Goal: Task Accomplishment & Management: Use online tool/utility

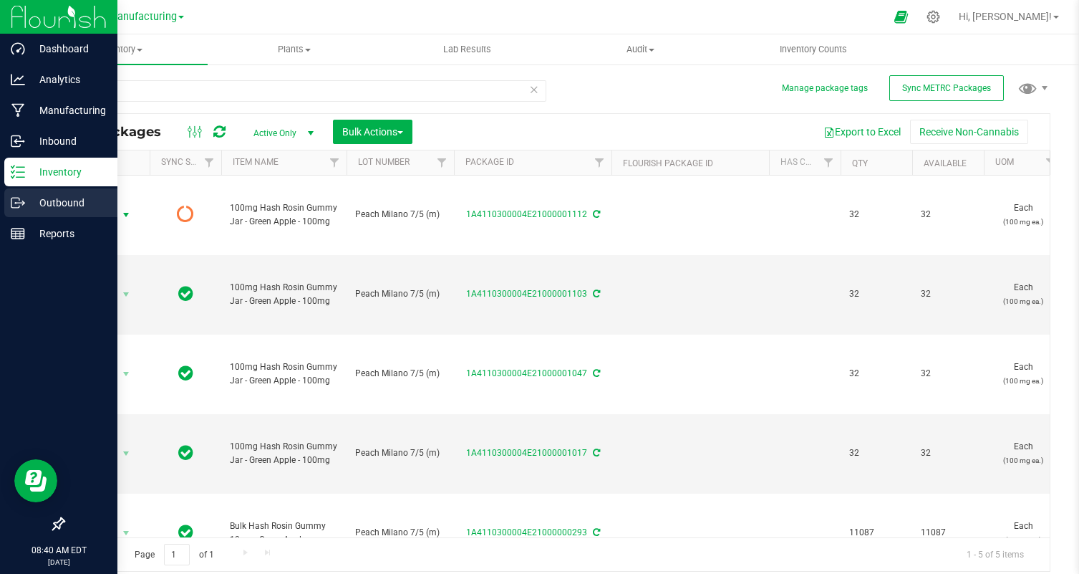
click at [21, 195] on icon at bounding box center [18, 202] width 14 height 14
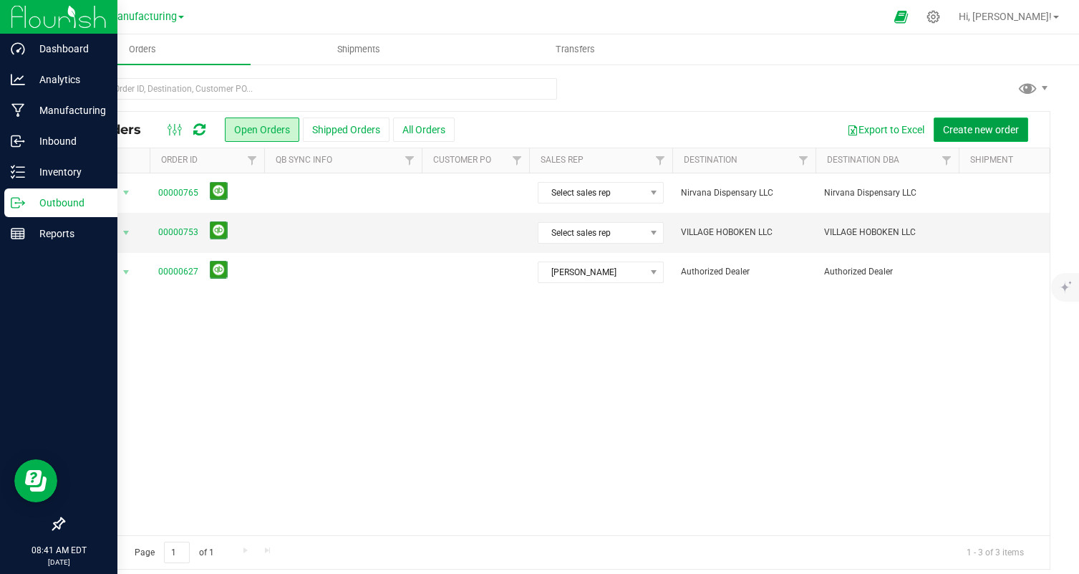
click at [997, 124] on span "Create new order" at bounding box center [981, 129] width 76 height 11
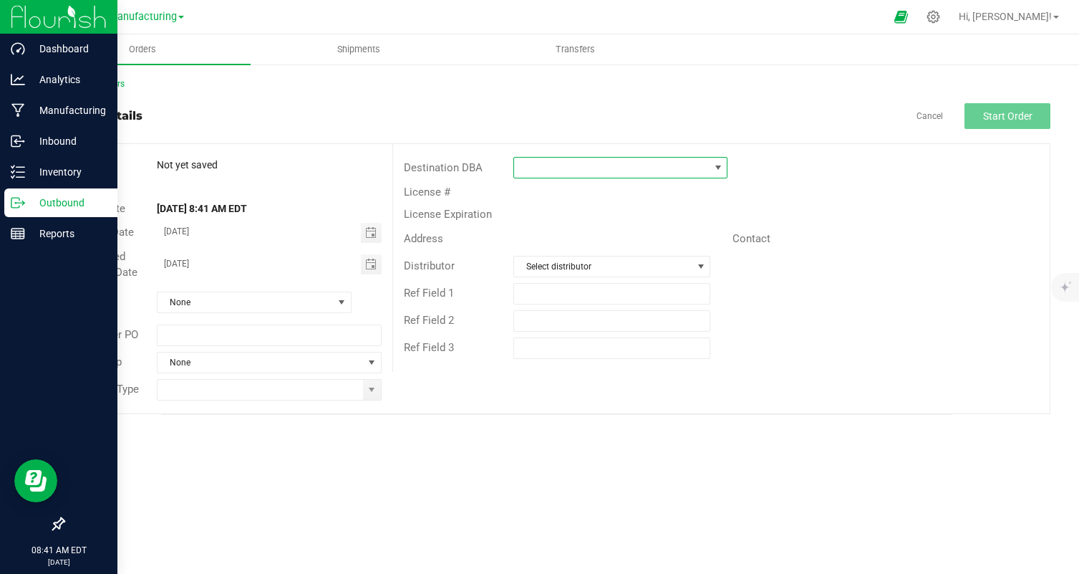
click at [604, 170] on span at bounding box center [611, 168] width 195 height 20
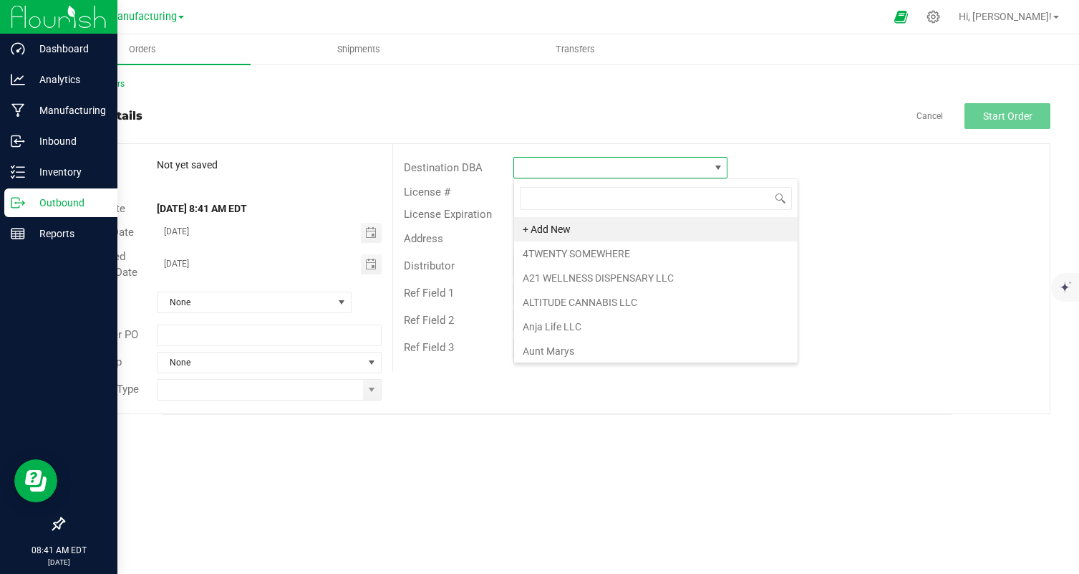
scroll to position [21, 214]
type input "bloc"
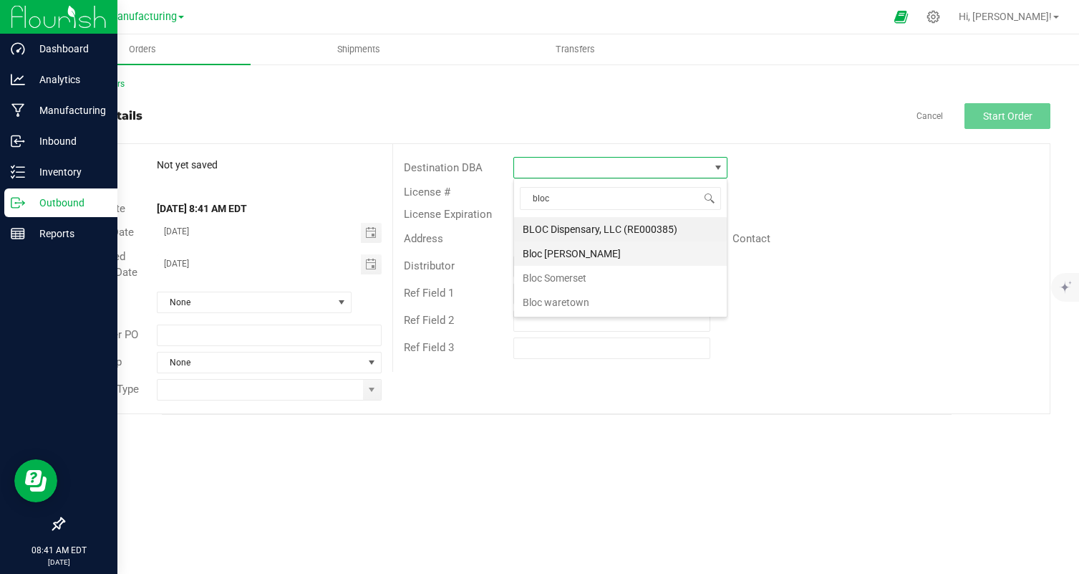
click at [627, 241] on li "Bloc Ewing" at bounding box center [620, 253] width 213 height 24
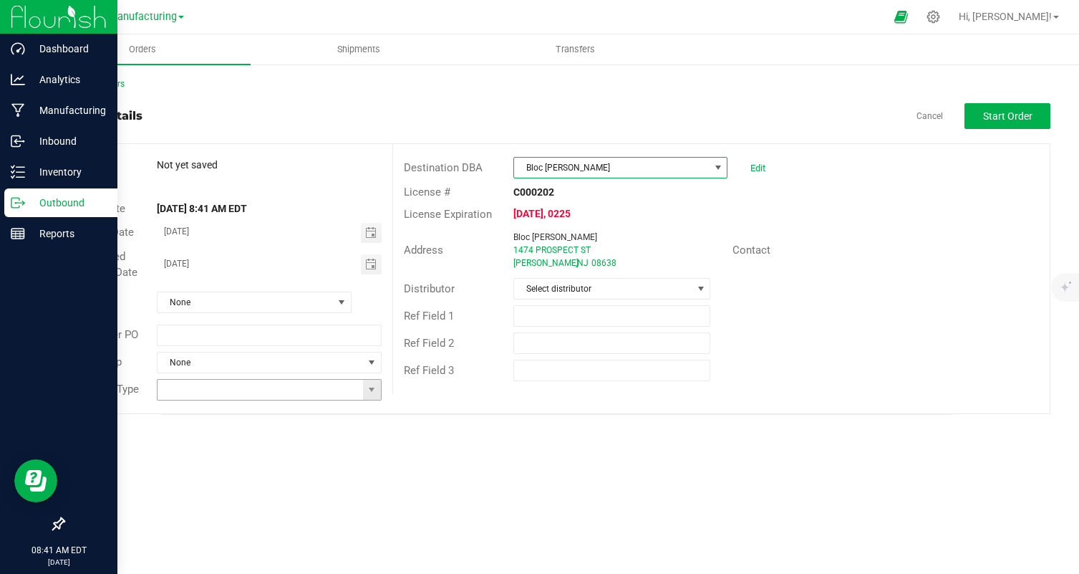
click at [379, 390] on span at bounding box center [372, 390] width 18 height 20
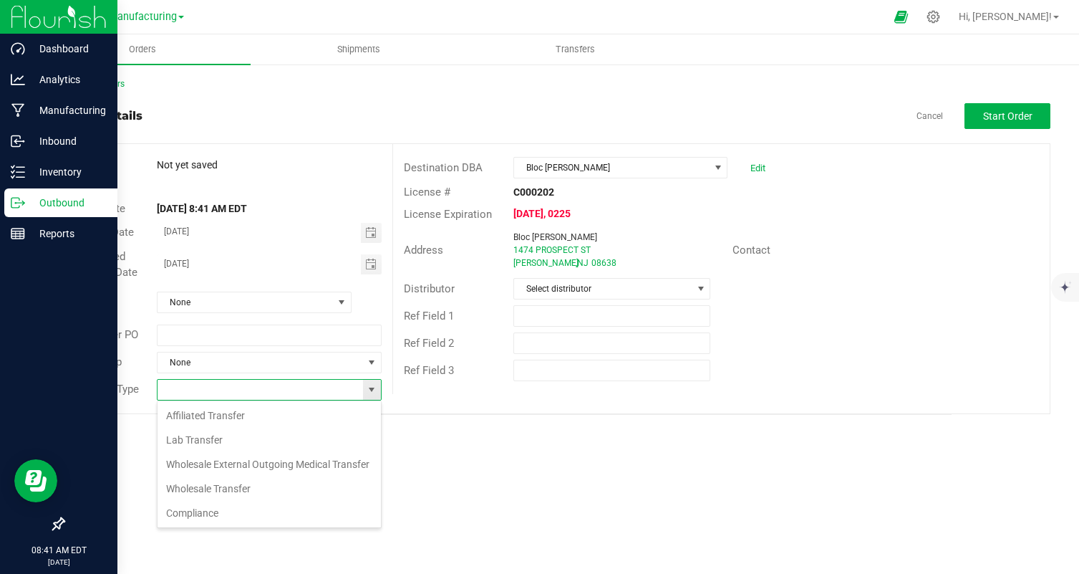
scroll to position [21, 225]
click at [264, 491] on li "Wholesale Transfer" at bounding box center [269, 488] width 223 height 24
type input "Wholesale Transfer"
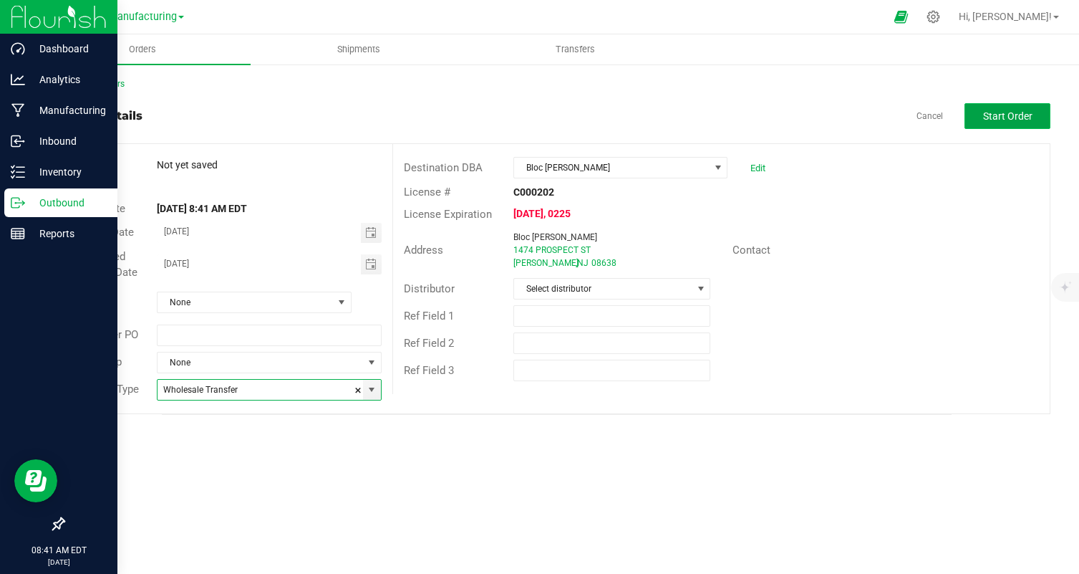
click at [1009, 117] on span "Start Order" at bounding box center [1007, 115] width 49 height 11
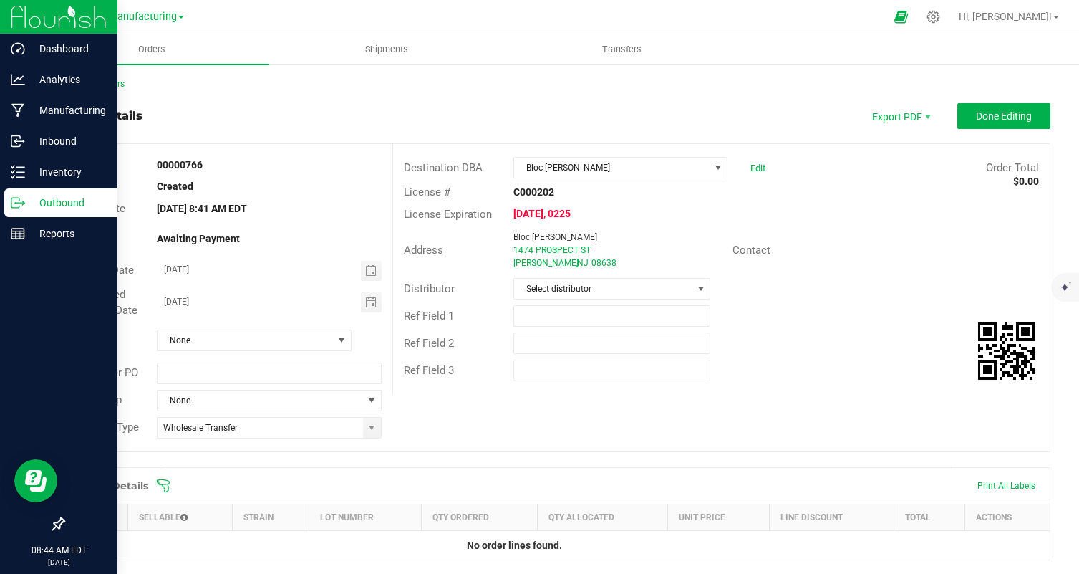
scroll to position [276, 0]
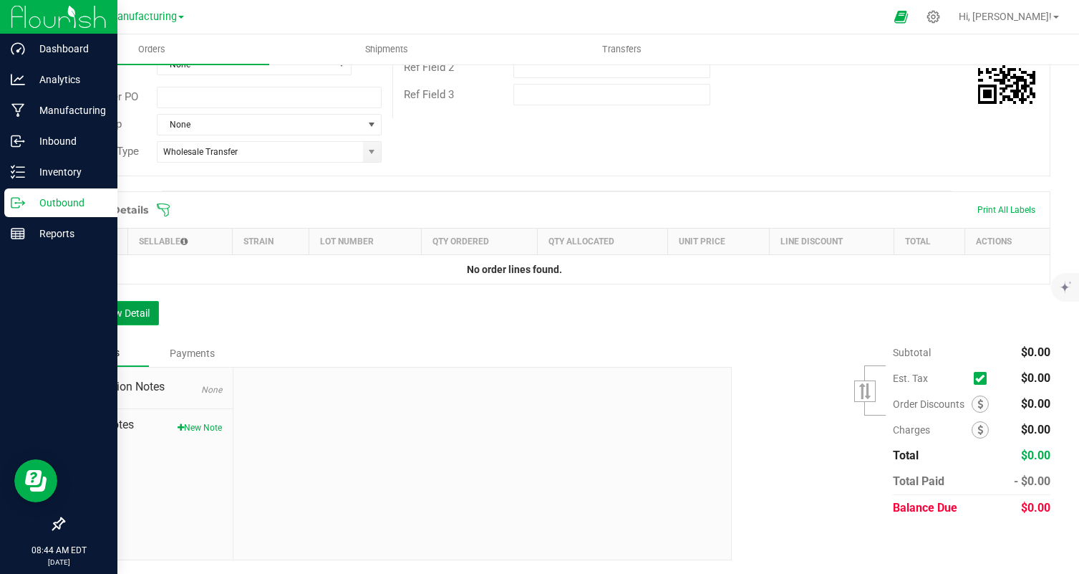
click at [96, 307] on button "Add New Detail" at bounding box center [111, 313] width 96 height 24
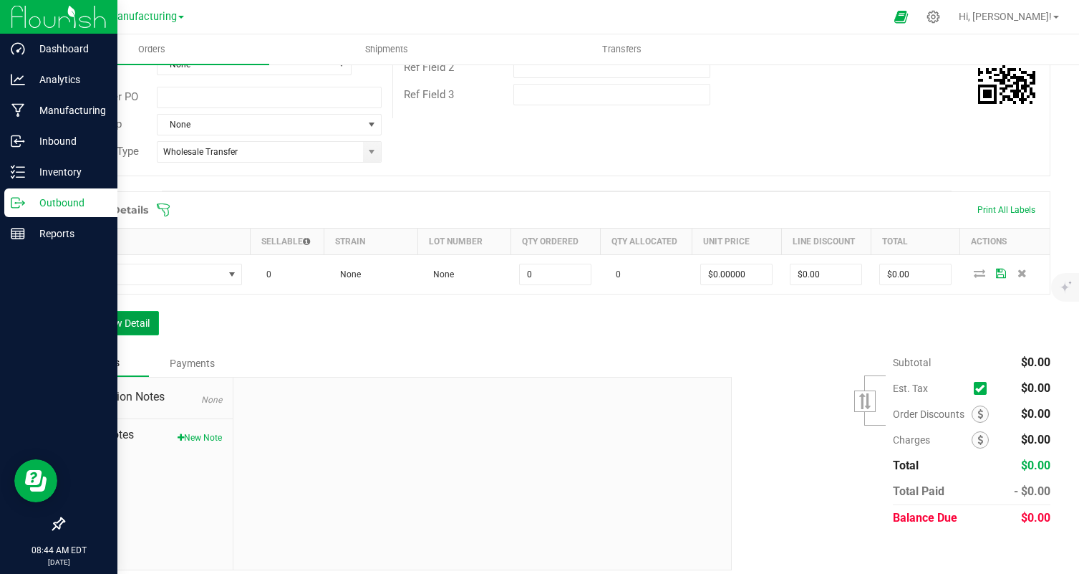
click at [110, 332] on button "Add New Detail" at bounding box center [111, 323] width 96 height 24
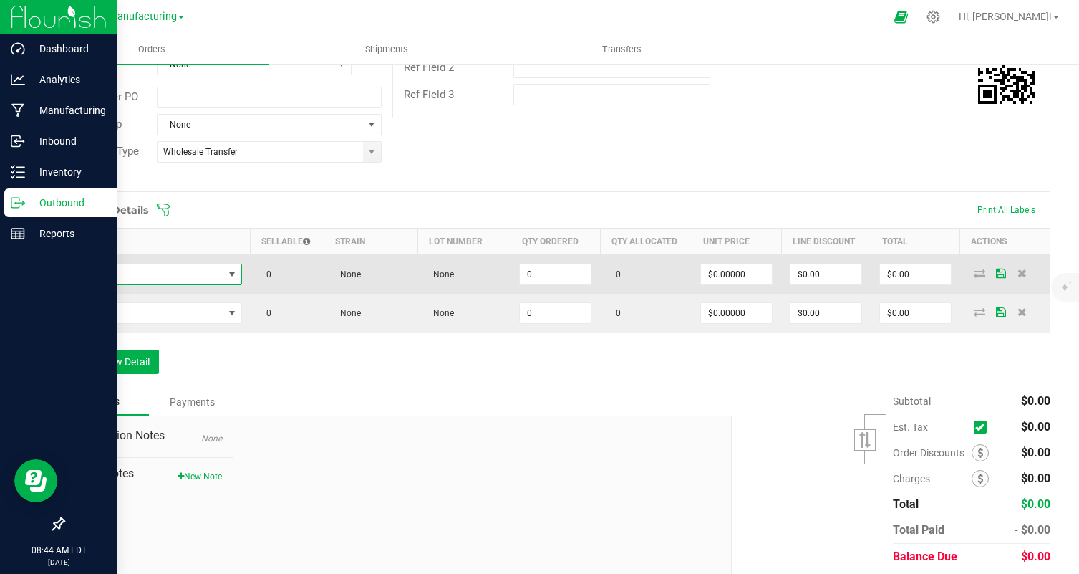
click at [170, 269] on span "NO DATA FOUND" at bounding box center [149, 274] width 150 height 20
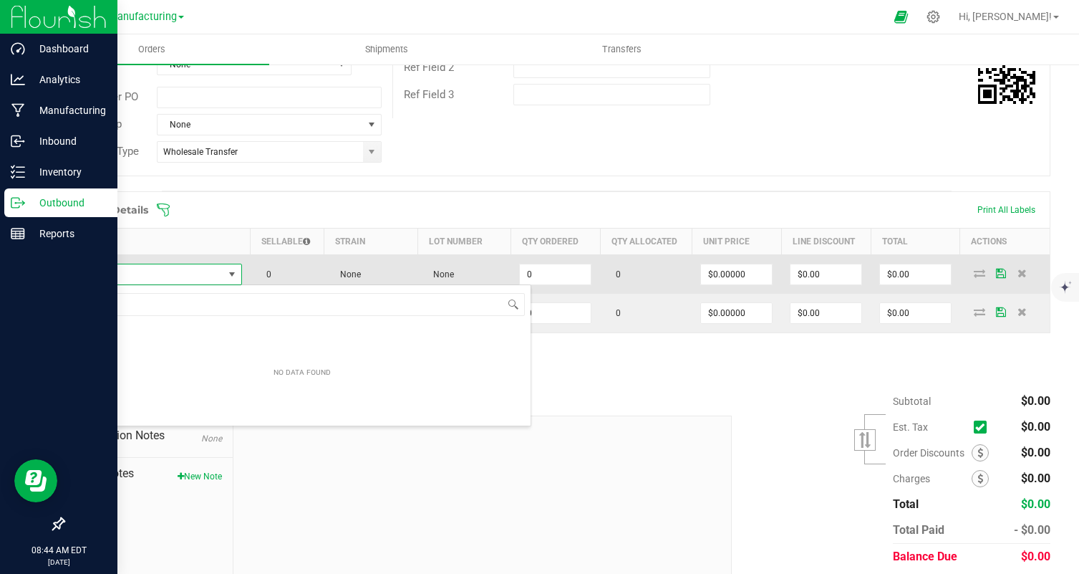
scroll to position [21, 169]
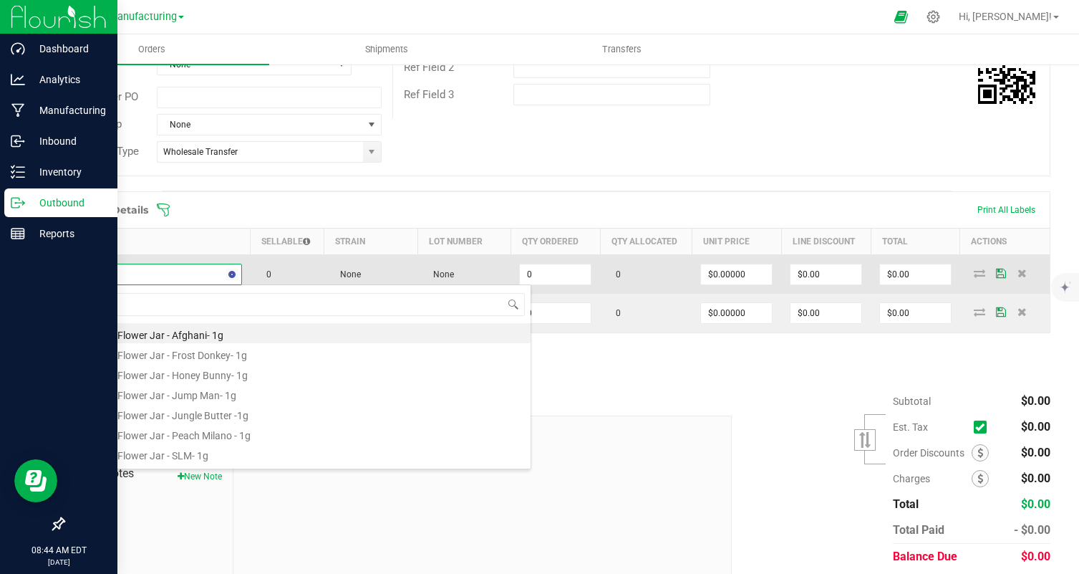
type input "orang"
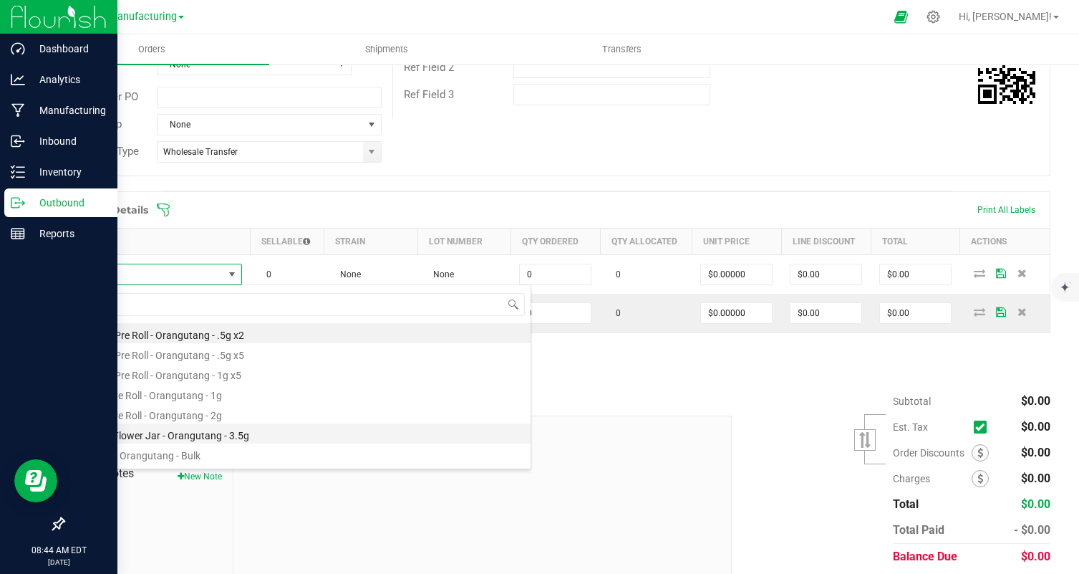
click at [226, 429] on li "Eighth Flower Jar - Orangutang - 3.5g" at bounding box center [302, 433] width 457 height 20
type input "0 ea"
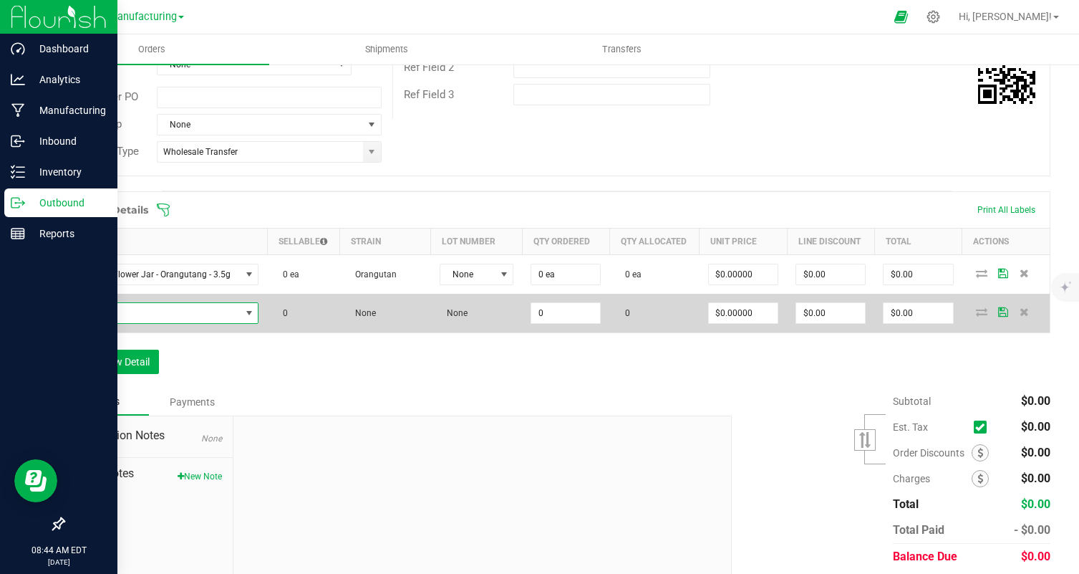
click at [190, 303] on span "NO DATA FOUND" at bounding box center [157, 313] width 167 height 20
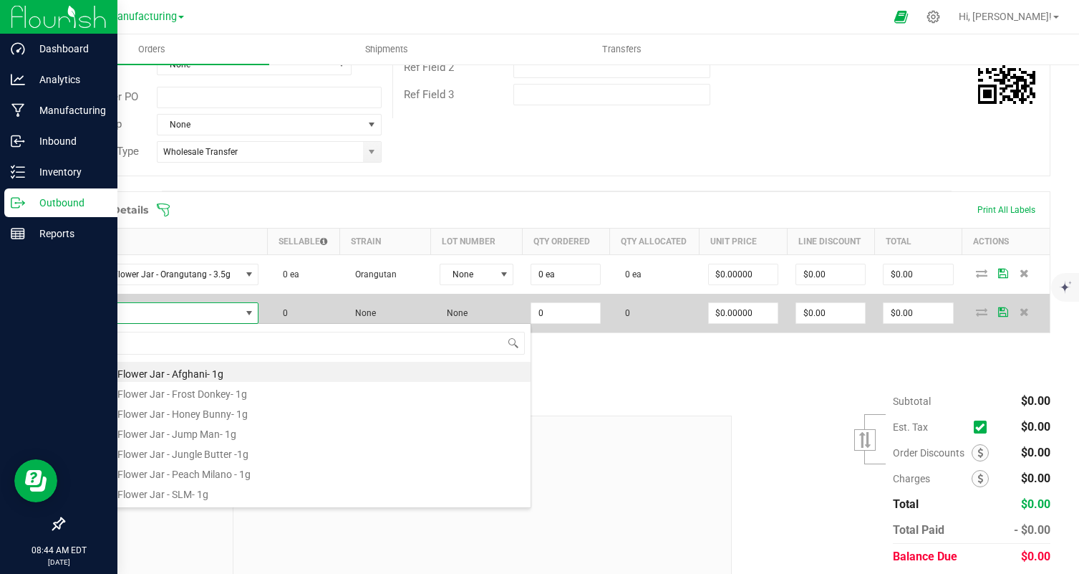
scroll to position [21, 183]
type input "papa"
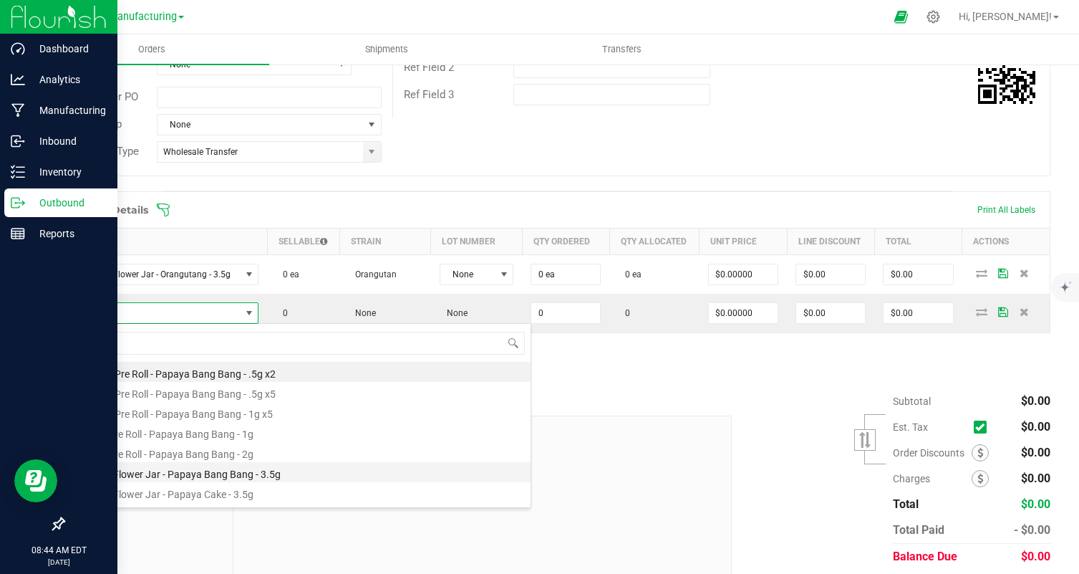
click at [308, 475] on li "Eighth Flower Jar - Papaya Bang Bang - 3.5g" at bounding box center [302, 472] width 457 height 20
type input "0 ea"
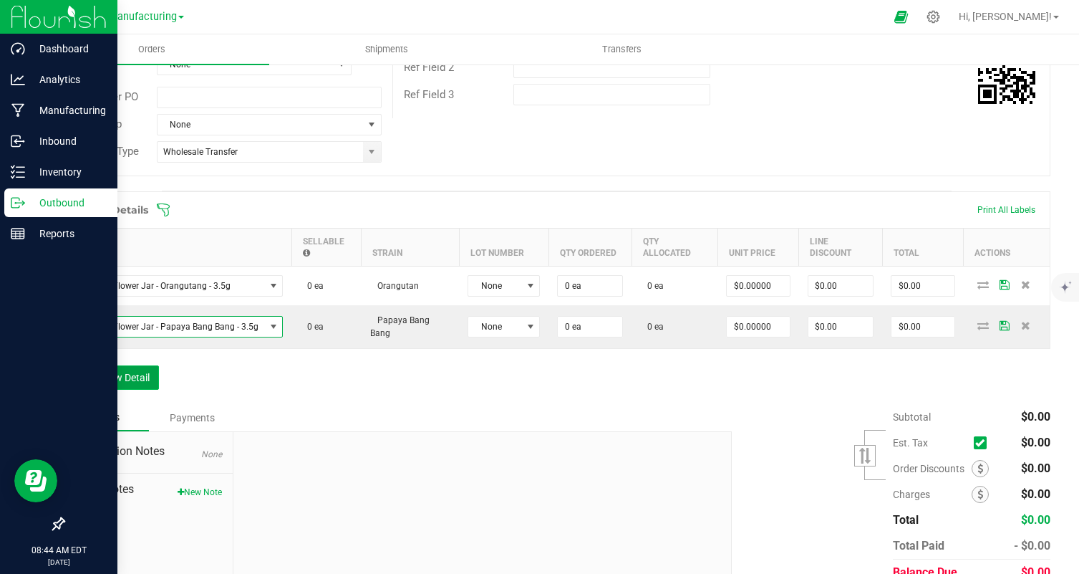
click at [125, 369] on button "Add New Detail" at bounding box center [111, 377] width 96 height 24
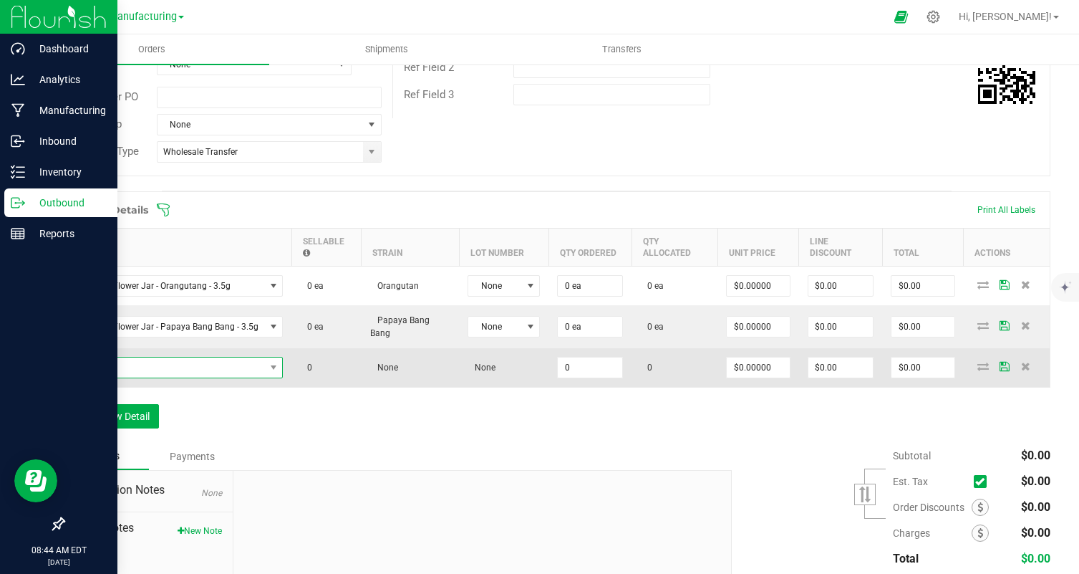
click at [165, 367] on span "NO DATA FOUND" at bounding box center [169, 367] width 191 height 20
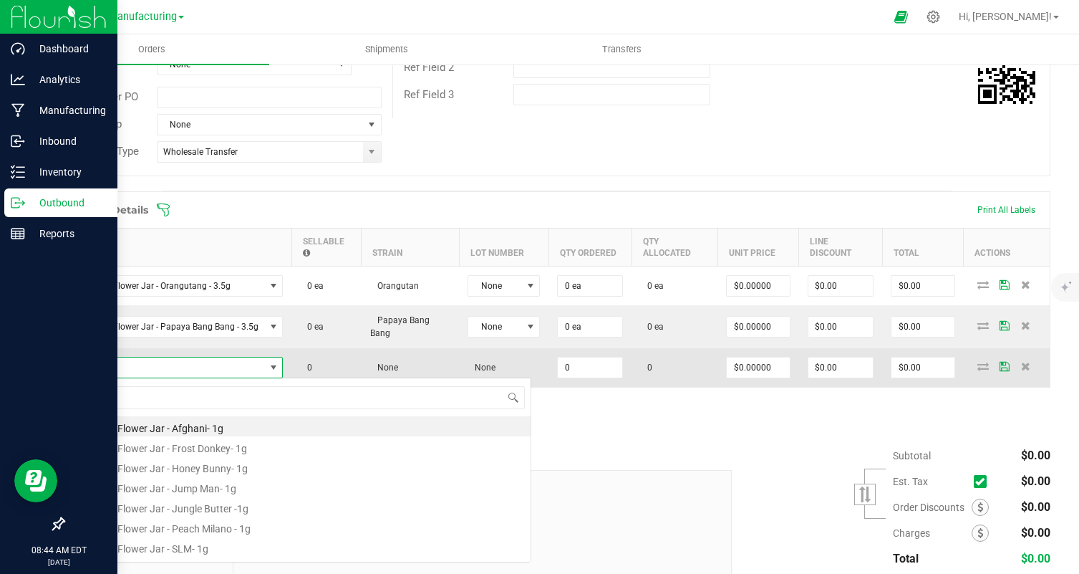
scroll to position [21, 206]
type input "uncl"
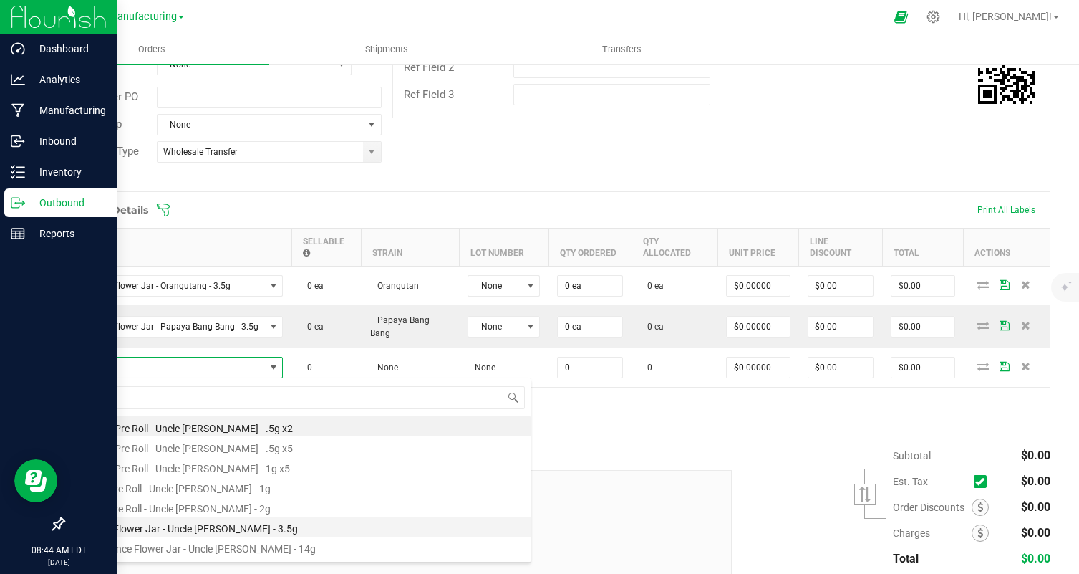
click at [185, 528] on li "Eighth Flower Jar - Uncle [PERSON_NAME] - 3.5g" at bounding box center [302, 526] width 457 height 20
type input "0 ea"
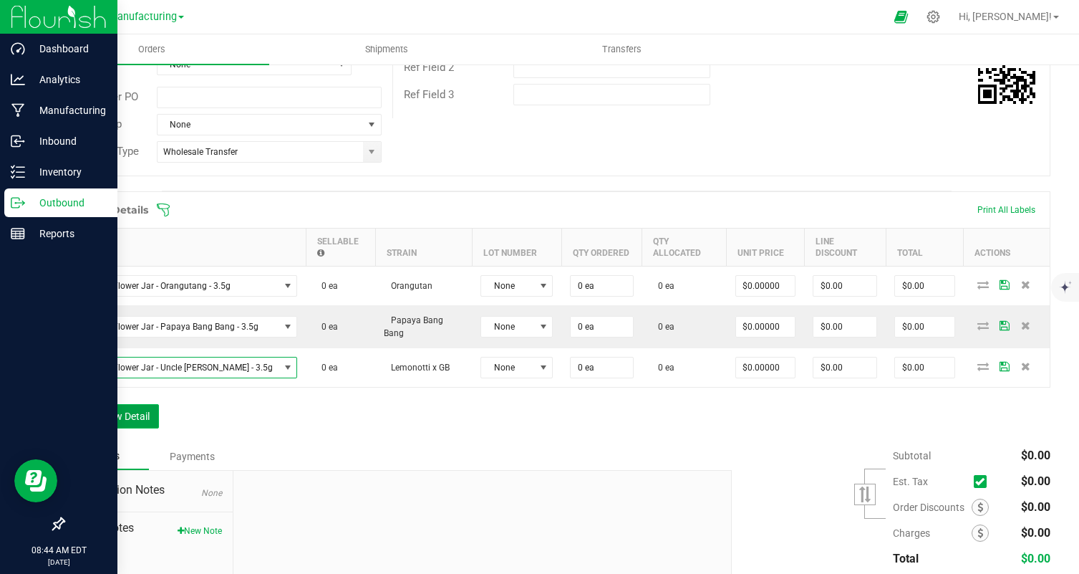
click at [112, 407] on button "Add New Detail" at bounding box center [111, 416] width 96 height 24
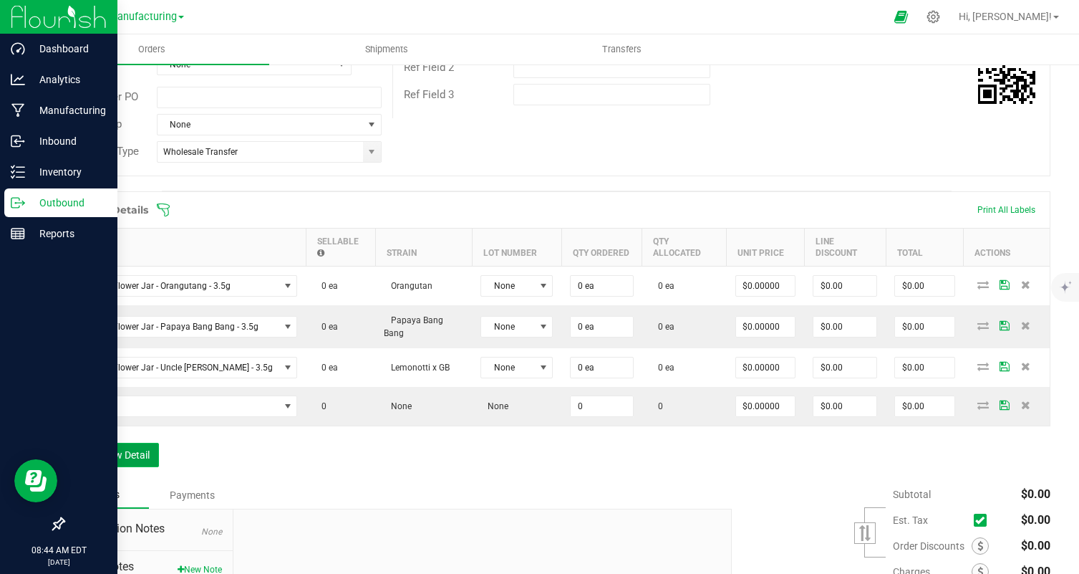
click at [130, 449] on button "Add New Detail" at bounding box center [111, 455] width 96 height 24
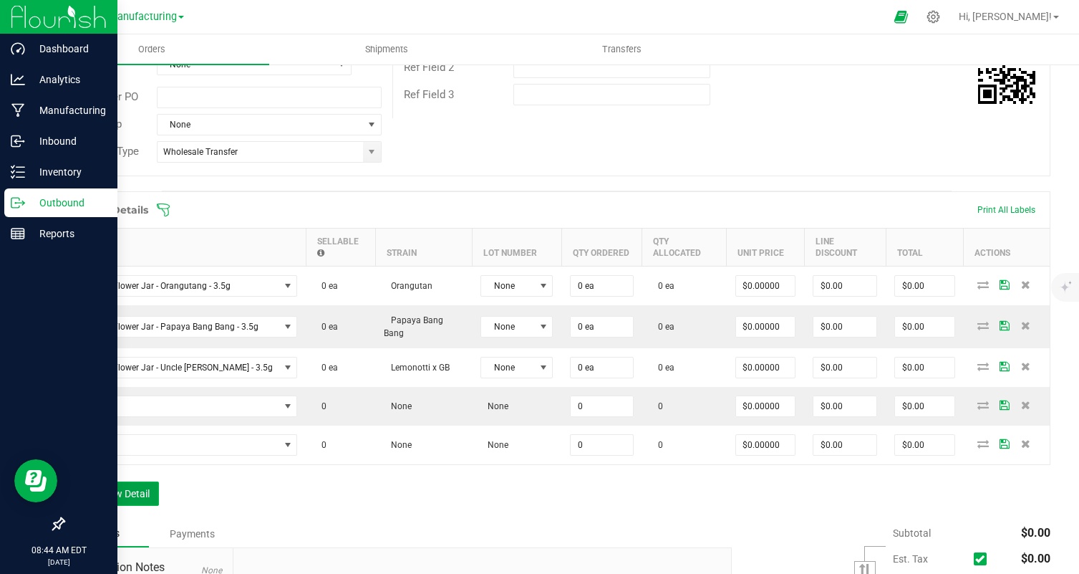
click at [136, 490] on button "Add New Detail" at bounding box center [111, 493] width 96 height 24
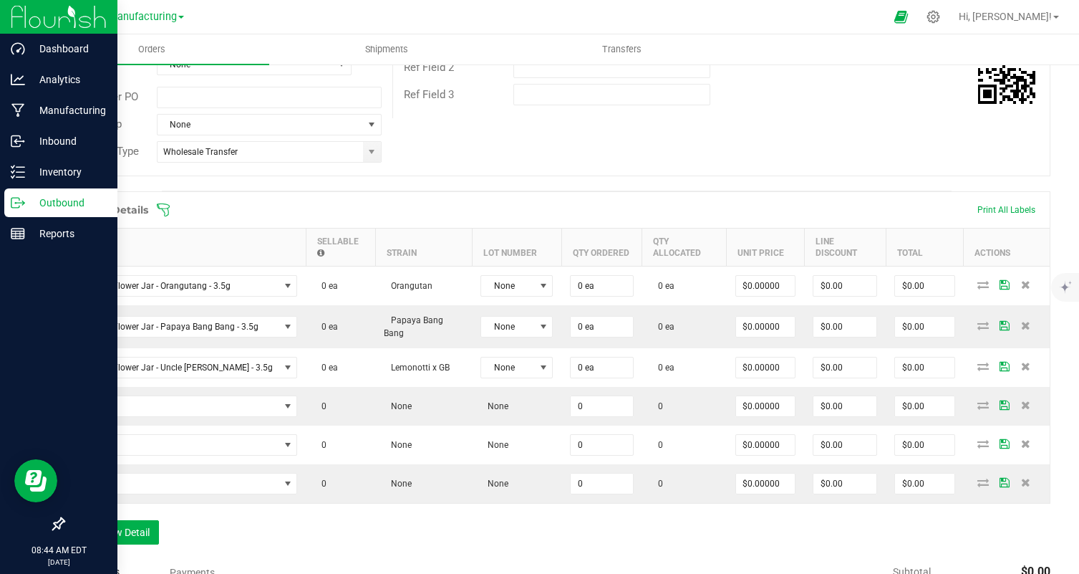
click at [124, 544] on div "Order Details Print All Labels Item Sellable Strain Lot Number Qty Ordered Qty …" at bounding box center [557, 374] width 988 height 367
click at [130, 539] on button "Add New Detail" at bounding box center [111, 532] width 96 height 24
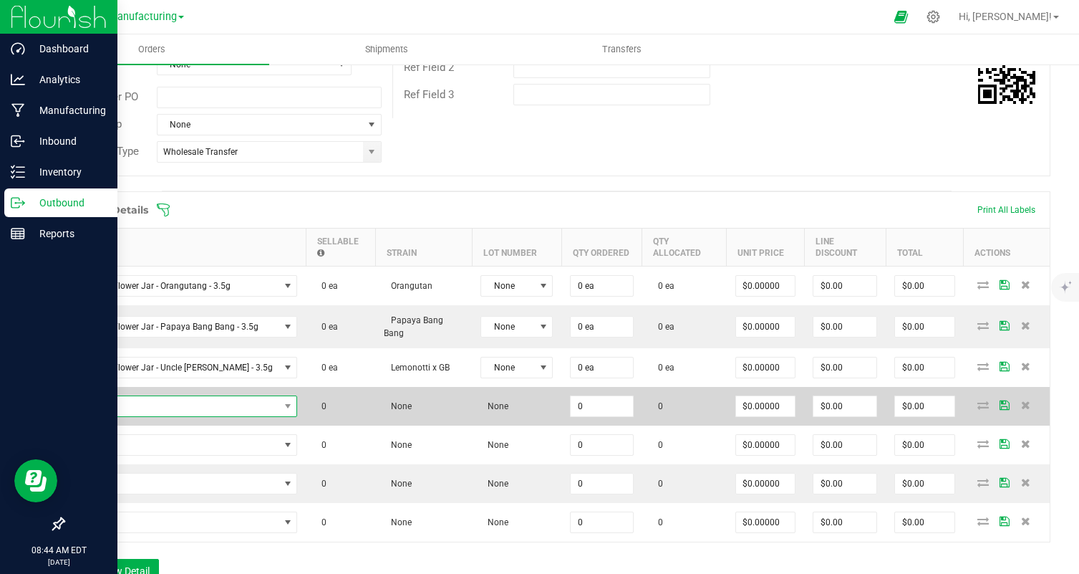
click at [172, 403] on span "NO DATA FOUND" at bounding box center [177, 406] width 206 height 20
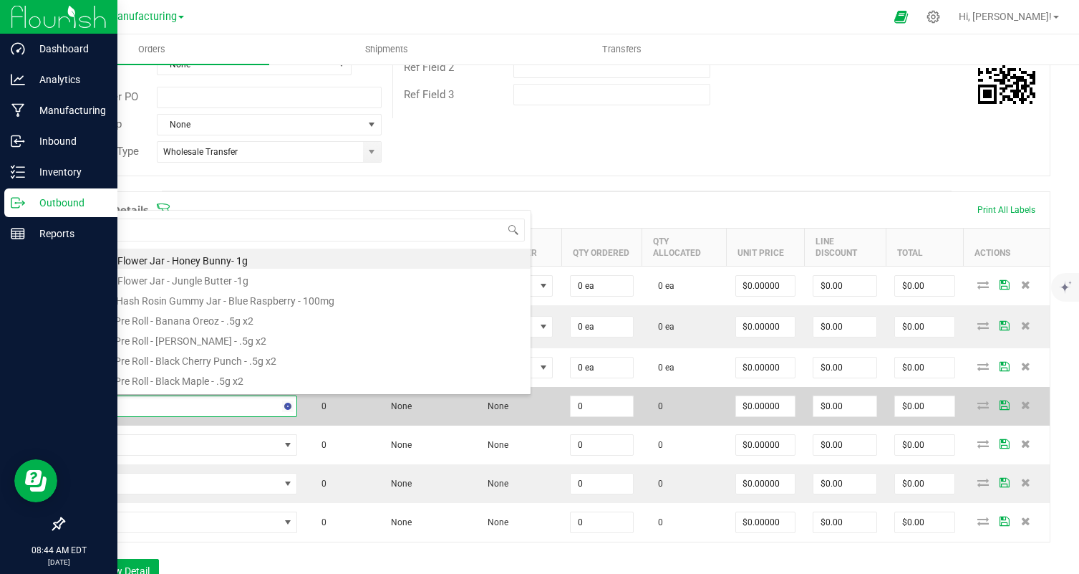
type input "bebe"
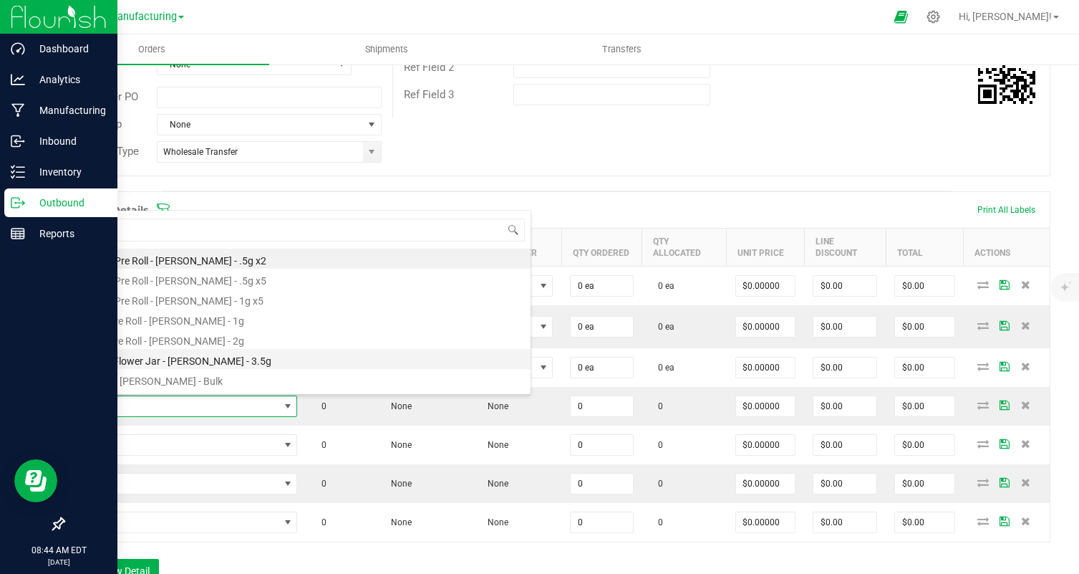
click at [255, 352] on li "Eighth Flower Jar - [PERSON_NAME] - 3.5g" at bounding box center [302, 359] width 457 height 20
type input "0 ea"
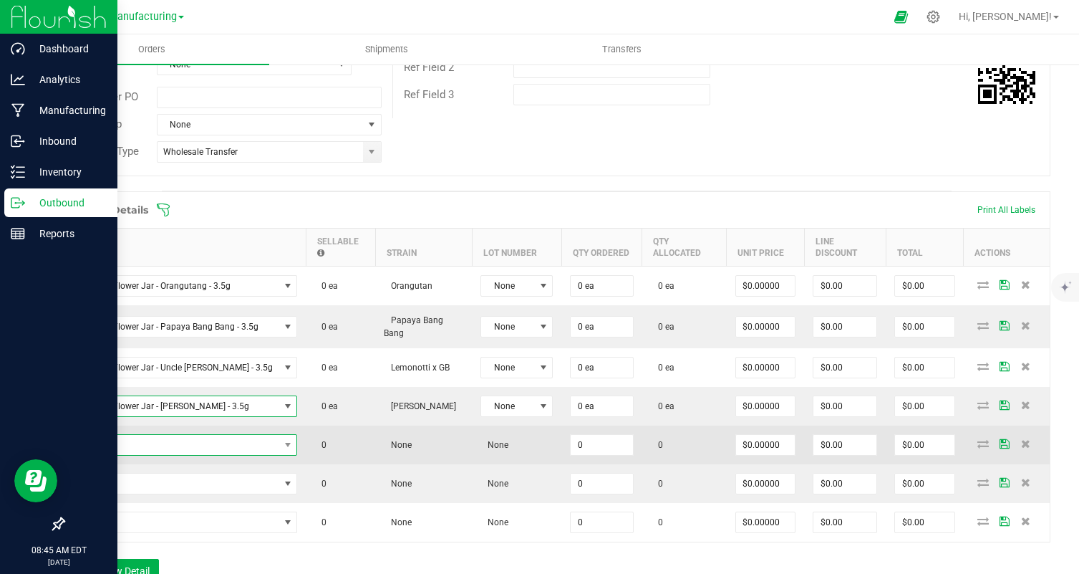
click at [219, 438] on span "NO DATA FOUND" at bounding box center [177, 445] width 206 height 20
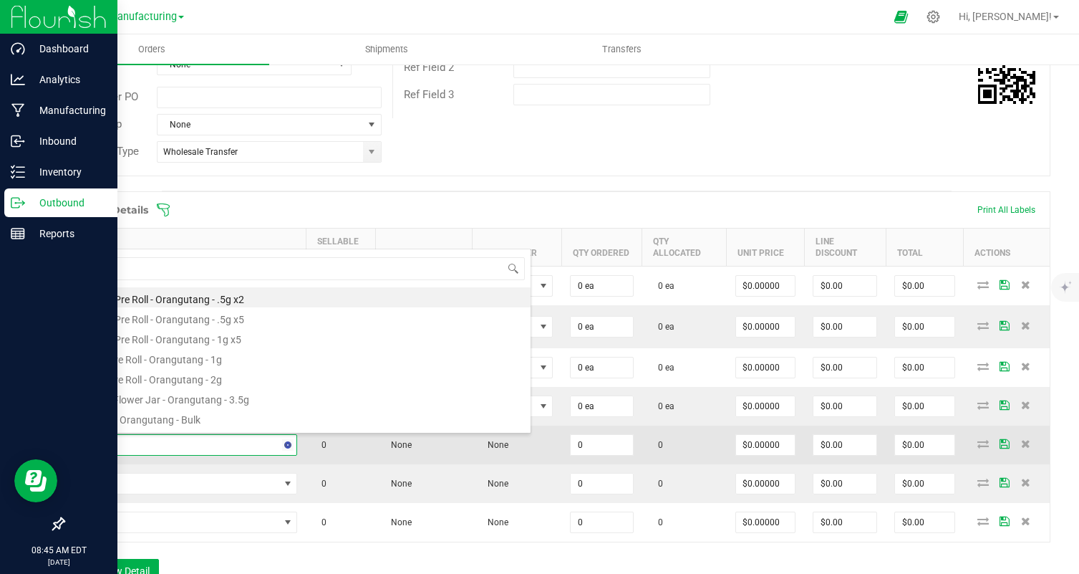
type input "orangu"
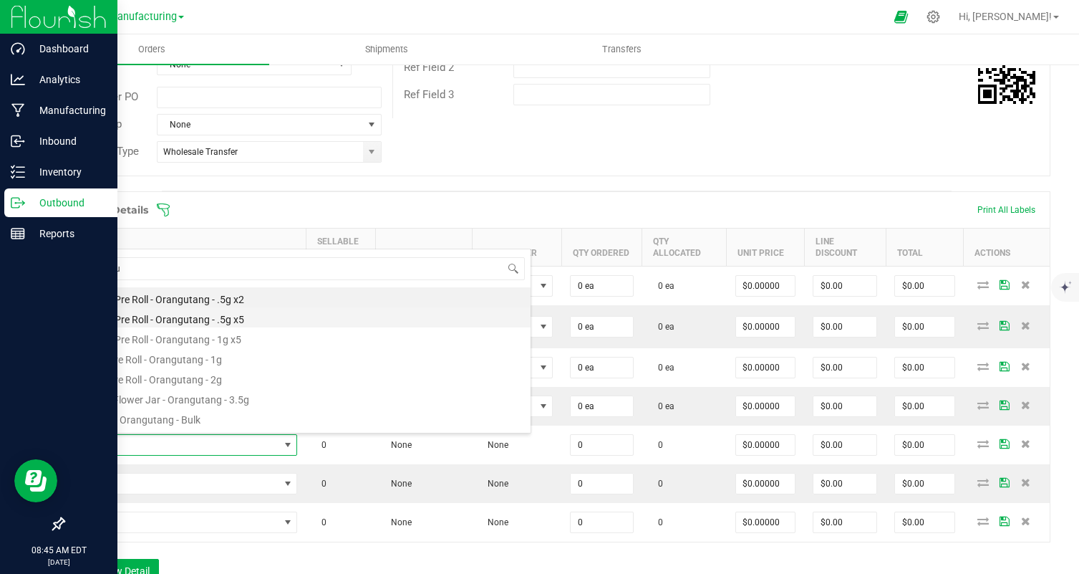
type input "0 ea"
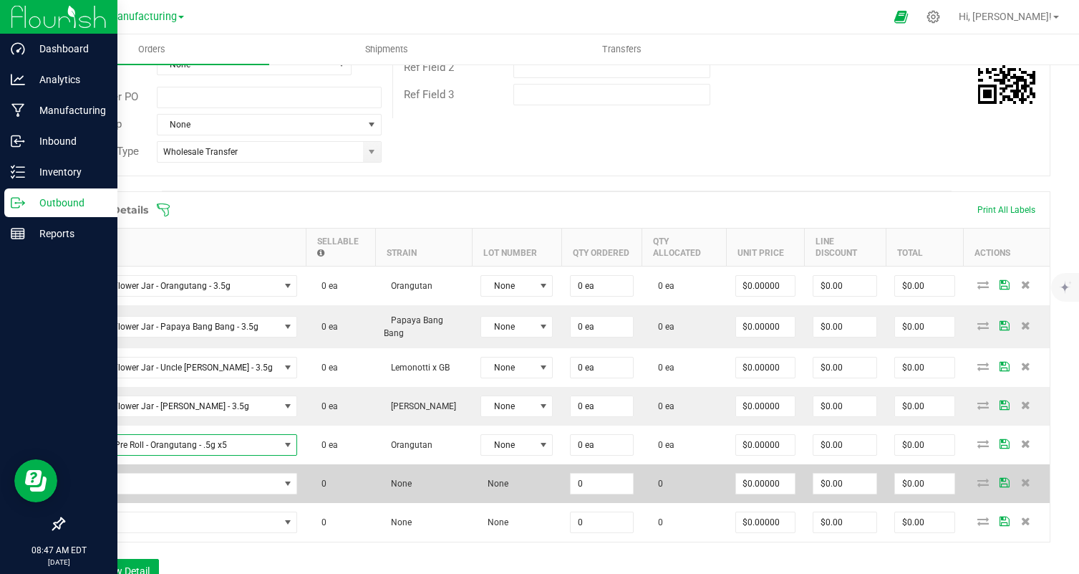
scroll to position [534, 0]
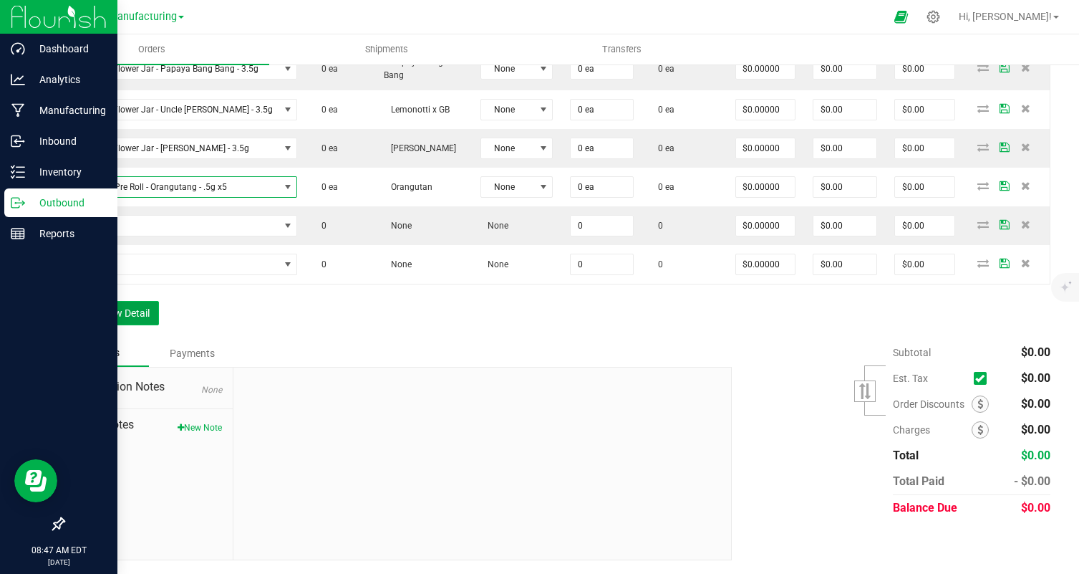
click at [114, 312] on button "Add New Detail" at bounding box center [111, 313] width 96 height 24
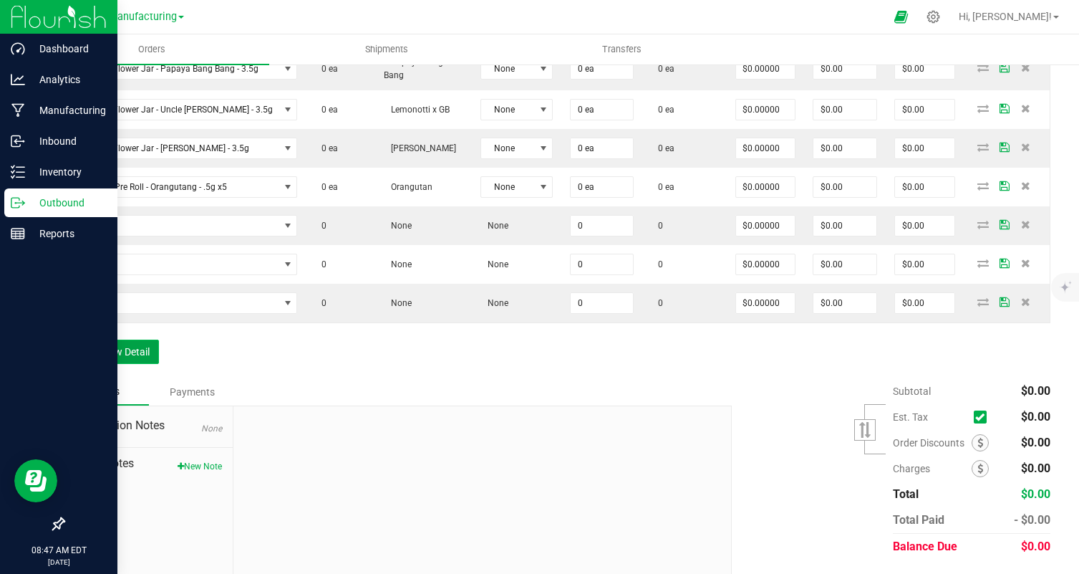
click at [122, 344] on button "Add New Detail" at bounding box center [111, 351] width 96 height 24
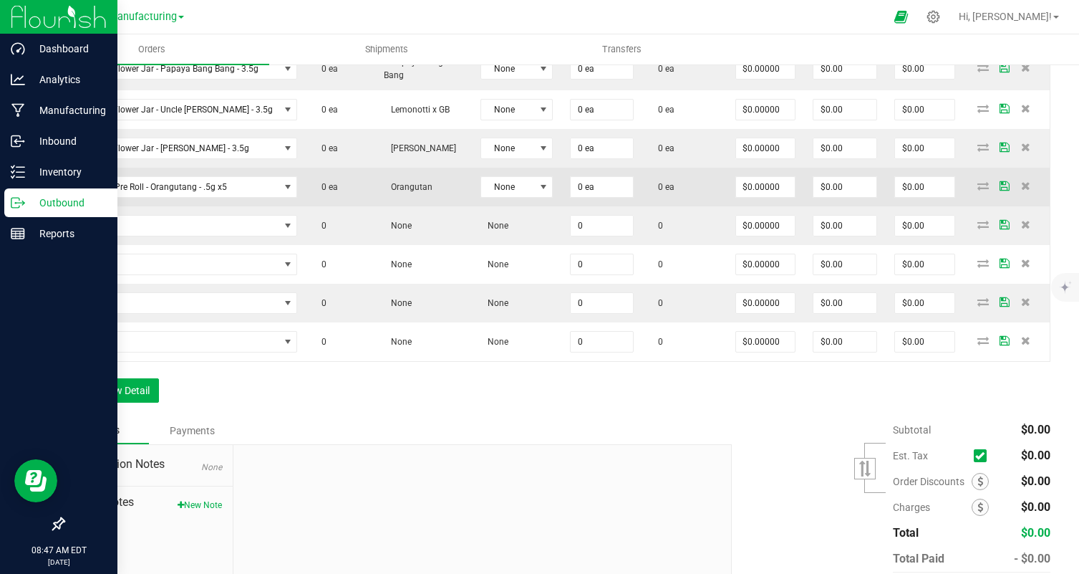
click at [147, 198] on td "5 Pack Pre Roll - Orangutang - .5g x5" at bounding box center [185, 187] width 242 height 39
click at [140, 193] on span "5 Pack Pre Roll - Orangutang - .5g x5" at bounding box center [177, 187] width 206 height 20
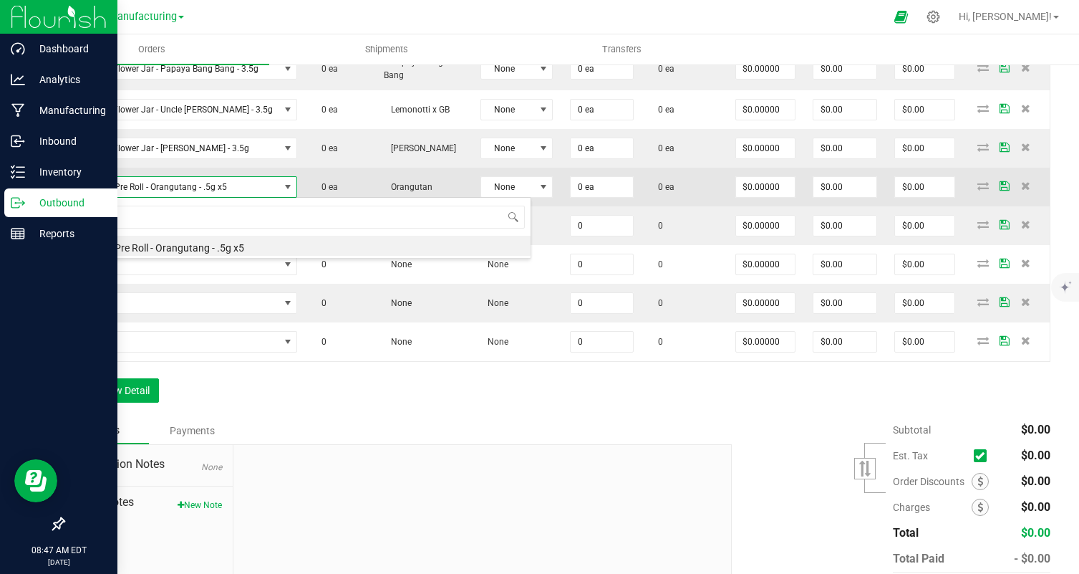
scroll to position [21, 206]
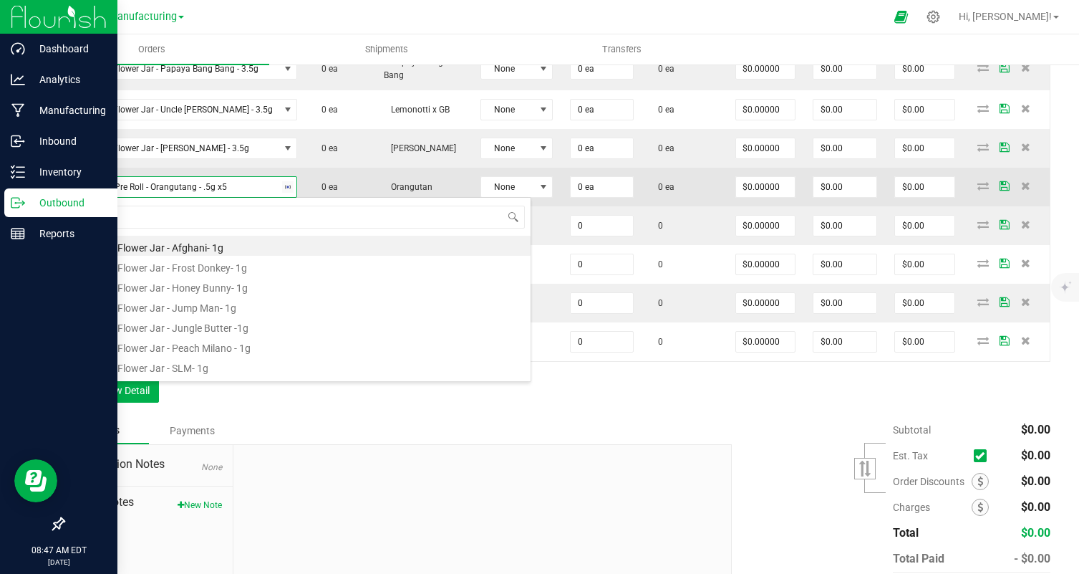
type input "2"
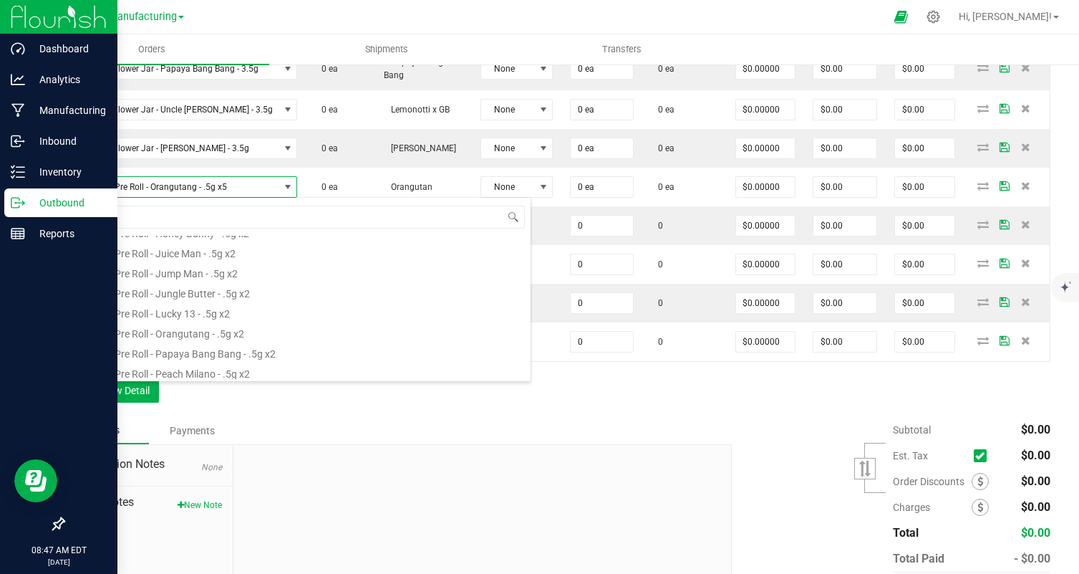
scroll to position [258, 0]
click at [209, 326] on li "2 Pack Pre Roll - Orangutang - .5g x2" at bounding box center [302, 329] width 457 height 20
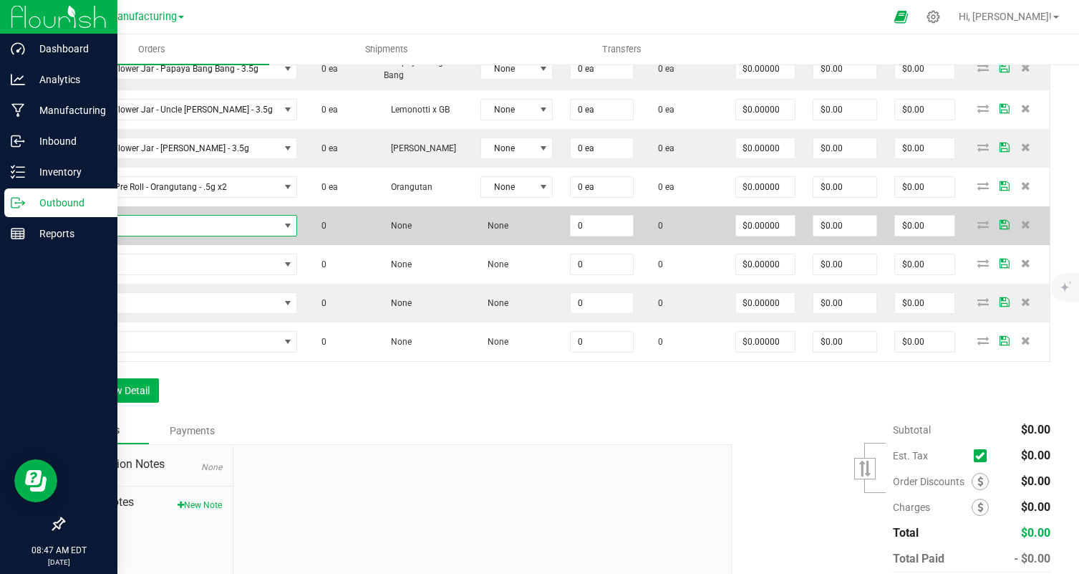
click at [210, 222] on span "NO DATA FOUND" at bounding box center [177, 226] width 206 height 20
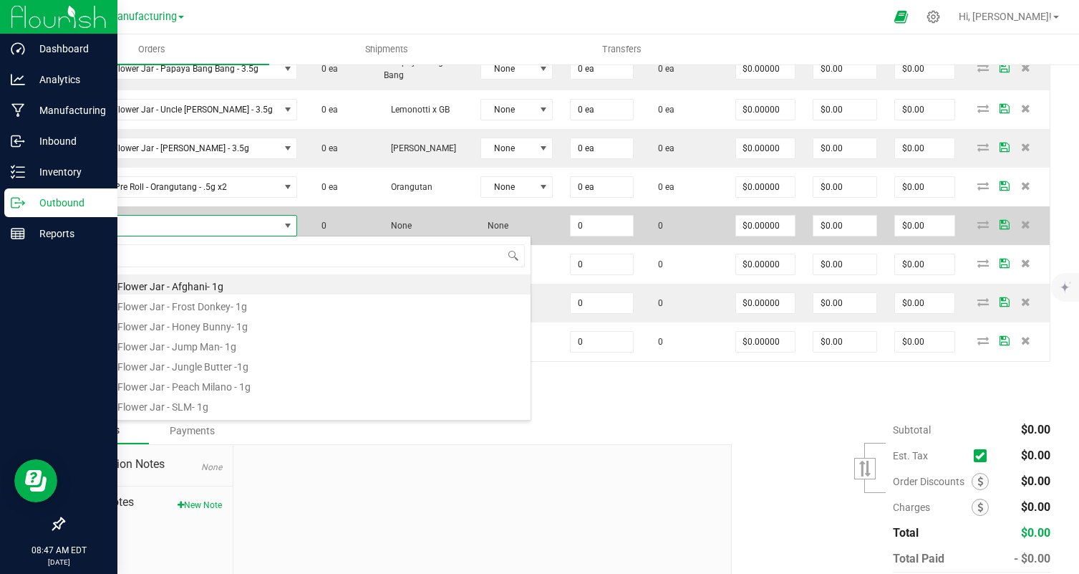
scroll to position [21, 206]
type input "pap"
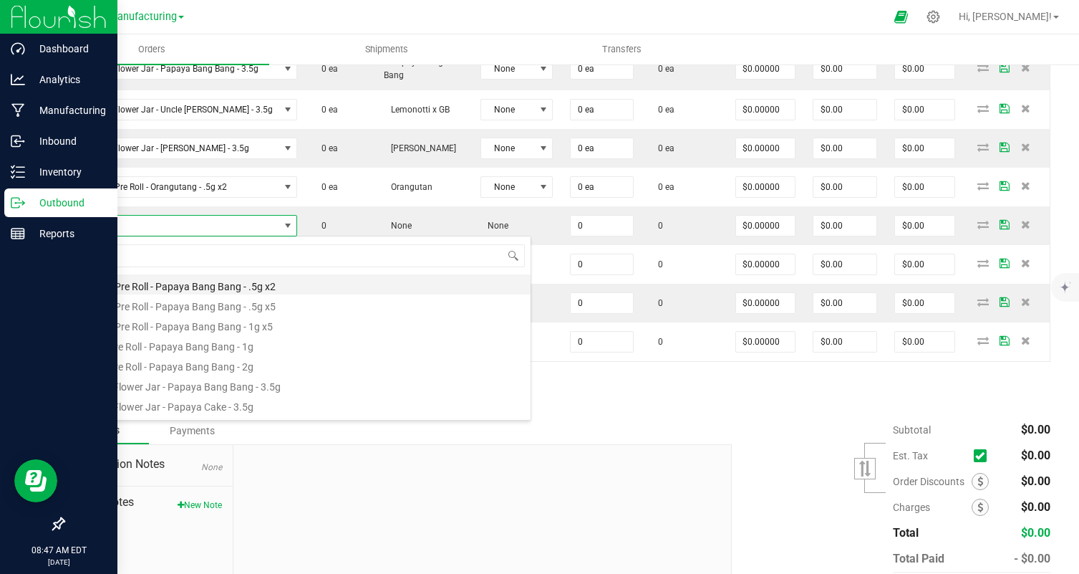
click at [261, 284] on li "2 Pack Pre Roll - Papaya Bang Bang - .5g x2" at bounding box center [302, 284] width 457 height 20
type input "0 ea"
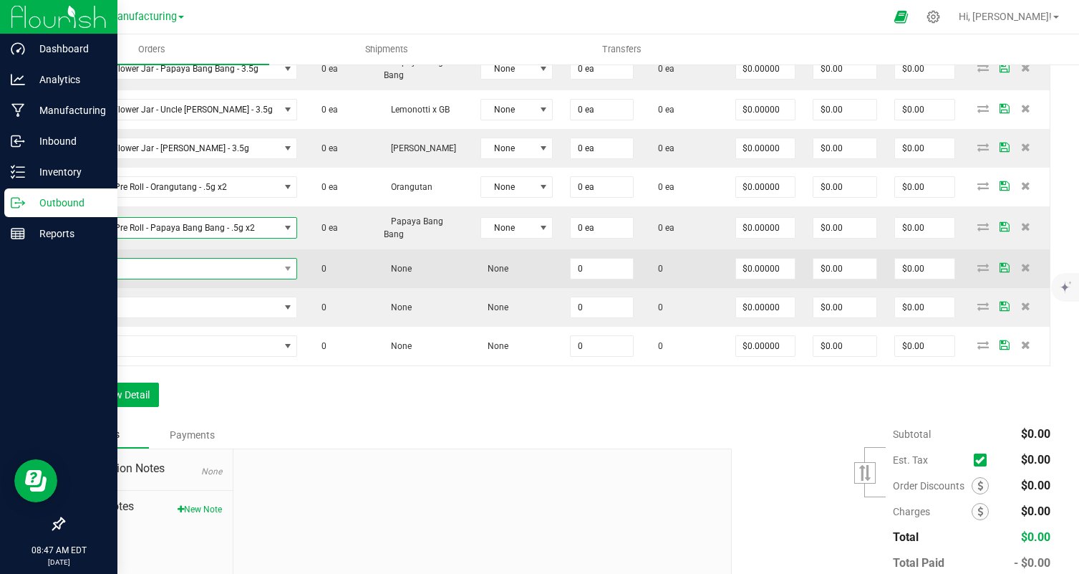
click at [228, 267] on span "NO DATA FOUND" at bounding box center [177, 269] width 206 height 20
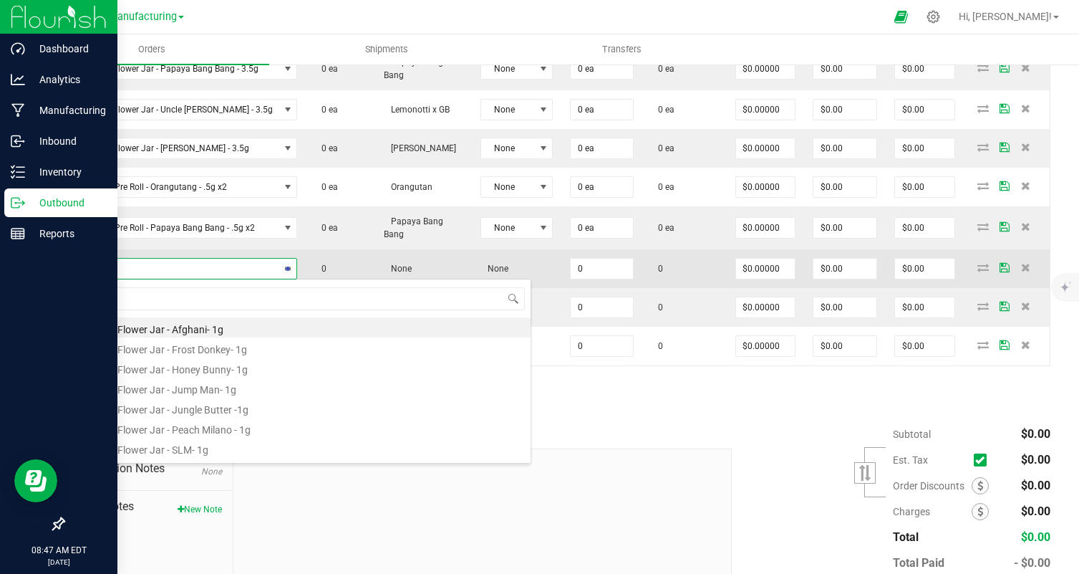
type input "uncl"
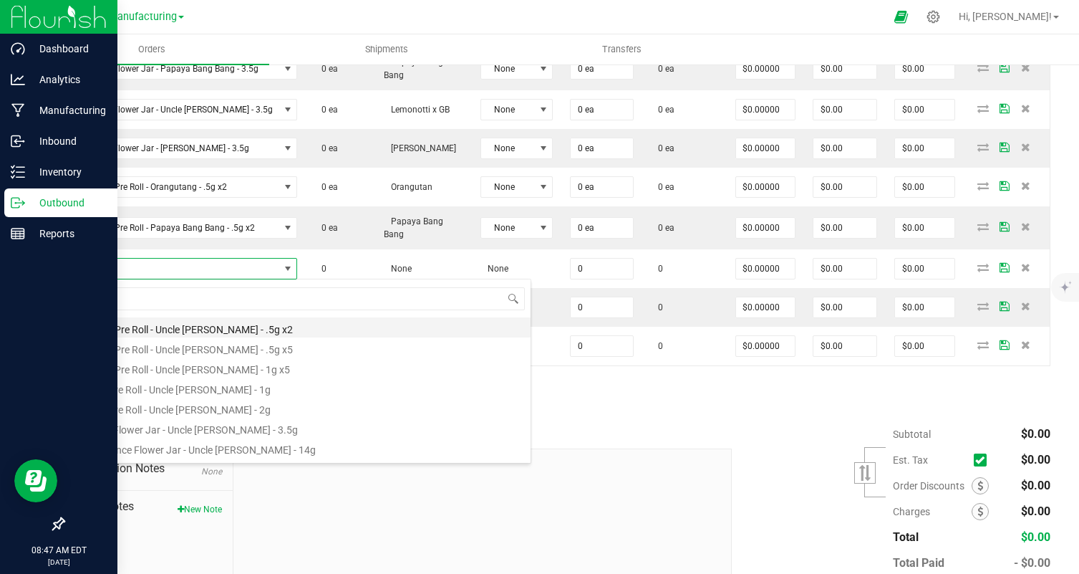
click at [198, 327] on li "2 Pack Pre Roll - Uncle [PERSON_NAME] - .5g x2" at bounding box center [302, 327] width 457 height 20
type input "0 ea"
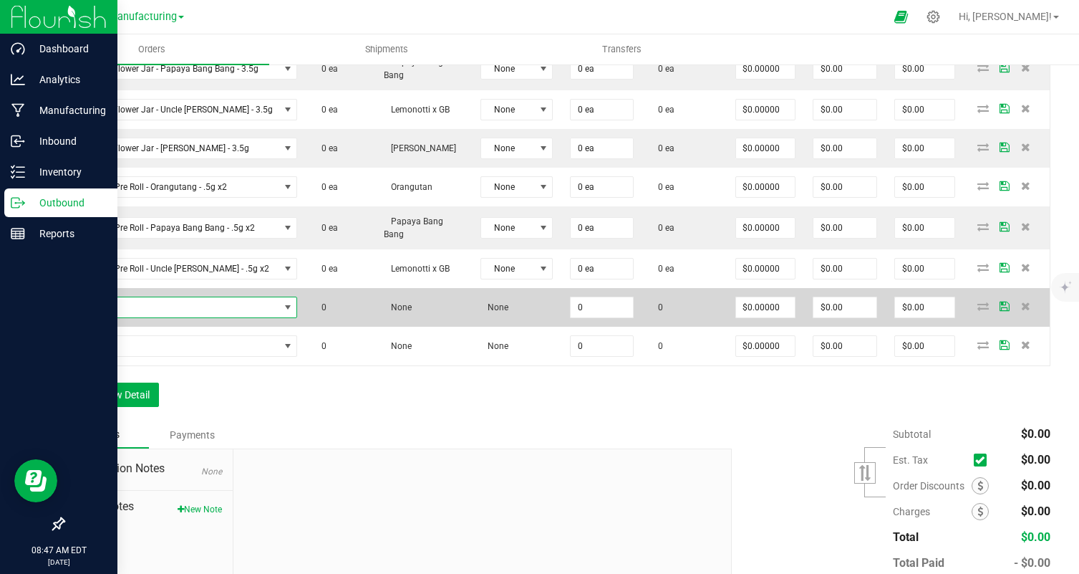
click at [179, 309] on span "NO DATA FOUND" at bounding box center [177, 307] width 206 height 20
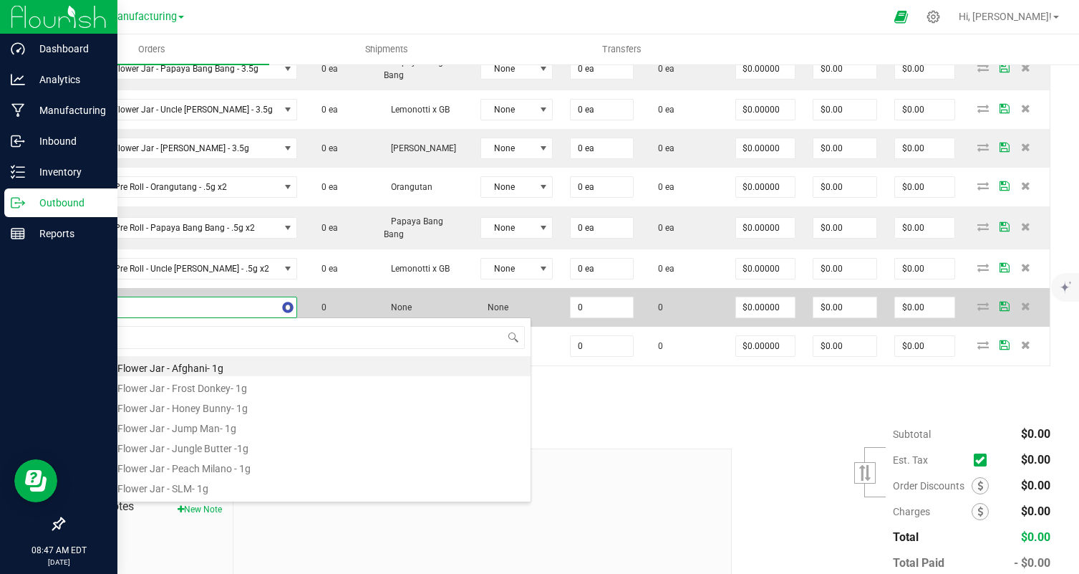
type input "bebe"
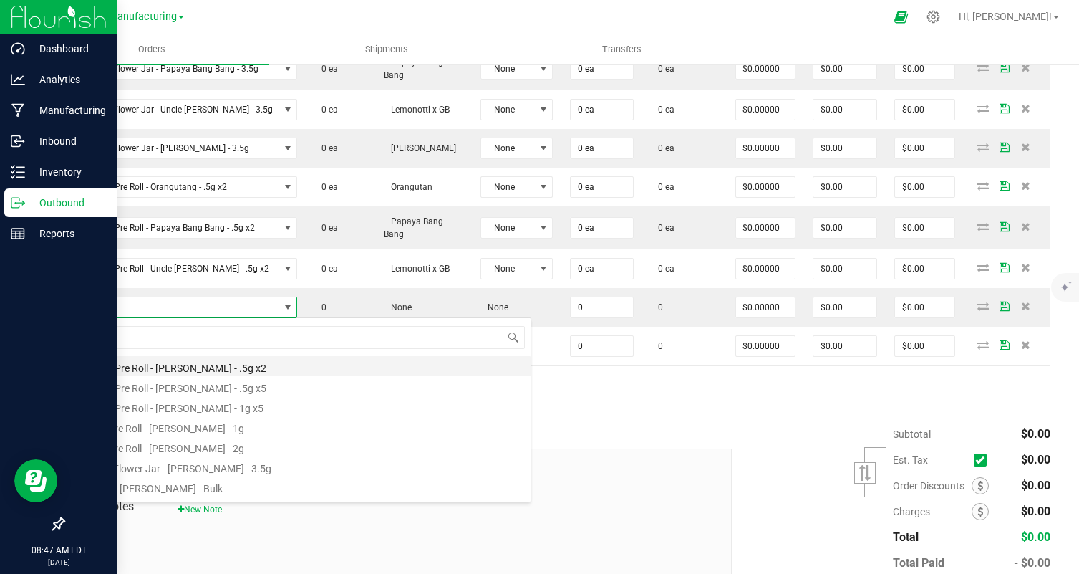
click at [226, 373] on li "2 Pack Pre Roll - [PERSON_NAME] - .5g x2" at bounding box center [302, 366] width 457 height 20
type input "0 ea"
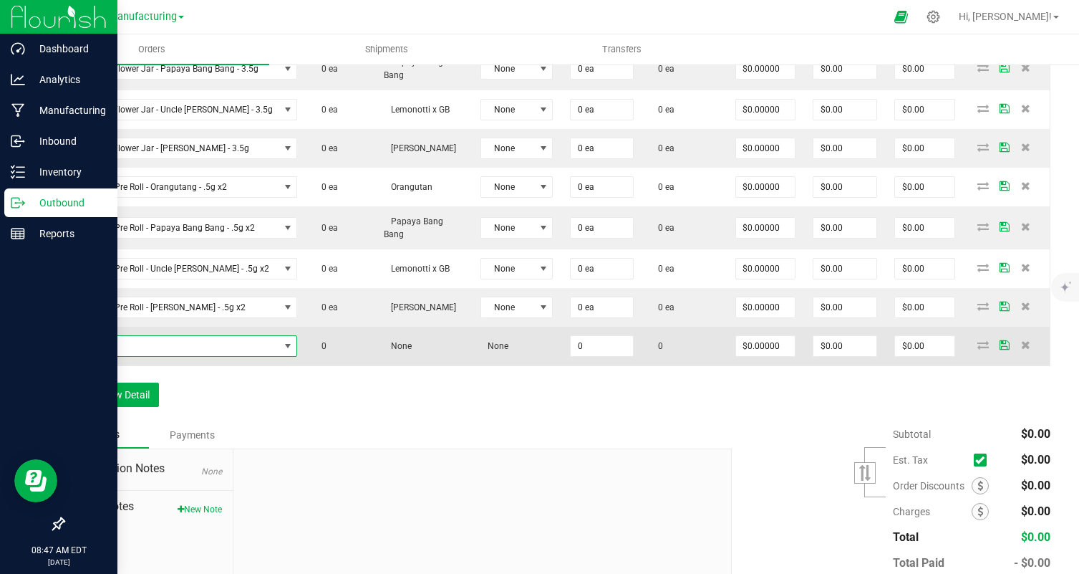
click at [201, 348] on span "NO DATA FOUND" at bounding box center [177, 346] width 206 height 20
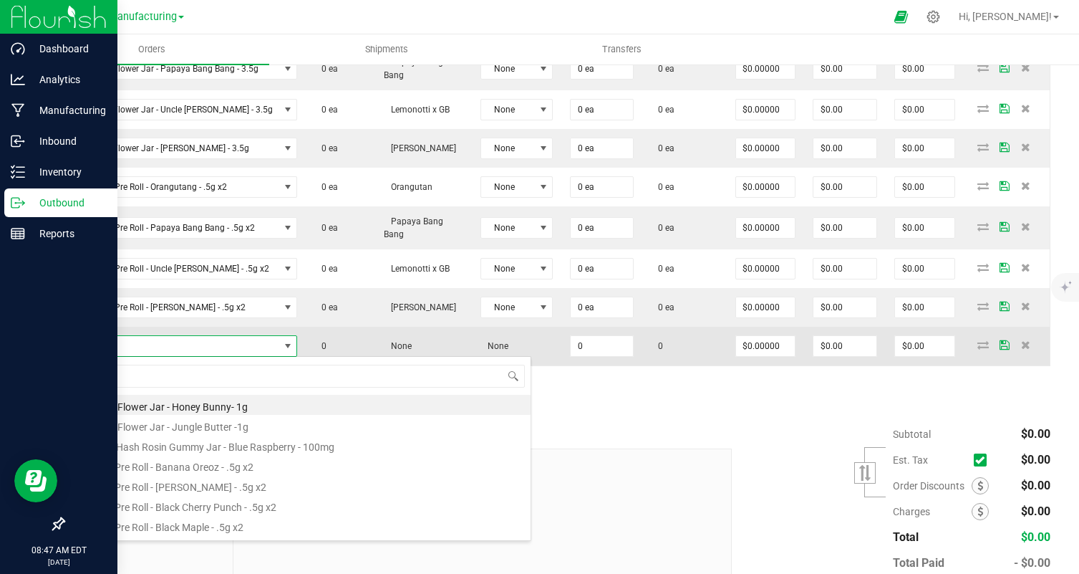
type input "blac"
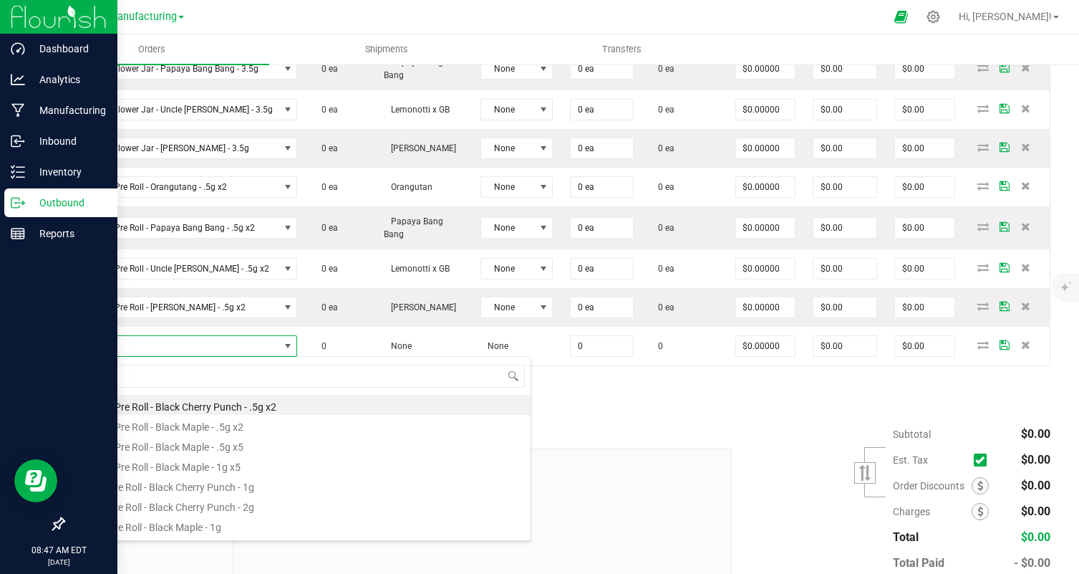
click at [286, 442] on li "5 Pack Pre Roll - Black Maple - .5g x5" at bounding box center [302, 445] width 457 height 20
type input "0 ea"
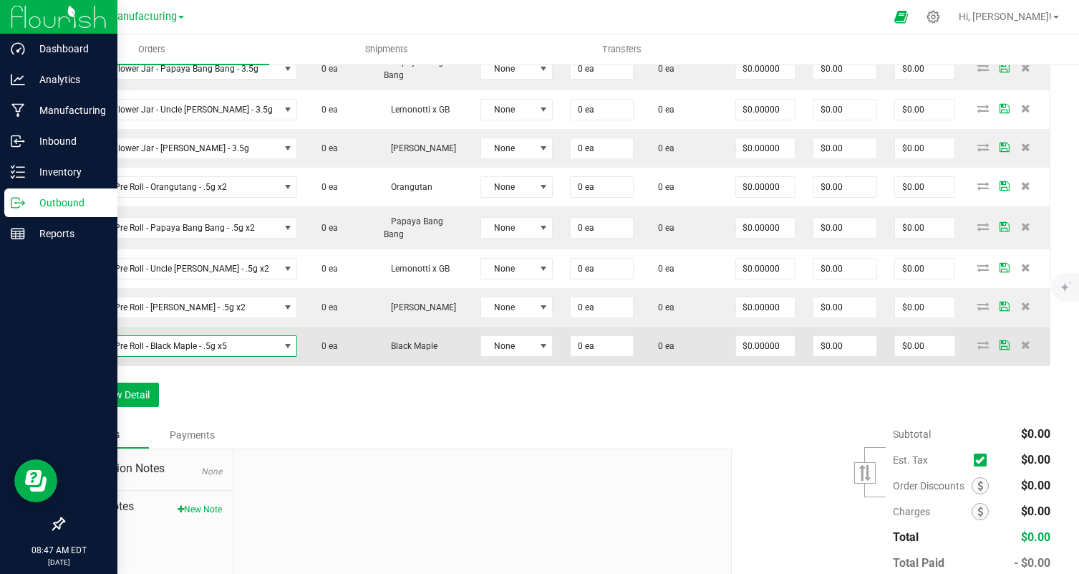
click at [226, 352] on span "5 Pack Pre Roll - Black Maple - .5g x5" at bounding box center [177, 346] width 206 height 20
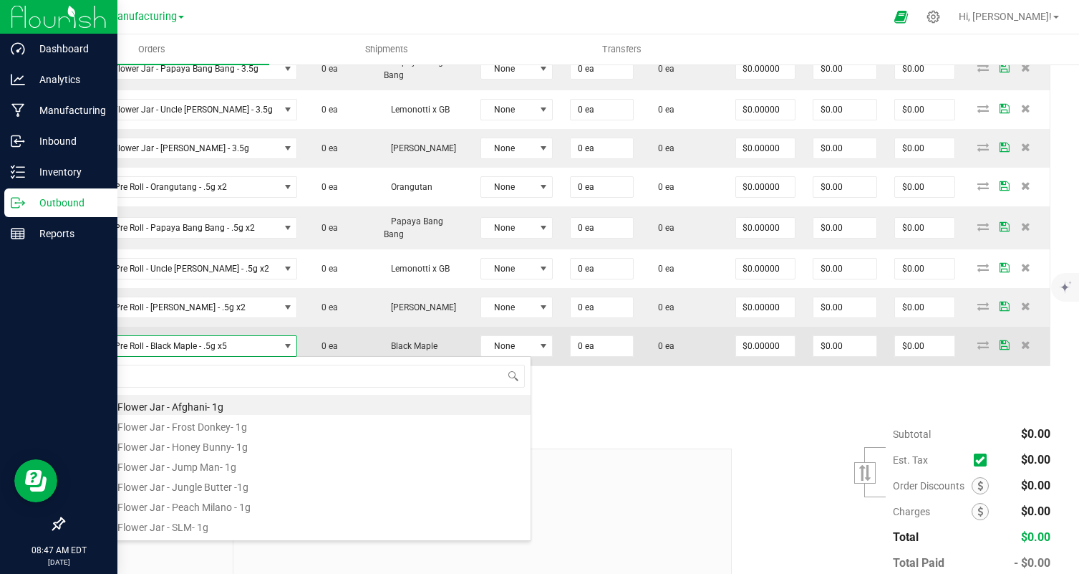
type input "blac"
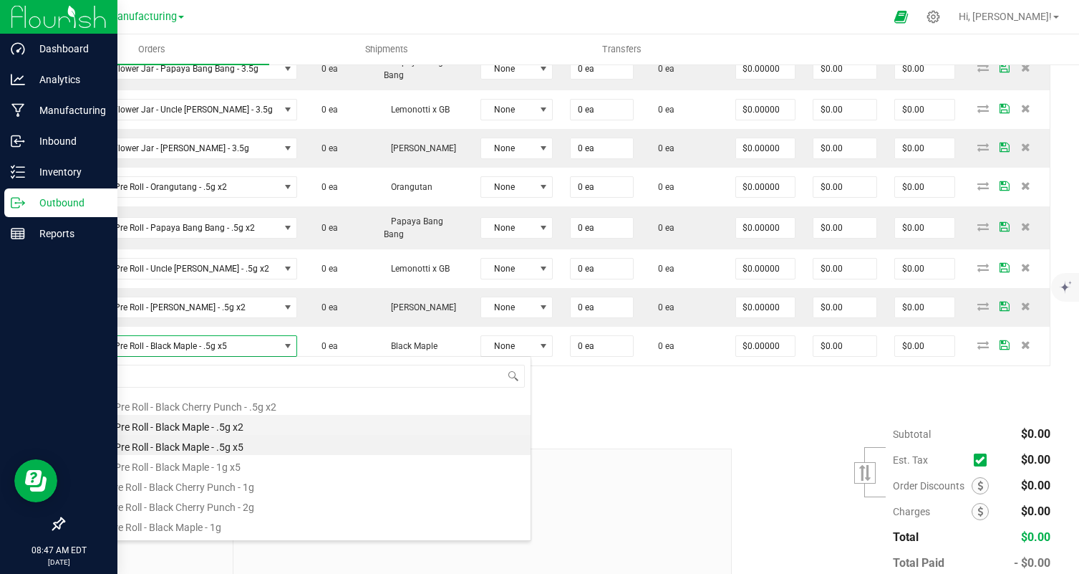
click at [243, 421] on li "2 Pack Pre Roll - Black Maple - .5g x2" at bounding box center [302, 425] width 457 height 20
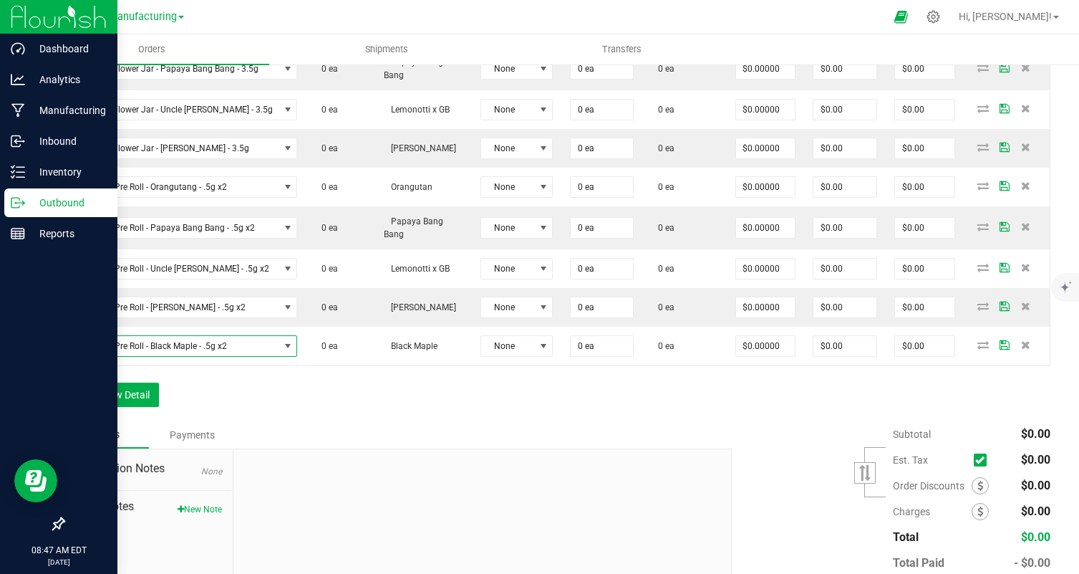
click at [365, 409] on div "Order Details Print All Labels Item Sellable Strain Lot Number Qty Ordered Qty …" at bounding box center [557, 177] width 988 height 488
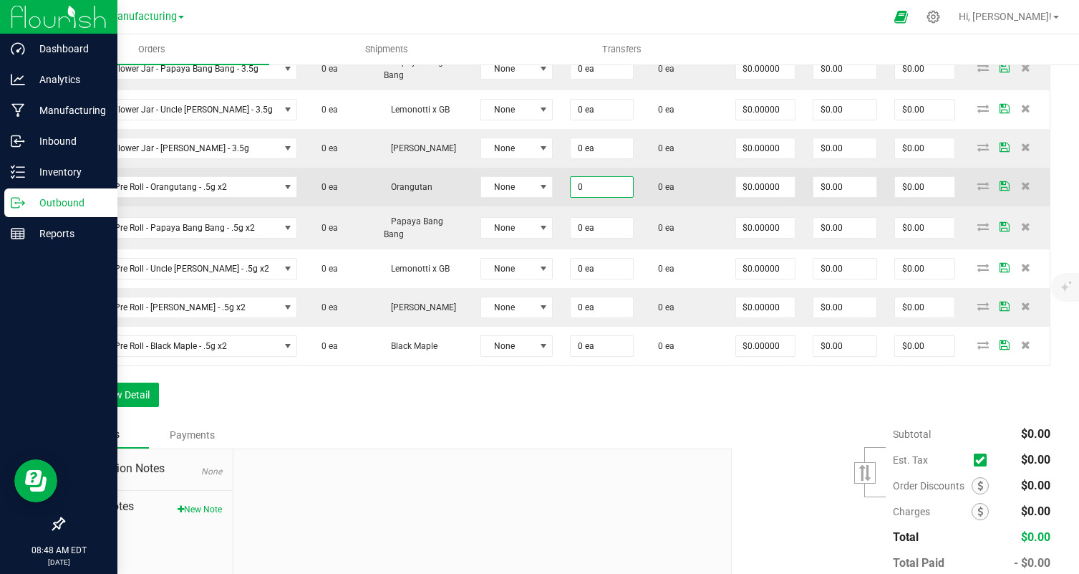
click at [587, 189] on input "0" at bounding box center [602, 187] width 62 height 20
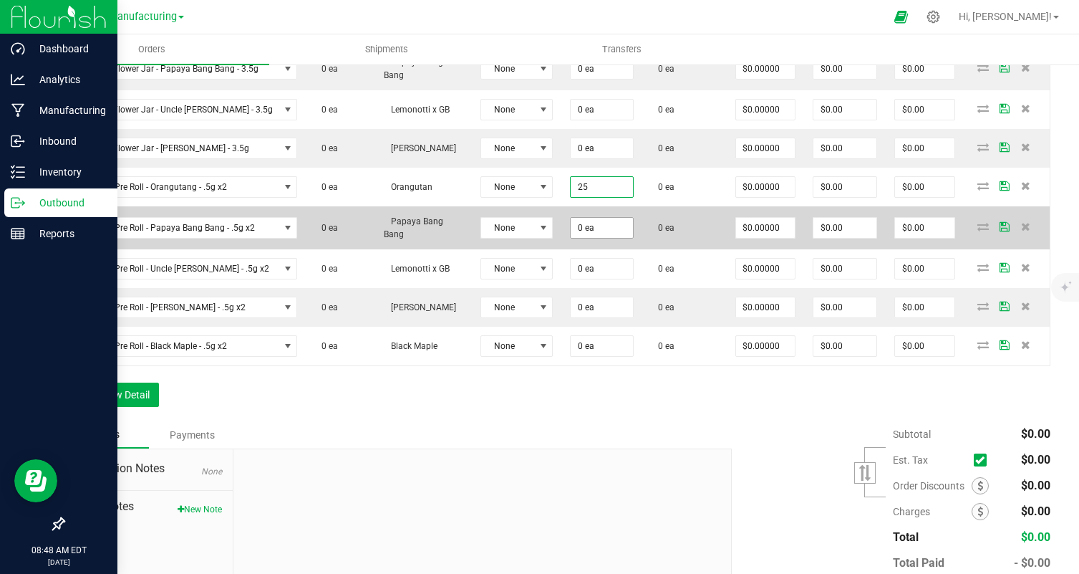
type input "25 ea"
click at [581, 234] on input "0" at bounding box center [602, 228] width 62 height 20
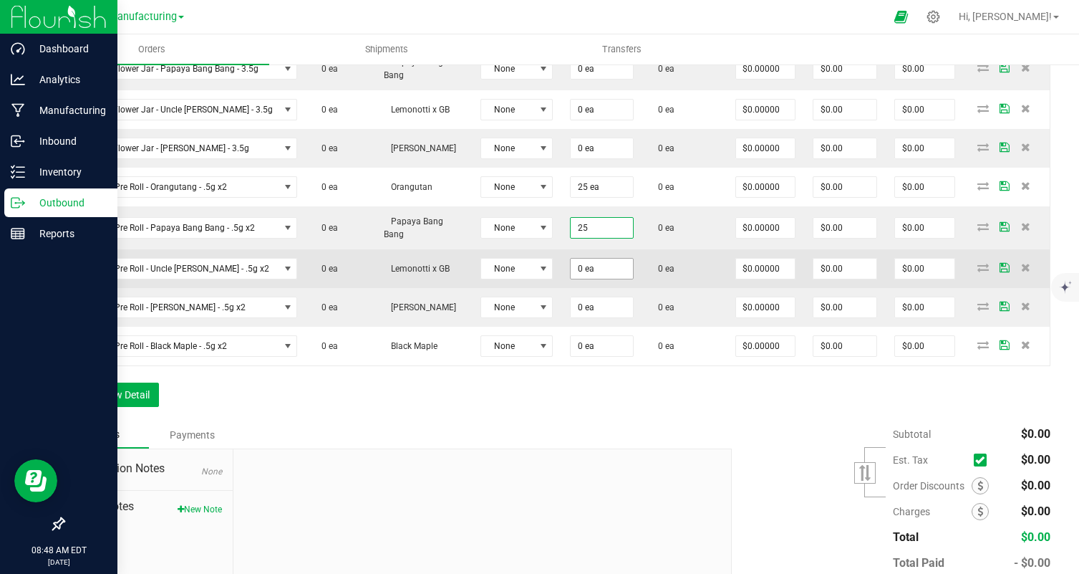
type input "25 ea"
click at [576, 265] on input "0" at bounding box center [602, 269] width 62 height 20
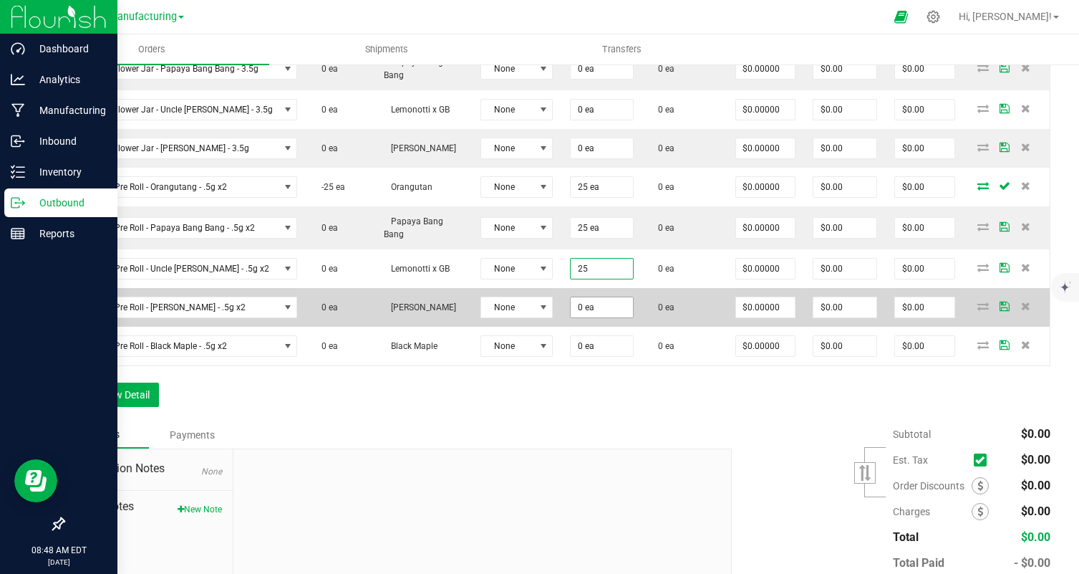
type input "25 ea"
click at [576, 305] on input "0" at bounding box center [602, 307] width 62 height 20
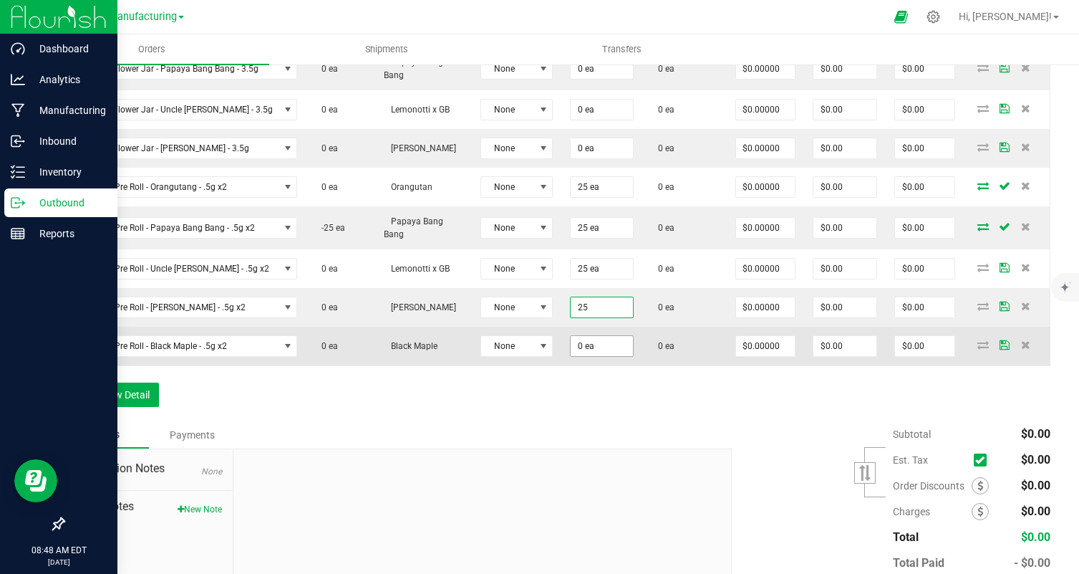
type input "25 ea"
click at [578, 349] on input "0" at bounding box center [602, 346] width 62 height 20
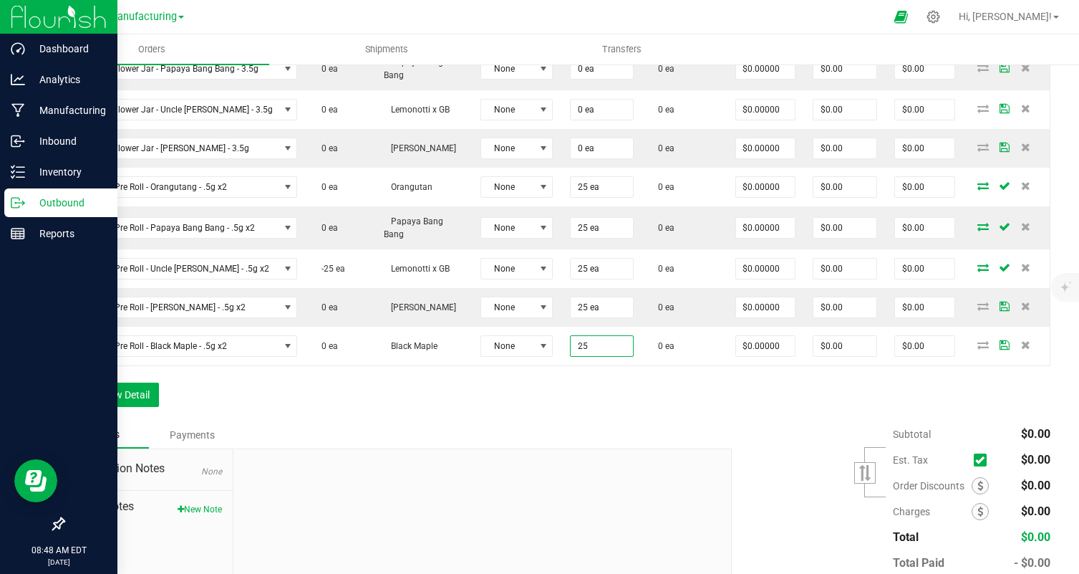
type input "25 ea"
click at [554, 478] on div at bounding box center [482, 545] width 498 height 192
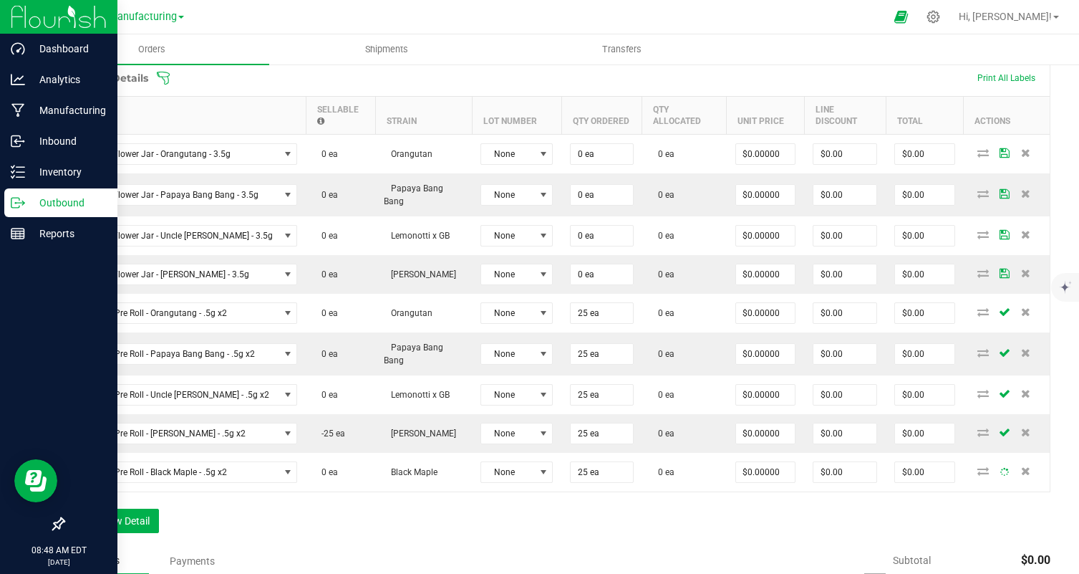
scroll to position [406, 0]
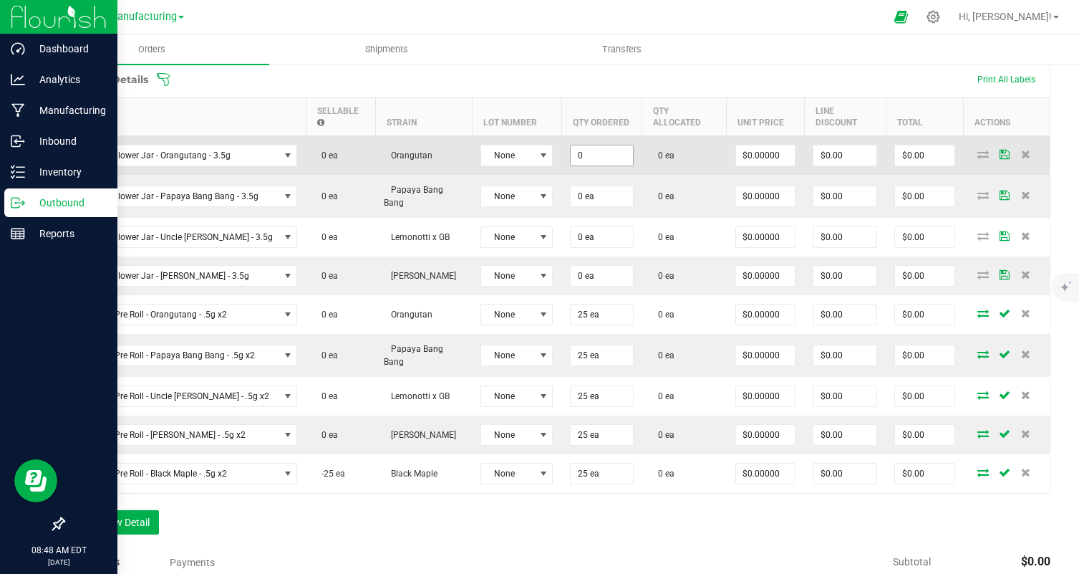
click at [571, 158] on input "0" at bounding box center [602, 155] width 62 height 20
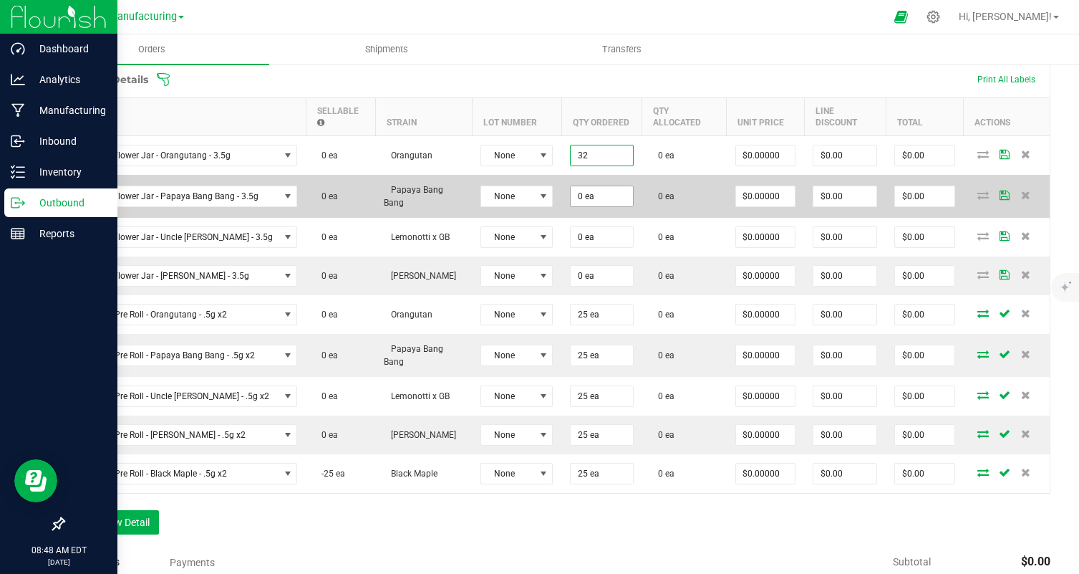
type input "32 ea"
click at [576, 190] on input "3" at bounding box center [602, 196] width 62 height 20
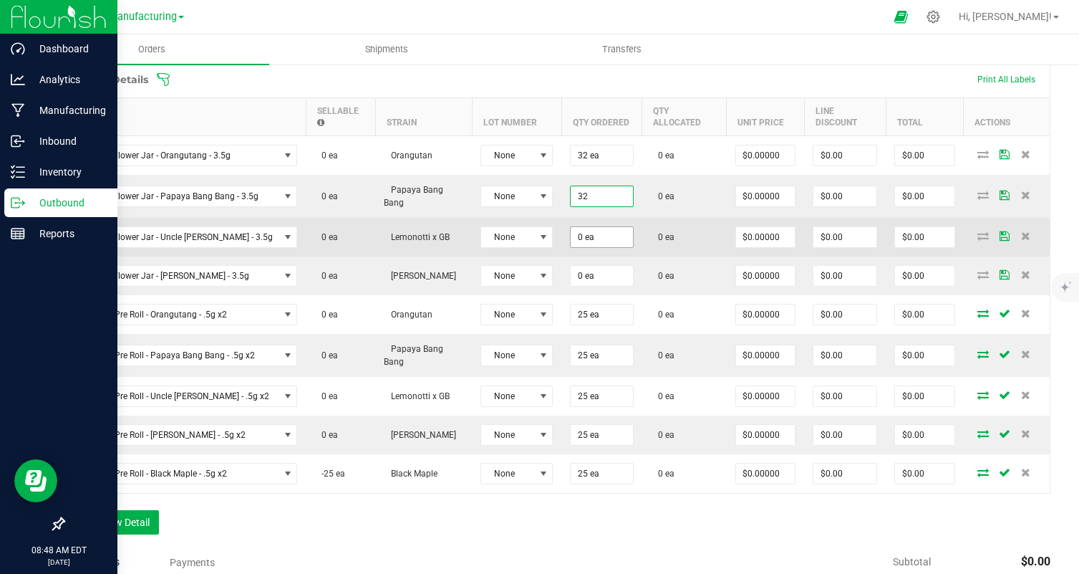
type input "32 ea"
click at [579, 227] on input "3" at bounding box center [602, 237] width 62 height 20
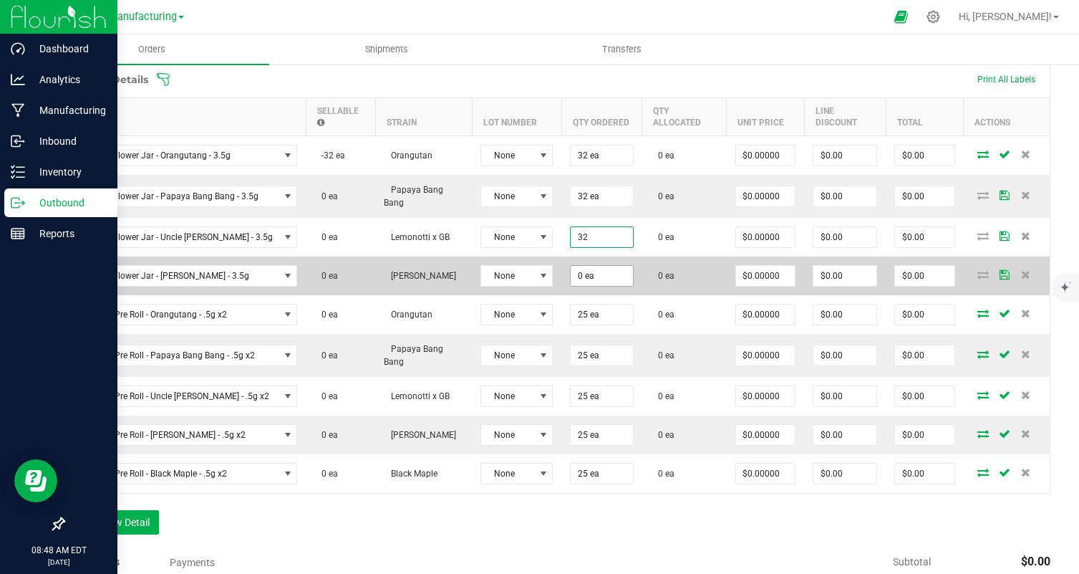
type input "32 ea"
click at [580, 266] on input "0" at bounding box center [602, 276] width 62 height 20
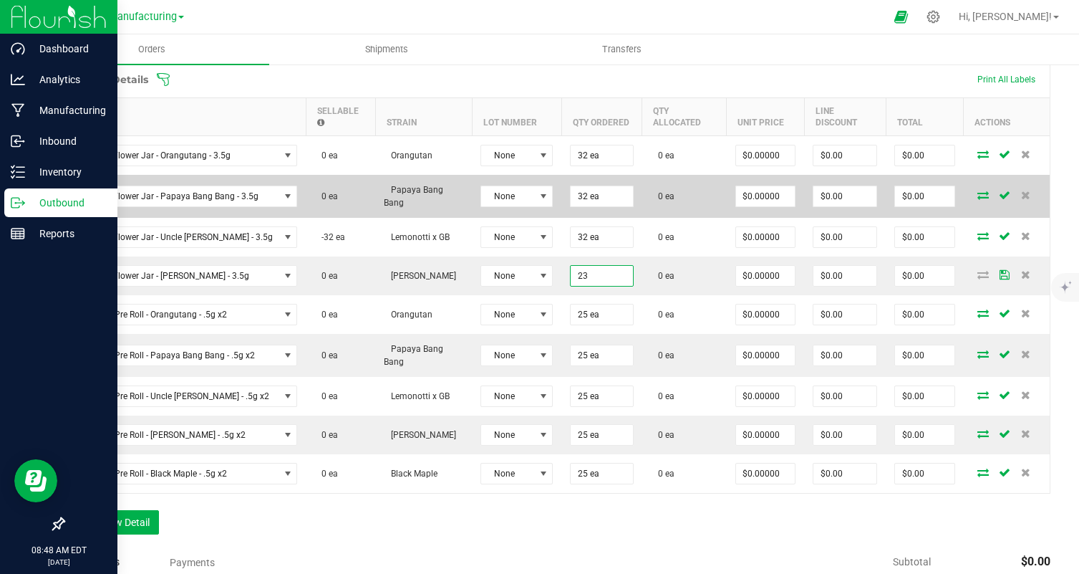
type input "2"
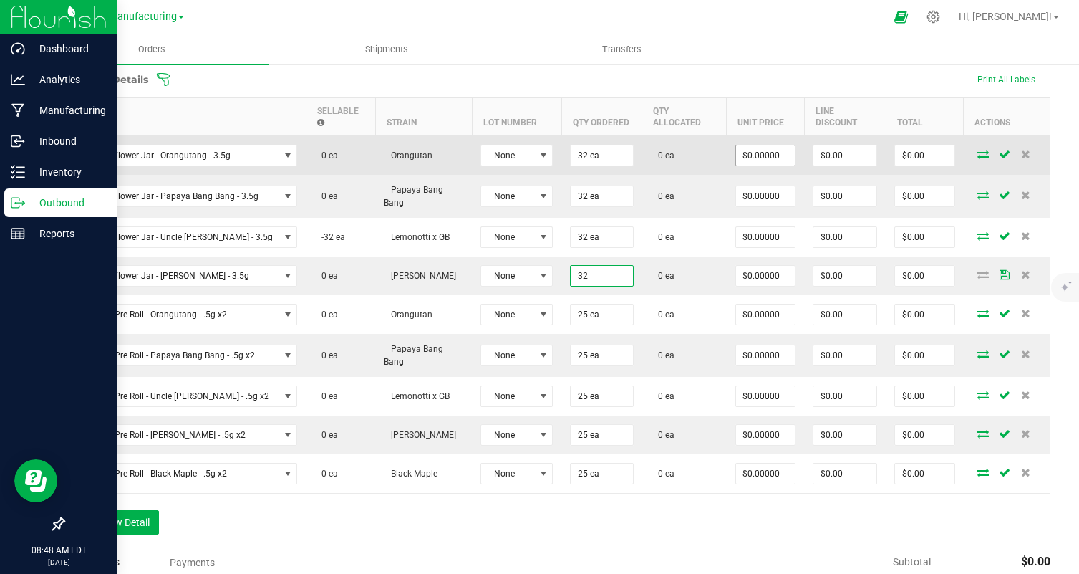
type input "32 ea"
click at [771, 155] on input "0" at bounding box center [765, 155] width 59 height 20
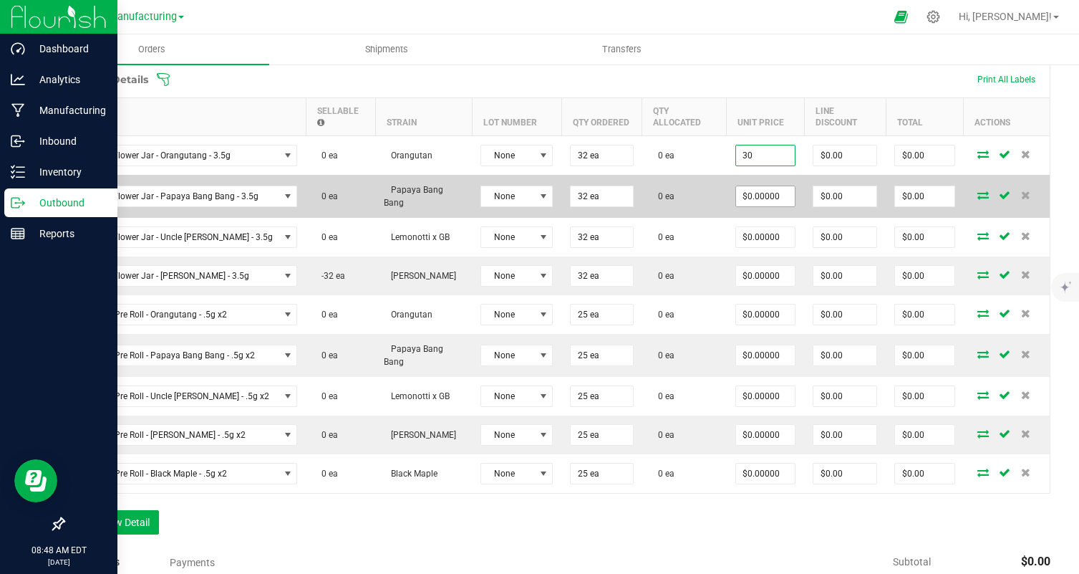
type input "$30.00000"
type input "$960.00"
click at [753, 195] on input "0" at bounding box center [765, 196] width 59 height 20
paste input "3"
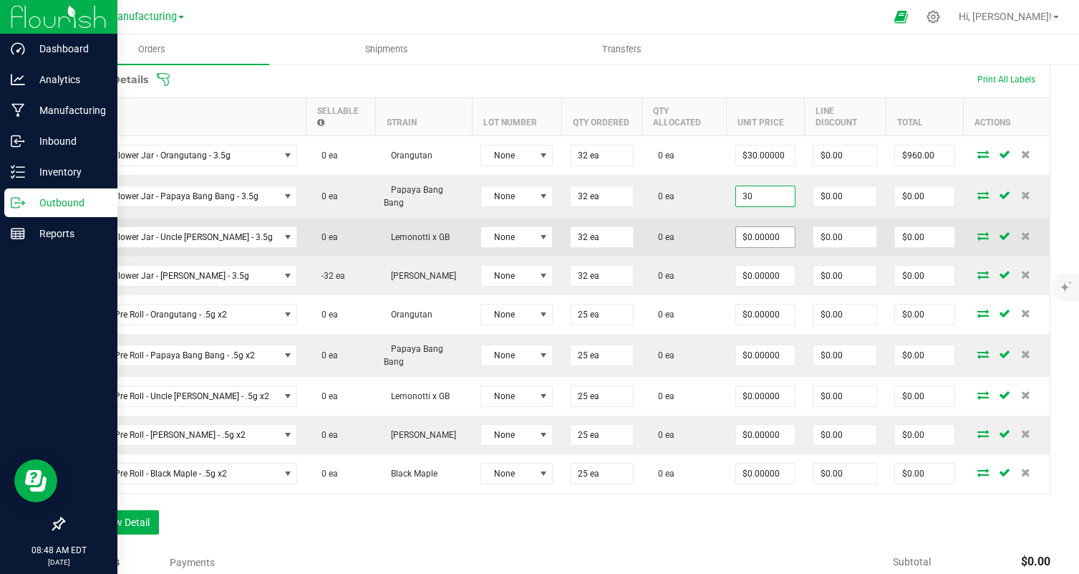
type input "$30.00000"
type input "$960.00"
click at [745, 246] on input "0" at bounding box center [765, 237] width 59 height 20
paste input "3"
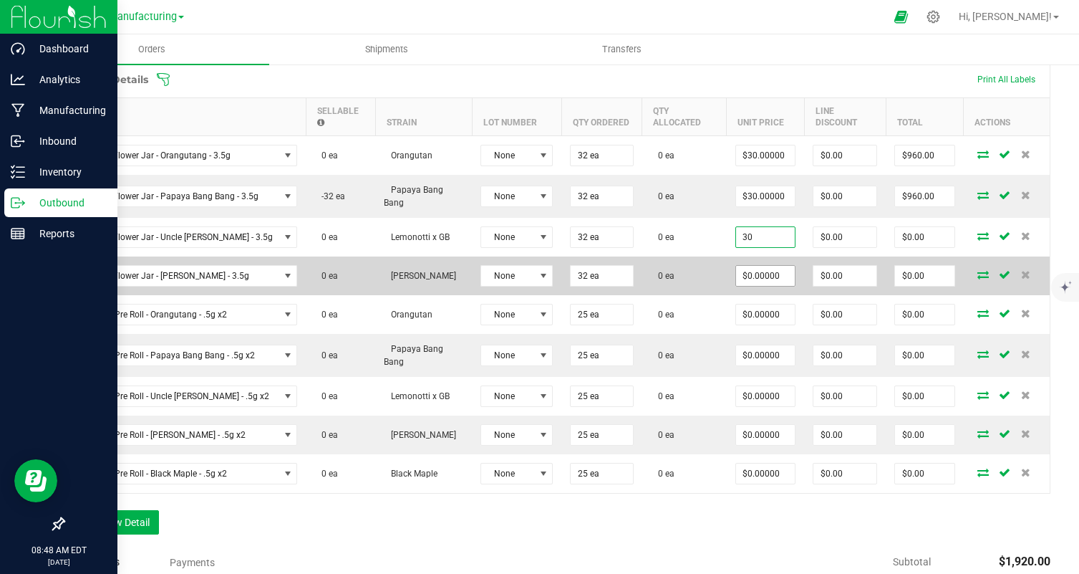
type input "$30.00000"
type input "$960.00"
click at [744, 274] on input "0" at bounding box center [765, 276] width 59 height 20
paste input "3"
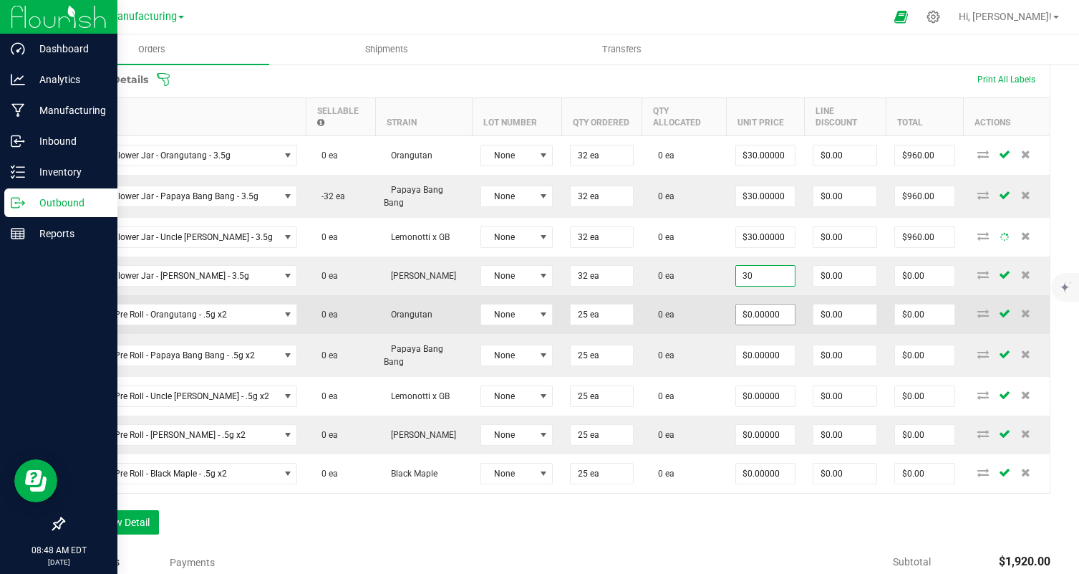
type input "30"
type input "0"
type input "$30.00000"
type input "$960.00"
click at [748, 310] on input "0" at bounding box center [765, 314] width 59 height 20
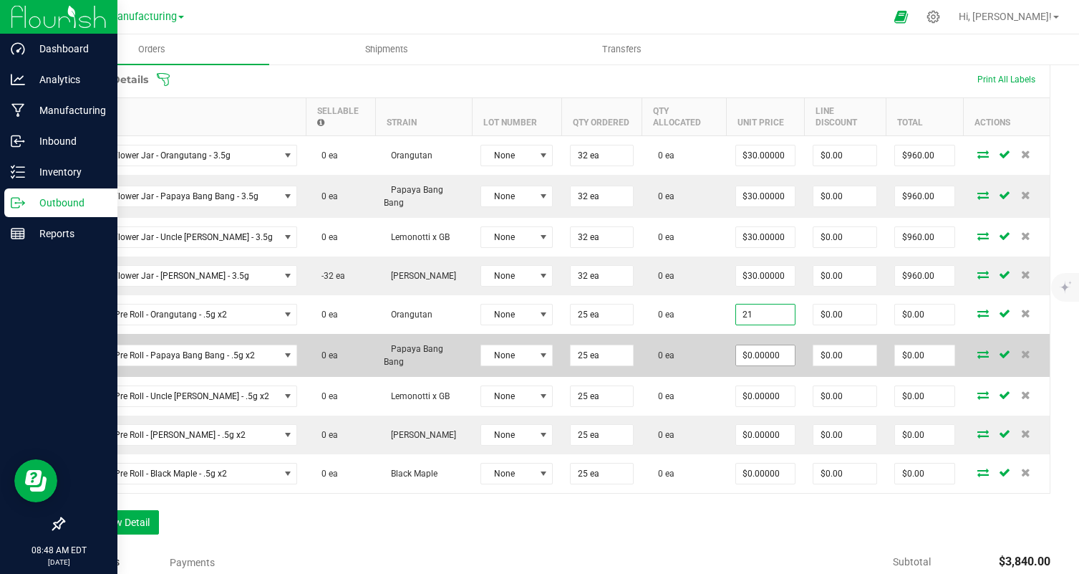
type input "$21.00000"
type input "$525.00"
click at [748, 355] on input "2" at bounding box center [765, 355] width 59 height 20
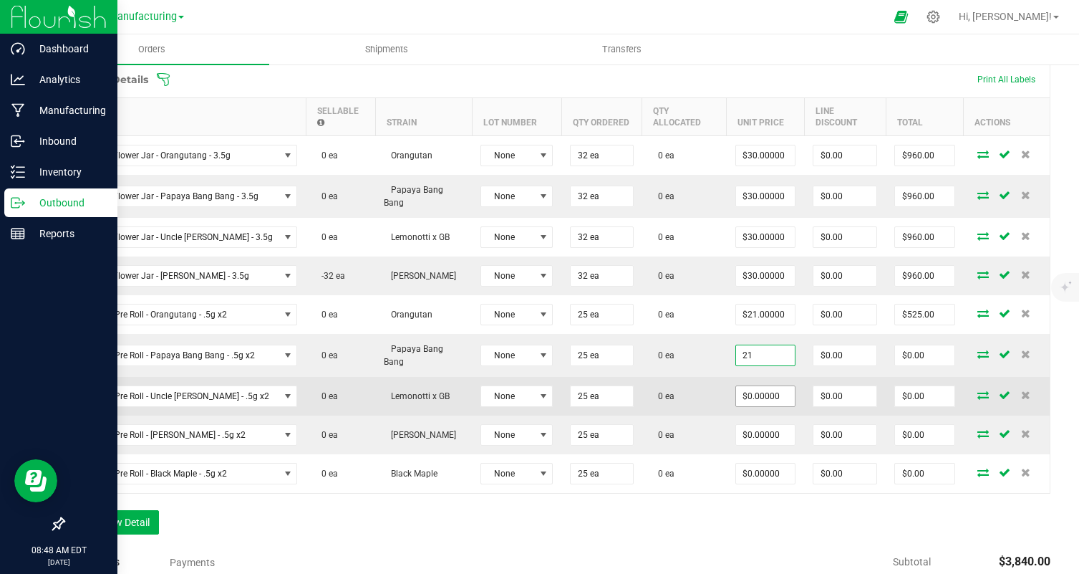
type input "$21.00000"
type input "$525.00"
click at [748, 390] on input "21" at bounding box center [765, 396] width 59 height 20
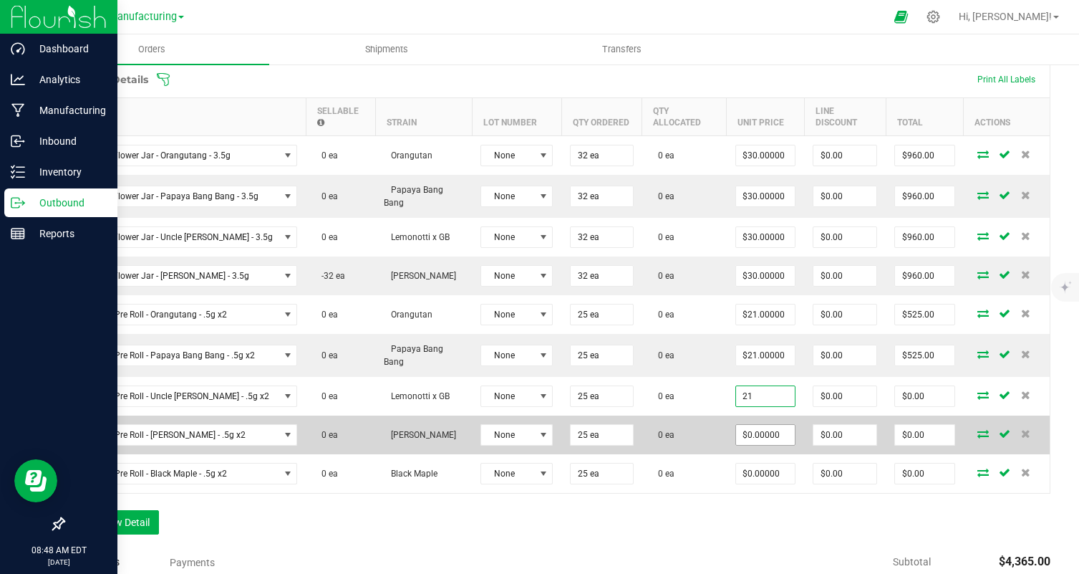
type input "$21.00000"
type input "$525.00"
click at [749, 429] on input "21" at bounding box center [765, 435] width 59 height 20
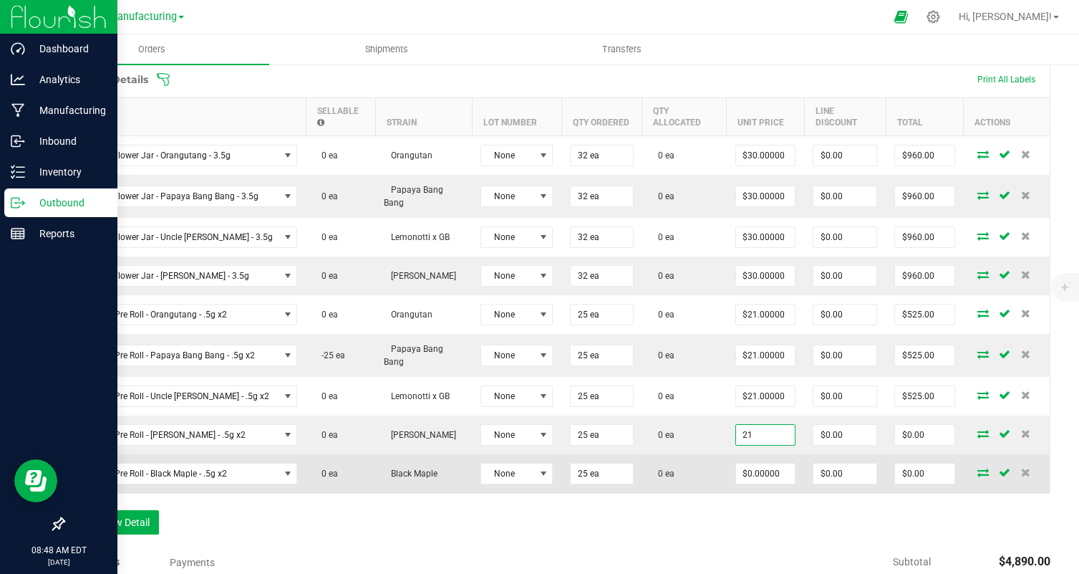
type input "$21.00000"
type input "$525.00"
click at [752, 485] on td "$0.00000" at bounding box center [766, 473] width 78 height 39
click at [752, 476] on input "21" at bounding box center [765, 473] width 59 height 20
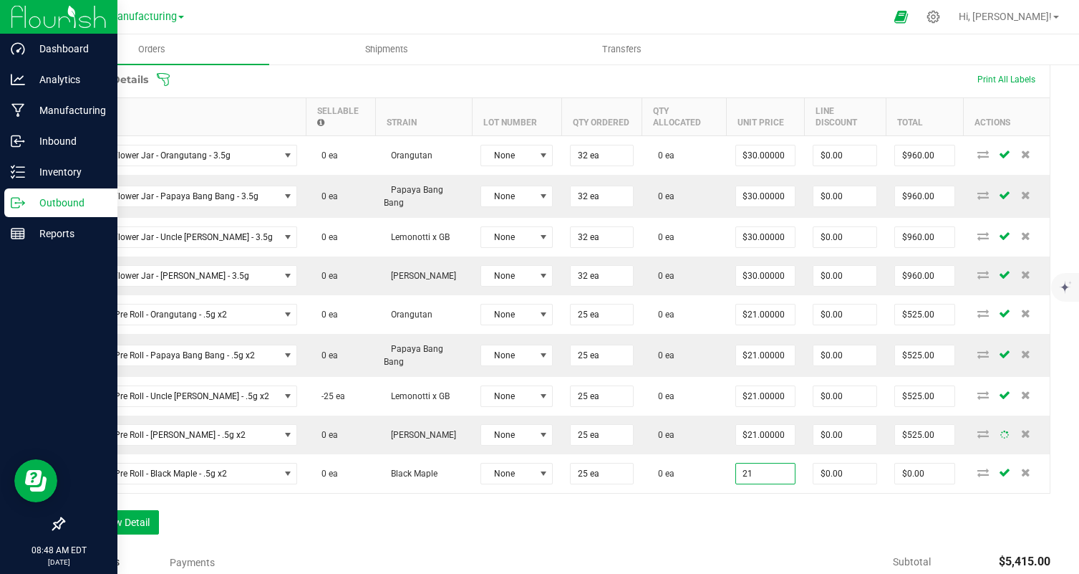
type input "$21.00000"
type input "$525.00"
click at [711, 522] on div "Order Details Print All Labels Item Sellable Strain Lot Number Qty Ordered Qty …" at bounding box center [557, 305] width 988 height 488
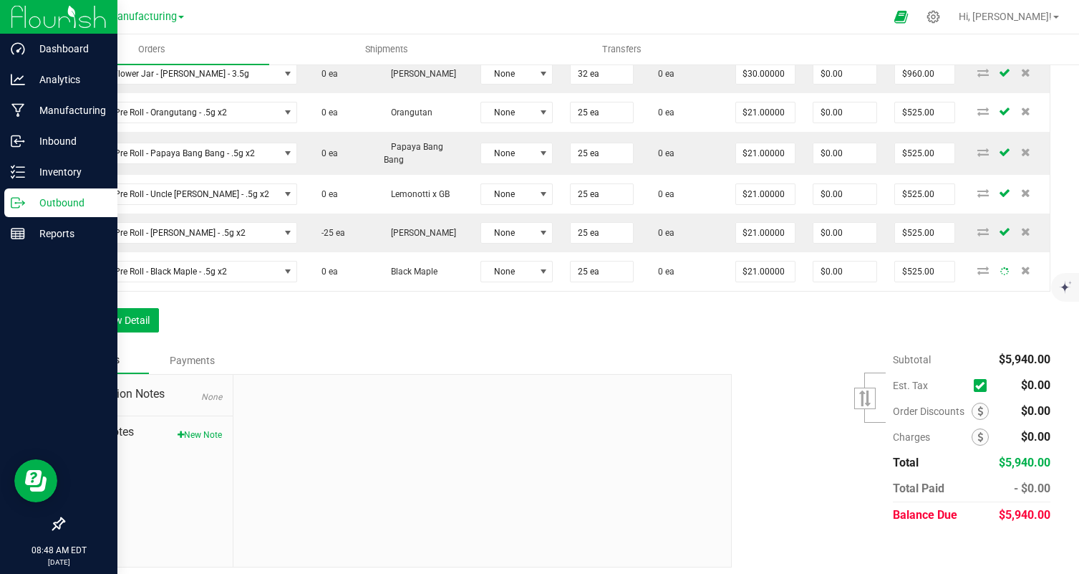
scroll to position [615, 0]
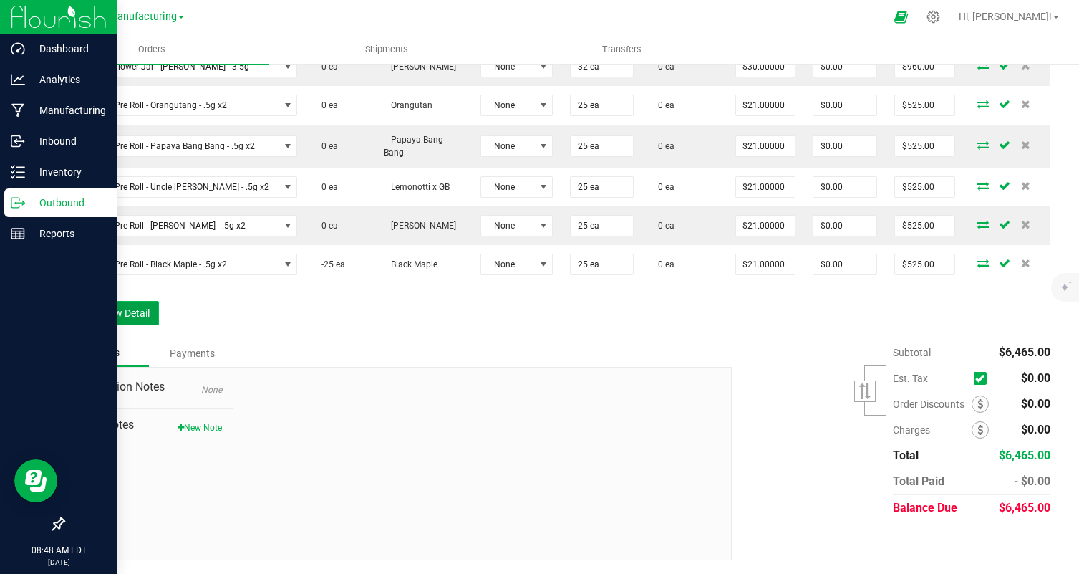
click at [135, 314] on button "Add New Detail" at bounding box center [111, 313] width 96 height 24
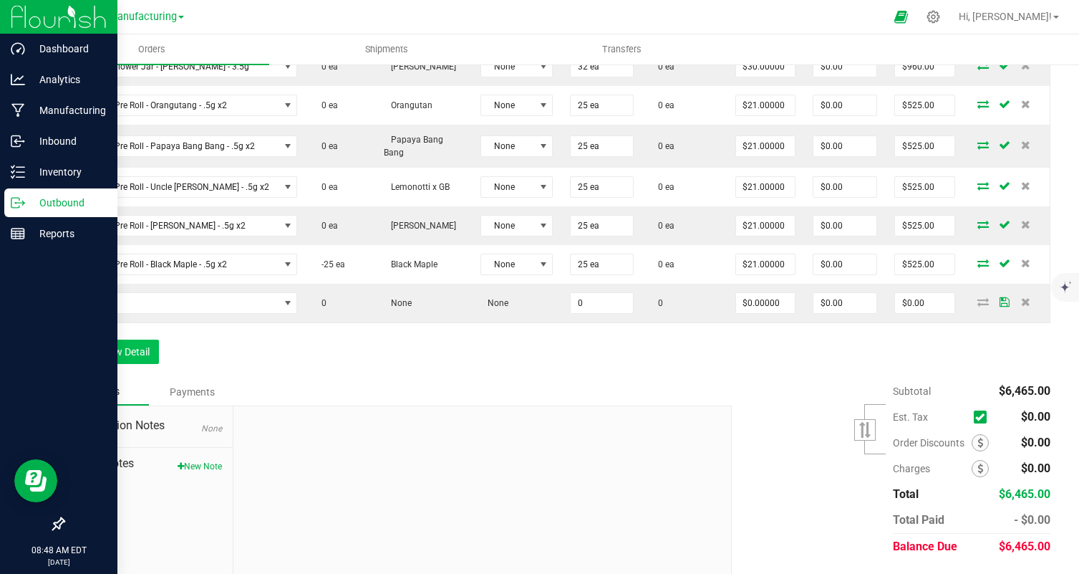
click at [135, 314] on td at bounding box center [185, 303] width 242 height 39
click at [127, 353] on button "Add New Detail" at bounding box center [111, 351] width 96 height 24
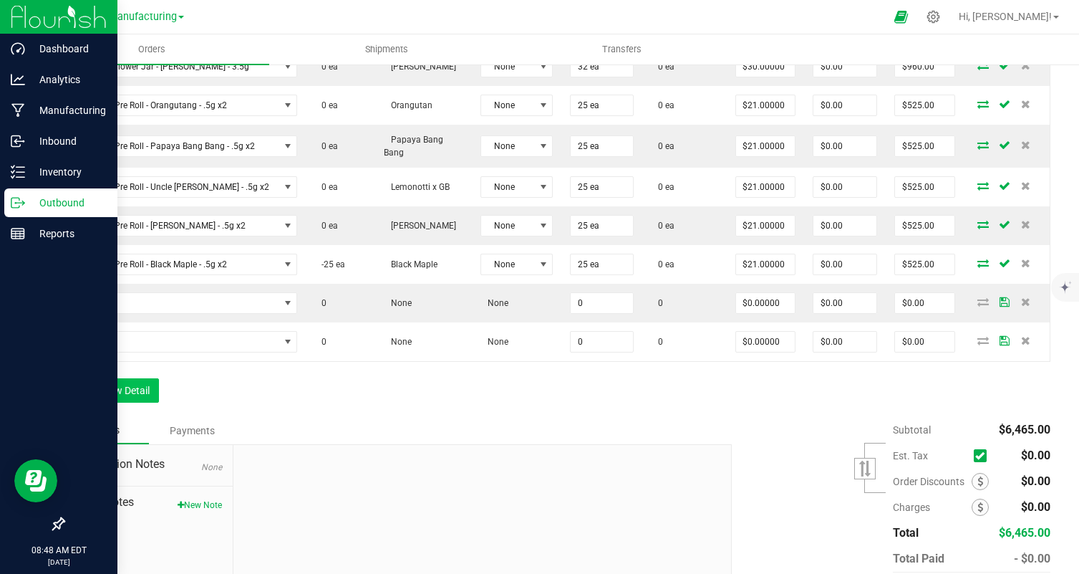
click at [127, 353] on td at bounding box center [185, 341] width 242 height 39
click at [120, 383] on button "Add New Detail" at bounding box center [111, 390] width 96 height 24
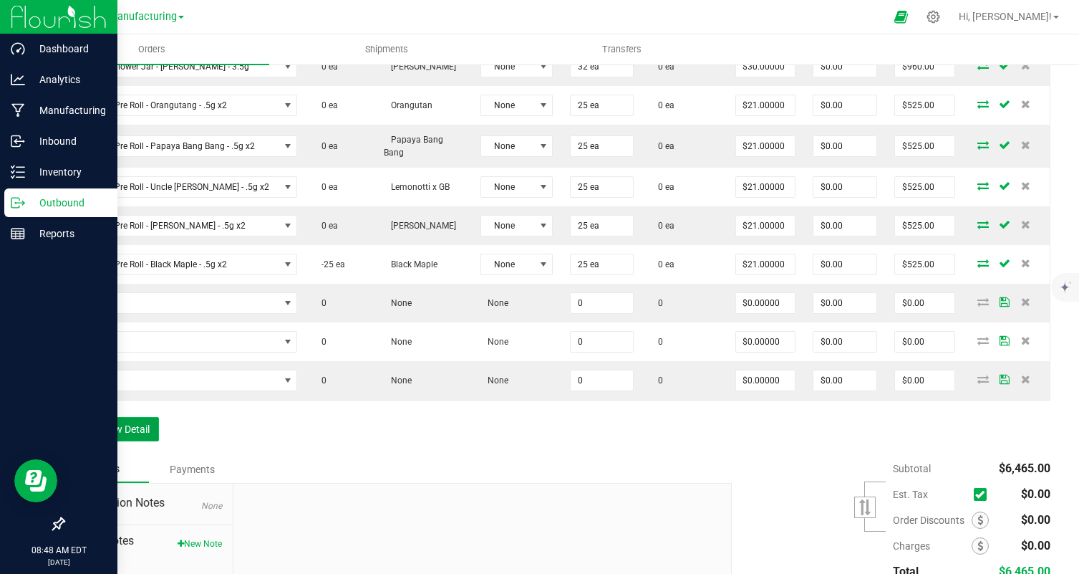
click at [128, 433] on button "Add New Detail" at bounding box center [111, 429] width 96 height 24
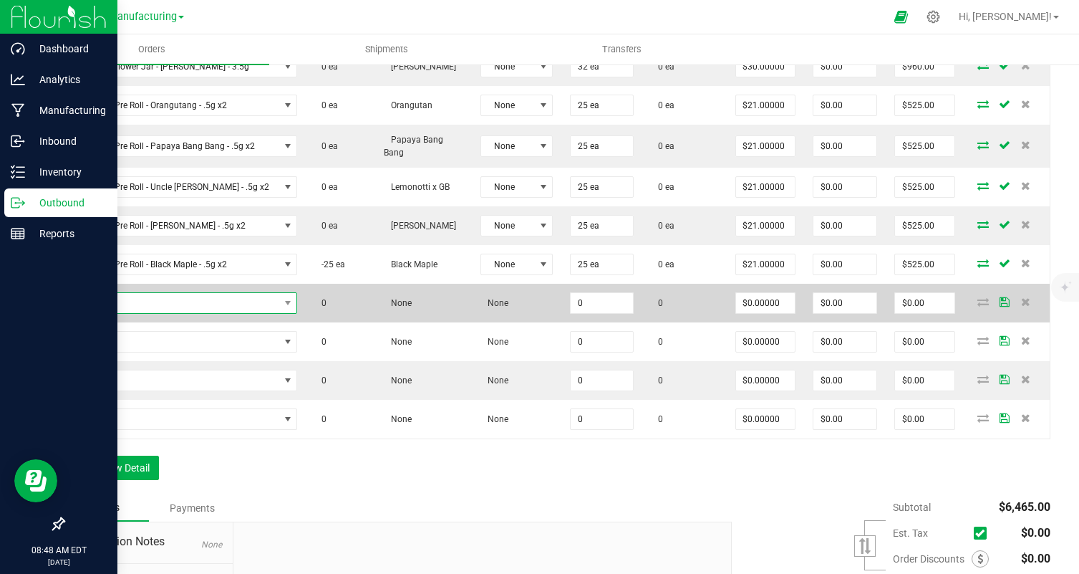
click at [181, 306] on span "NO DATA FOUND" at bounding box center [177, 303] width 206 height 20
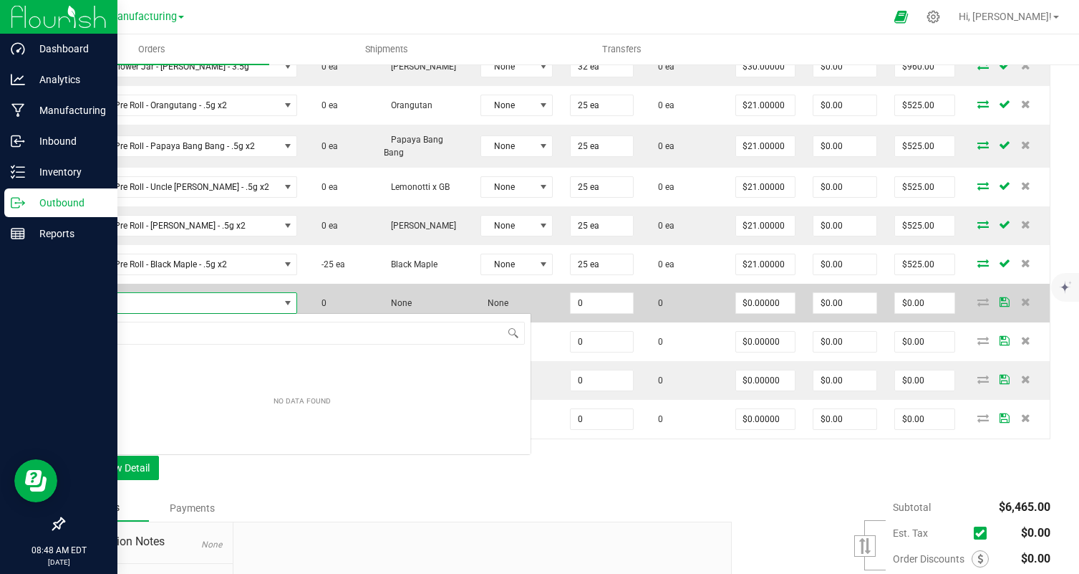
scroll to position [21, 206]
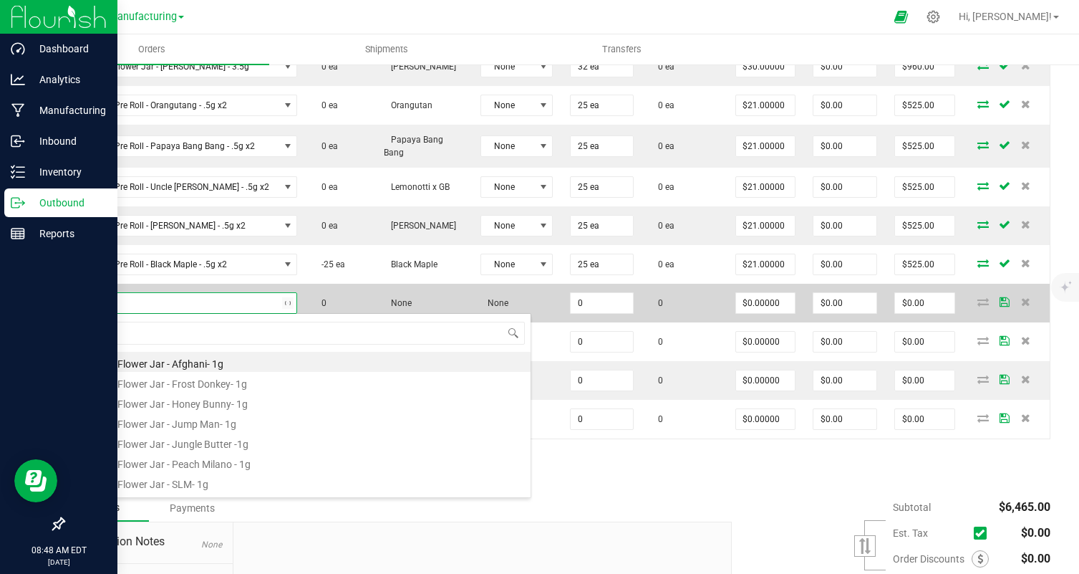
type input "orang"
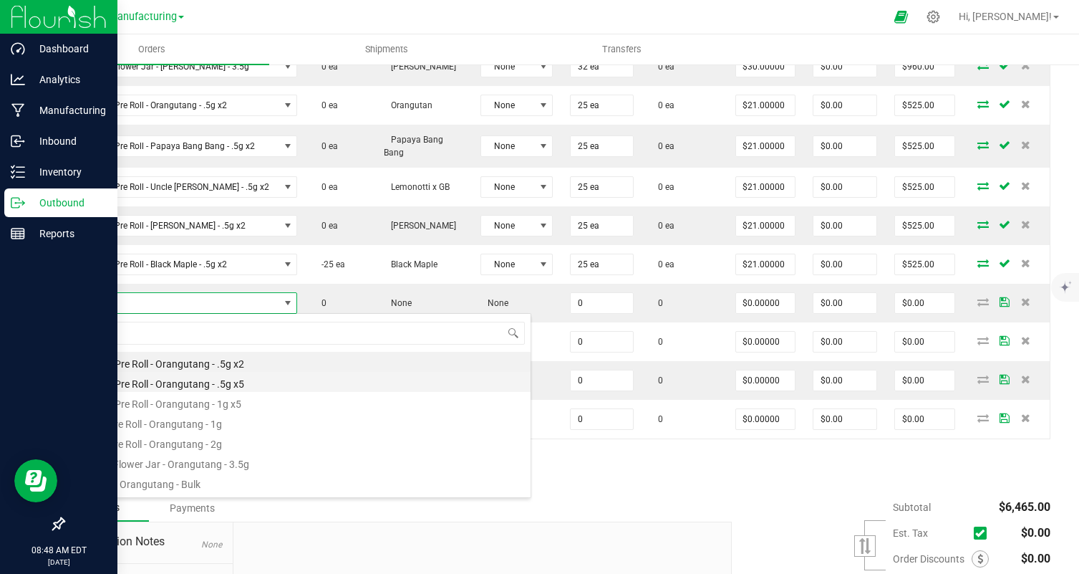
click at [190, 379] on li "5 Pack Pre Roll - Orangutang - .5g x5" at bounding box center [302, 382] width 457 height 20
type input "0 ea"
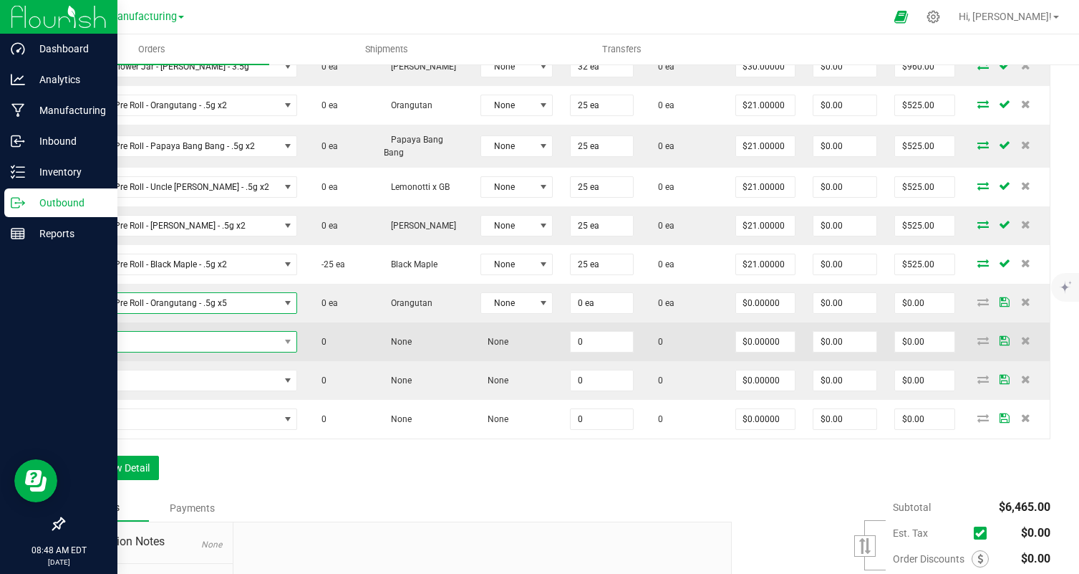
click at [185, 339] on span "NO DATA FOUND" at bounding box center [177, 342] width 206 height 20
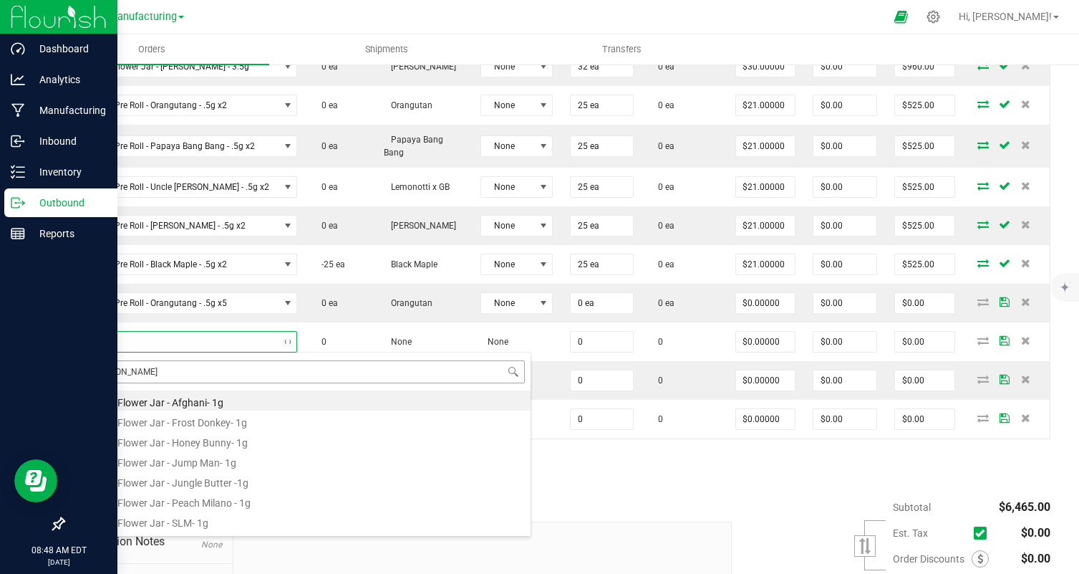
type input "papaya"
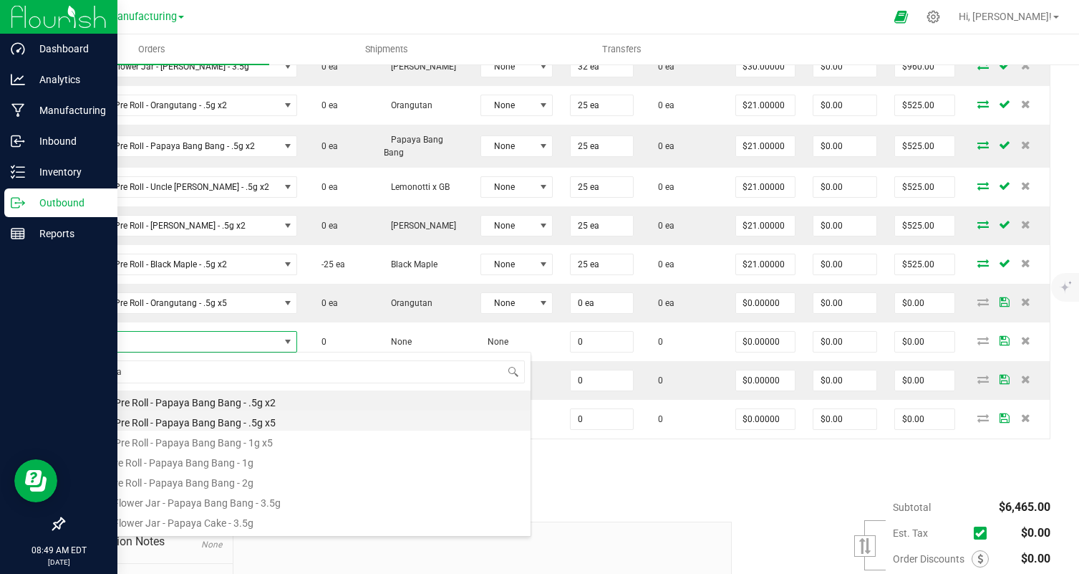
click at [272, 428] on li "5 Pack Pre Roll - Papaya Bang Bang - .5g x5" at bounding box center [302, 420] width 457 height 20
type input "0 ea"
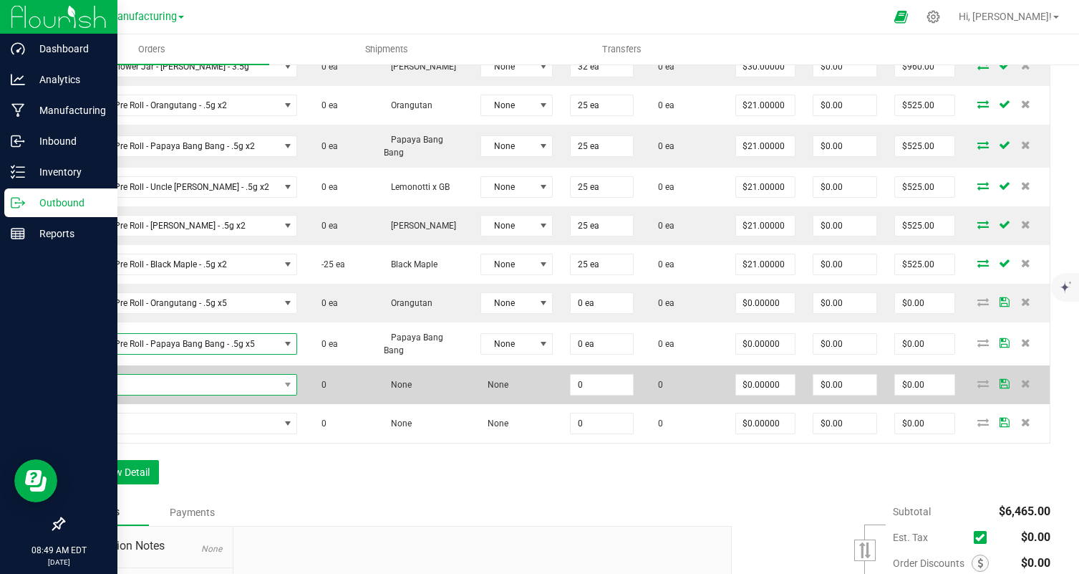
click at [232, 378] on span "NO DATA FOUND" at bounding box center [177, 385] width 206 height 20
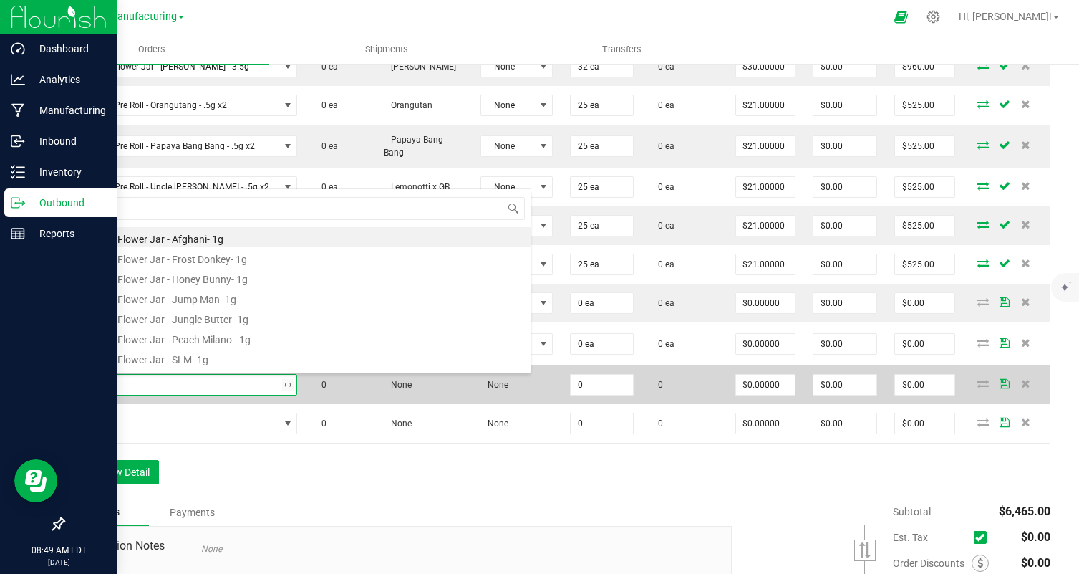
type input "uncle"
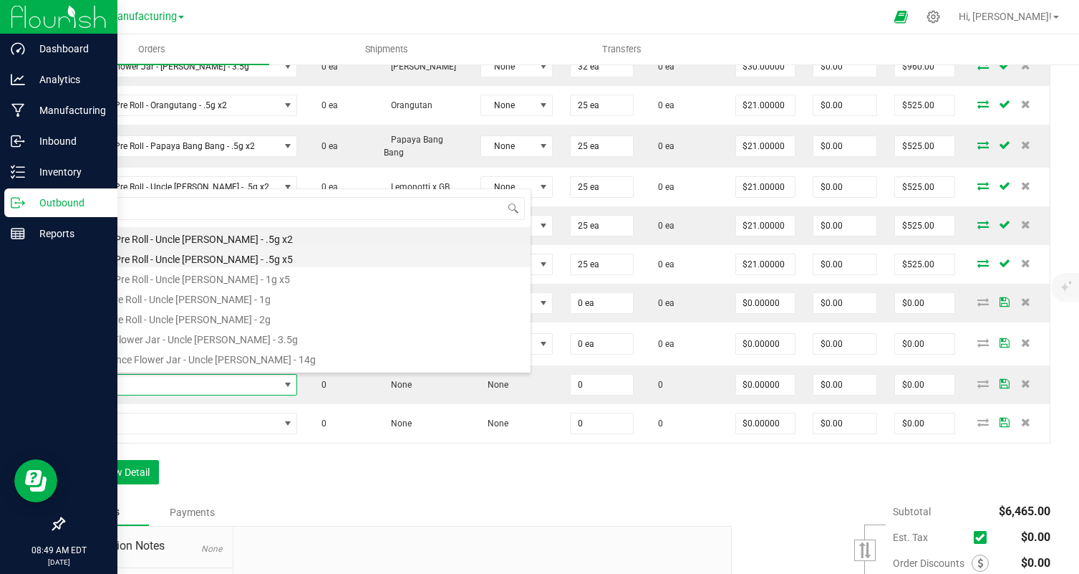
click at [258, 260] on li "5 Pack Pre Roll - Uncle [PERSON_NAME] - .5g x5" at bounding box center [302, 257] width 457 height 20
type input "0 ea"
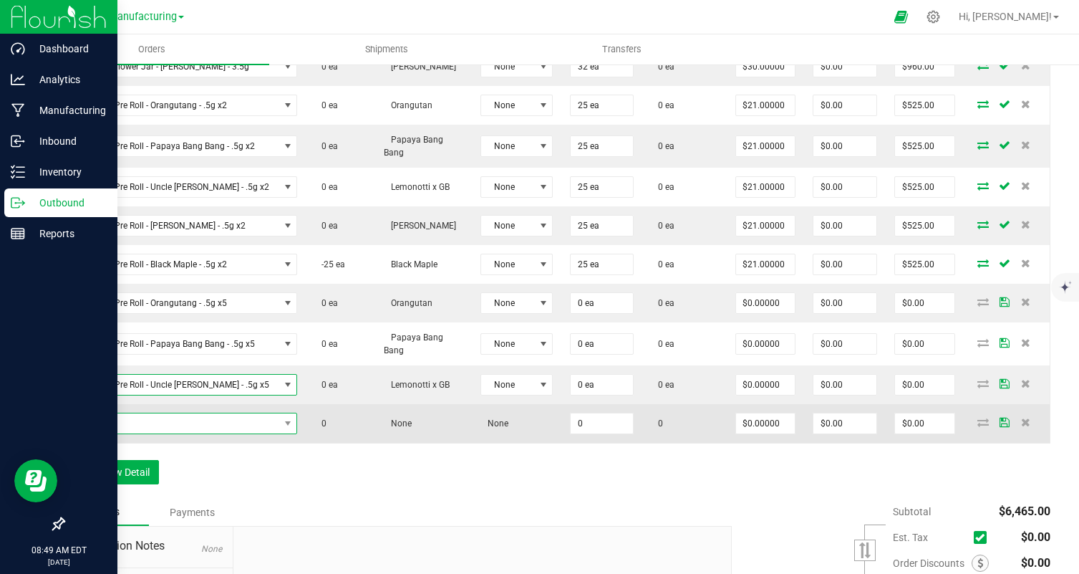
click at [243, 423] on span "NO DATA FOUND" at bounding box center [177, 423] width 206 height 20
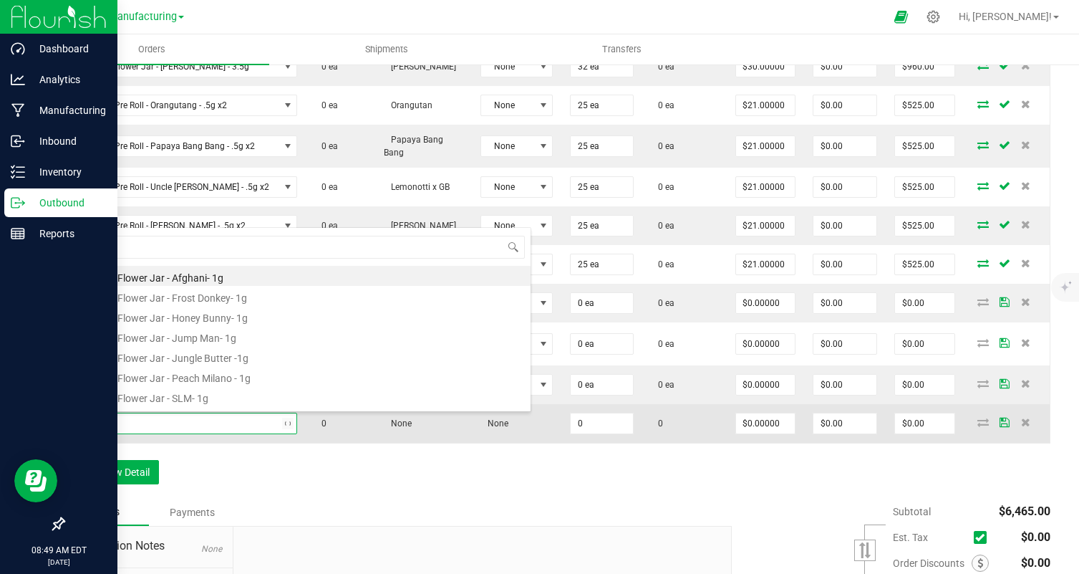
type input "bebe"
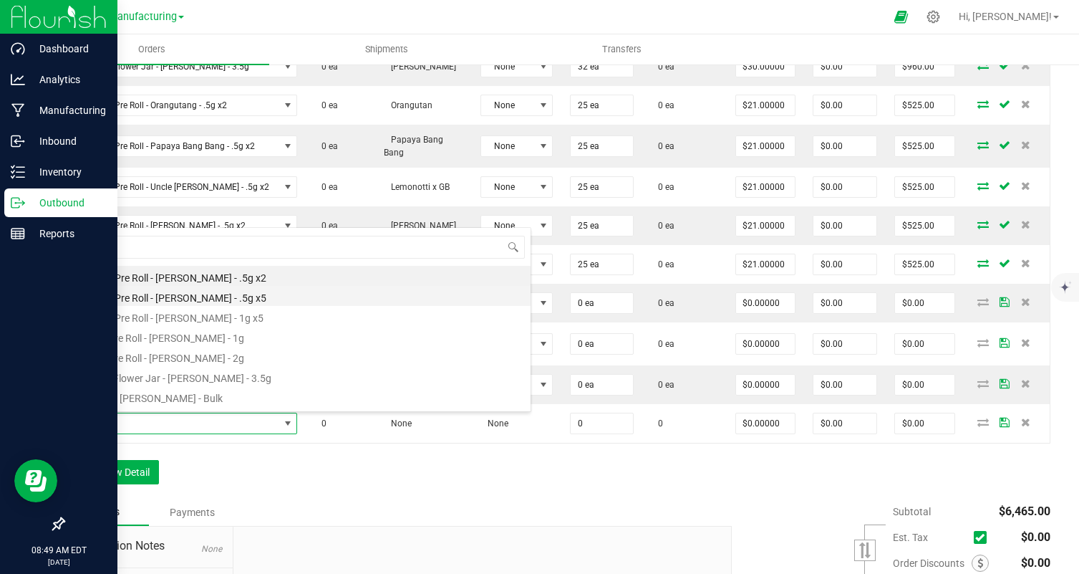
click at [276, 290] on li "5 Pack Pre Roll - [PERSON_NAME] - .5g x5" at bounding box center [302, 296] width 457 height 20
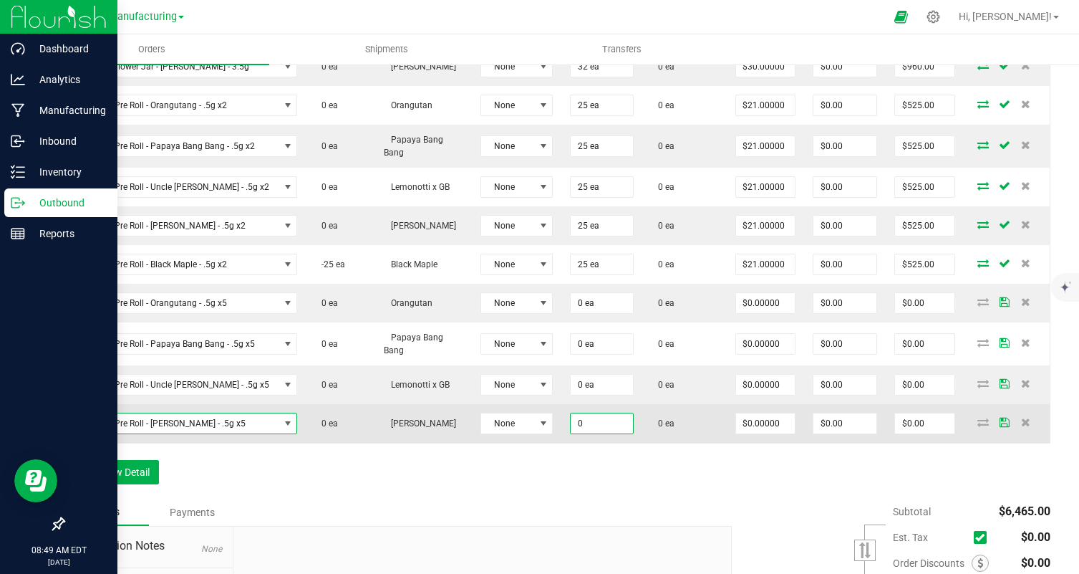
click at [594, 424] on input "0" at bounding box center [602, 423] width 62 height 20
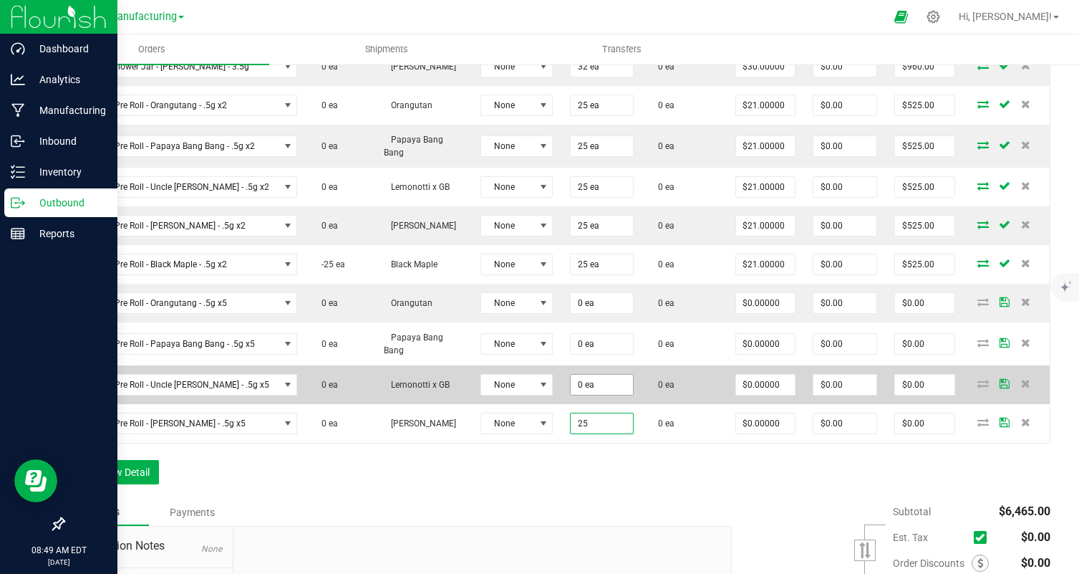
type input "25"
type input "0"
type input "25 ea"
click at [586, 384] on input "0" at bounding box center [602, 385] width 62 height 20
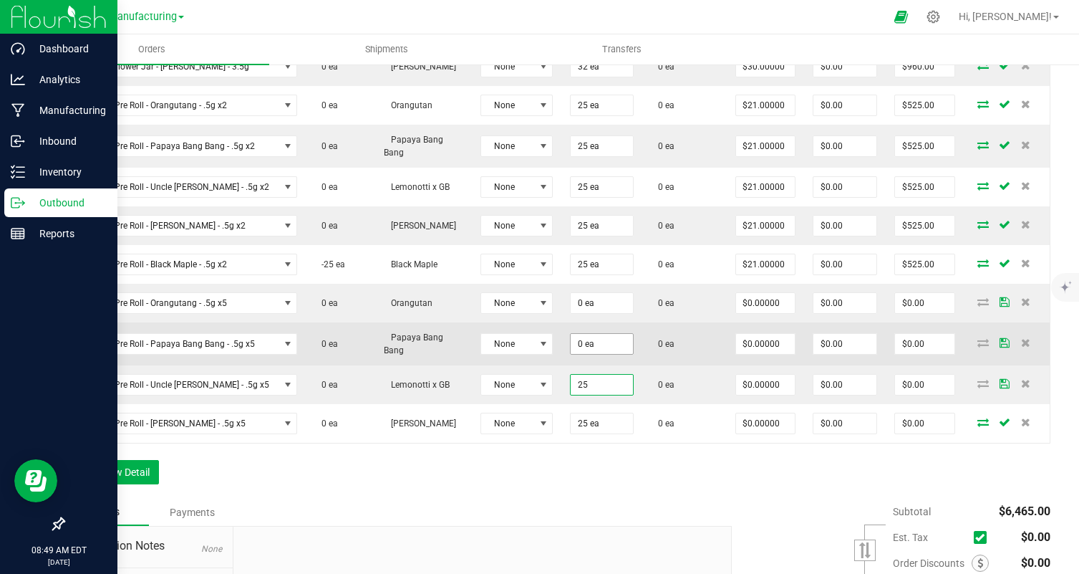
type input "25"
type input "0"
type input "25 ea"
click at [592, 340] on input "0" at bounding box center [602, 344] width 62 height 20
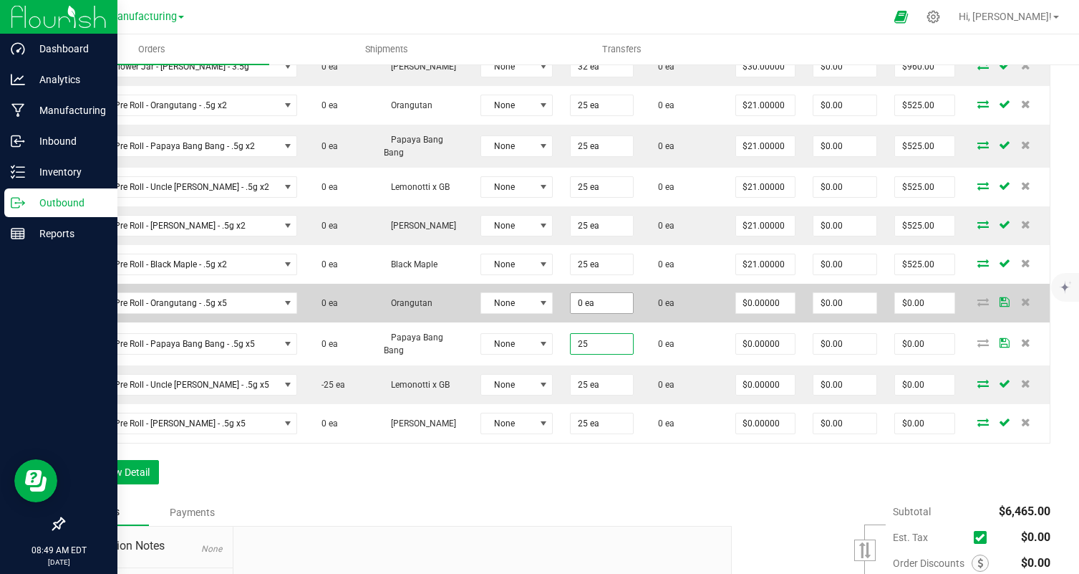
type input "25"
type input "0"
type input "25 ea"
click at [586, 301] on input "2" at bounding box center [602, 303] width 62 height 20
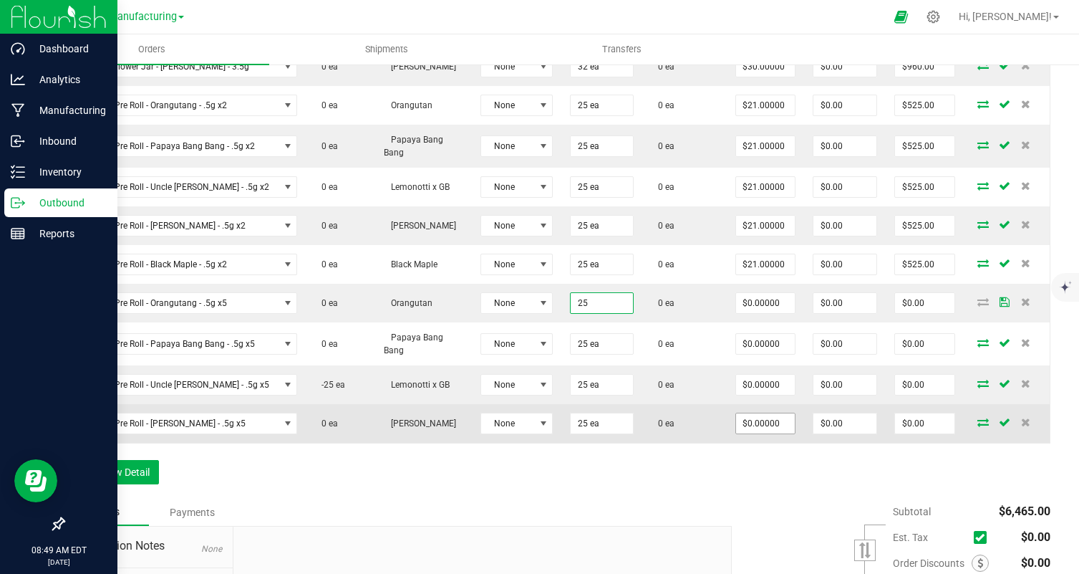
type input "25 ea"
click at [751, 412] on span "$0.00000" at bounding box center [765, 422] width 61 height 21
click at [748, 423] on input "2" at bounding box center [765, 423] width 59 height 20
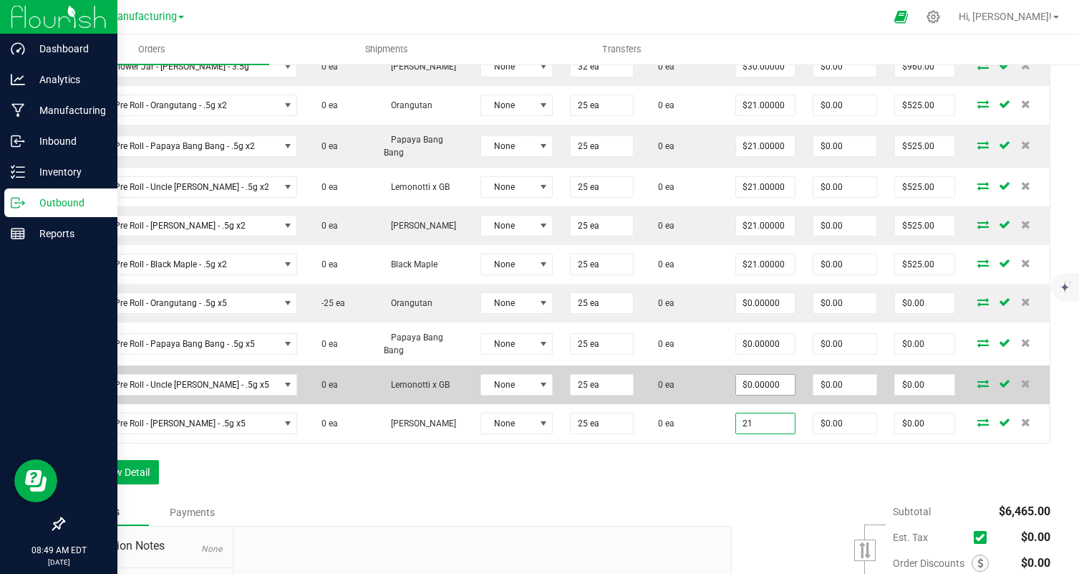
type input "$21.00000"
type input "$525.00"
click at [747, 384] on input "2" at bounding box center [765, 385] width 59 height 20
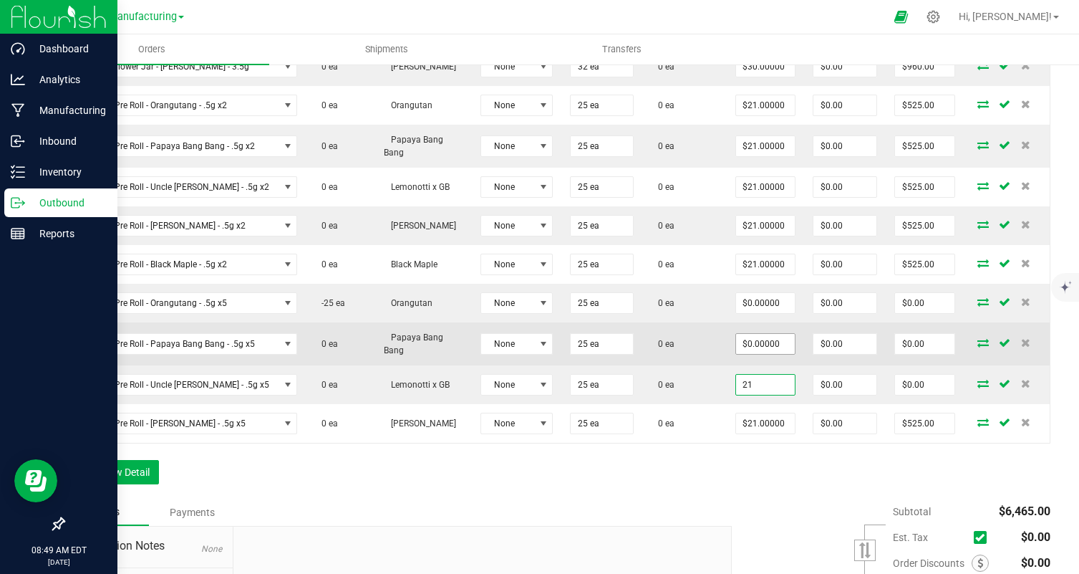
type input "$21.00000"
type input "$525.00"
click at [747, 352] on input "0" at bounding box center [765, 344] width 59 height 20
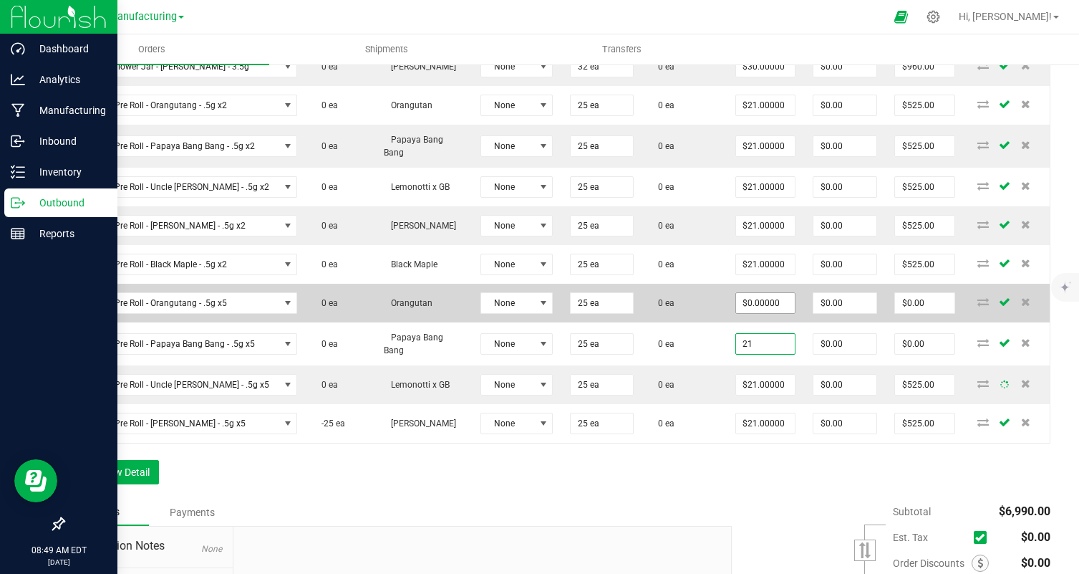
type input "$21.00000"
type input "$525.00"
click at [752, 310] on input "0" at bounding box center [765, 303] width 59 height 20
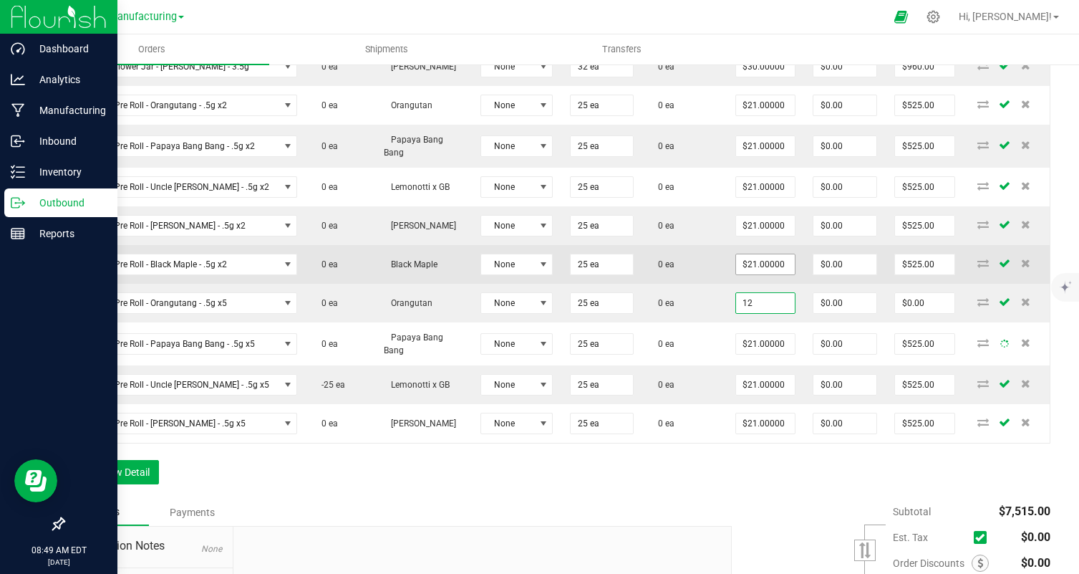
type input "12"
type input "21"
type input "$12.00000"
type input "$300.00"
click at [765, 269] on input "21" at bounding box center [765, 264] width 59 height 20
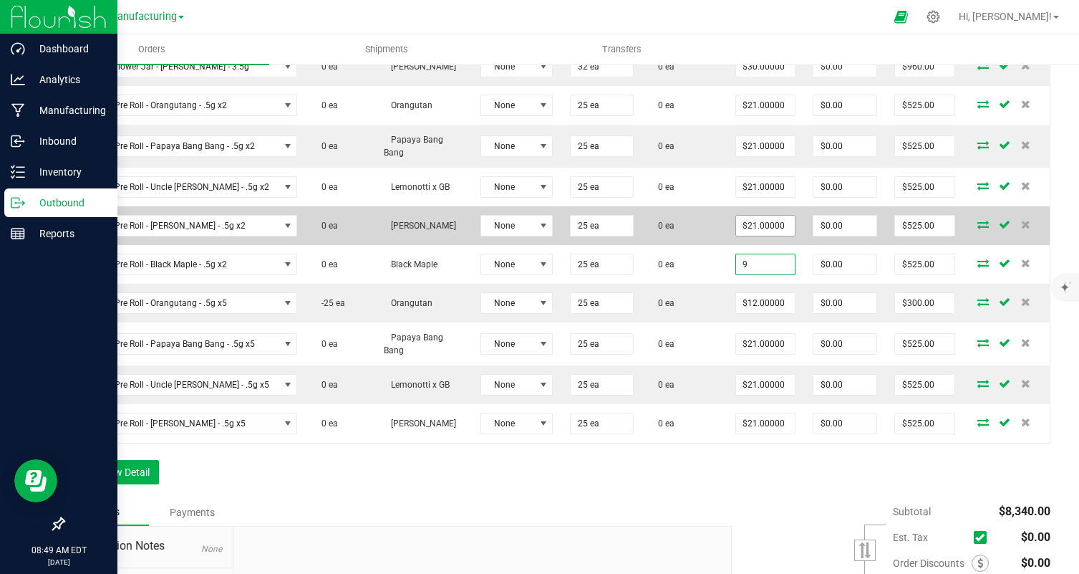
type input "9"
type input "21"
type input "$9.00000"
type input "$225.00"
click at [751, 222] on input "21" at bounding box center [765, 226] width 59 height 20
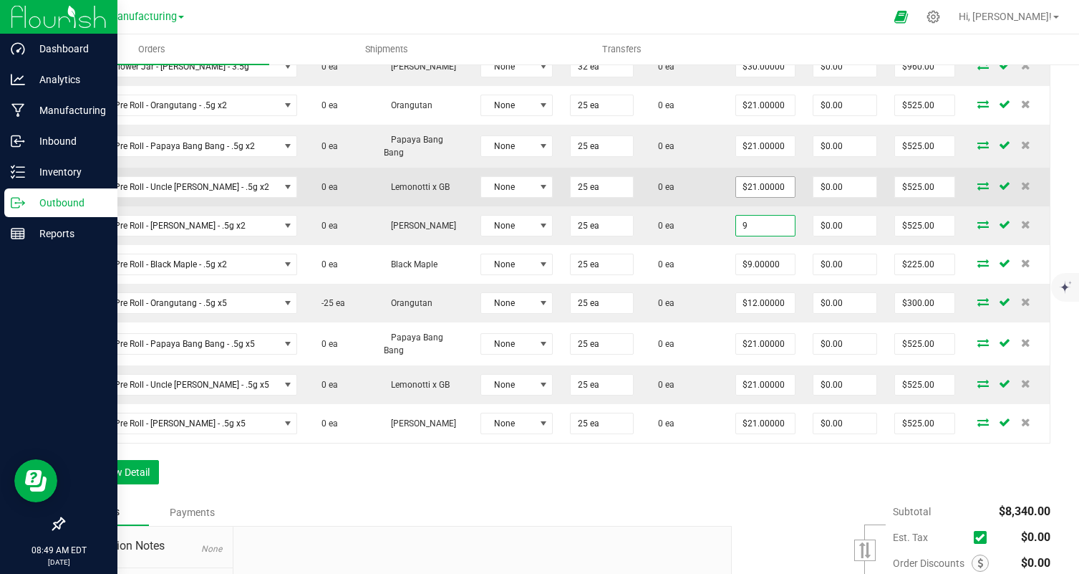
type input "9"
type input "21"
type input "$9.00000"
type input "$225.00"
click at [750, 194] on input "21" at bounding box center [765, 187] width 59 height 20
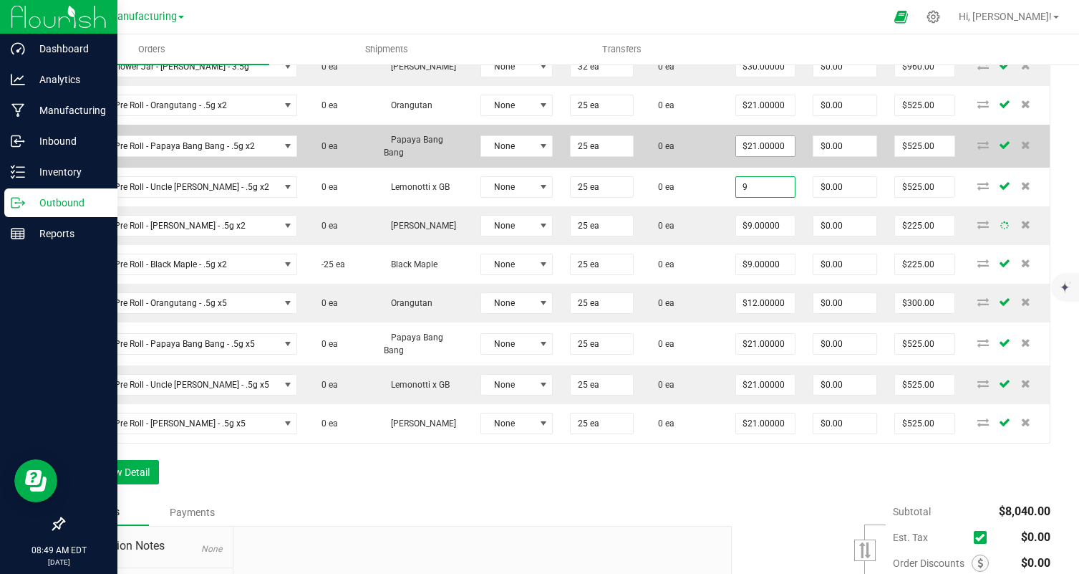
type input "9"
type input "21"
type input "$9.00000"
type input "$225.00"
click at [741, 147] on input "21" at bounding box center [765, 146] width 59 height 20
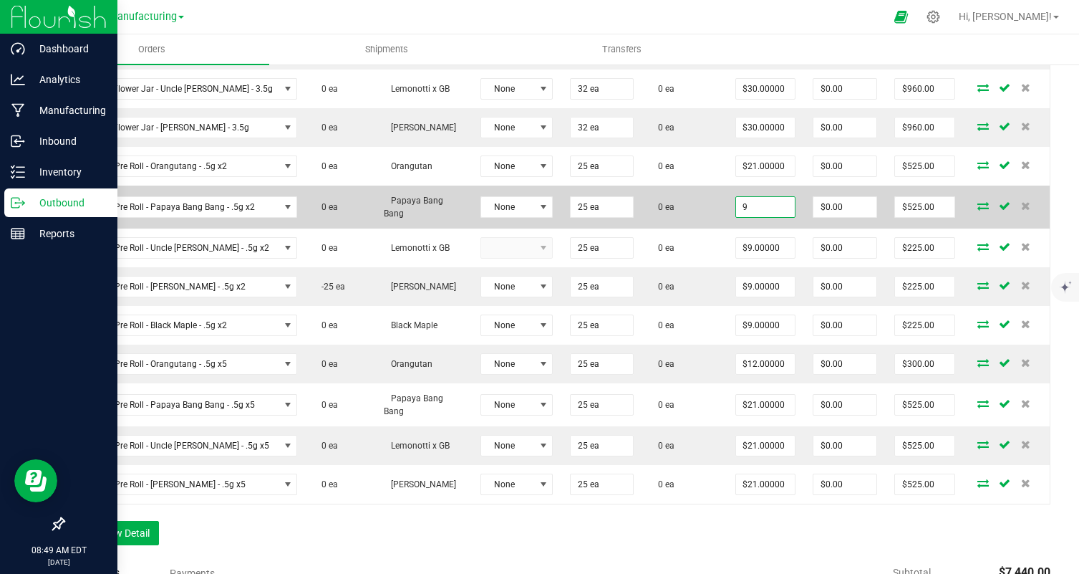
scroll to position [552, 0]
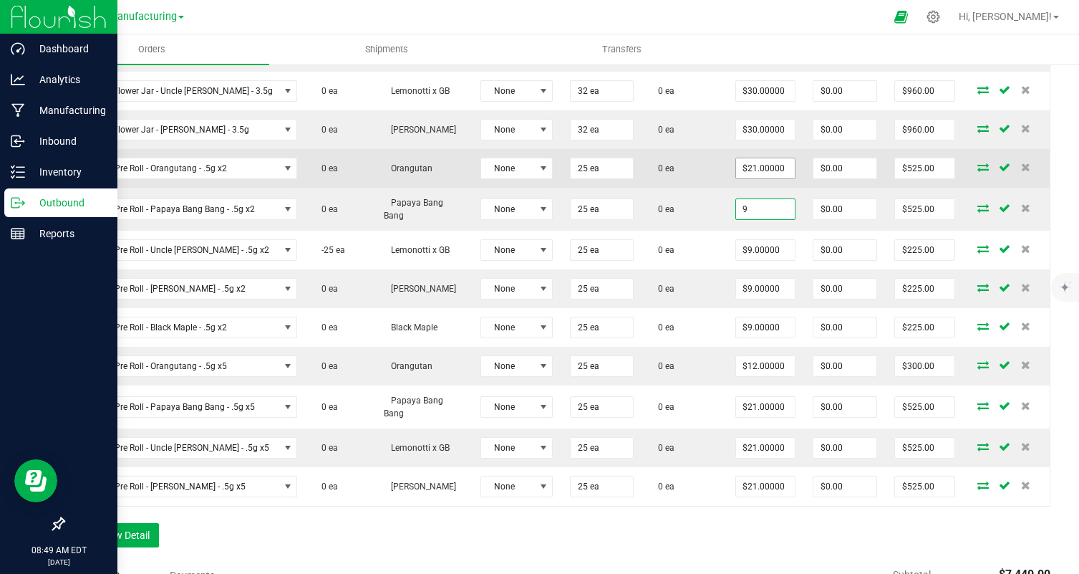
type input "9"
type input "21"
type input "$9.00000"
type input "$225.00"
click at [740, 158] on input "21" at bounding box center [765, 168] width 59 height 20
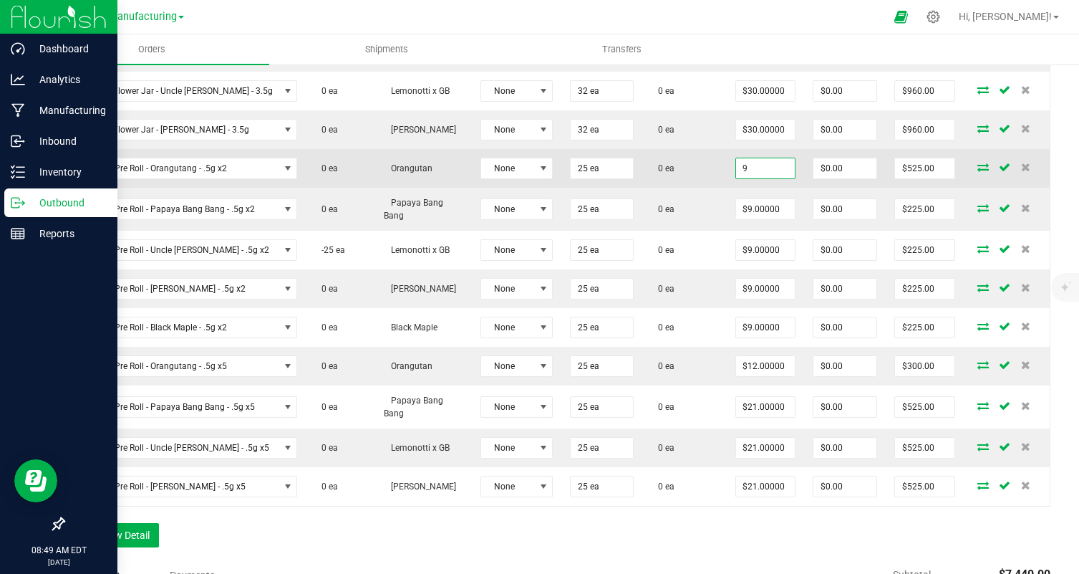
type input "$9.00000"
type input "$225.00"
click at [695, 175] on td "0 ea" at bounding box center [684, 168] width 85 height 39
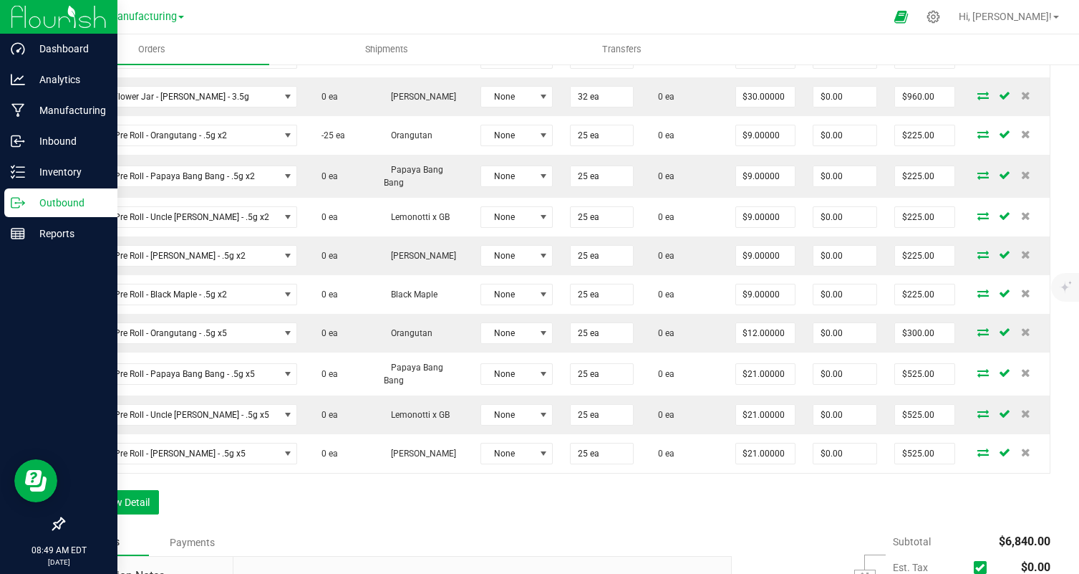
scroll to position [586, 0]
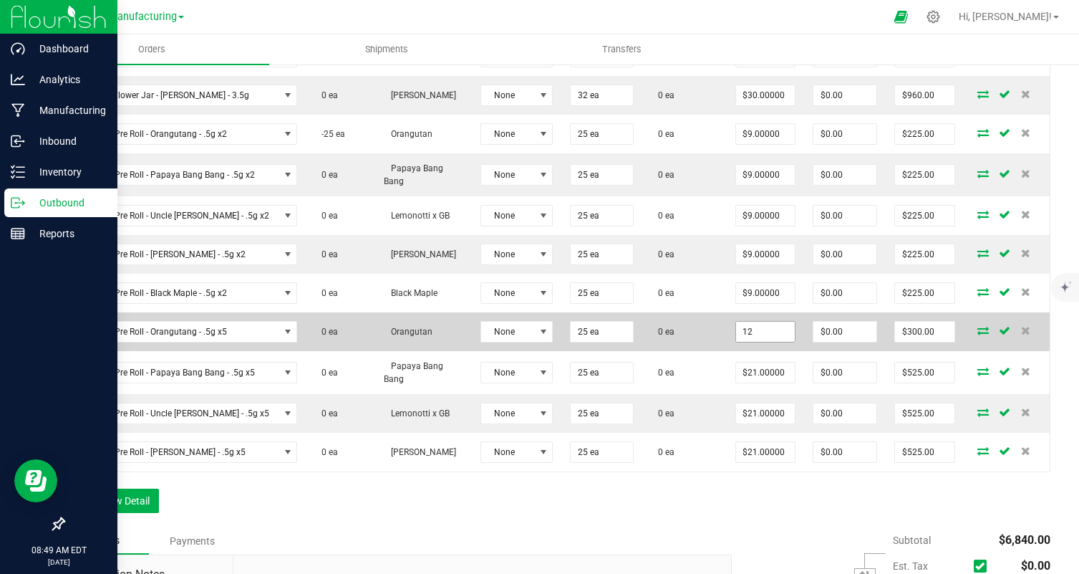
click at [759, 322] on input "12" at bounding box center [765, 332] width 59 height 20
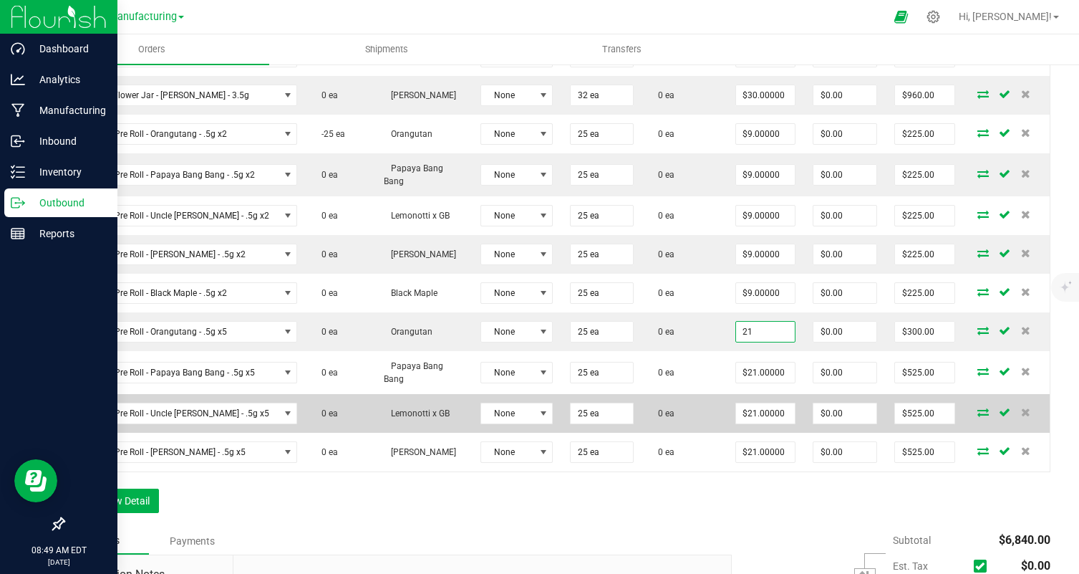
type input "$21.00000"
type input "$525.00"
click at [665, 421] on td "0 ea" at bounding box center [684, 413] width 85 height 39
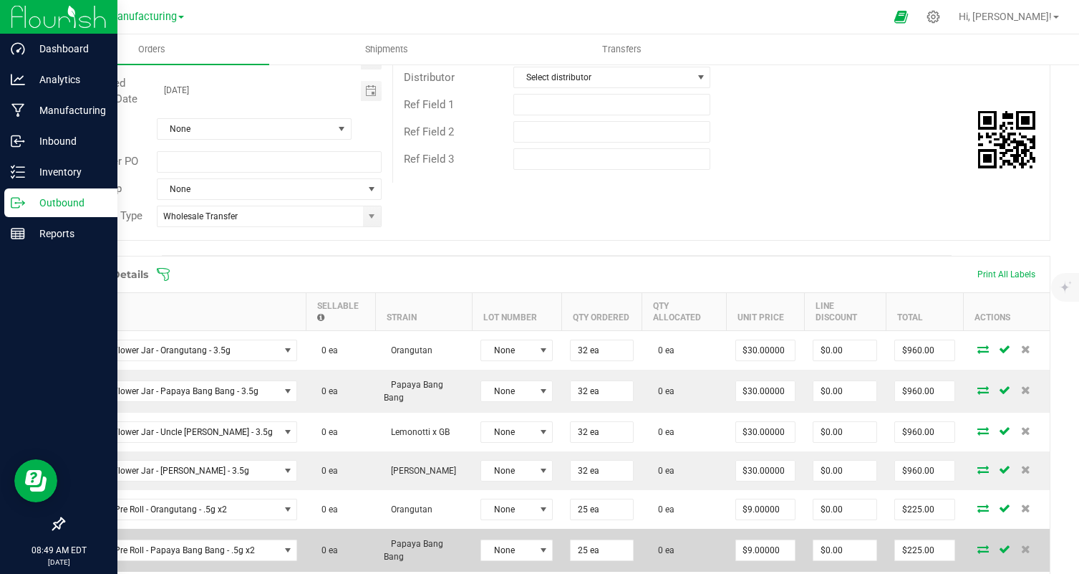
scroll to position [0, 0]
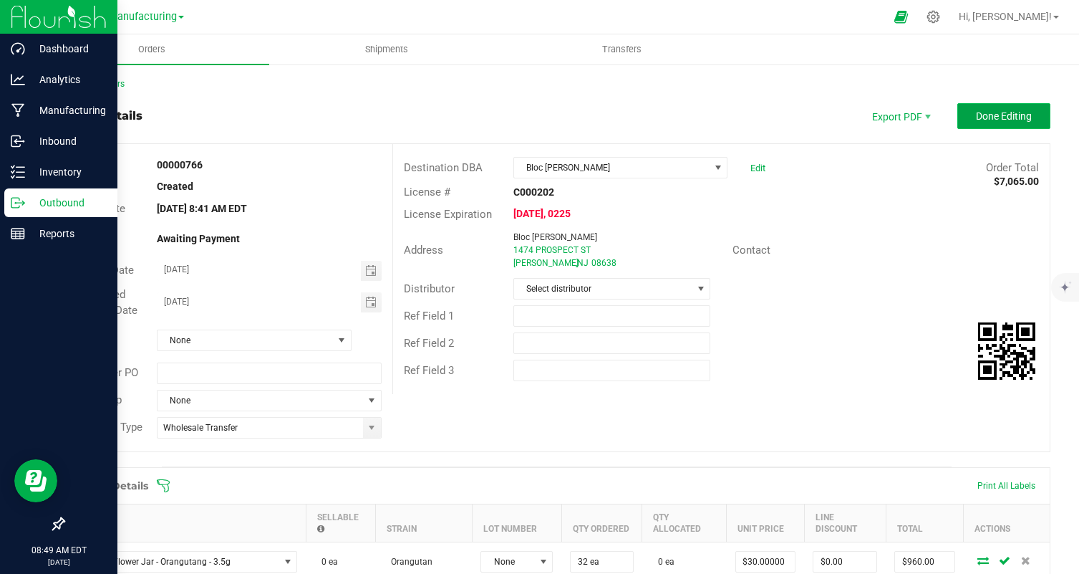
click at [990, 124] on button "Done Editing" at bounding box center [1003, 116] width 93 height 26
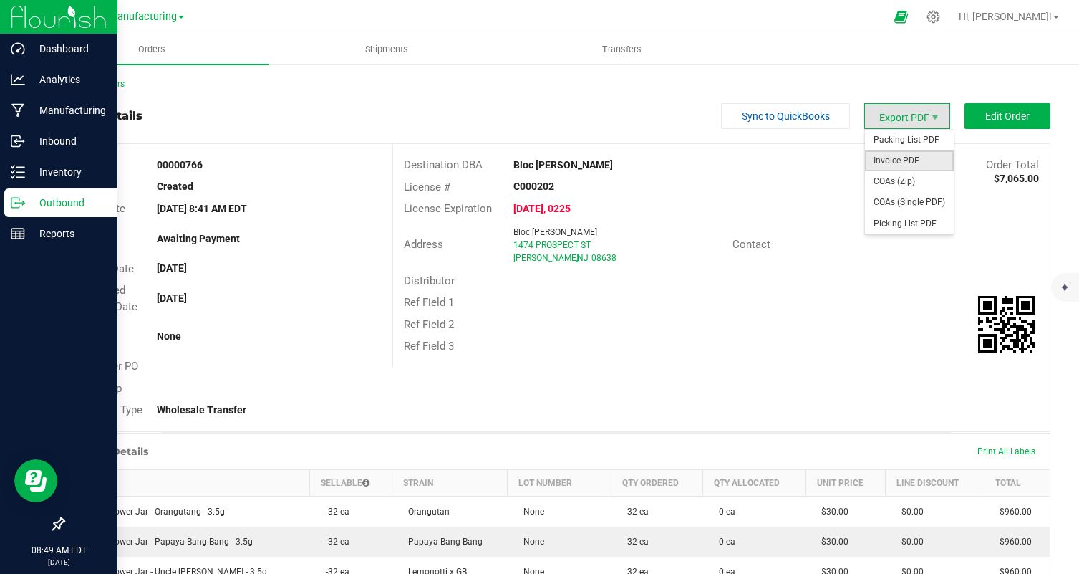
click at [917, 155] on span "Invoice PDF" at bounding box center [909, 160] width 89 height 21
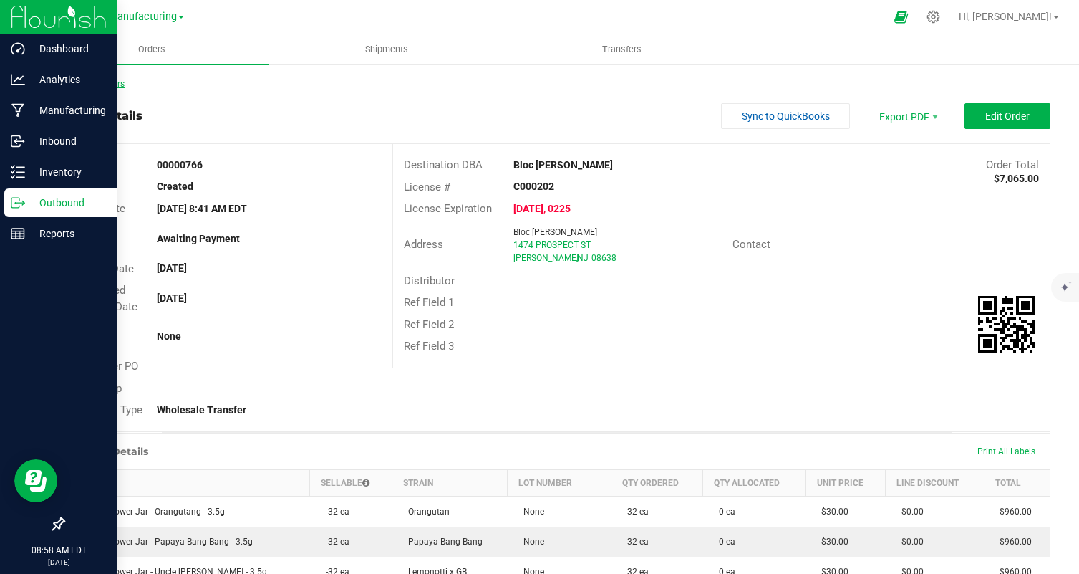
click at [100, 86] on link "Back to Orders" at bounding box center [94, 84] width 62 height 10
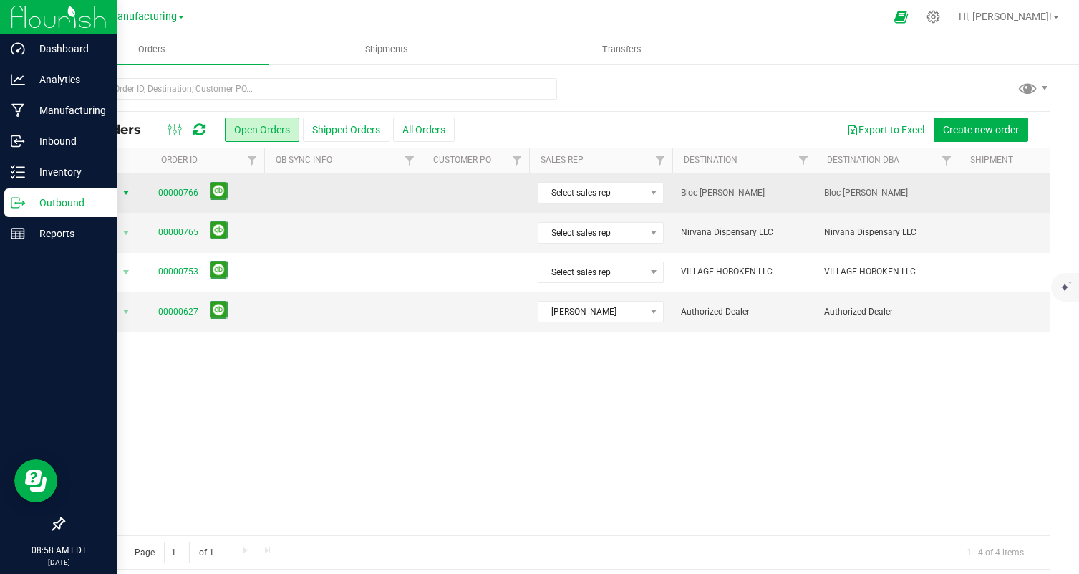
click at [99, 188] on span "Action" at bounding box center [97, 193] width 39 height 20
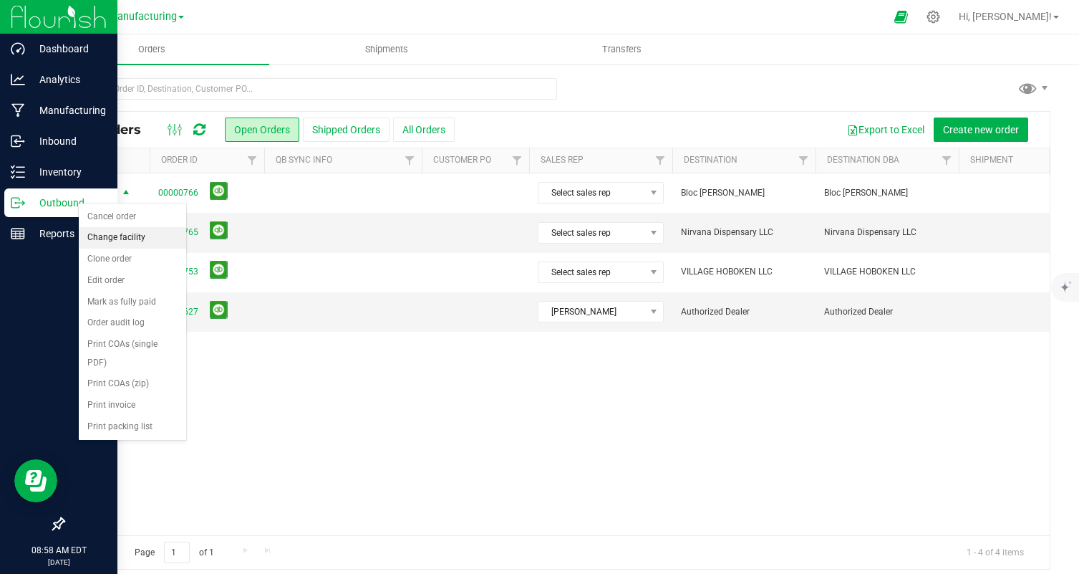
click at [137, 238] on li "Change facility" at bounding box center [132, 237] width 107 height 21
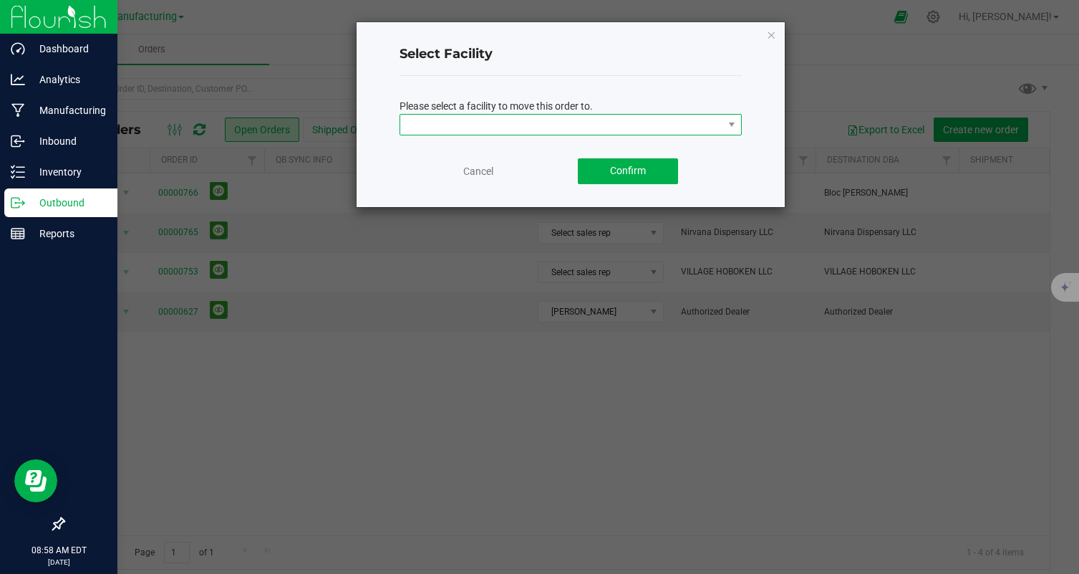
click at [610, 124] on span at bounding box center [561, 125] width 323 height 20
click at [521, 145] on li "Cultivation" at bounding box center [570, 150] width 341 height 24
click at [625, 182] on button "Confirm" at bounding box center [628, 171] width 100 height 26
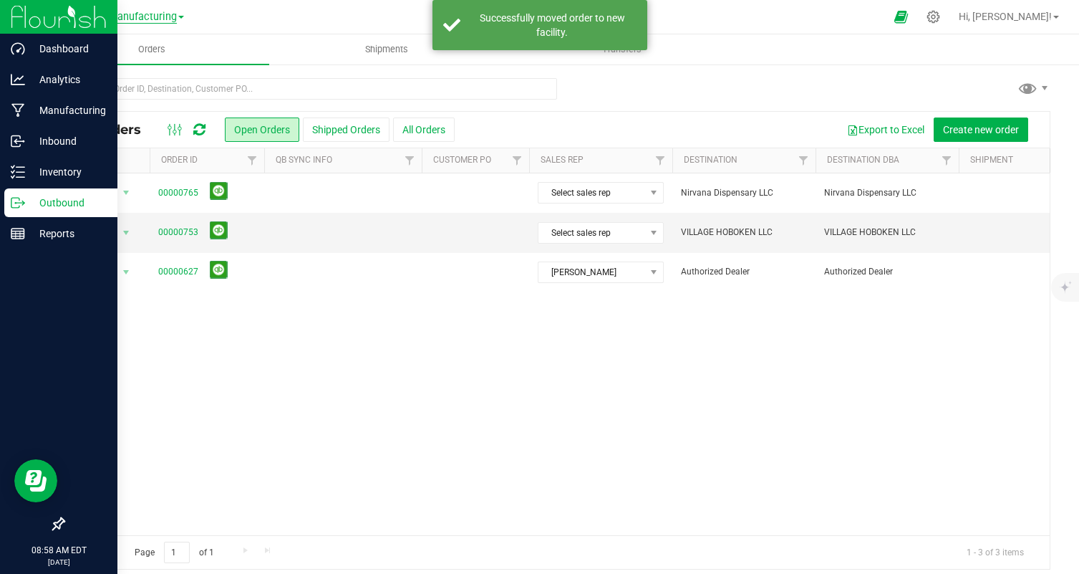
click at [150, 19] on span "Manufacturing" at bounding box center [142, 17] width 69 height 13
click at [136, 49] on link "Cultivation" at bounding box center [146, 50] width 209 height 19
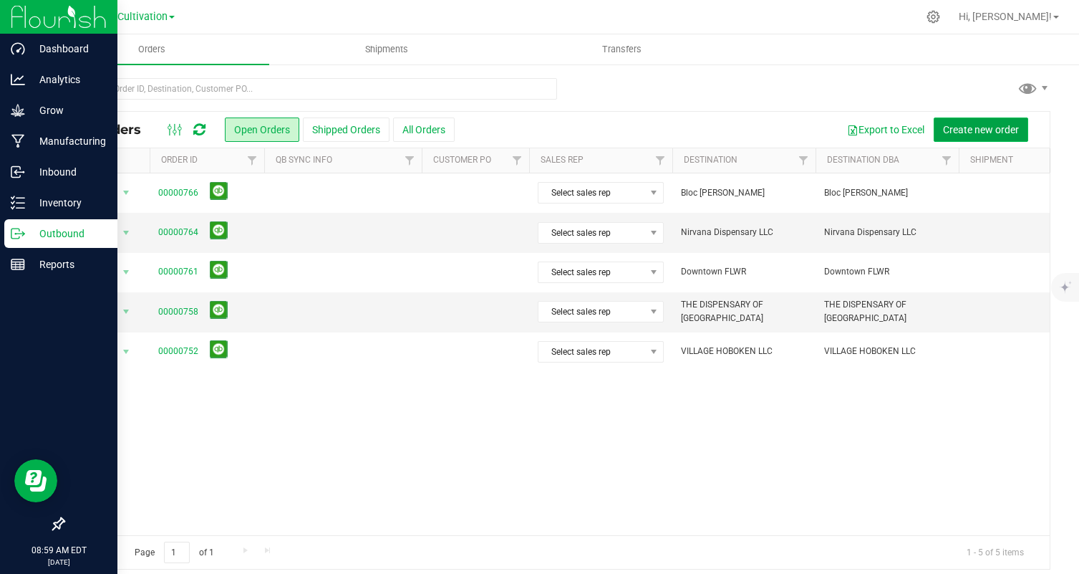
click at [972, 135] on button "Create new order" at bounding box center [981, 129] width 95 height 24
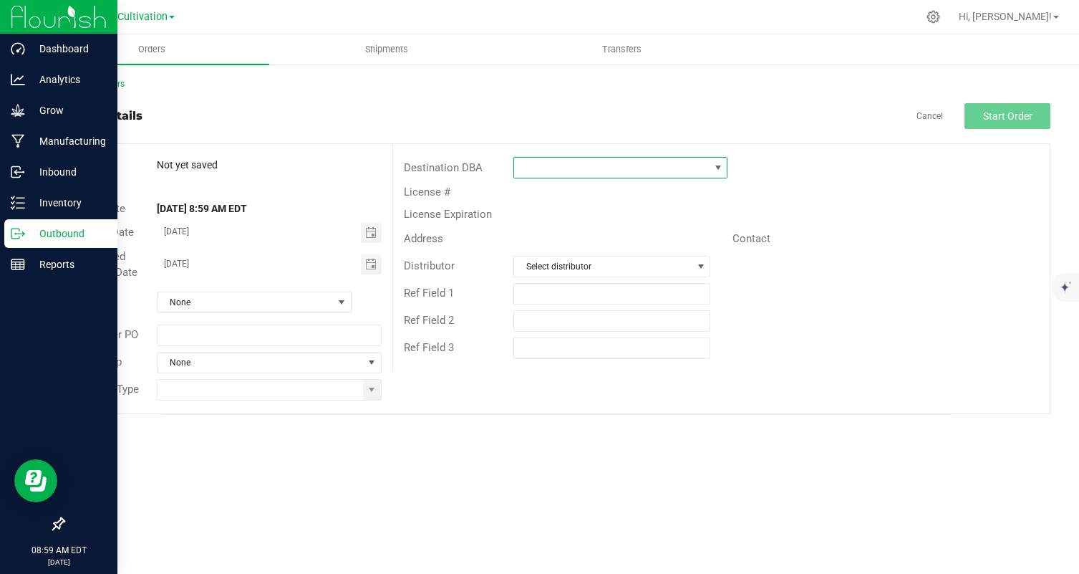
click at [620, 163] on span at bounding box center [611, 168] width 195 height 20
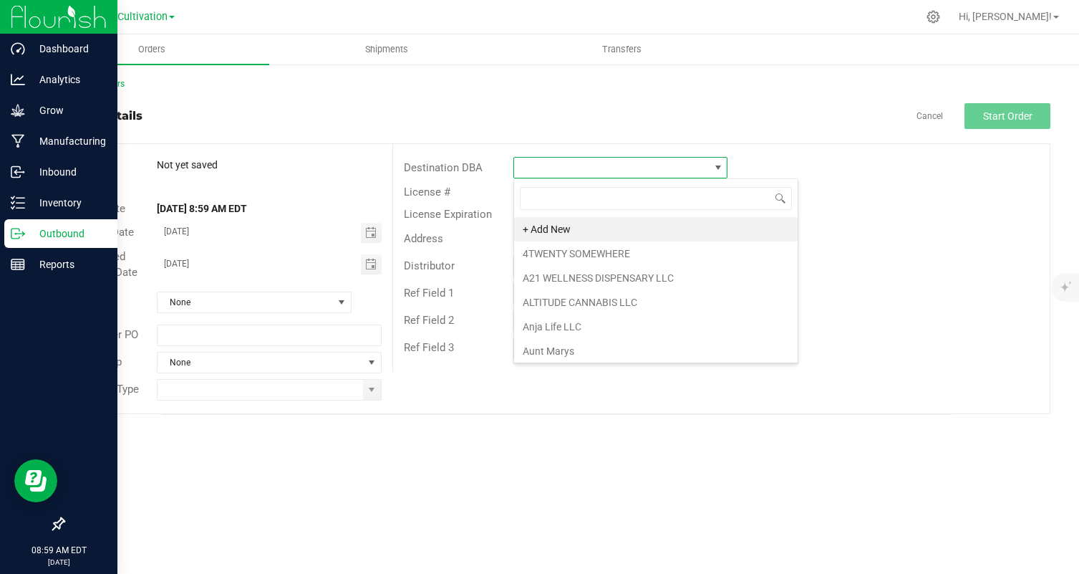
scroll to position [21, 214]
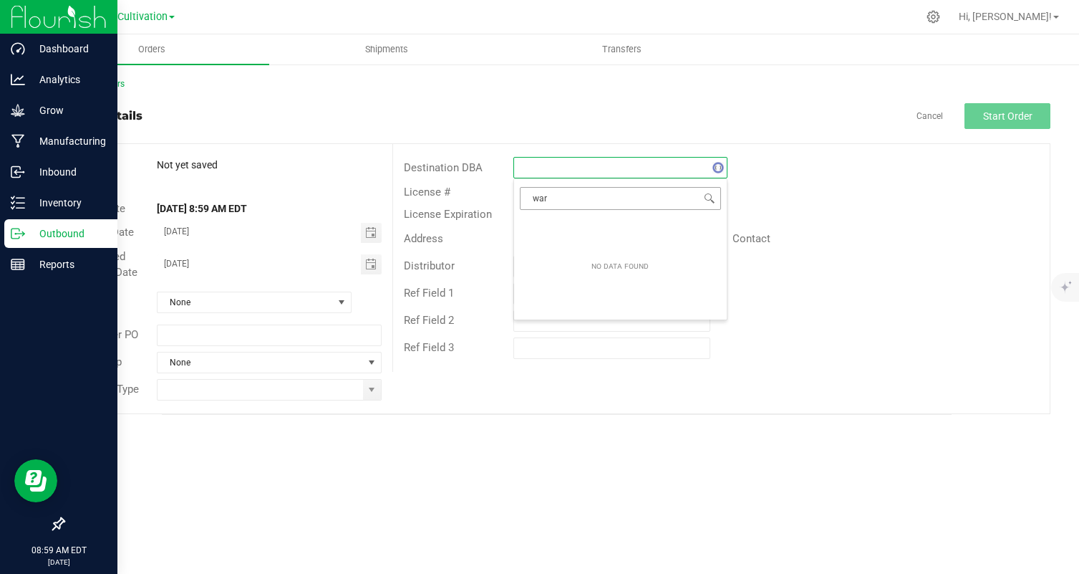
type input "ware"
click at [588, 229] on li "Bloc waretown" at bounding box center [620, 229] width 213 height 24
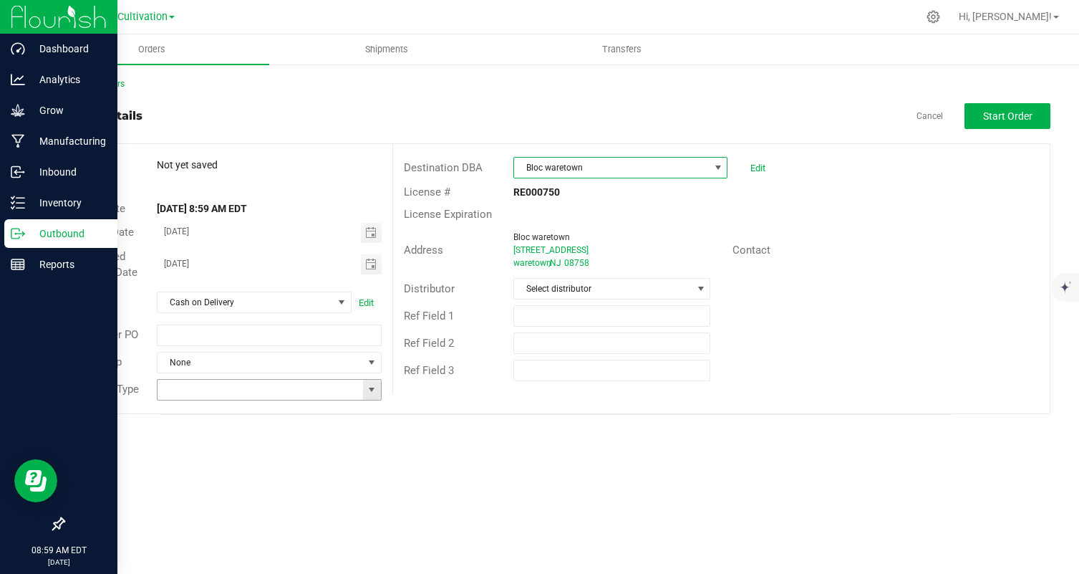
click at [368, 388] on span at bounding box center [371, 389] width 11 height 11
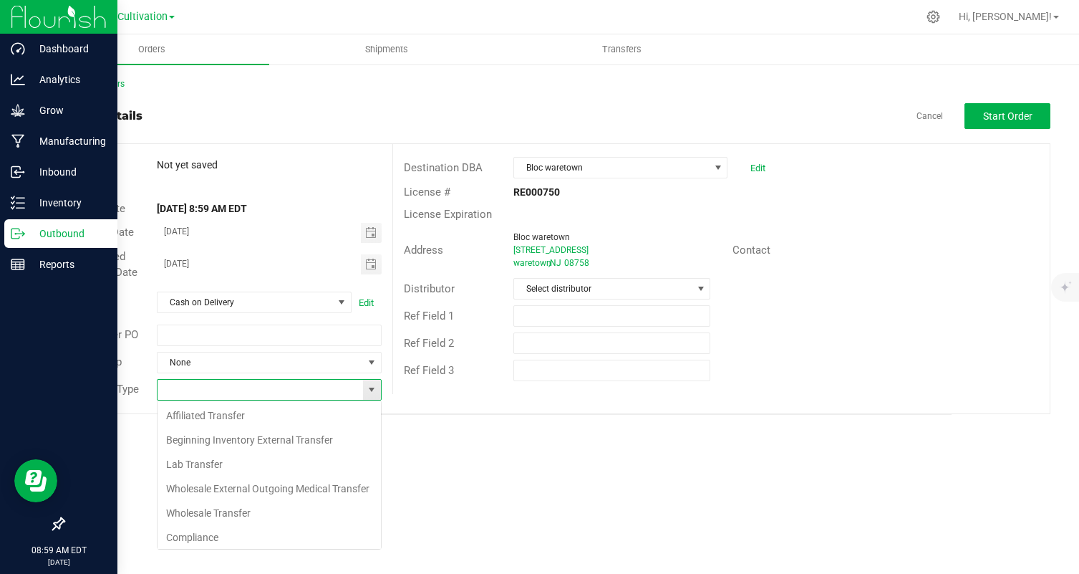
scroll to position [21, 225]
click at [227, 507] on li "Wholesale Transfer" at bounding box center [269, 513] width 223 height 24
type input "Wholesale Transfer"
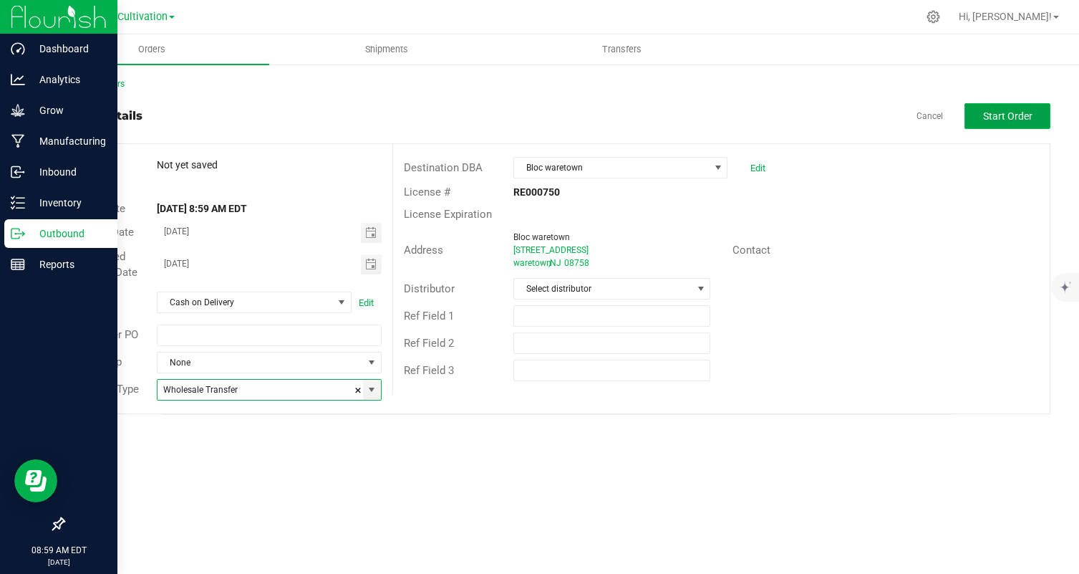
click at [997, 121] on span "Start Order" at bounding box center [1007, 115] width 49 height 11
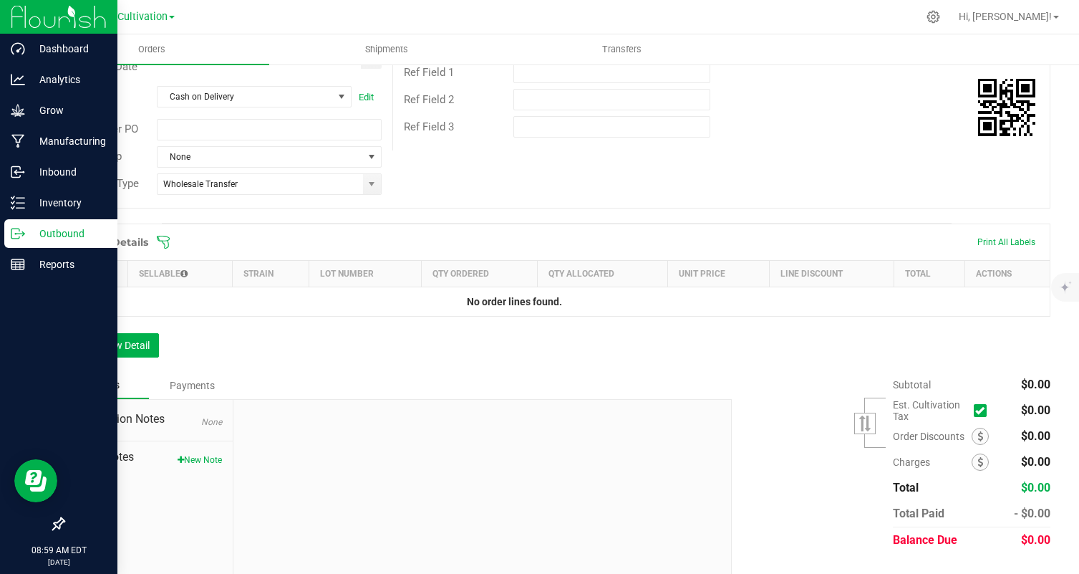
scroll to position [251, 0]
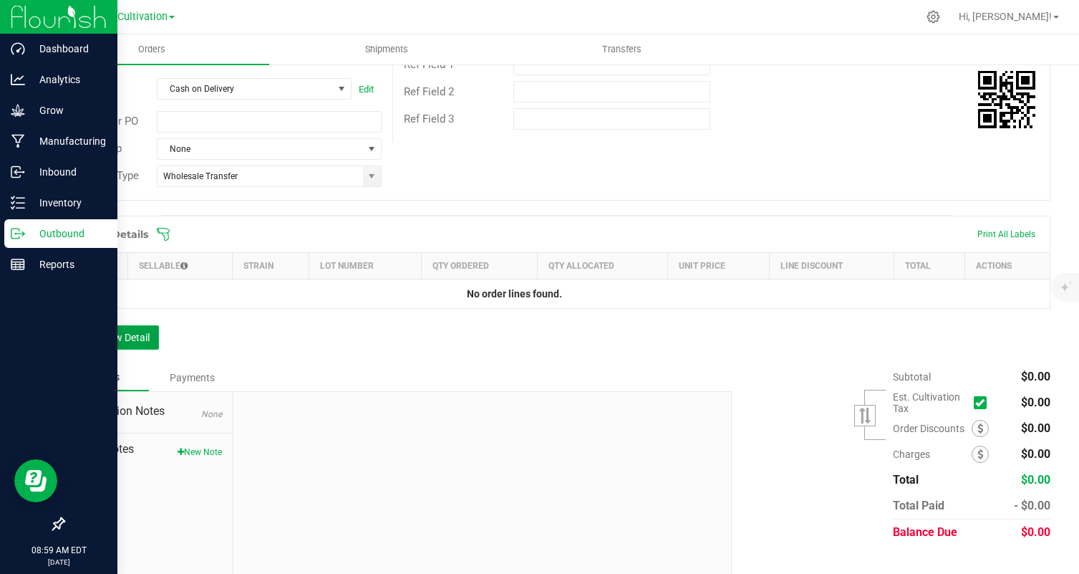
click at [118, 348] on button "Add New Detail" at bounding box center [111, 337] width 96 height 24
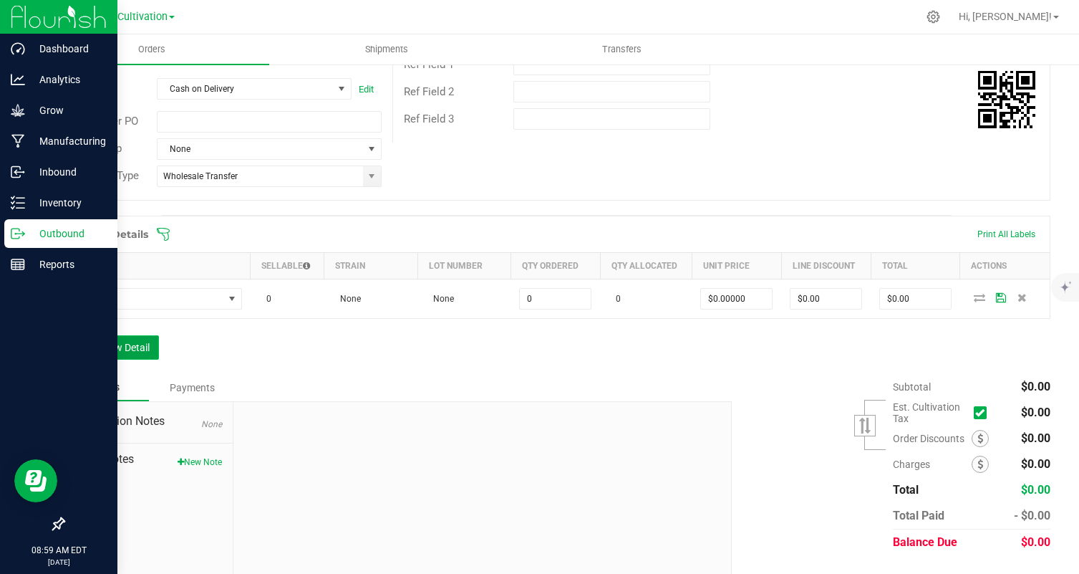
click at [124, 352] on button "Add New Detail" at bounding box center [111, 347] width 96 height 24
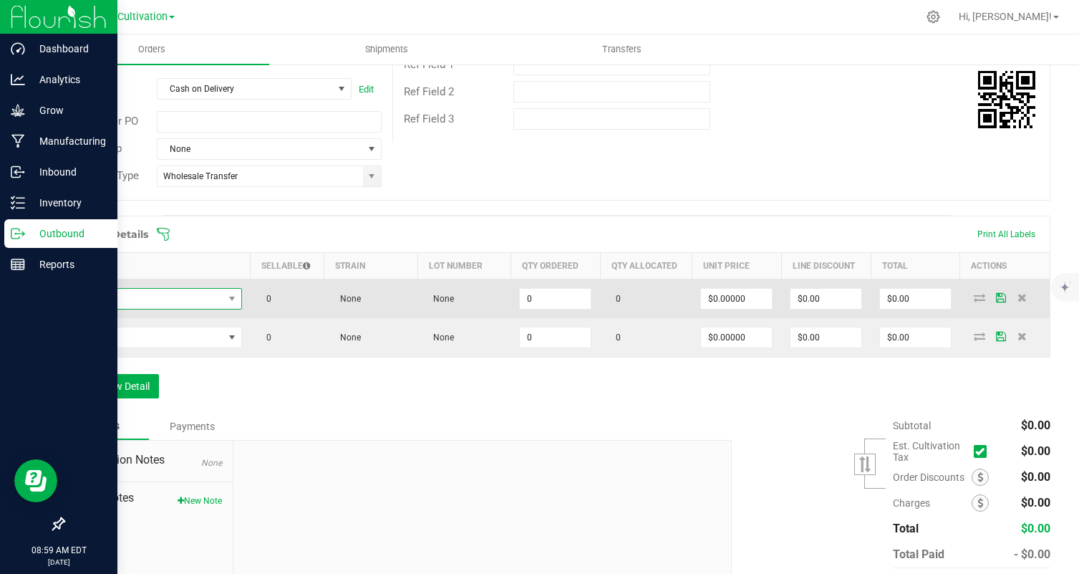
click at [135, 304] on span "NO DATA FOUND" at bounding box center [149, 299] width 150 height 20
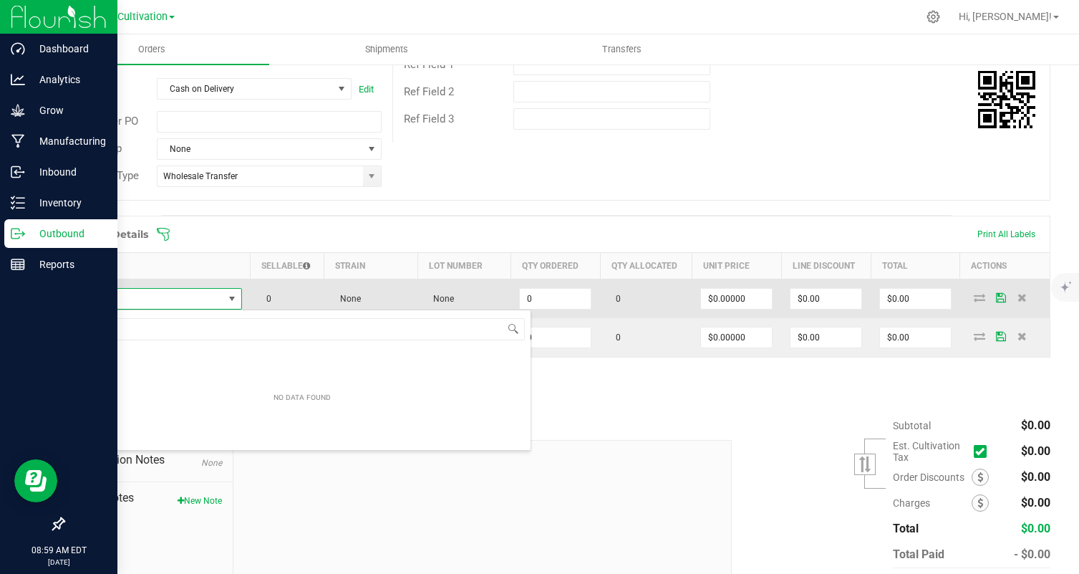
scroll to position [21, 169]
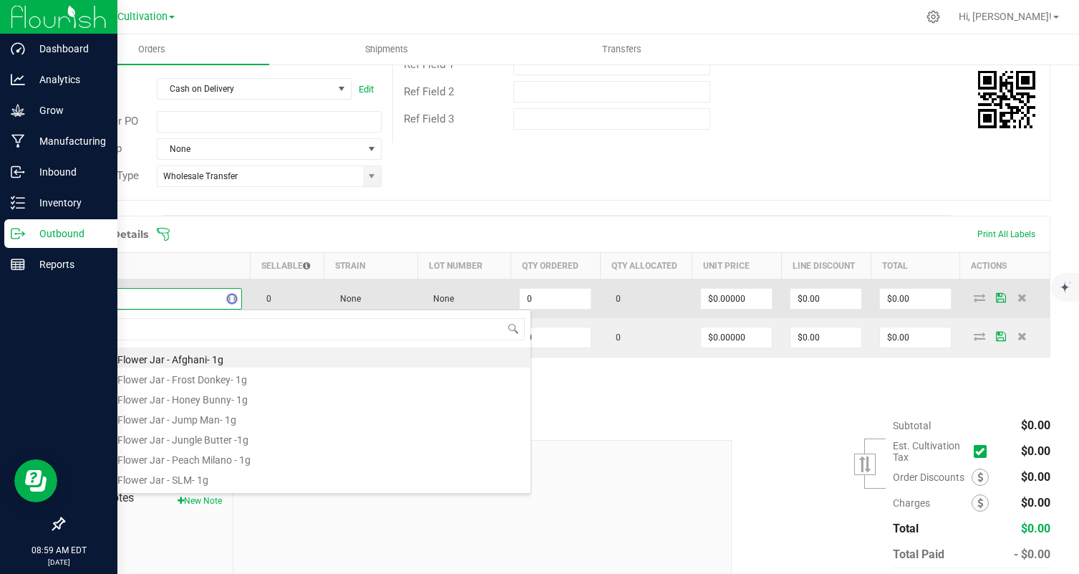
type input "orang"
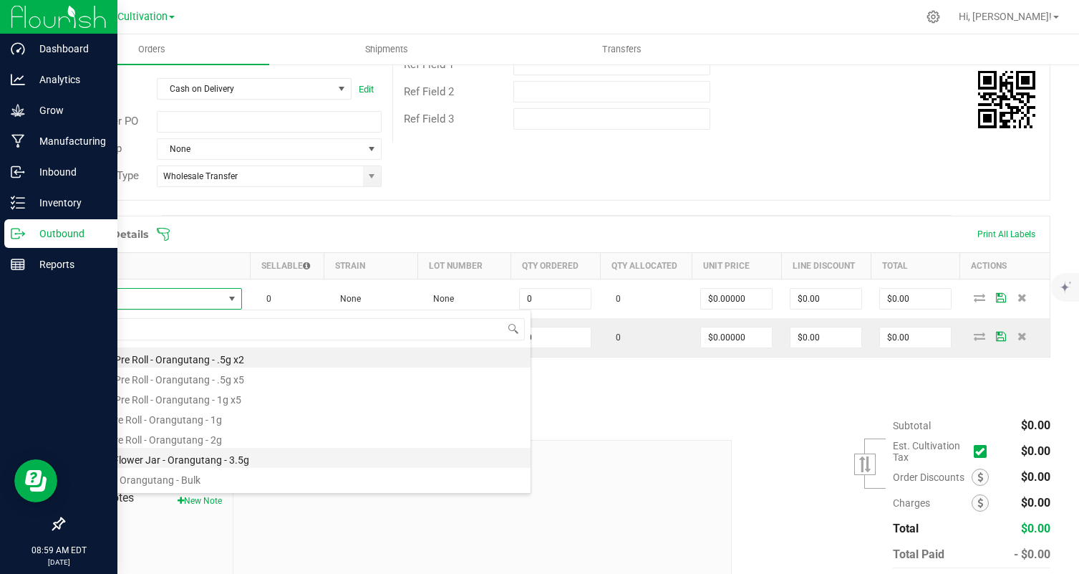
click at [247, 450] on li "Eighth Flower Jar - Orangutang - 3.5g" at bounding box center [302, 458] width 457 height 20
type input "0 ea"
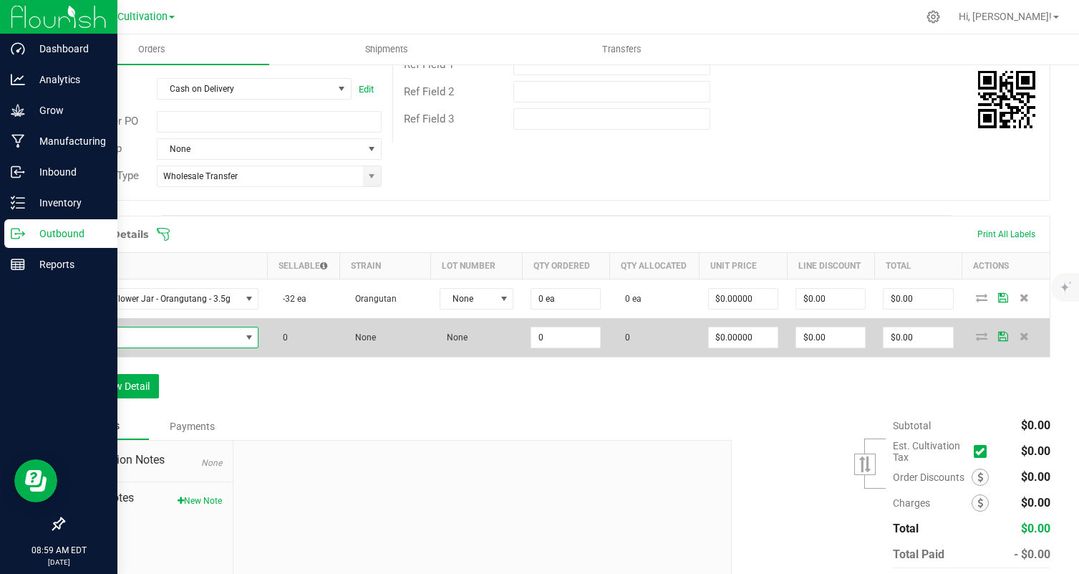
click at [183, 335] on span "NO DATA FOUND" at bounding box center [157, 337] width 167 height 20
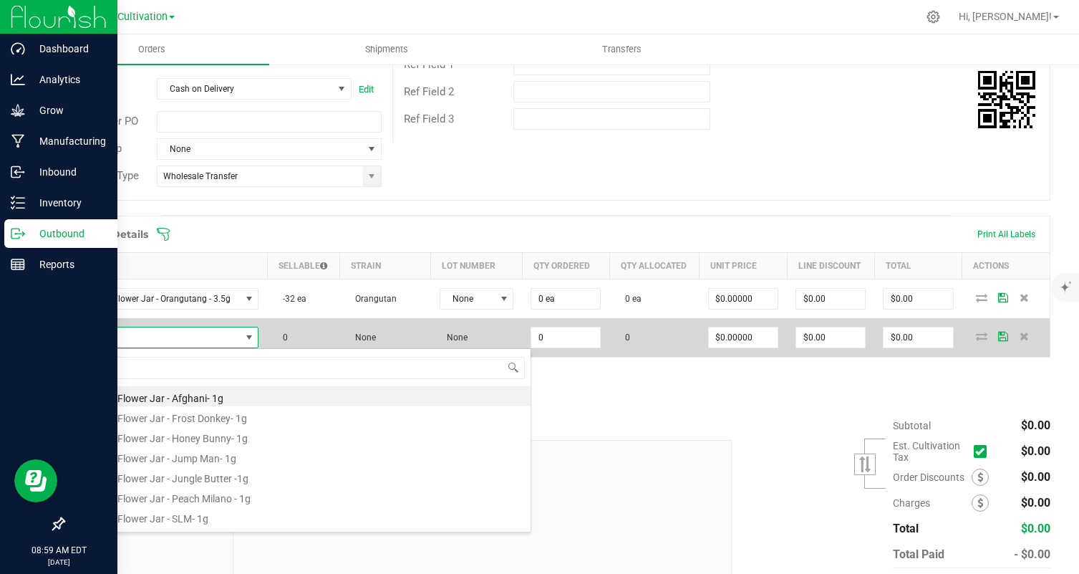
scroll to position [21, 183]
type input "papa"
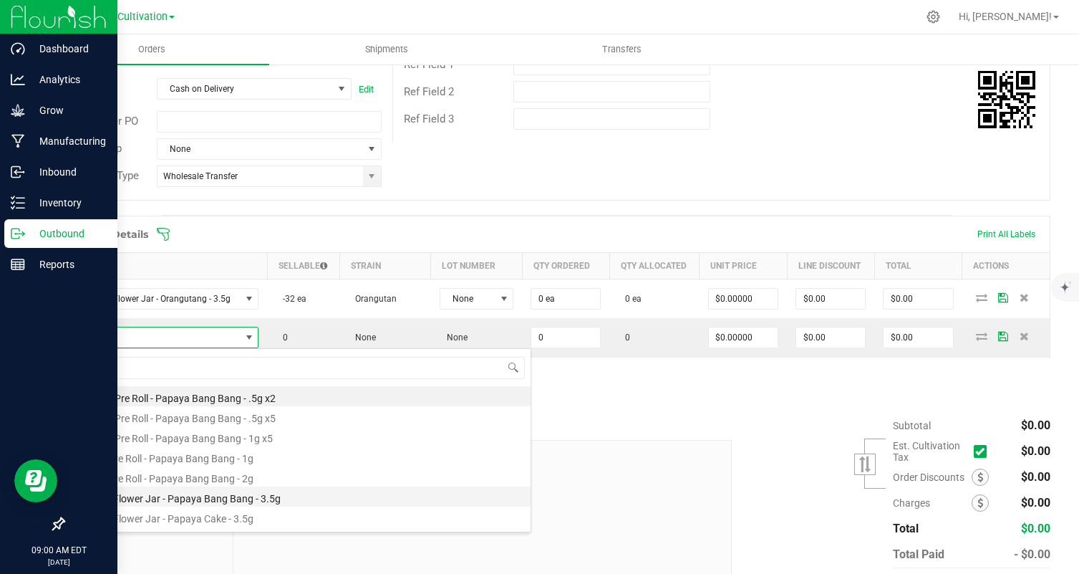
click at [269, 496] on li "Eighth Flower Jar - Papaya Bang Bang - 3.5g" at bounding box center [302, 496] width 457 height 20
type input "0 ea"
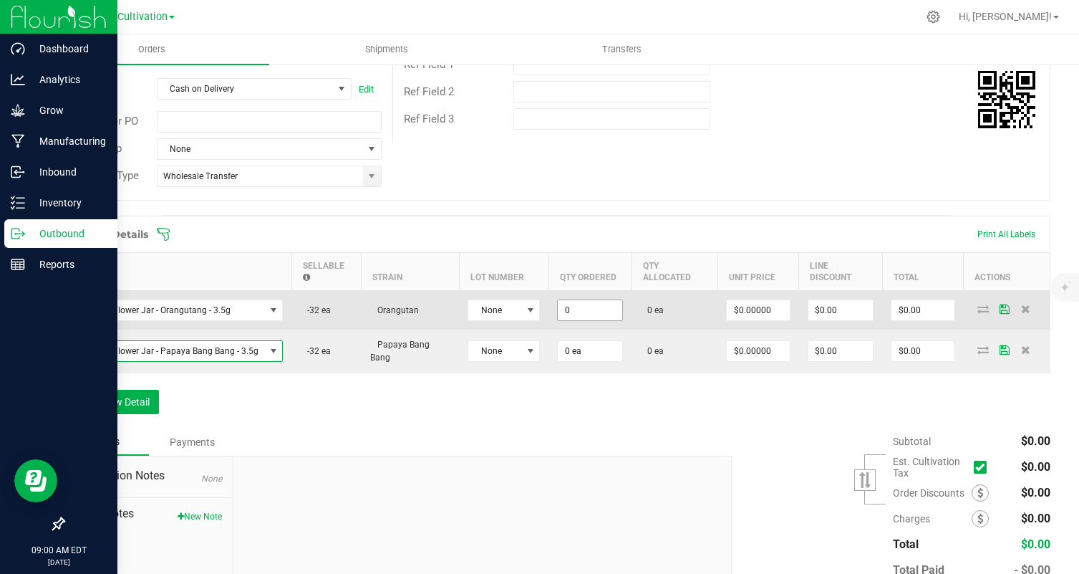
click at [613, 301] on input "0" at bounding box center [590, 310] width 64 height 20
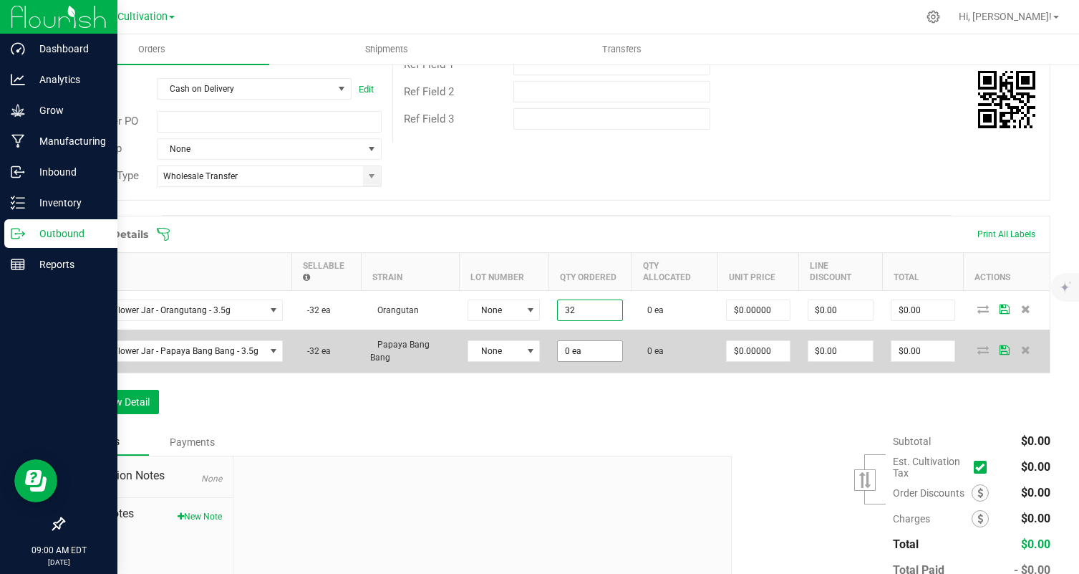
type input "32 ea"
click at [591, 352] on input "0" at bounding box center [590, 351] width 64 height 20
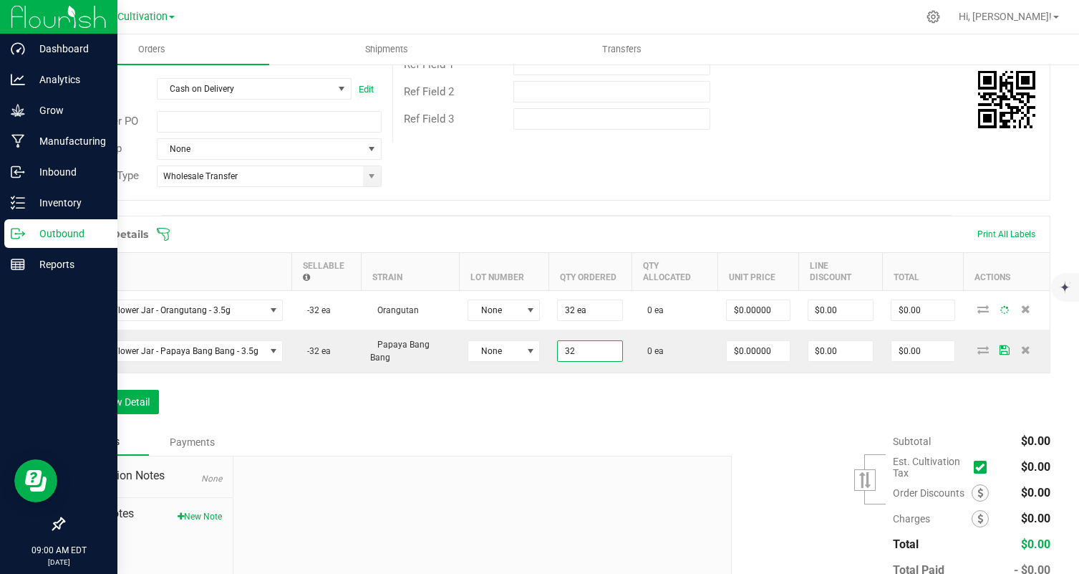
type input "32 ea"
click at [771, 309] on input "0" at bounding box center [758, 310] width 63 height 20
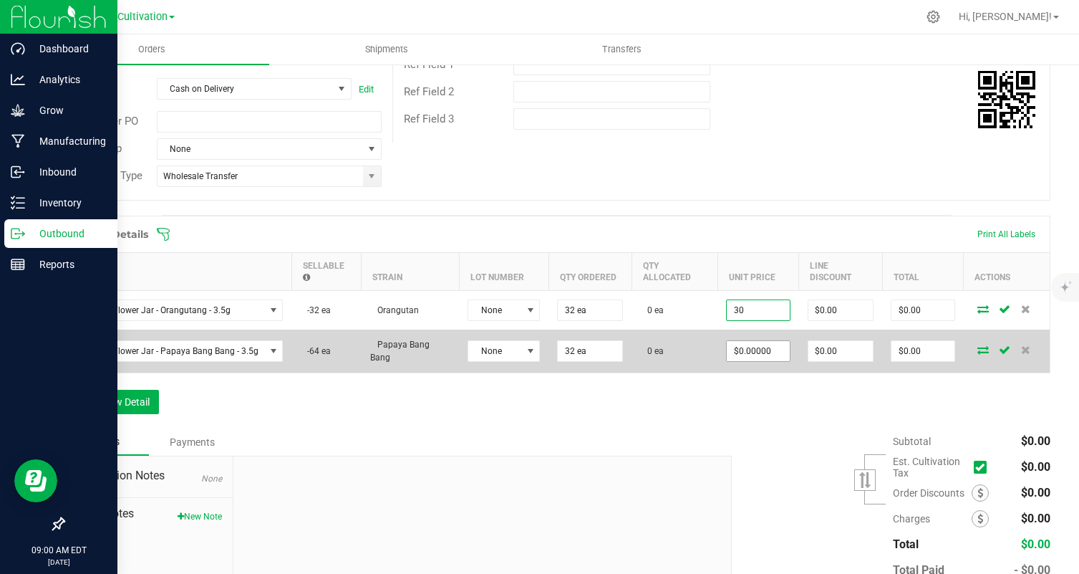
type input "$30.00000"
type input "$960.00"
click at [756, 358] on input "0" at bounding box center [758, 351] width 63 height 20
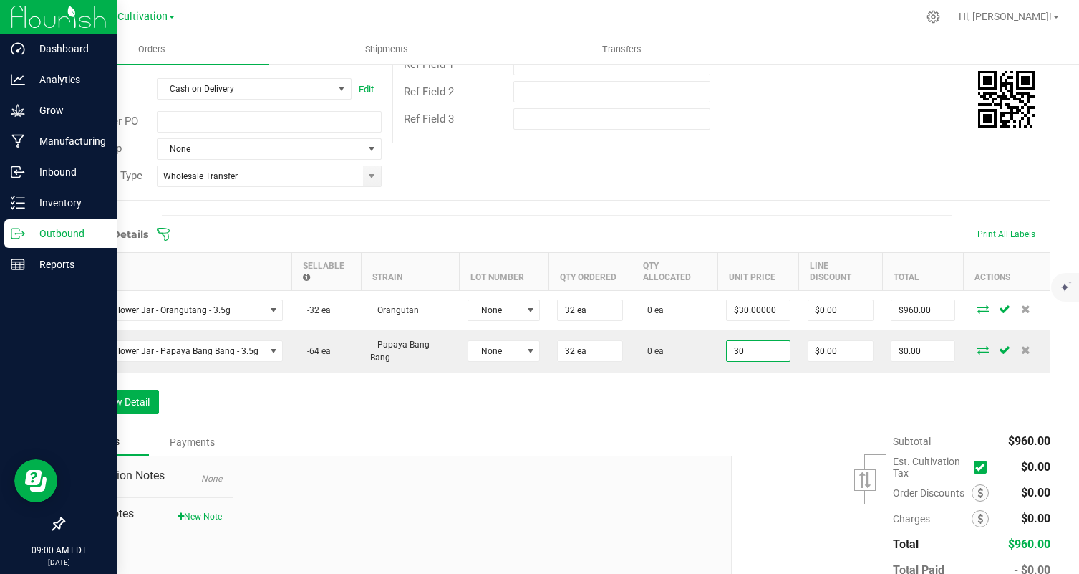
type input "$30.00000"
type input "$960.00"
click at [676, 415] on div "Order Details Print All Labels Item Sellable Strain Lot Number Qty Ordered Qty …" at bounding box center [557, 322] width 988 height 213
click at [123, 402] on button "Add New Detail" at bounding box center [111, 402] width 96 height 24
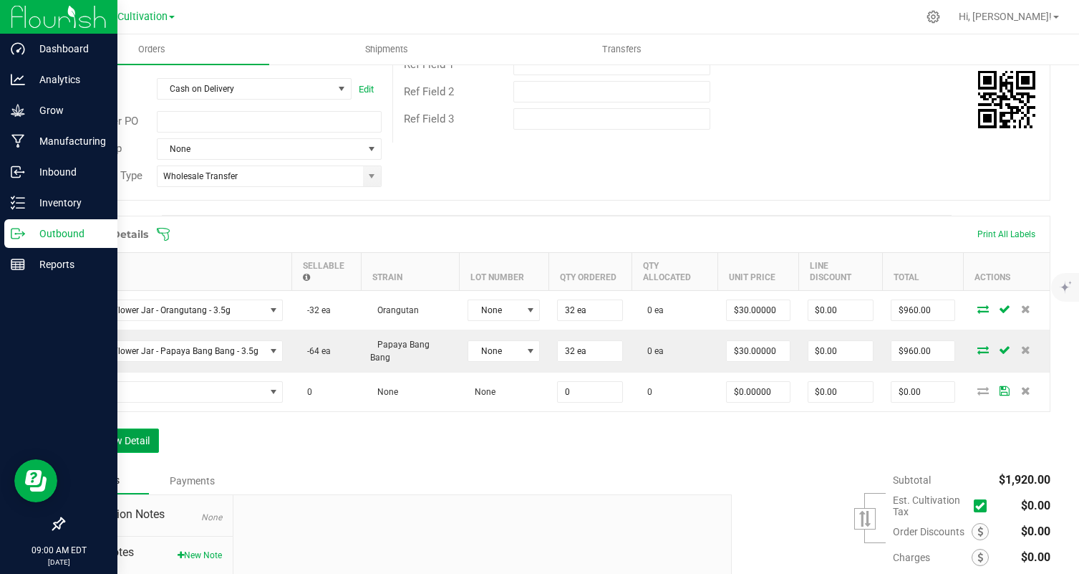
click at [121, 435] on button "Add New Detail" at bounding box center [111, 440] width 96 height 24
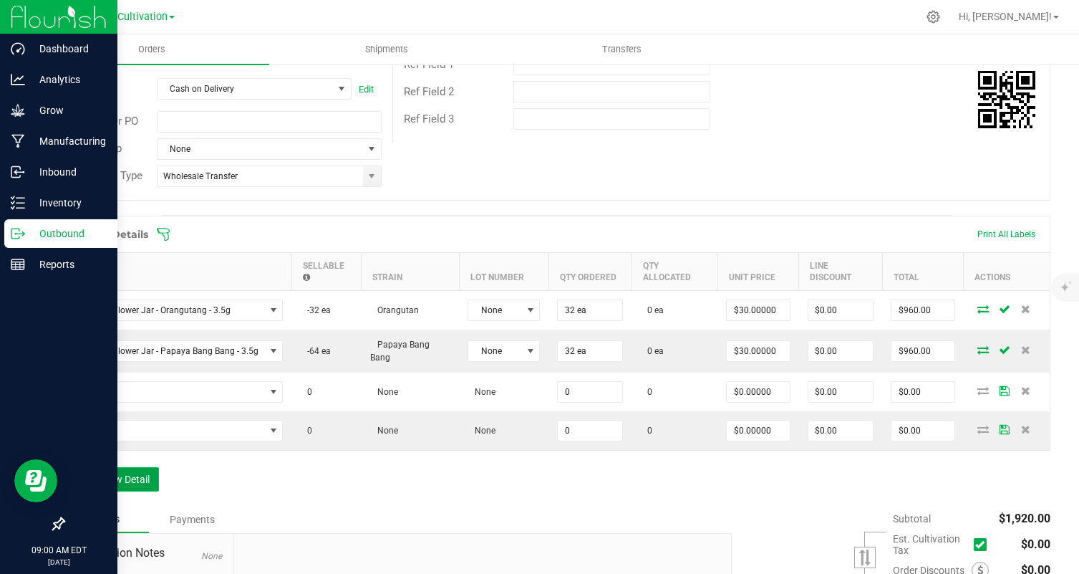
click at [126, 483] on button "Add New Detail" at bounding box center [111, 479] width 96 height 24
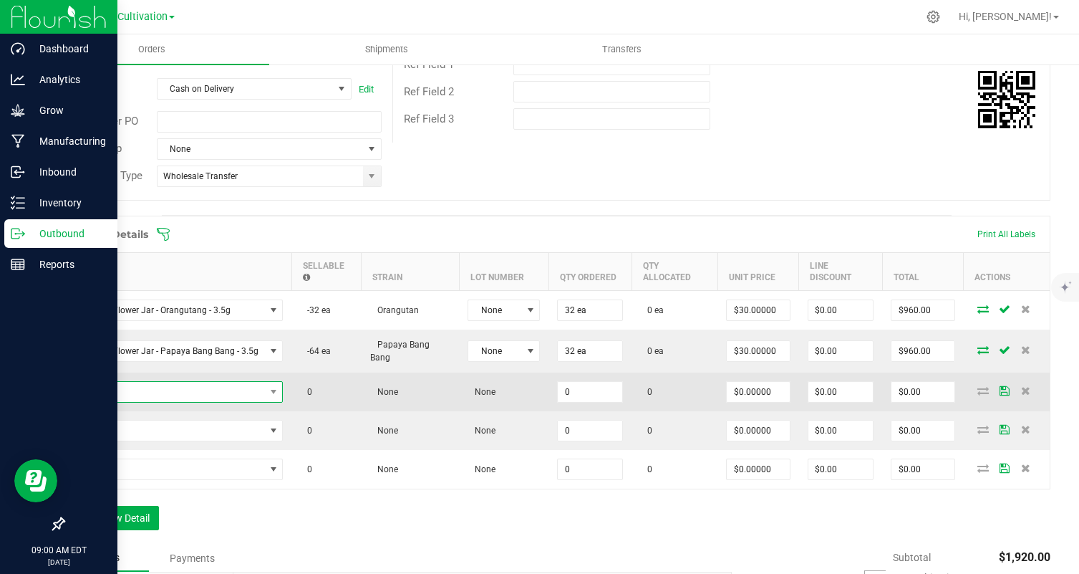
click at [221, 386] on span "NO DATA FOUND" at bounding box center [169, 392] width 191 height 20
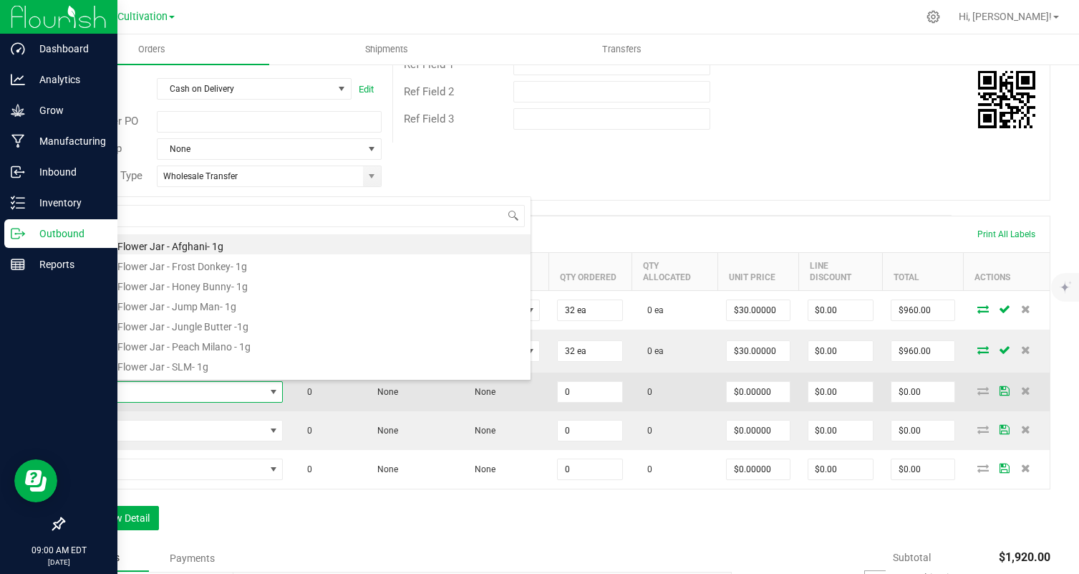
scroll to position [21, 206]
type input "orang"
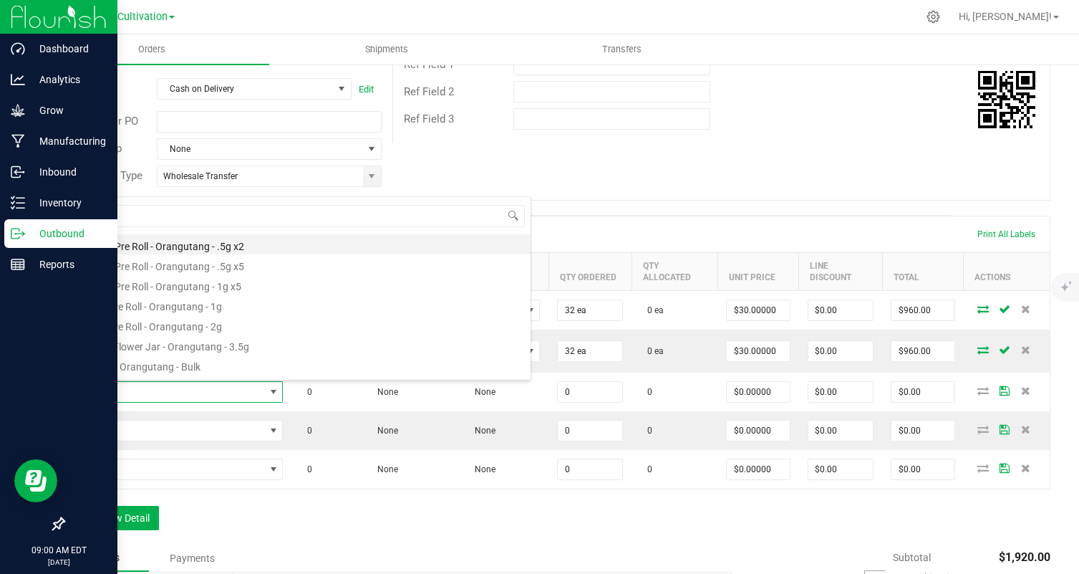
click at [201, 244] on li "2 Pack Pre Roll - Orangutang - .5g x2" at bounding box center [302, 244] width 457 height 20
type input "0 ea"
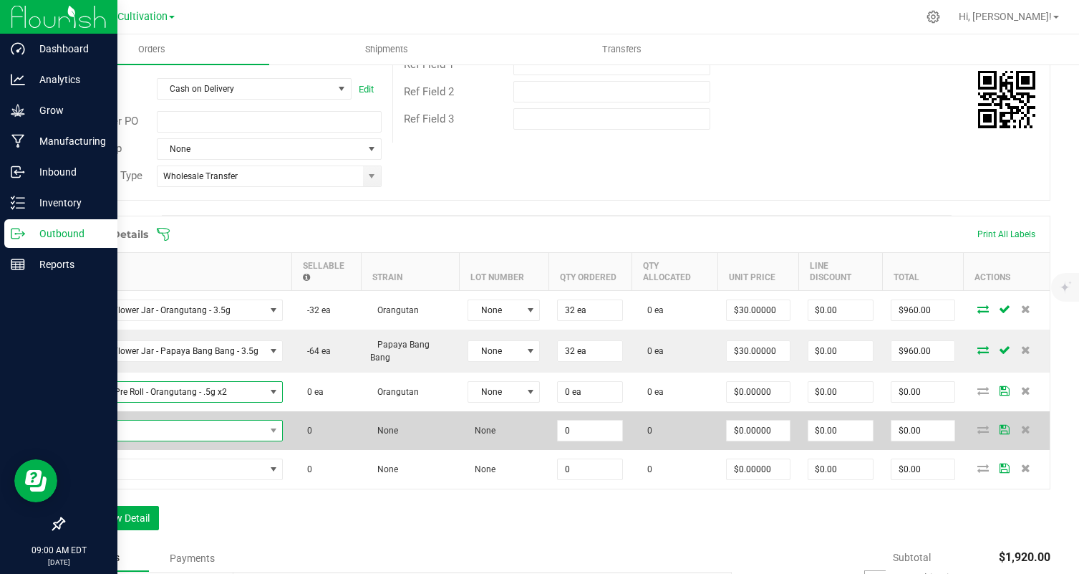
click at [195, 428] on span "NO DATA FOUND" at bounding box center [169, 430] width 191 height 20
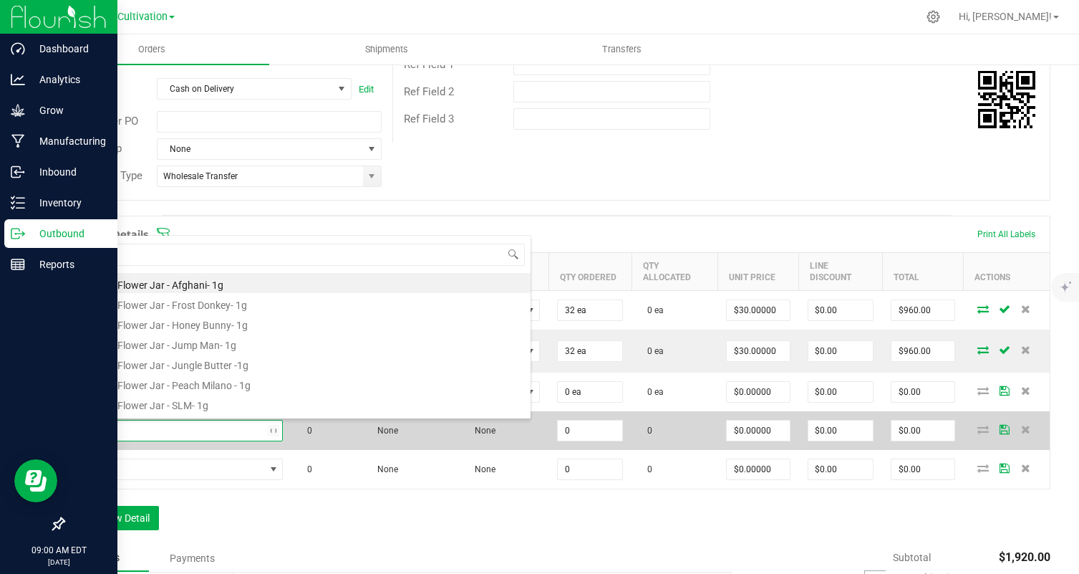
type input "papa"
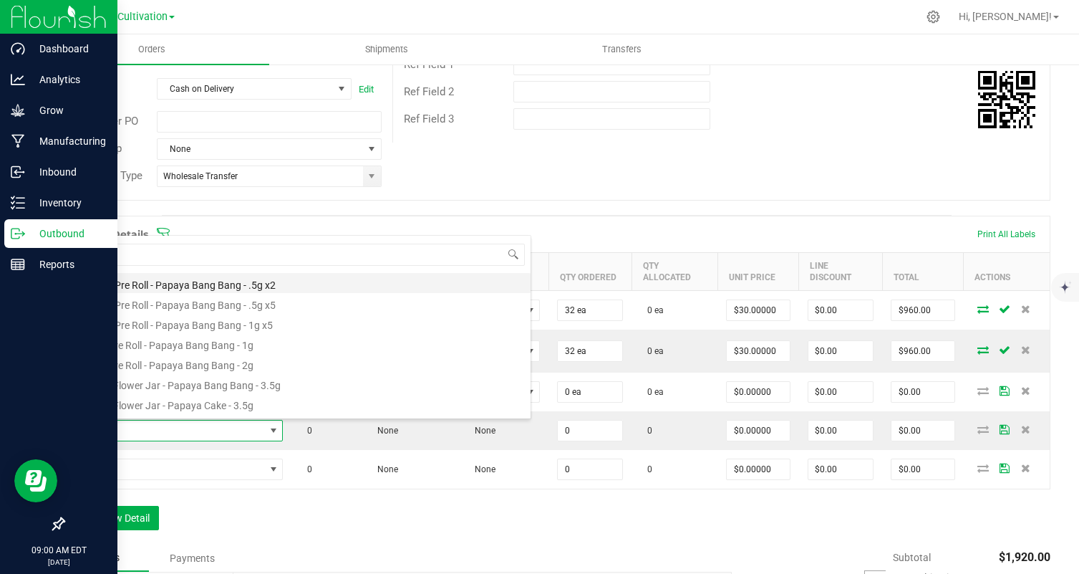
click at [244, 276] on li "2 Pack Pre Roll - Papaya Bang Bang - .5g x2" at bounding box center [302, 283] width 457 height 20
type input "0 ea"
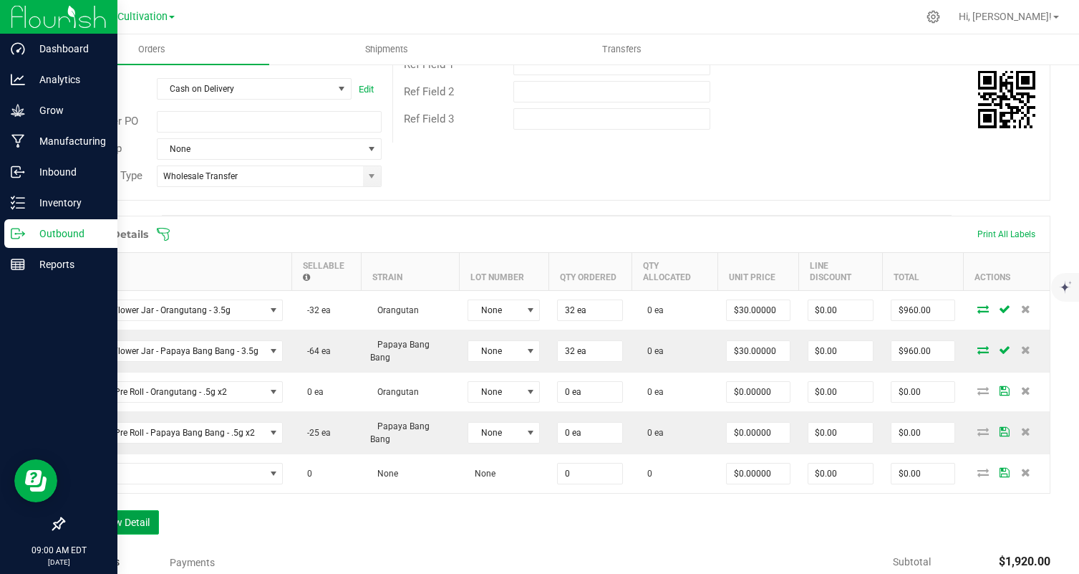
click at [117, 531] on button "Add New Detail" at bounding box center [111, 522] width 96 height 24
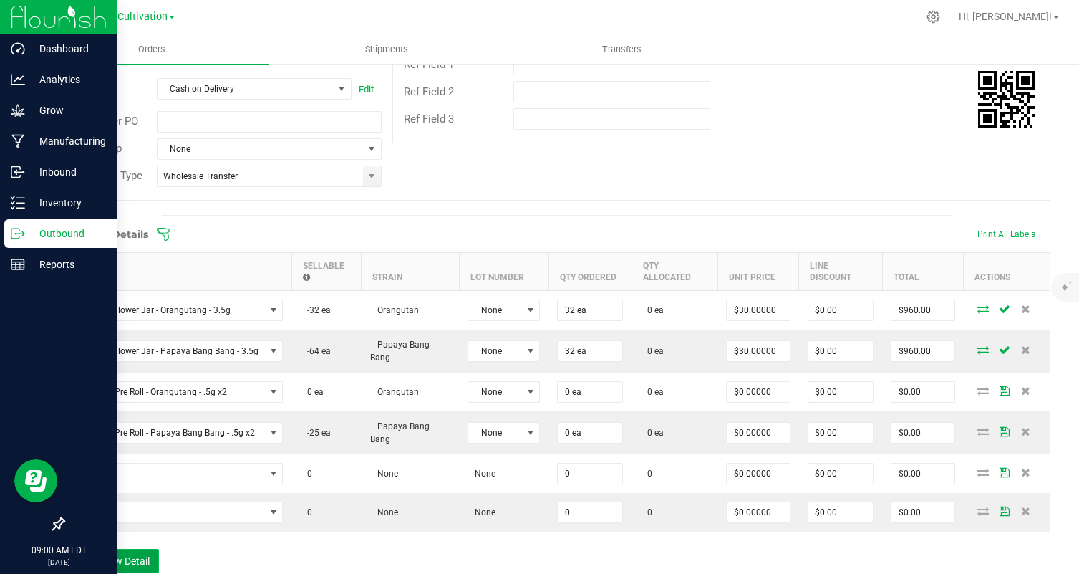
click at [122, 570] on button "Add New Detail" at bounding box center [111, 561] width 96 height 24
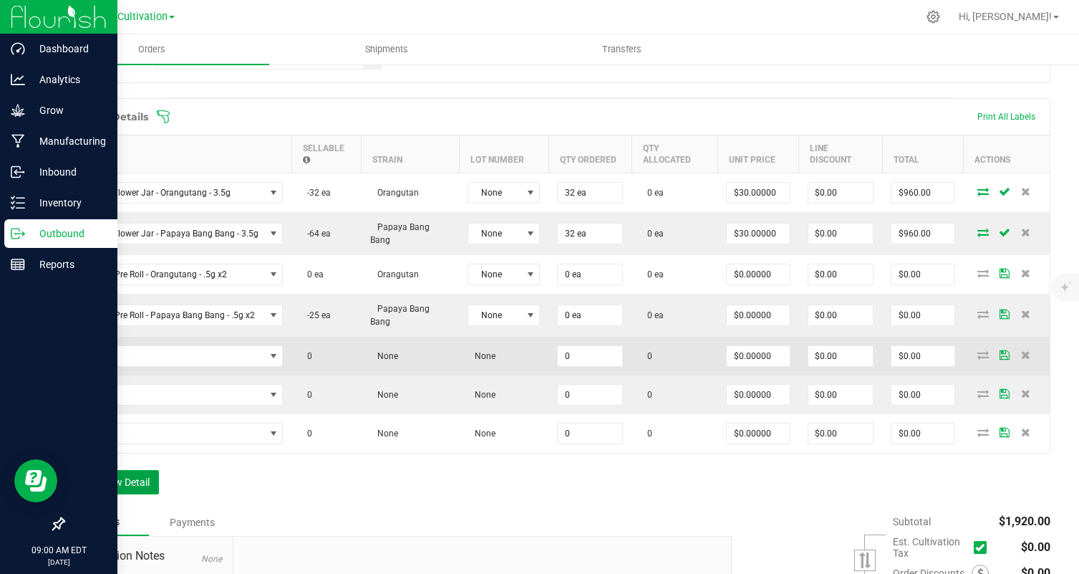
scroll to position [372, 0]
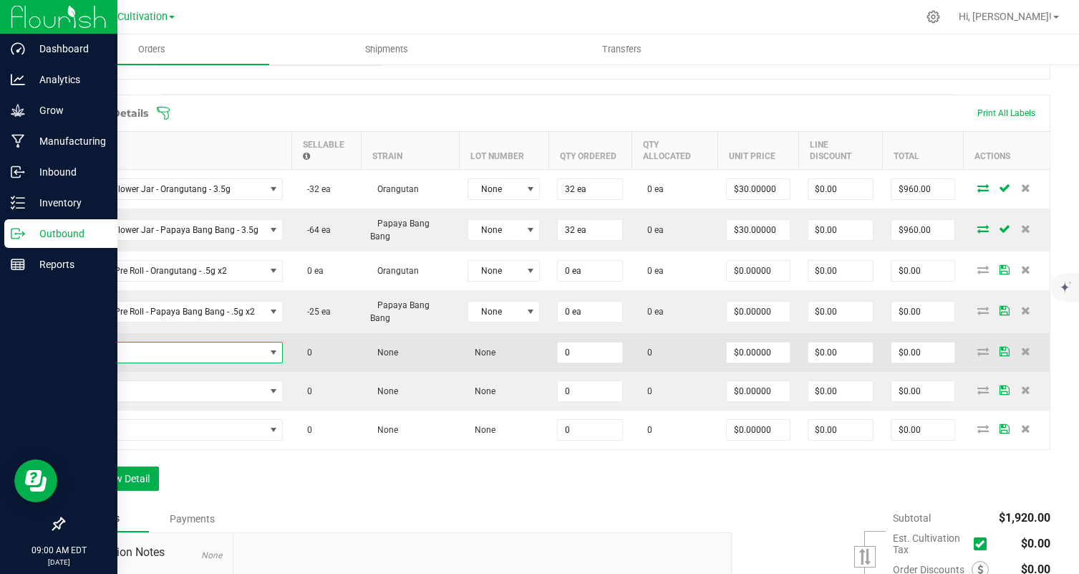
click at [203, 359] on span "NO DATA FOUND" at bounding box center [169, 352] width 191 height 20
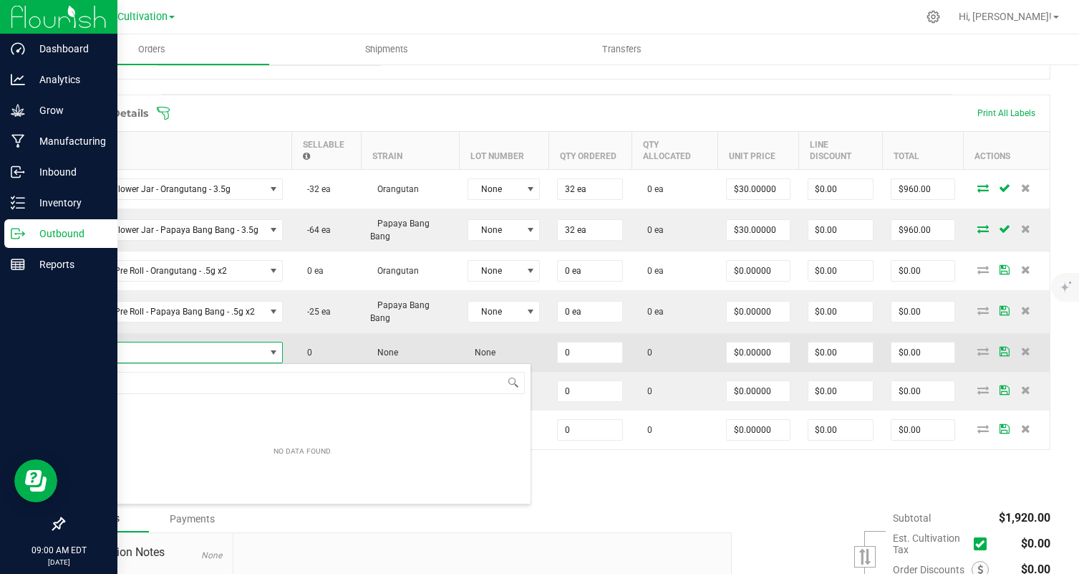
scroll to position [21, 206]
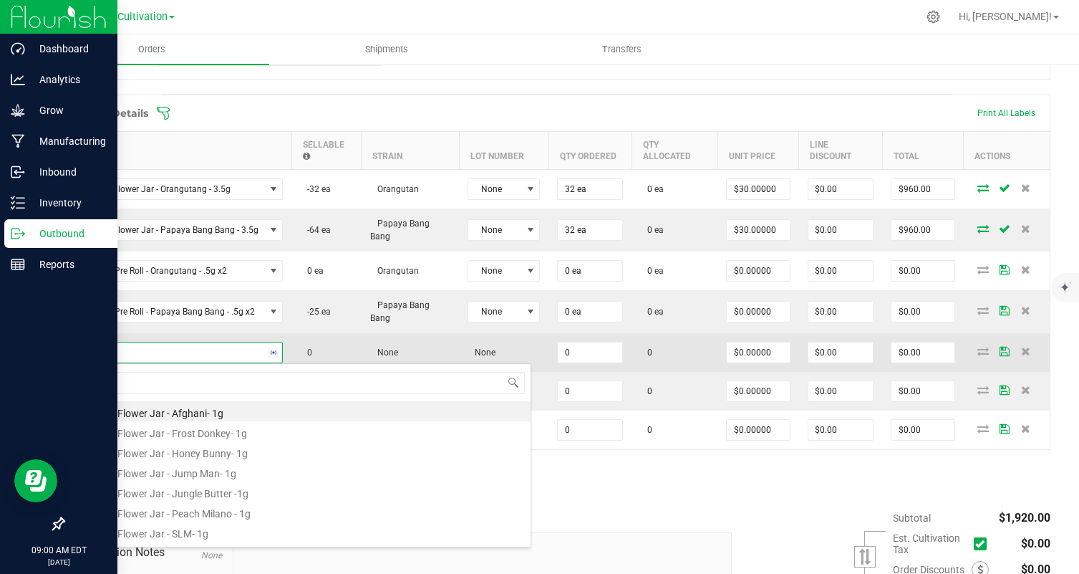
type input "uncle"
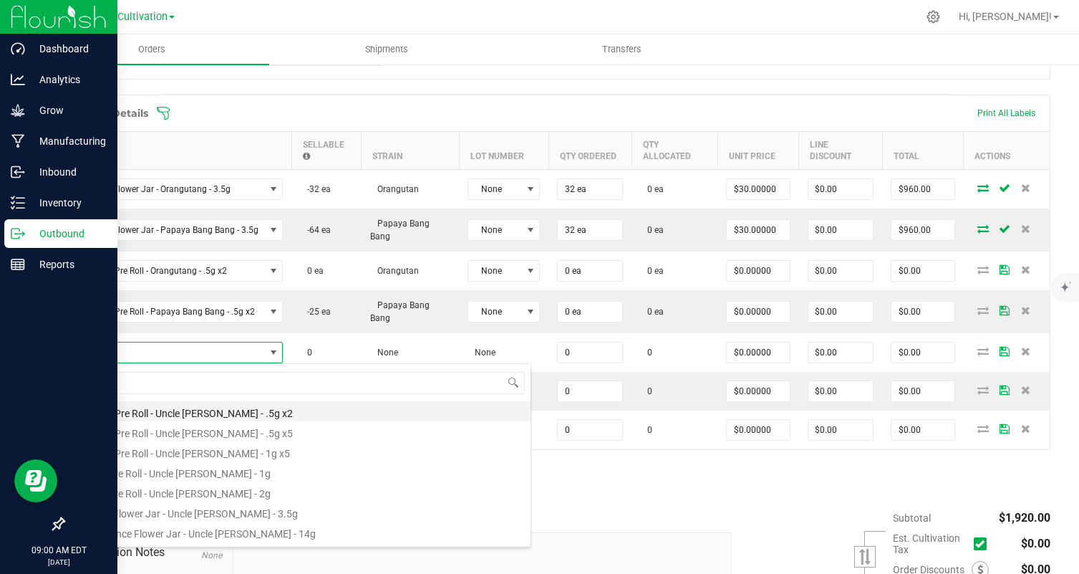
click at [228, 407] on li "2 Pack Pre Roll - Uncle [PERSON_NAME] - .5g x2" at bounding box center [302, 411] width 457 height 20
type input "0 ea"
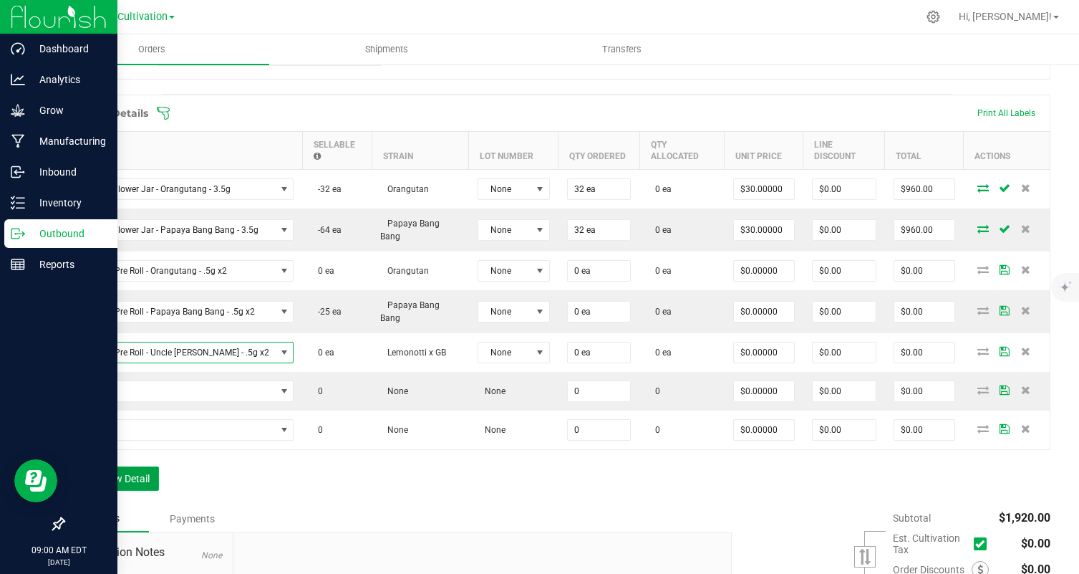
click at [97, 483] on button "Add New Detail" at bounding box center [111, 478] width 96 height 24
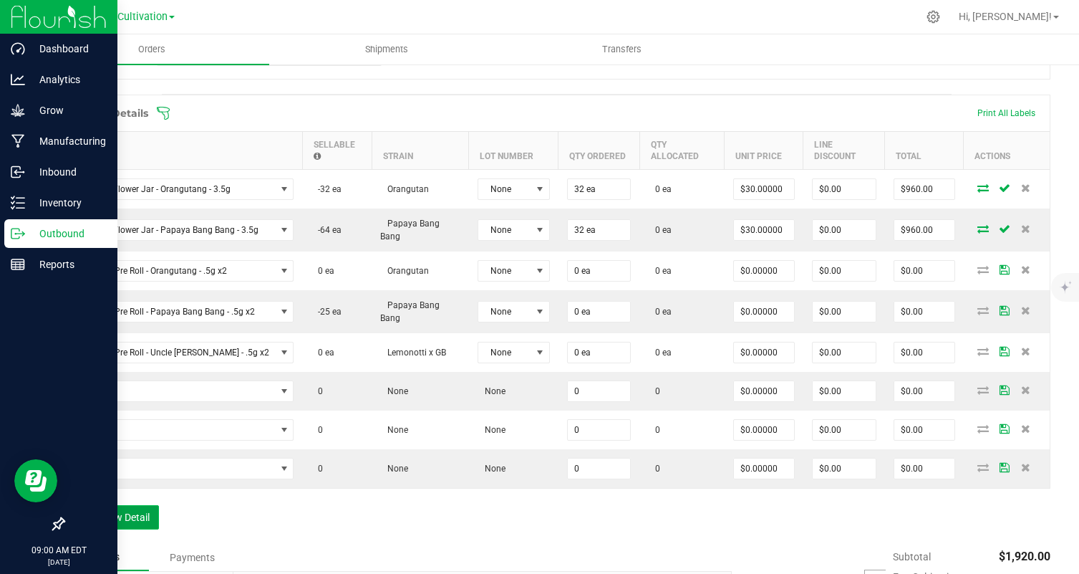
click at [138, 525] on button "Add New Detail" at bounding box center [111, 517] width 96 height 24
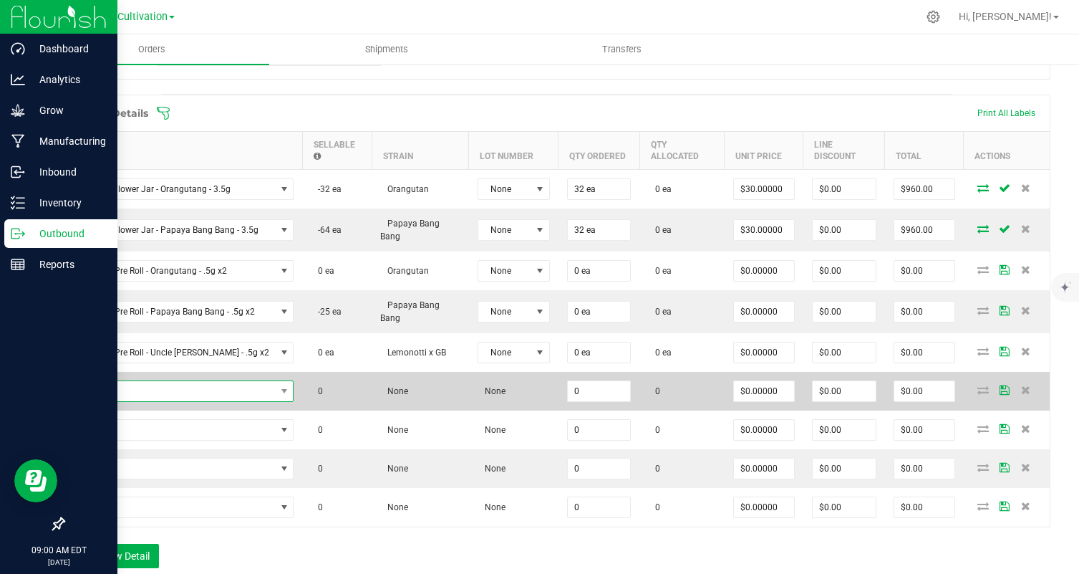
click at [183, 385] on span "NO DATA FOUND" at bounding box center [175, 391] width 202 height 20
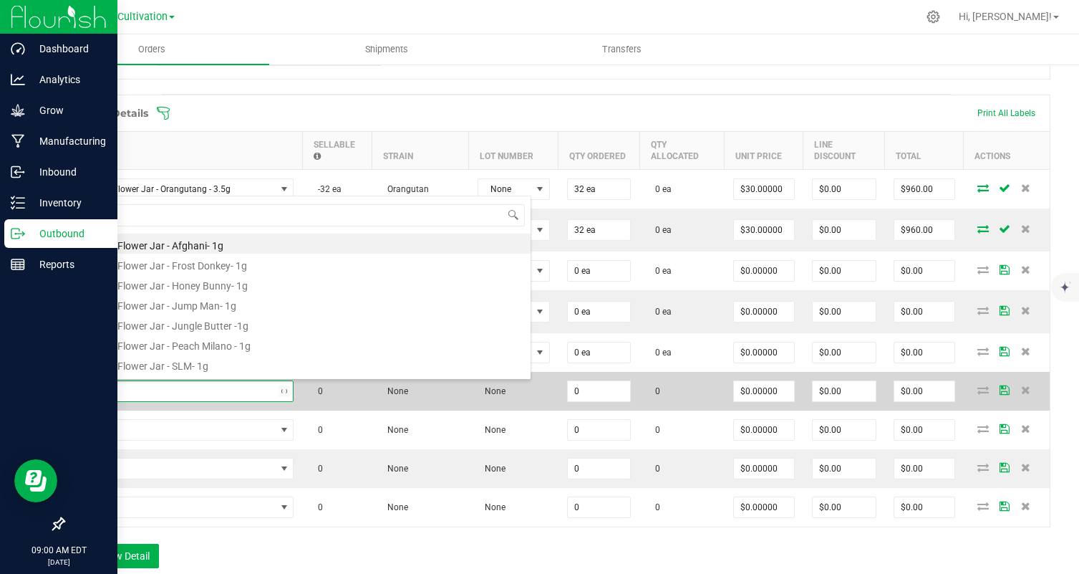
type input "beb"
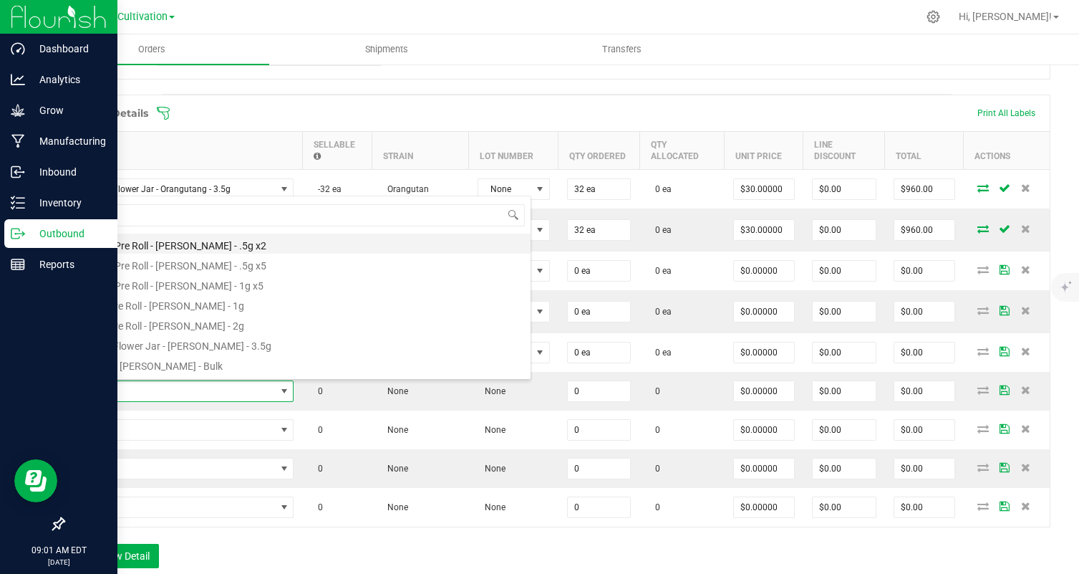
click at [244, 245] on li "2 Pack Pre Roll - [PERSON_NAME] - .5g x2" at bounding box center [302, 243] width 457 height 20
type input "0 ea"
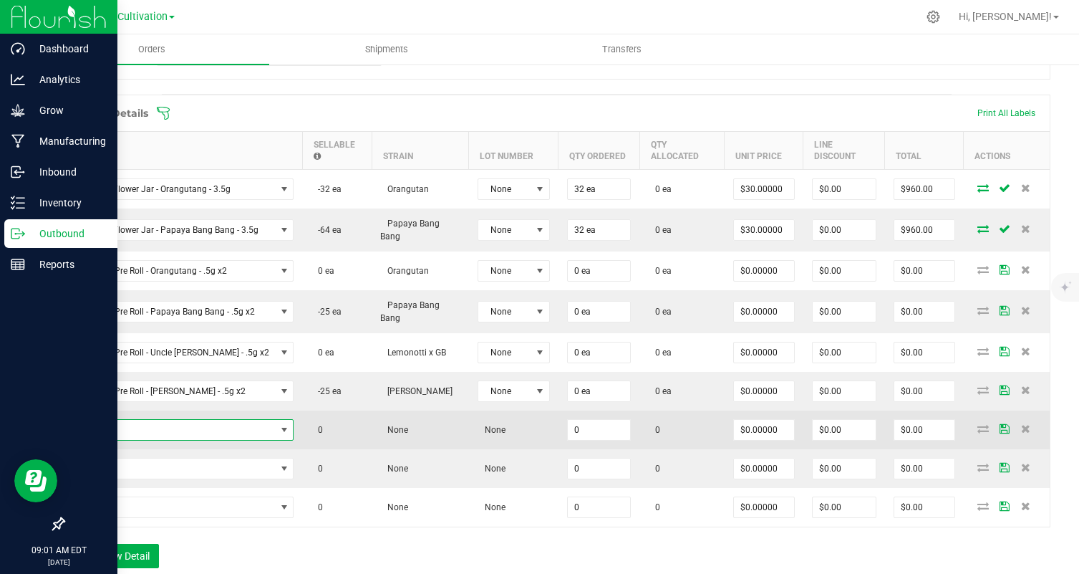
click at [193, 427] on span "NO DATA FOUND" at bounding box center [175, 430] width 202 height 20
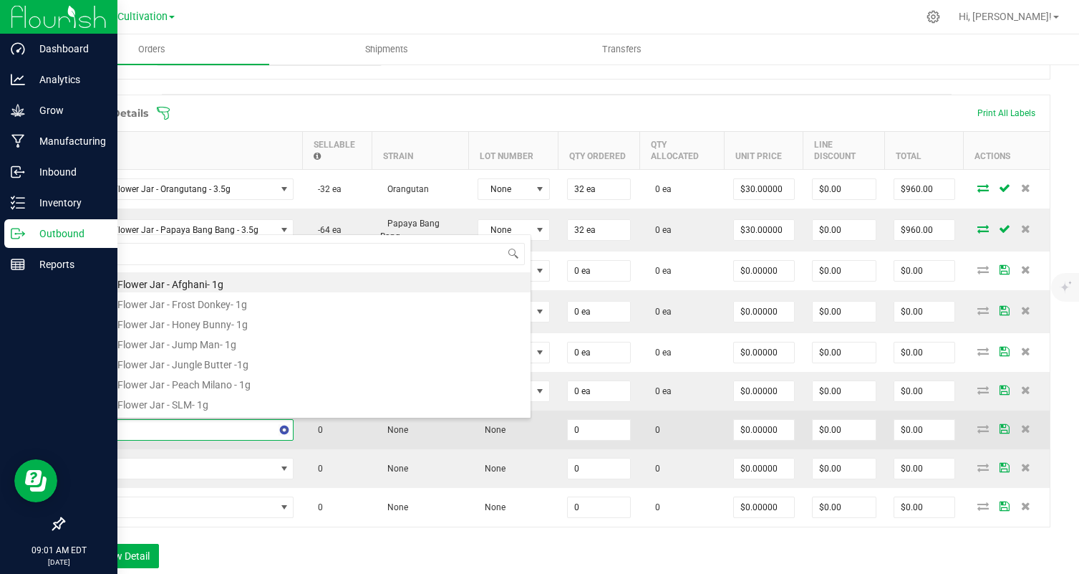
type input "black"
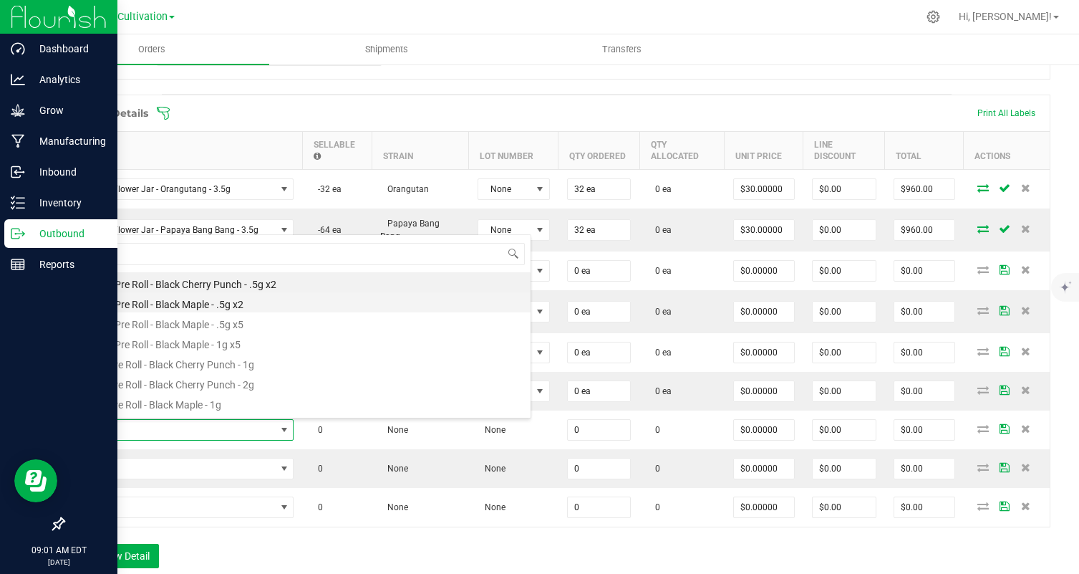
click at [262, 308] on li "2 Pack Pre Roll - Black Maple - .5g x2" at bounding box center [302, 302] width 457 height 20
type input "0 ea"
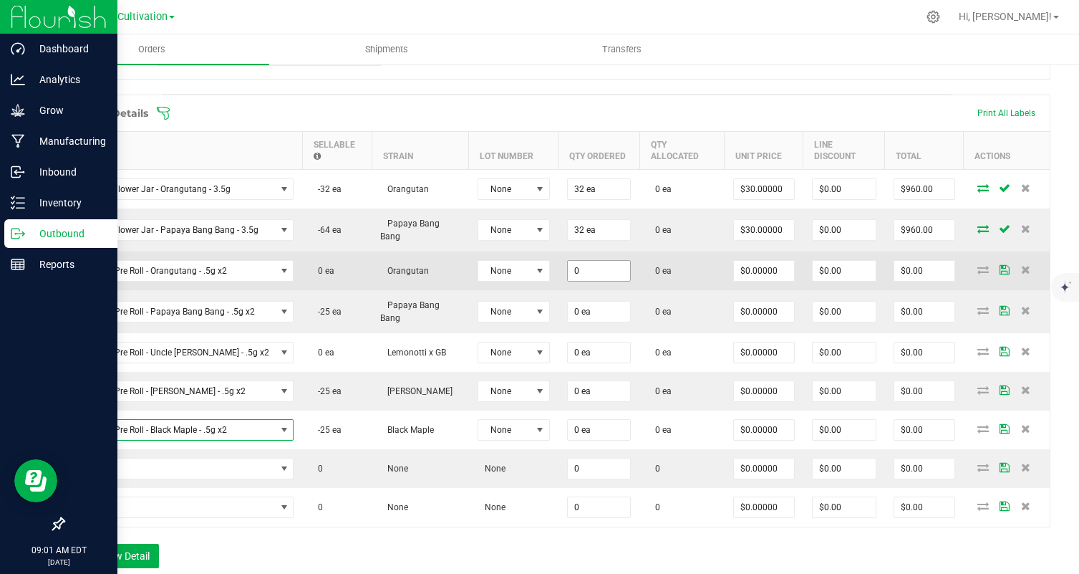
click at [600, 270] on input "0" at bounding box center [599, 271] width 62 height 20
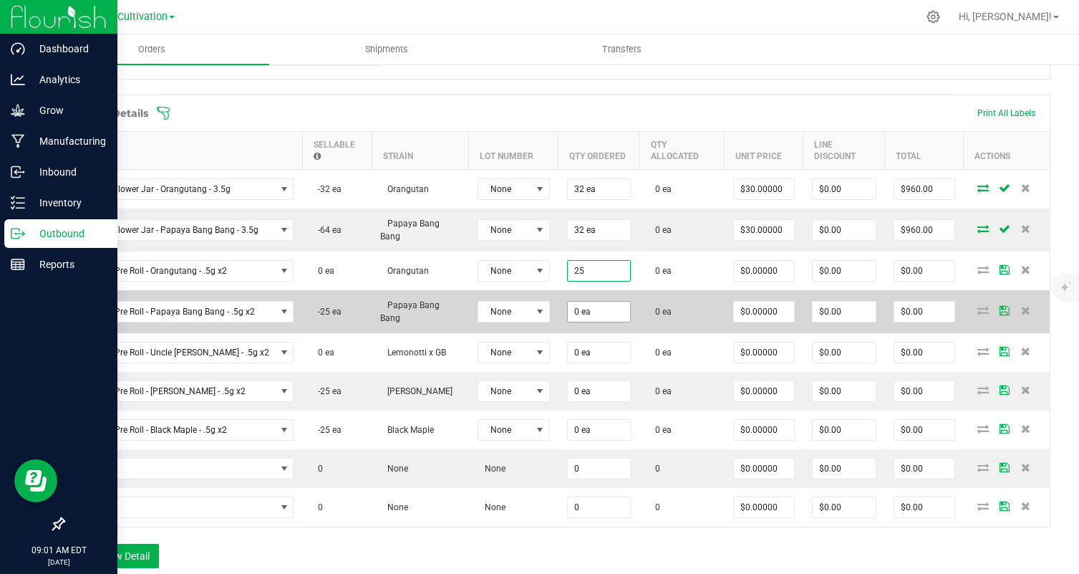
type input "25 ea"
click at [598, 316] on input "0" at bounding box center [599, 311] width 62 height 20
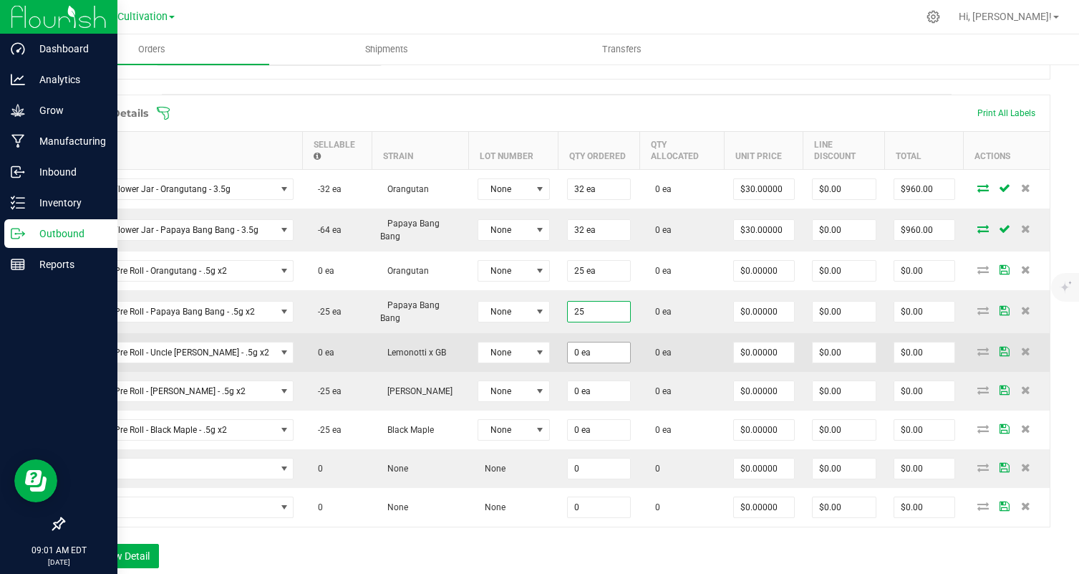
type input "25 ea"
click at [583, 350] on input "0" at bounding box center [599, 352] width 62 height 20
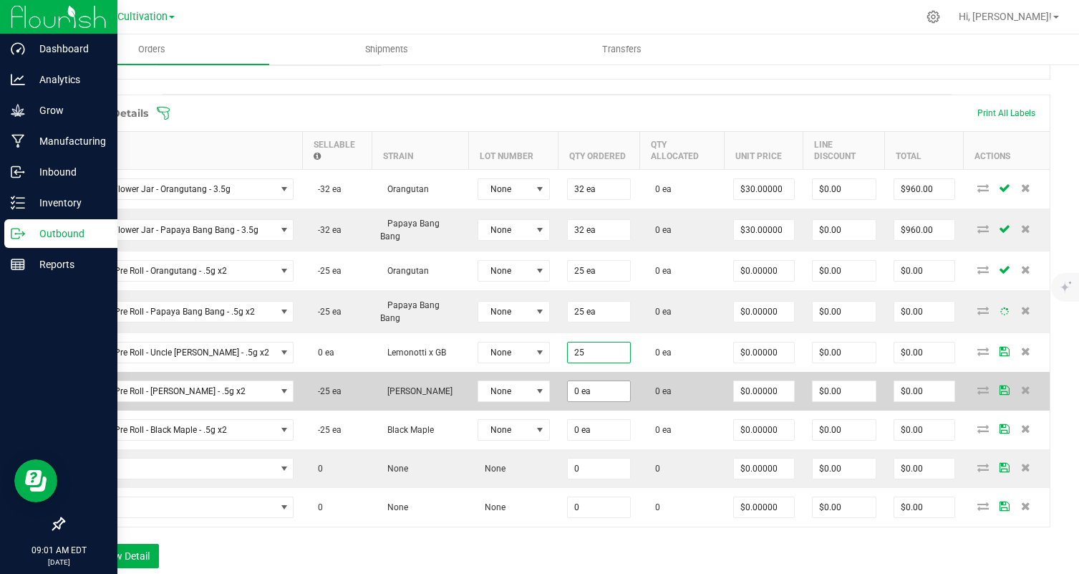
type input "25 ea"
click at [579, 387] on input "0" at bounding box center [599, 391] width 62 height 20
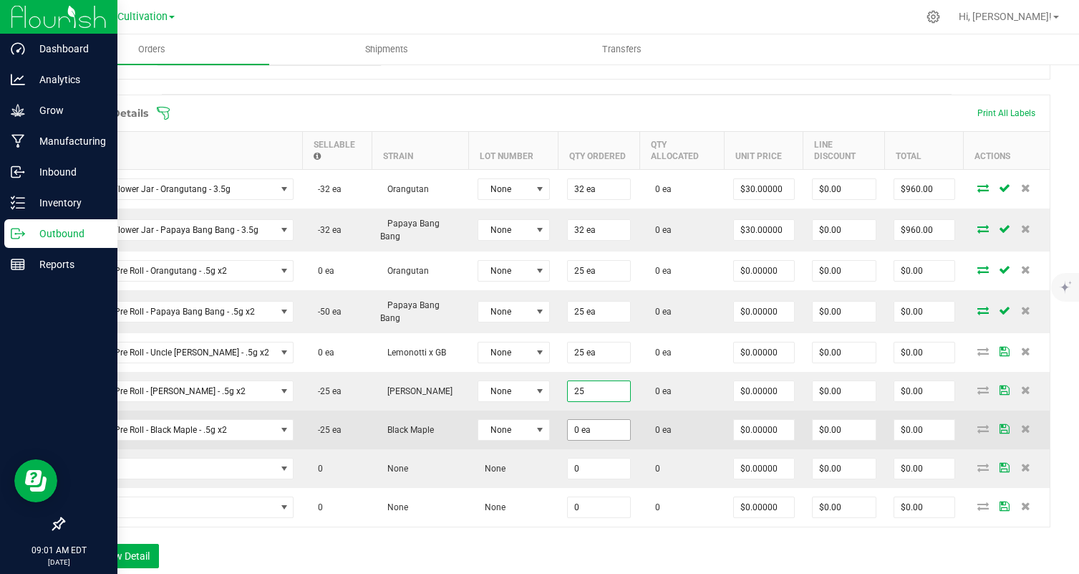
type input "25 ea"
click at [576, 426] on input "0" at bounding box center [599, 430] width 62 height 20
type input "25 ea"
click at [776, 430] on input "0" at bounding box center [764, 430] width 60 height 20
type input "9"
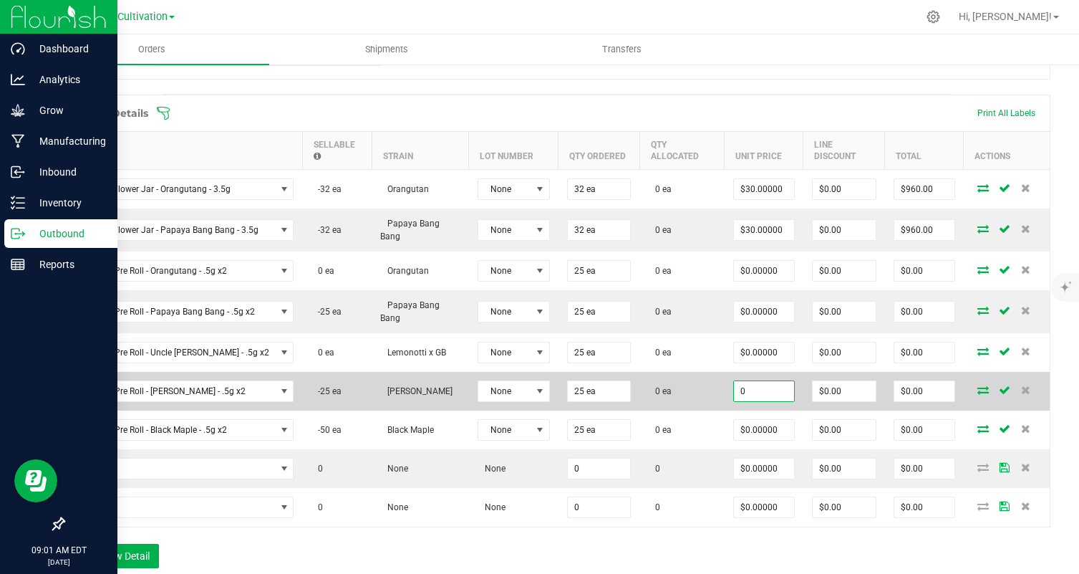
click at [758, 397] on input "0" at bounding box center [764, 391] width 60 height 20
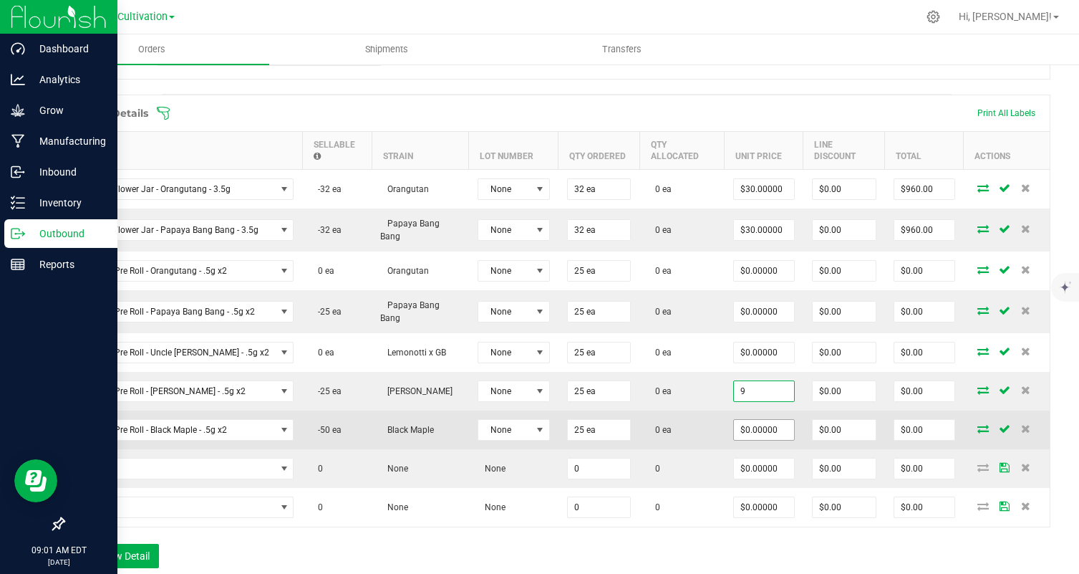
type input "$9.00000"
type input "$225.00"
click at [745, 426] on input "0" at bounding box center [764, 430] width 60 height 20
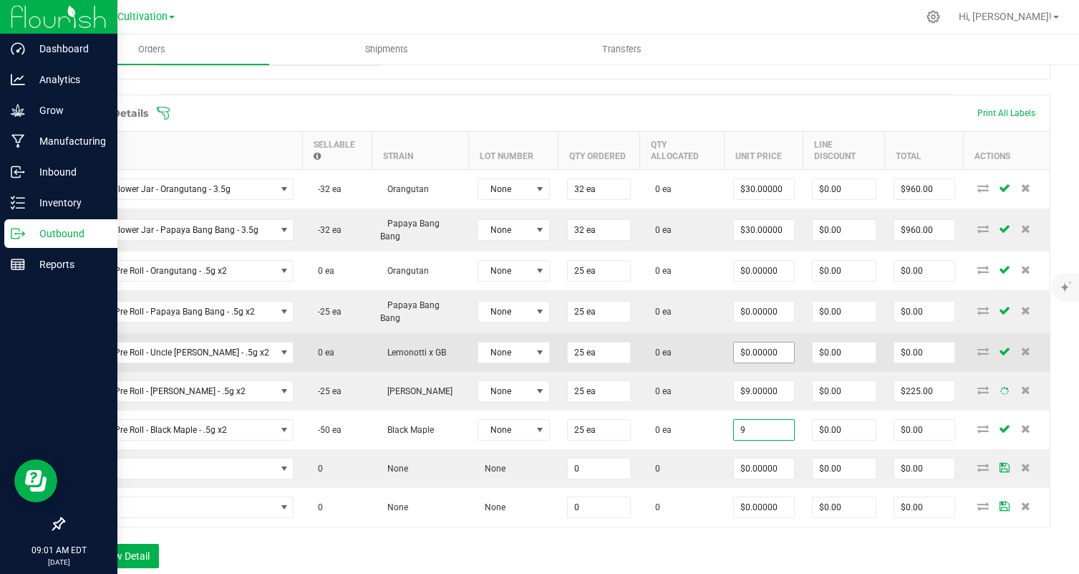
type input "9"
type input "0"
type input "$9.00000"
type input "$225.00"
click at [750, 347] on input "0" at bounding box center [764, 352] width 60 height 20
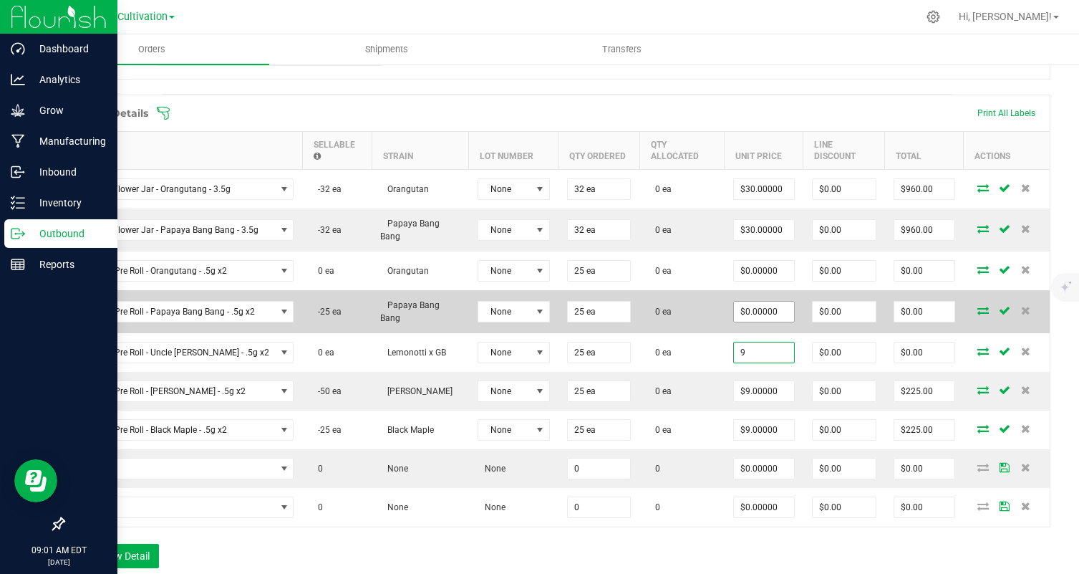
type input "9"
type input "0"
type input "$9.00000"
type input "$225.00"
click at [750, 319] on input "0" at bounding box center [764, 311] width 60 height 20
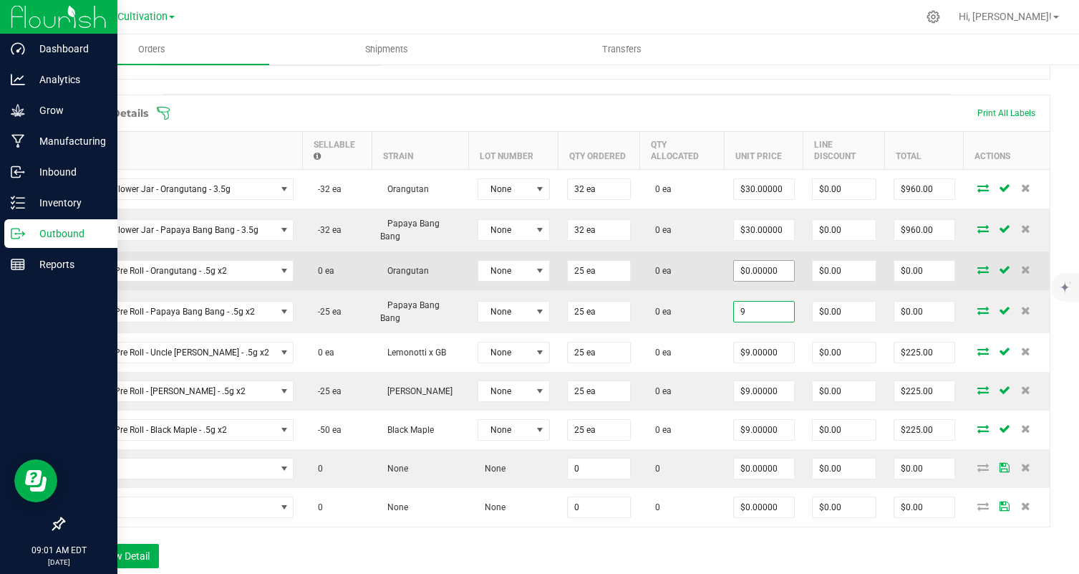
type input "9"
type input "0"
type input "$9.00000"
type input "$225.00"
click at [751, 277] on input "0" at bounding box center [764, 271] width 60 height 20
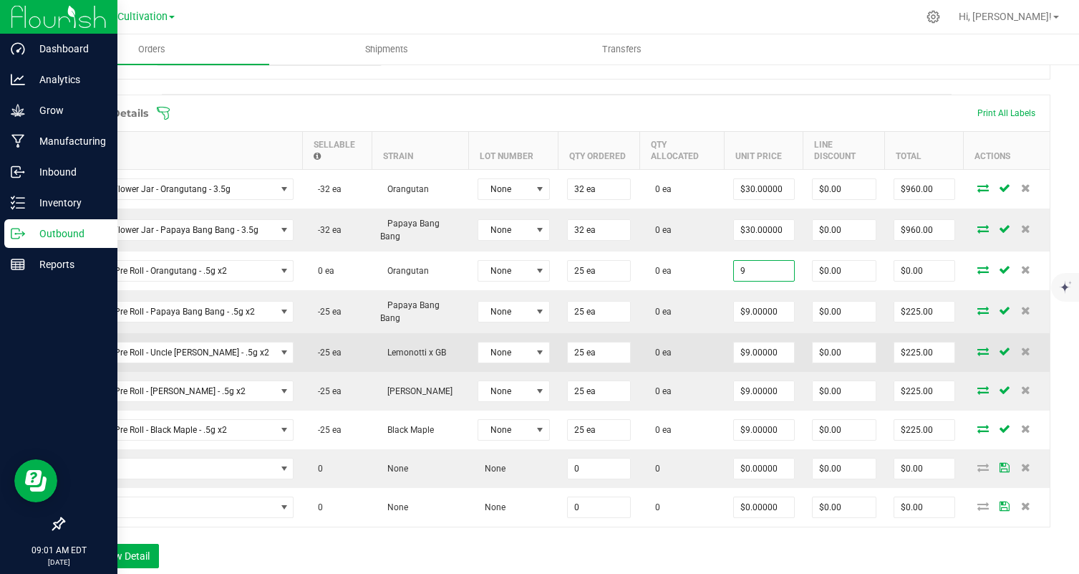
type input "$9.00000"
type input "$225.00"
click at [692, 334] on td "0 ea" at bounding box center [681, 352] width 85 height 39
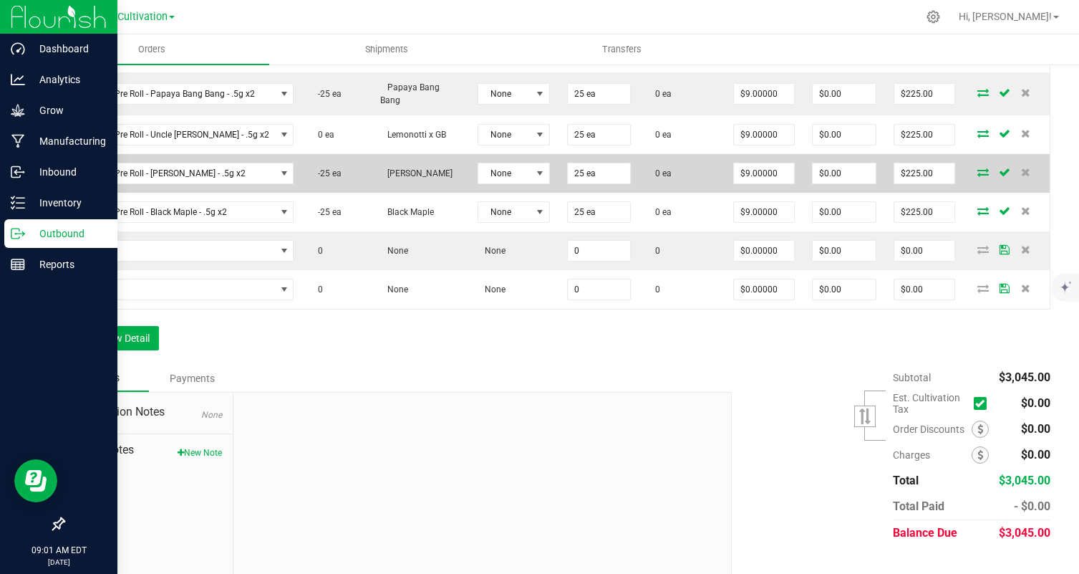
scroll to position [594, 0]
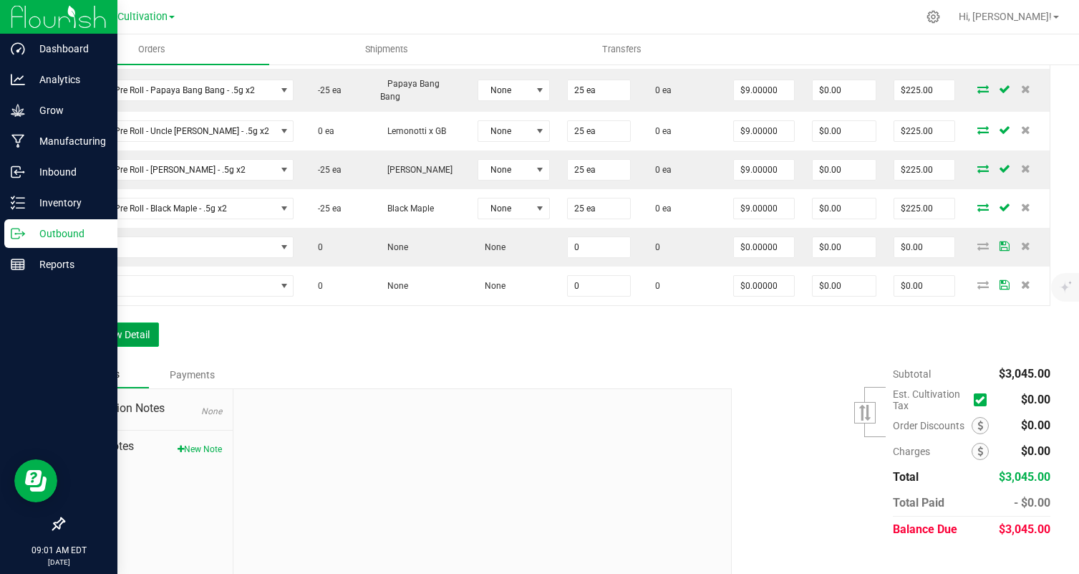
click at [122, 330] on button "Add New Detail" at bounding box center [111, 334] width 96 height 24
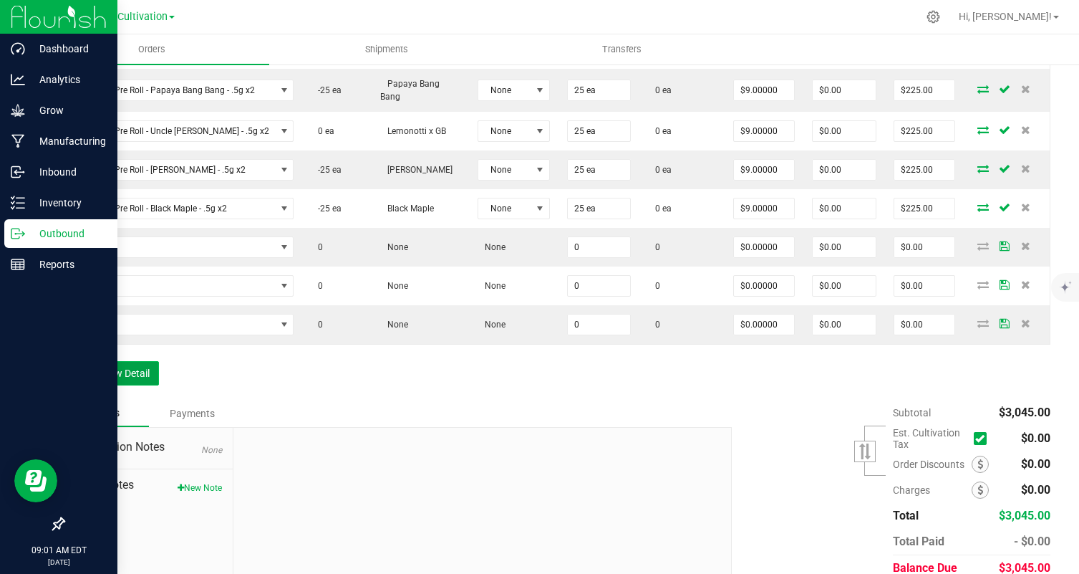
click at [133, 370] on button "Add New Detail" at bounding box center [111, 373] width 96 height 24
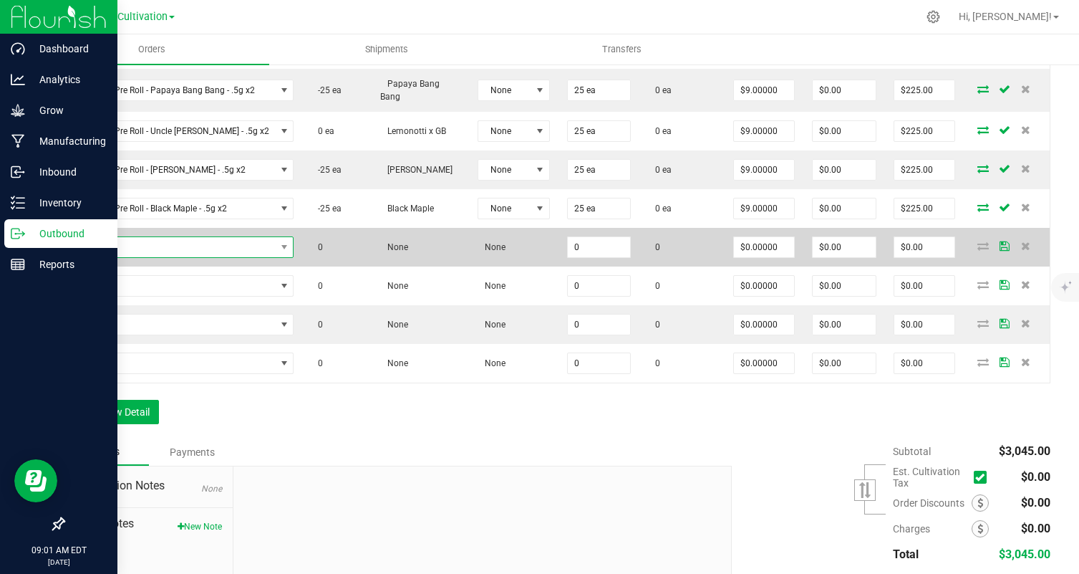
click at [201, 253] on span "NO DATA FOUND" at bounding box center [175, 247] width 202 height 20
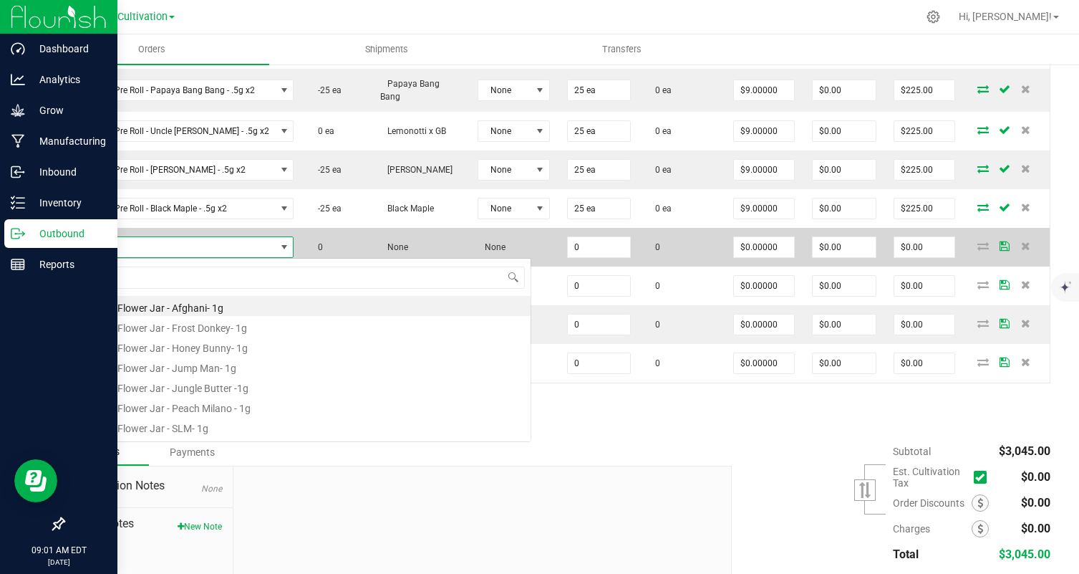
scroll to position [21, 206]
type input "orang"
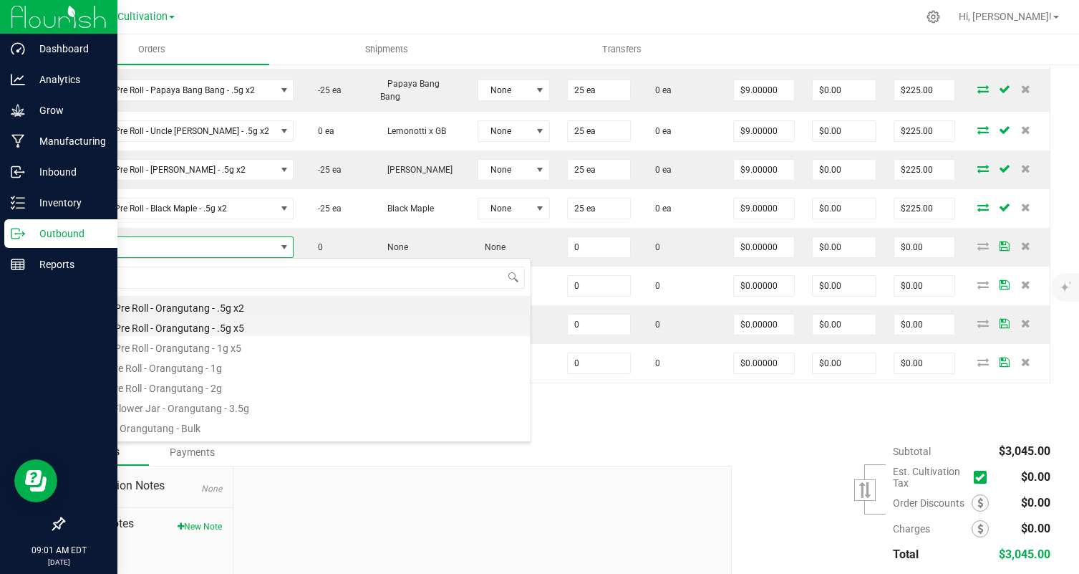
click at [243, 324] on li "5 Pack Pre Roll - Orangutang - .5g x5" at bounding box center [302, 326] width 457 height 20
type input "0 ea"
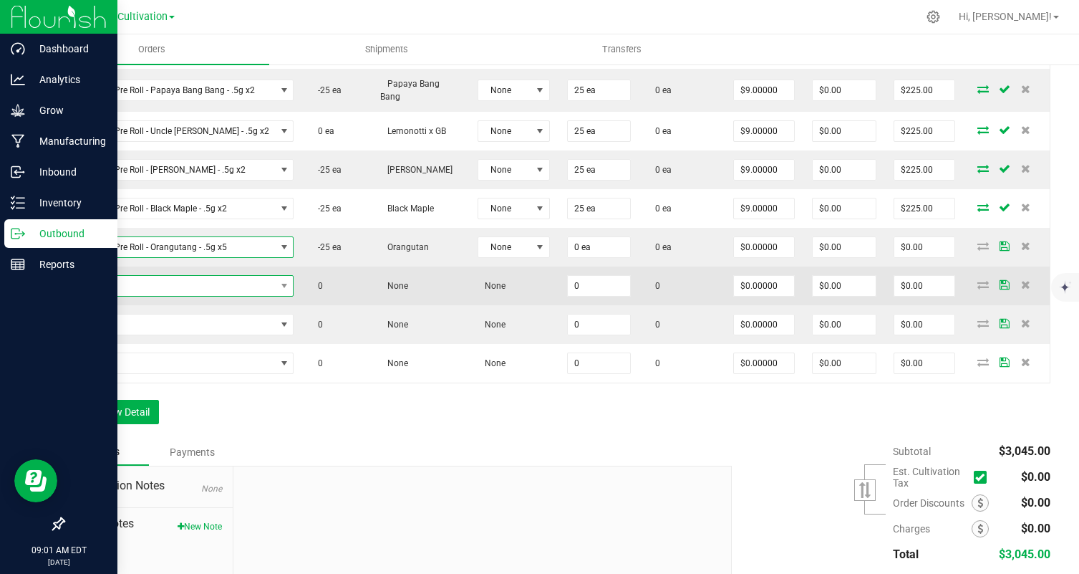
click at [222, 277] on span "NO DATA FOUND" at bounding box center [175, 286] width 202 height 20
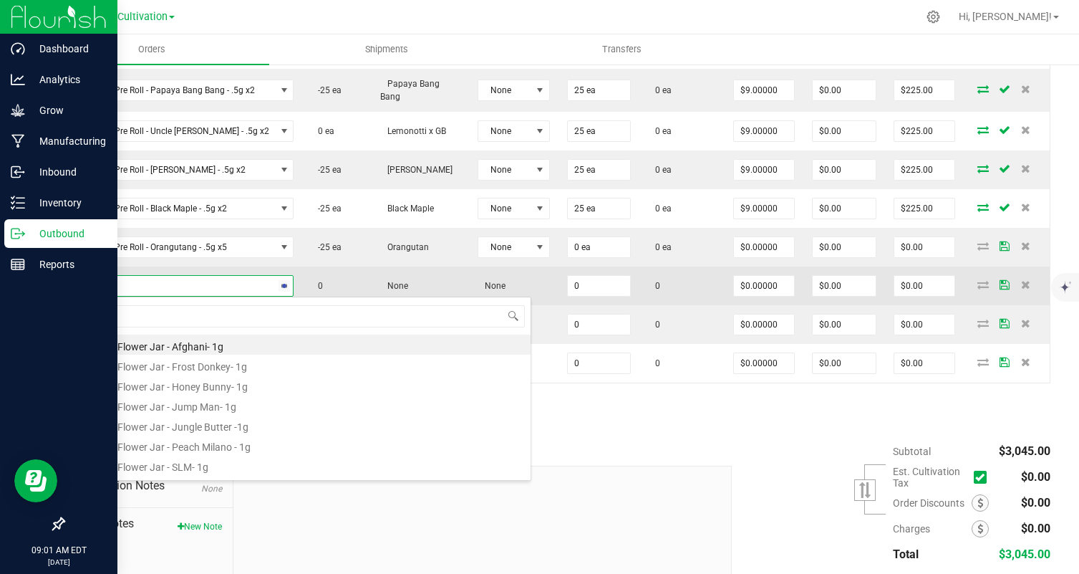
type input "papa"
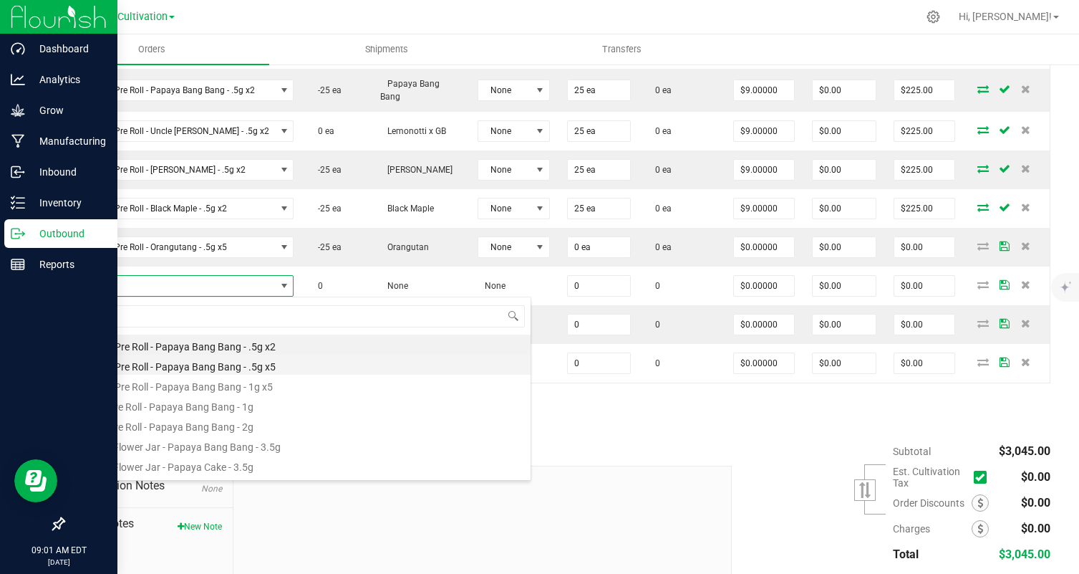
click at [241, 359] on li "5 Pack Pre Roll - Papaya Bang Bang - .5g x5" at bounding box center [302, 364] width 457 height 20
type input "0 ea"
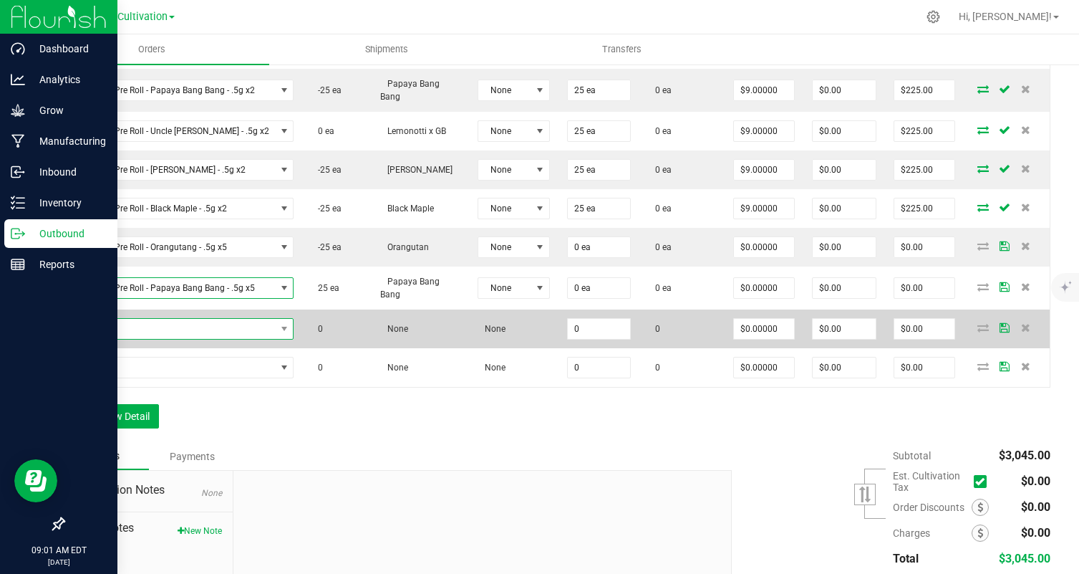
click at [205, 328] on span "NO DATA FOUND" at bounding box center [175, 329] width 202 height 20
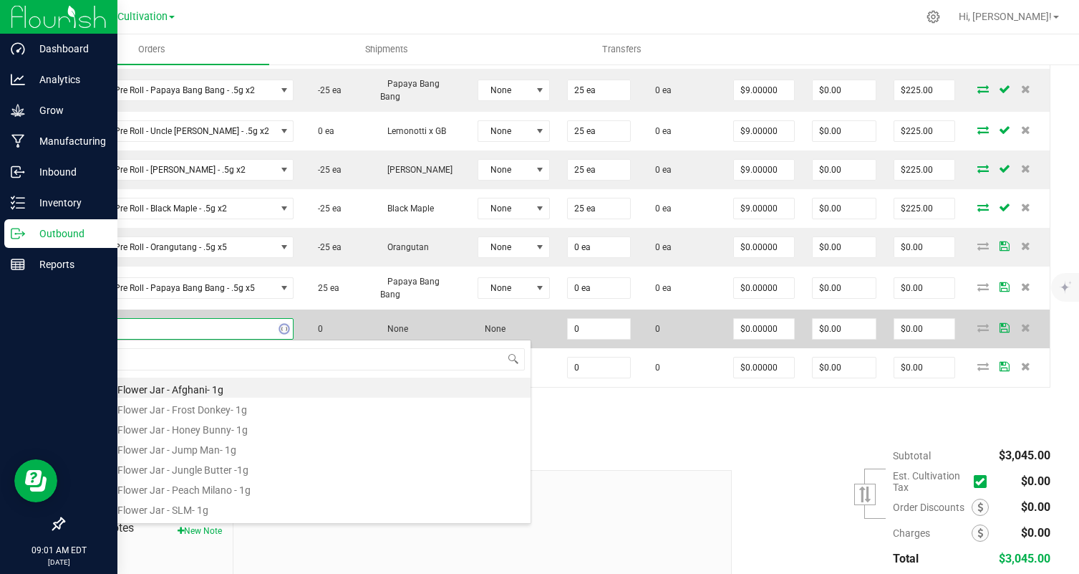
type input "uncl"
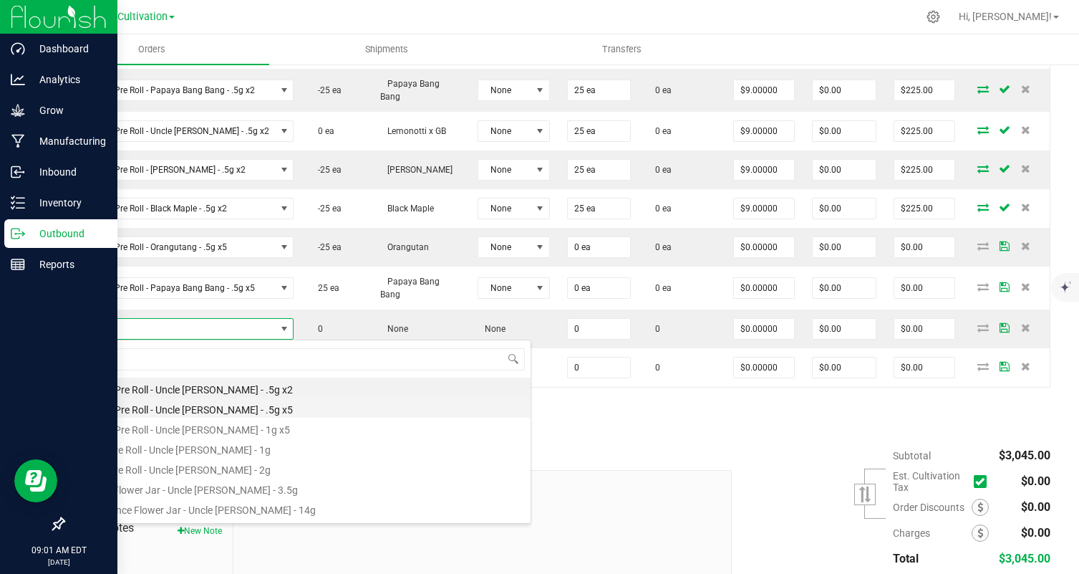
click at [213, 410] on li "5 Pack Pre Roll - Uncle [PERSON_NAME] - .5g x5" at bounding box center [302, 407] width 457 height 20
type input "0 ea"
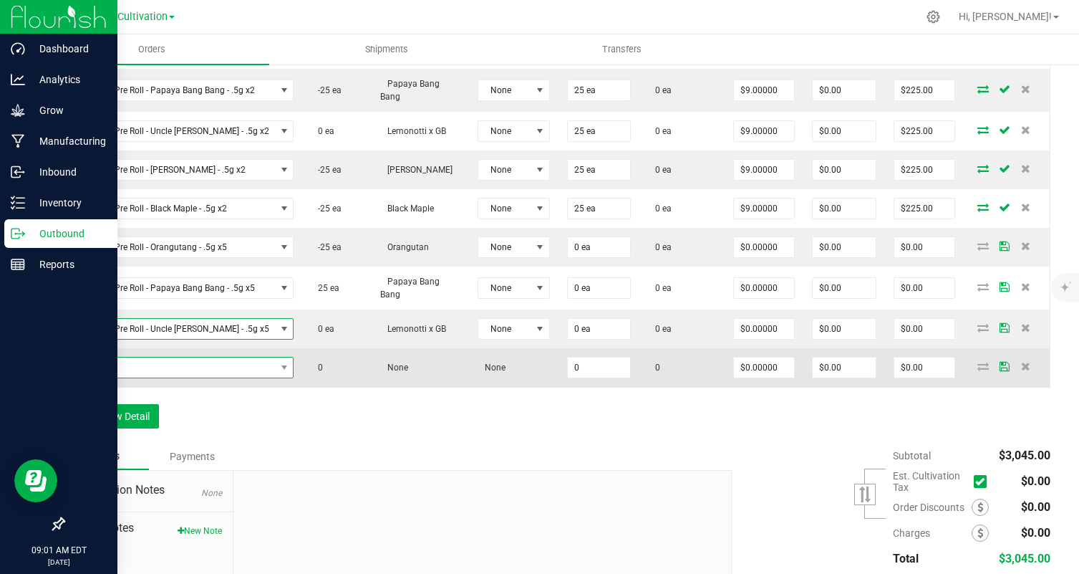
click at [206, 370] on span "NO DATA FOUND" at bounding box center [175, 367] width 202 height 20
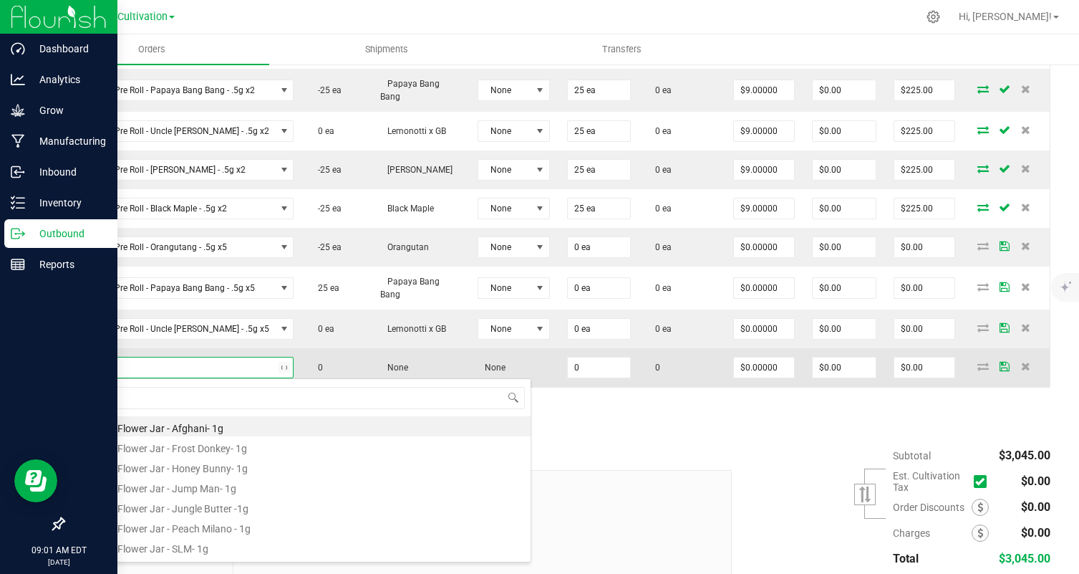
type input "beb"
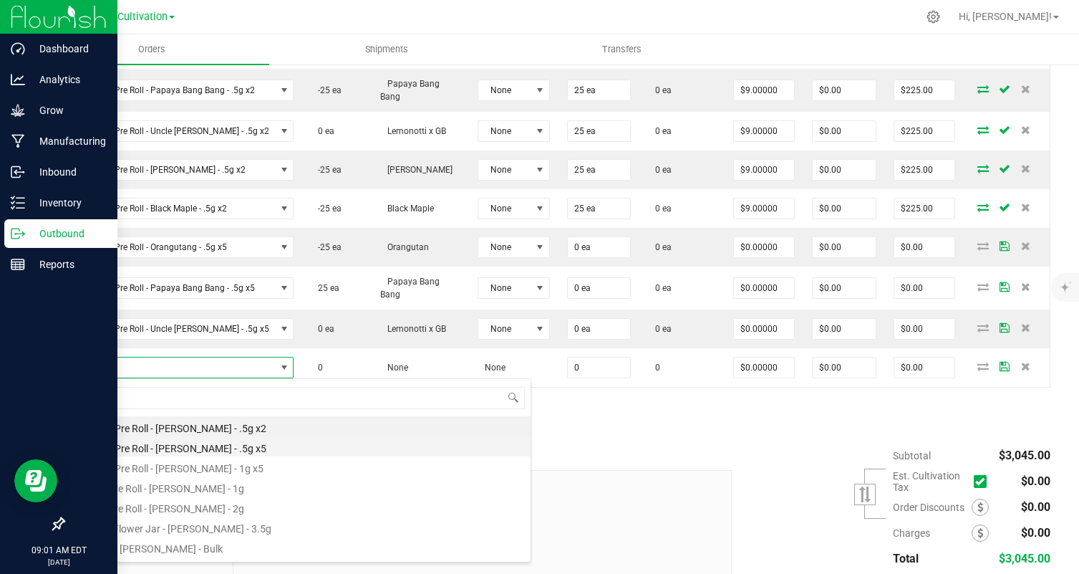
click at [247, 443] on li "5 Pack Pre Roll - [PERSON_NAME] - .5g x5" at bounding box center [302, 446] width 457 height 20
type input "0 ea"
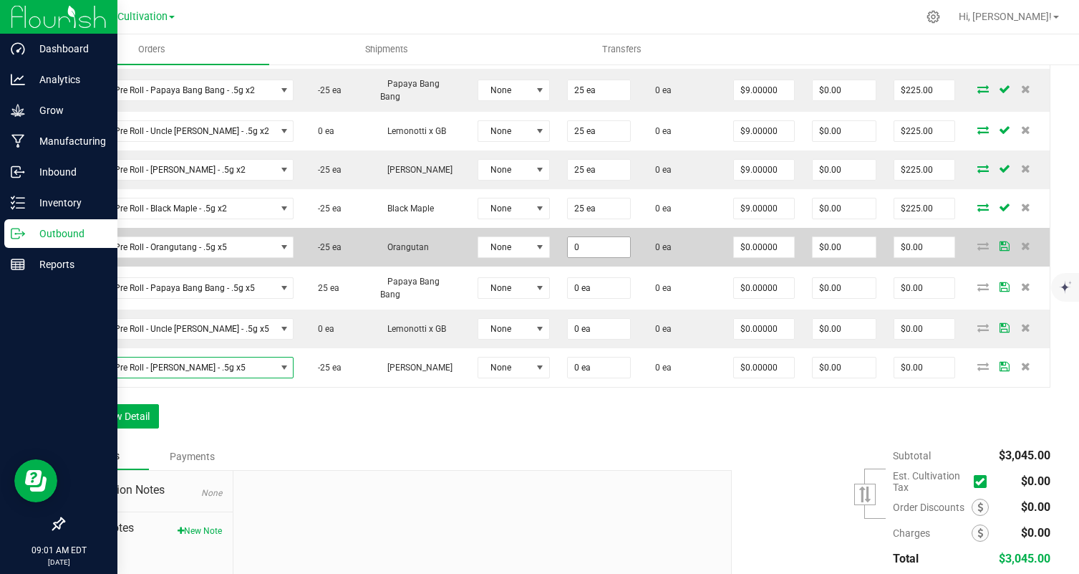
click at [594, 248] on input "0" at bounding box center [599, 247] width 62 height 20
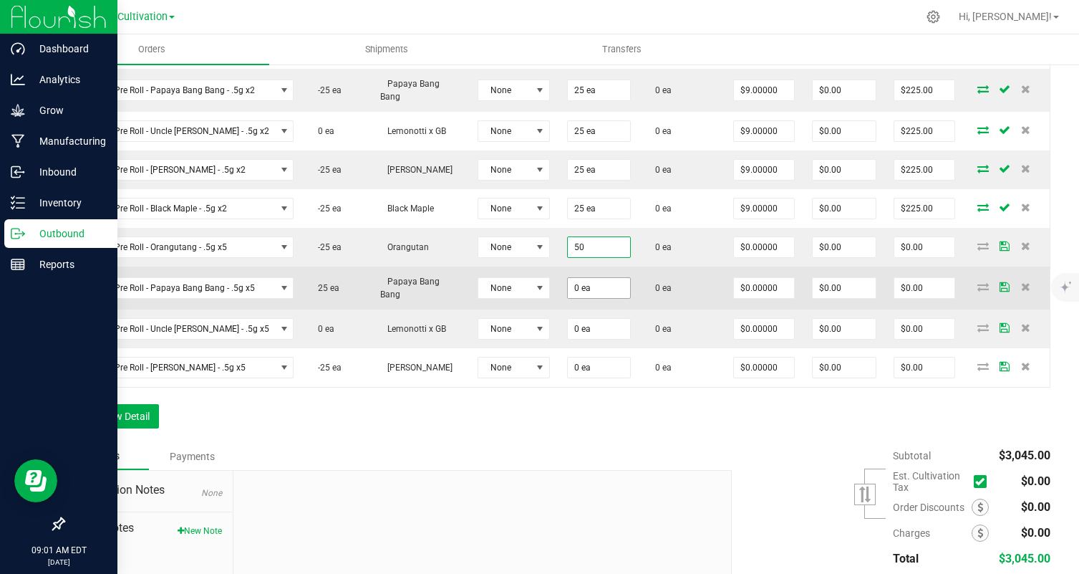
type input "50 ea"
click at [588, 287] on input "0" at bounding box center [599, 288] width 62 height 20
paste input "5"
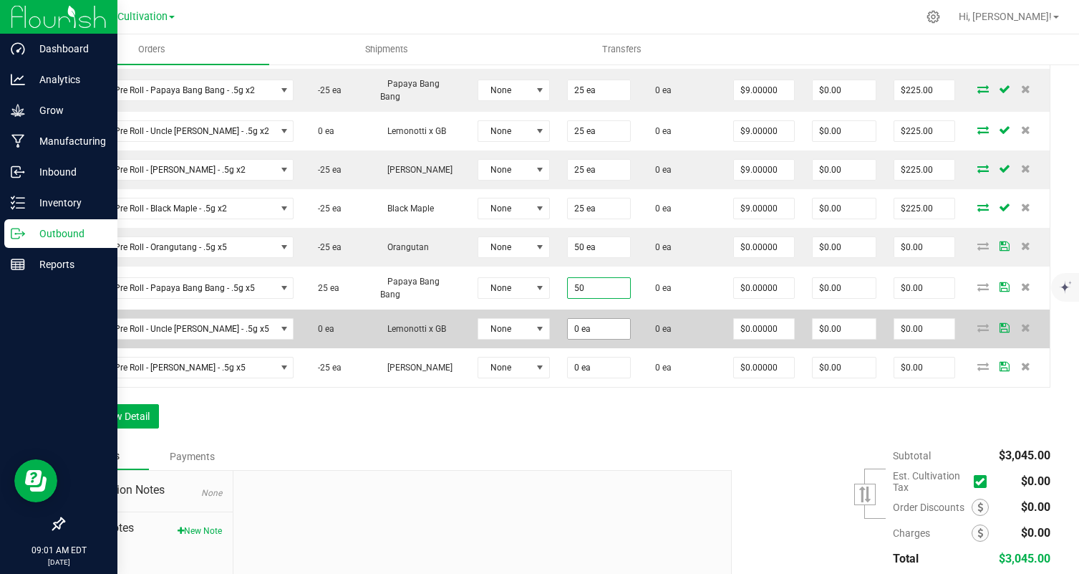
type input "50 ea"
click at [580, 330] on input "0" at bounding box center [599, 329] width 62 height 20
paste input "5"
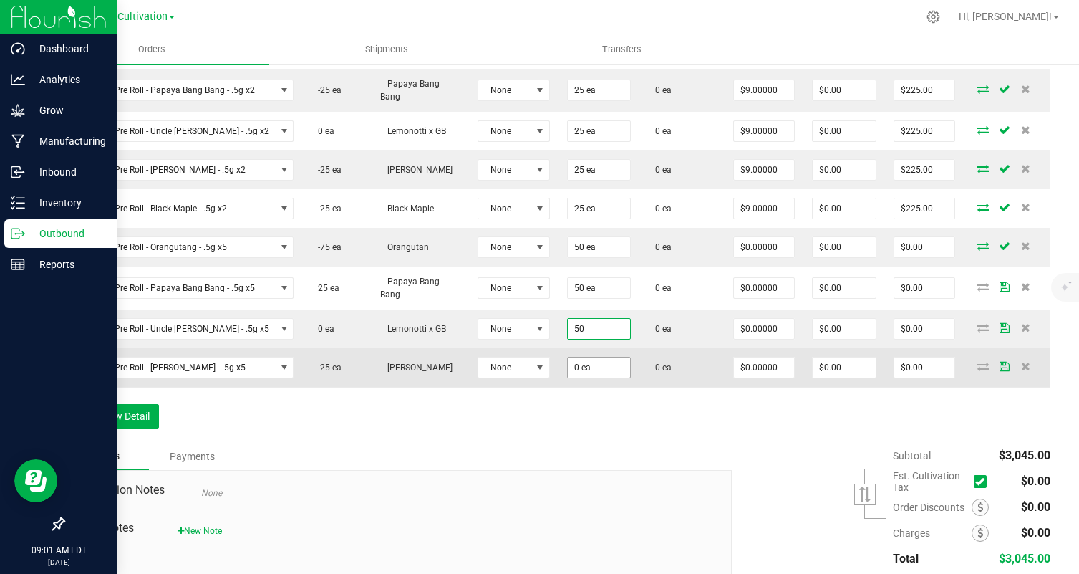
type input "50 ea"
click at [579, 364] on input "0" at bounding box center [599, 367] width 62 height 20
paste input "5"
type input "50 ea"
type input "0"
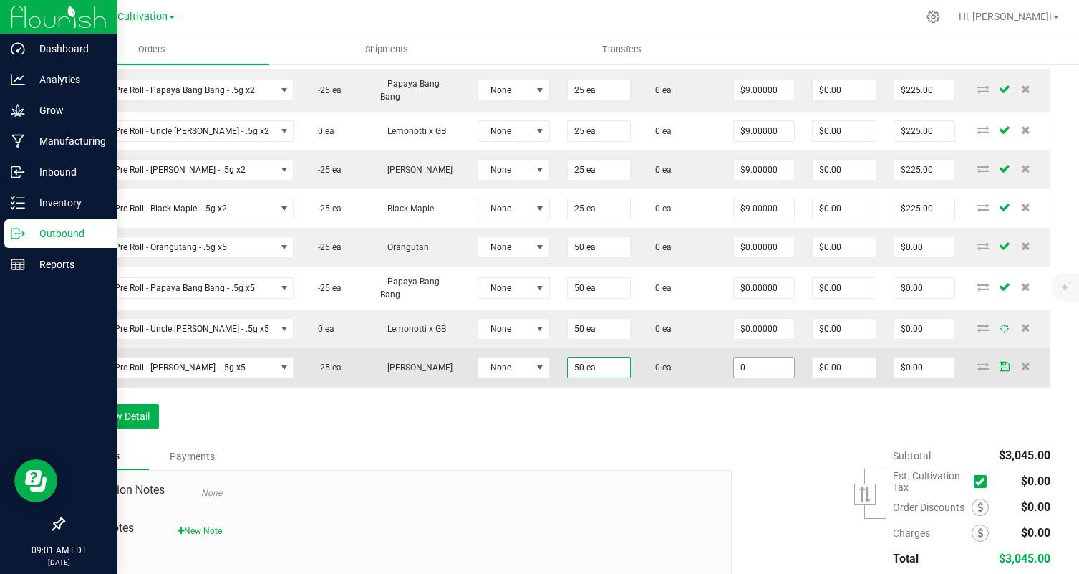
click at [761, 367] on input "0" at bounding box center [764, 367] width 60 height 20
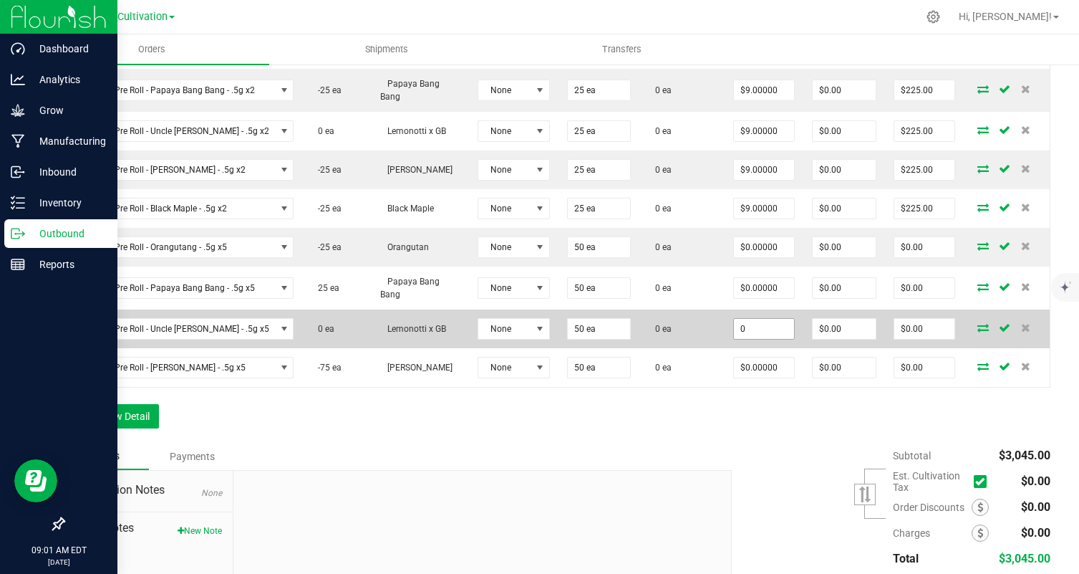
click at [763, 325] on input "0" at bounding box center [764, 329] width 60 height 20
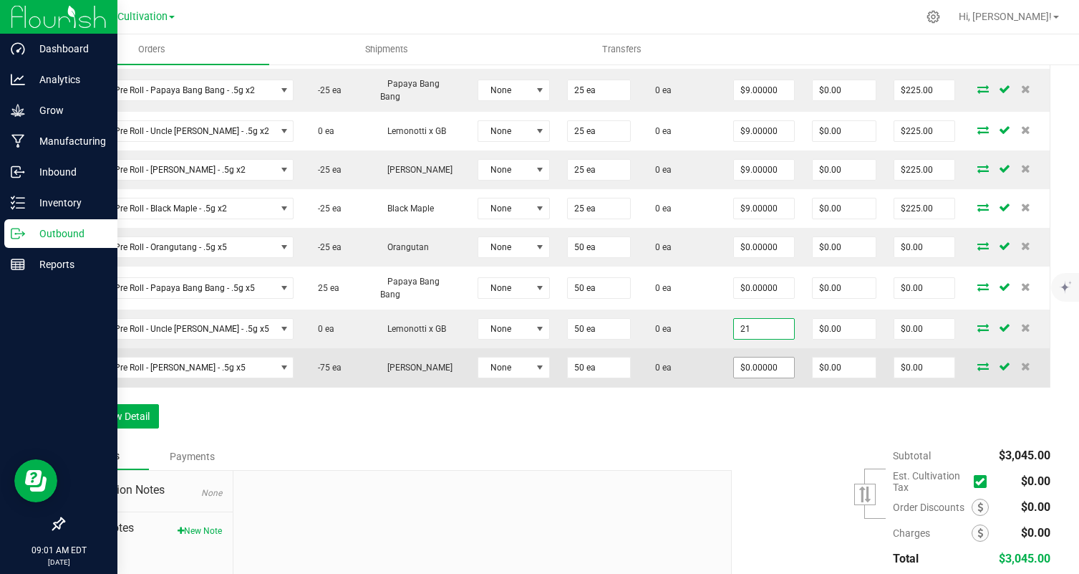
type input "$21.00000"
type input "$1,050.00"
click at [751, 370] on input "0" at bounding box center [764, 367] width 60 height 20
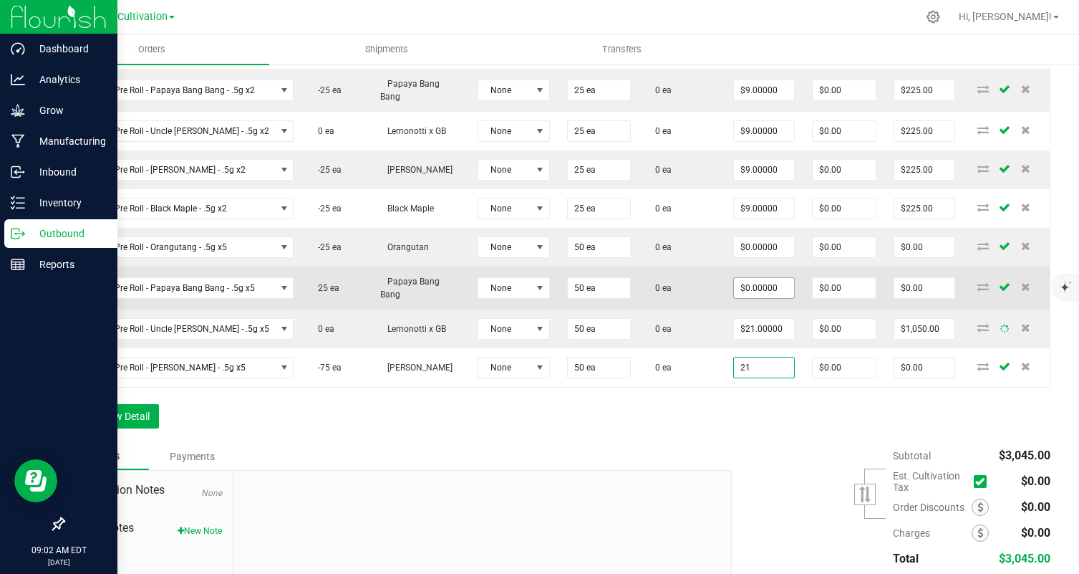
type input "21"
type input "0"
type input "$21.00000"
type input "$1,050.00"
click at [753, 279] on input "0" at bounding box center [764, 288] width 60 height 20
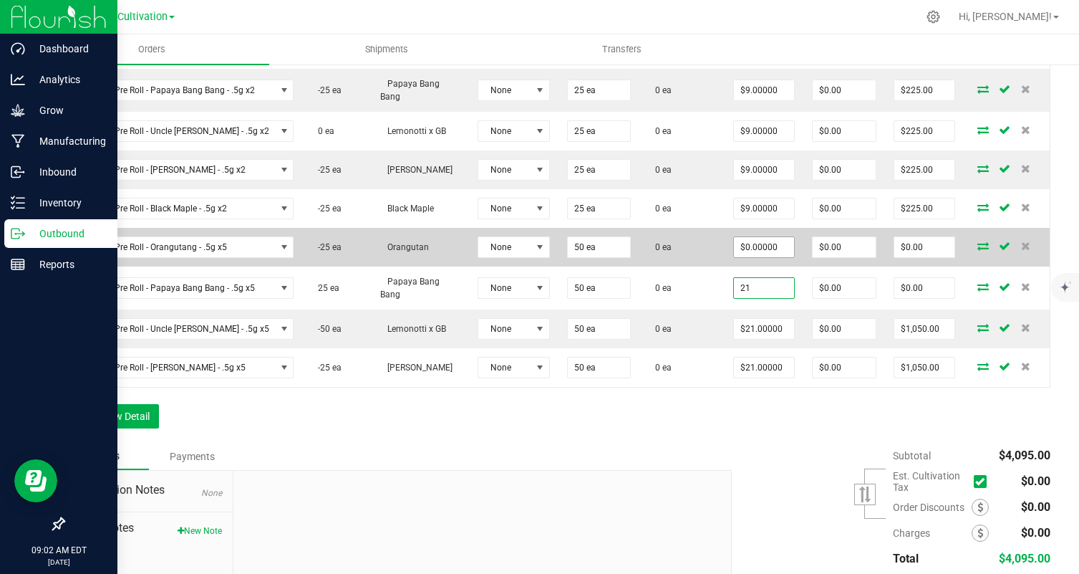
type input "21"
type input "0"
type input "$21.00000"
type input "$1,050.00"
click at [754, 243] on input "2" at bounding box center [764, 247] width 60 height 20
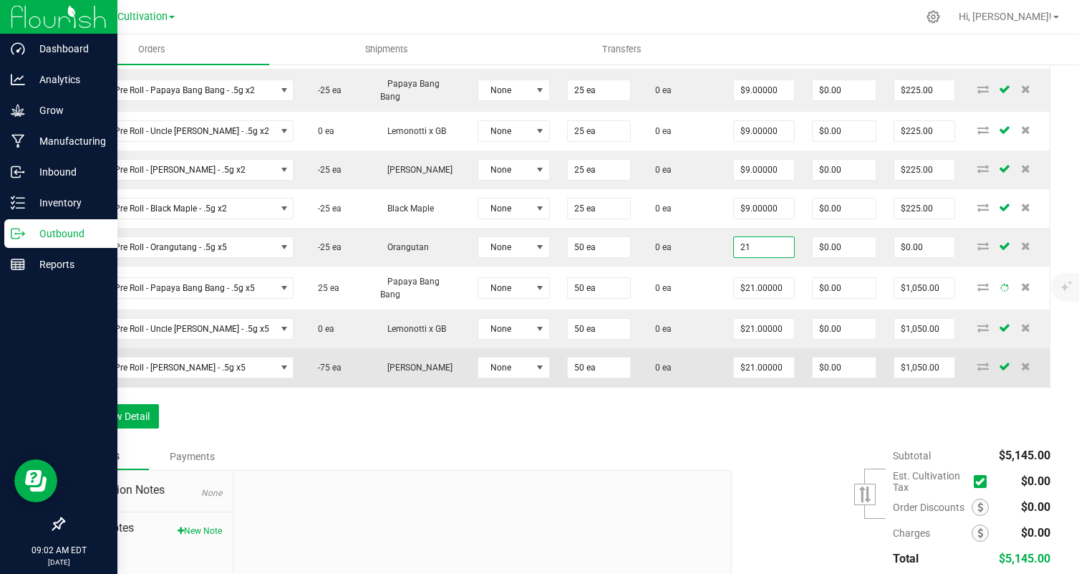
type input "$21.00000"
type input "$1,050.00"
click at [668, 379] on td "0 ea" at bounding box center [681, 367] width 85 height 39
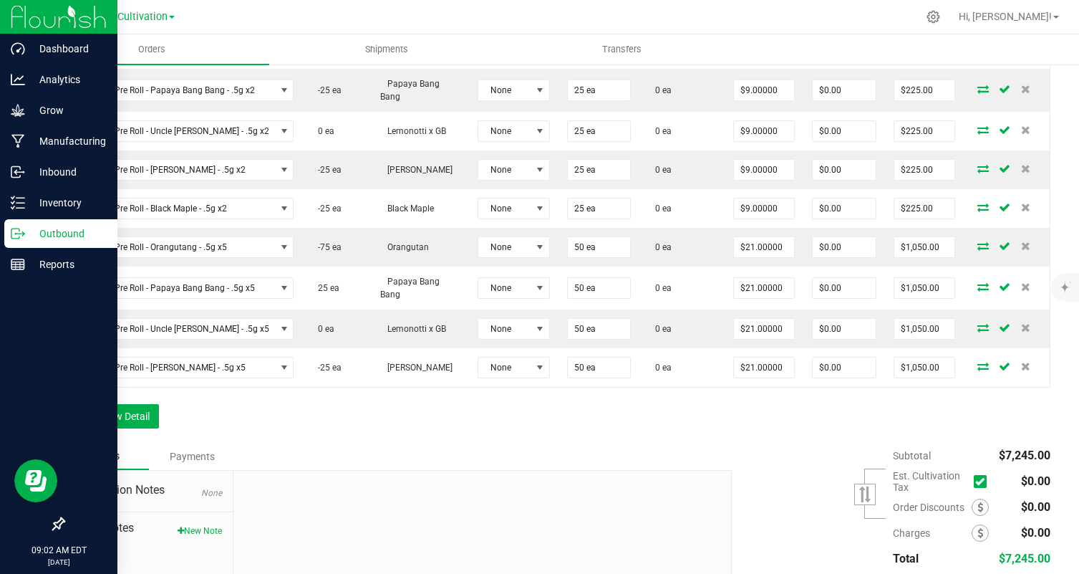
scroll to position [0, 0]
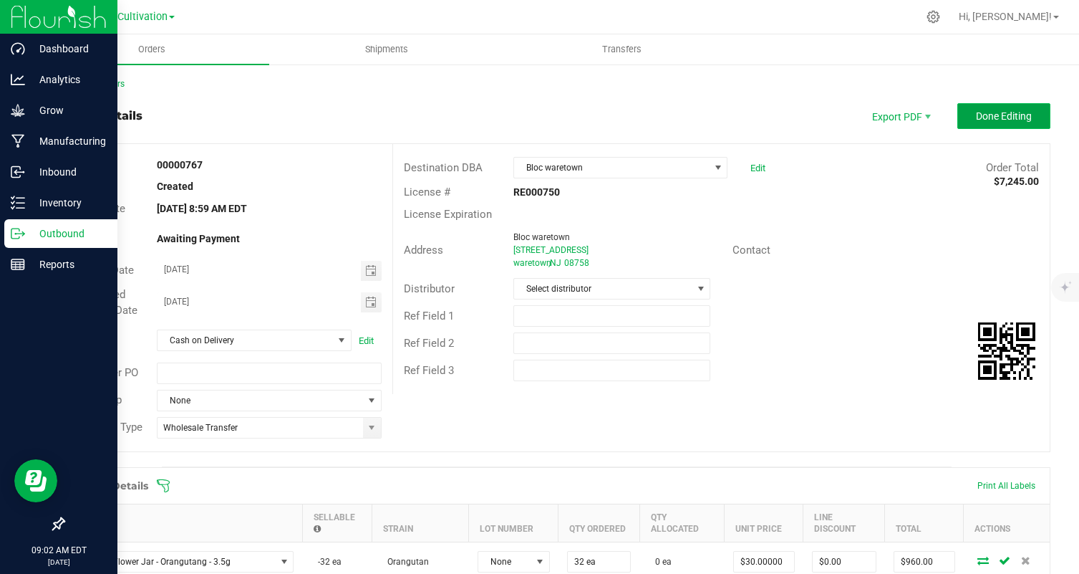
click at [1003, 112] on span "Done Editing" at bounding box center [1004, 115] width 56 height 11
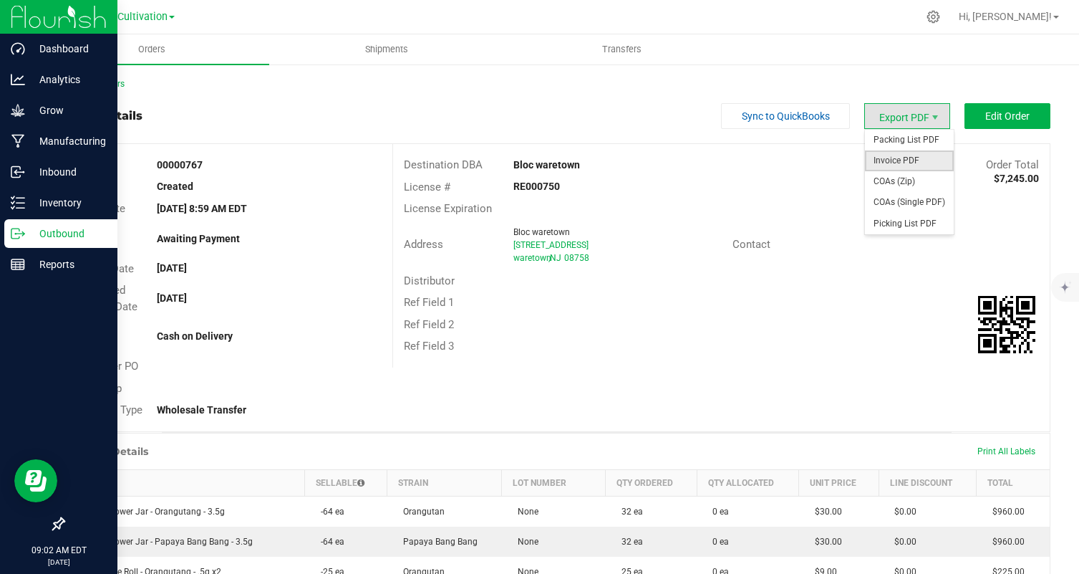
click at [913, 157] on span "Invoice PDF" at bounding box center [909, 160] width 89 height 21
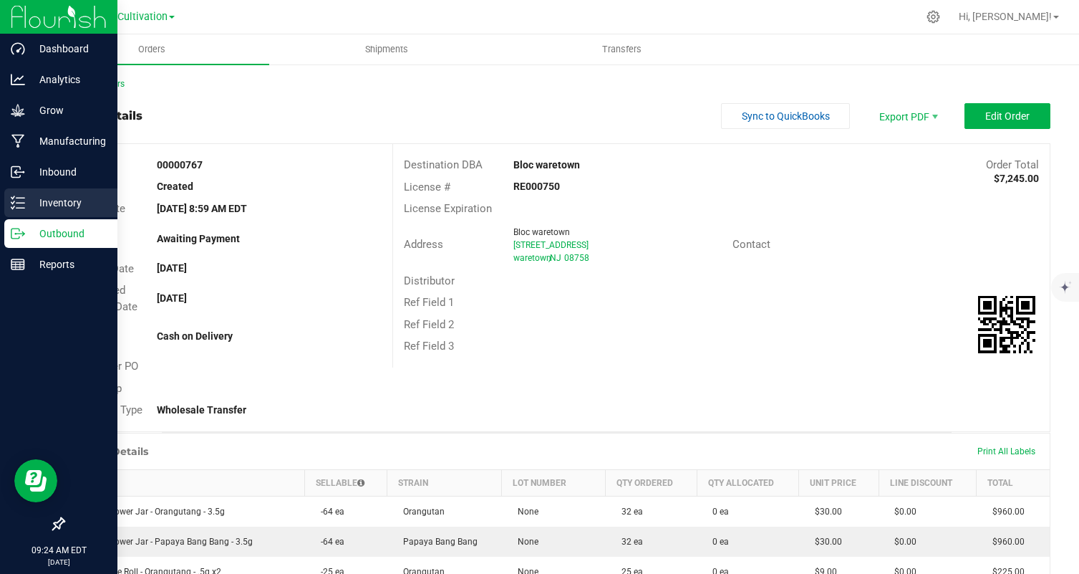
click at [8, 207] on div "Inventory" at bounding box center [60, 202] width 113 height 29
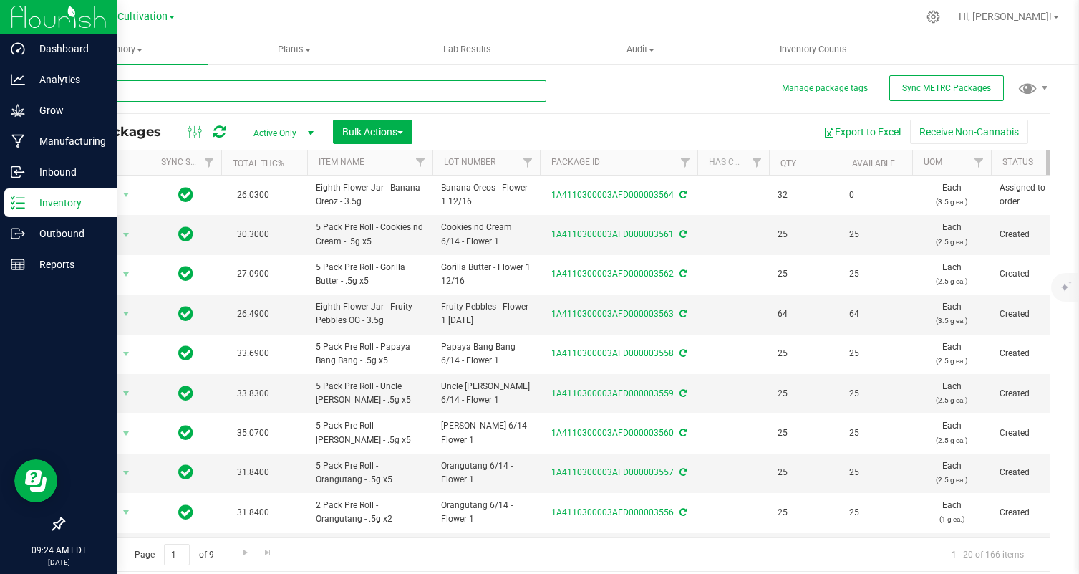
click at [160, 82] on input "text" at bounding box center [304, 90] width 483 height 21
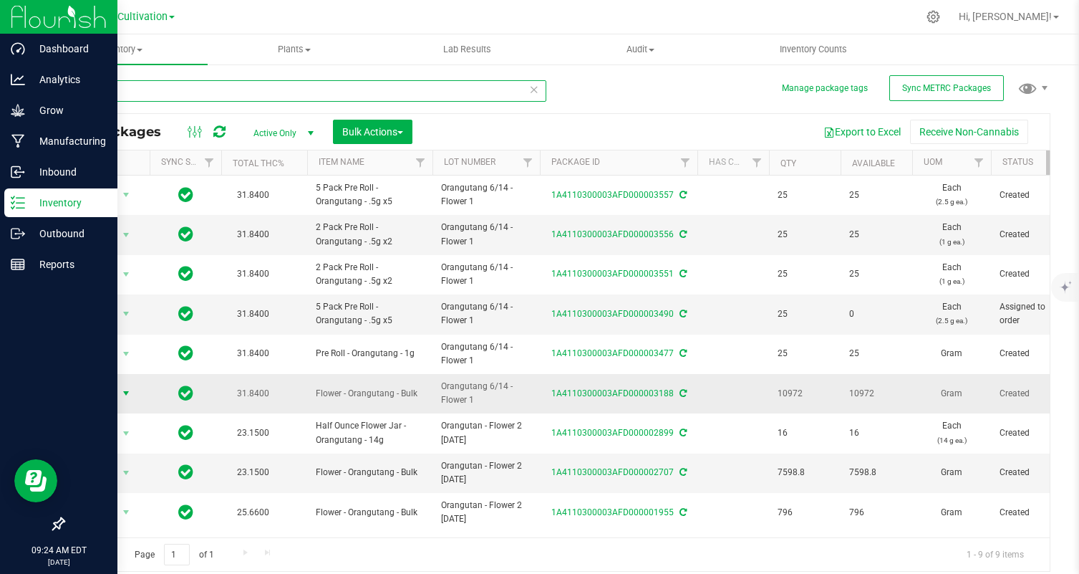
type input "orangu"
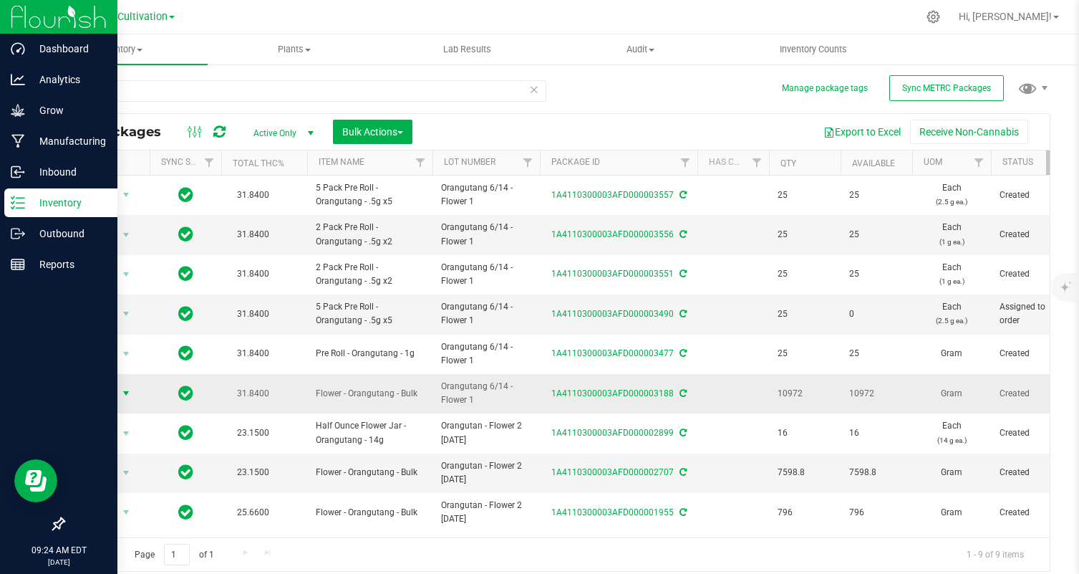
click at [105, 390] on span "Action" at bounding box center [97, 393] width 39 height 20
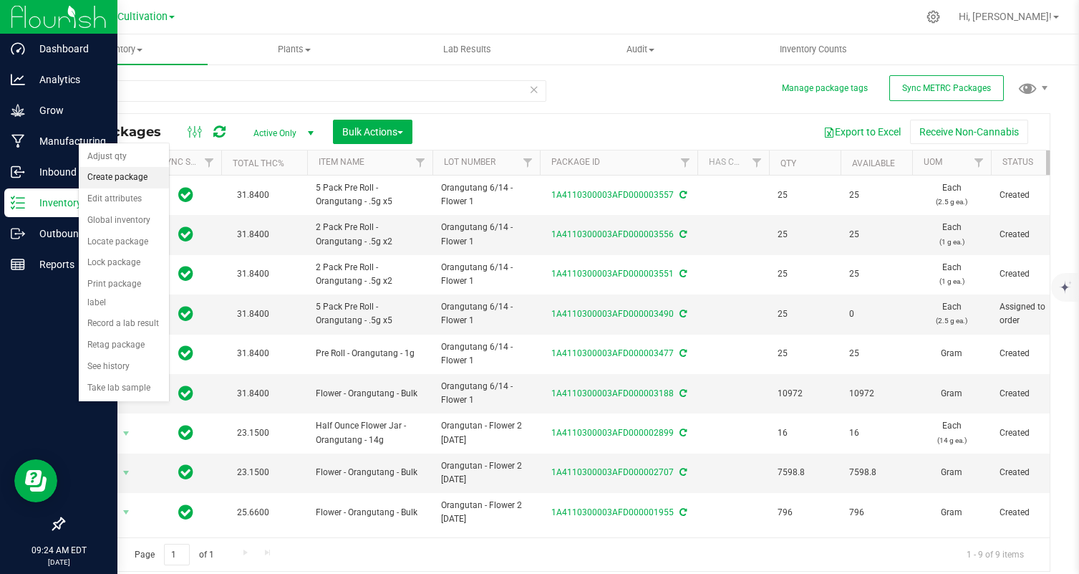
click at [120, 174] on li "Create package" at bounding box center [124, 177] width 90 height 21
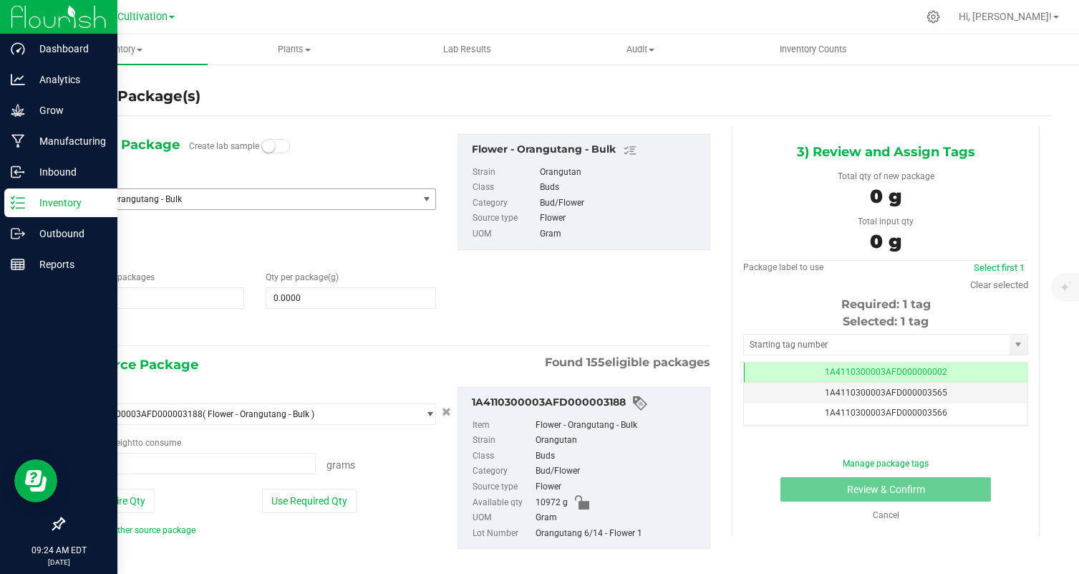
click at [224, 197] on span "Flower - Orangutang - Bulk" at bounding box center [239, 199] width 319 height 10
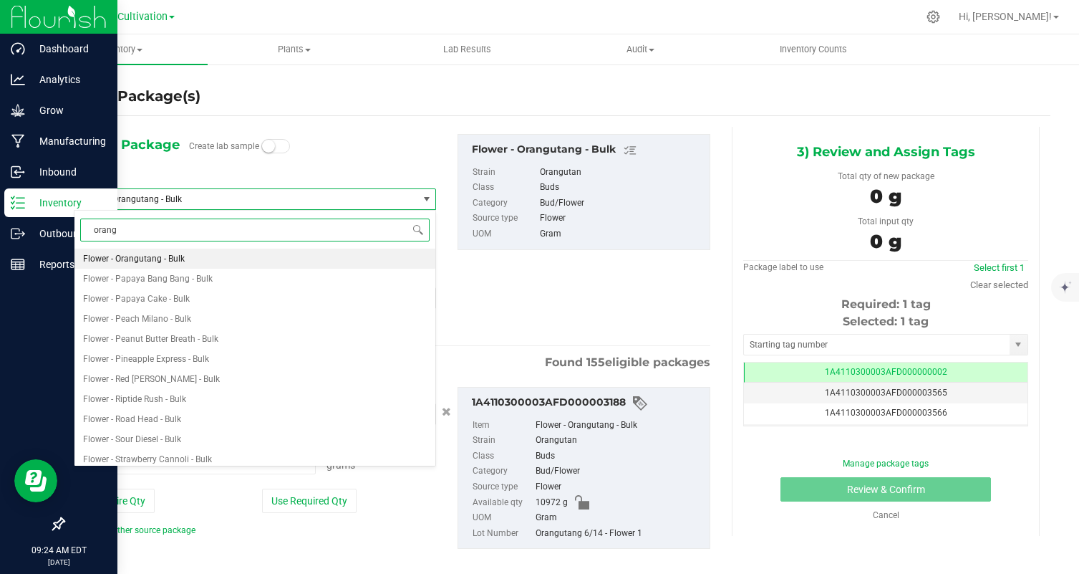
type input "orangu"
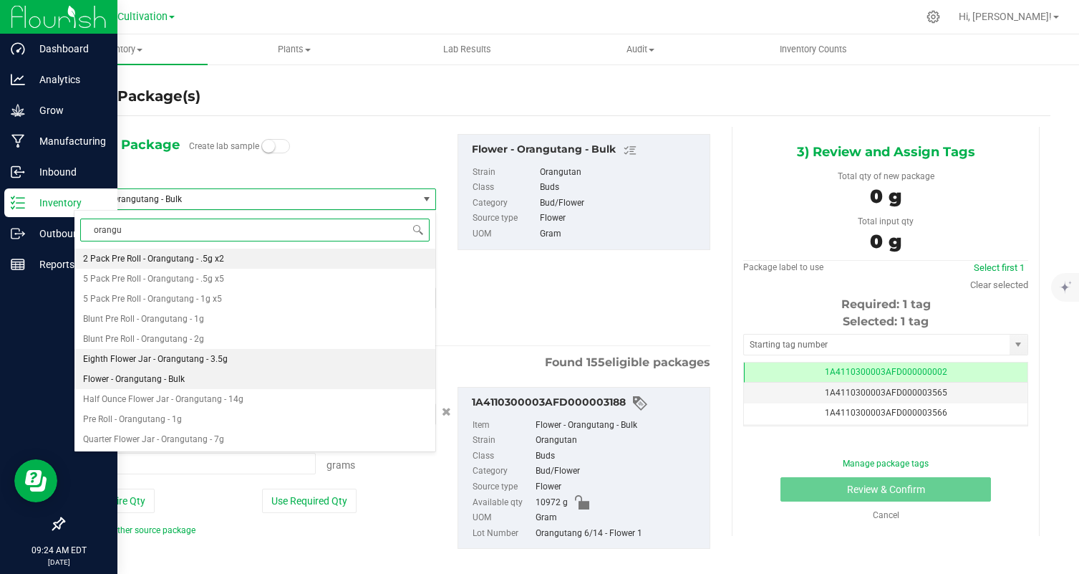
click at [224, 355] on li "Eighth Flower Jar - Orangutang - 3.5g" at bounding box center [254, 359] width 361 height 20
type input "0"
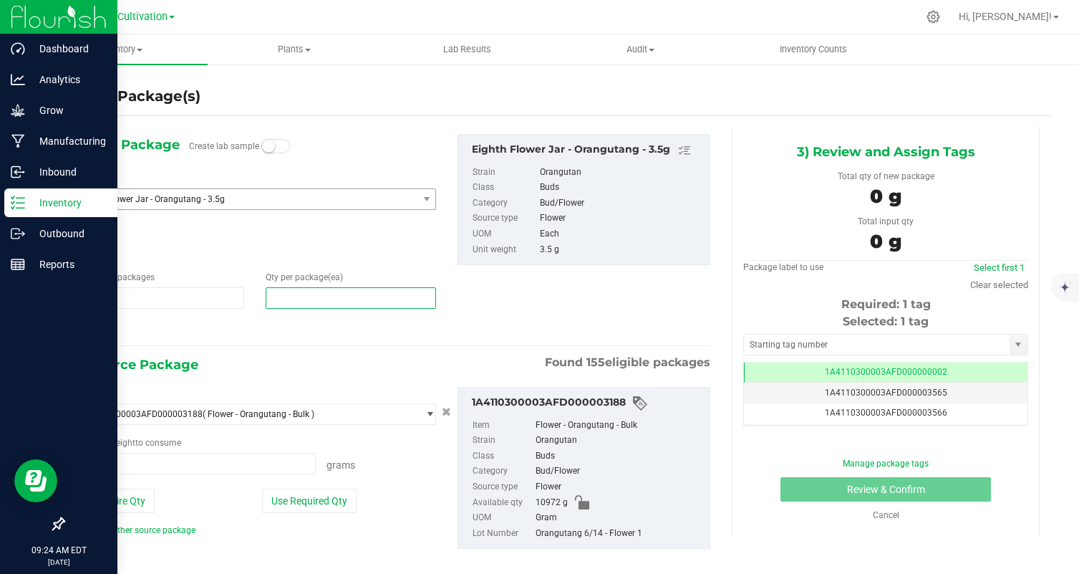
click at [302, 294] on span at bounding box center [351, 297] width 170 height 21
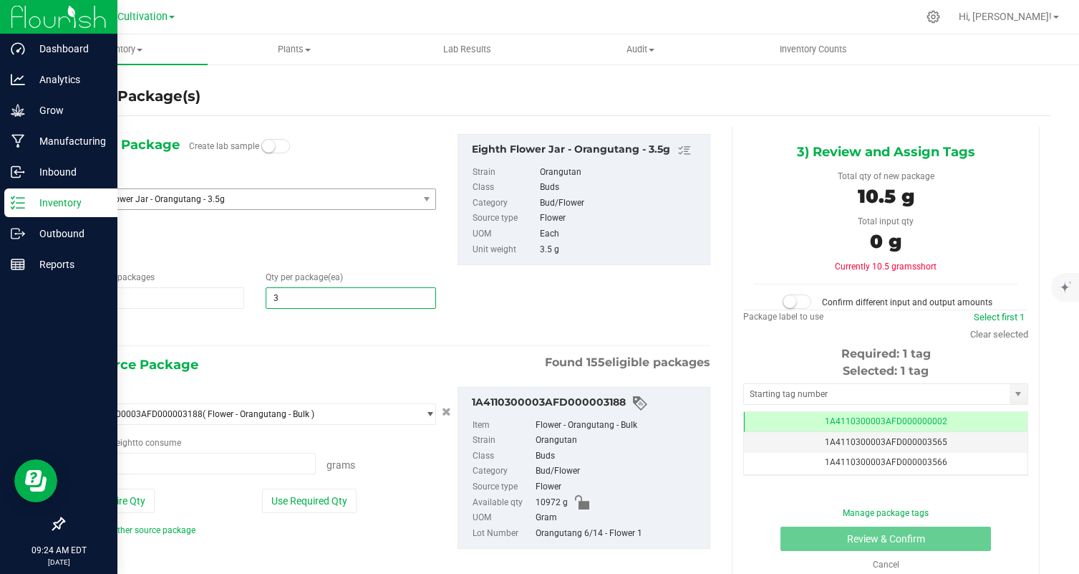
type input "32"
click at [265, 327] on div at bounding box center [255, 328] width 362 height 19
click at [318, 506] on button "Use Required Qty" at bounding box center [309, 500] width 95 height 24
type input "112.0000 g"
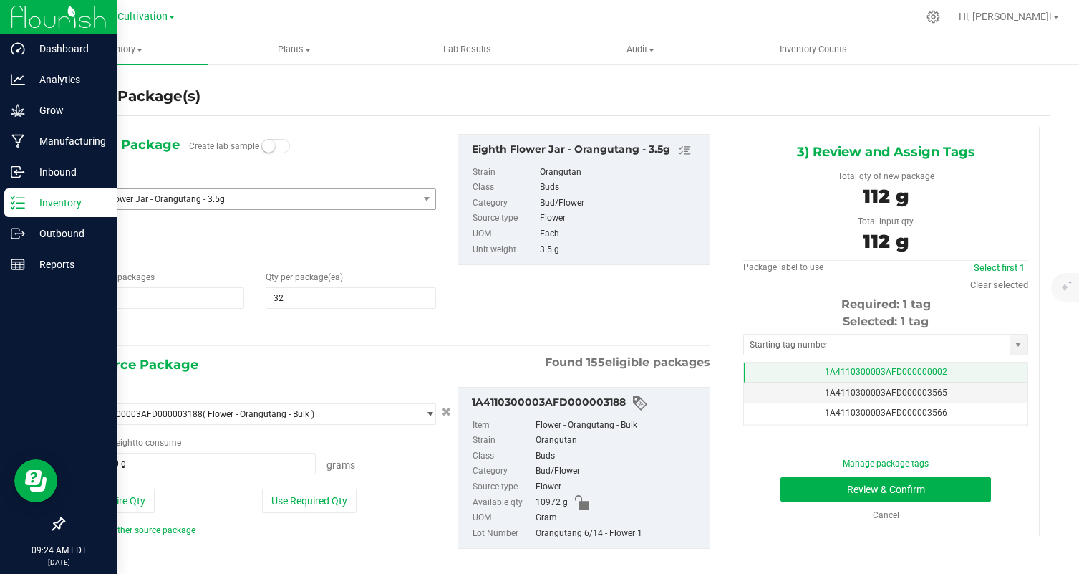
click at [1000, 364] on td "1A4110300003AFD000000002" at bounding box center [886, 372] width 284 height 21
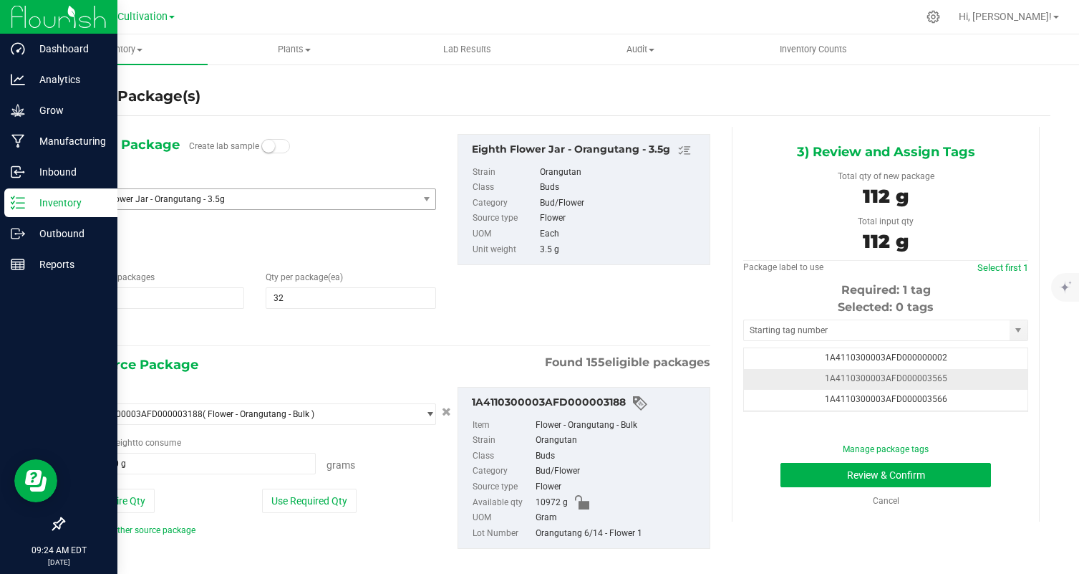
click at [980, 379] on td "1A4110300003AFD000003565" at bounding box center [886, 379] width 284 height 21
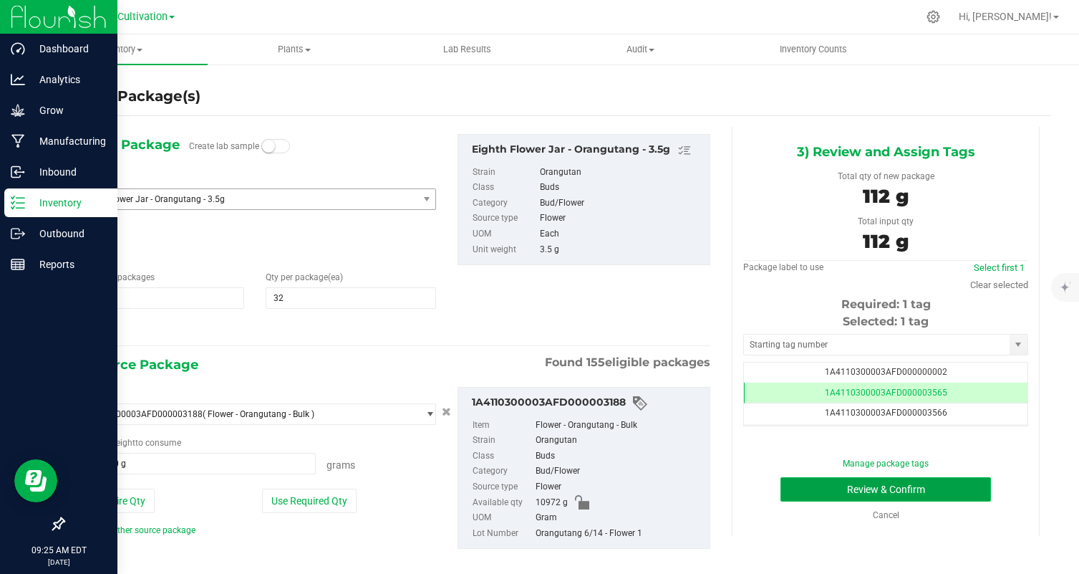
click at [843, 490] on button "Review & Confirm" at bounding box center [886, 489] width 211 height 24
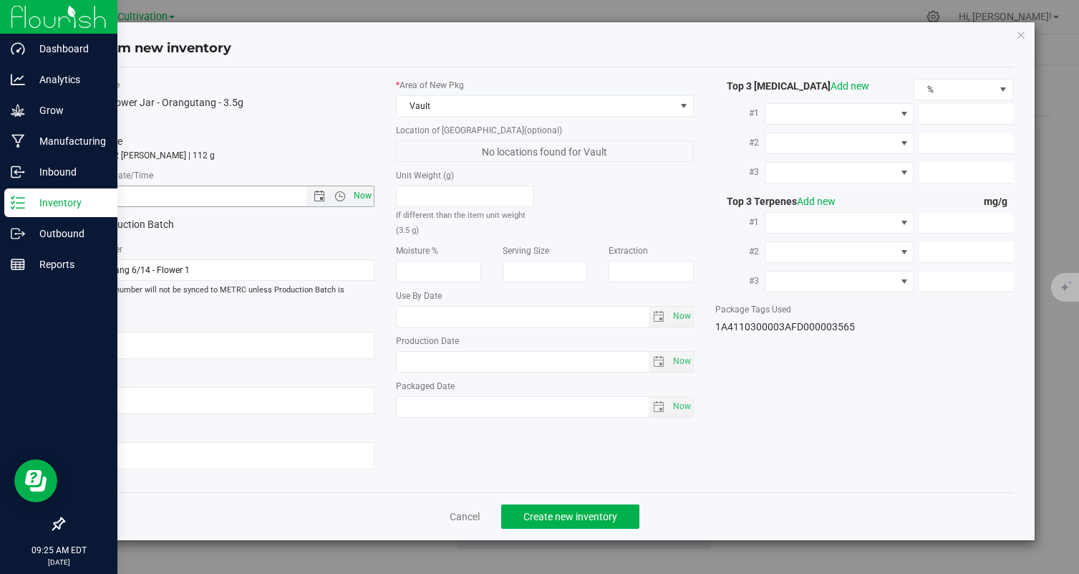
click at [357, 197] on span "Now" at bounding box center [363, 195] width 24 height 21
type input "8/21/2025 9:25 AM"
click at [542, 515] on button "Create new inventory" at bounding box center [570, 516] width 138 height 24
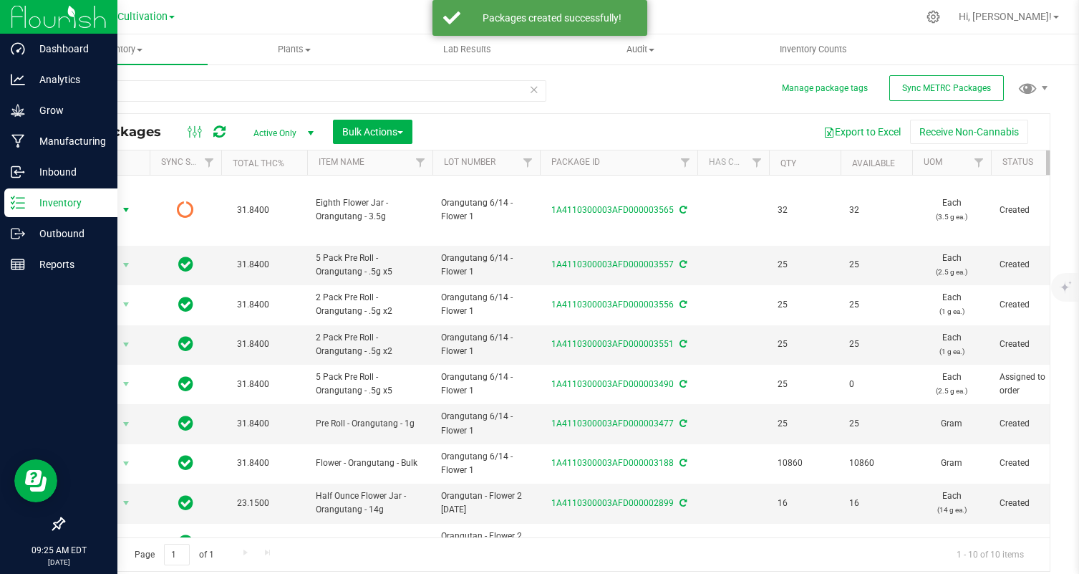
click at [115, 212] on span "Action" at bounding box center [97, 210] width 39 height 20
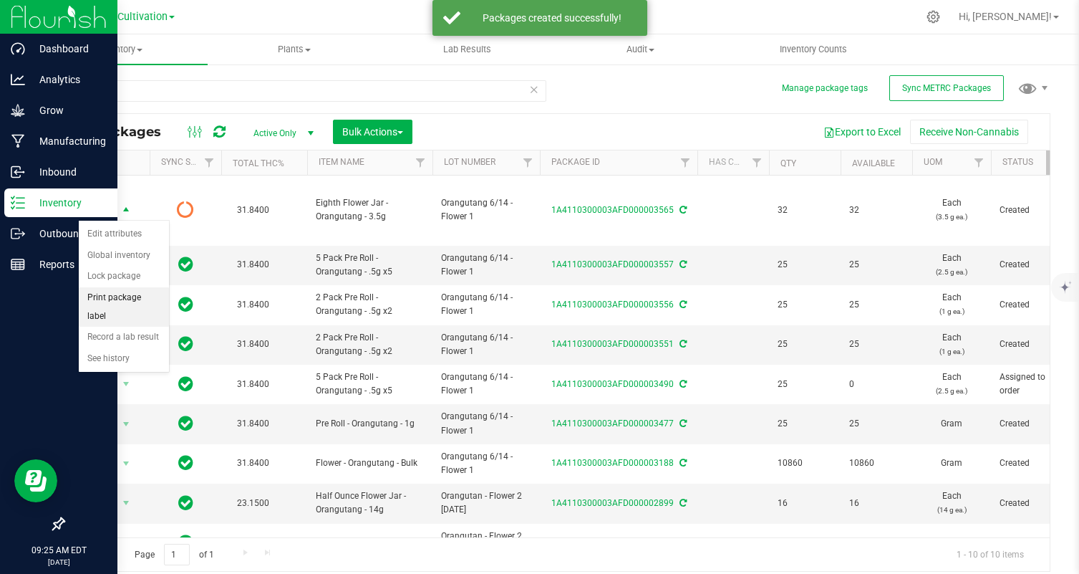
click at [117, 296] on li "Print package label" at bounding box center [124, 306] width 90 height 39
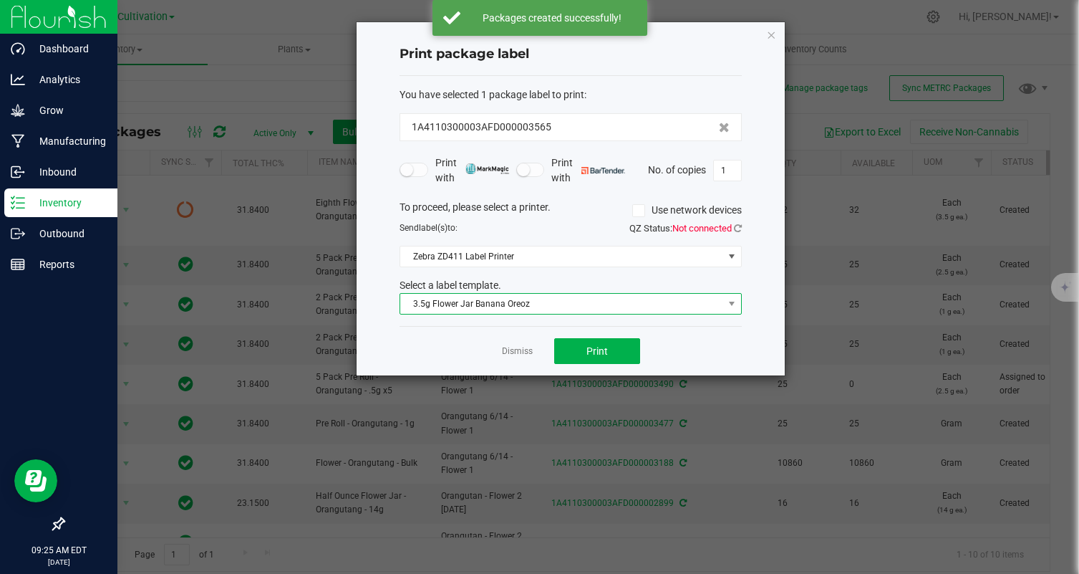
click at [485, 299] on span "3.5g Flower Jar Banana Oreoz" at bounding box center [561, 304] width 323 height 20
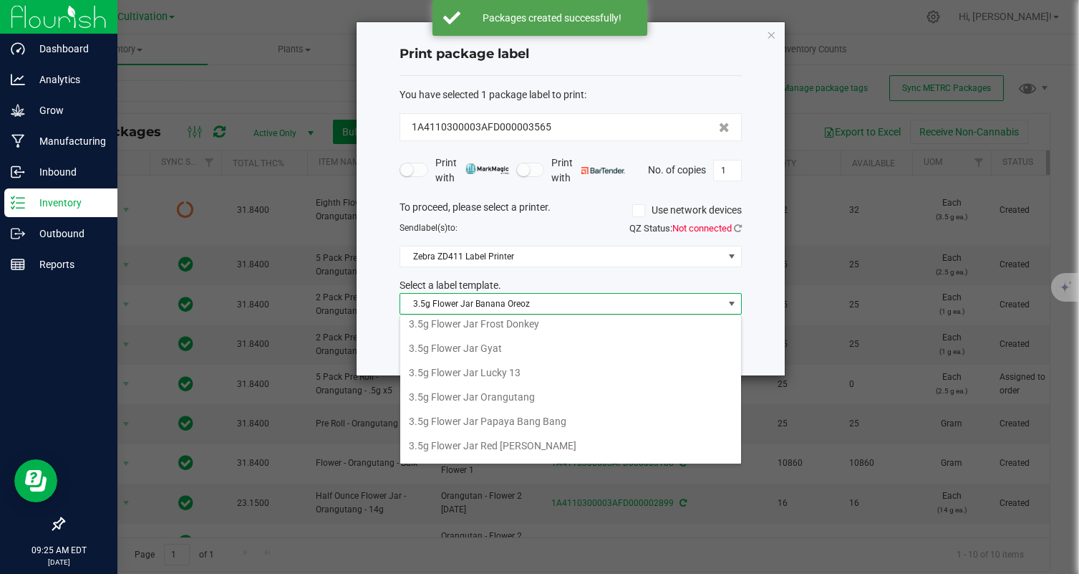
click at [543, 395] on li "3.5g Flower Jar Orangutang" at bounding box center [570, 397] width 341 height 24
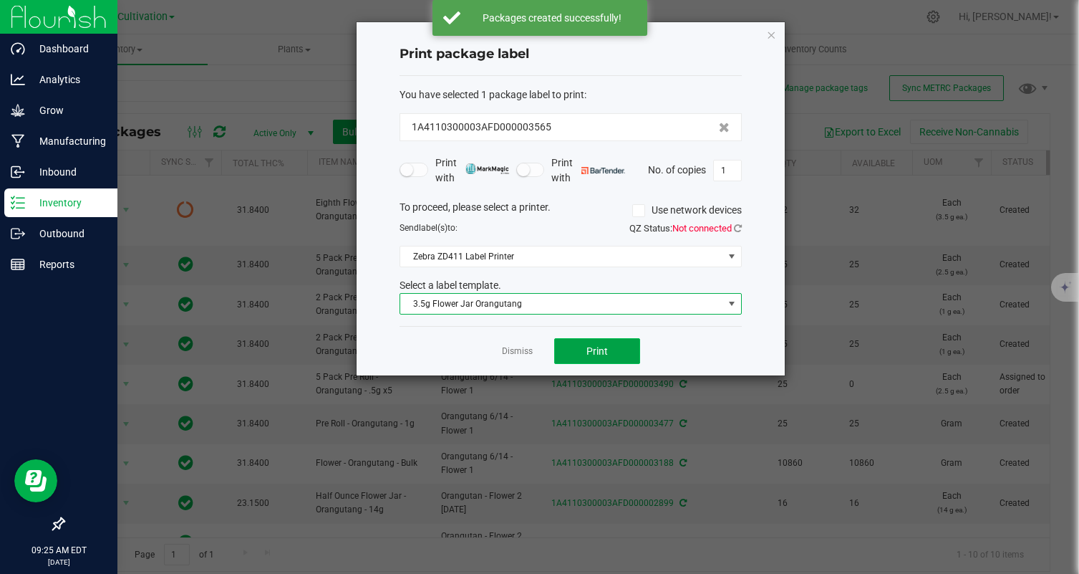
click at [588, 355] on span "Print" at bounding box center [596, 350] width 21 height 11
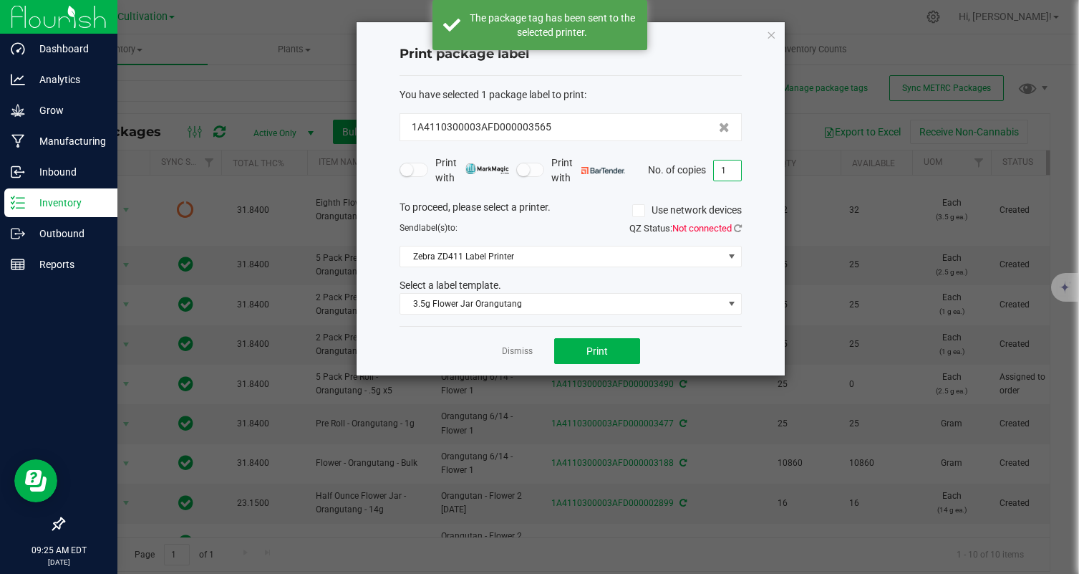
click at [728, 177] on input "1" at bounding box center [727, 170] width 27 height 20
type input "32"
click at [674, 352] on div "Dismiss Print" at bounding box center [571, 350] width 342 height 49
click at [618, 348] on button "Print" at bounding box center [597, 351] width 86 height 26
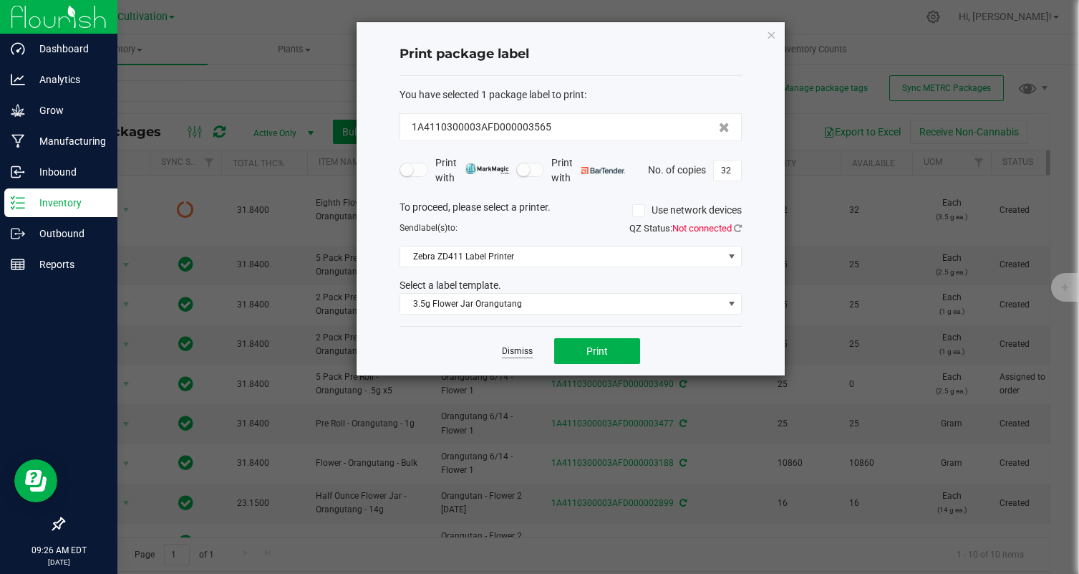
click at [509, 349] on link "Dismiss" at bounding box center [517, 351] width 31 height 12
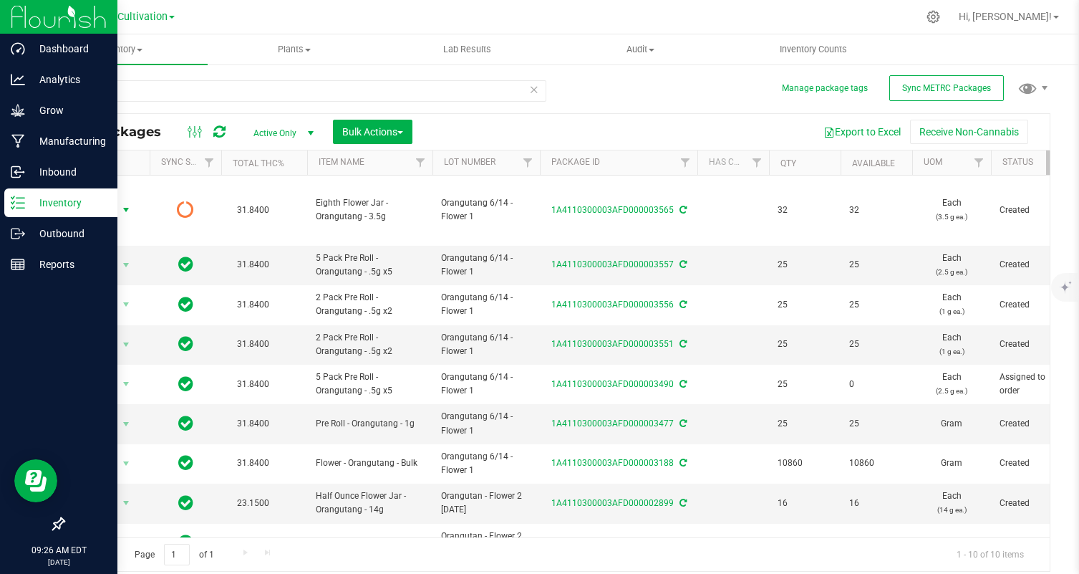
click at [165, 102] on div "orangu" at bounding box center [304, 96] width 483 height 33
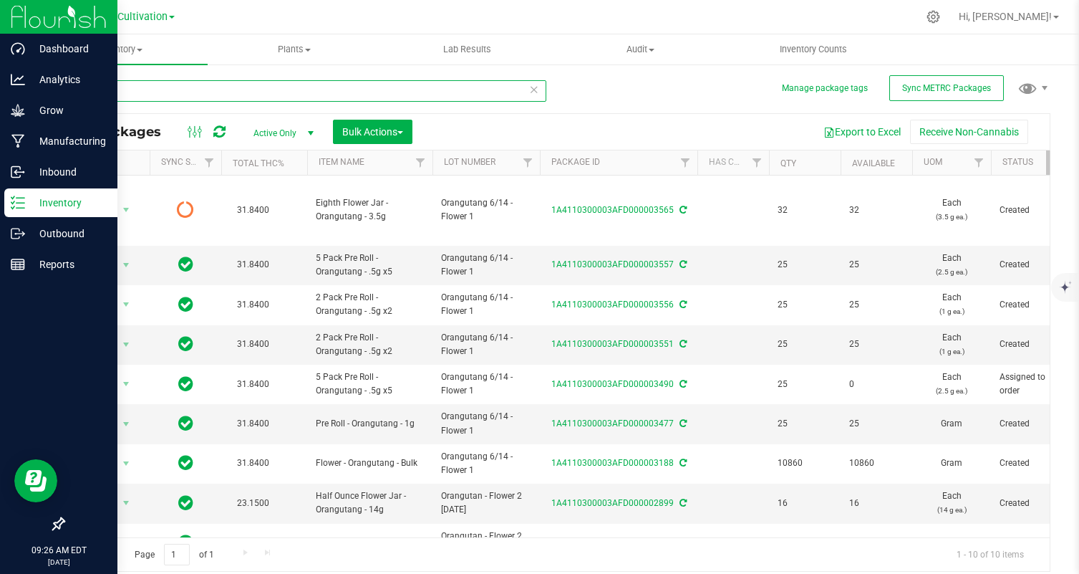
click at [163, 92] on input "orangu" at bounding box center [304, 90] width 483 height 21
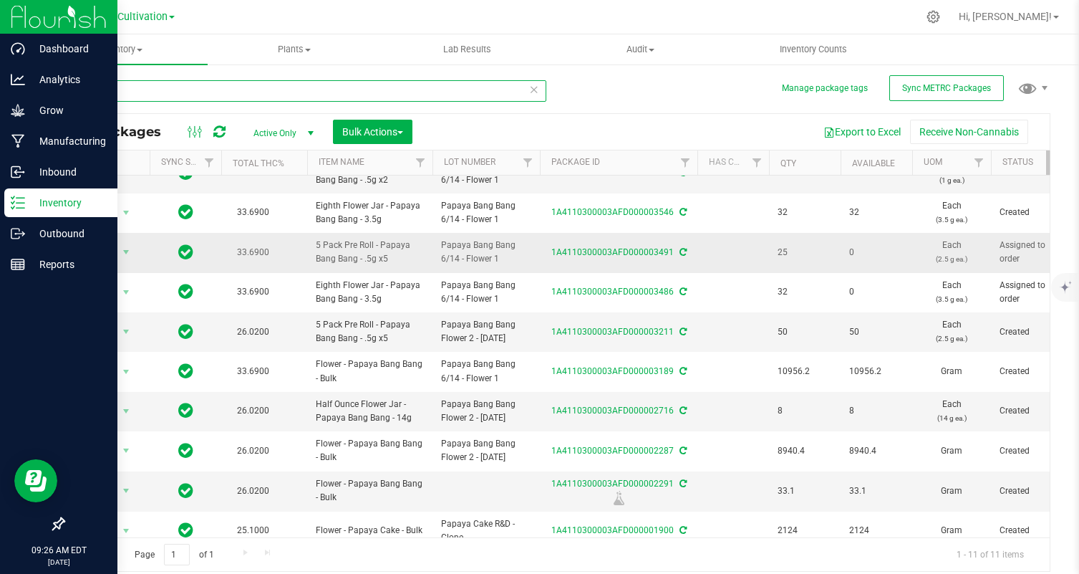
scroll to position [75, 0]
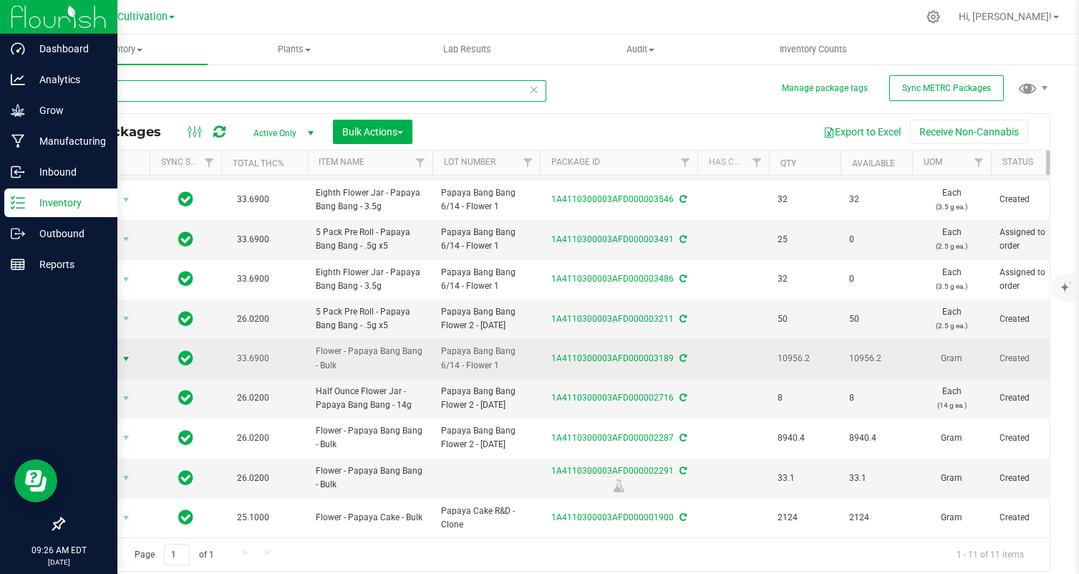
type input "papaya"
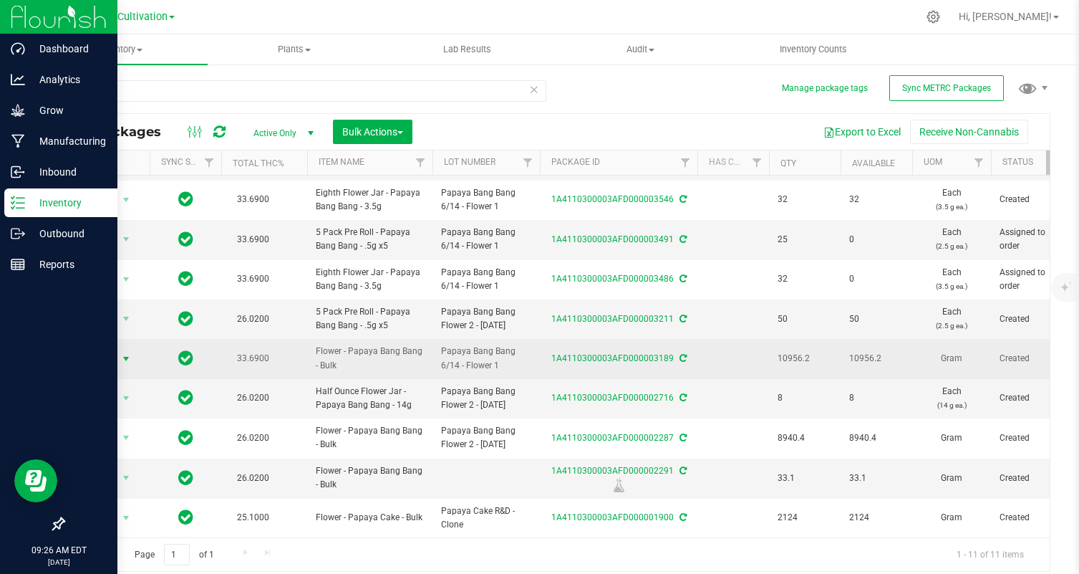
click at [107, 357] on span "Action" at bounding box center [97, 359] width 39 height 20
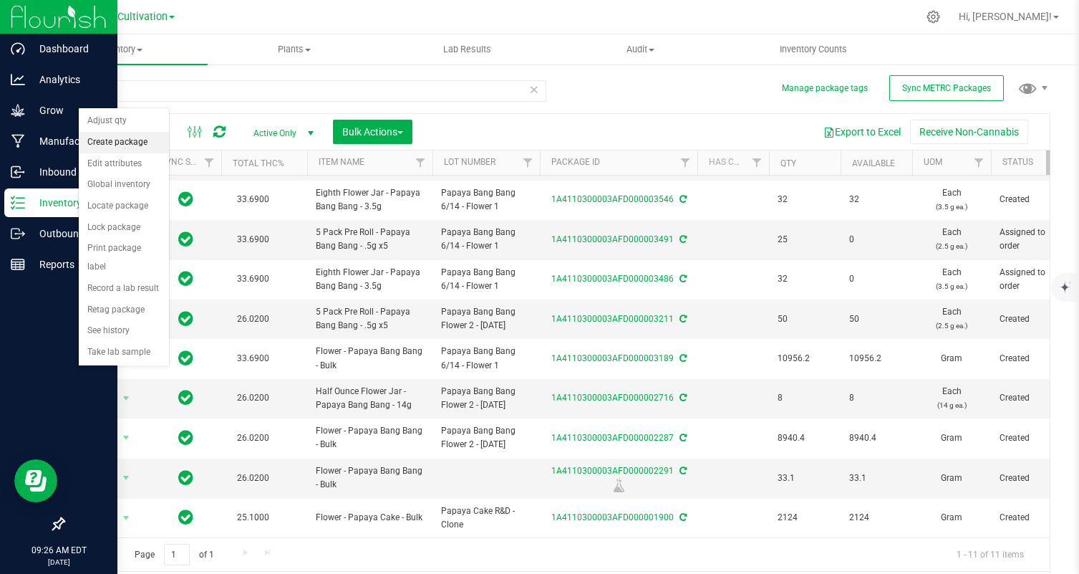
click at [122, 145] on li "Create package" at bounding box center [124, 142] width 90 height 21
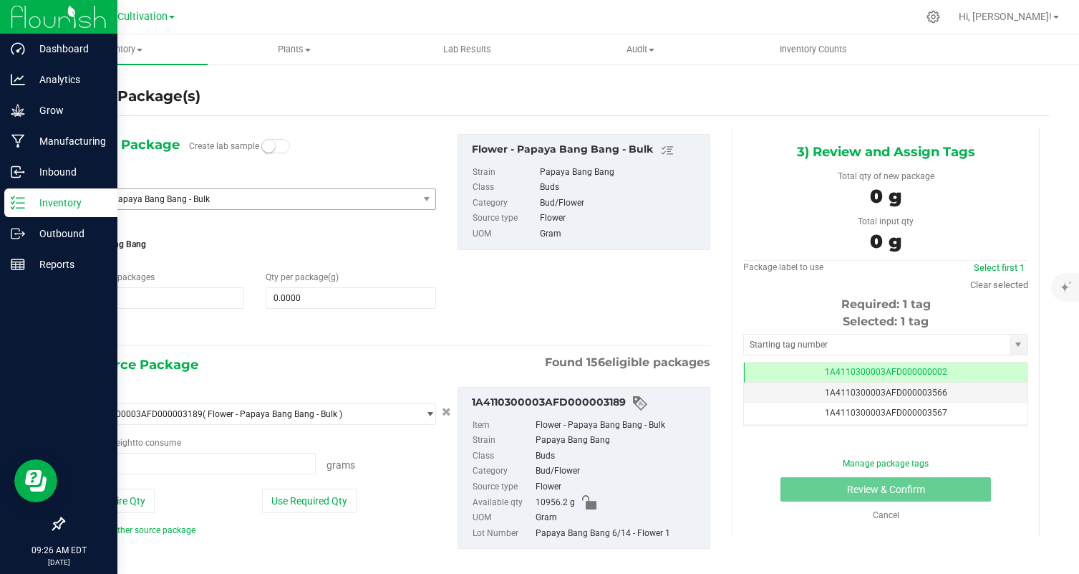
click at [238, 190] on span "Flower - Papaya Bang Bang - Bulk" at bounding box center [245, 199] width 343 height 20
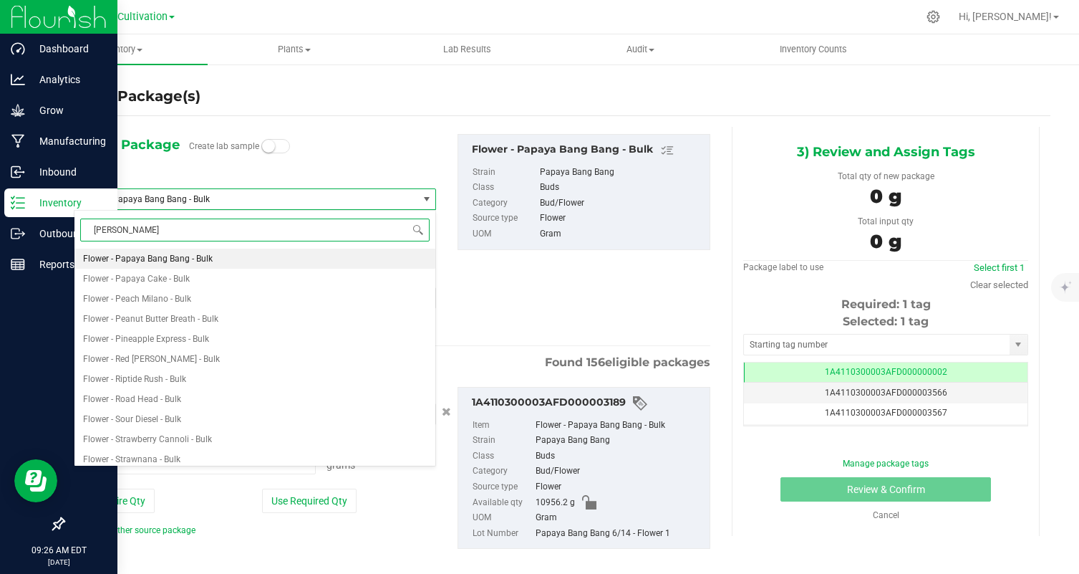
type input "papaya"
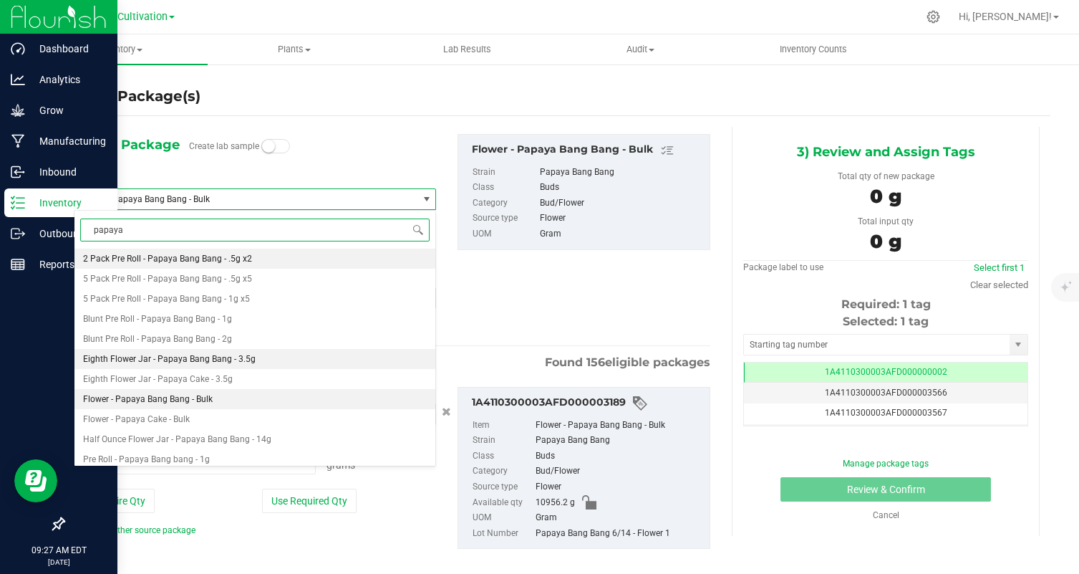
click at [259, 367] on li "Eighth Flower Jar - Papaya Bang Bang - 3.5g" at bounding box center [254, 359] width 361 height 20
type input "0"
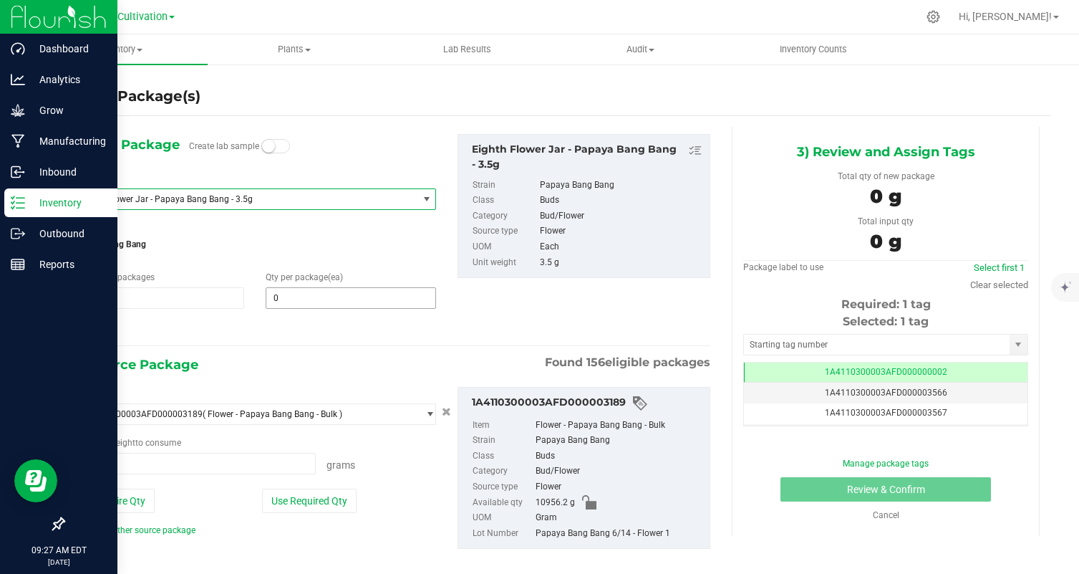
click at [302, 303] on input "0" at bounding box center [350, 298] width 169 height 20
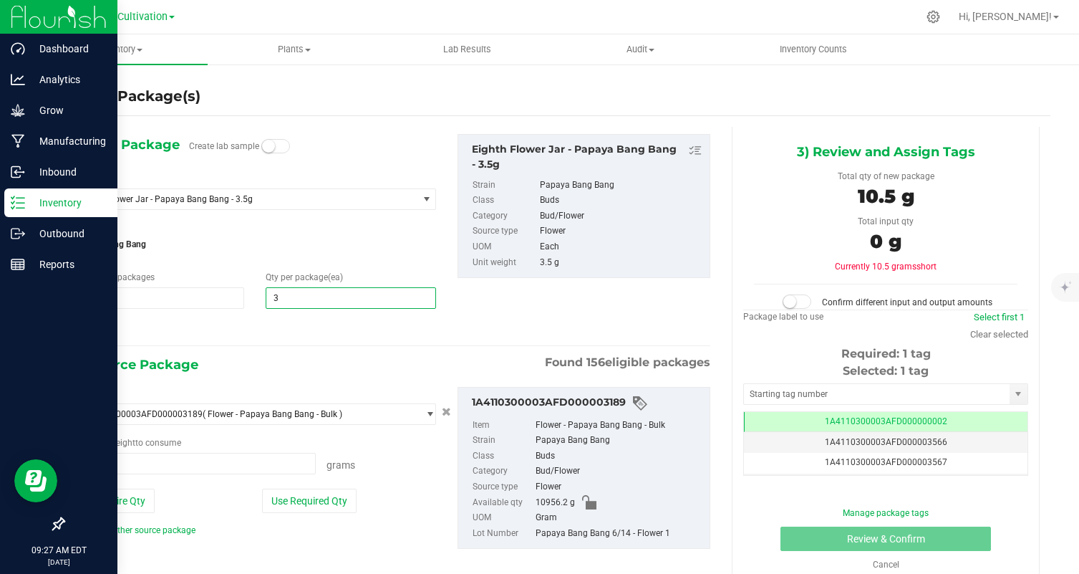
type input "32"
click at [267, 328] on div at bounding box center [255, 328] width 362 height 19
click at [314, 496] on button "Use Required Qty" at bounding box center [309, 500] width 95 height 24
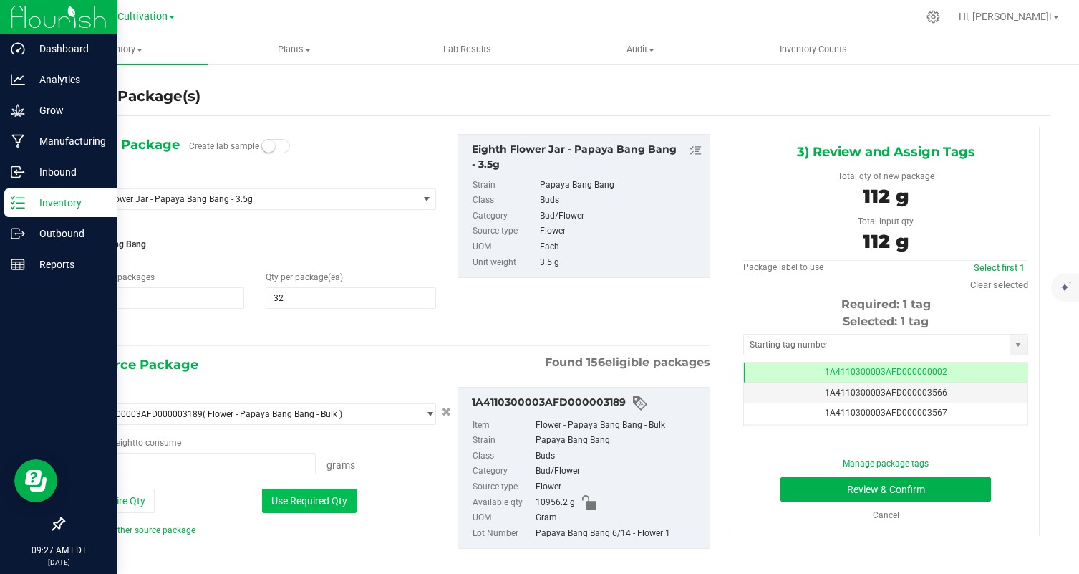
type input "112.0000 g"
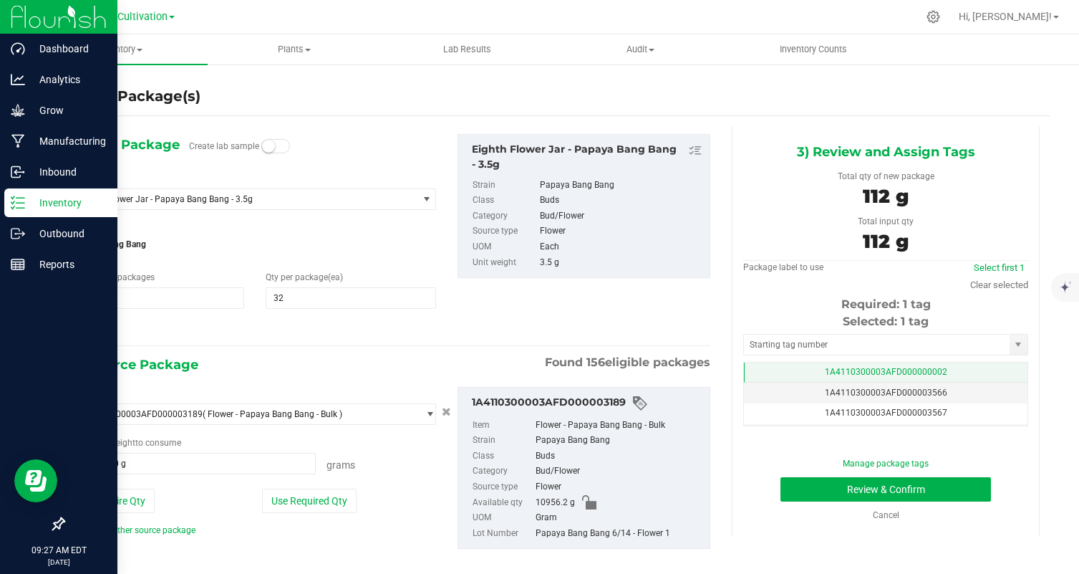
click at [932, 369] on span "1A4110300003AFD000000002" at bounding box center [886, 372] width 122 height 10
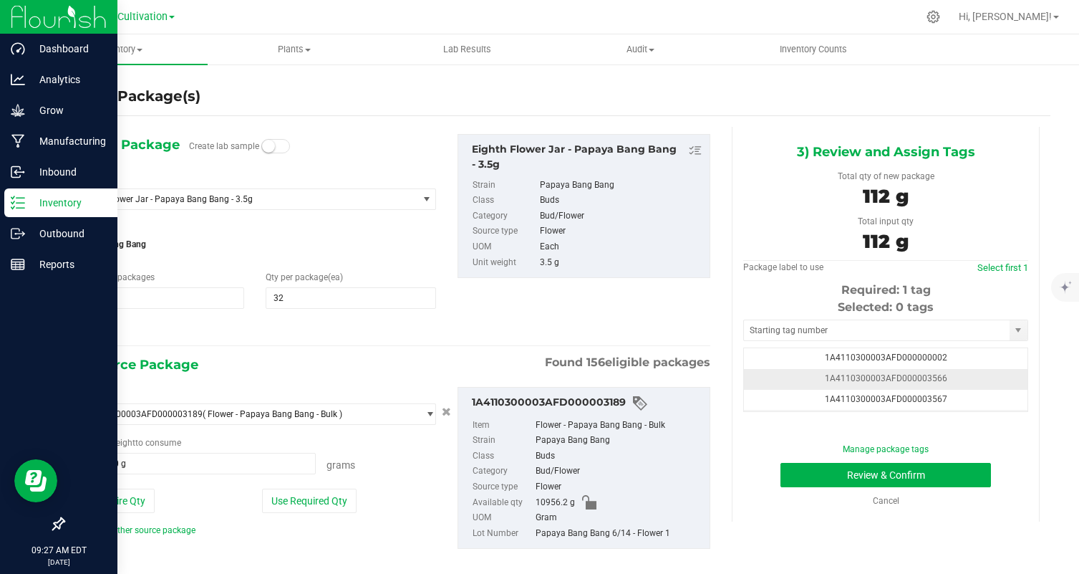
click at [958, 371] on td "1A4110300003AFD000003566" at bounding box center [886, 379] width 284 height 21
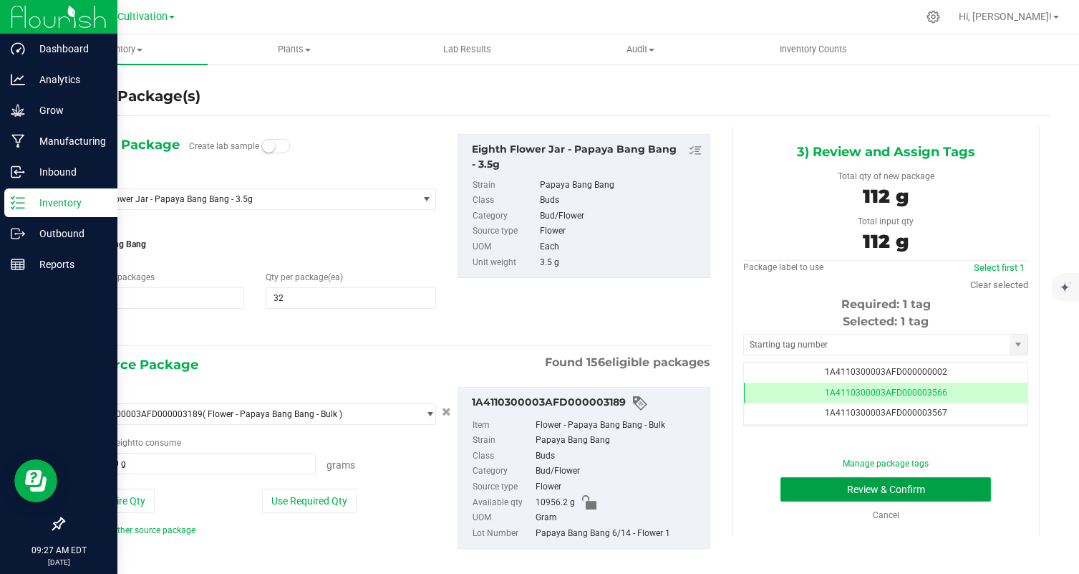
click at [969, 489] on button "Review & Confirm" at bounding box center [886, 489] width 211 height 24
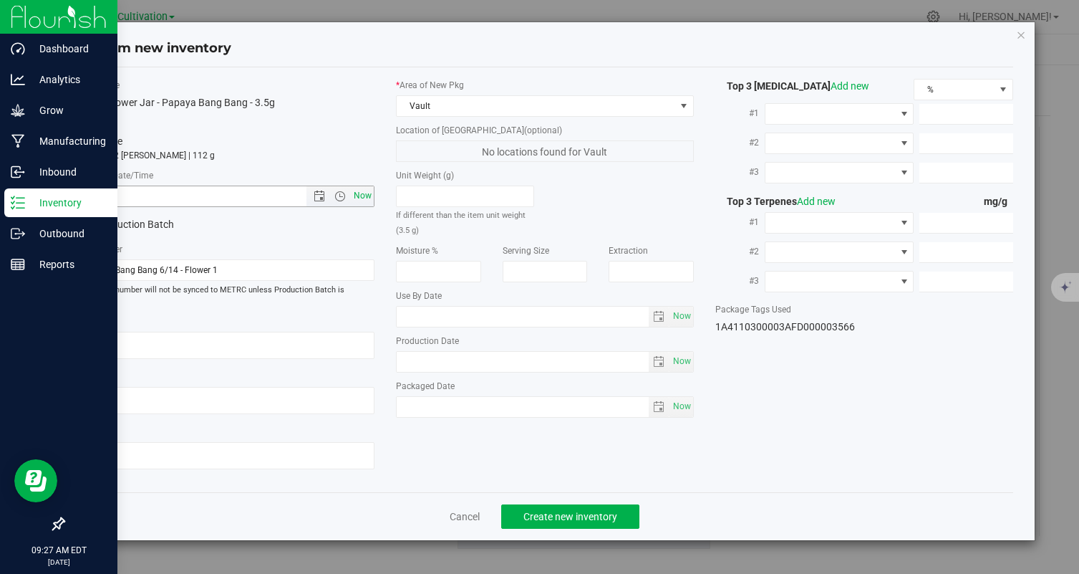
click at [356, 193] on span "Now" at bounding box center [363, 195] width 24 height 21
type input "8/21/2025 9:27 AM"
click at [571, 511] on span "Create new inventory" at bounding box center [570, 516] width 94 height 11
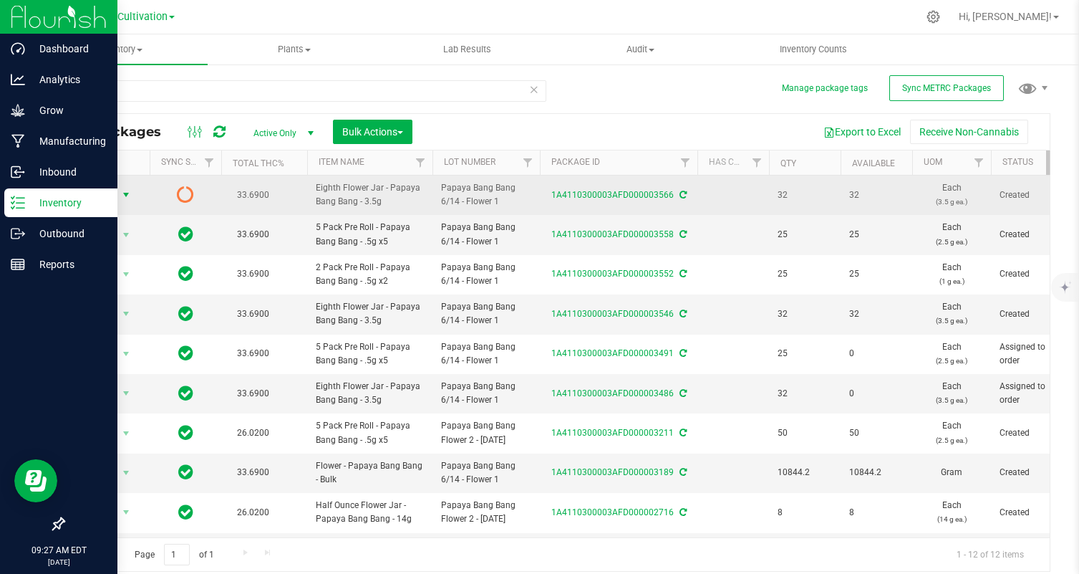
click at [113, 195] on span "Action" at bounding box center [97, 195] width 39 height 20
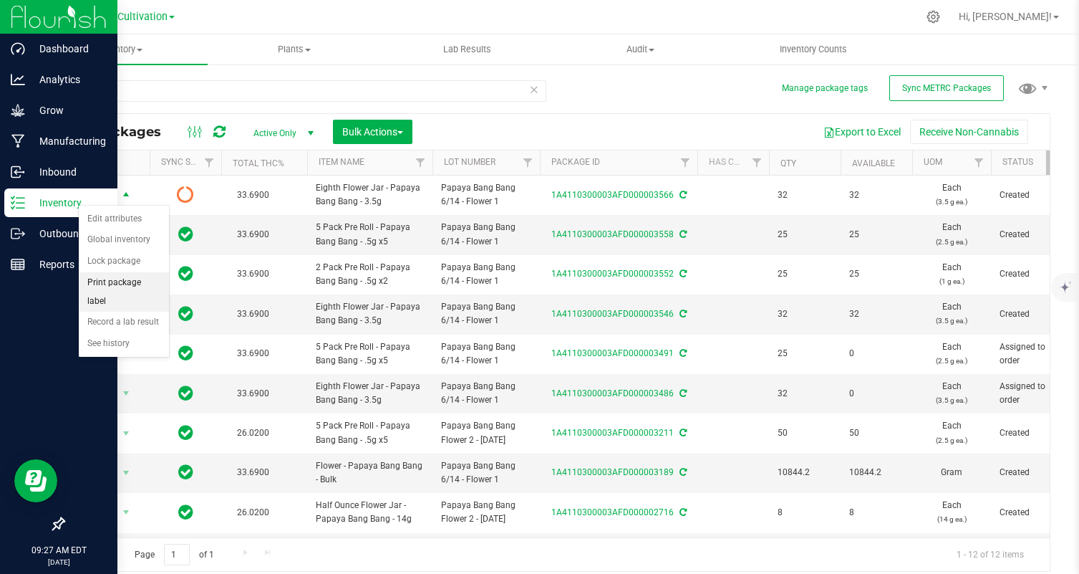
click at [139, 279] on li "Print package label" at bounding box center [124, 291] width 90 height 39
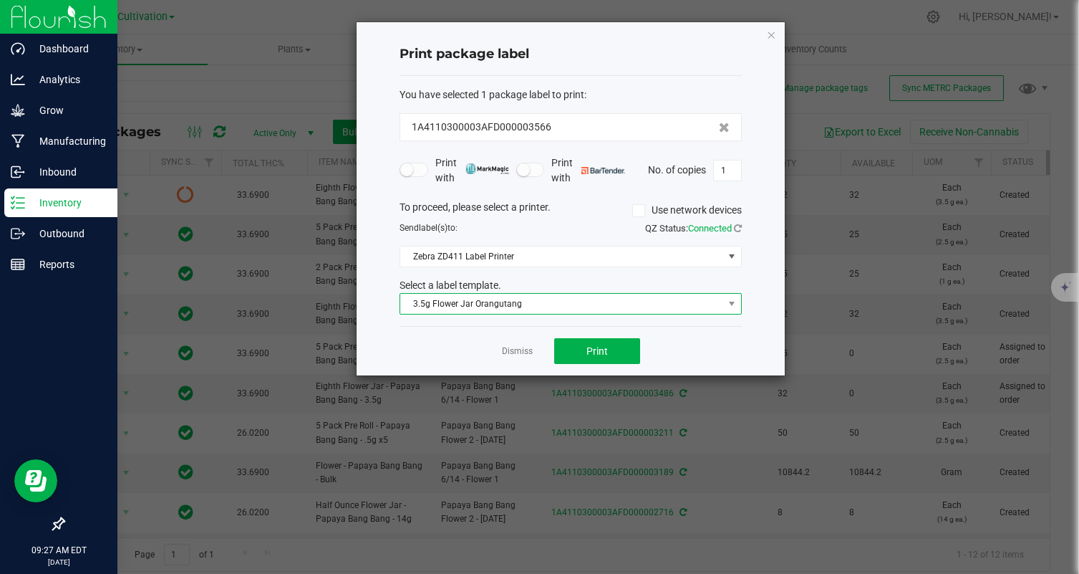
click at [600, 313] on span "3.5g Flower Jar Orangutang" at bounding box center [561, 304] width 323 height 20
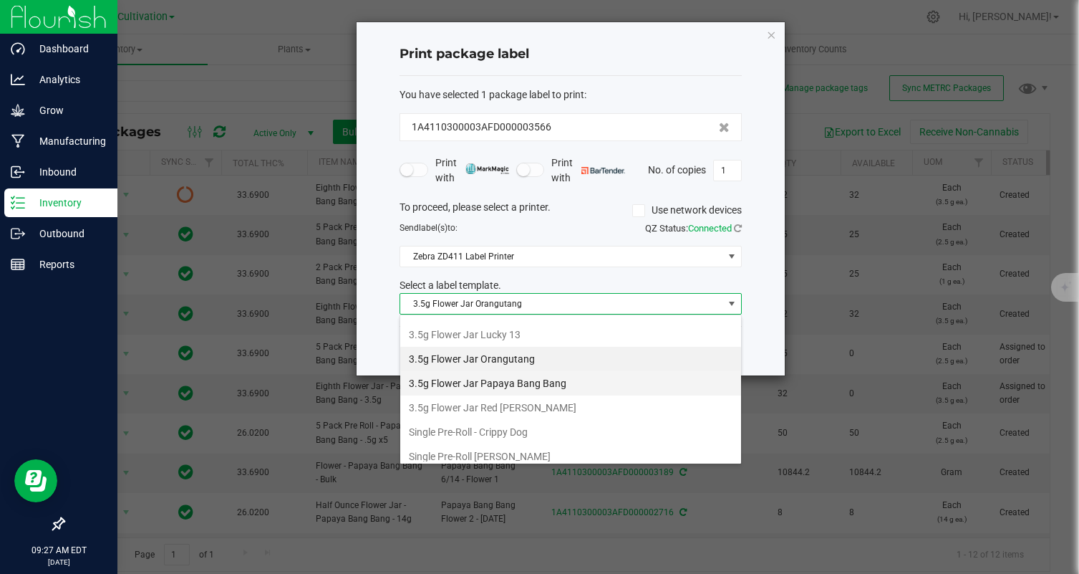
click at [586, 372] on li "3.5g Flower Jar Papaya Bang Bang" at bounding box center [570, 383] width 341 height 24
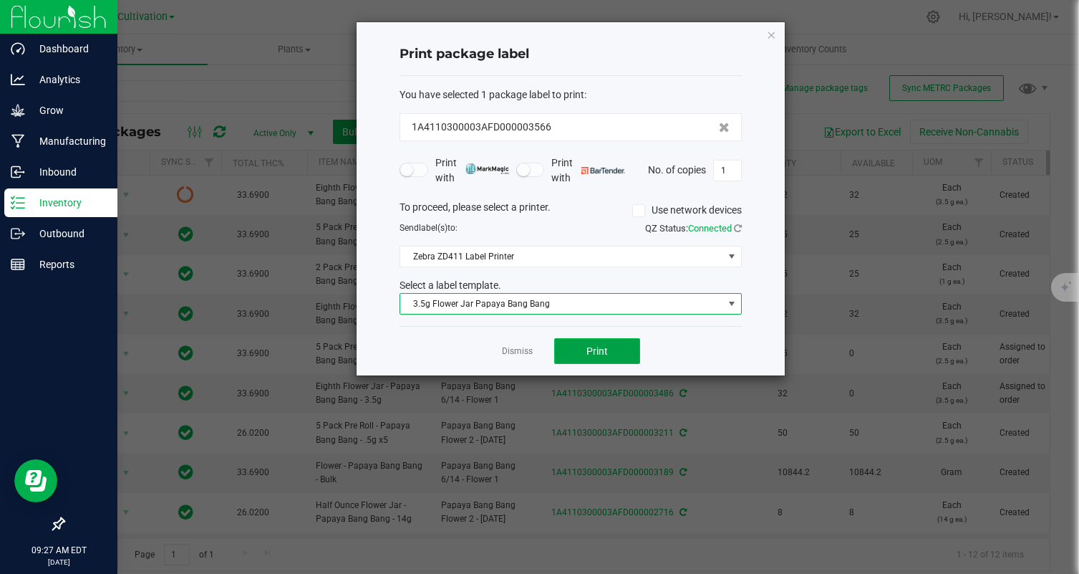
click at [610, 349] on button "Print" at bounding box center [597, 351] width 86 height 26
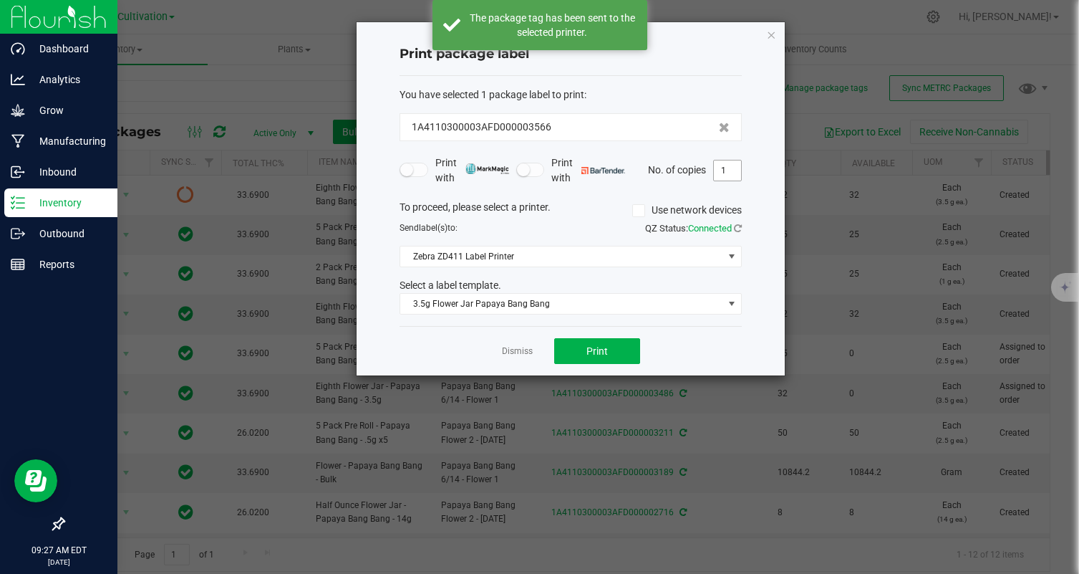
click at [726, 174] on input "1" at bounding box center [727, 170] width 27 height 20
type input "32"
click at [681, 345] on div "Dismiss Print" at bounding box center [571, 350] width 342 height 49
click at [598, 345] on span "Print" at bounding box center [596, 350] width 21 height 11
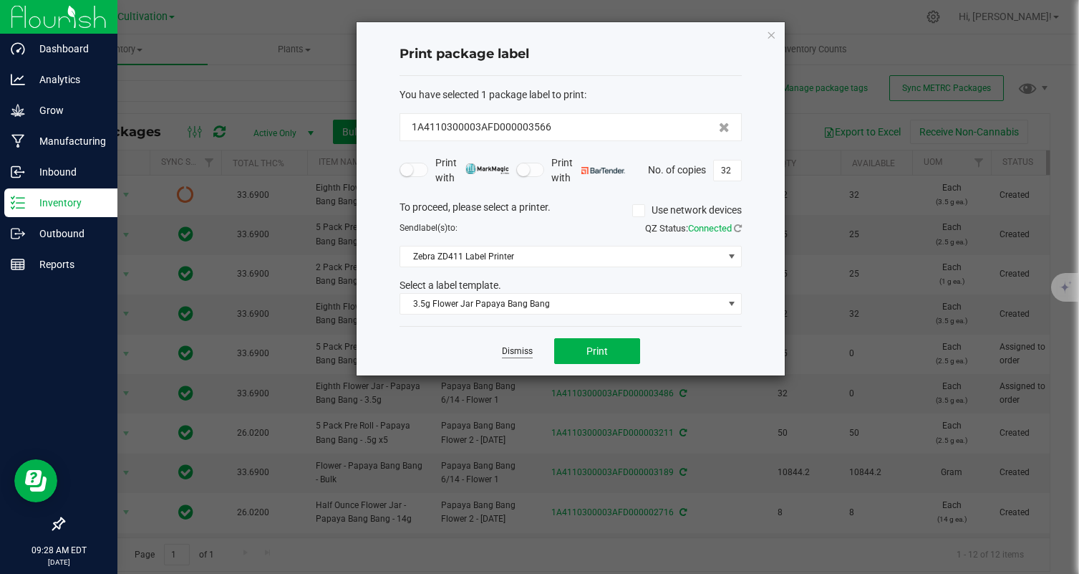
click at [516, 355] on link "Dismiss" at bounding box center [517, 351] width 31 height 12
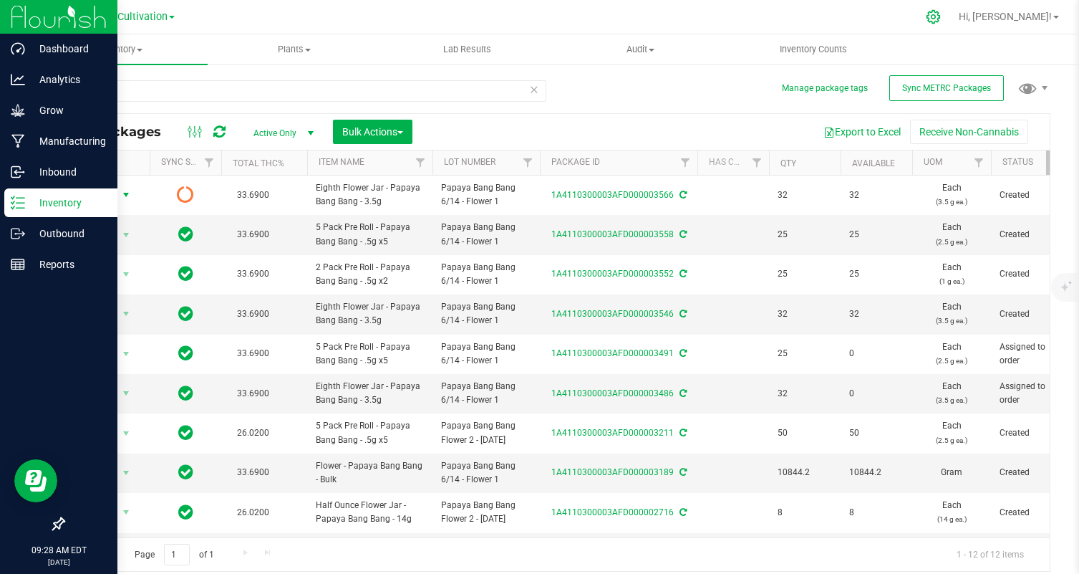
click at [941, 14] on icon at bounding box center [933, 16] width 15 height 15
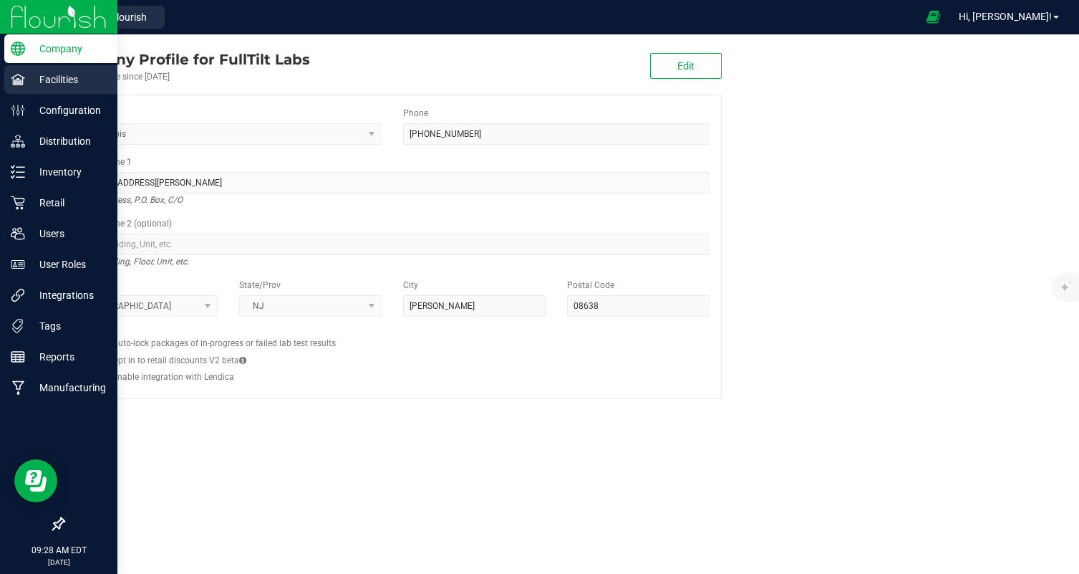
click at [23, 80] on icon at bounding box center [18, 79] width 14 height 14
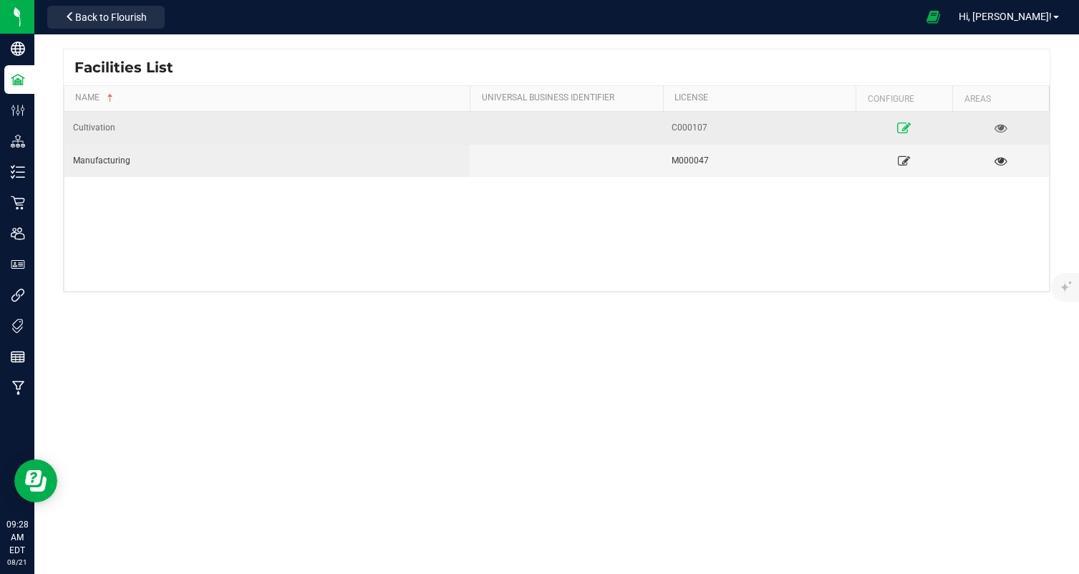
click at [902, 125] on icon at bounding box center [904, 127] width 14 height 10
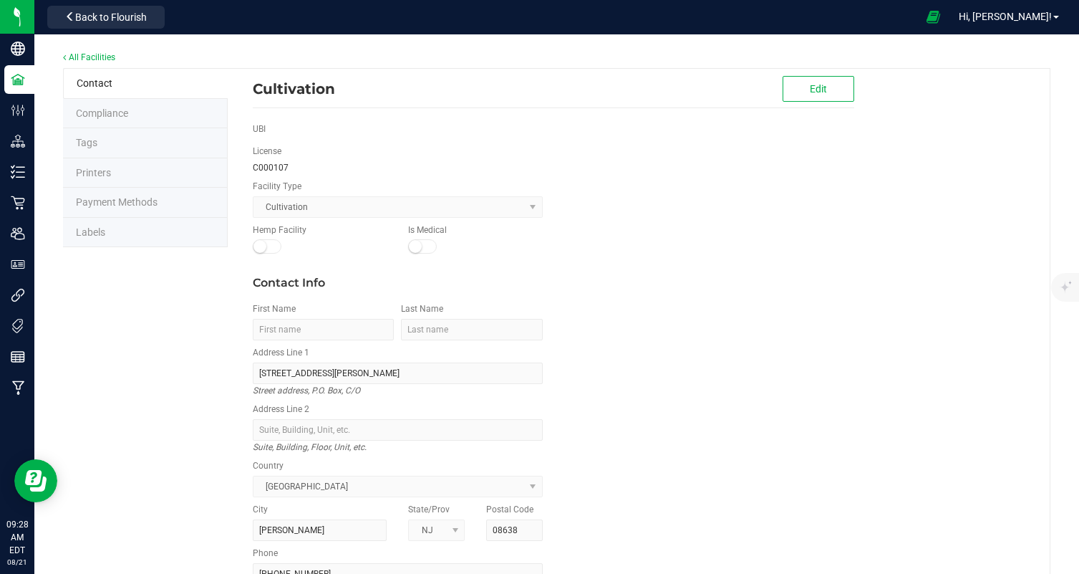
click at [126, 240] on li "Labels" at bounding box center [145, 233] width 165 height 30
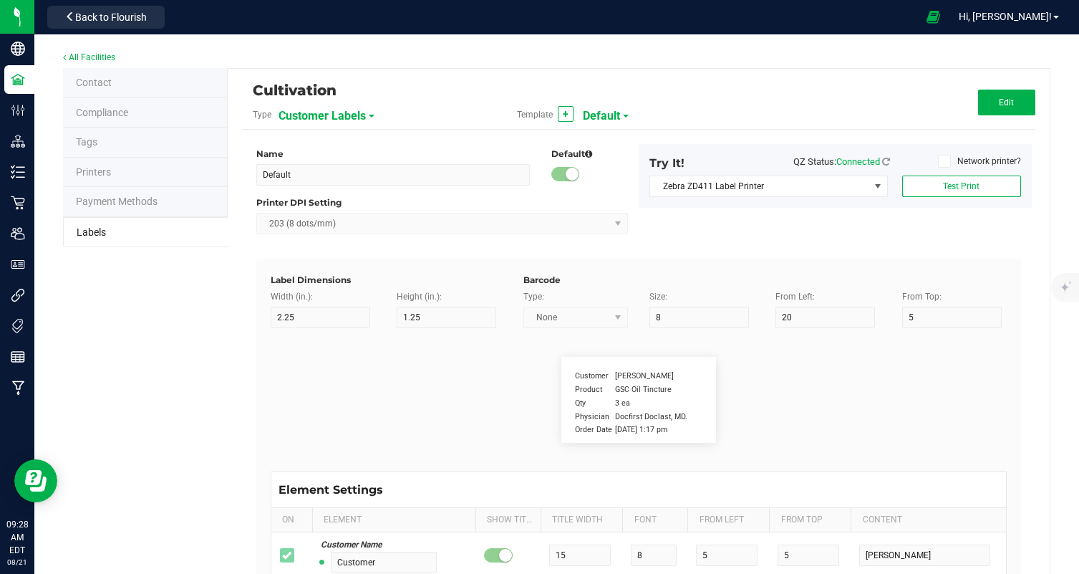
click at [312, 100] on div "Cultivation" at bounding box center [507, 90] width 508 height 24
click at [328, 115] on span "Customer Labels" at bounding box center [322, 116] width 87 height 24
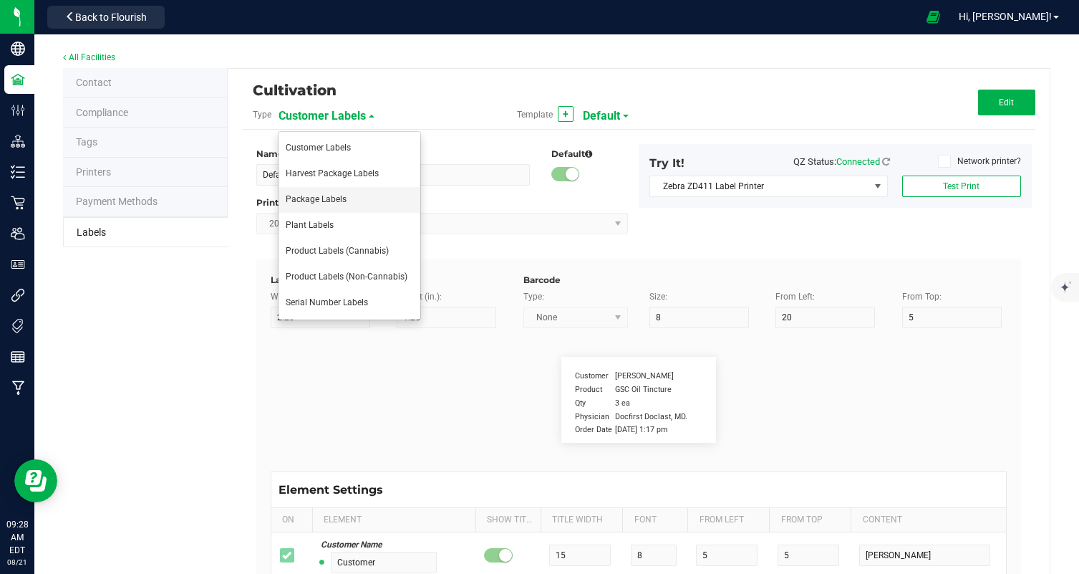
click at [362, 206] on li "Package Labels" at bounding box center [350, 200] width 142 height 26
type input "3.5g Flower Jar Banana Oreoz"
type input "2"
type input "3"
type input "11"
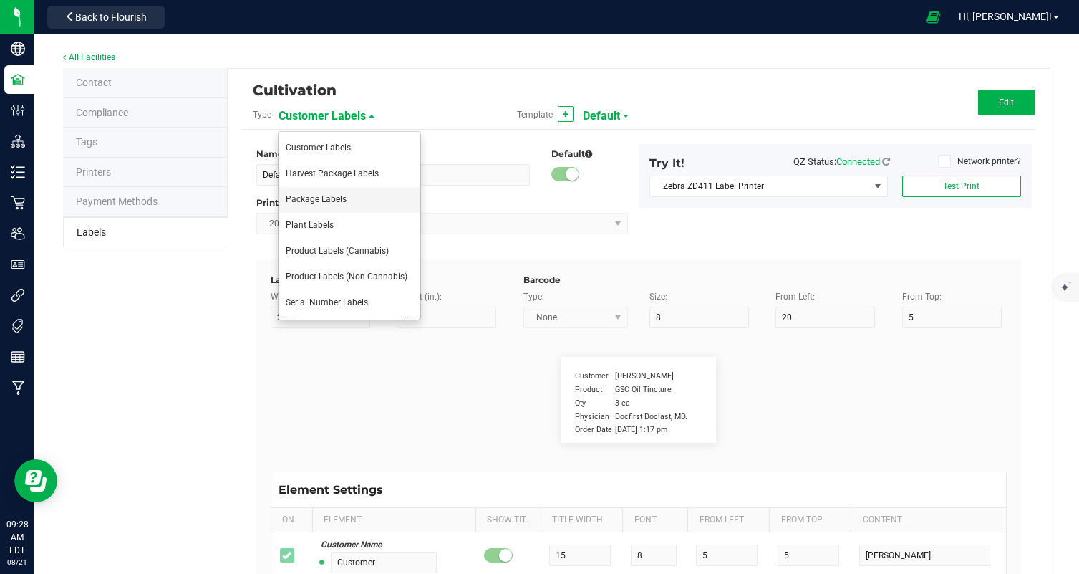
type input "5"
type input "60"
type input "Total [MEDICAL_DATA]:"
type input "19"
type input "6"
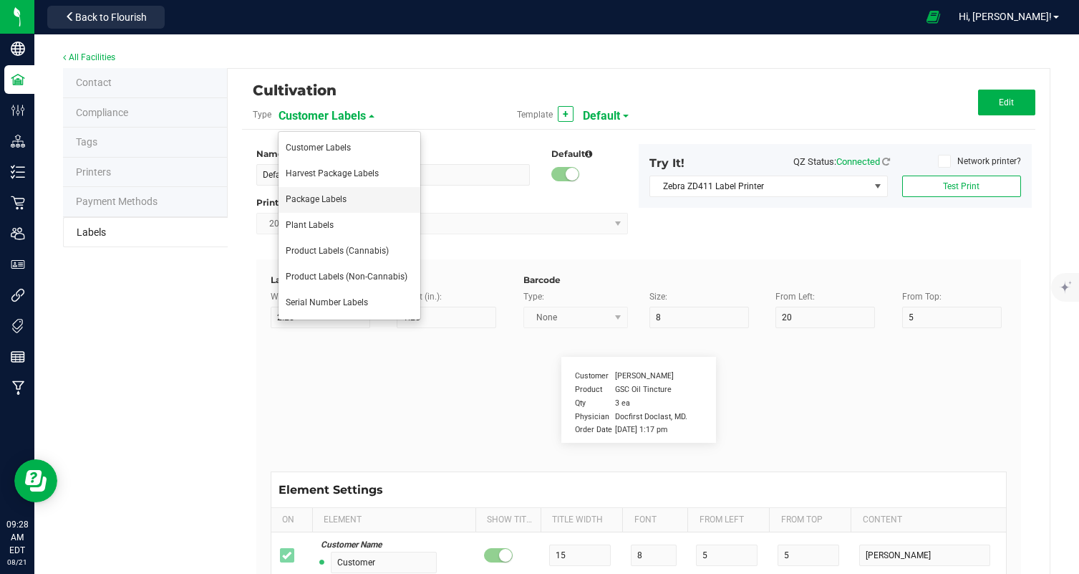
type input "4"
type input "15"
type input "30.43%"
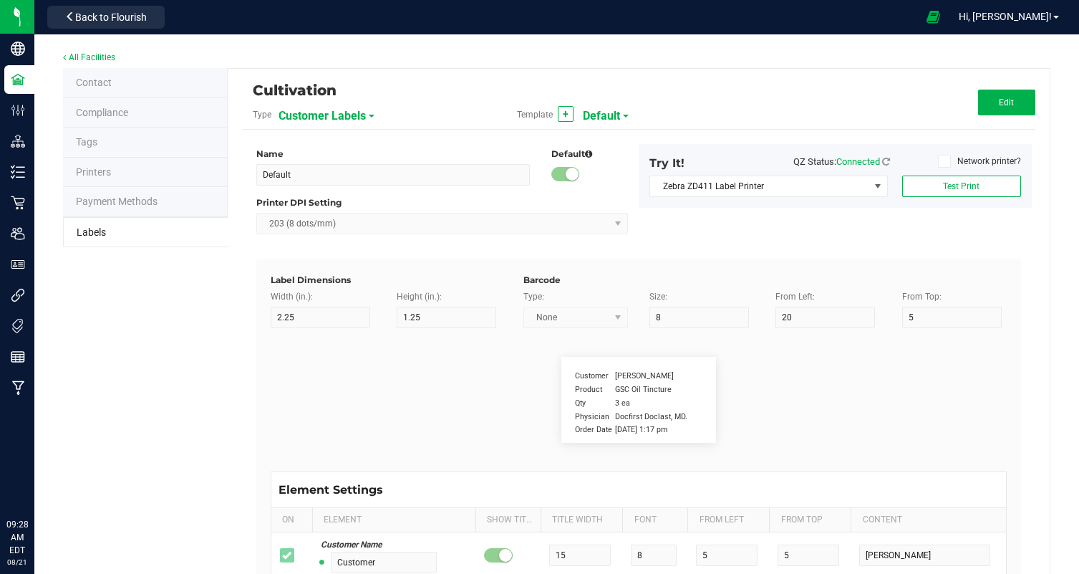
click at [337, 123] on span "Customer Labels" at bounding box center [322, 116] width 87 height 24
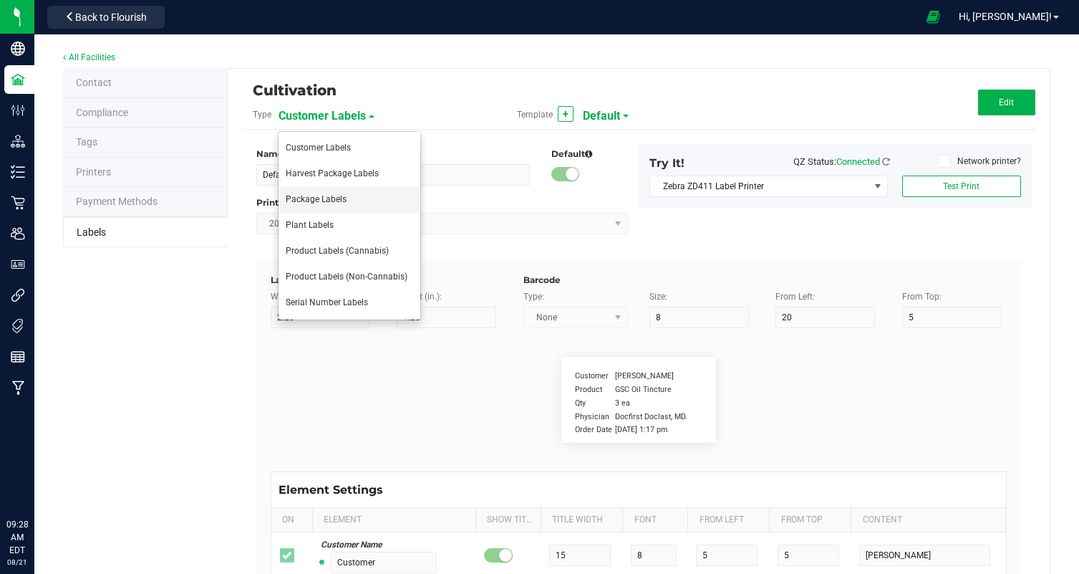
click at [352, 203] on li "Package Labels" at bounding box center [350, 200] width 142 height 26
type input "3.5g Flower Jar Banana Oreoz"
type input "2"
type input "3"
type input "11"
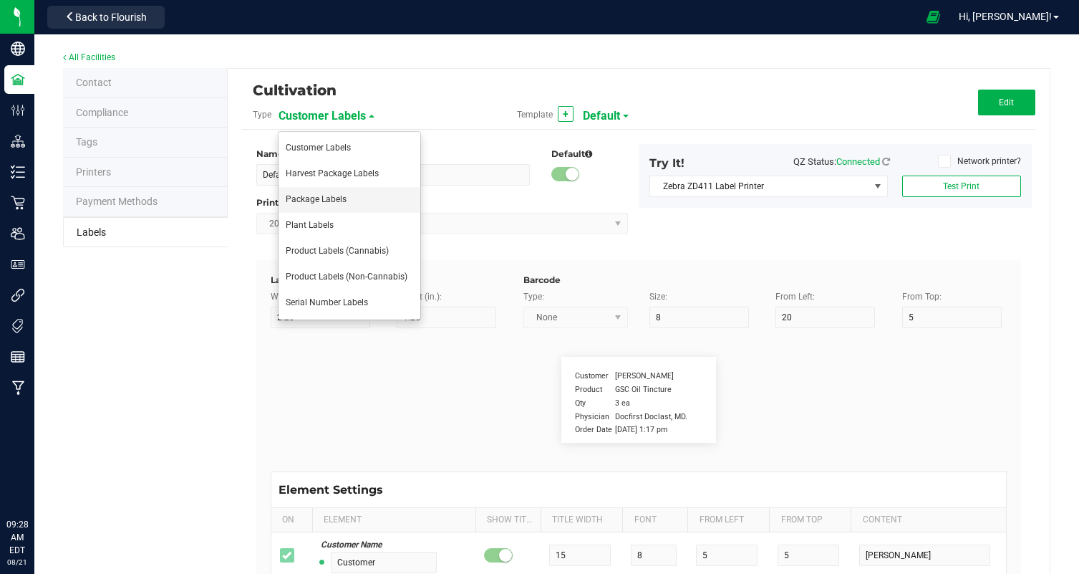
type input "5"
type input "60"
type input "Total [MEDICAL_DATA]:"
type input "19"
type input "6"
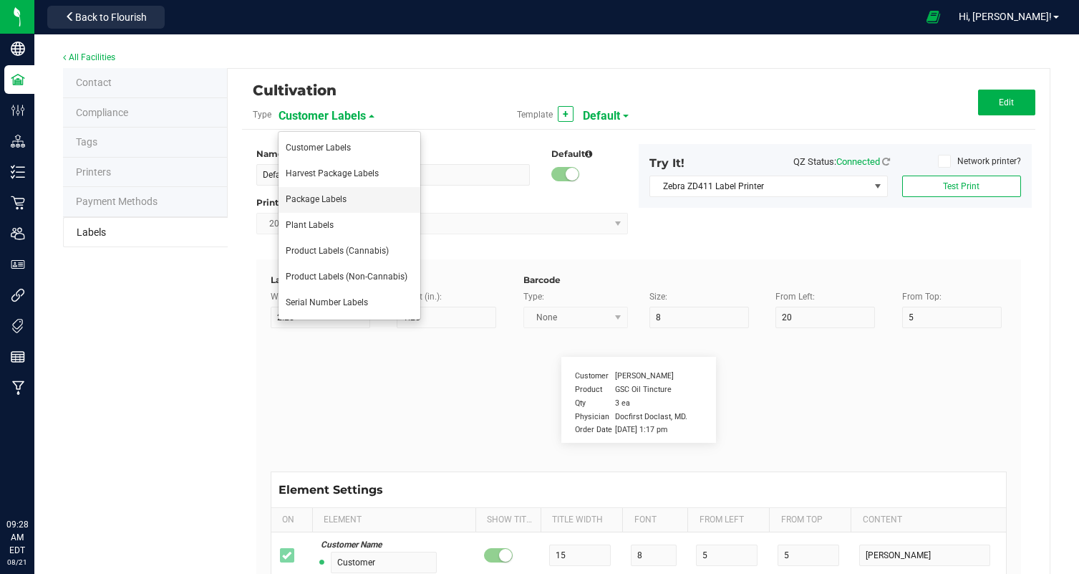
type input "4"
type input "15"
type input "30.43%"
type input "Total Terpenes:"
type input "6"
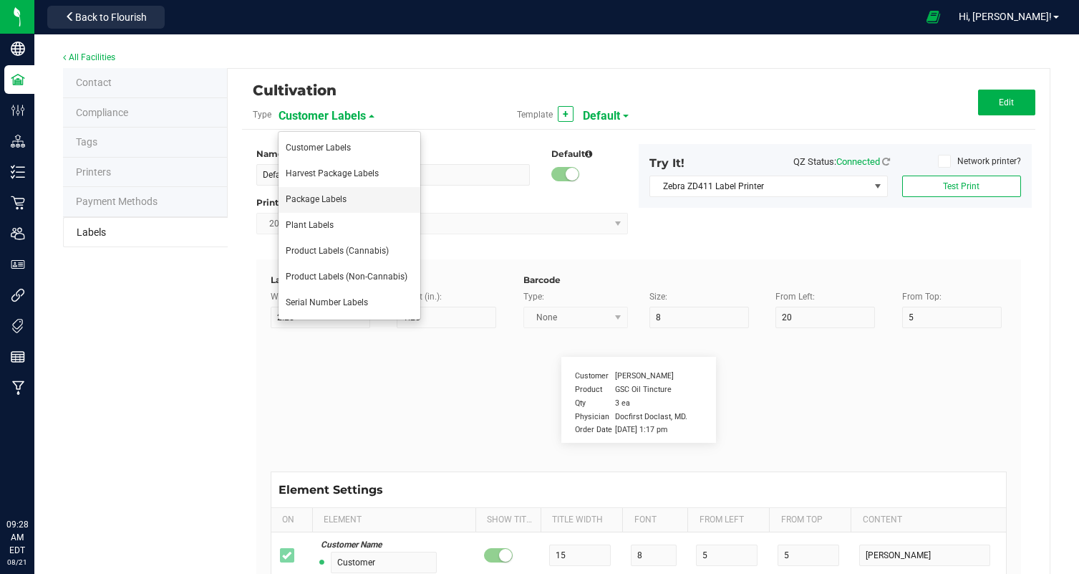
type input "29"
type input "15"
type input "3.55%"
type input "Type"
type input "10"
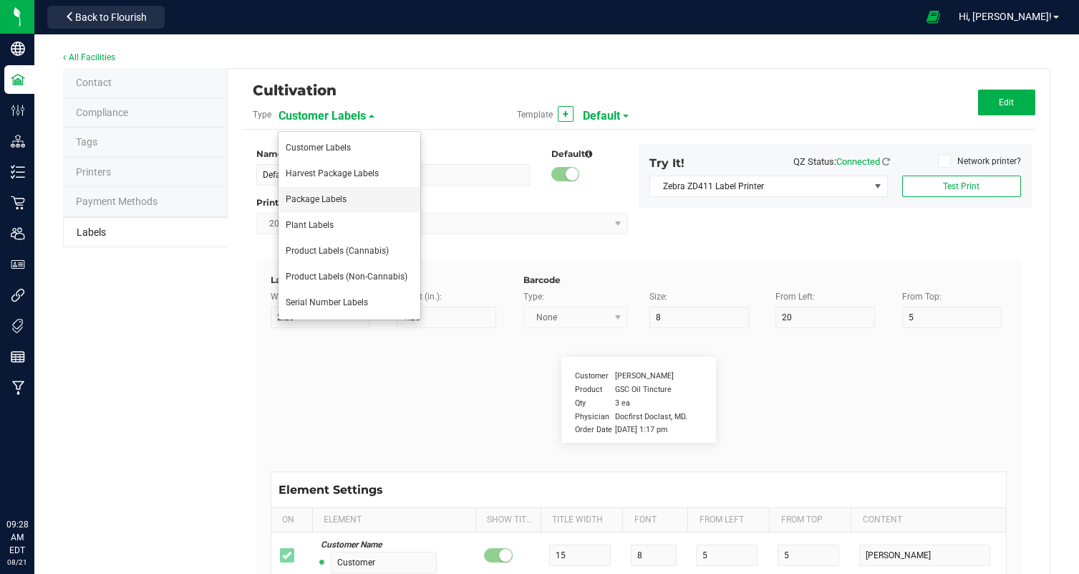
type input "6"
type input "4"
type input "10"
type input "Indica-Leaning"
type input "Chemotype:"
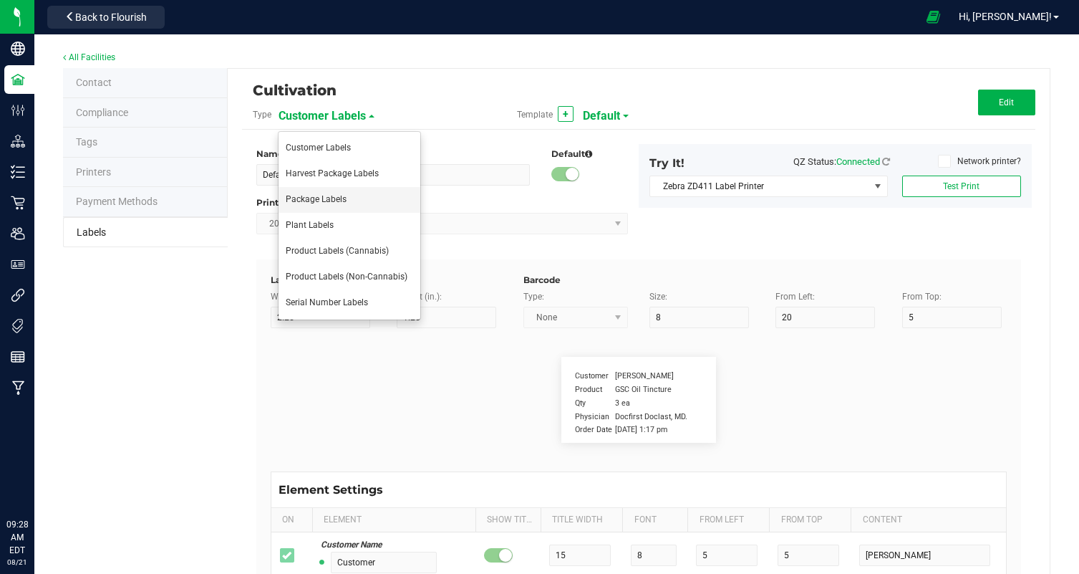
type input "12"
type input "6"
type input "4"
type input "12"
type input "High THC, Low CBD"
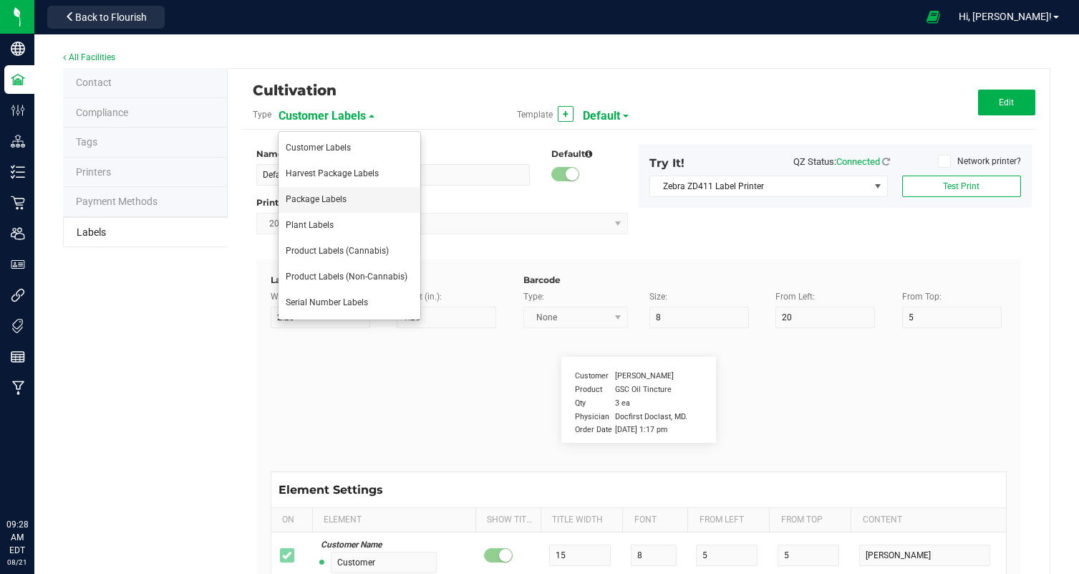
type input "Packaging"
type input "10"
type input "6"
type input "4"
type input "44"
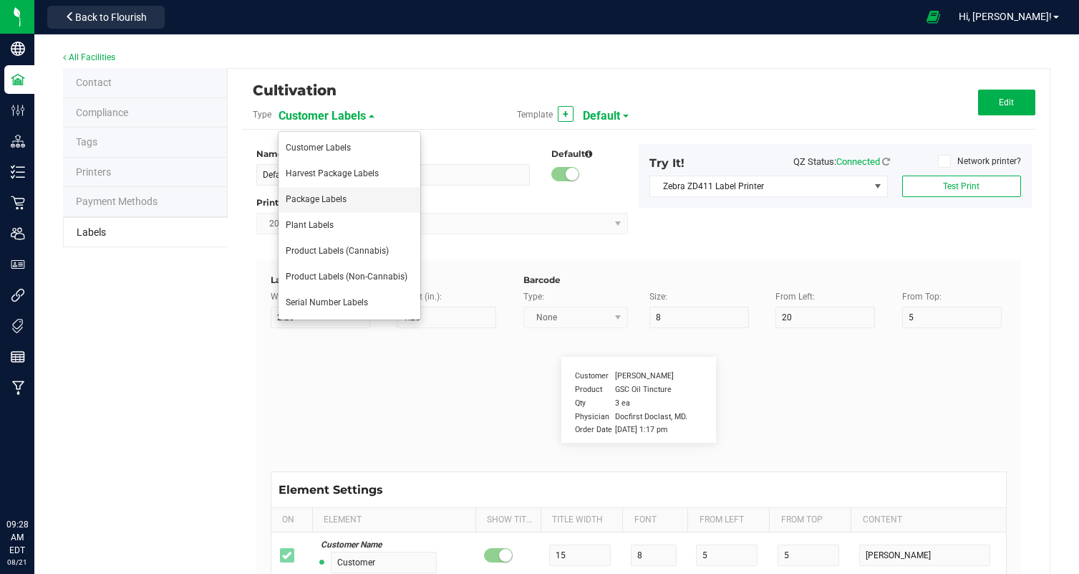
type input "Produced and packaged by FullTilt Labs LLC"
type input "Storage"
type input "0"
type input "6"
type input "4"
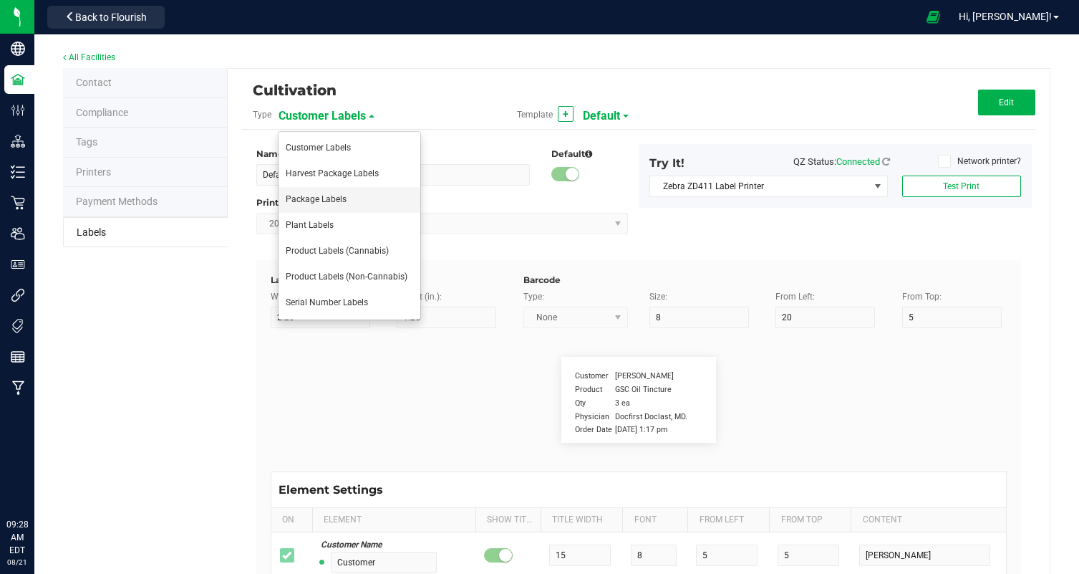
type input "39"
type input "Store in a cool, dry place. Refrigeration not required."
type input "Instructions:"
type input "25"
type input "6"
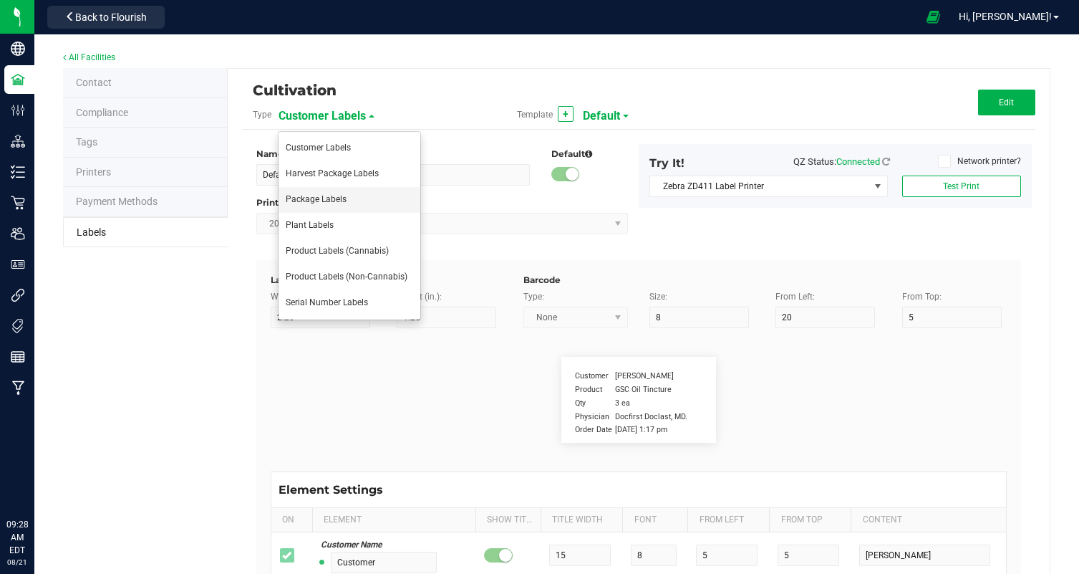
type input "4"
type input "35"
type input "instructions cont."
type input "10"
type input "6"
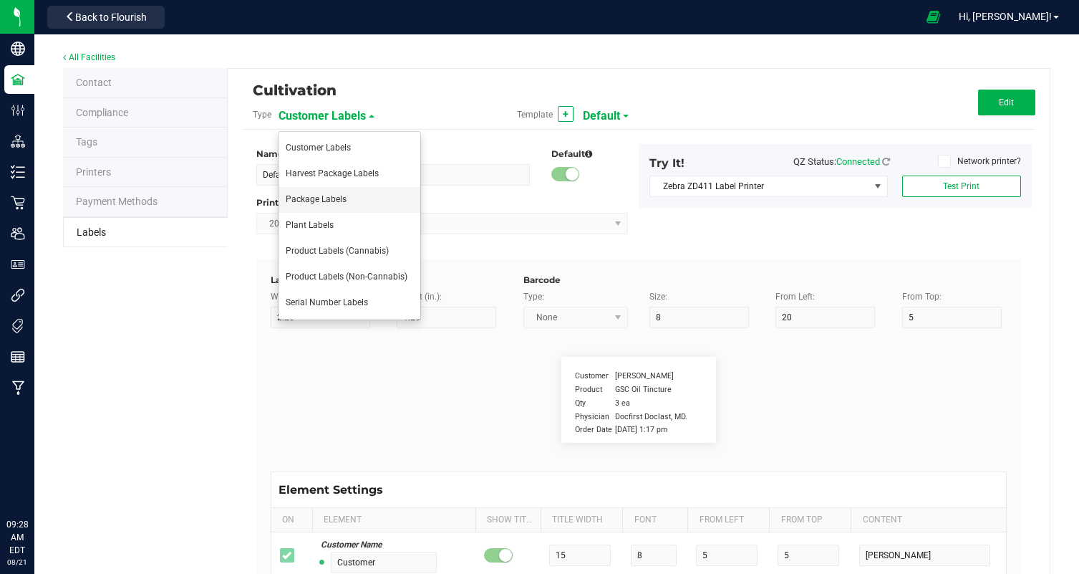
type input "4"
type input "37"
type input "Can be used for inhalation and vaporization."
type input "Method:"
type input "8"
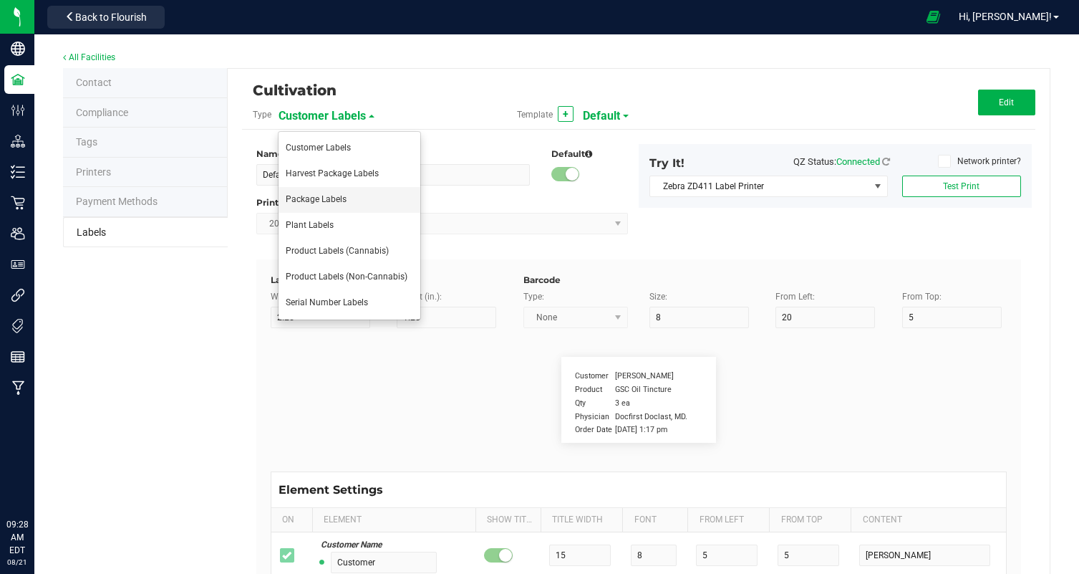
type input "6"
type input "4"
type input "28"
type input "Grown indoors with organic inputs"
type input "Pesticides:"
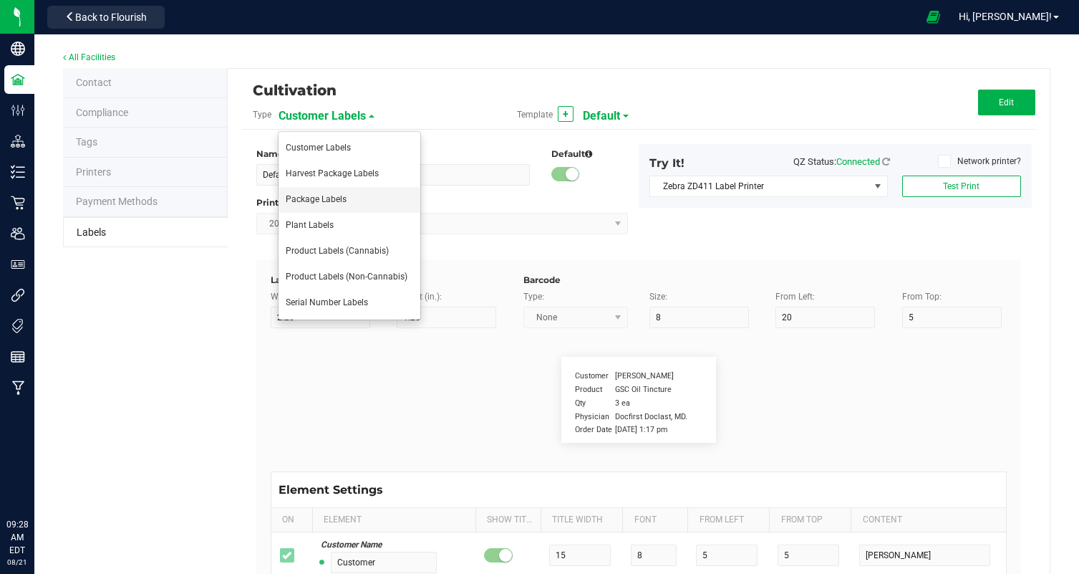
type input "11"
type input "6"
type input "4"
type input "NONE"
type input "Phone Number"
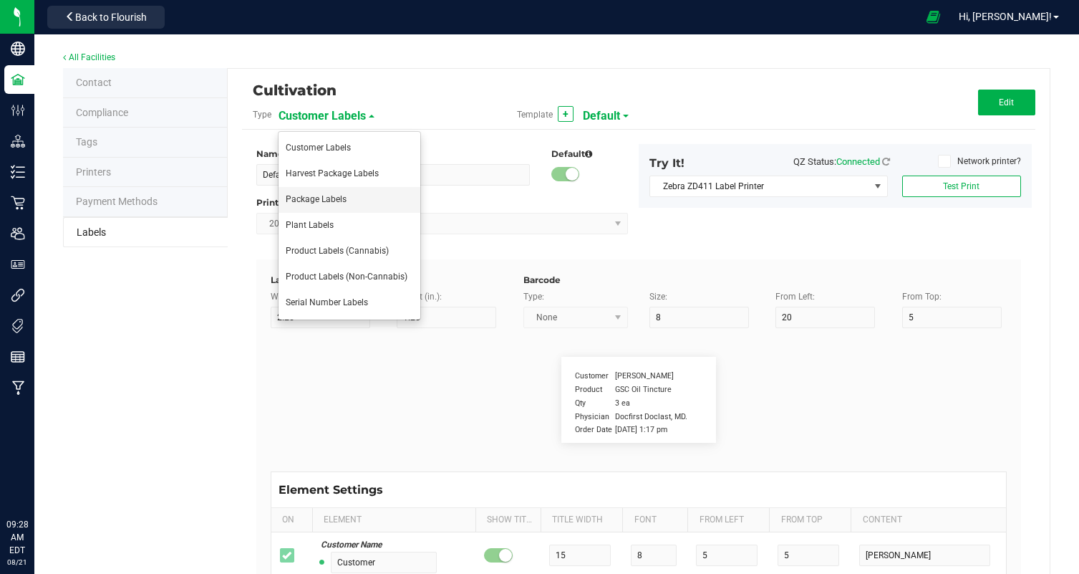
type input "10"
type input "6"
type input "4"
type input "46"
type input "[PHONE_NUMBER]"
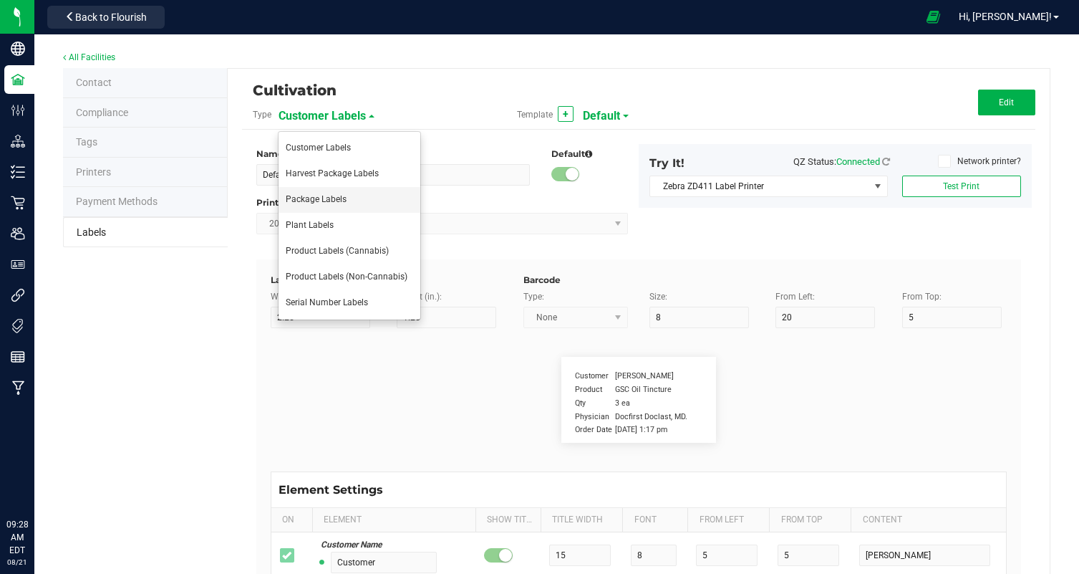
type input "LIC #:C000107"
type input "17"
type input "6"
type input "4"
type input "50"
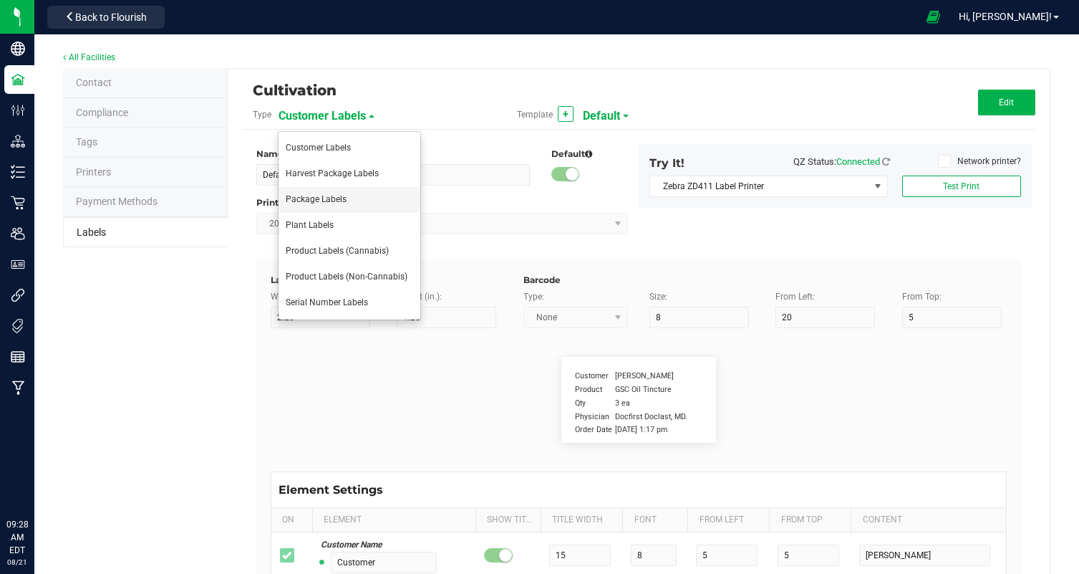
type input "Terpene 1"
type input "35"
type input "6"
type input "29"
type input "17"
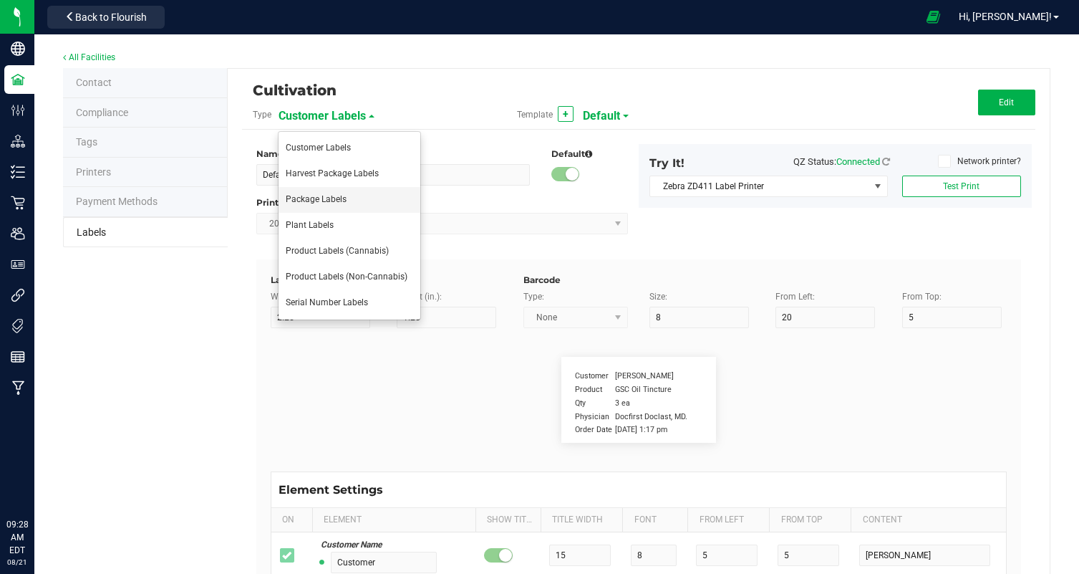
type input "Limonene:"
type input "Terpene Value"
type input "35"
type input "6"
type input "44"
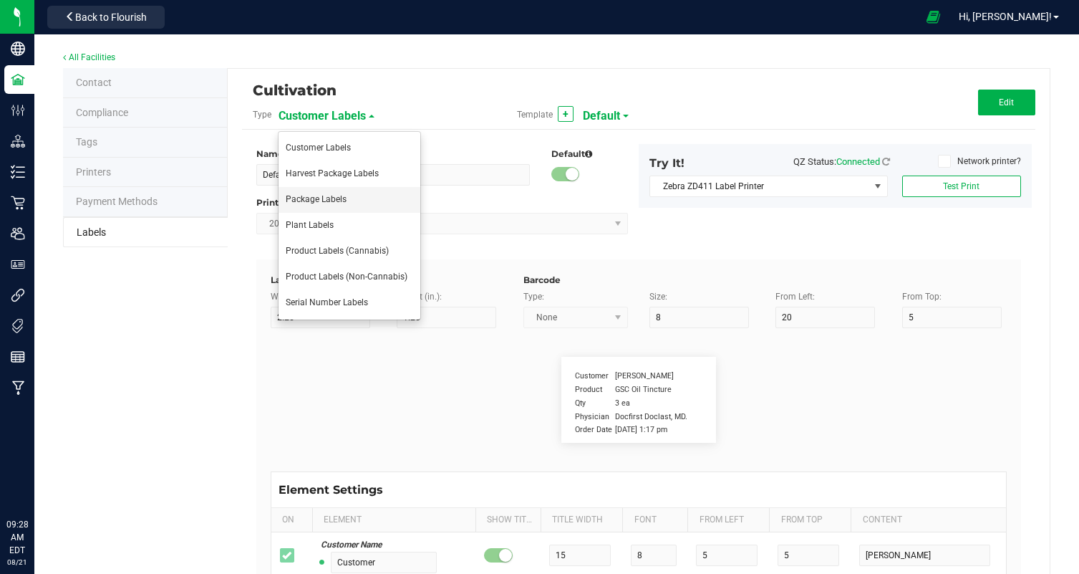
type input "17"
type input "1.00%"
type input "Terpene 2"
type input "35"
type input "6"
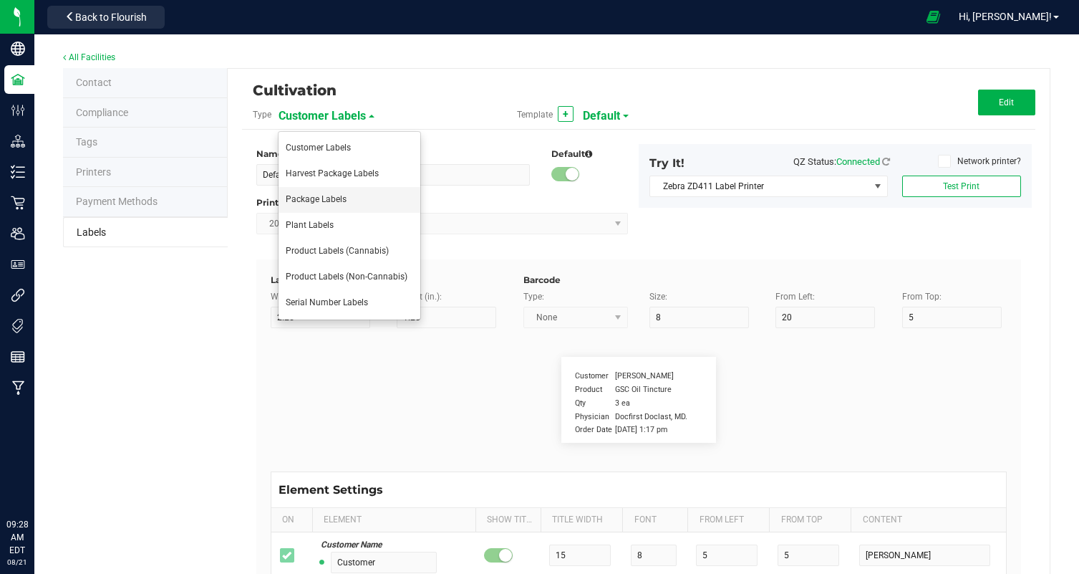
type input "29"
type input "19"
type input "Caryophyllene:"
type input "Terpene Value"
type input "35"
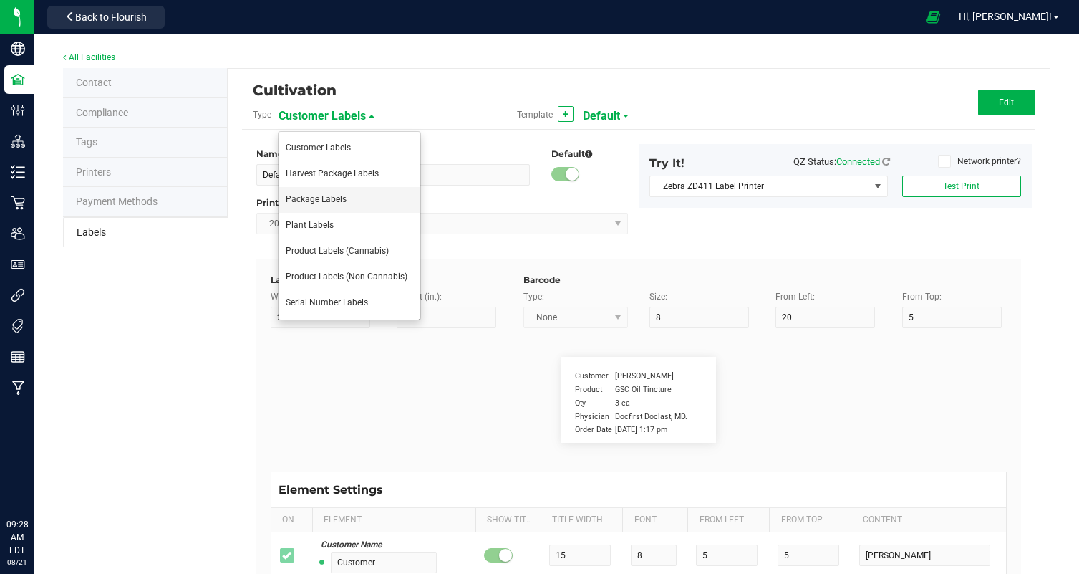
type input "6"
type input "44"
type input "19"
type input "0.78%"
type input "Terpene 3"
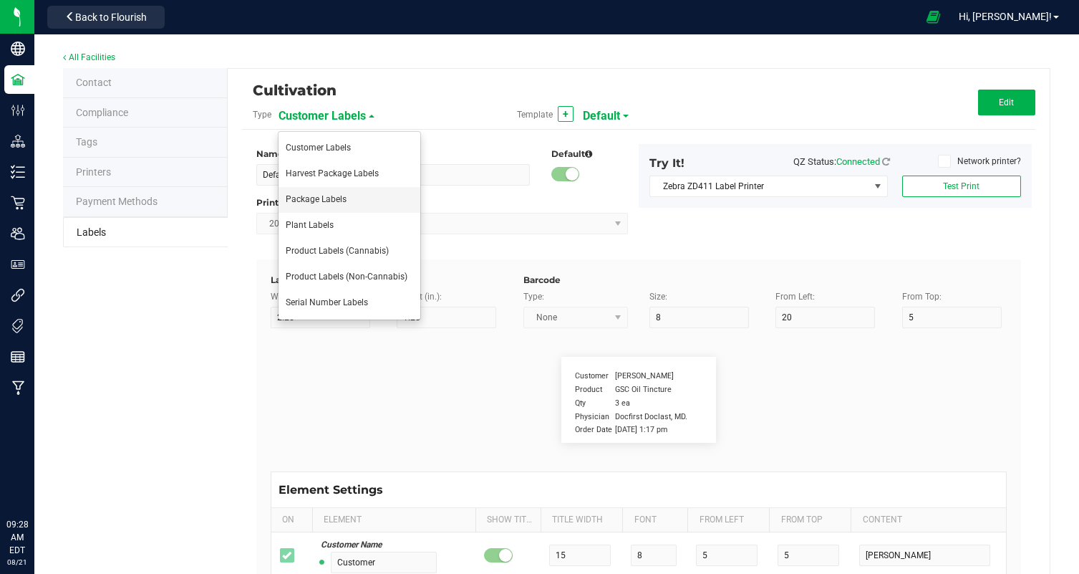
type input "35"
type input "6"
type input "29"
type input "21"
type input "Linalool:"
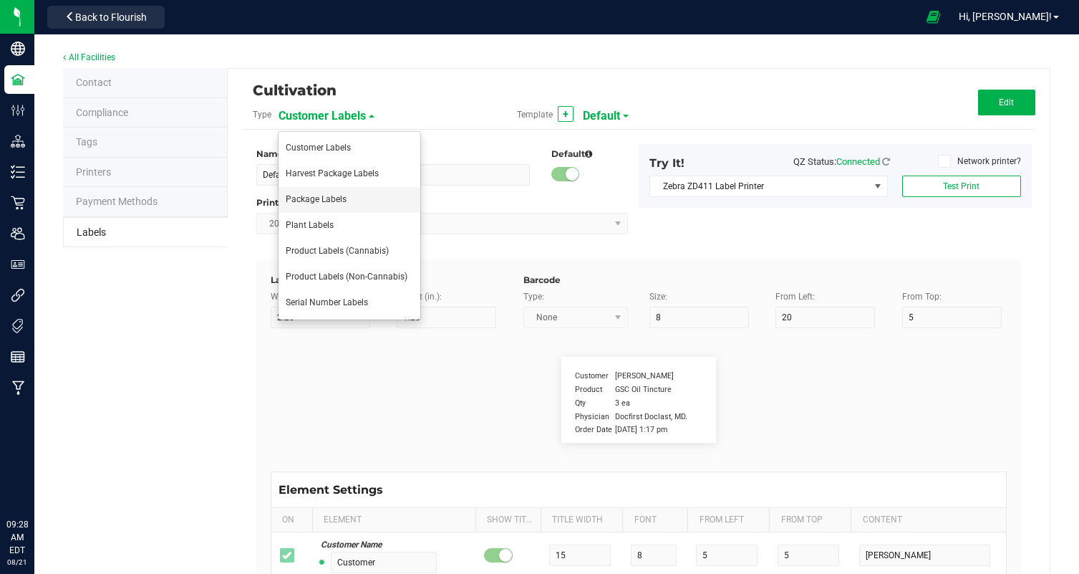
type input "Terpene Value"
type input "35"
type input "6"
type input "44"
type input "21"
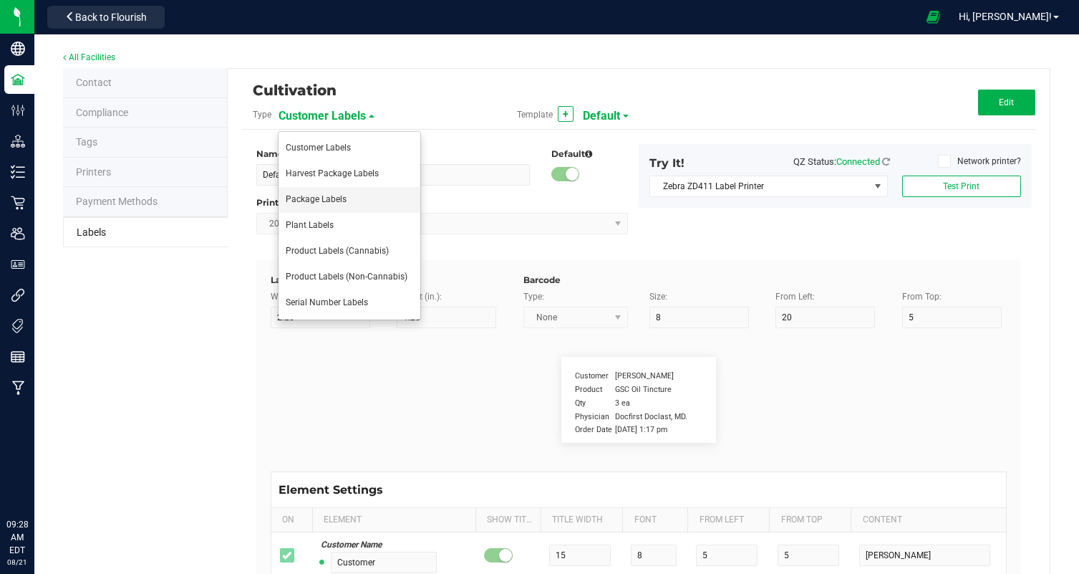
type input "0.37%"
type input "name"
type input "10"
type input "4"
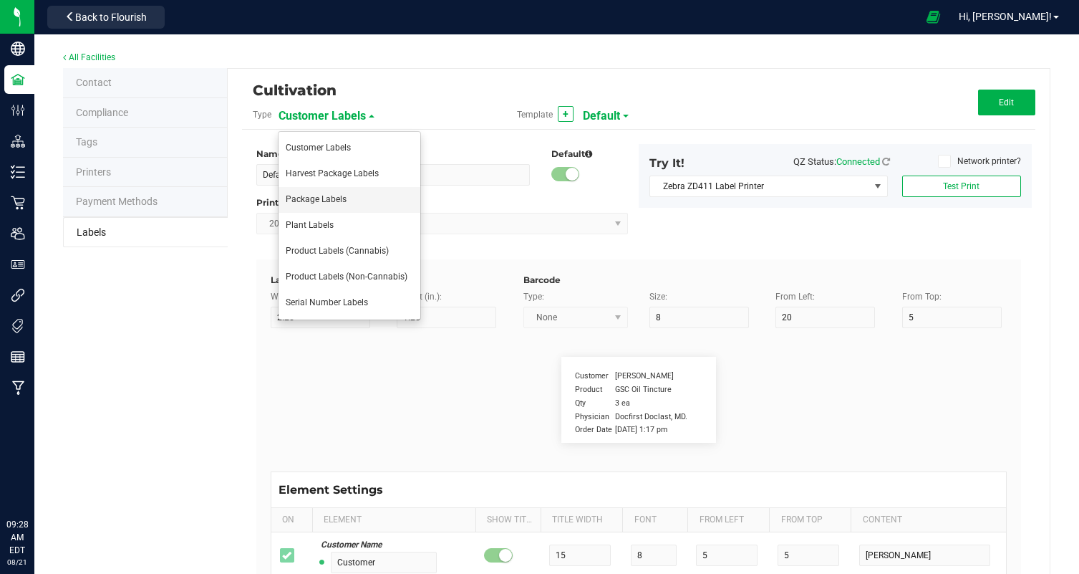
type input "Banana Oreoz"
type input "Package Date:"
type input "14"
type input "6"
type input "4"
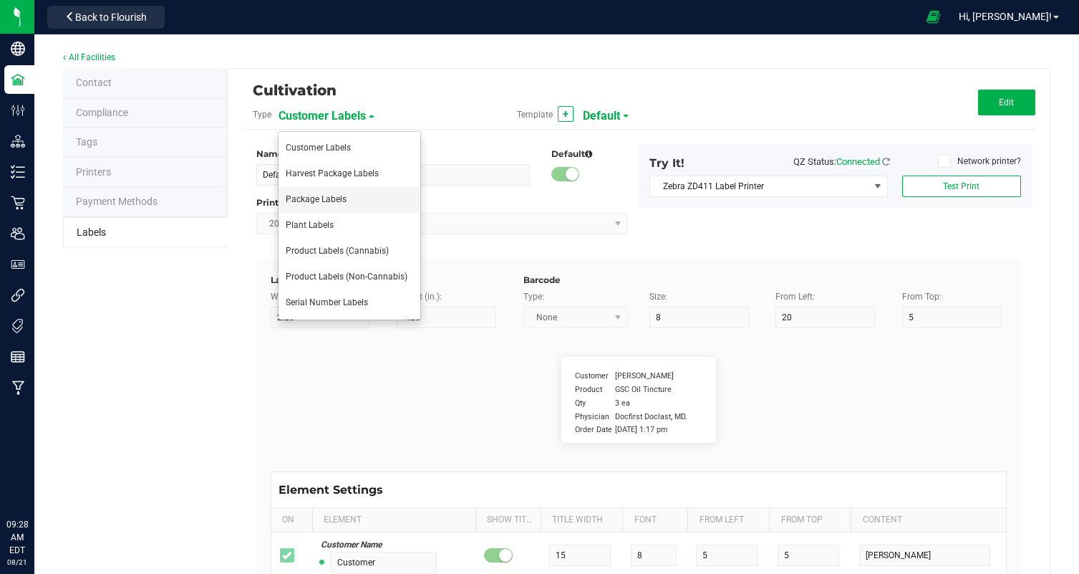
type input "48"
type input "[DATE]"
type input "Use By Date:"
type input "13"
type input "6"
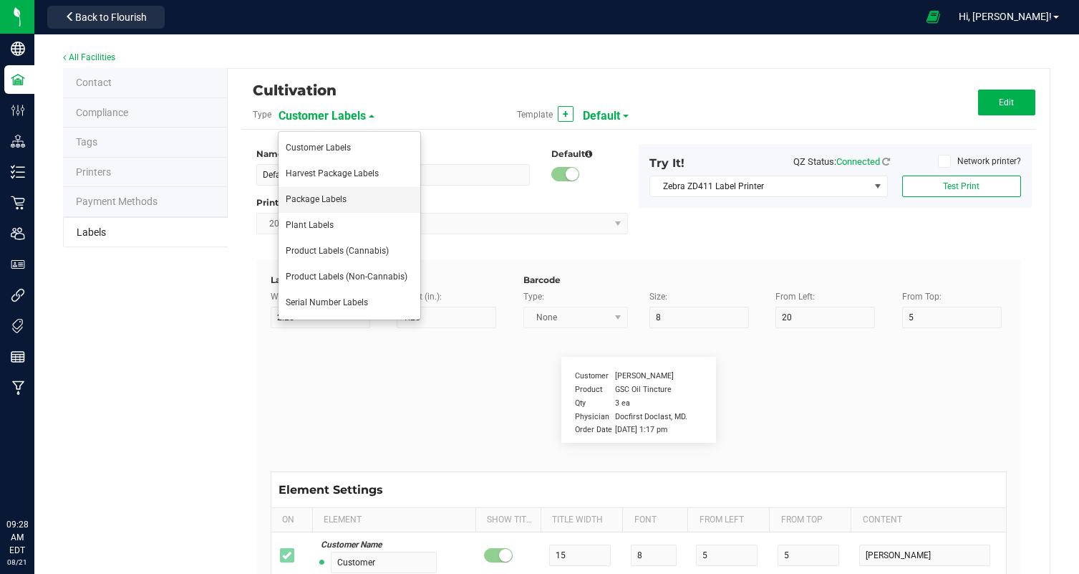
type input "29"
type input "48"
type input "[DATE]"
type input "Total THC:"
type input "10"
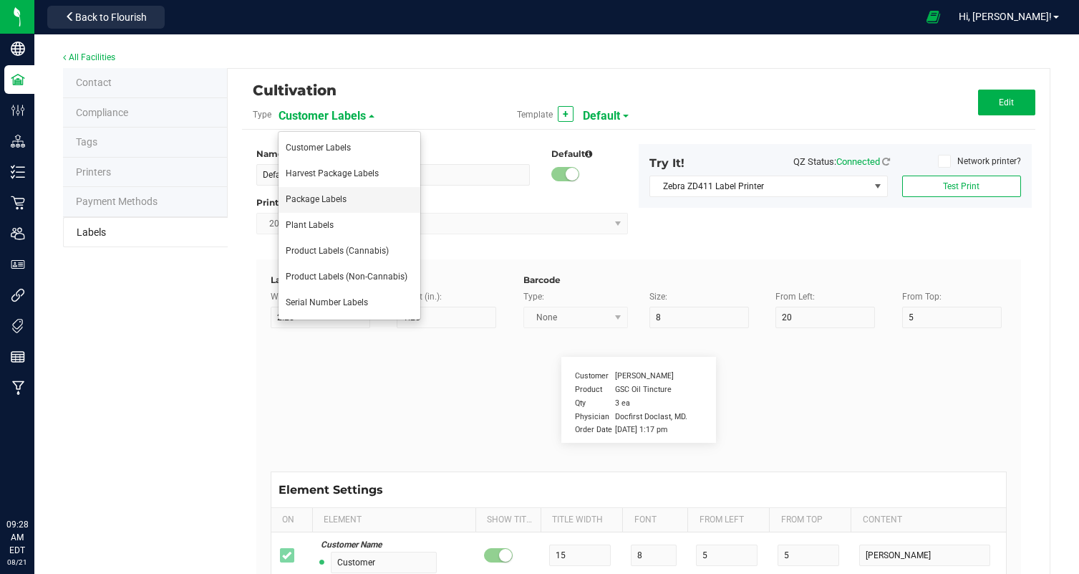
type input "6"
type input "4"
type input "17"
type input "26.03%"
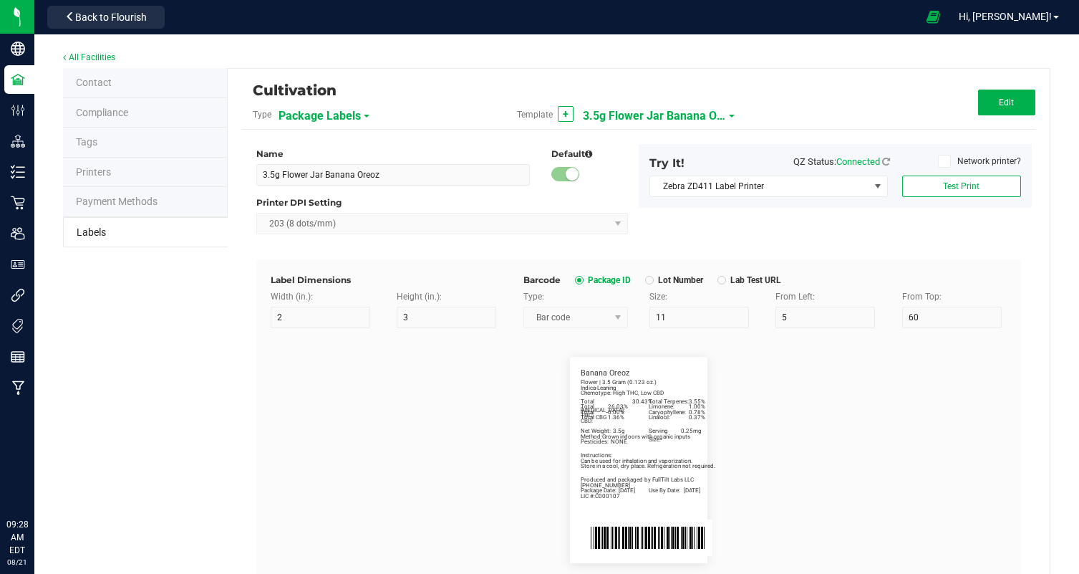
click at [685, 115] on span "3.5g Flower Jar Banana Oreoz" at bounding box center [654, 116] width 143 height 24
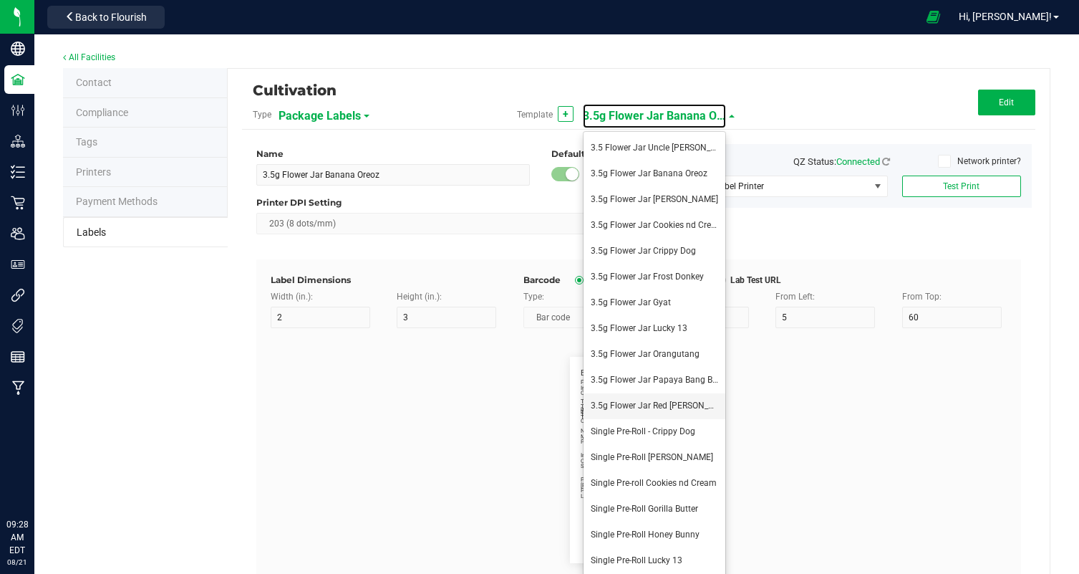
scroll to position [107, 0]
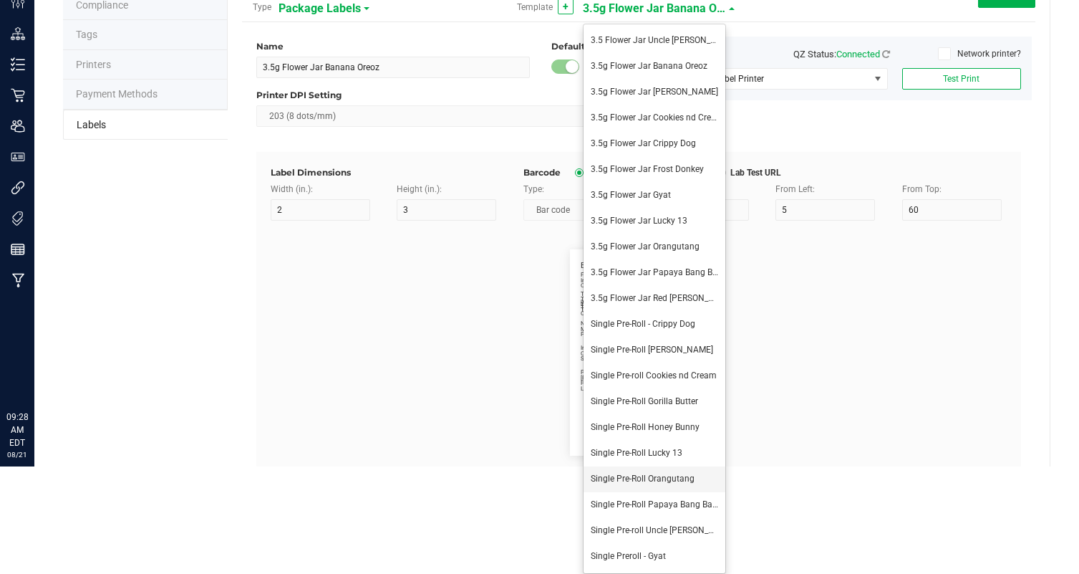
click at [674, 480] on span "Single Pre-Roll Orangutang" at bounding box center [643, 478] width 104 height 10
type input "Single Pre-Roll Orangutang"
type input "Package Date:"
type input "14"
type input "50"
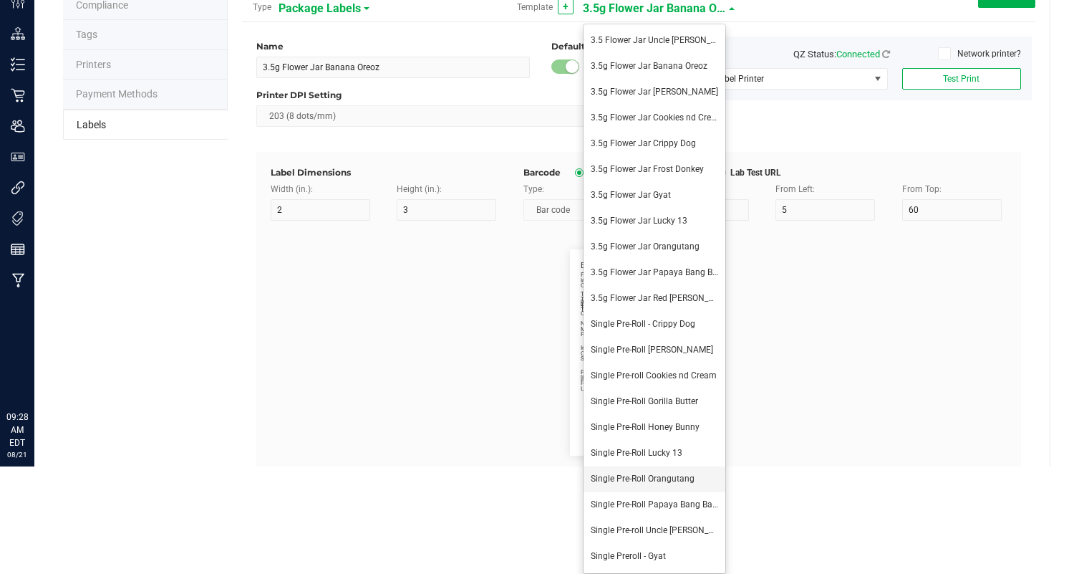
type input "[DATE]"
type input "Use By Date:"
type input "12"
type input "50"
type input "[DATE]"
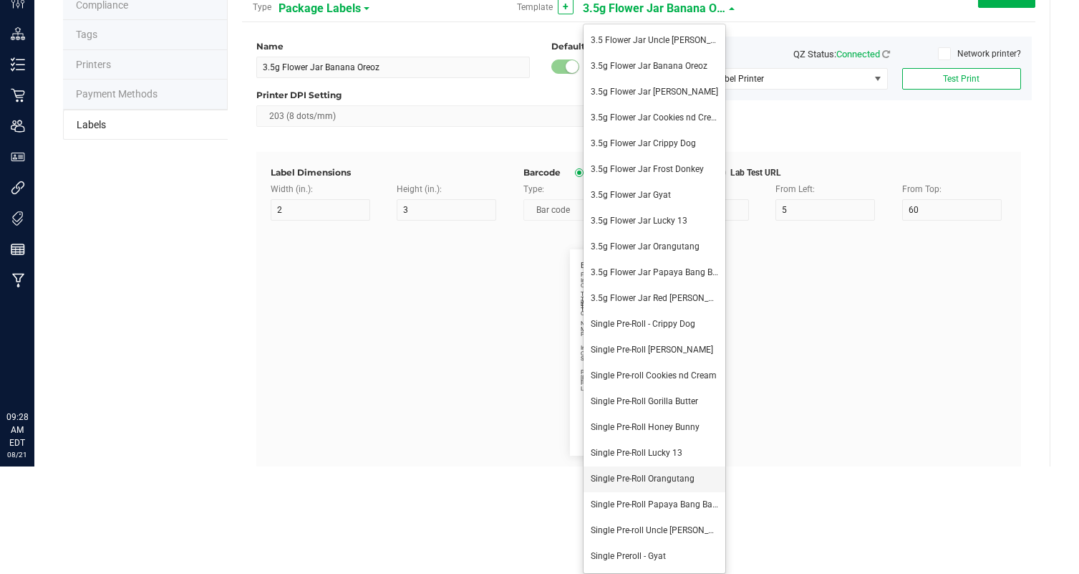
type input "Terpene 1"
type input "29"
type input "17"
type input "Myrecene:"
type input "Terpene 1 Value"
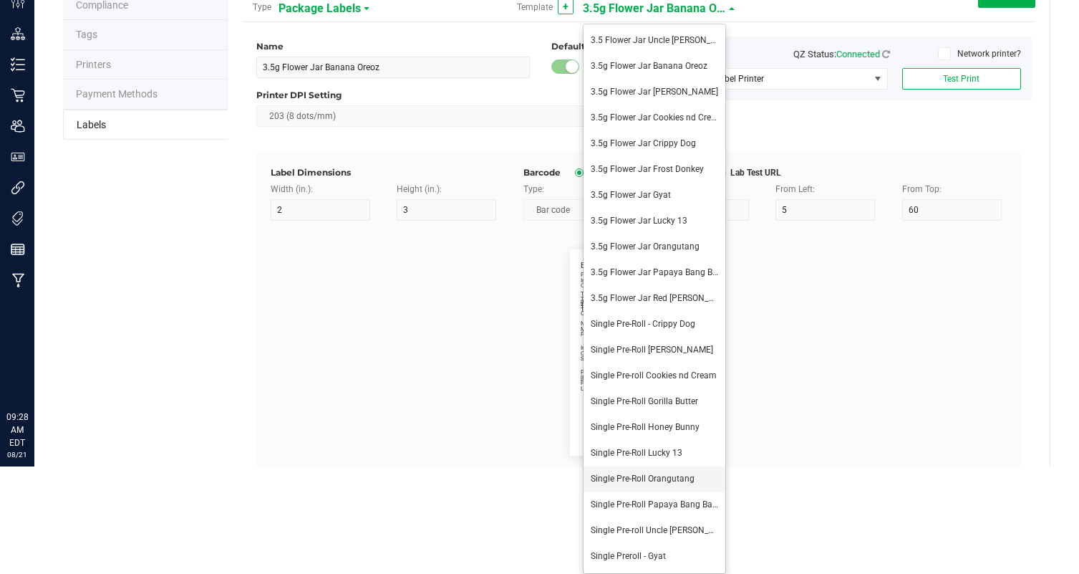
type input "10"
type input "44"
type input "17"
type input "2.38%"
type input "Terpene 2"
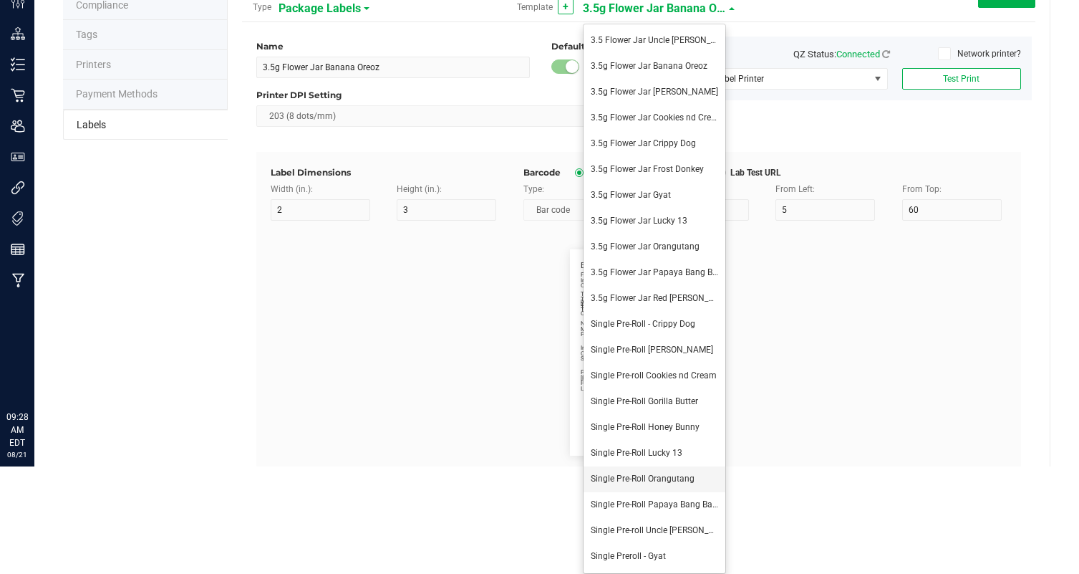
type input "29"
type input "19"
type input "Pinene:"
type input "Terpene 2 Value"
type input "10"
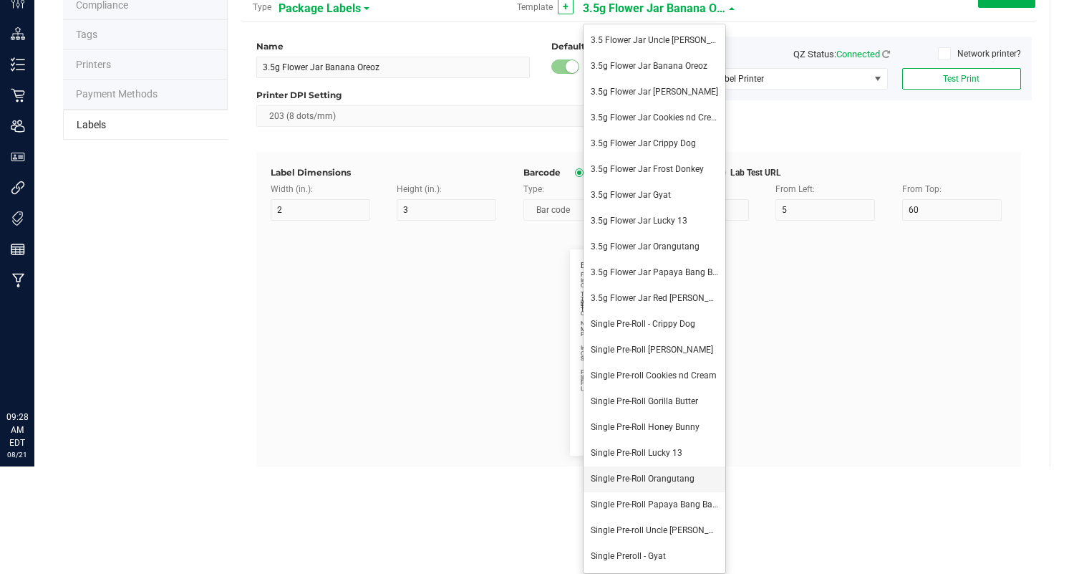
type input "44"
type input "19"
type input "1.07%"
type input "Terpene 3"
type input "10"
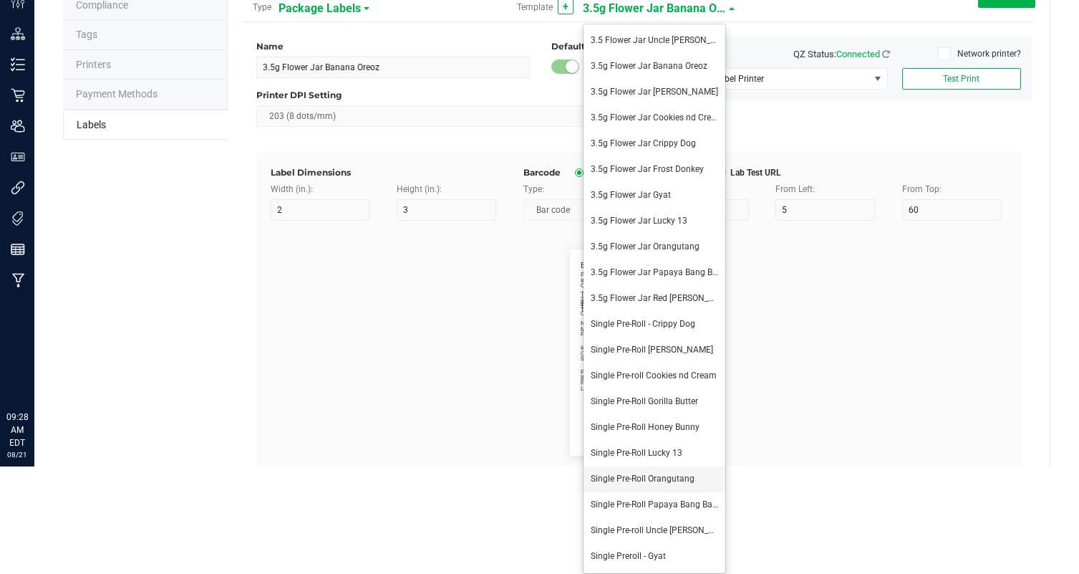
type input "29"
type input "21"
type input "Carophyllene:"
type input "Terpene 3 Value"
type input "44"
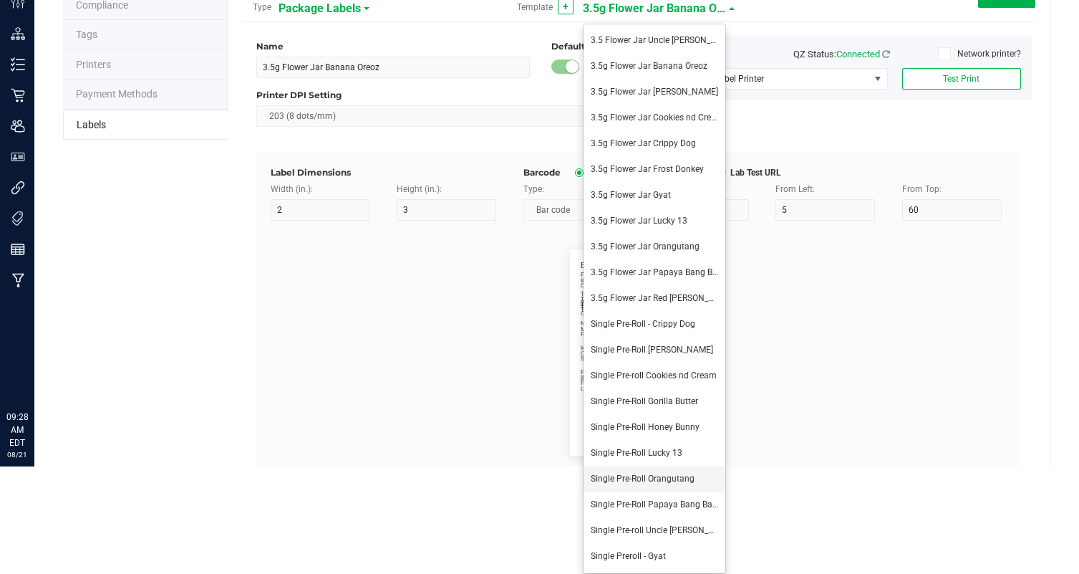
type input "21"
type input "0.54%"
type input "Total [MEDICAL_DATA]:"
type input "19"
type input "15"
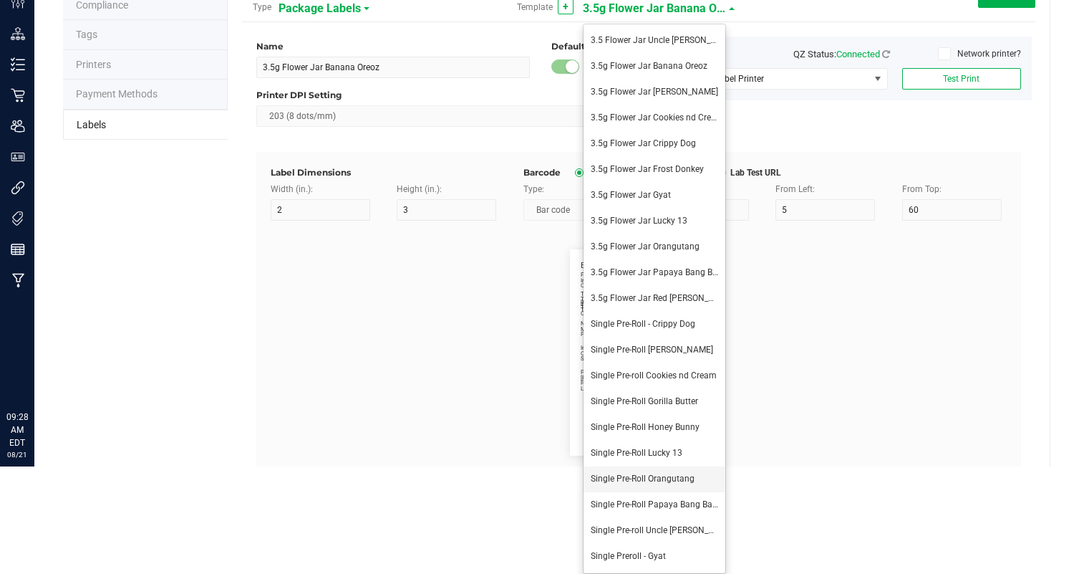
type input "37.63%"
type input "Total Terpenes:"
type input "15"
type input "29"
type input "15"
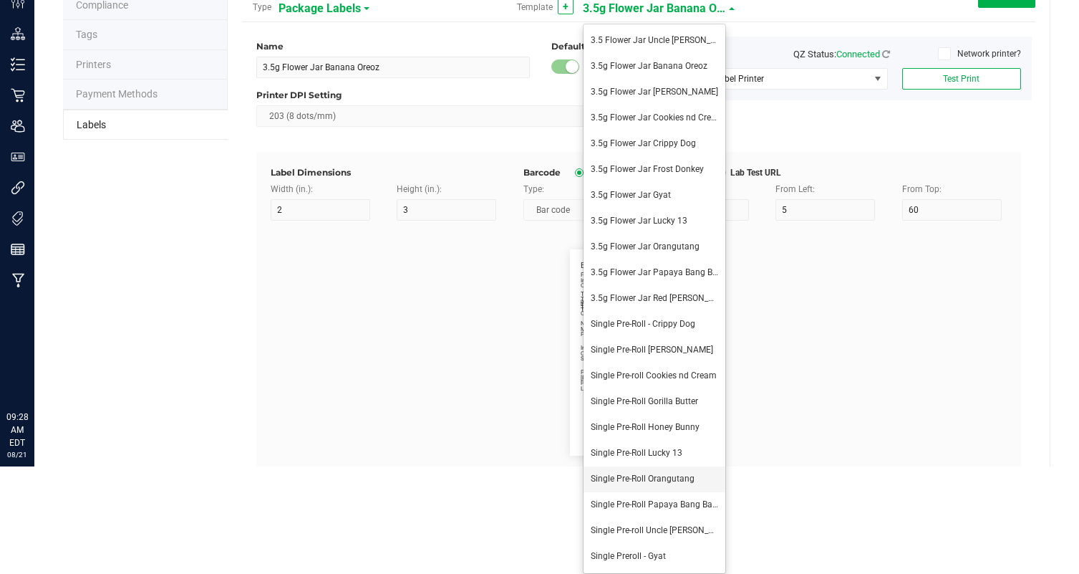
type input "5.30%"
type input "Total THC:"
type input "17"
type input "31.84%"
type input "Total CBD:"
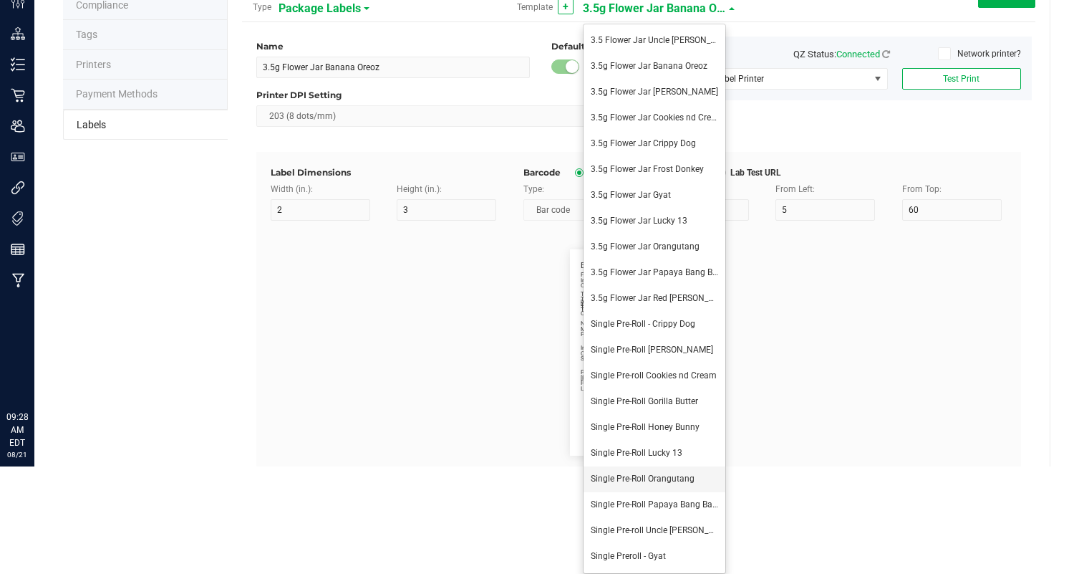
type input "10"
type input "19"
type input "0.00%"
type input "Total CBG:"
type input "10"
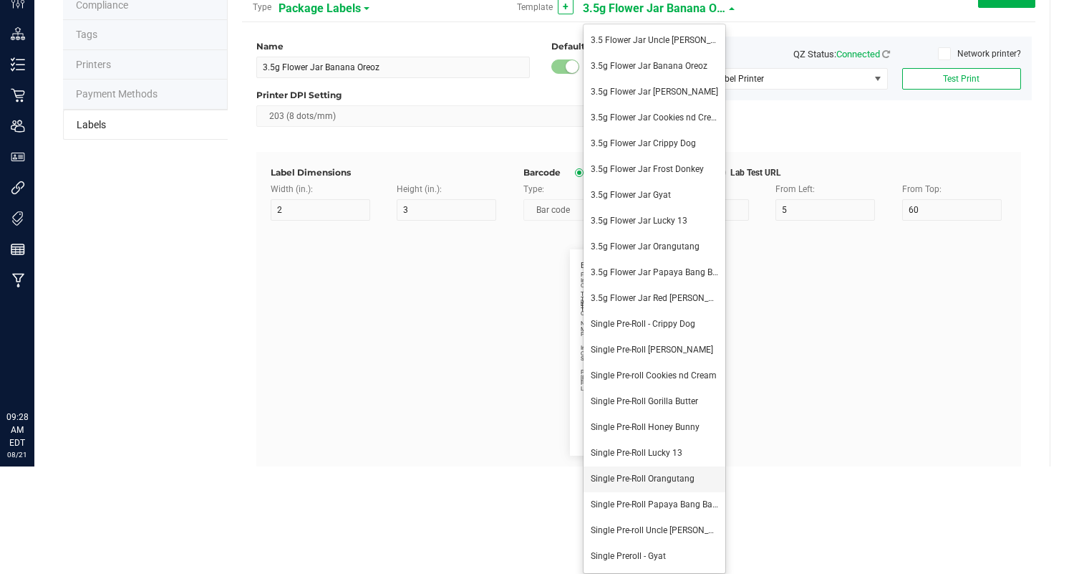
type input "4"
type input "21"
type input "1.35%"
type input "Name:"
type input "10"
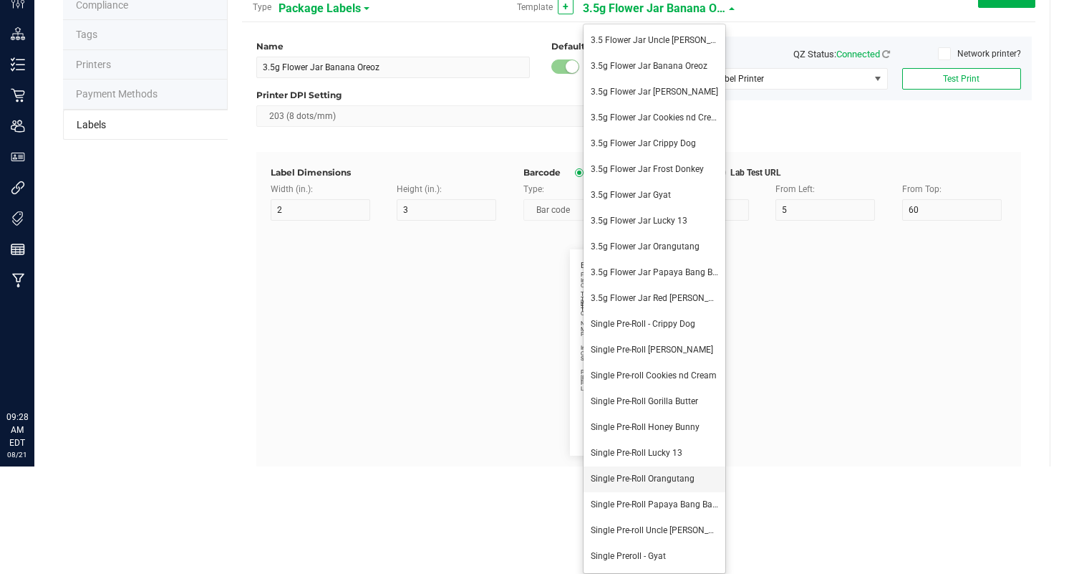
type input "7"
type input "4"
type input "Orangutang | Two 0.5g Preroll | 1g"
type input "Type:"
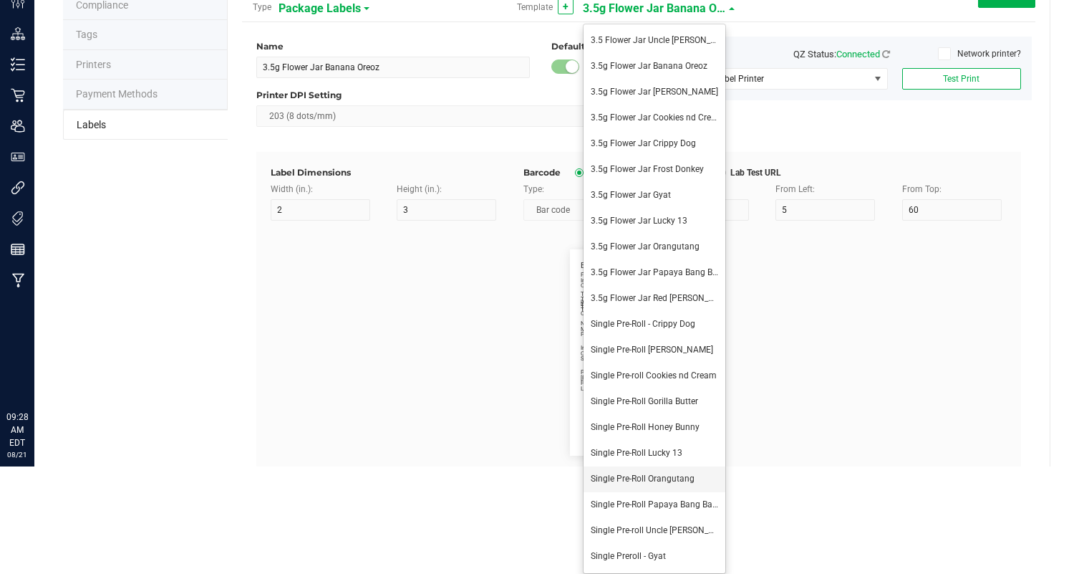
type input "10"
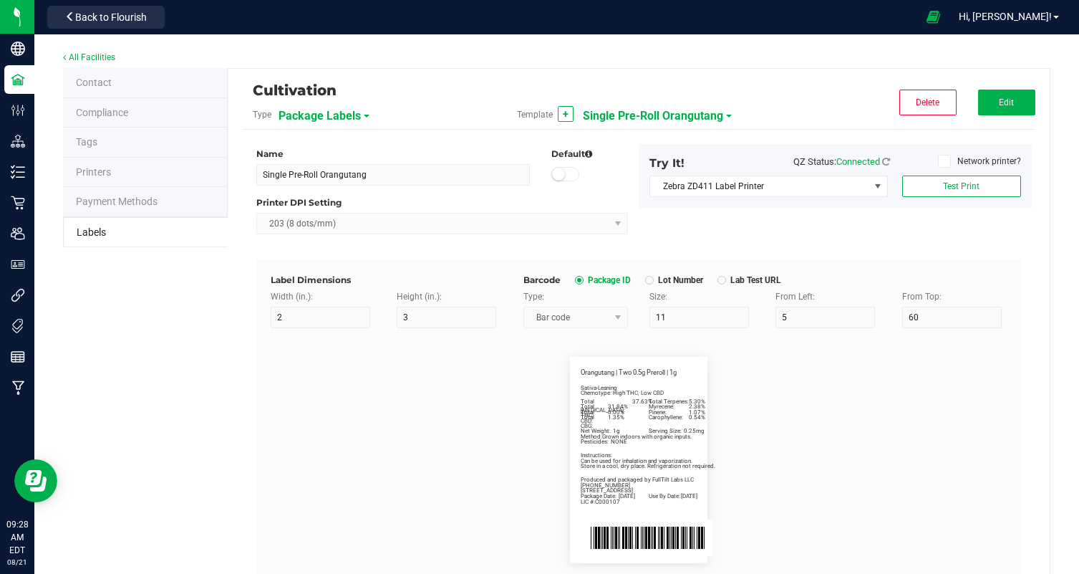
scroll to position [0, 0]
click at [995, 107] on button "Edit" at bounding box center [1006, 103] width 57 height 26
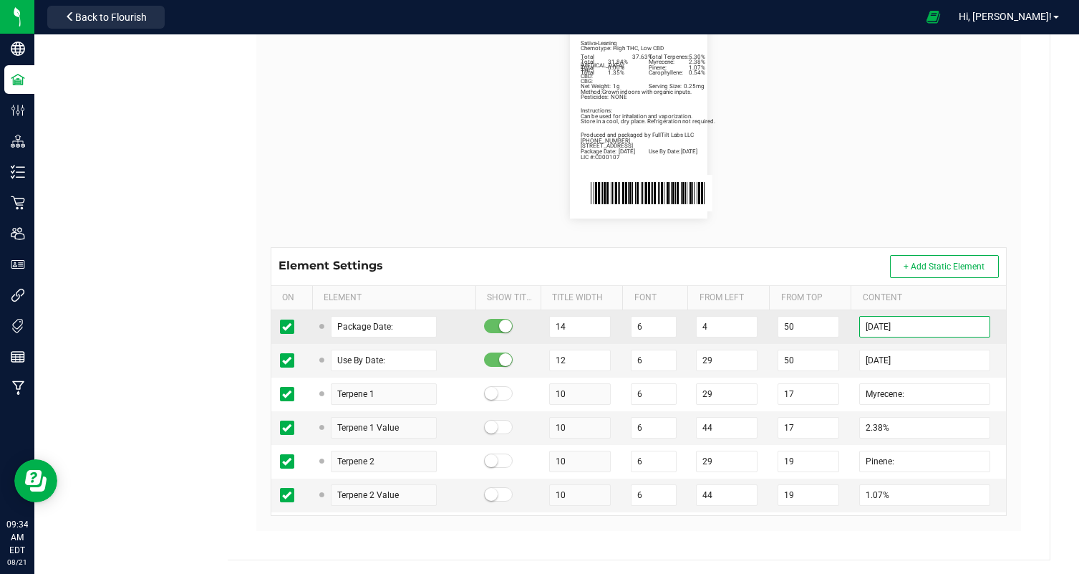
click at [886, 324] on input "[DATE]" at bounding box center [924, 326] width 131 height 21
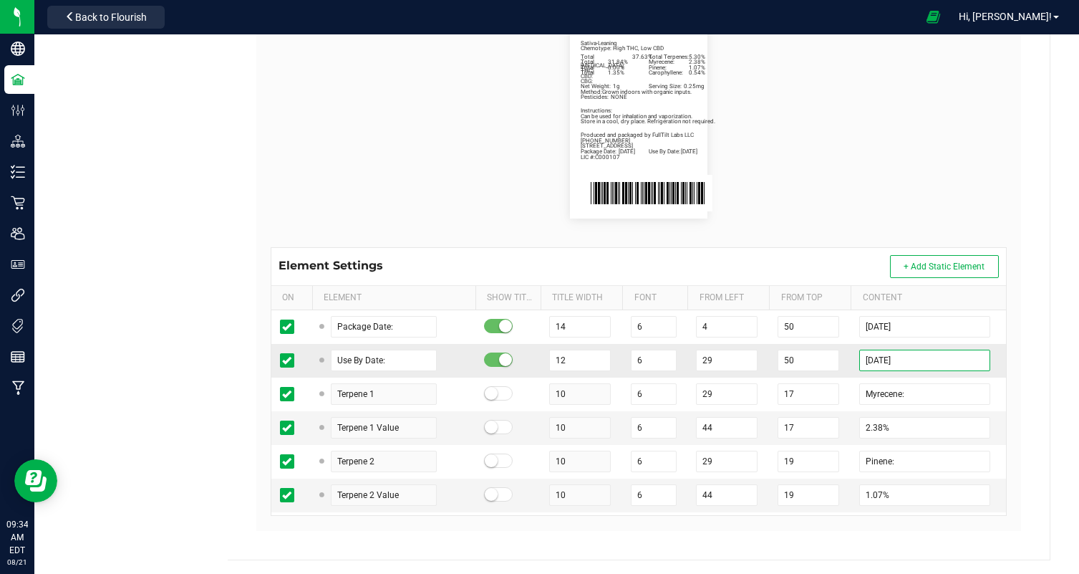
click at [886, 356] on input "[DATE]" at bounding box center [924, 359] width 131 height 21
click at [943, 107] on flourish-label-viewer "Package Date: [DATE] Use By Date: [DATE] Myrecene: 2.38% Pinene: 1.07% Carophyl…" at bounding box center [639, 115] width 736 height 206
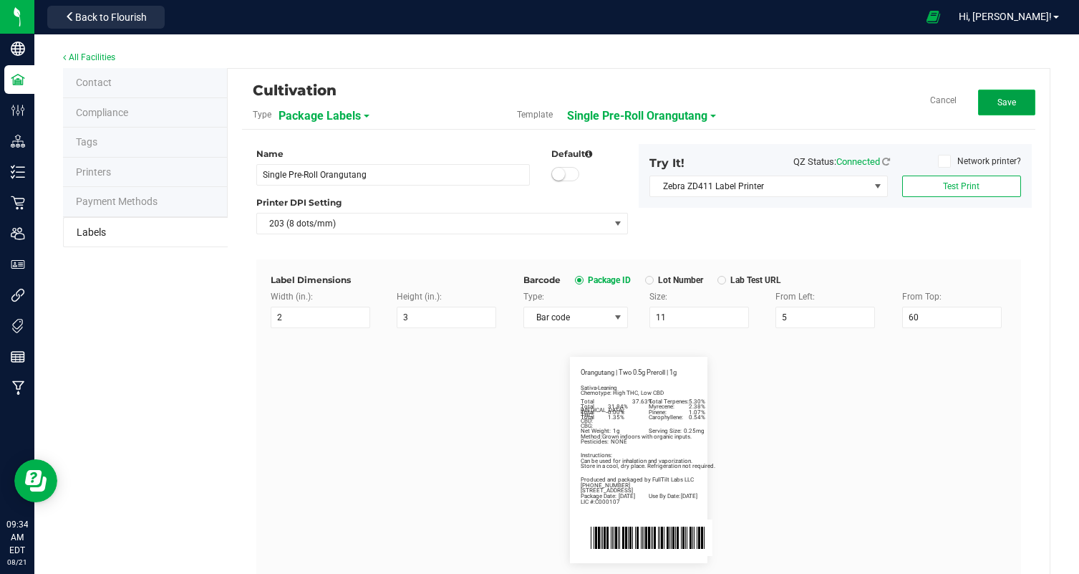
click at [1003, 95] on button "Save" at bounding box center [1006, 103] width 57 height 26
click at [695, 118] on span "Single Pre-Roll Orangutang" at bounding box center [653, 116] width 140 height 24
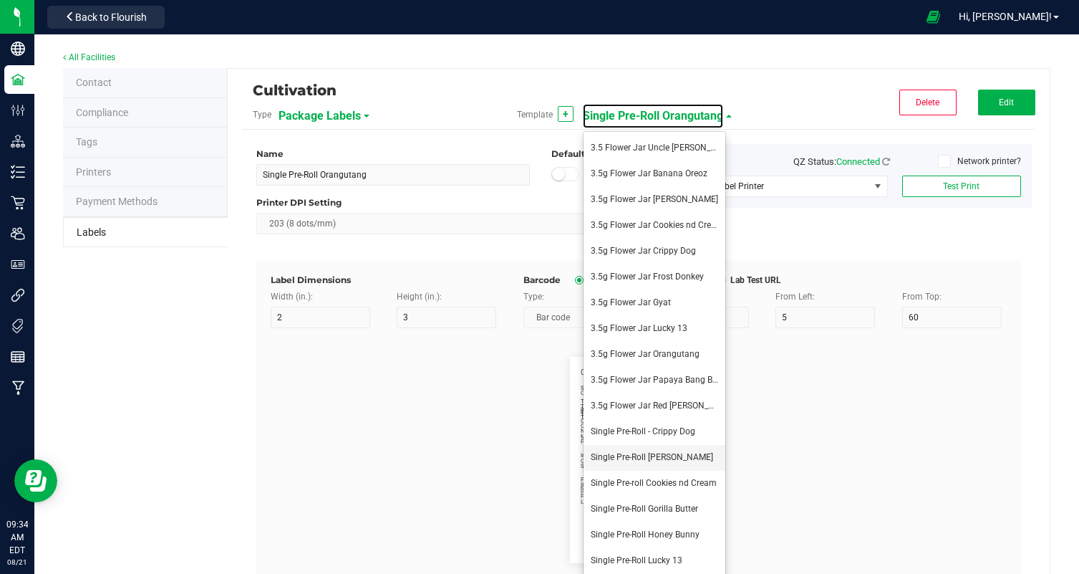
scroll to position [107, 0]
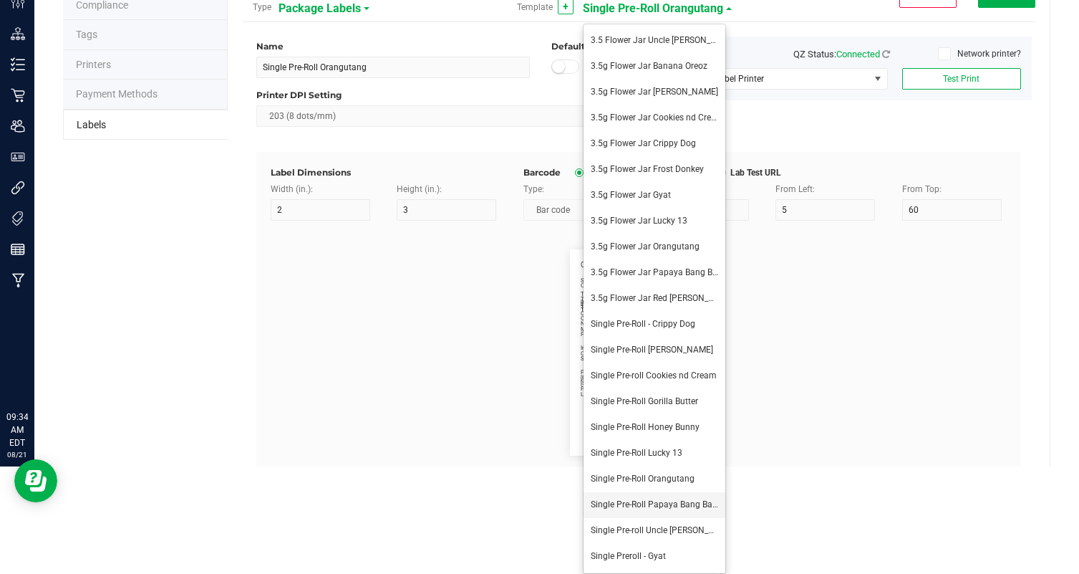
click at [683, 499] on span "Single Pre-Roll Papaya Bang Bang" at bounding box center [657, 504] width 132 height 10
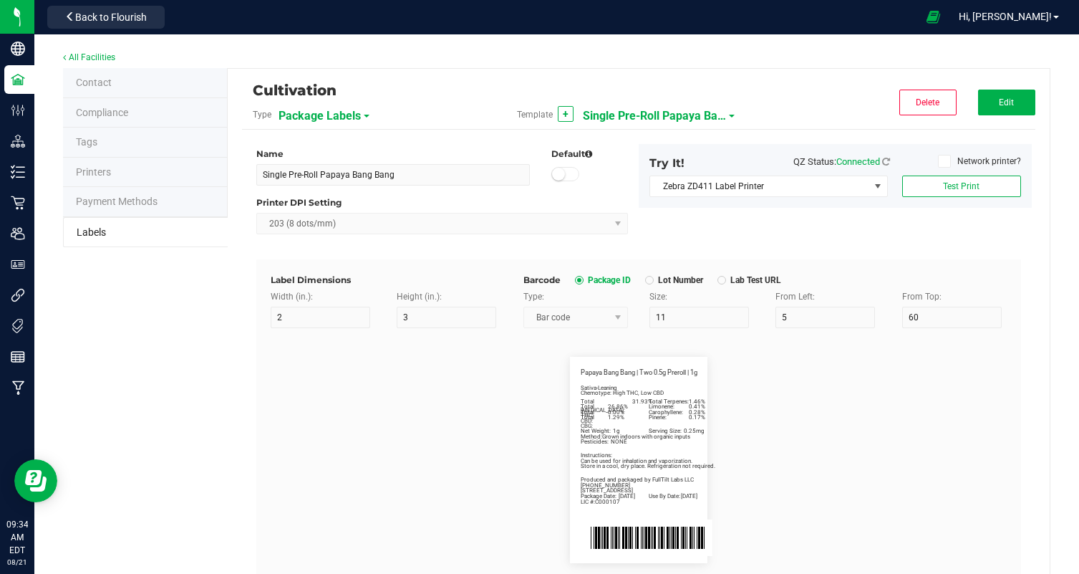
click at [682, 115] on span "Single Pre-Roll Papaya Bang Bang" at bounding box center [654, 116] width 143 height 24
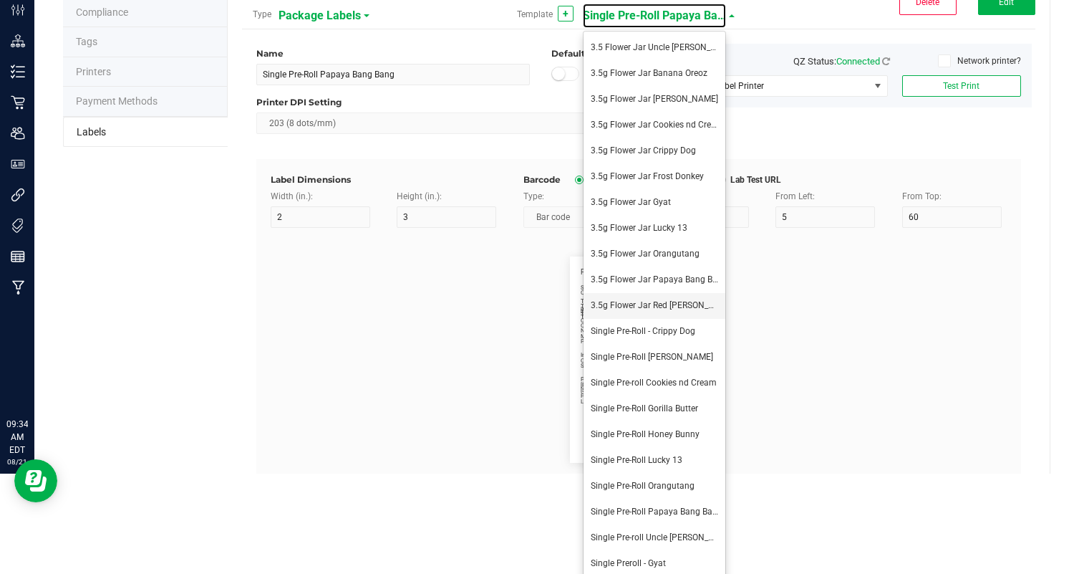
scroll to position [107, 0]
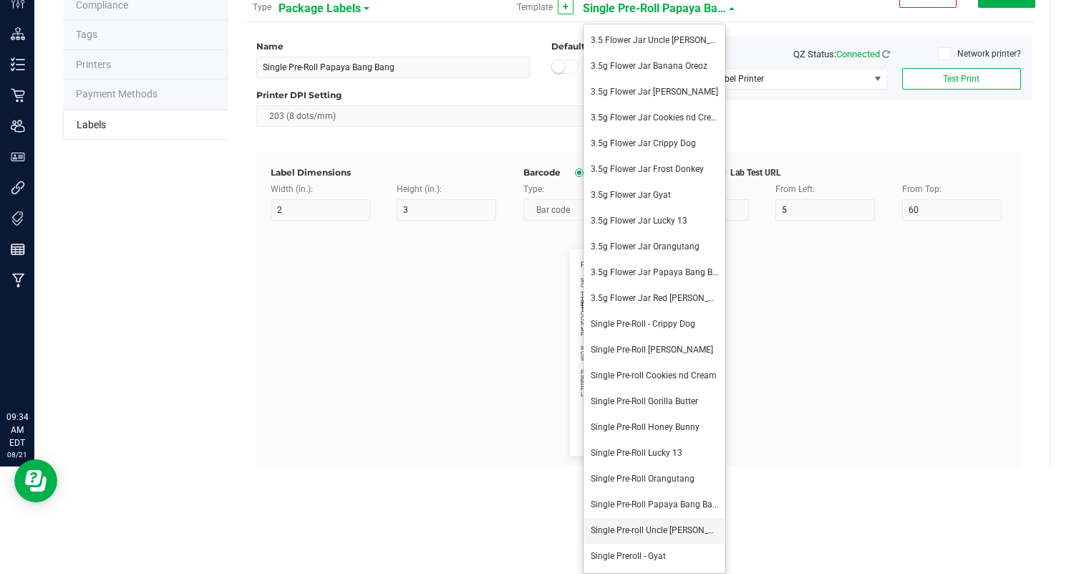
click at [655, 528] on span "Single Pre-roll Uncle [PERSON_NAME]" at bounding box center [663, 530] width 144 height 10
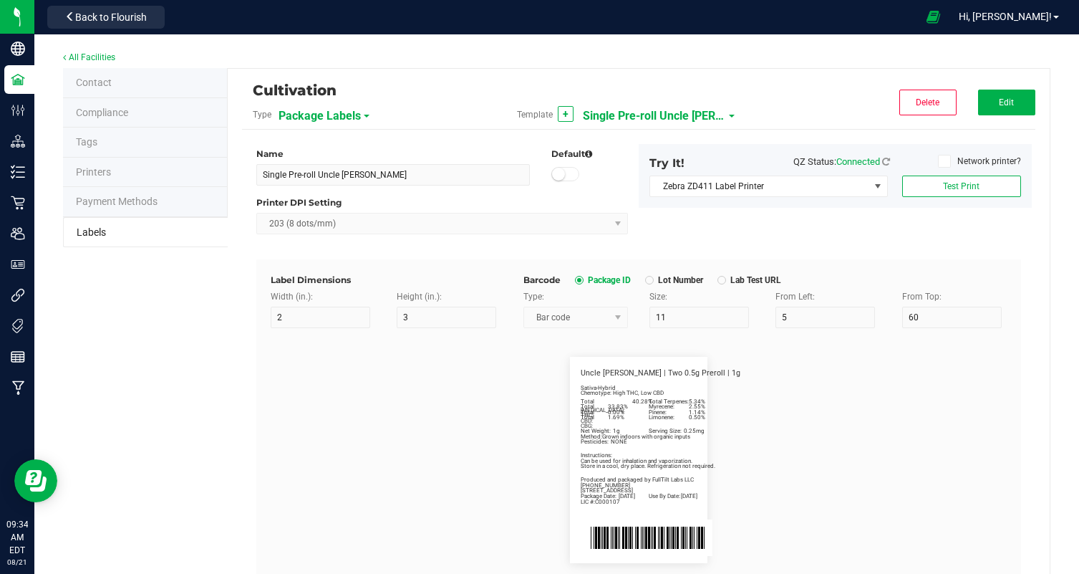
scroll to position [0, 0]
click at [1003, 93] on button "Edit" at bounding box center [1006, 103] width 57 height 26
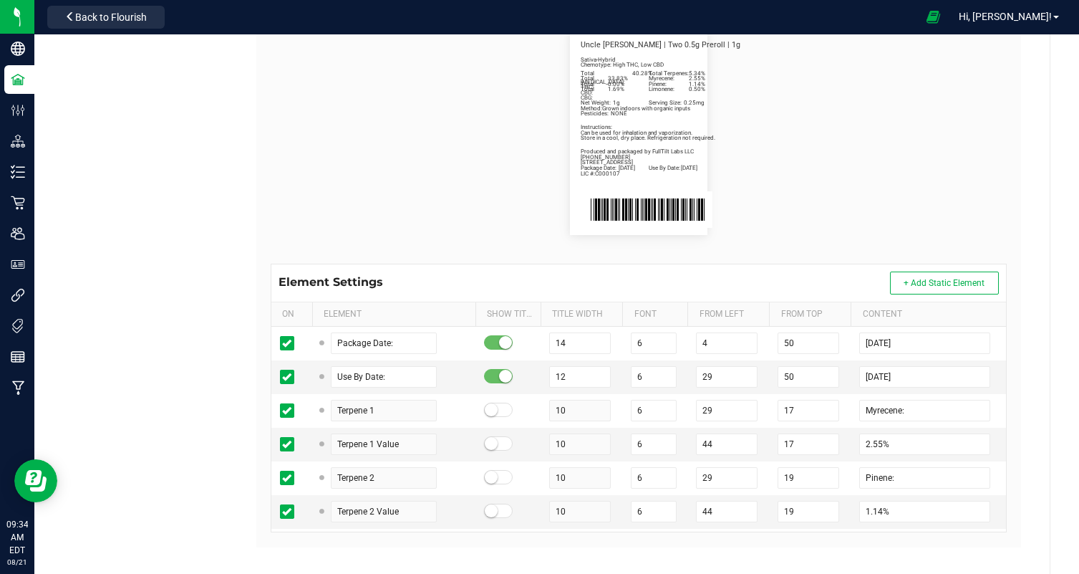
scroll to position [344, 0]
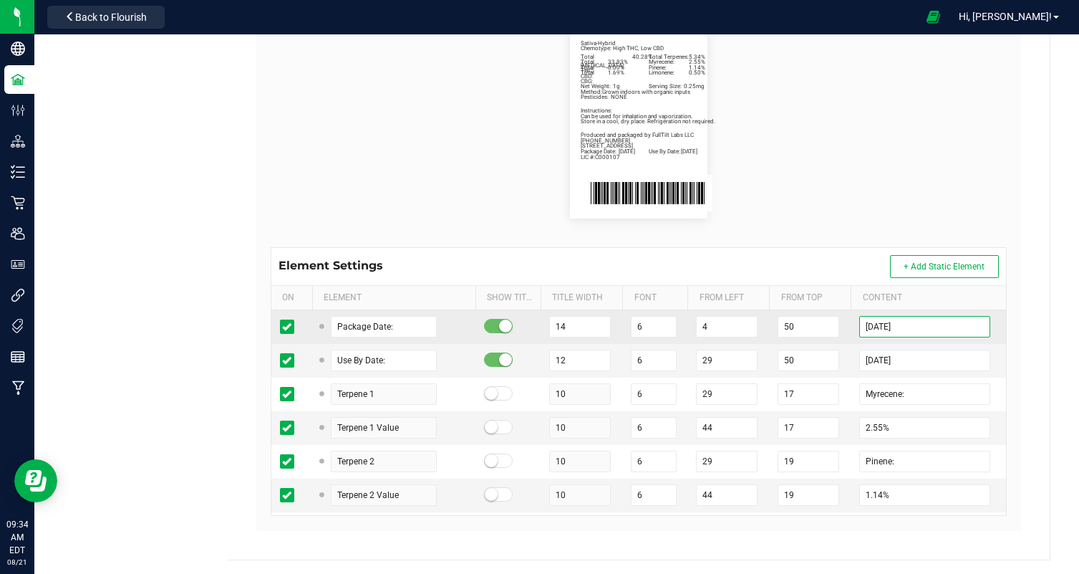
click at [888, 324] on input "[DATE]" at bounding box center [924, 326] width 131 height 21
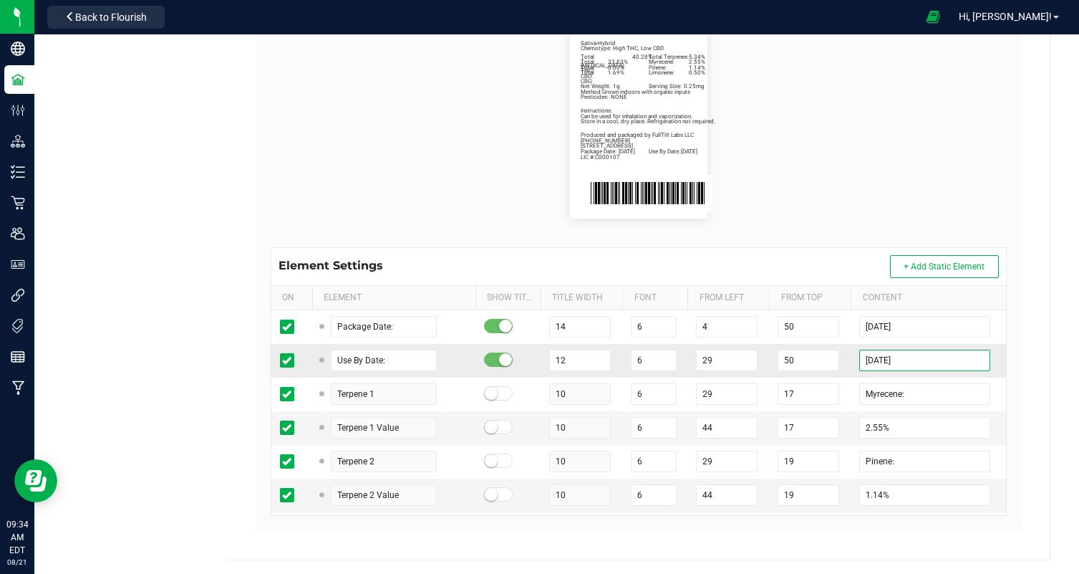
click at [887, 358] on input "[DATE]" at bounding box center [924, 359] width 131 height 21
click at [907, 90] on flourish-label-viewer "Package Date: [DATE] Use By Date: [DATE] Myrecene: 2.55% Pinene: 1.14% Limonene…" at bounding box center [639, 115] width 736 height 206
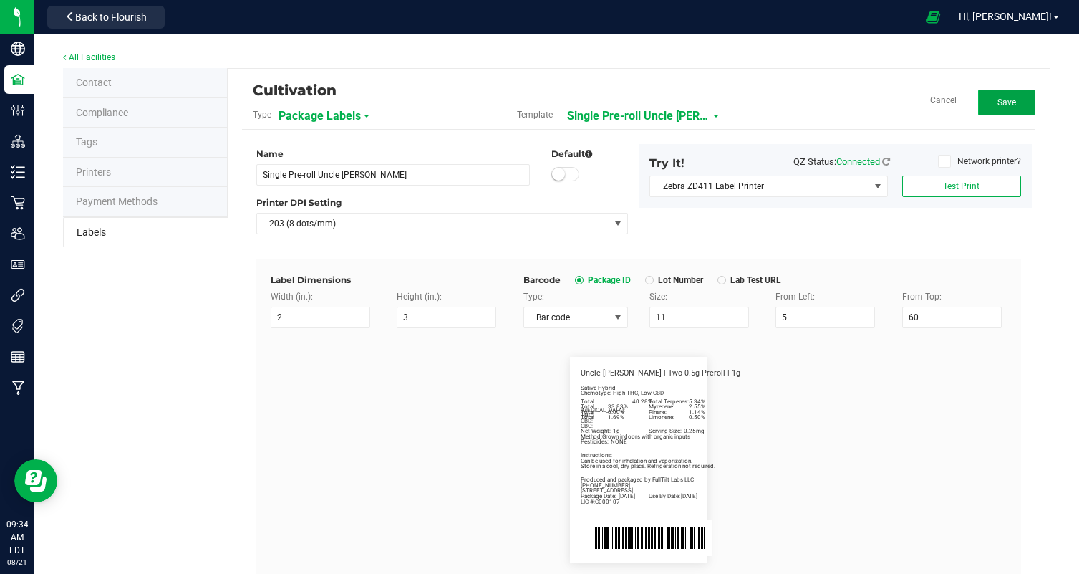
click at [1007, 98] on span "Save" at bounding box center [1007, 102] width 19 height 10
click at [685, 111] on span "Single Pre-roll Uncle [PERSON_NAME]" at bounding box center [654, 116] width 143 height 24
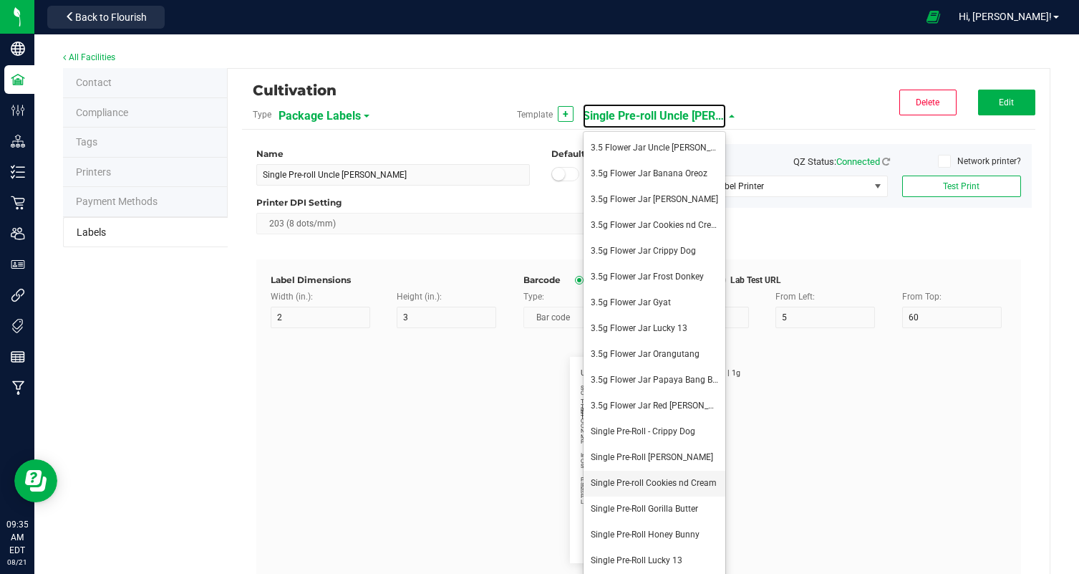
scroll to position [17, 0]
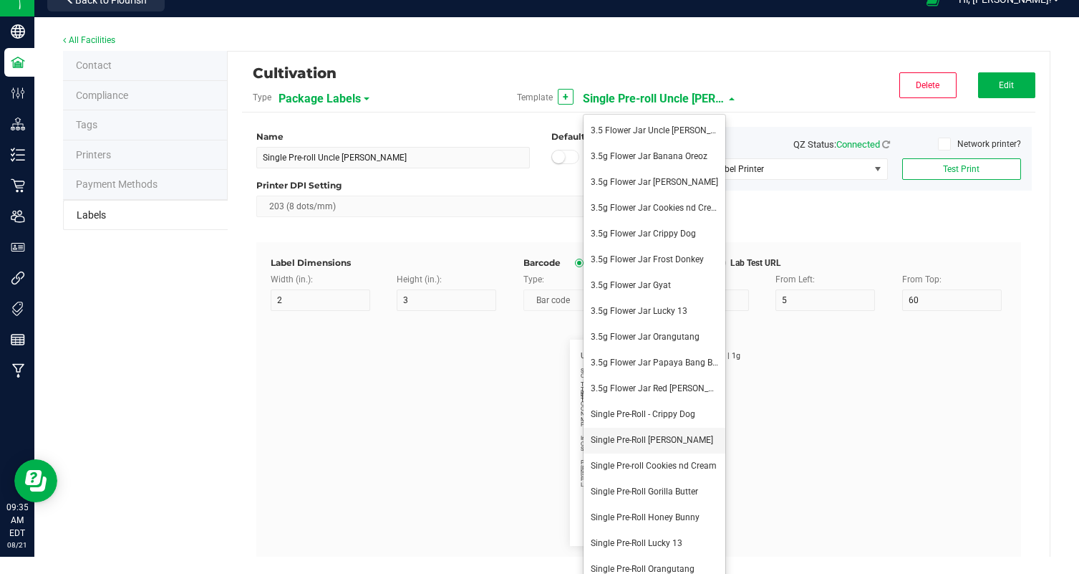
click at [680, 443] on span "Single Pre-Roll [PERSON_NAME]" at bounding box center [652, 440] width 122 height 10
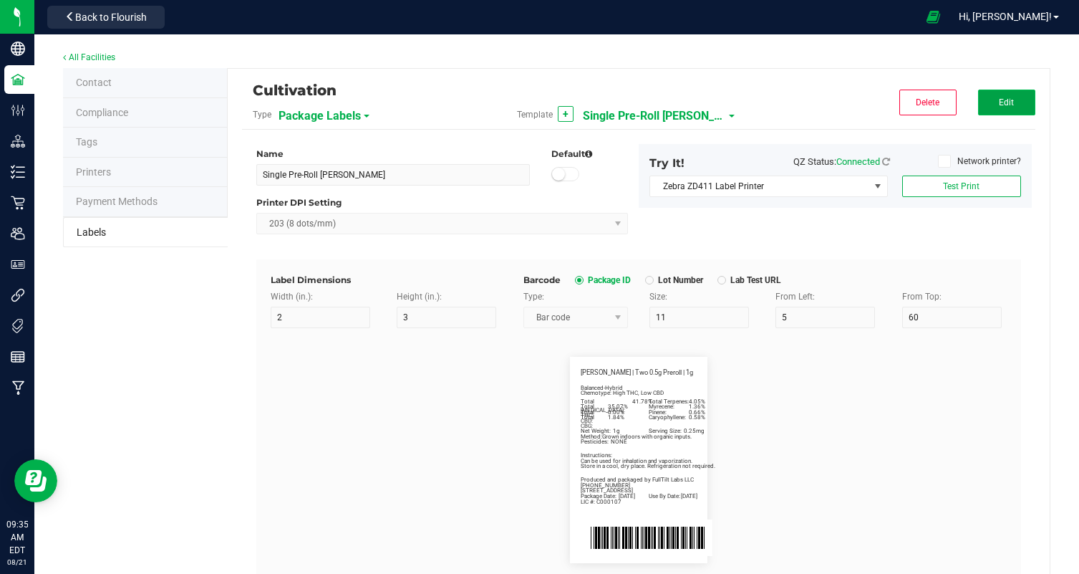
click at [1008, 104] on span "Edit" at bounding box center [1006, 102] width 15 height 10
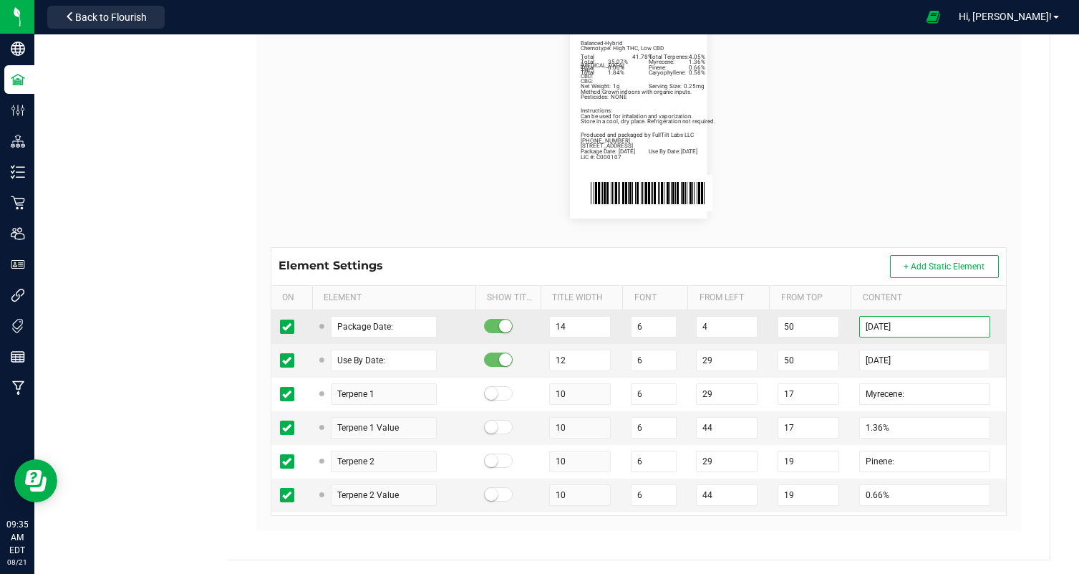
click at [889, 326] on input "[DATE]" at bounding box center [924, 326] width 131 height 21
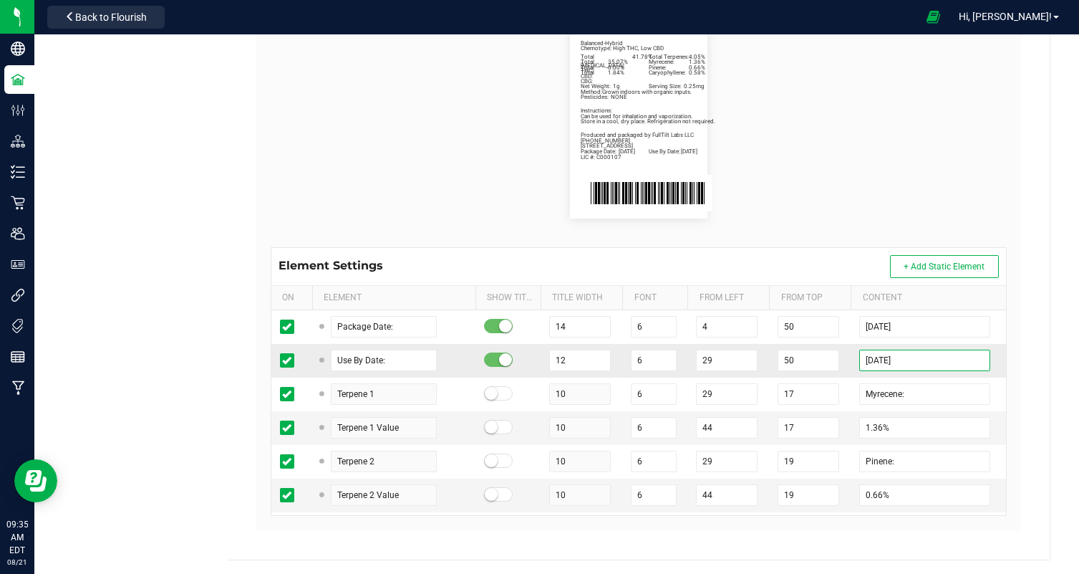
click at [887, 357] on input "[DATE]" at bounding box center [924, 359] width 131 height 21
click at [961, 120] on flourish-label-viewer "Package Date: [DATE] Use By Date: [DATE] Myrecene: 1.36% Pinene: 0.66% Caryophy…" at bounding box center [639, 115] width 736 height 206
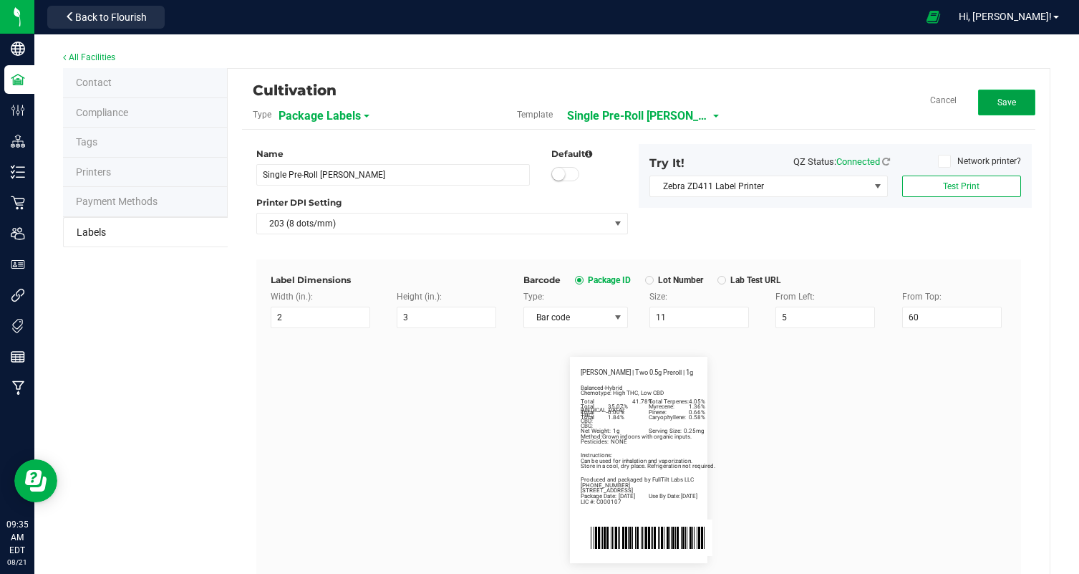
click at [1004, 95] on button "Save" at bounding box center [1006, 103] width 57 height 26
click at [668, 105] on span "Single Pre-Roll [PERSON_NAME]" at bounding box center [654, 116] width 143 height 24
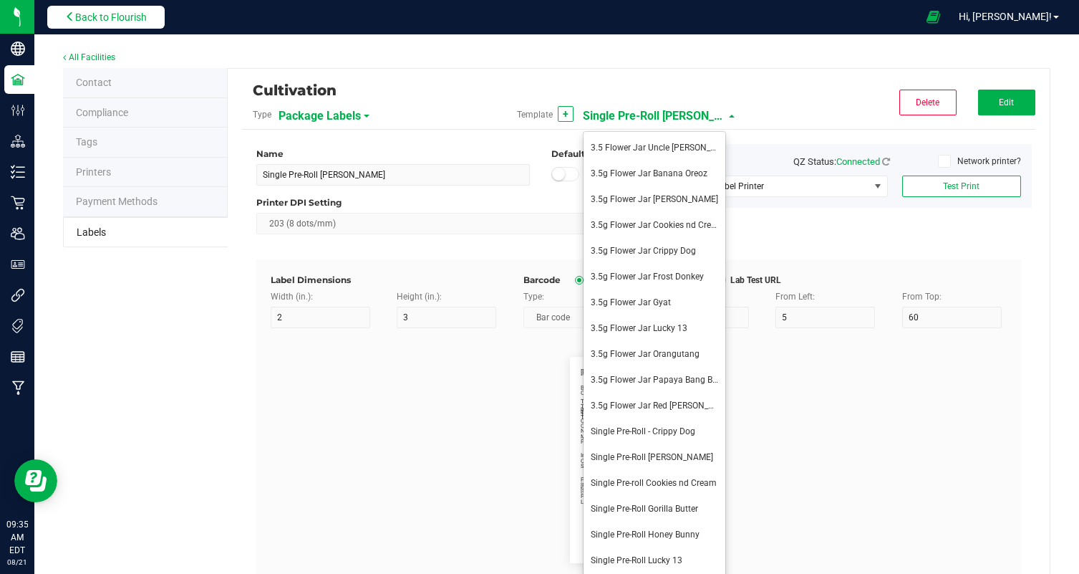
click at [82, 26] on button "Back to Flourish" at bounding box center [105, 17] width 117 height 23
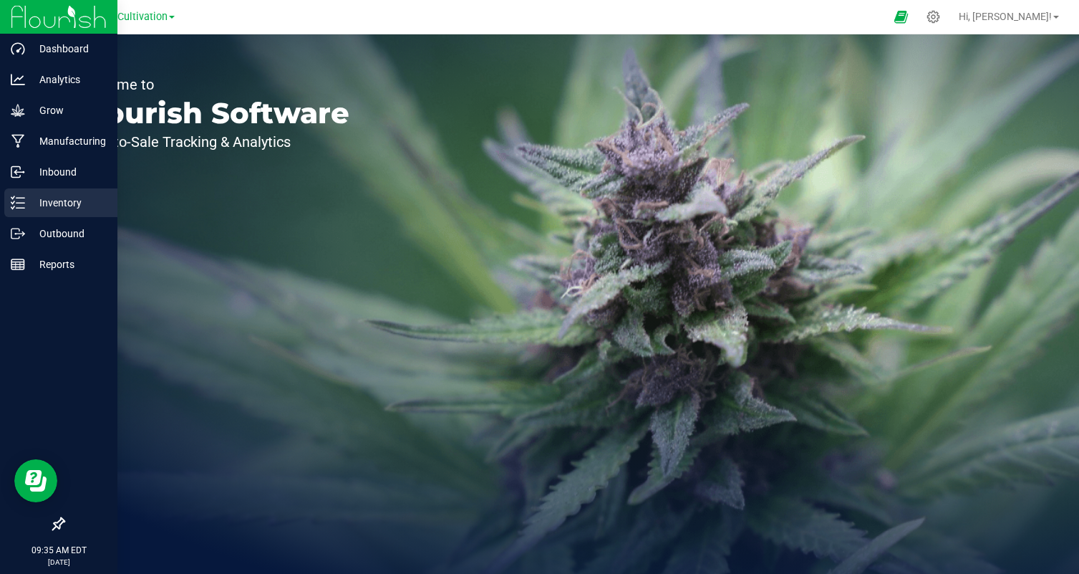
click at [32, 200] on p "Inventory" at bounding box center [68, 202] width 86 height 17
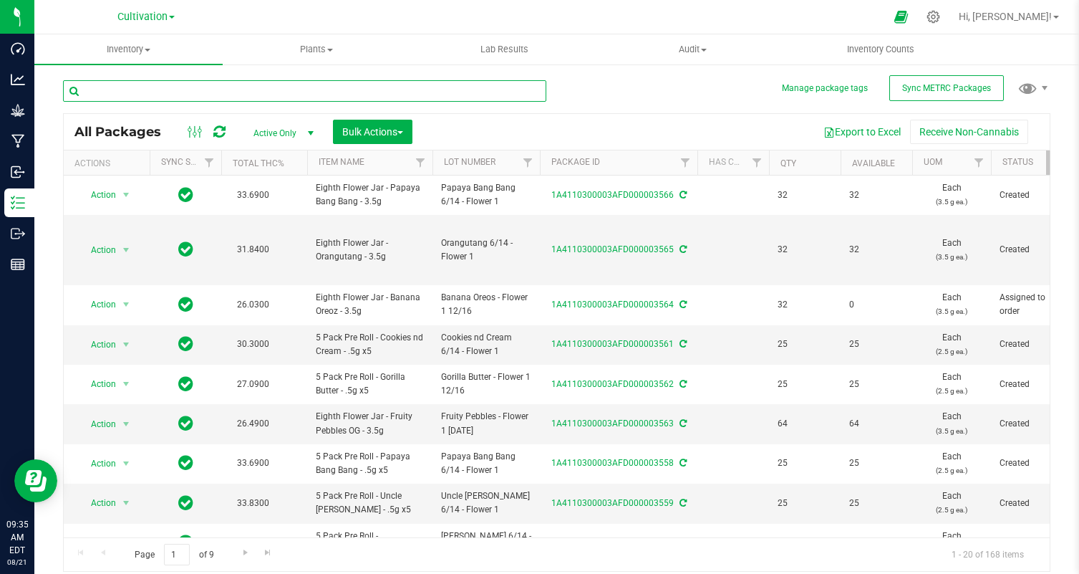
click at [279, 98] on input "text" at bounding box center [304, 90] width 483 height 21
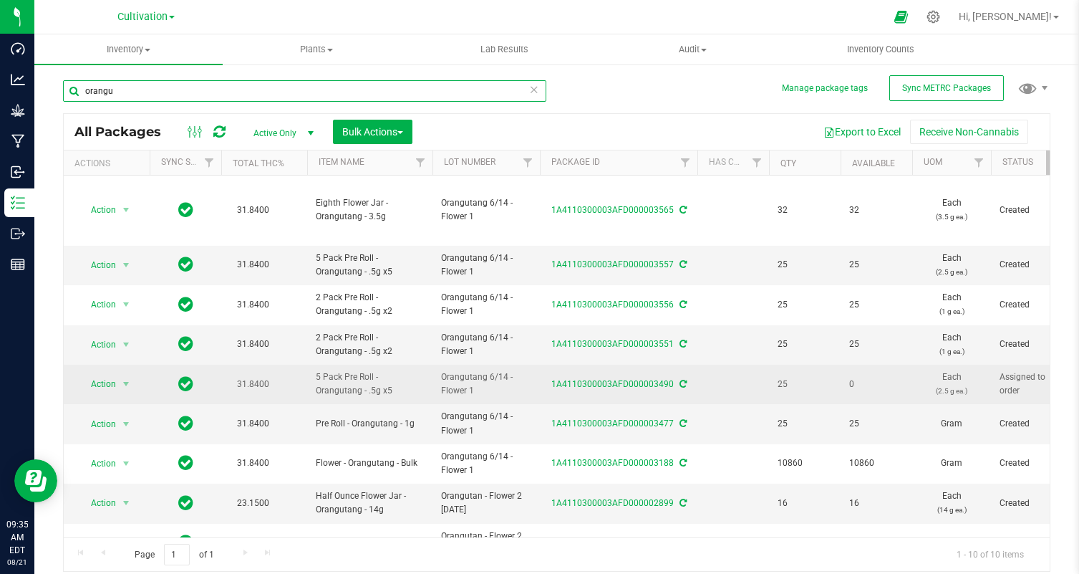
scroll to position [65, 0]
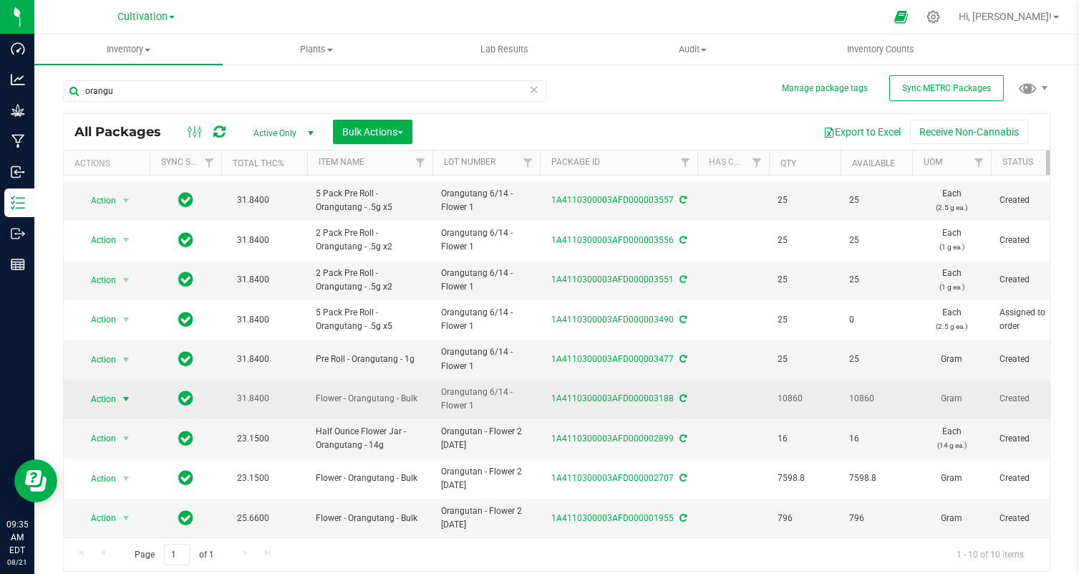
click at [94, 401] on span "Action" at bounding box center [97, 399] width 39 height 20
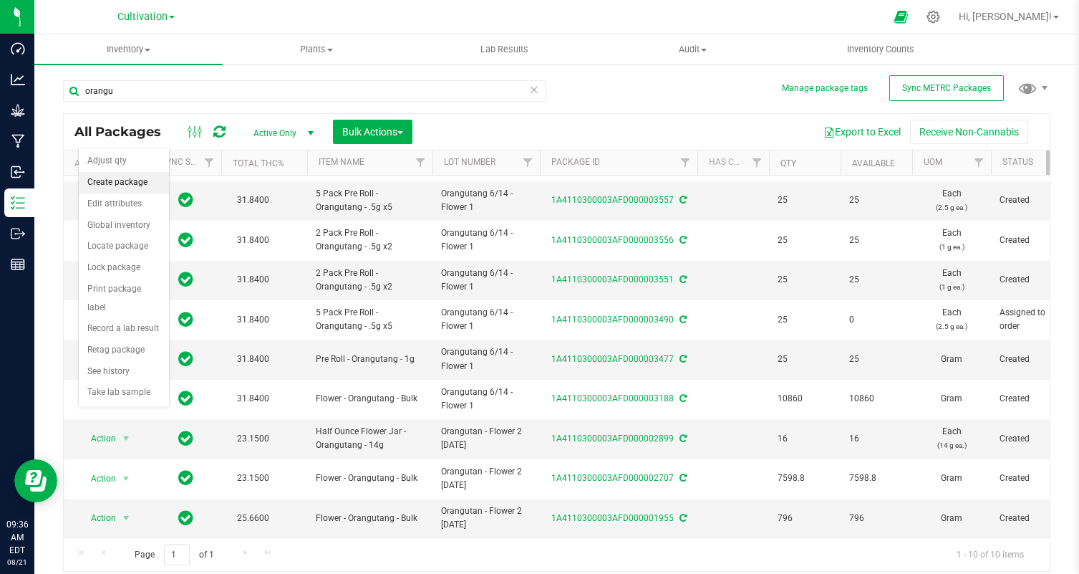
click at [110, 191] on li "Create package" at bounding box center [124, 182] width 90 height 21
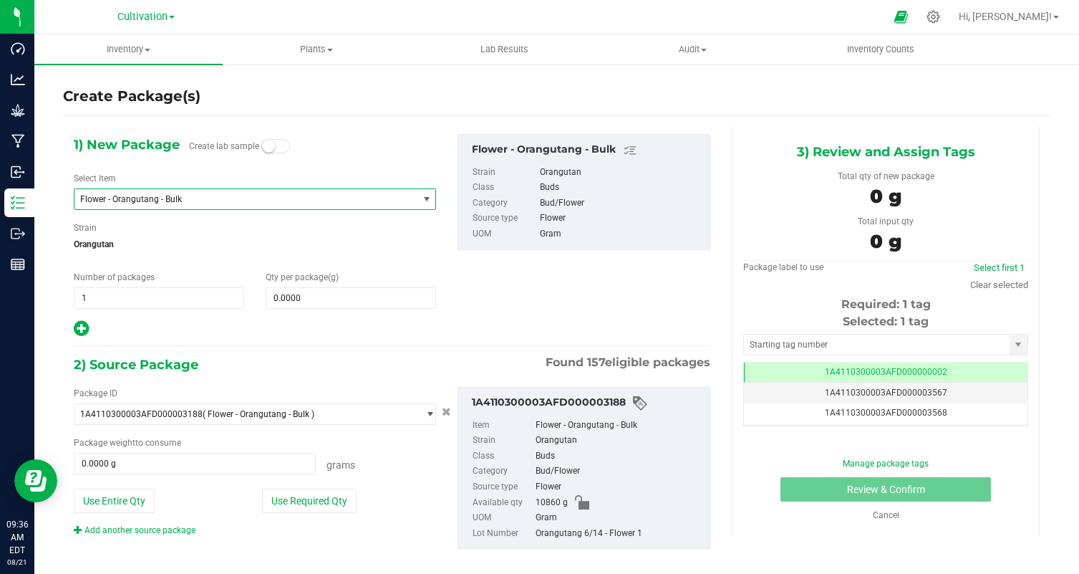
click at [207, 188] on span "Flower - Orangutang - Bulk" at bounding box center [255, 198] width 362 height 21
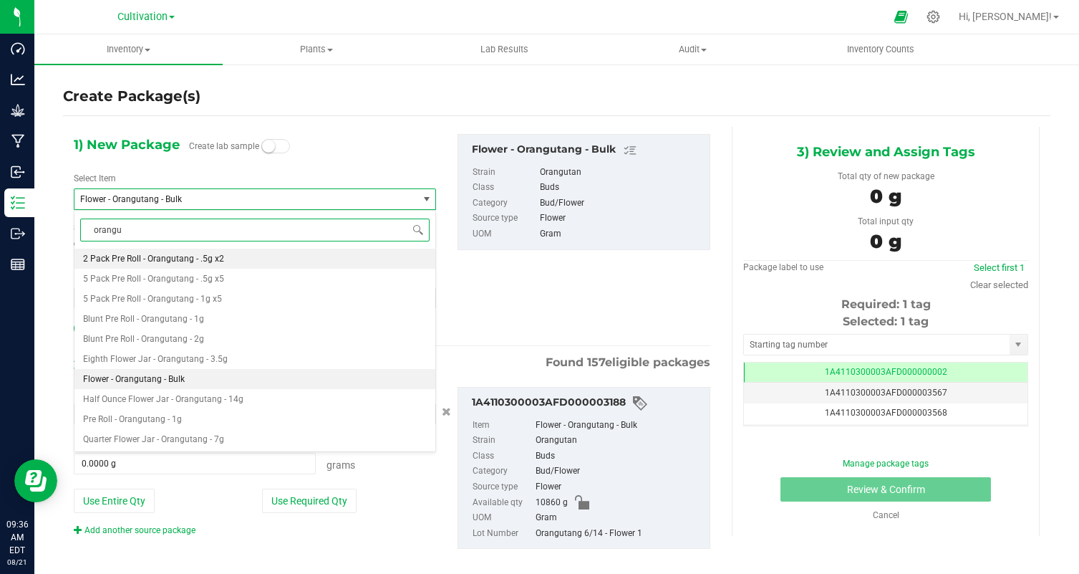
click at [190, 248] on li "2 Pack Pre Roll - Orangutang - .5g x2" at bounding box center [254, 258] width 361 height 20
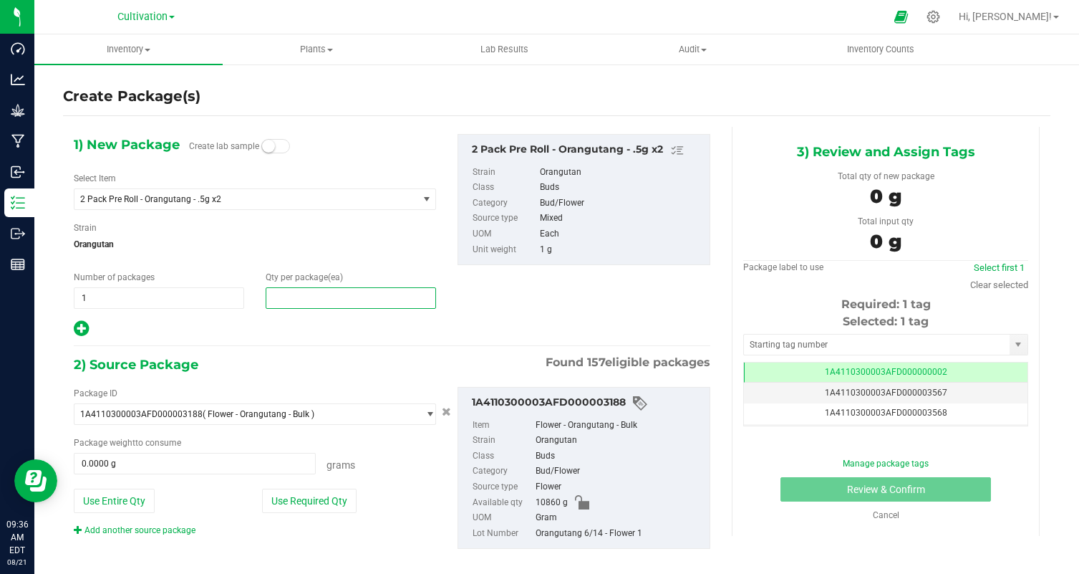
click at [279, 301] on span at bounding box center [351, 297] width 170 height 21
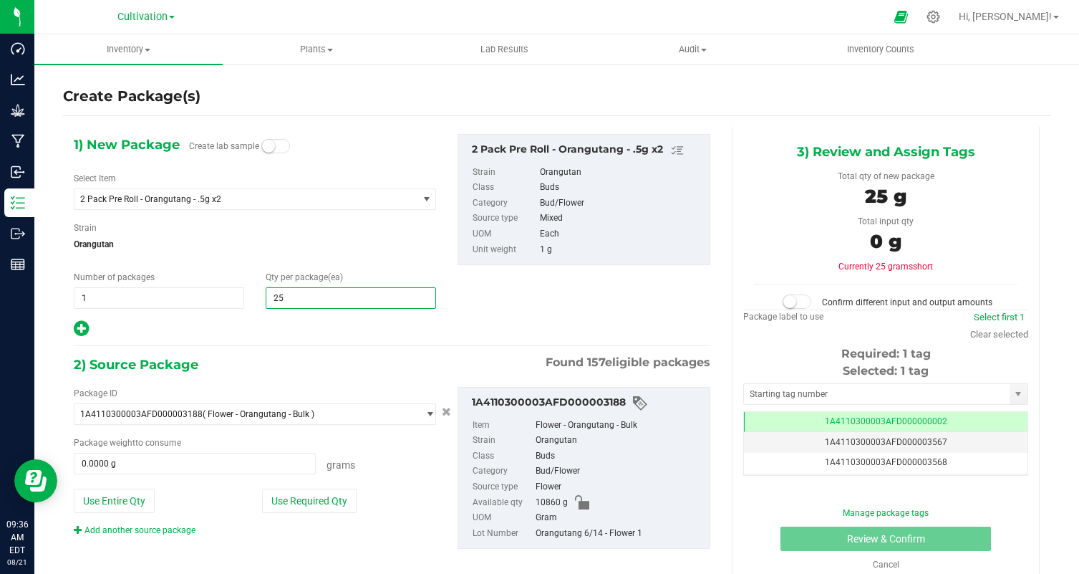
click at [274, 325] on div at bounding box center [255, 328] width 362 height 19
click at [322, 501] on button "Use Required Qty" at bounding box center [309, 500] width 95 height 24
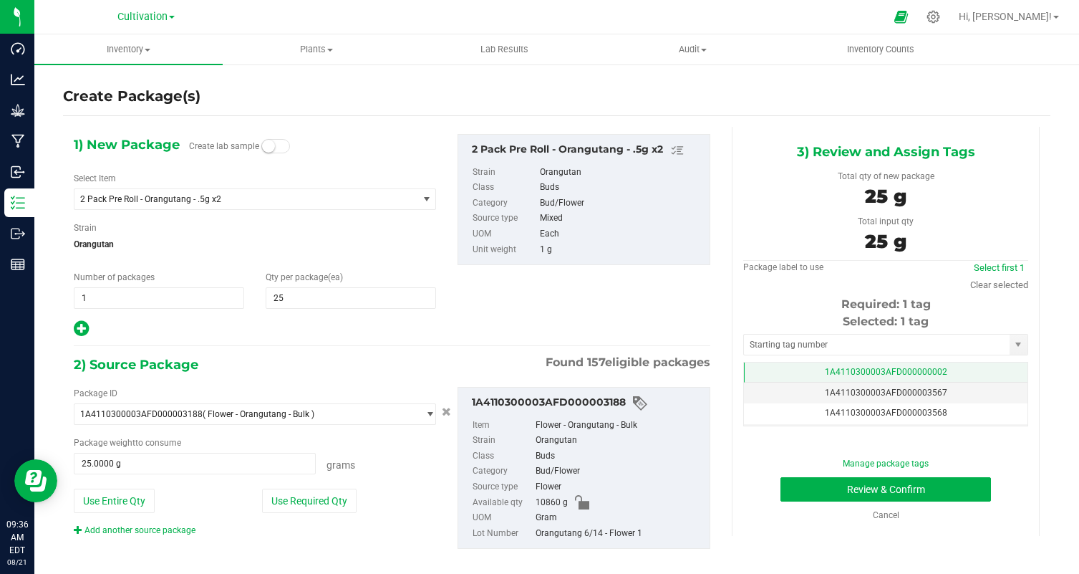
click at [892, 380] on td "1A4110300003AFD000000002" at bounding box center [886, 372] width 284 height 21
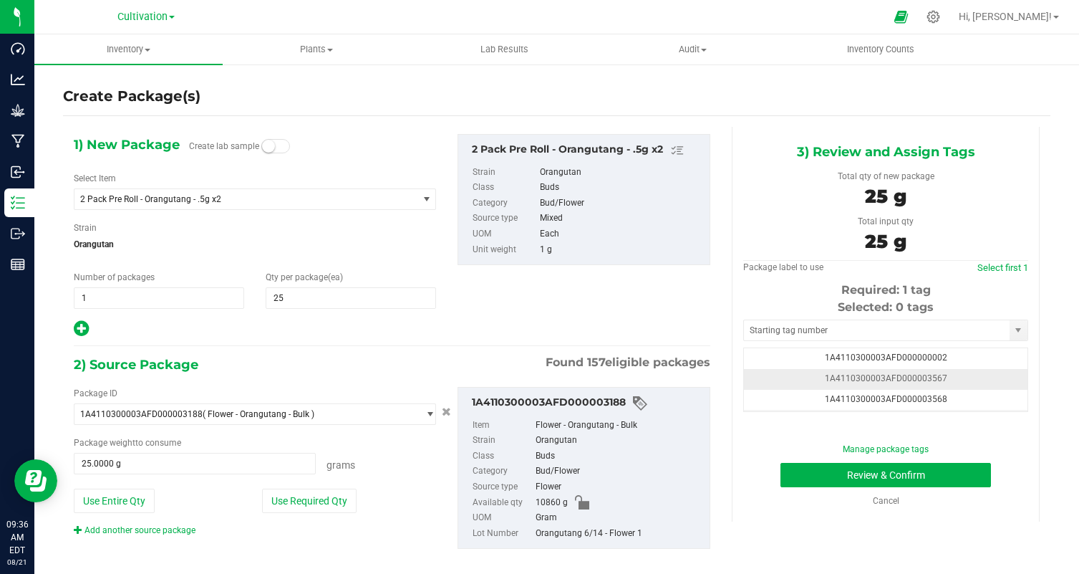
click at [947, 376] on td "1A4110300003AFD000003567" at bounding box center [886, 379] width 284 height 21
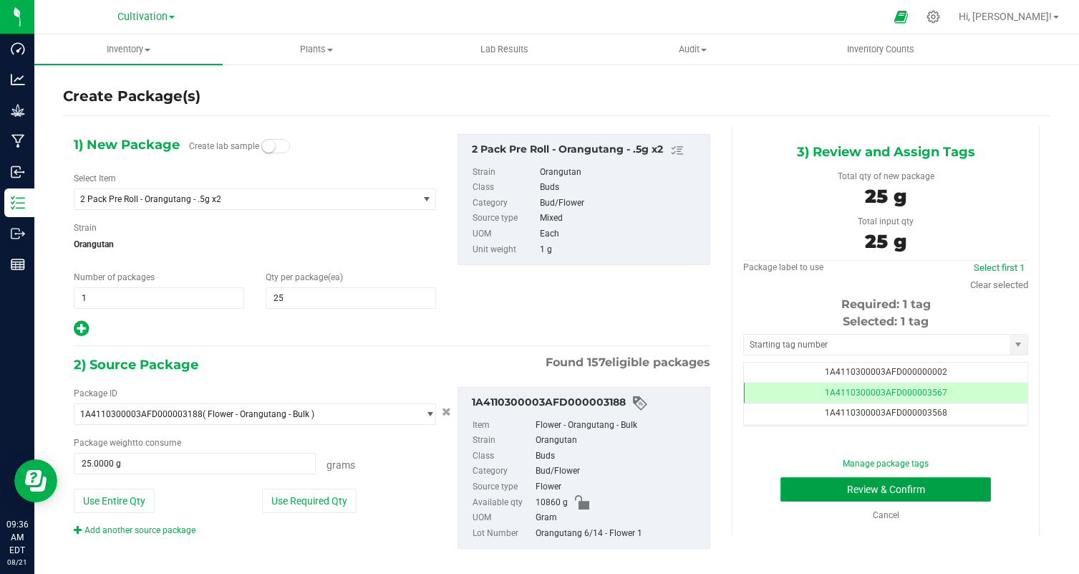
click at [907, 487] on button "Review & Confirm" at bounding box center [886, 489] width 211 height 24
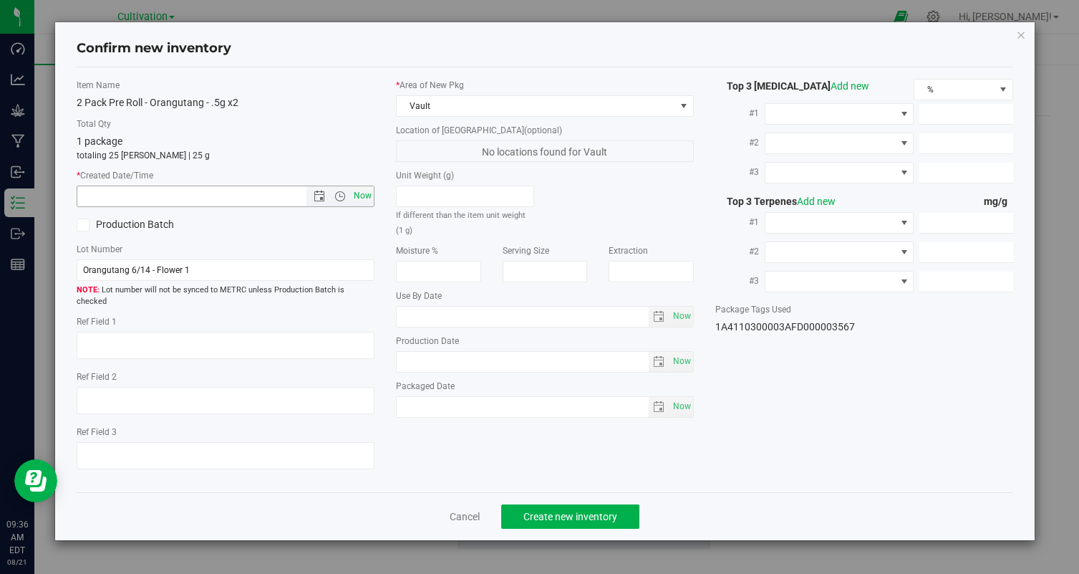
click at [368, 197] on span "Now" at bounding box center [363, 195] width 24 height 21
click at [564, 511] on span "Create new inventory" at bounding box center [570, 516] width 94 height 11
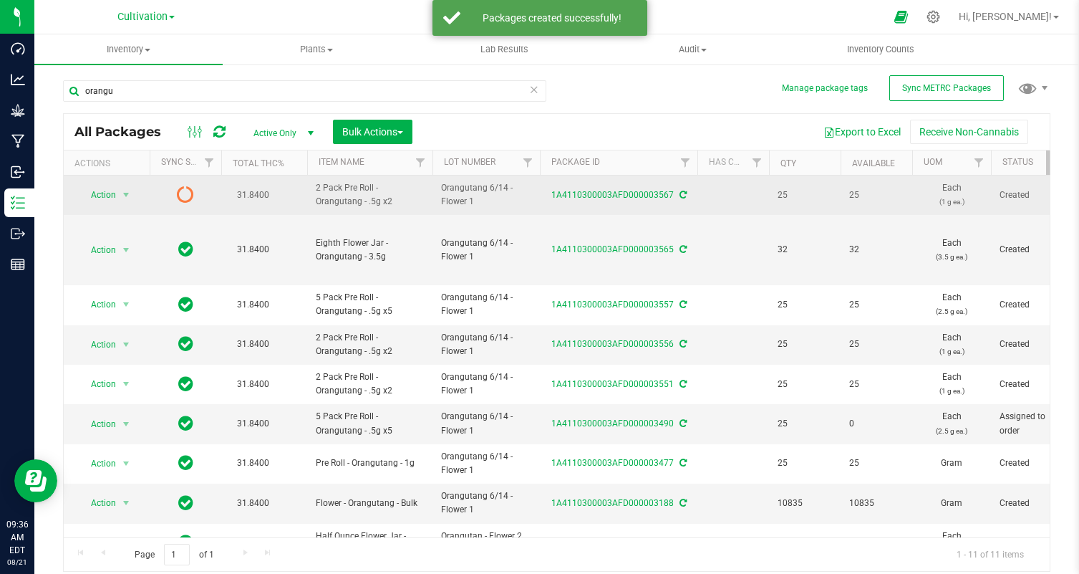
click at [77, 188] on div "Action Action Edit attributes Global inventory Lock package Print package label…" at bounding box center [106, 195] width 69 height 20
click at [109, 196] on span "Action" at bounding box center [97, 195] width 39 height 20
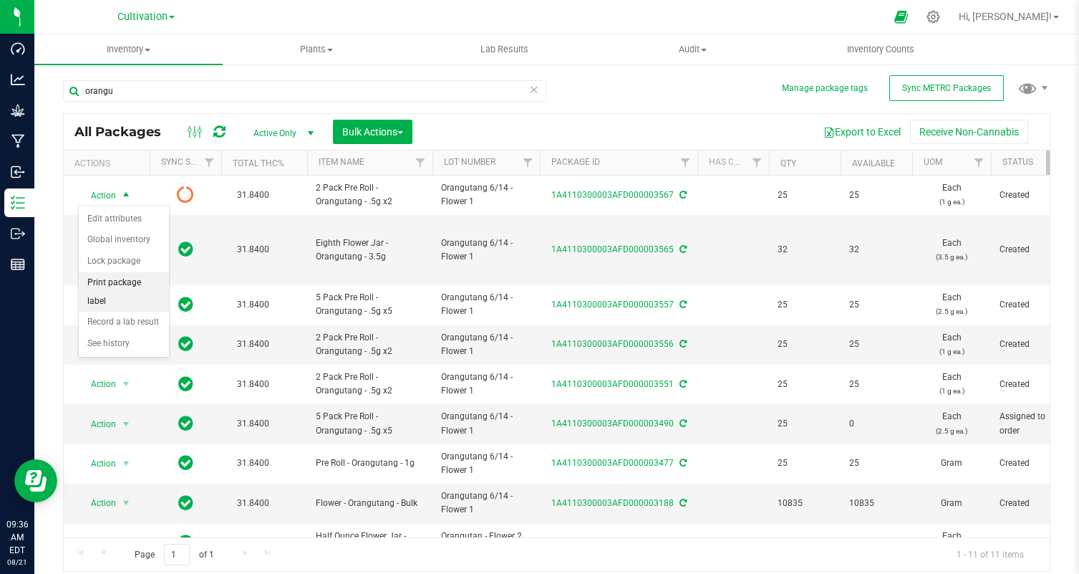
click at [151, 287] on li "Print package label" at bounding box center [124, 291] width 90 height 39
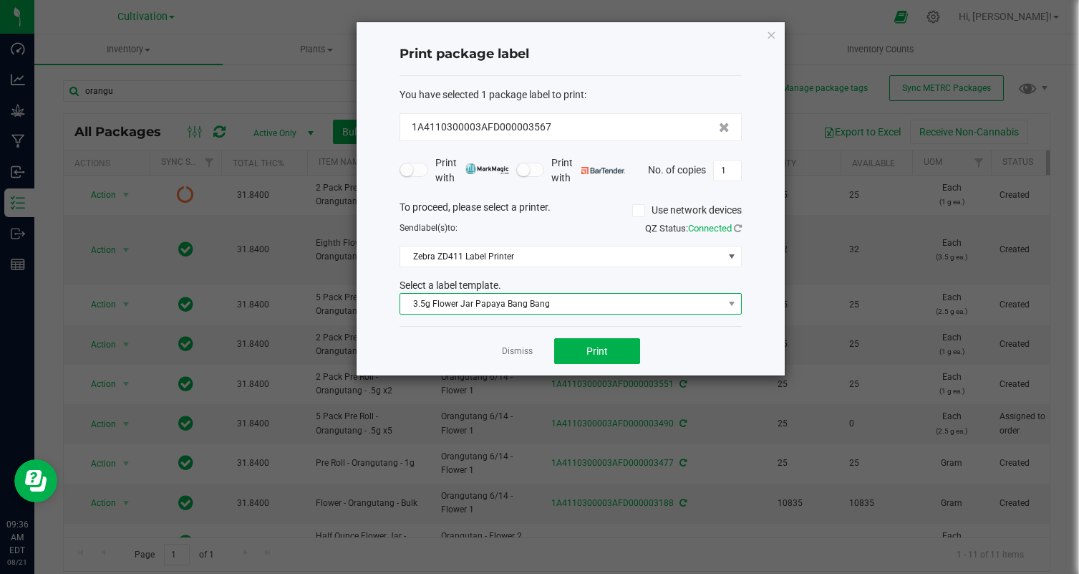
click at [602, 306] on span "3.5g Flower Jar Papaya Bang Bang" at bounding box center [561, 304] width 323 height 20
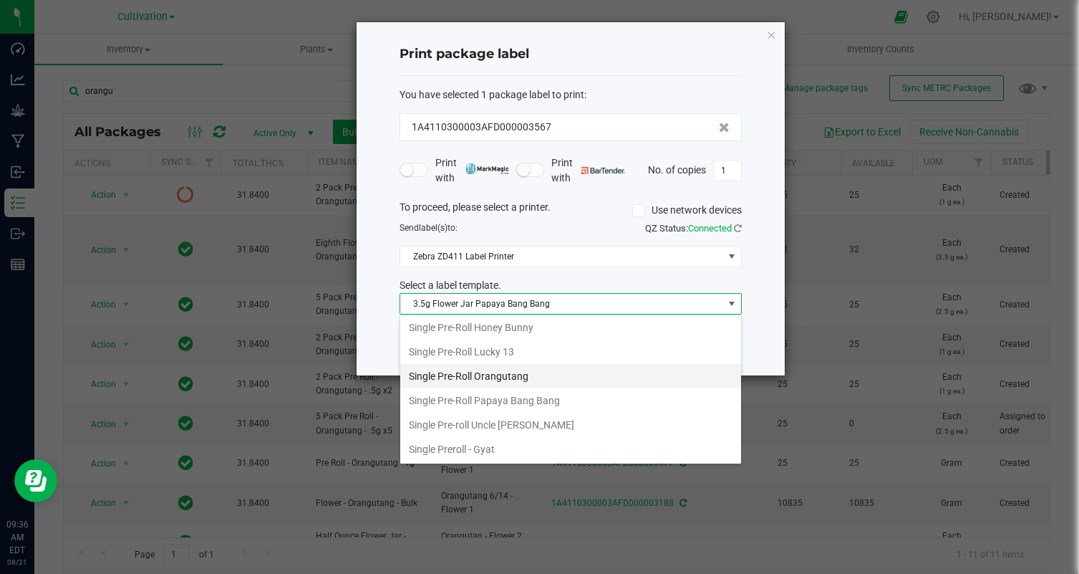
click at [588, 368] on li "Single Pre-Roll Orangutang" at bounding box center [570, 376] width 341 height 24
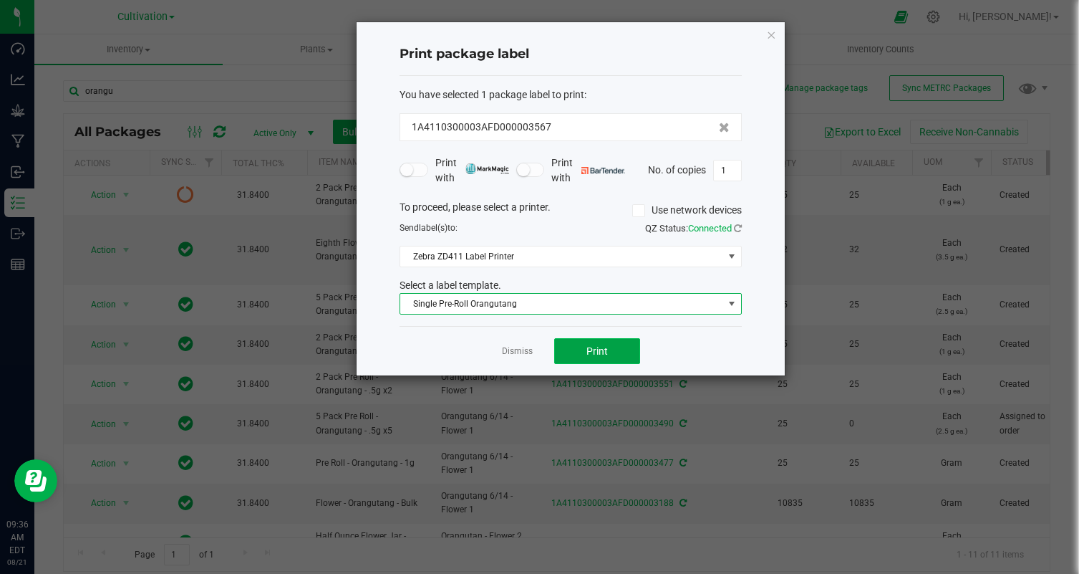
click at [594, 351] on span "Print" at bounding box center [596, 350] width 21 height 11
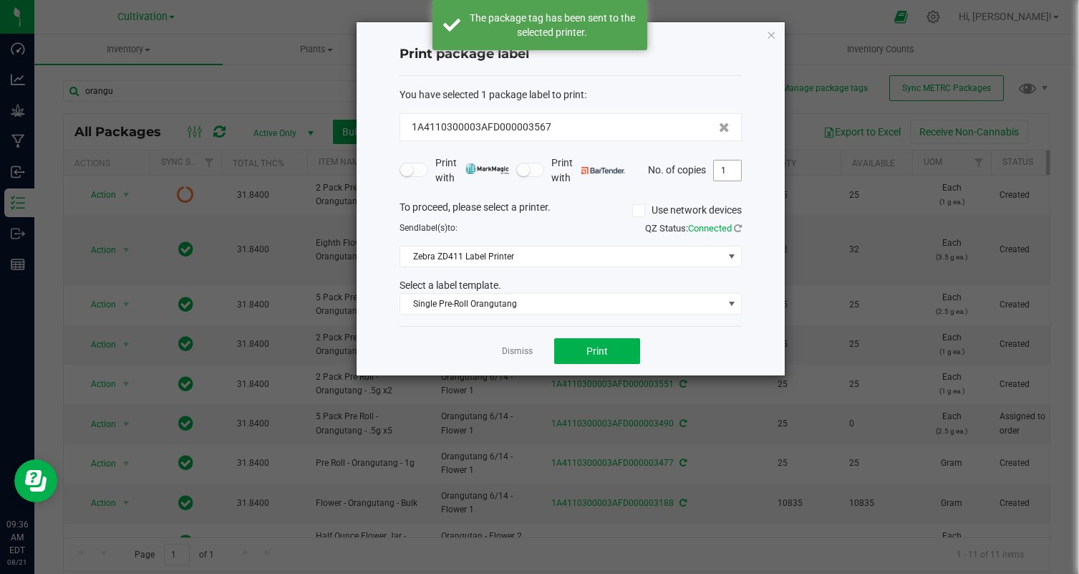
click at [721, 165] on input "1" at bounding box center [727, 170] width 27 height 20
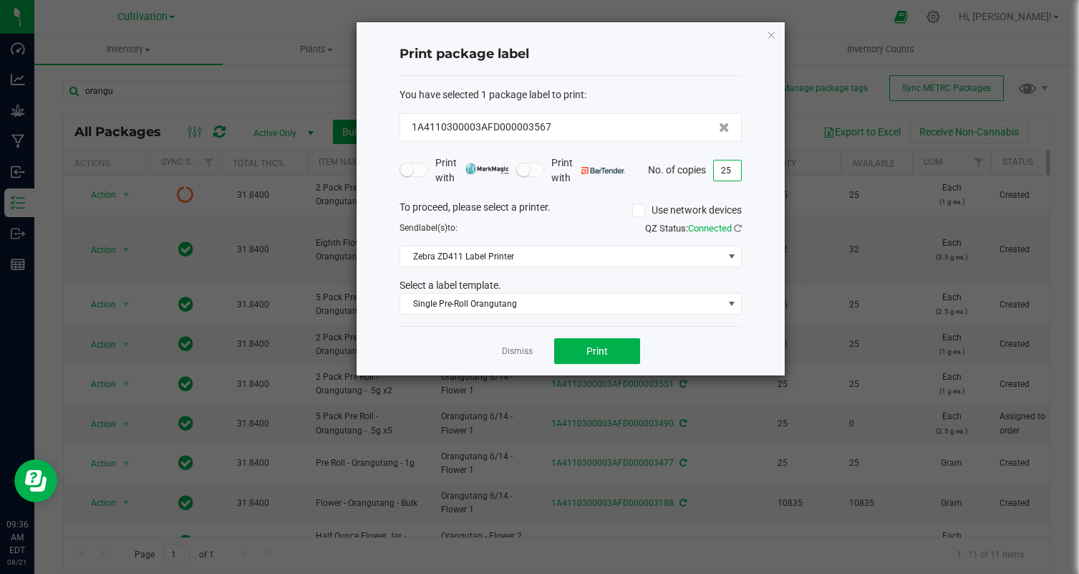
click at [682, 346] on div "Dismiss Print" at bounding box center [571, 350] width 342 height 49
click at [612, 350] on button "Print" at bounding box center [597, 351] width 86 height 26
click at [506, 359] on div "Dismiss Print" at bounding box center [571, 350] width 342 height 49
click at [515, 340] on div "Dismiss Print" at bounding box center [571, 350] width 342 height 49
click at [514, 353] on link "Dismiss" at bounding box center [517, 351] width 31 height 12
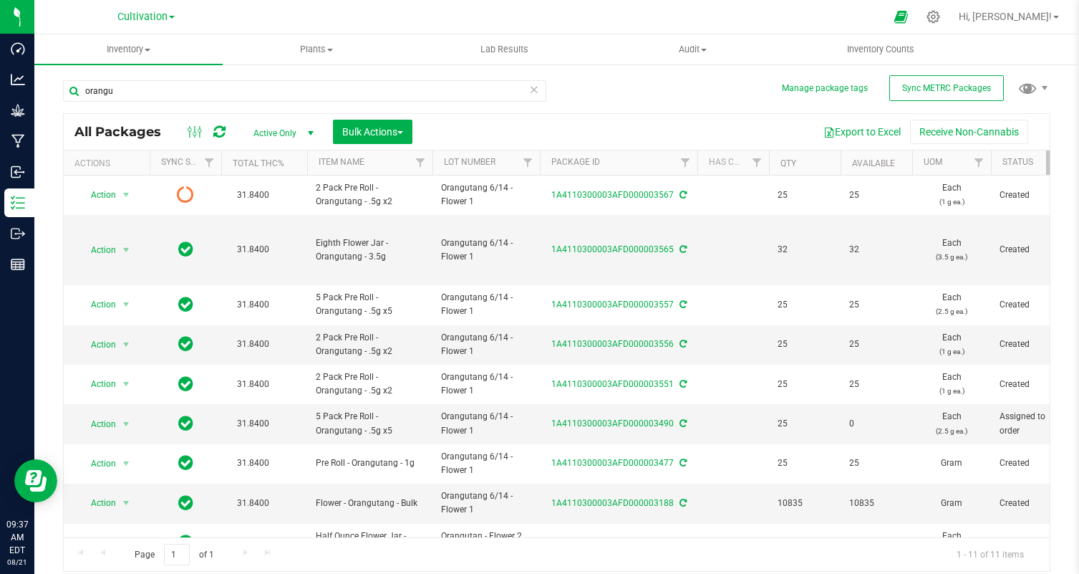
click at [125, 110] on div "orangu" at bounding box center [304, 96] width 483 height 33
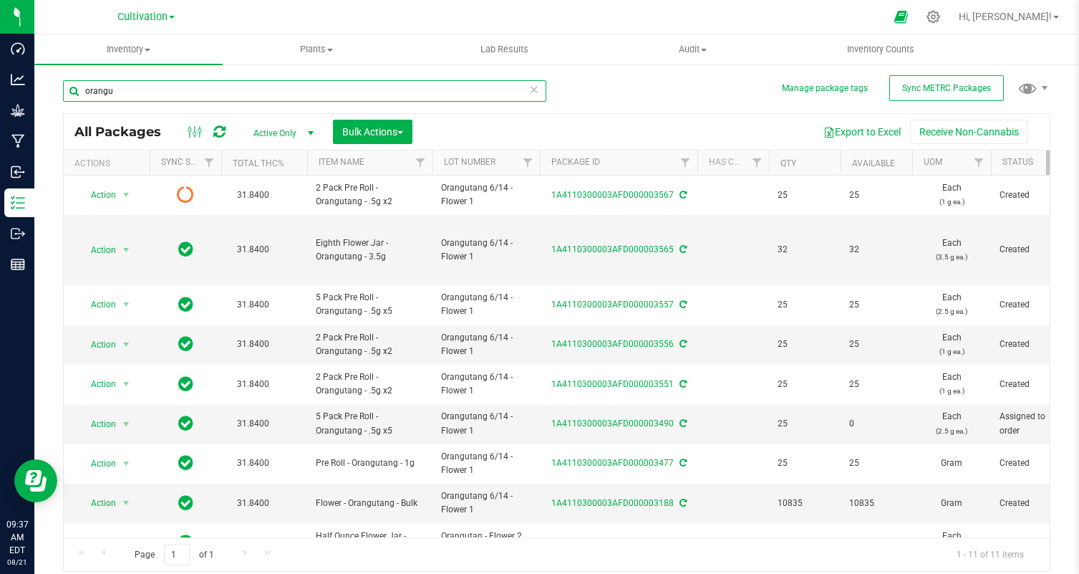
click at [126, 100] on input "orangu" at bounding box center [304, 90] width 483 height 21
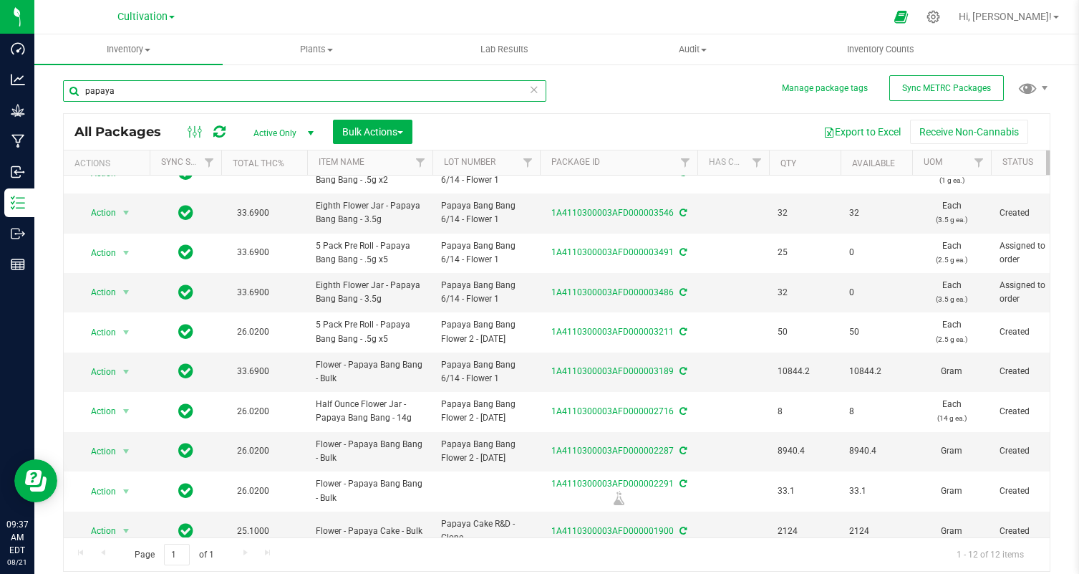
scroll to position [105, 0]
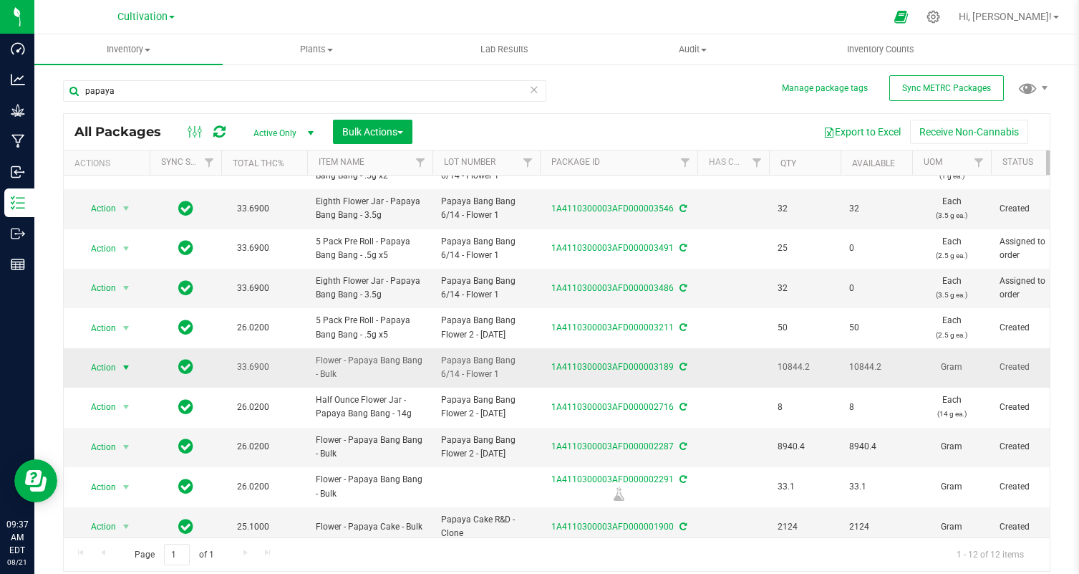
click at [120, 372] on span "select" at bounding box center [125, 367] width 11 height 11
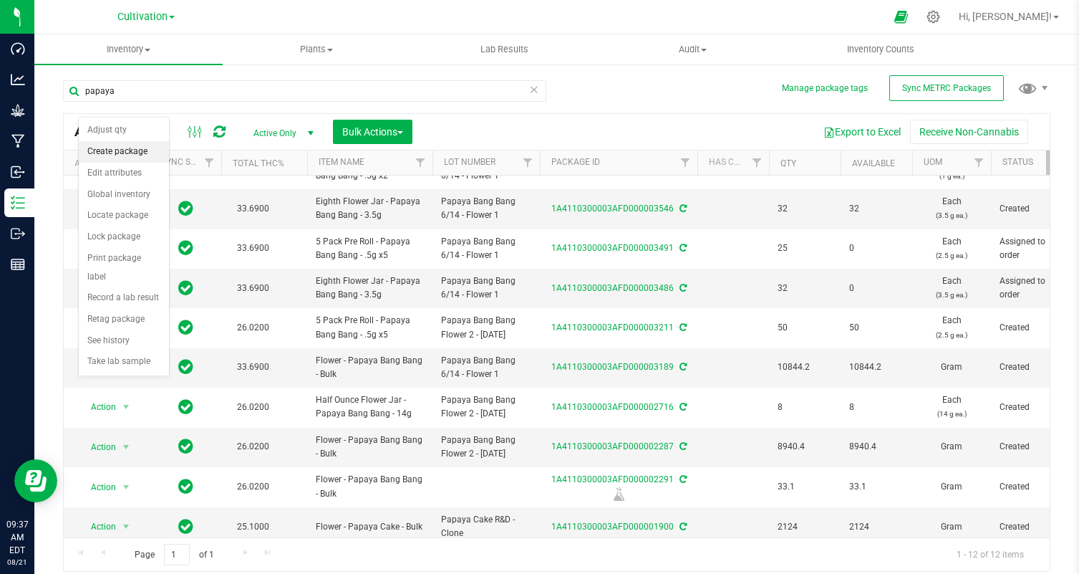
click at [128, 160] on li "Create package" at bounding box center [124, 151] width 90 height 21
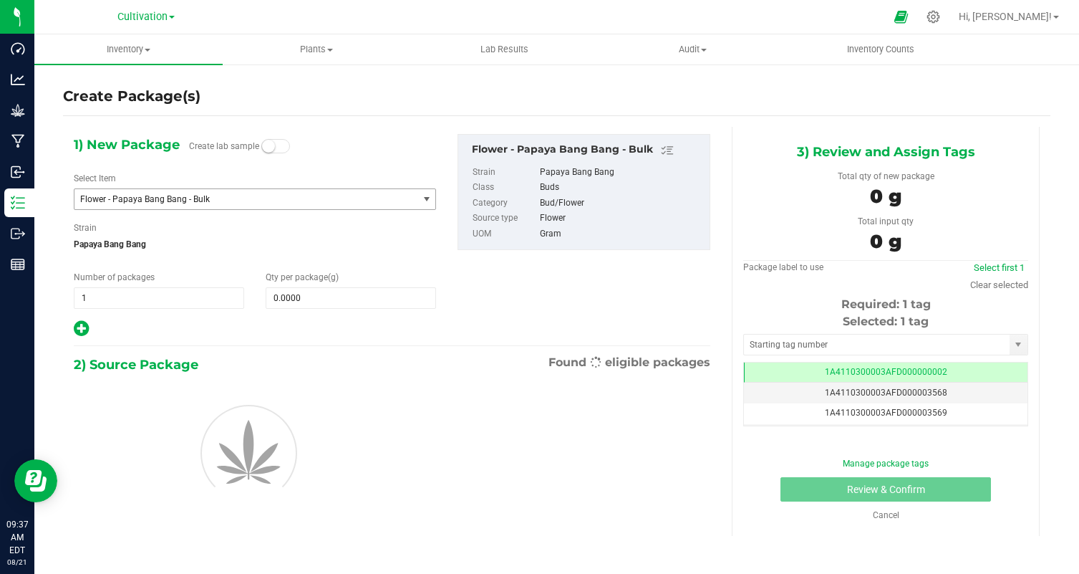
click at [140, 200] on span "Flower - Papaya Bang Bang - Bulk" at bounding box center [239, 199] width 319 height 10
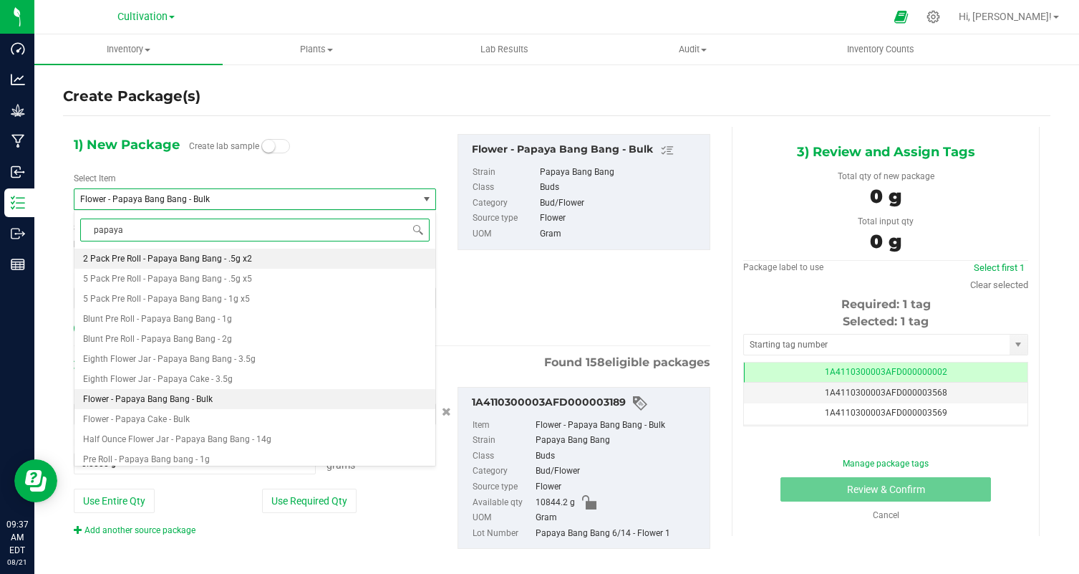
click at [236, 265] on li "2 Pack Pre Roll - Papaya Bang Bang - .5g x2" at bounding box center [254, 258] width 361 height 20
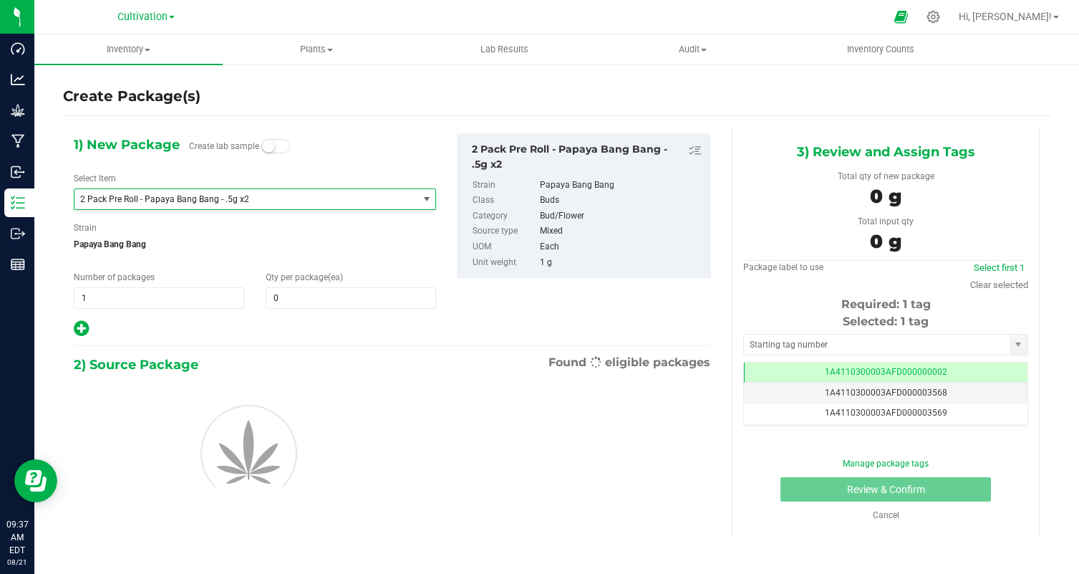
scroll to position [602, 0]
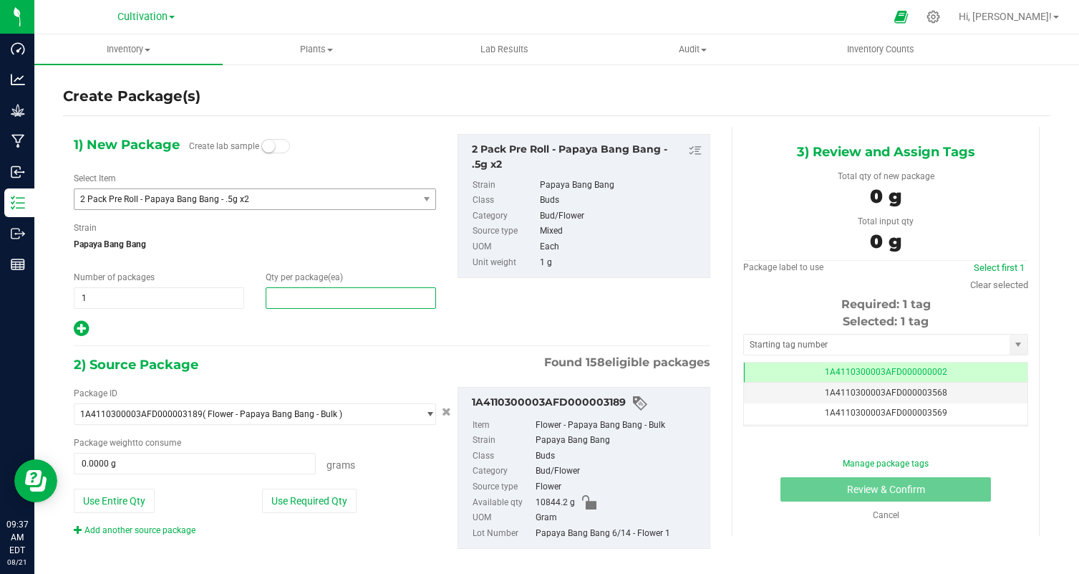
click at [301, 301] on span at bounding box center [351, 297] width 170 height 21
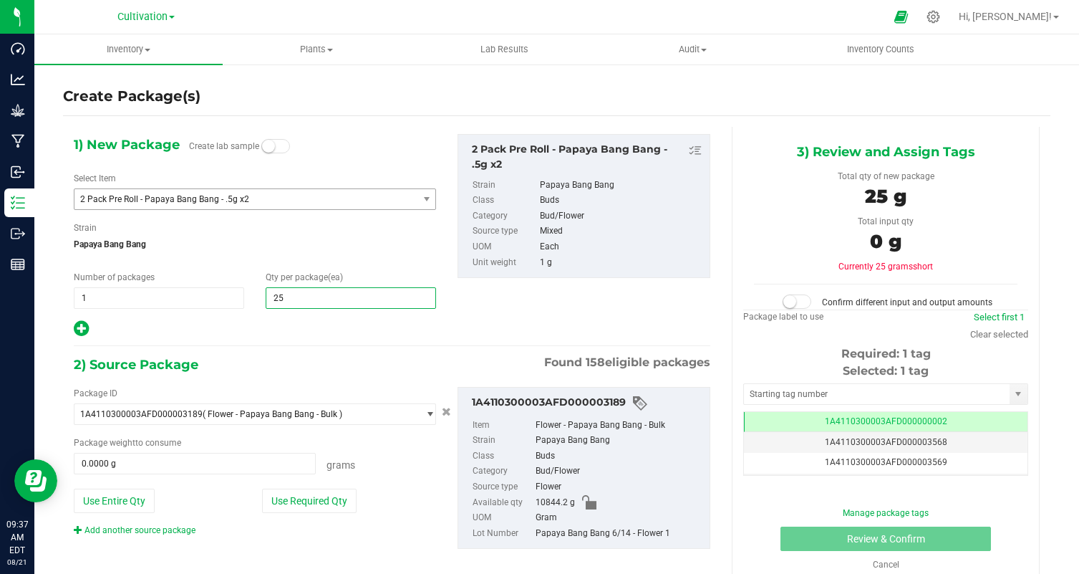
click at [269, 347] on hr at bounding box center [392, 345] width 637 height 1
click at [330, 506] on button "Use Required Qty" at bounding box center [309, 500] width 95 height 24
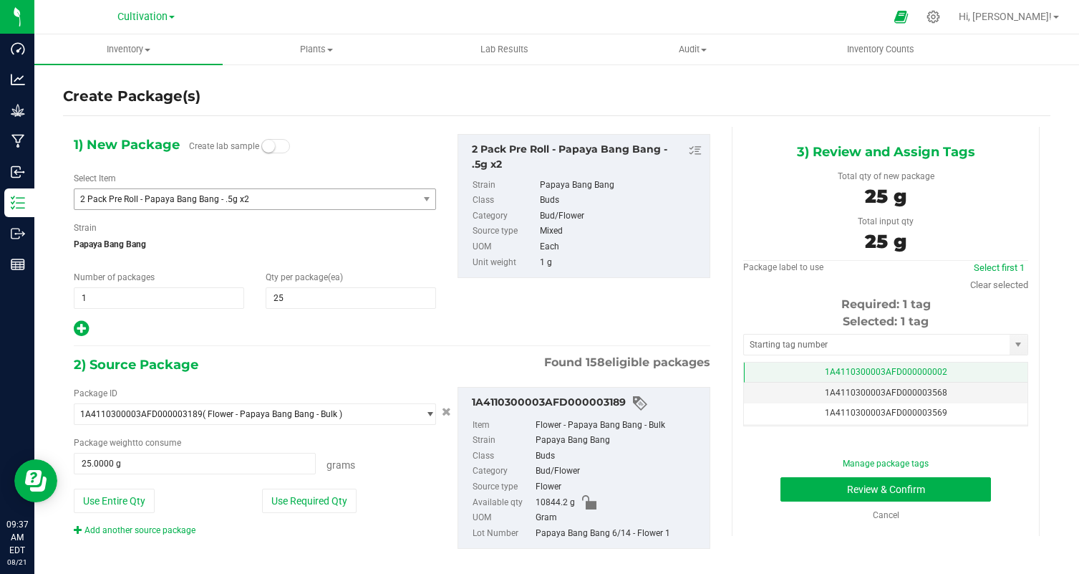
click at [898, 365] on td "1A4110300003AFD000000002" at bounding box center [886, 372] width 284 height 21
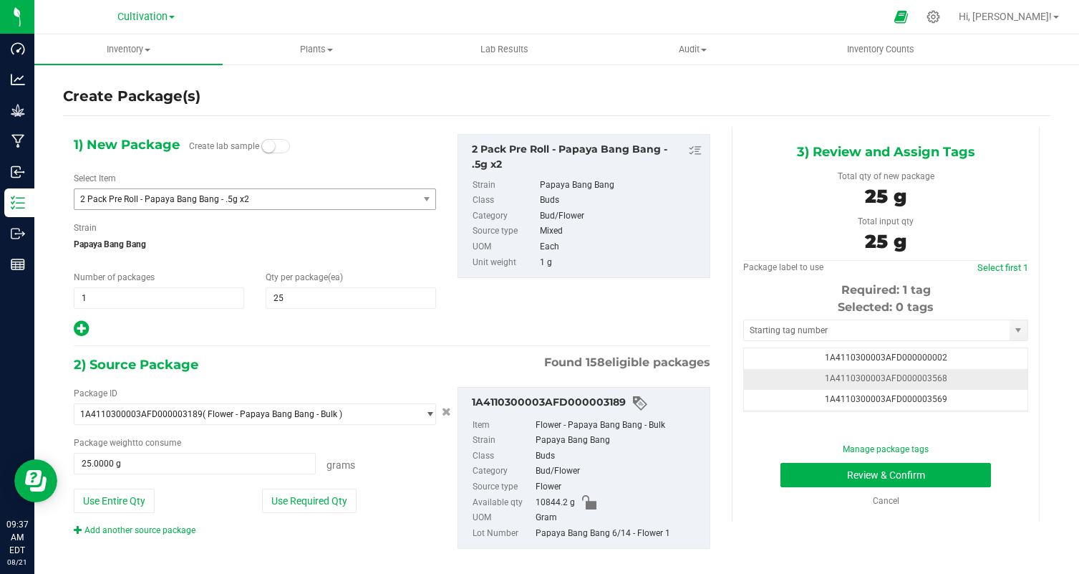
click at [966, 369] on td "1A4110300003AFD000003568" at bounding box center [886, 379] width 284 height 21
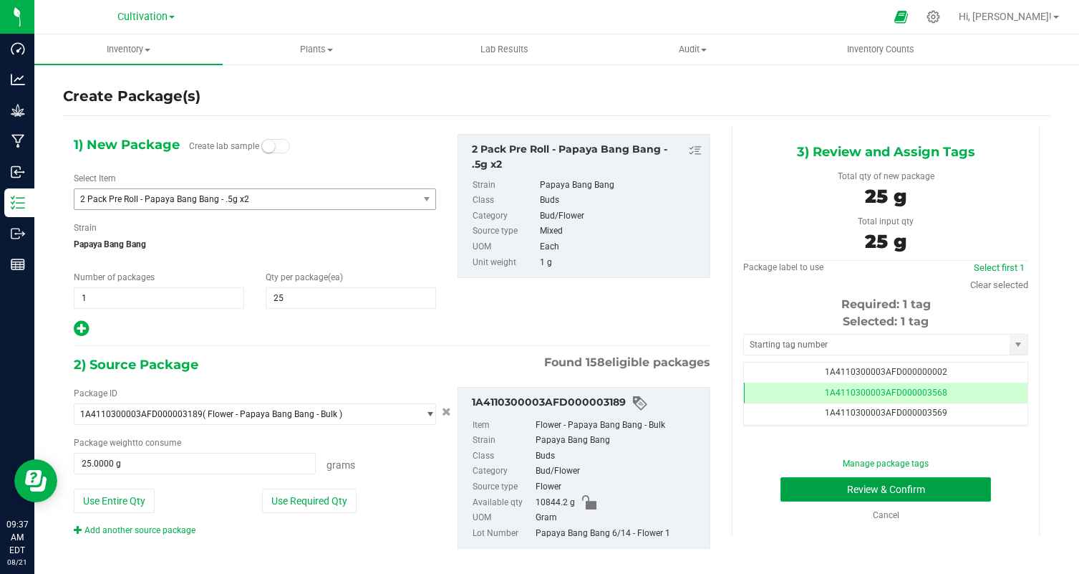
click at [923, 486] on button "Review & Confirm" at bounding box center [886, 489] width 211 height 24
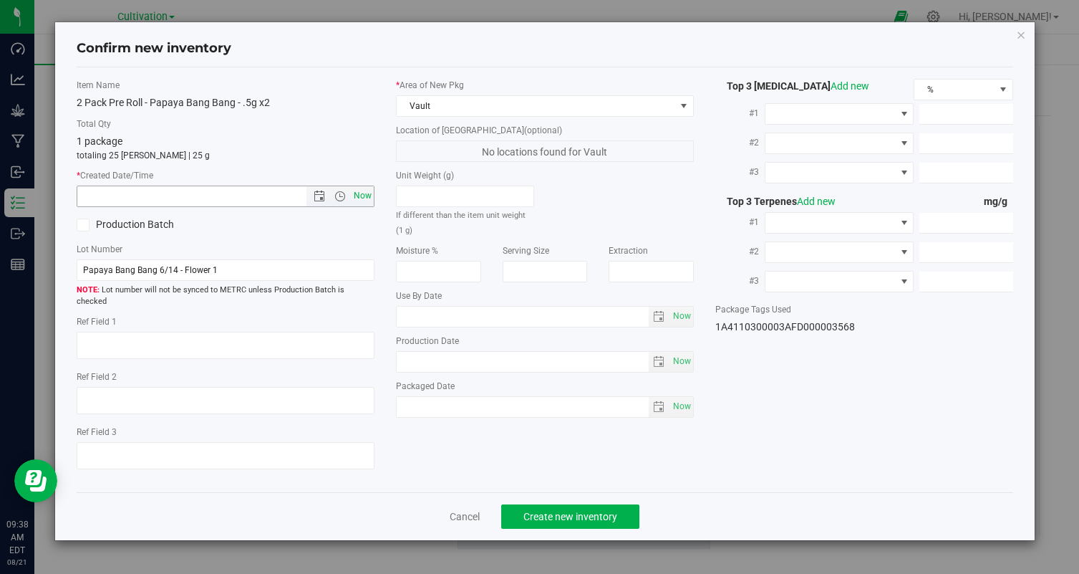
click at [364, 203] on span "Now" at bounding box center [363, 195] width 24 height 21
click at [536, 511] on span "Create new inventory" at bounding box center [570, 516] width 94 height 11
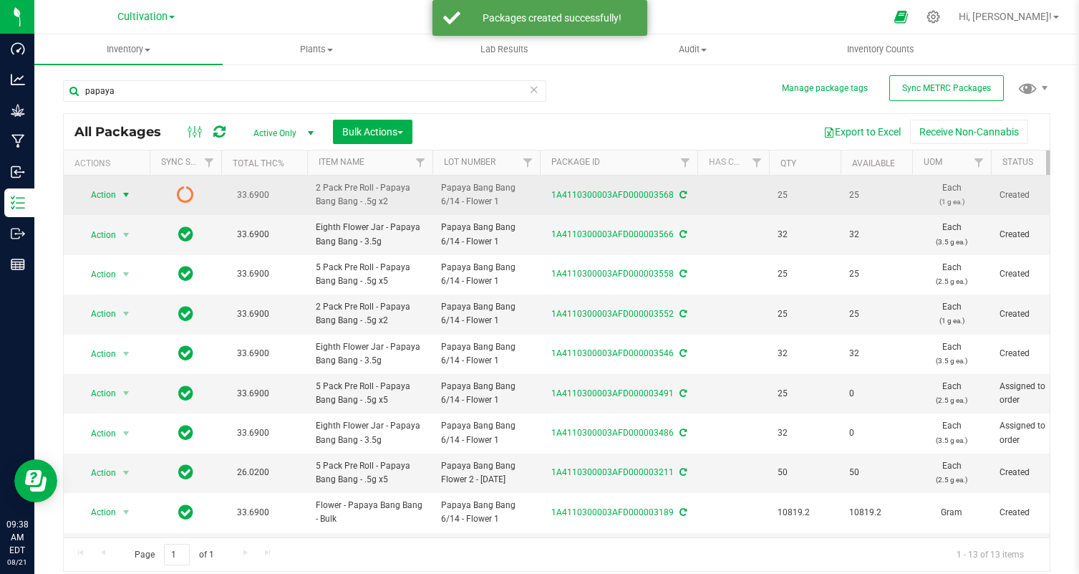
click at [121, 191] on span "select" at bounding box center [125, 194] width 11 height 11
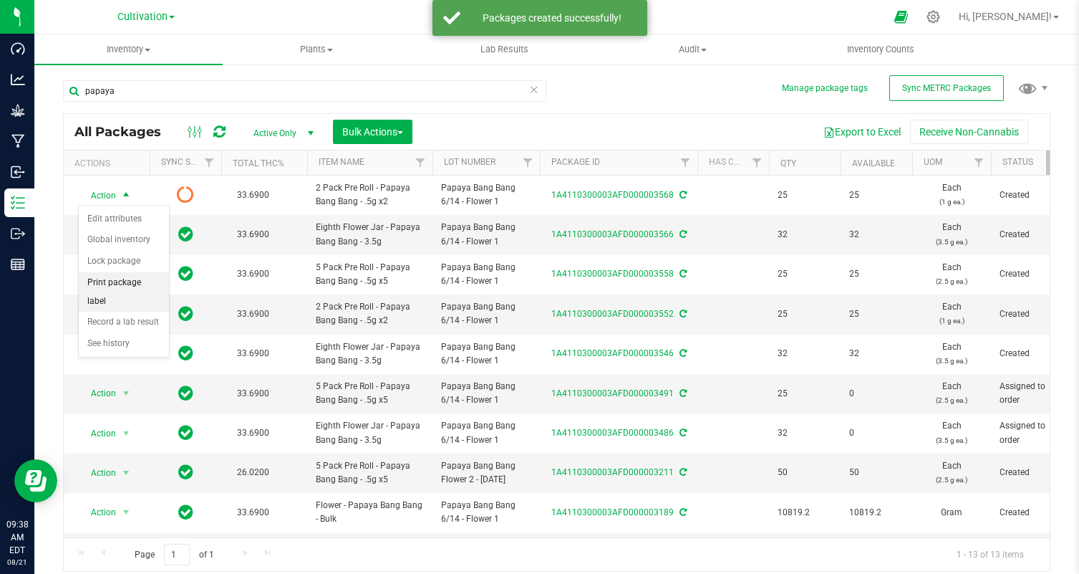
click at [156, 278] on li "Print package label" at bounding box center [124, 291] width 90 height 39
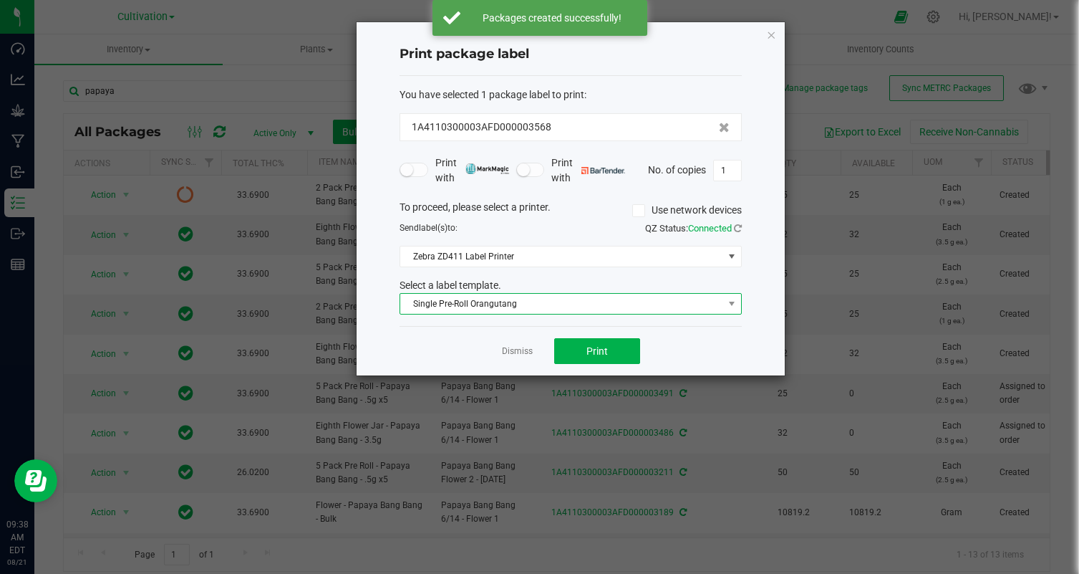
click at [614, 307] on span "Single Pre-Roll Orangutang" at bounding box center [561, 304] width 323 height 20
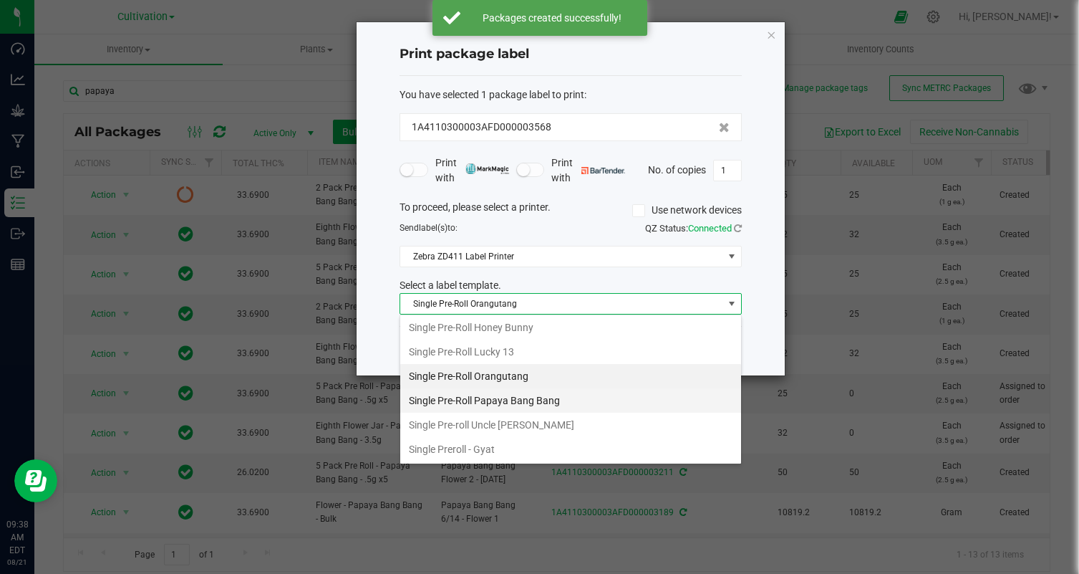
click at [599, 393] on li "Single Pre-Roll Papaya Bang Bang" at bounding box center [570, 400] width 341 height 24
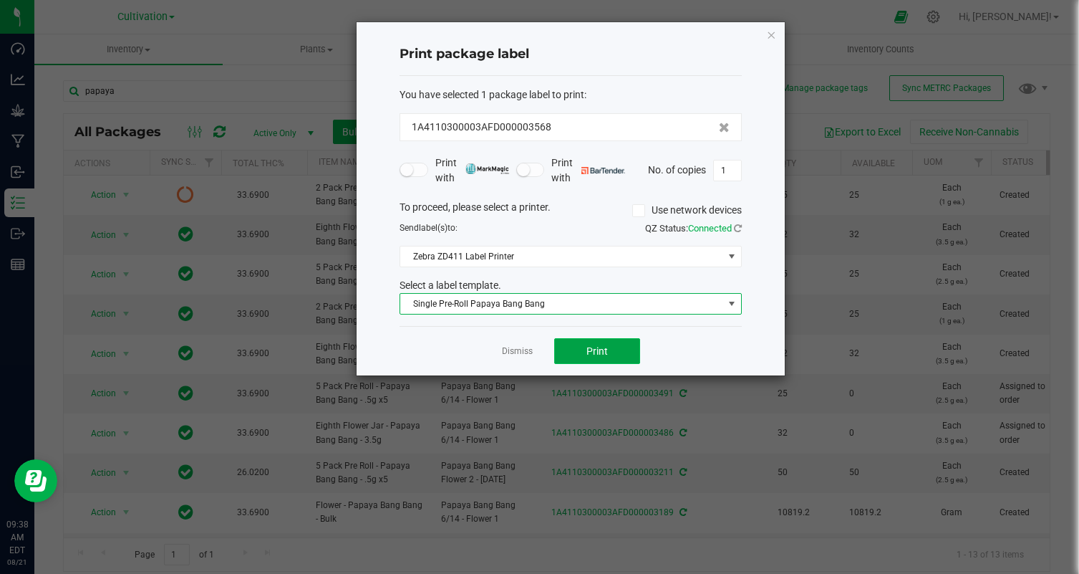
click at [612, 349] on button "Print" at bounding box center [597, 351] width 86 height 26
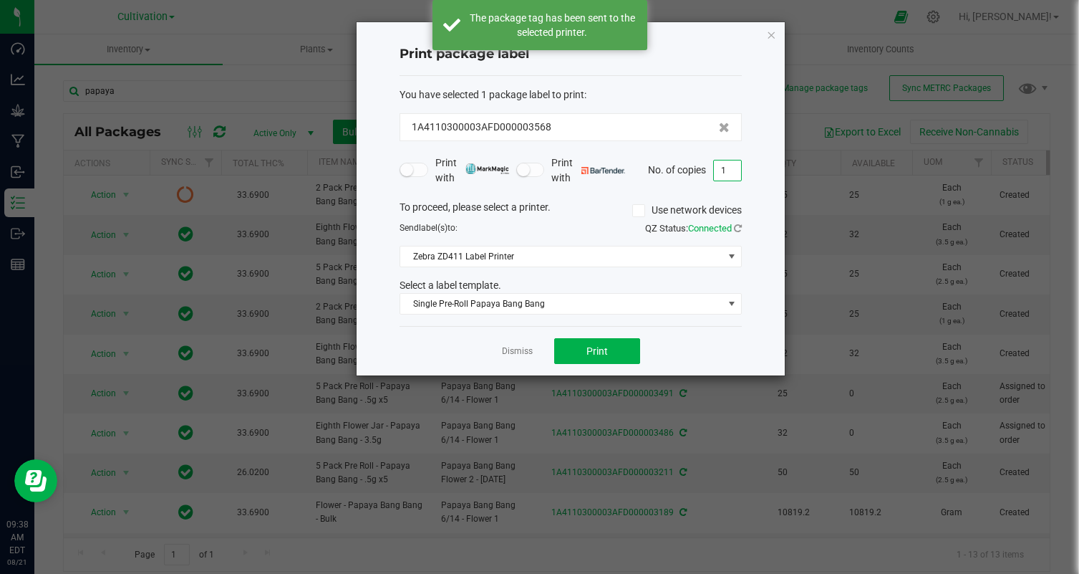
click at [723, 175] on input "1" at bounding box center [727, 170] width 27 height 20
click at [682, 349] on div "Dismiss Print" at bounding box center [571, 350] width 342 height 49
click at [607, 352] on span "Print" at bounding box center [596, 350] width 21 height 11
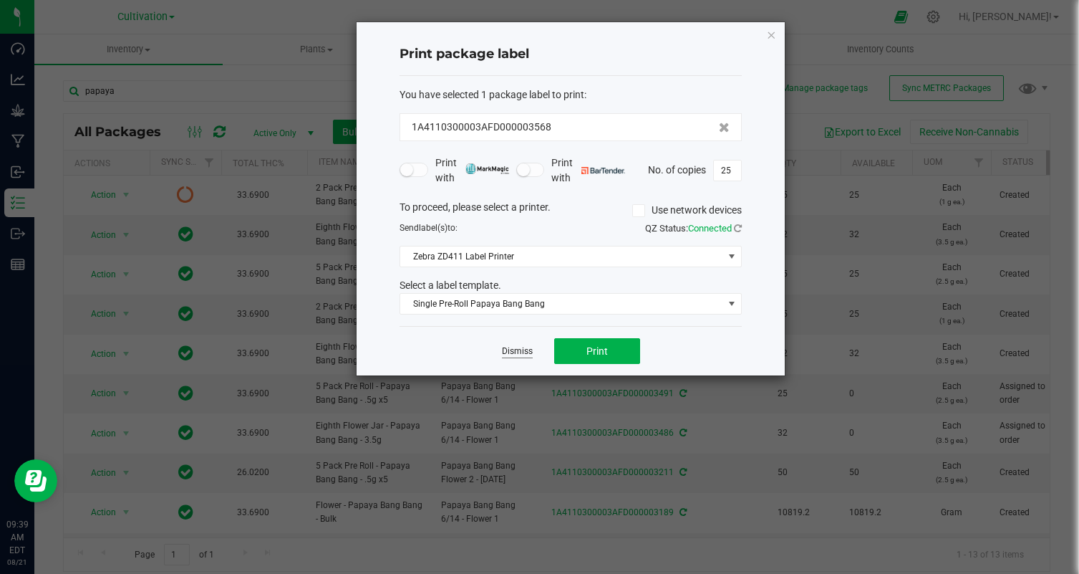
click at [528, 352] on link "Dismiss" at bounding box center [517, 351] width 31 height 12
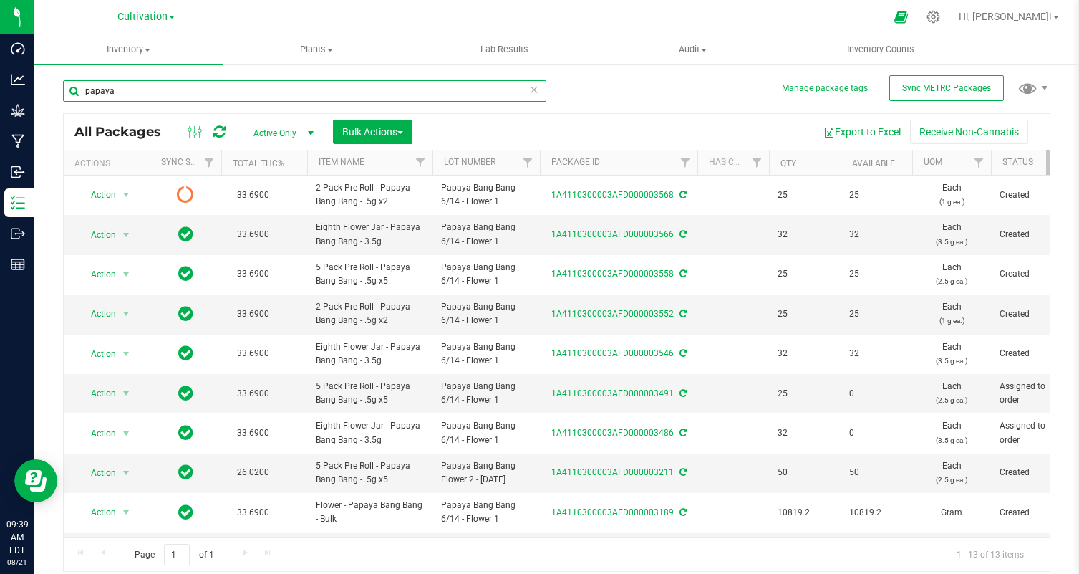
click at [223, 100] on input "papaya" at bounding box center [304, 90] width 483 height 21
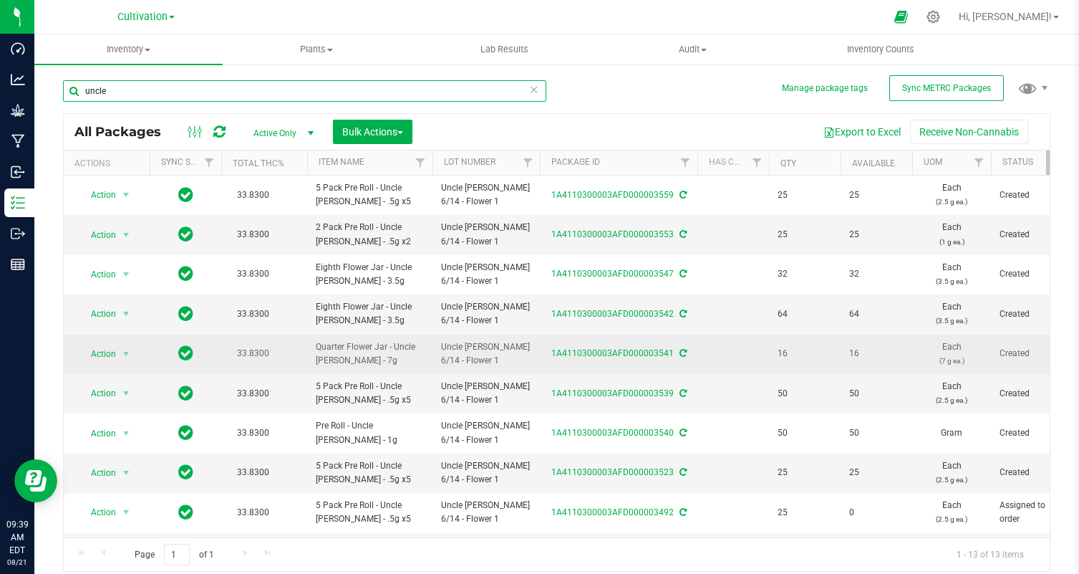
scroll to position [154, 0]
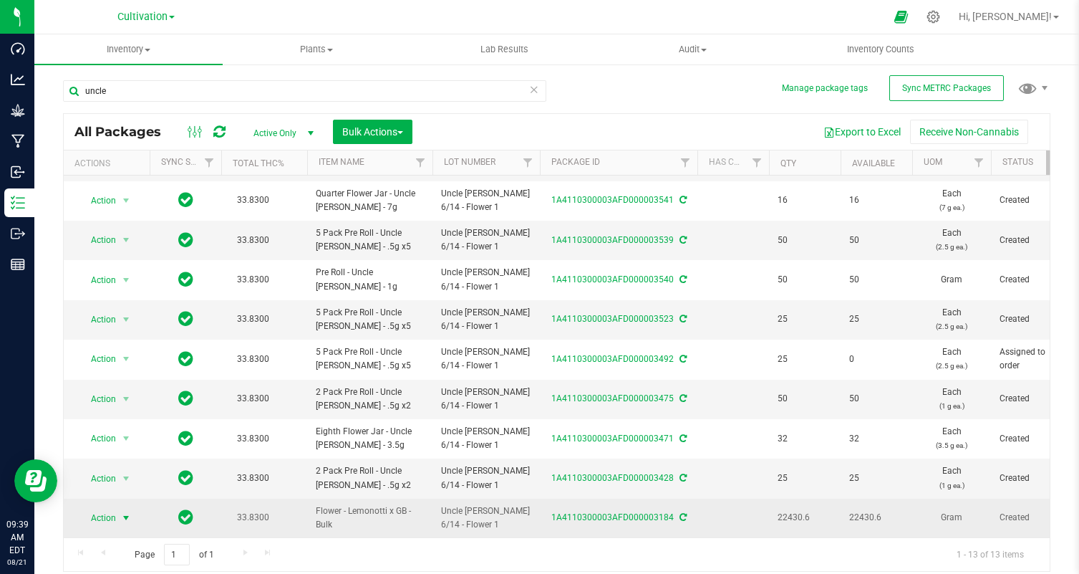
click at [105, 518] on span "Action" at bounding box center [97, 518] width 39 height 20
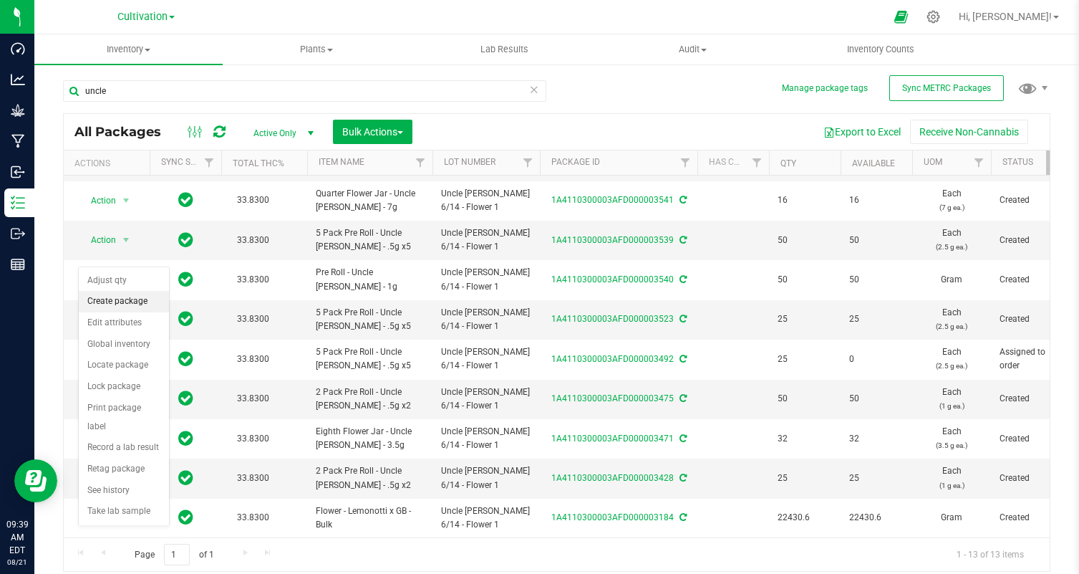
click at [113, 296] on li "Create package" at bounding box center [124, 301] width 90 height 21
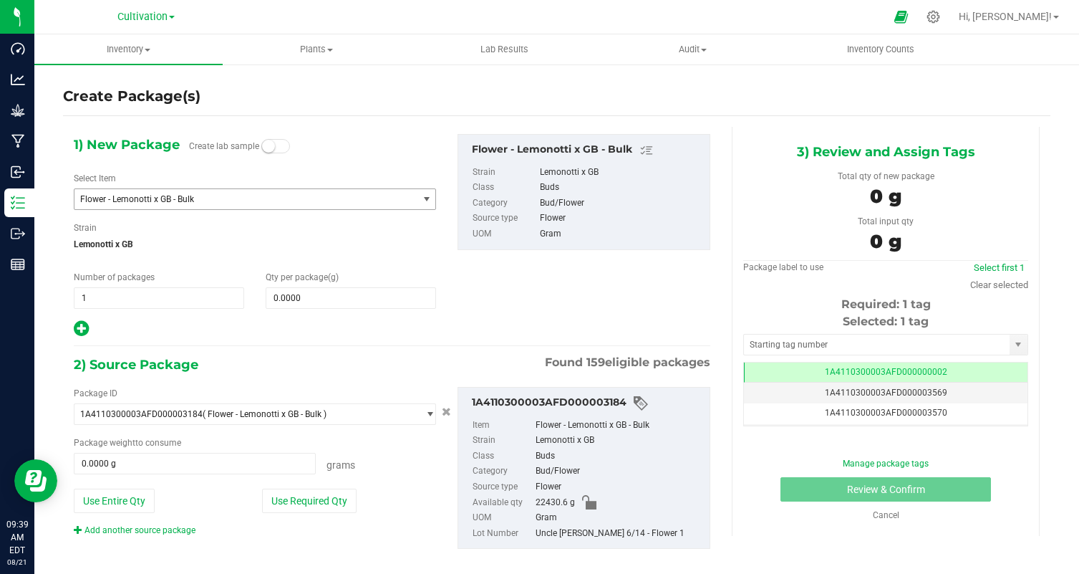
click at [174, 197] on span "Flower - Lemonotti x GB - Bulk" at bounding box center [239, 199] width 319 height 10
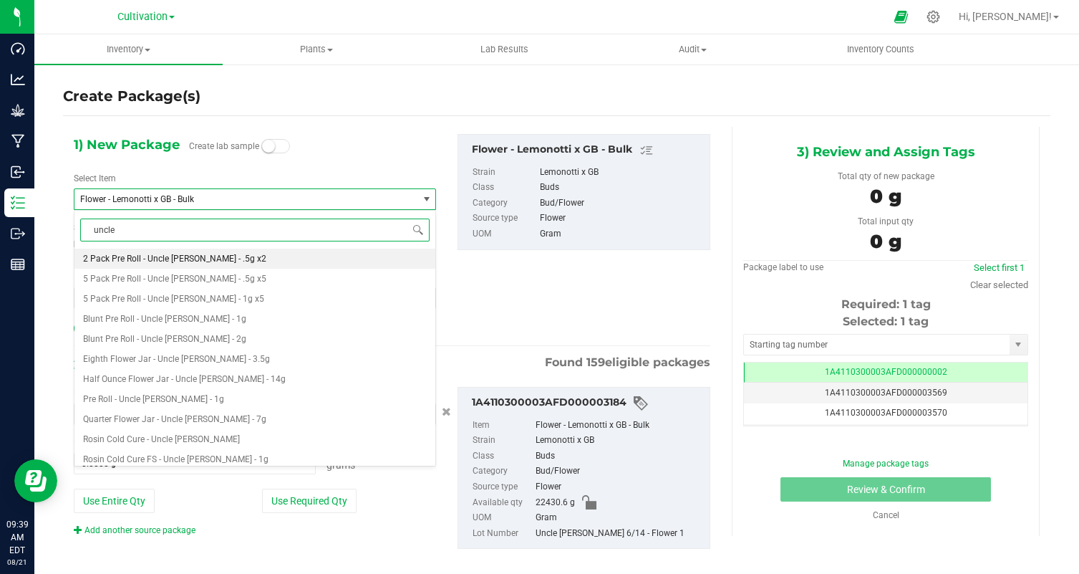
click at [247, 248] on li "2 Pack Pre Roll - Uncle [PERSON_NAME] - .5g x2" at bounding box center [254, 258] width 361 height 20
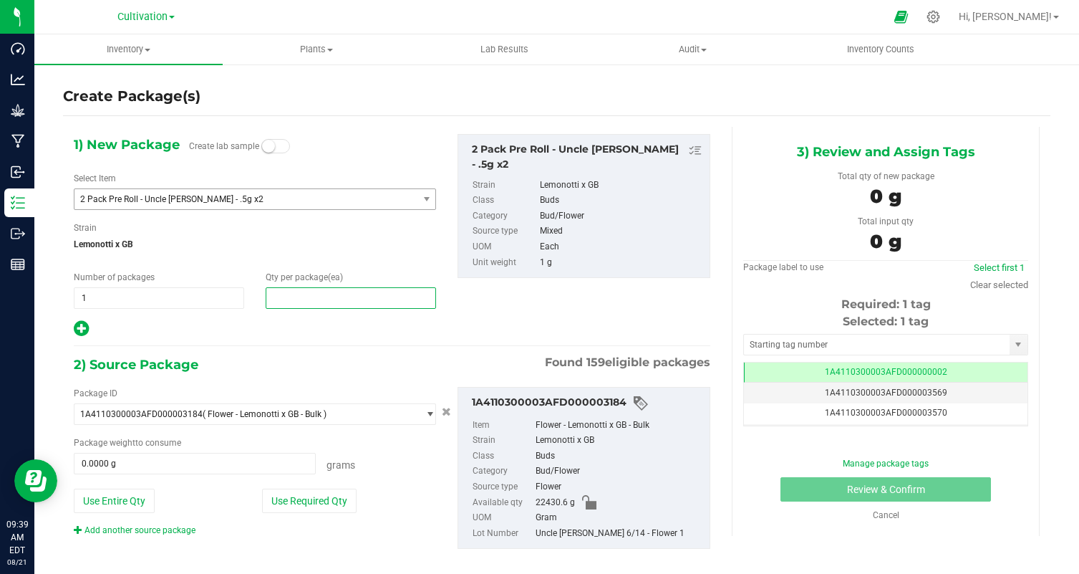
click at [314, 296] on span at bounding box center [351, 297] width 170 height 21
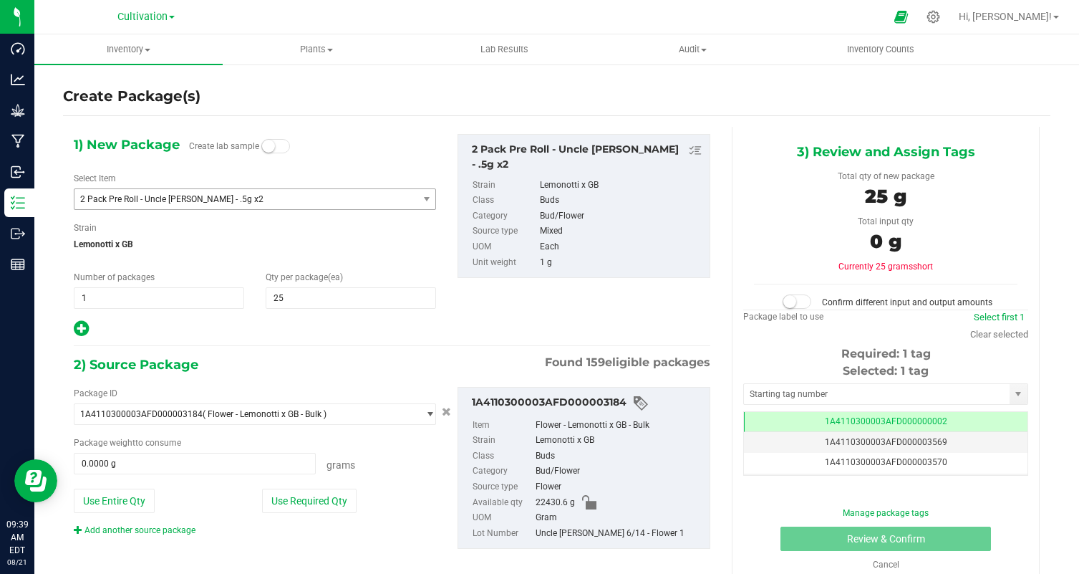
click at [280, 332] on div at bounding box center [255, 328] width 362 height 19
click at [303, 499] on button "Use Required Qty" at bounding box center [309, 500] width 95 height 24
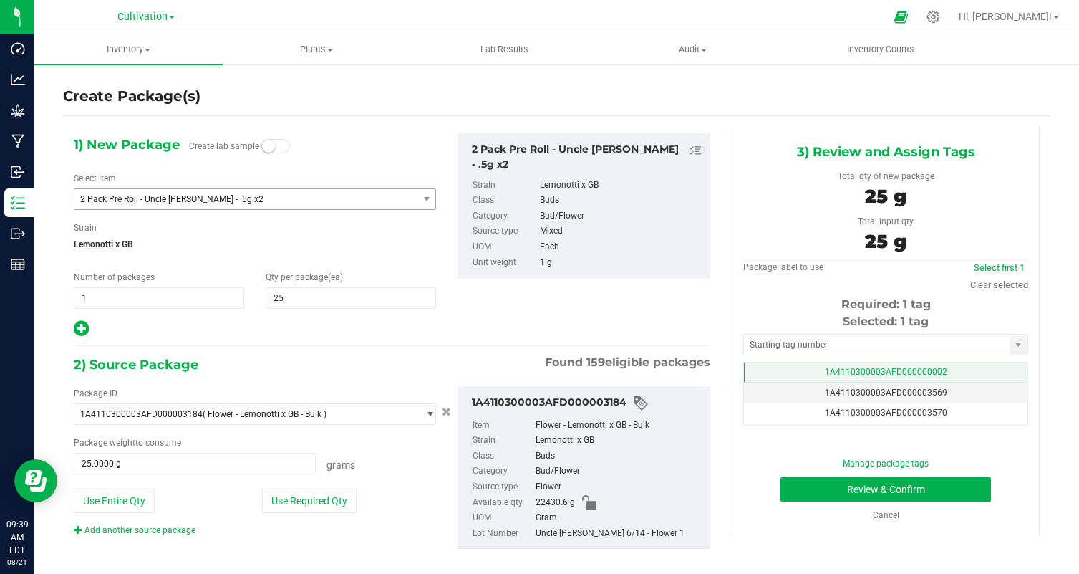
click at [849, 372] on span "1A4110300003AFD000000002" at bounding box center [886, 372] width 122 height 10
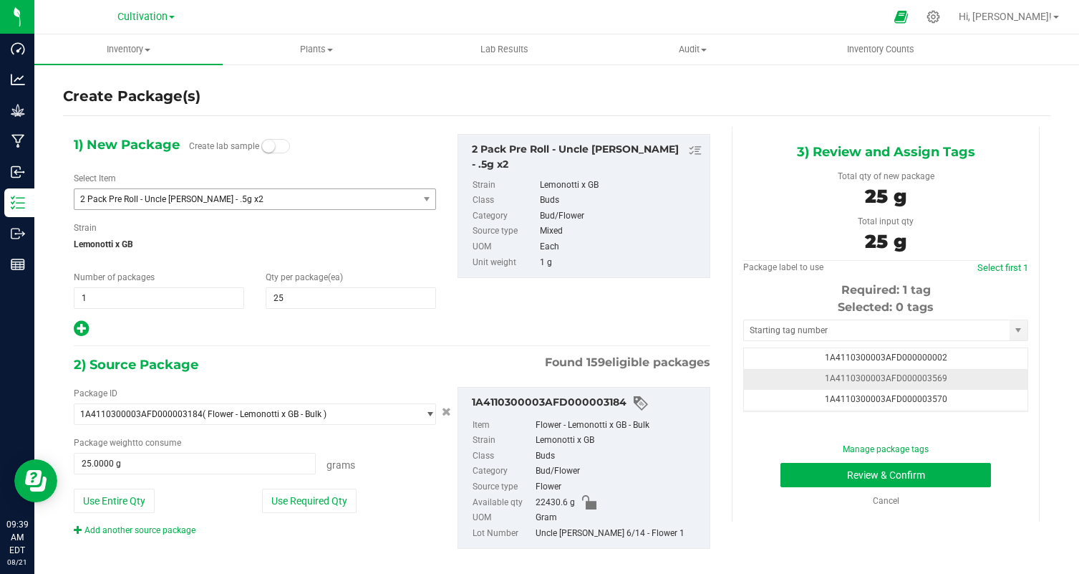
click at [945, 372] on td "1A4110300003AFD000003569" at bounding box center [886, 379] width 284 height 21
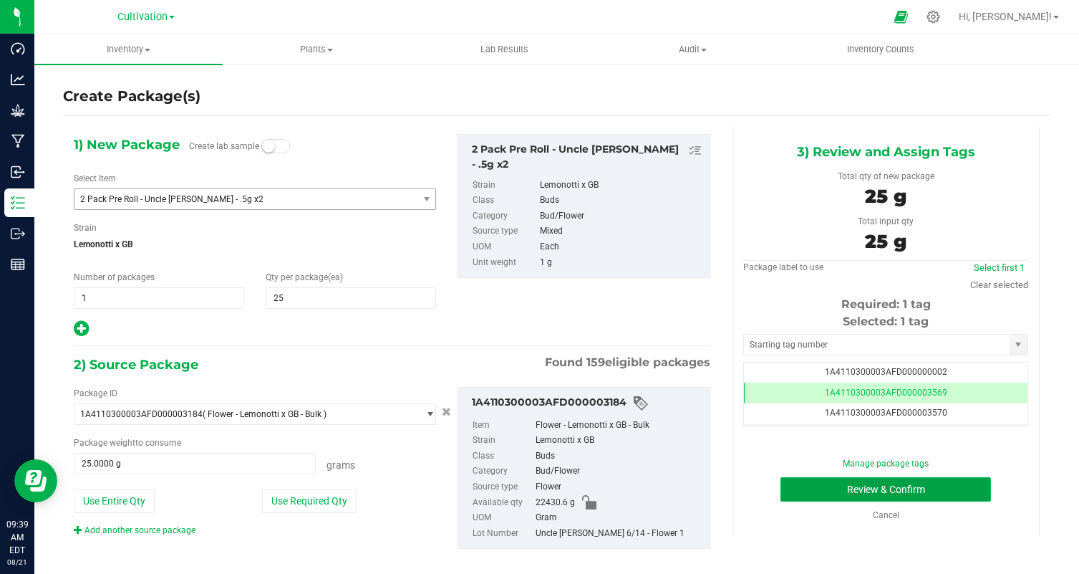
click at [966, 498] on button "Review & Confirm" at bounding box center [886, 489] width 211 height 24
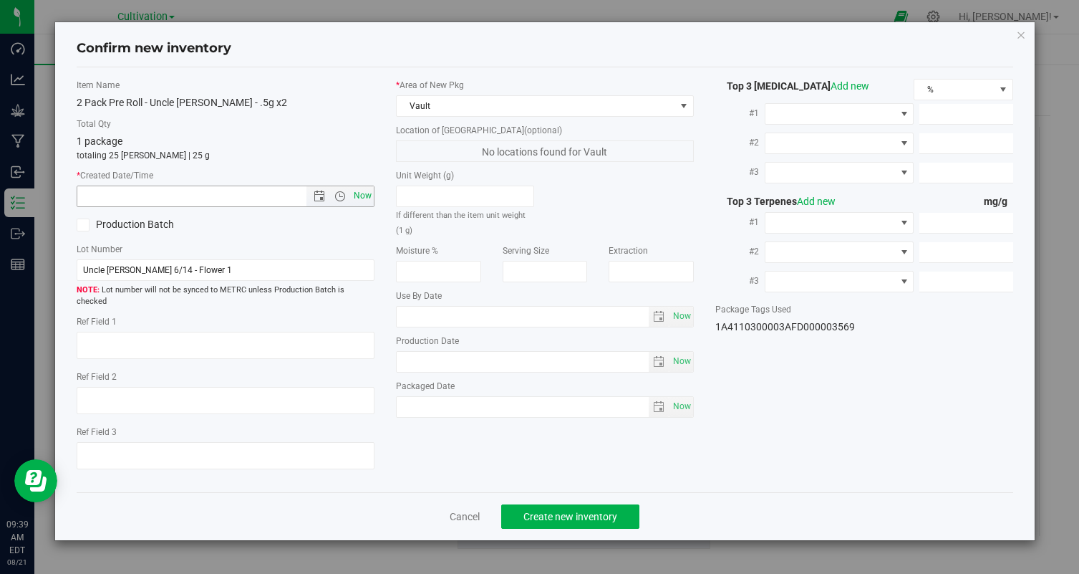
click at [363, 201] on span "Now" at bounding box center [363, 195] width 24 height 21
click at [533, 511] on span "Create new inventory" at bounding box center [570, 516] width 94 height 11
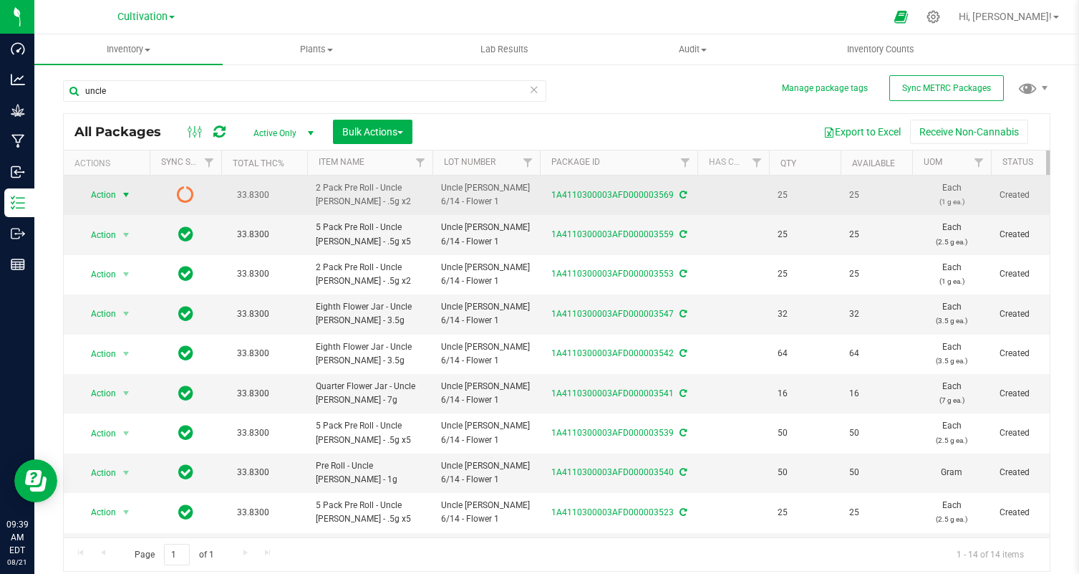
click at [104, 199] on span "Action" at bounding box center [97, 195] width 39 height 20
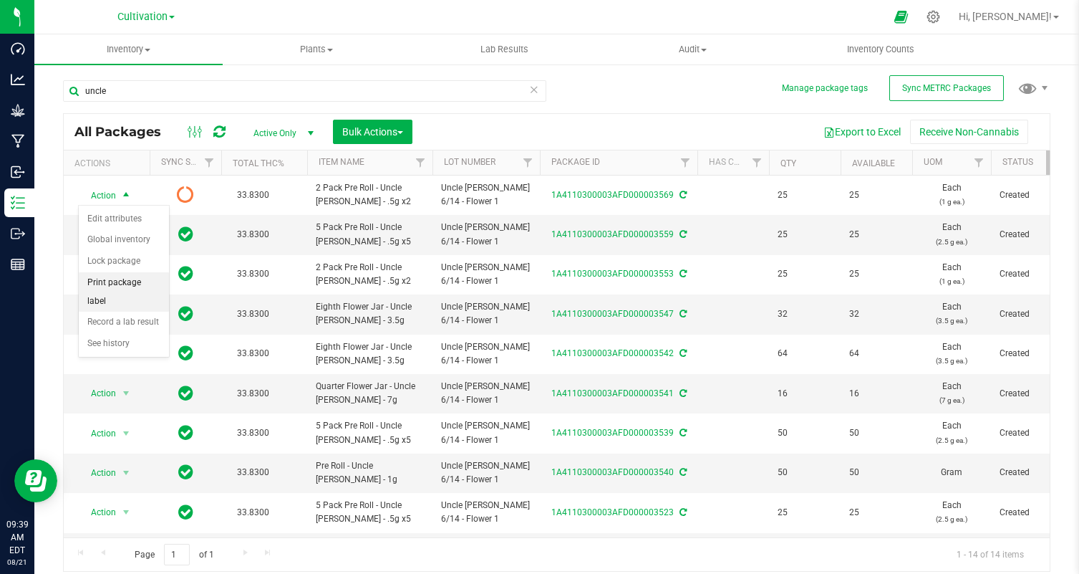
click at [117, 283] on li "Print package label" at bounding box center [124, 291] width 90 height 39
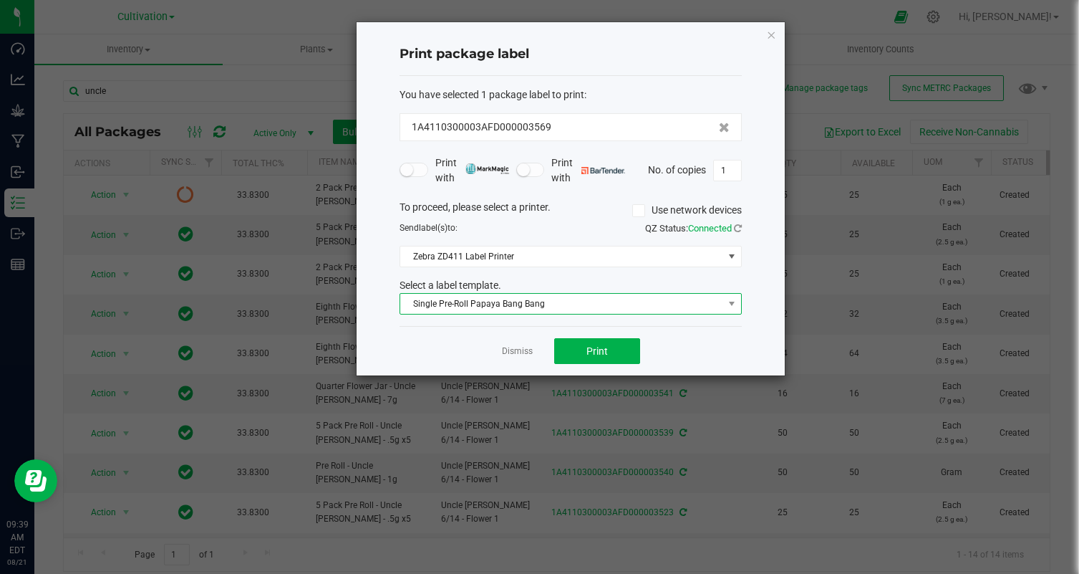
click at [528, 302] on span "Single Pre-Roll Papaya Bang Bang" at bounding box center [561, 304] width 323 height 20
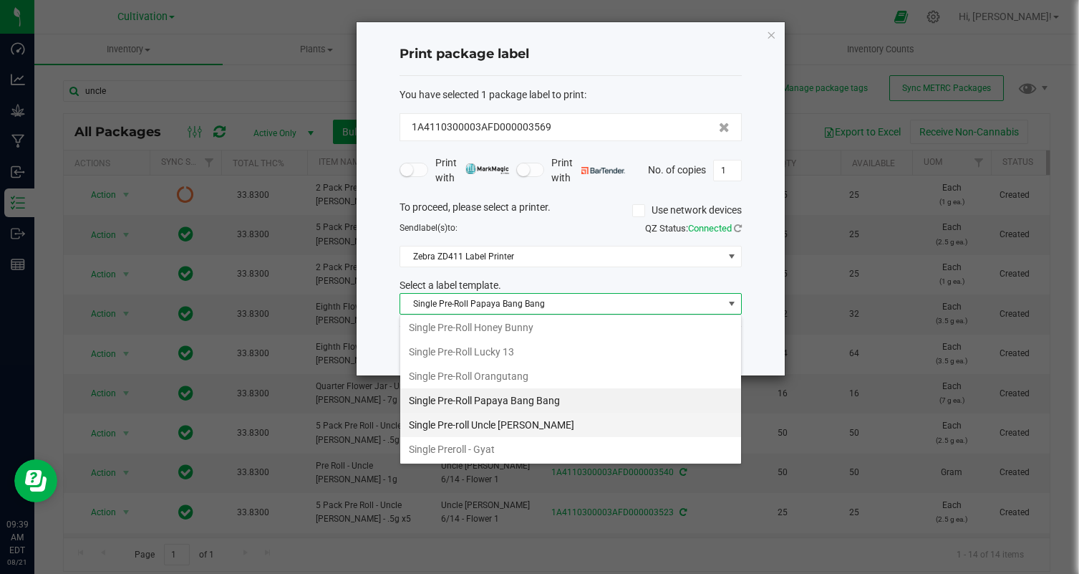
click at [538, 418] on li "Single Pre-roll Uncle [PERSON_NAME]" at bounding box center [570, 424] width 341 height 24
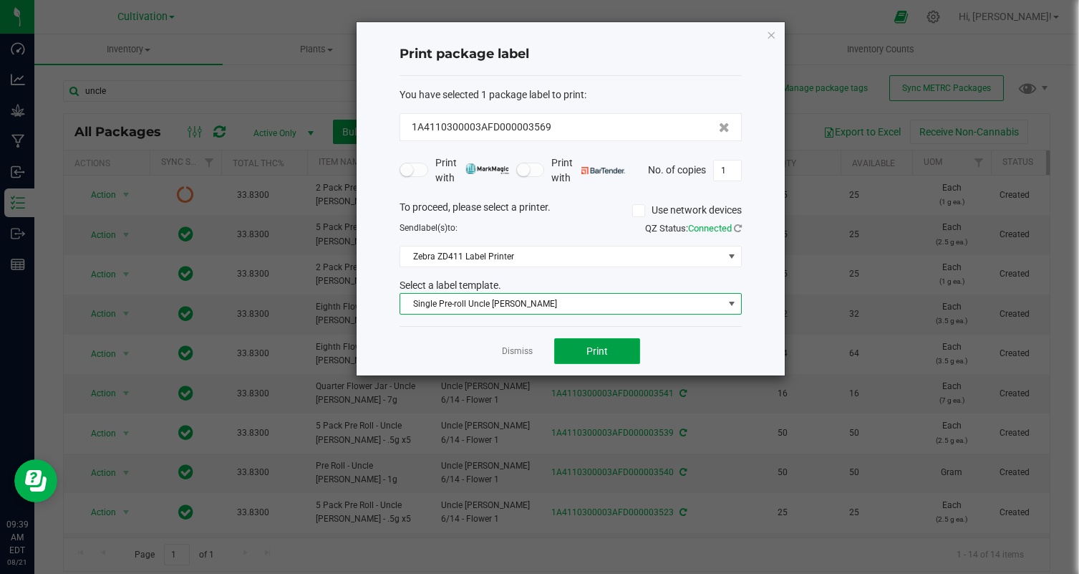
click at [598, 356] on span "Print" at bounding box center [596, 350] width 21 height 11
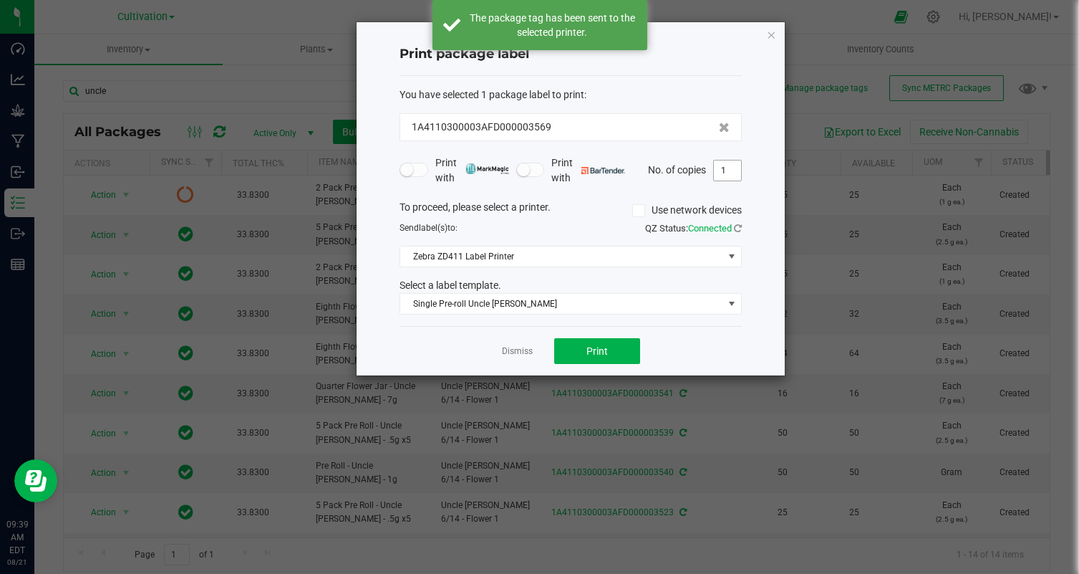
click at [730, 168] on input "1" at bounding box center [727, 170] width 27 height 20
click at [696, 357] on div "Dismiss Print" at bounding box center [571, 350] width 342 height 49
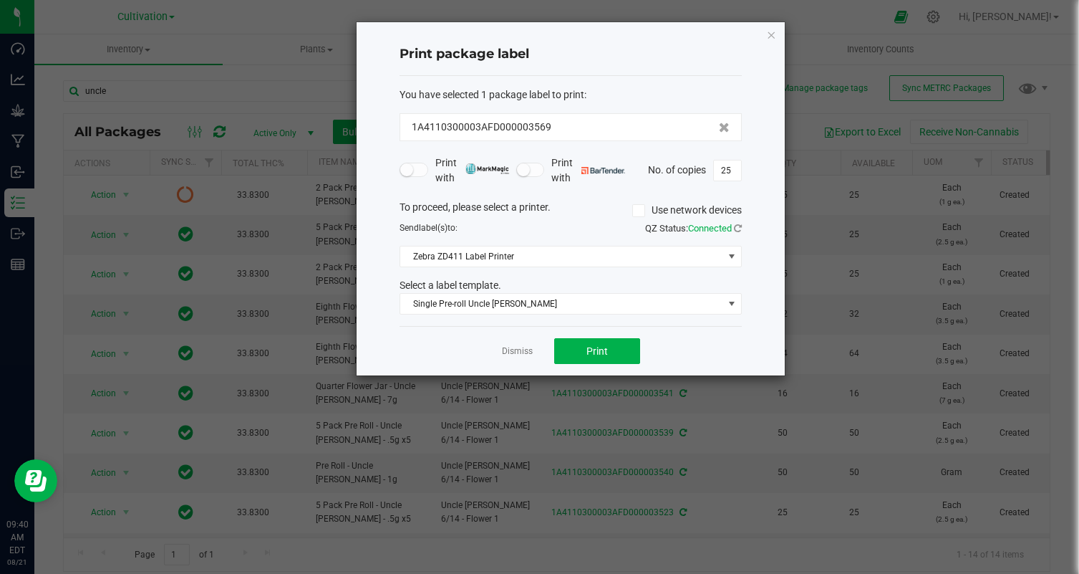
click at [612, 366] on div "Dismiss Print" at bounding box center [571, 350] width 342 height 49
click at [586, 347] on span "Print" at bounding box center [596, 350] width 21 height 11
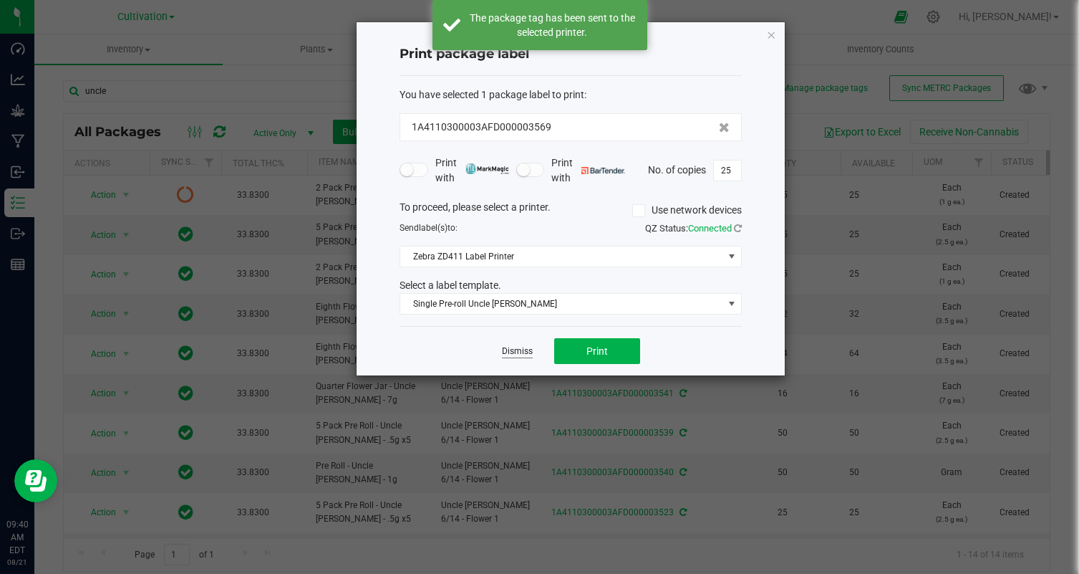
click at [518, 351] on link "Dismiss" at bounding box center [517, 351] width 31 height 12
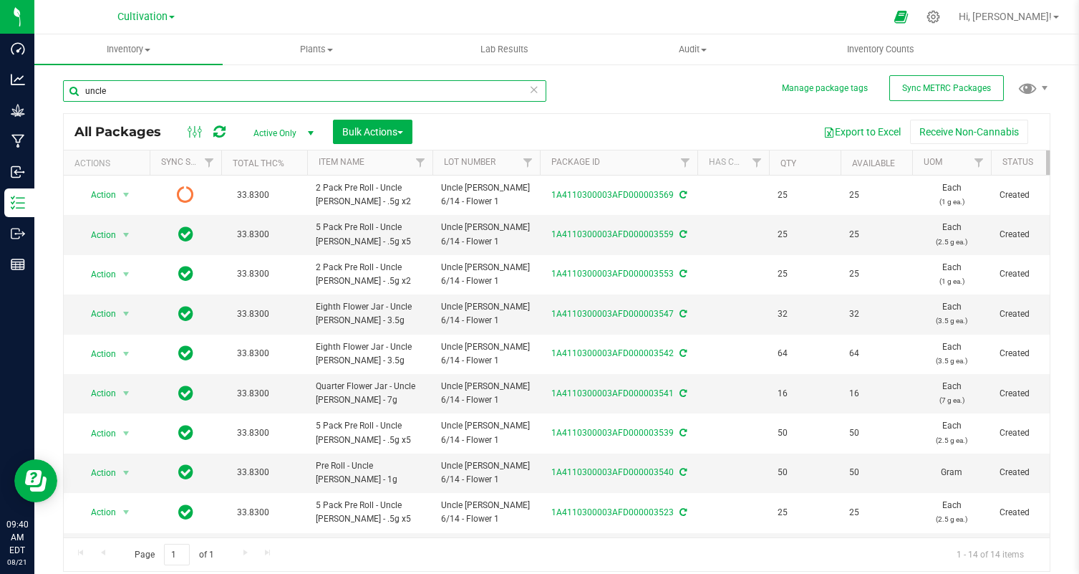
click at [203, 97] on input "uncle" at bounding box center [304, 90] width 483 height 21
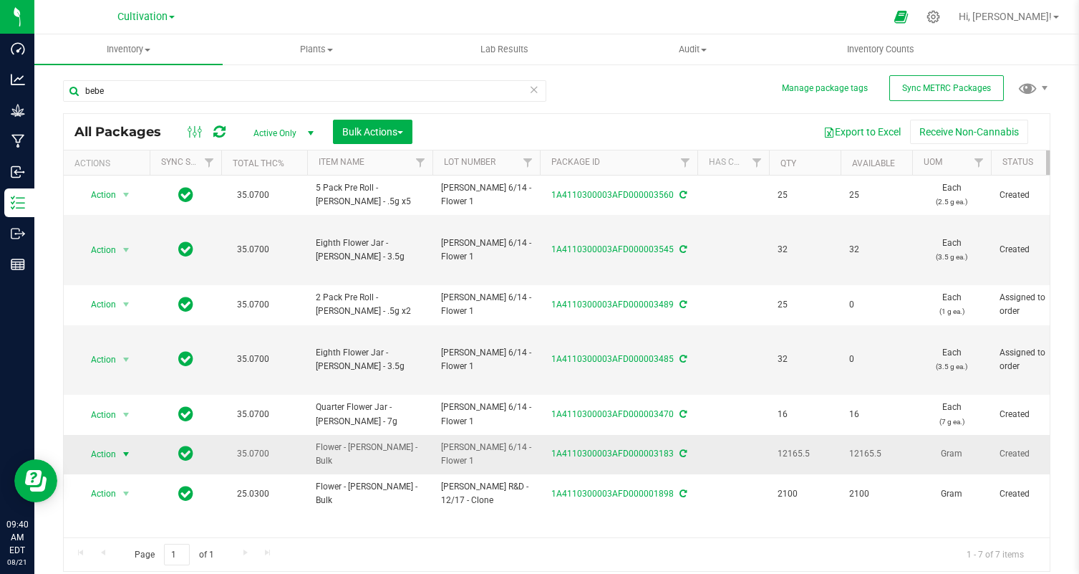
click at [114, 458] on span "Action" at bounding box center [97, 454] width 39 height 20
click at [120, 236] on li "Create package" at bounding box center [124, 238] width 90 height 21
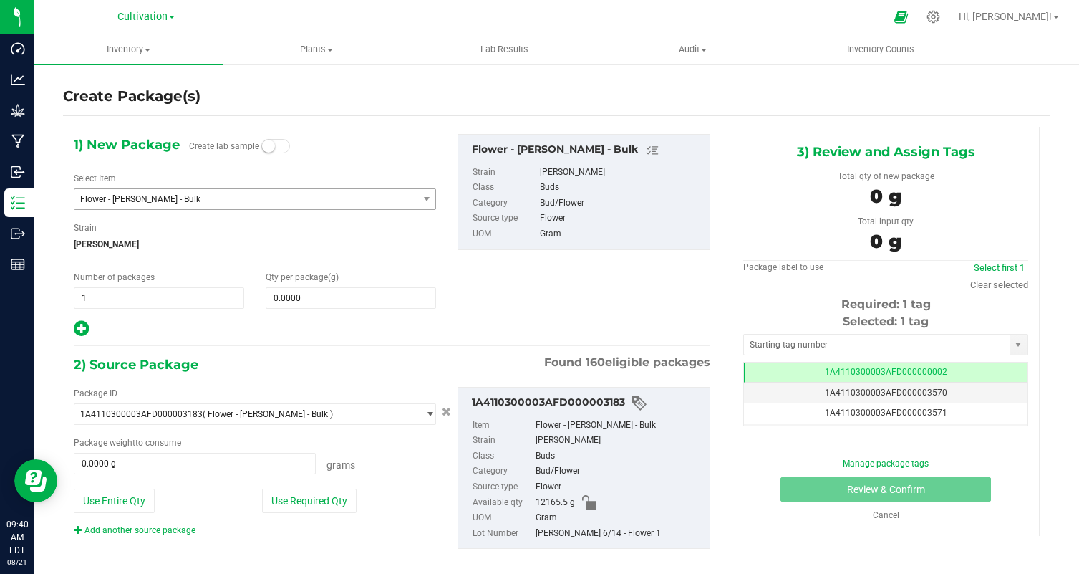
click at [165, 195] on span "Flower - [PERSON_NAME] - Bulk" at bounding box center [239, 199] width 319 height 10
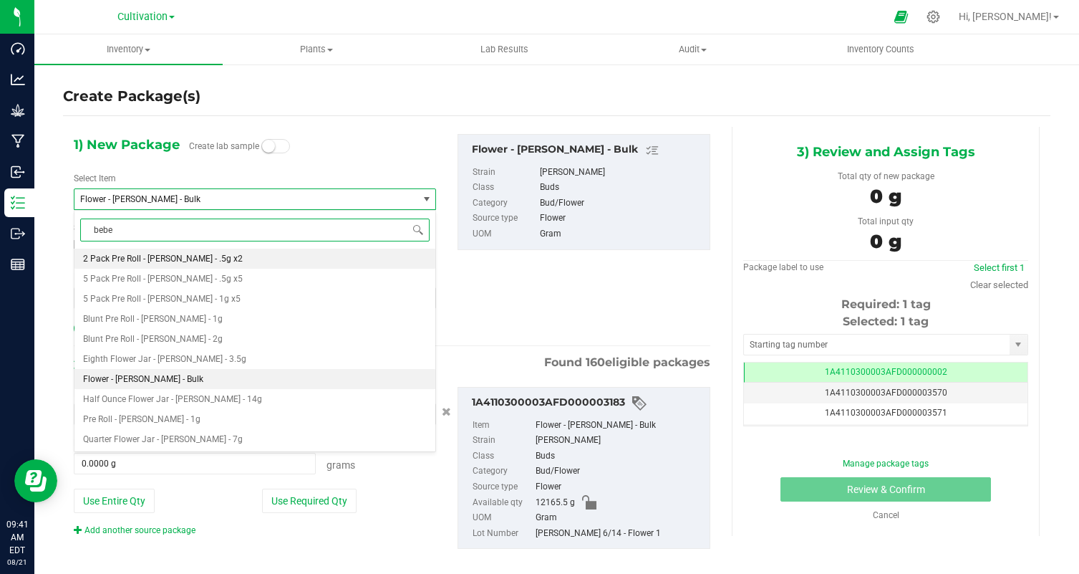
click at [173, 255] on span "2 Pack Pre Roll - [PERSON_NAME] - .5g x2" at bounding box center [163, 259] width 160 height 10
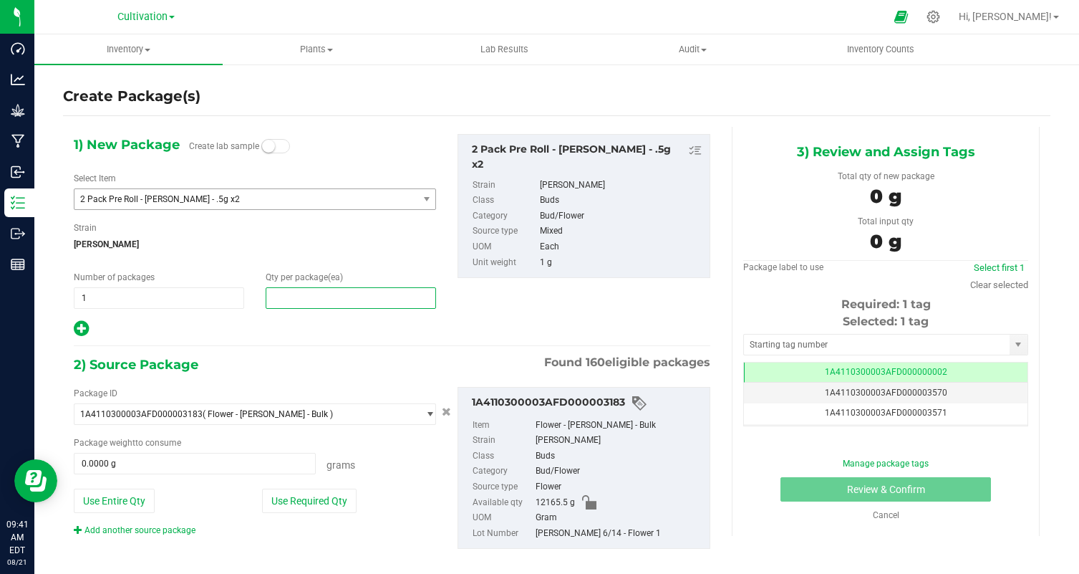
click at [280, 296] on span at bounding box center [351, 297] width 170 height 21
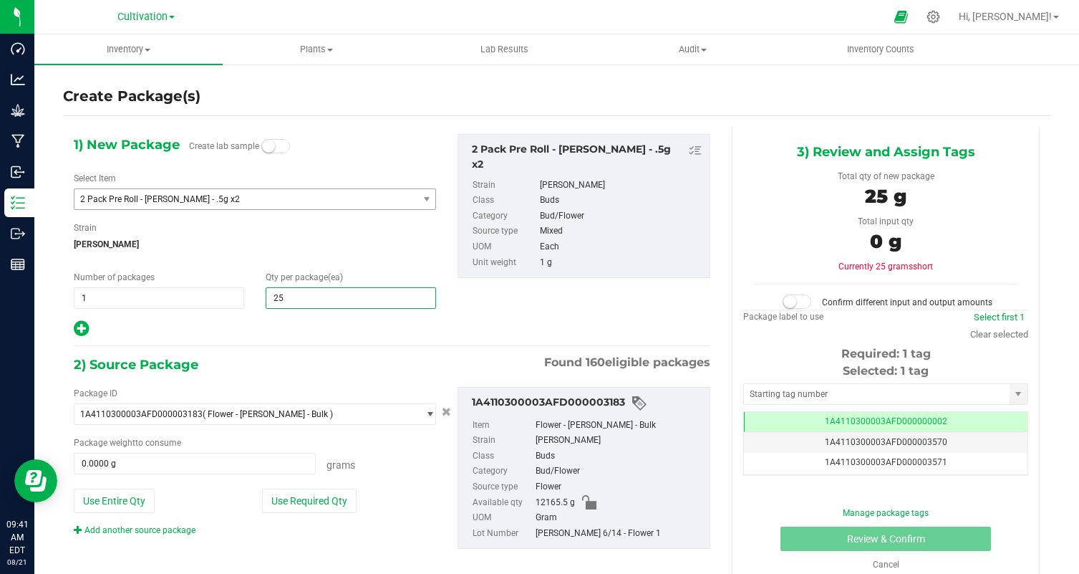
click at [306, 339] on div "1) New Package Create lab sample Select Item 2 Pack Pre Roll - [PERSON_NAME] - …" at bounding box center [392, 353] width 658 height 453
click at [325, 495] on button "Use Required Qty" at bounding box center [309, 500] width 95 height 24
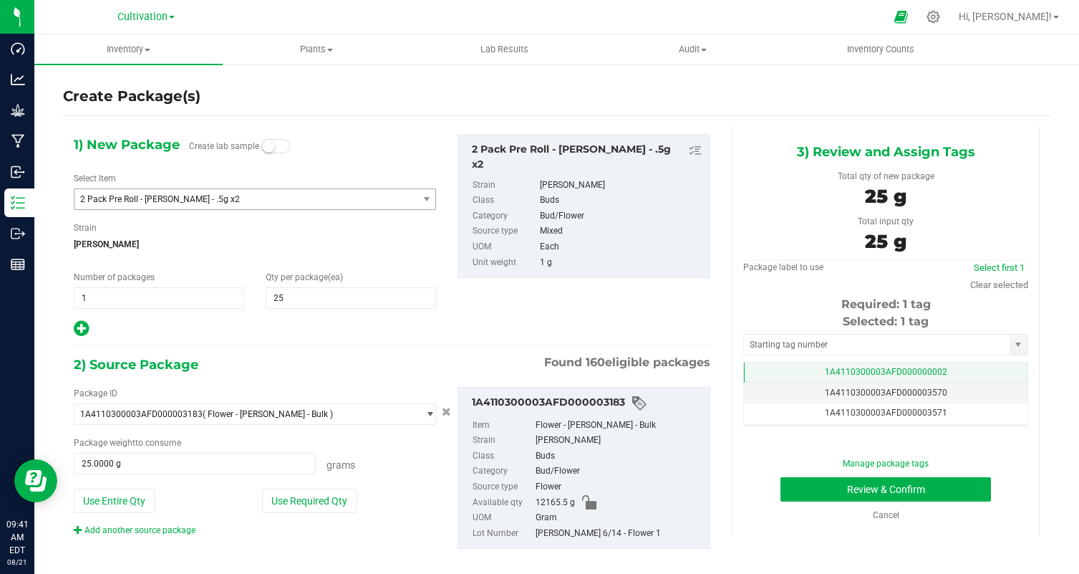
click at [878, 376] on span "1A4110300003AFD000000002" at bounding box center [886, 372] width 122 height 10
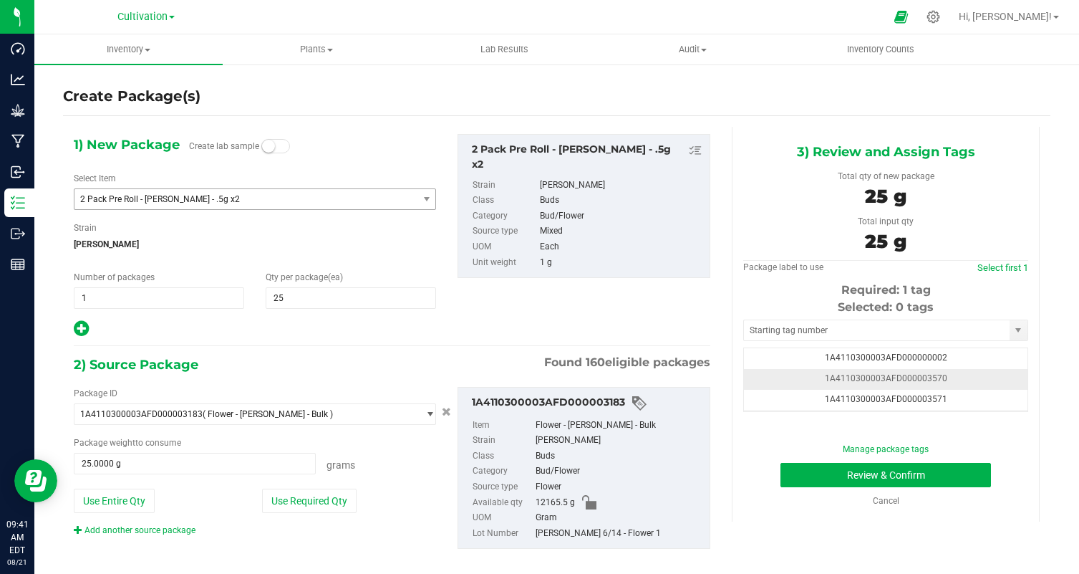
click at [992, 380] on td "1A4110300003AFD000003570" at bounding box center [886, 379] width 284 height 21
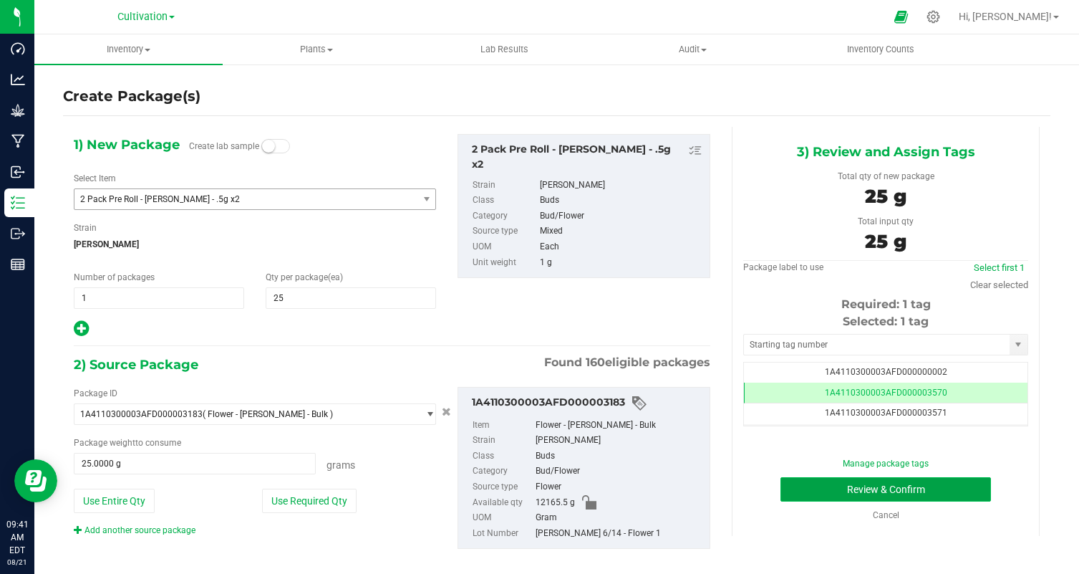
click at [950, 485] on button "Review & Confirm" at bounding box center [886, 489] width 211 height 24
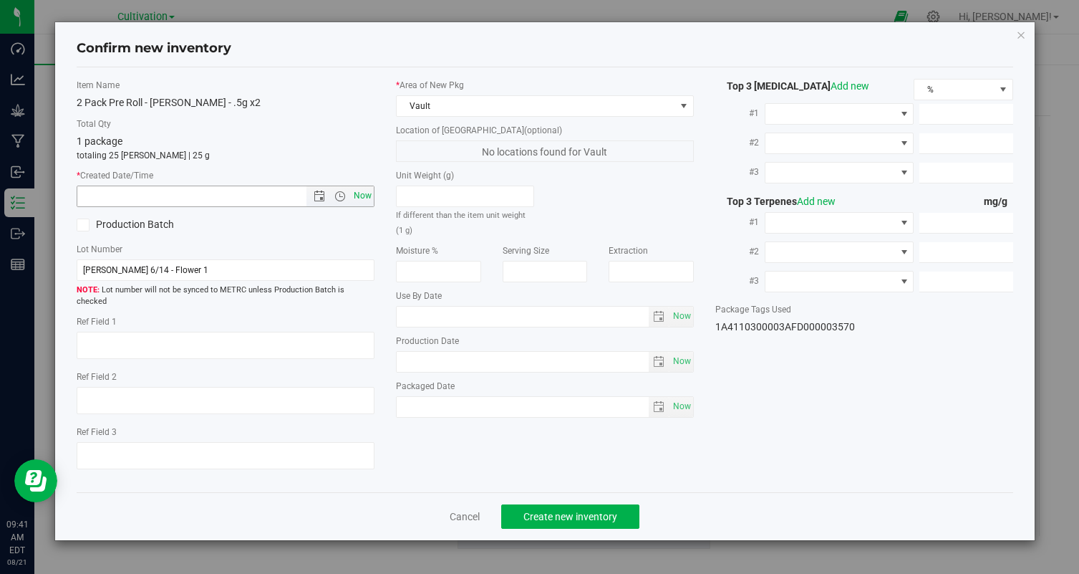
click at [367, 197] on span "Now" at bounding box center [363, 195] width 24 height 21
click at [559, 511] on span "Create new inventory" at bounding box center [570, 516] width 94 height 11
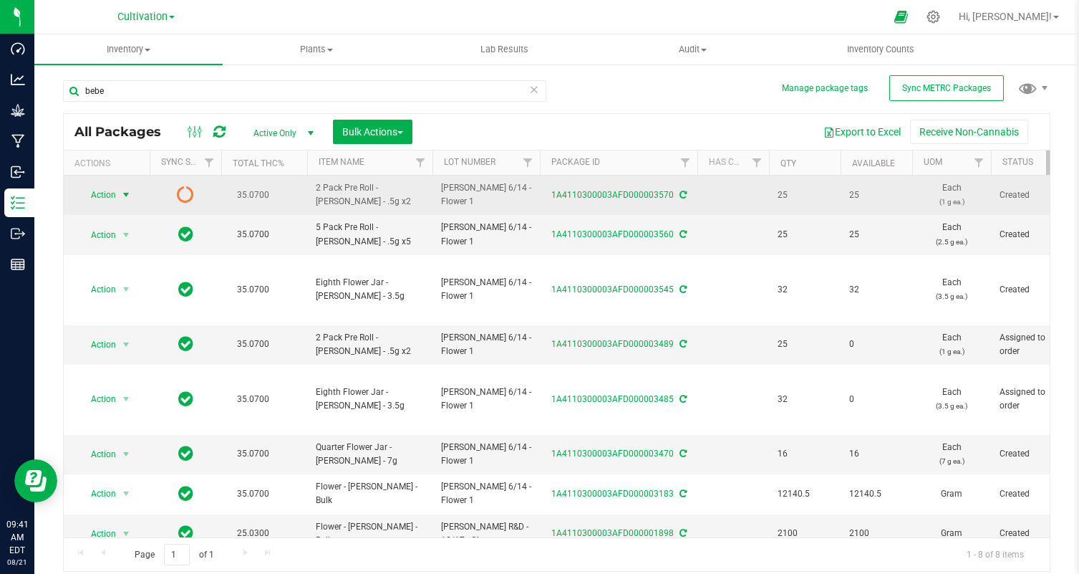
click at [109, 190] on span "Action" at bounding box center [97, 195] width 39 height 20
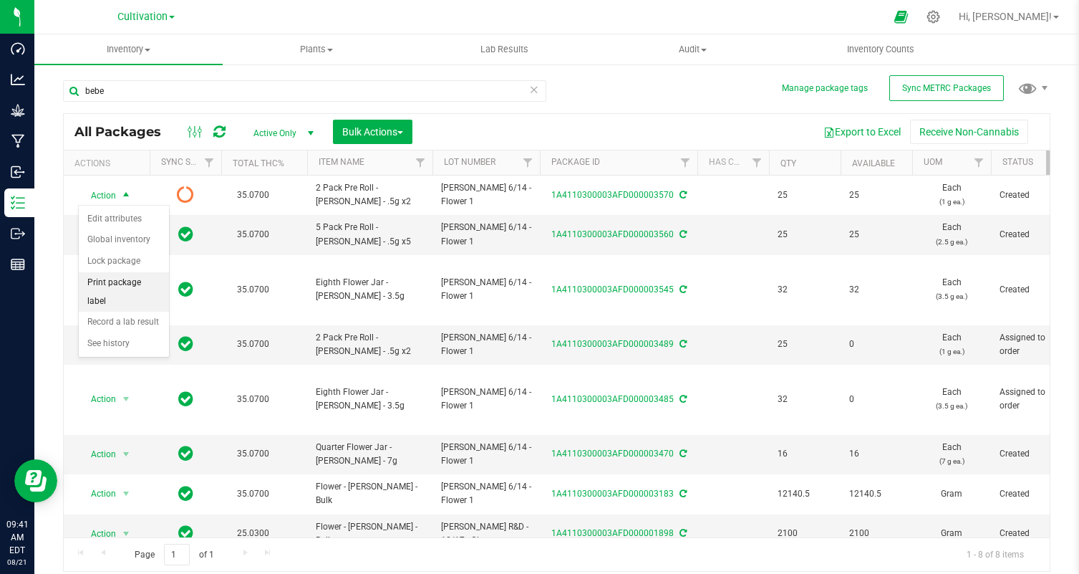
click at [119, 274] on li "Print package label" at bounding box center [124, 291] width 90 height 39
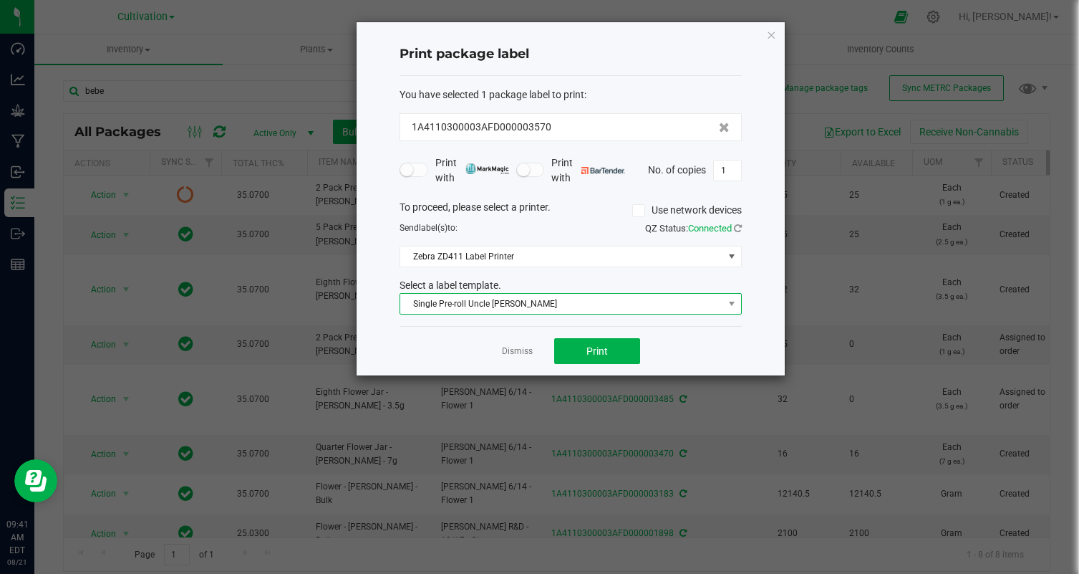
click at [492, 294] on span "Single Pre-roll Uncle [PERSON_NAME]" at bounding box center [561, 304] width 323 height 20
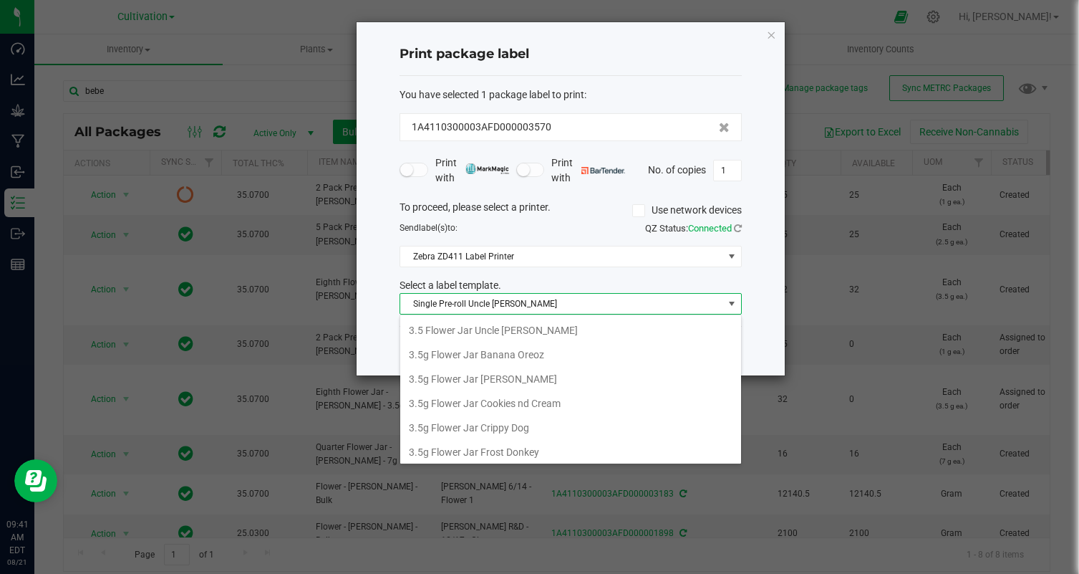
scroll to position [344, 0]
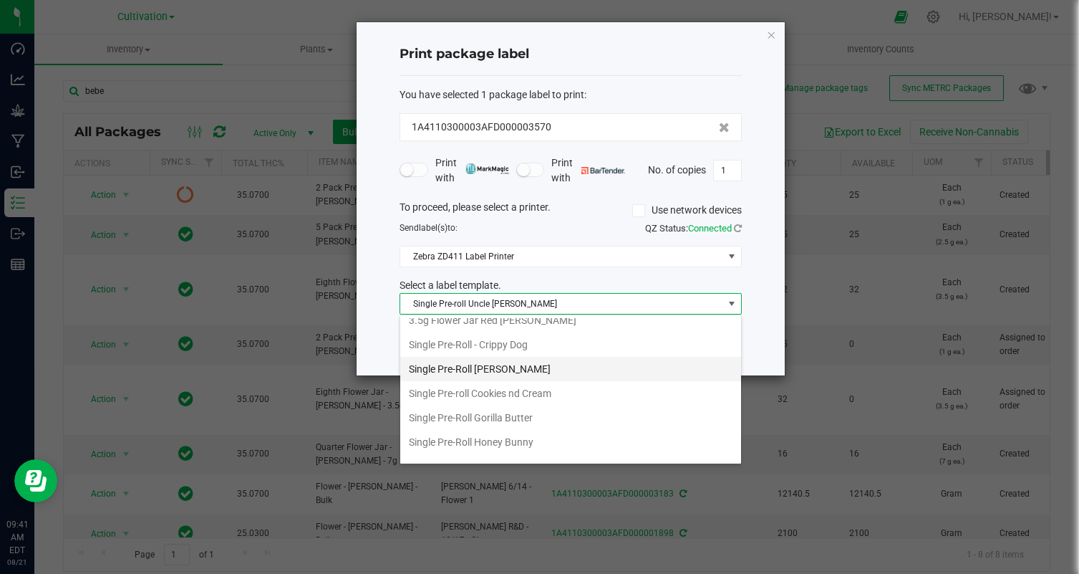
click at [576, 362] on li "Single Pre-Roll [PERSON_NAME]" at bounding box center [570, 369] width 341 height 24
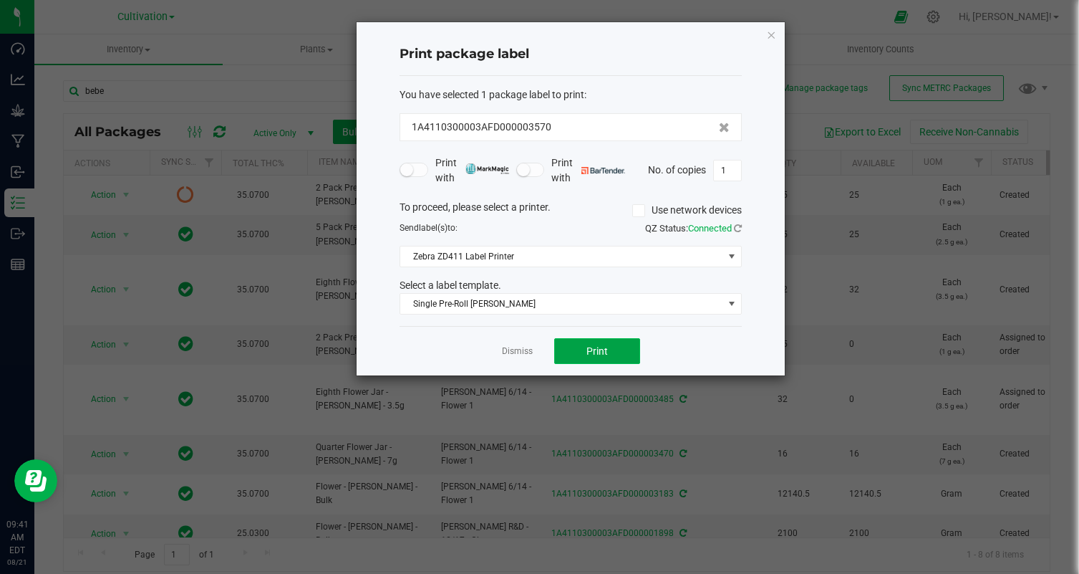
click at [614, 342] on button "Print" at bounding box center [597, 351] width 86 height 26
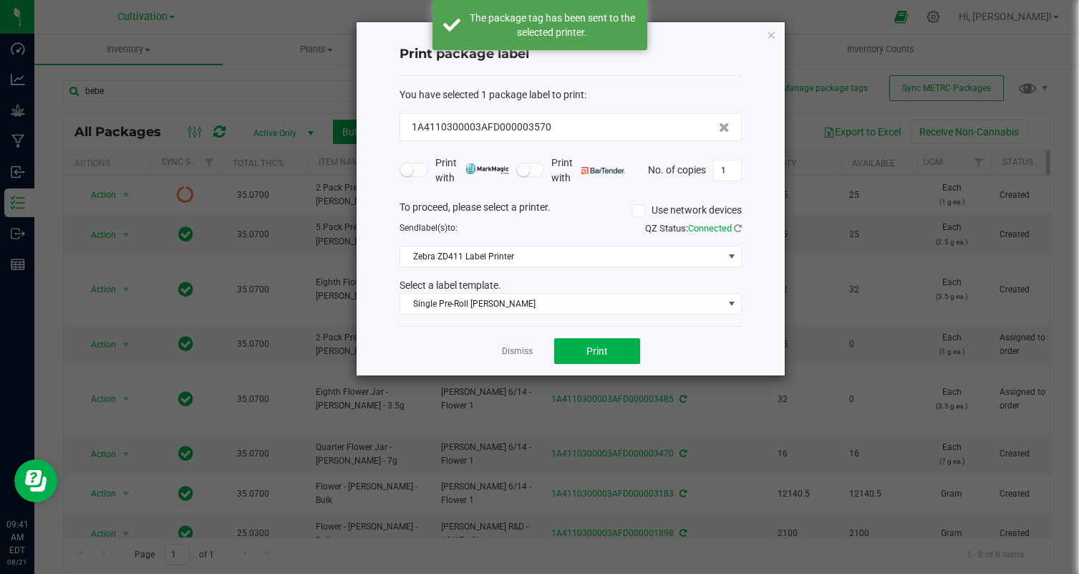
click at [708, 168] on div "No. of copies 1" at bounding box center [695, 170] width 94 height 21
click at [733, 172] on input "1" at bounding box center [727, 170] width 27 height 20
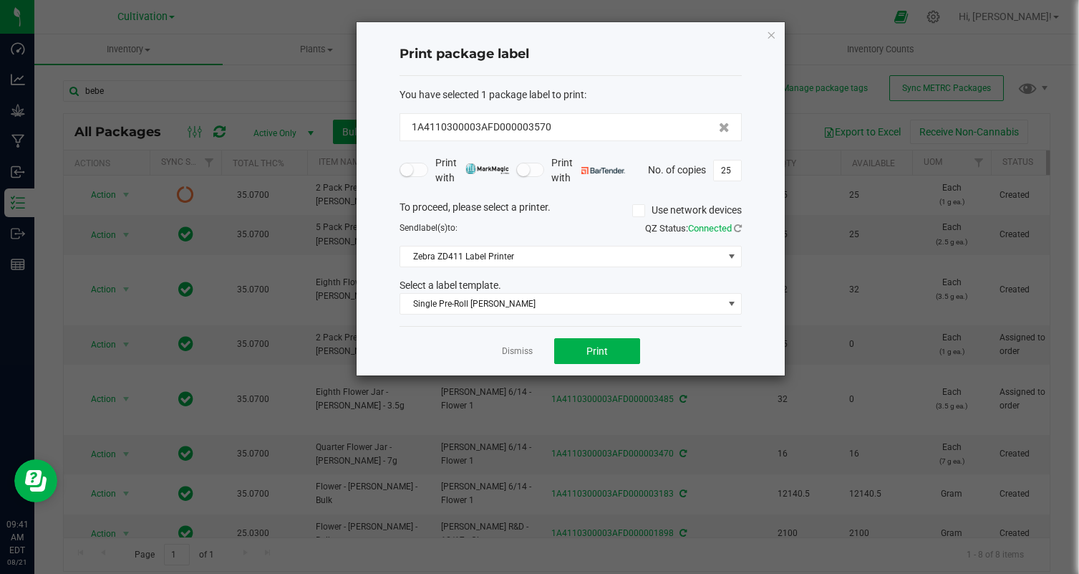
click at [674, 352] on div "Dismiss Print" at bounding box center [571, 350] width 342 height 49
click at [589, 360] on button "Print" at bounding box center [597, 351] width 86 height 26
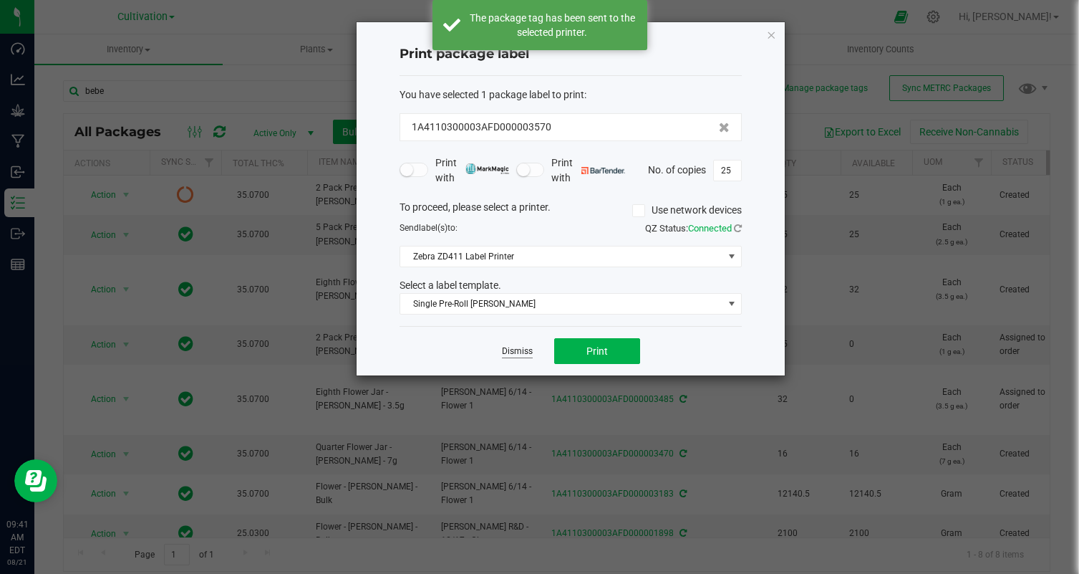
click at [517, 350] on link "Dismiss" at bounding box center [517, 351] width 31 height 12
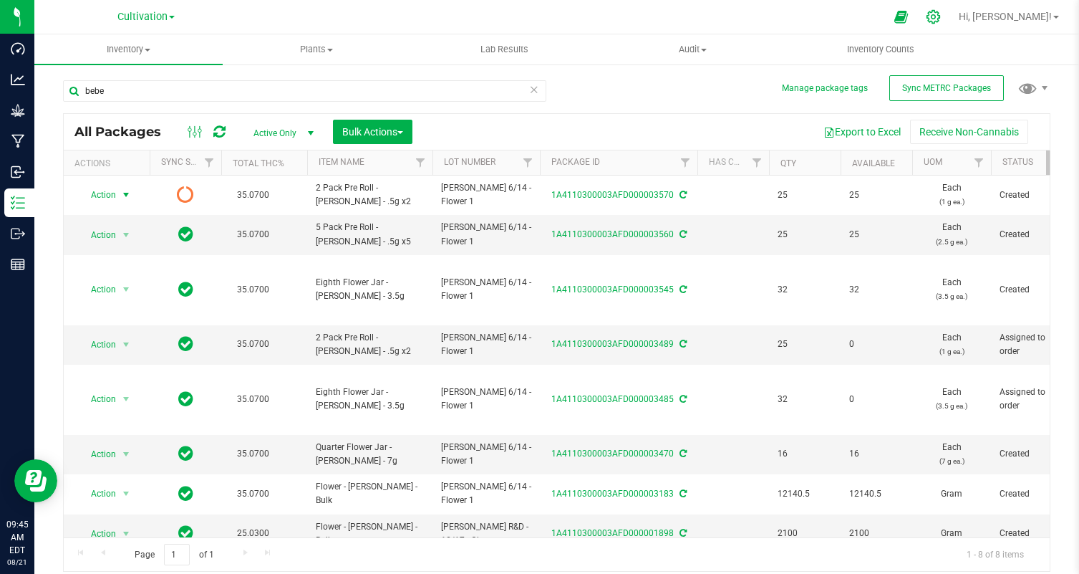
click at [944, 14] on div at bounding box center [934, 16] width 20 height 15
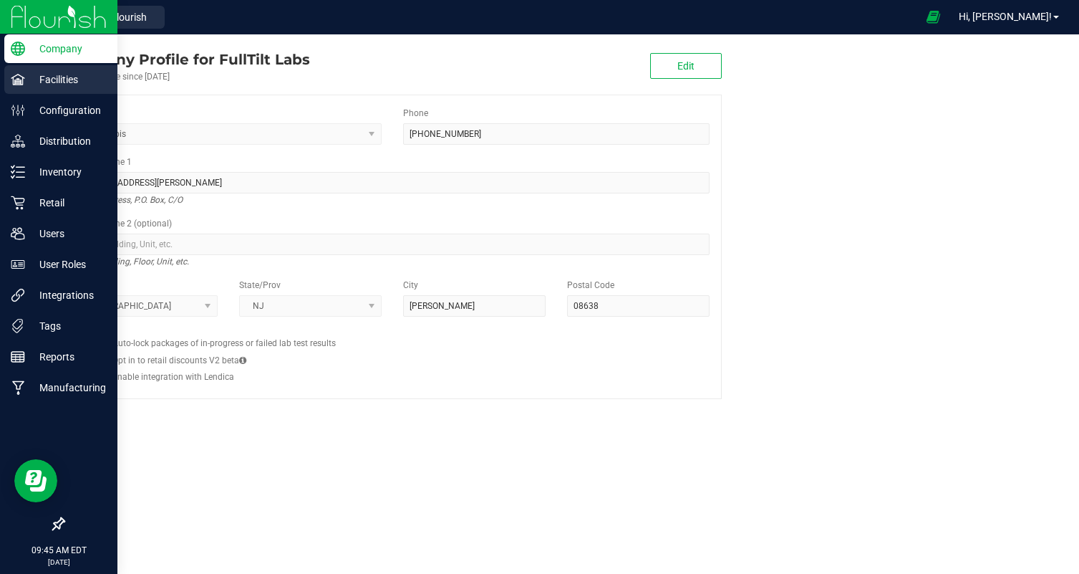
click at [47, 84] on p "Facilities" at bounding box center [68, 79] width 86 height 17
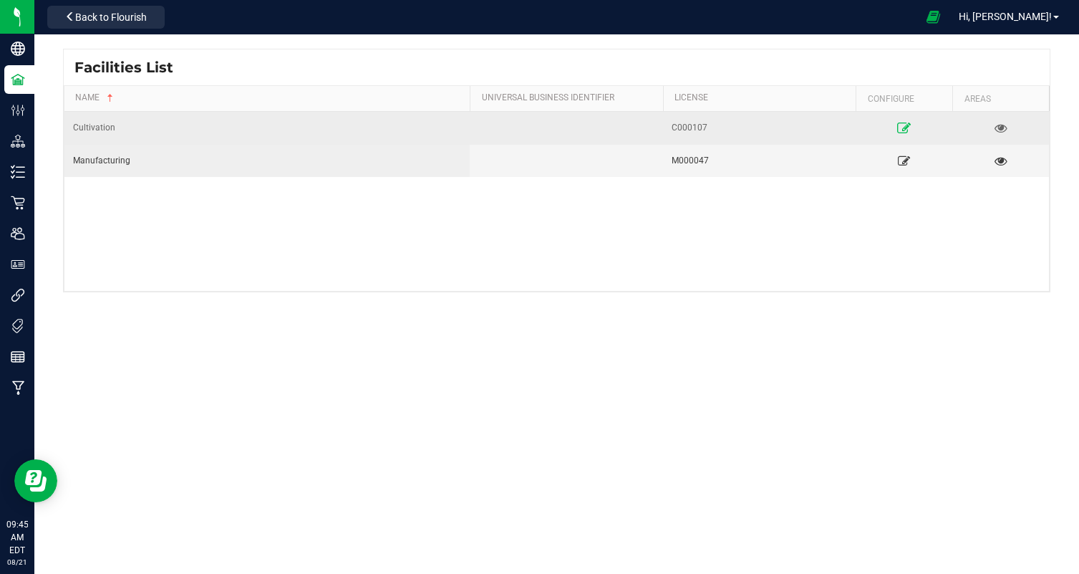
click at [901, 127] on icon at bounding box center [904, 127] width 14 height 10
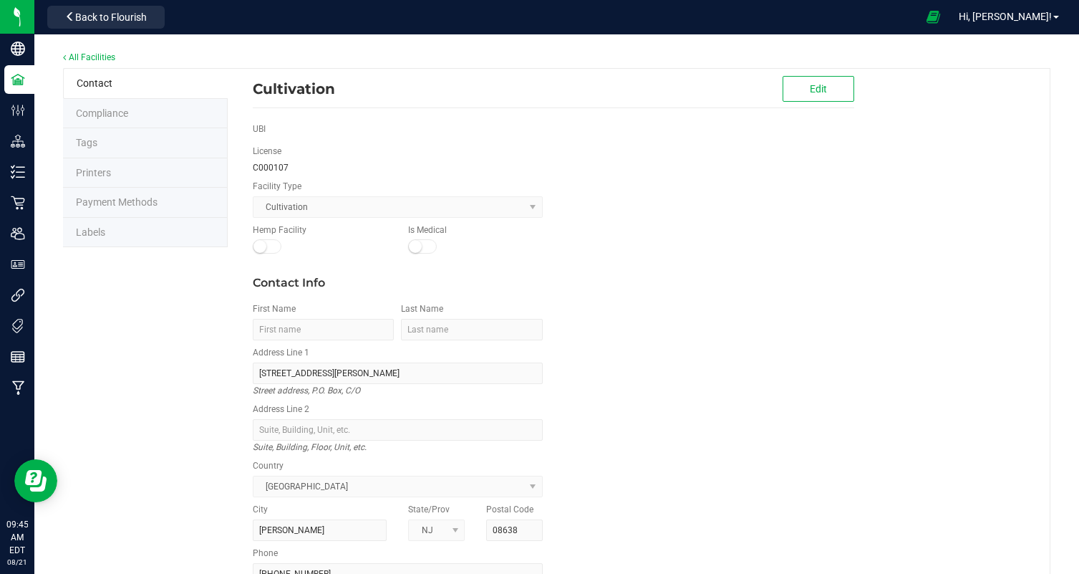
click at [128, 231] on li "Labels" at bounding box center [145, 233] width 165 height 30
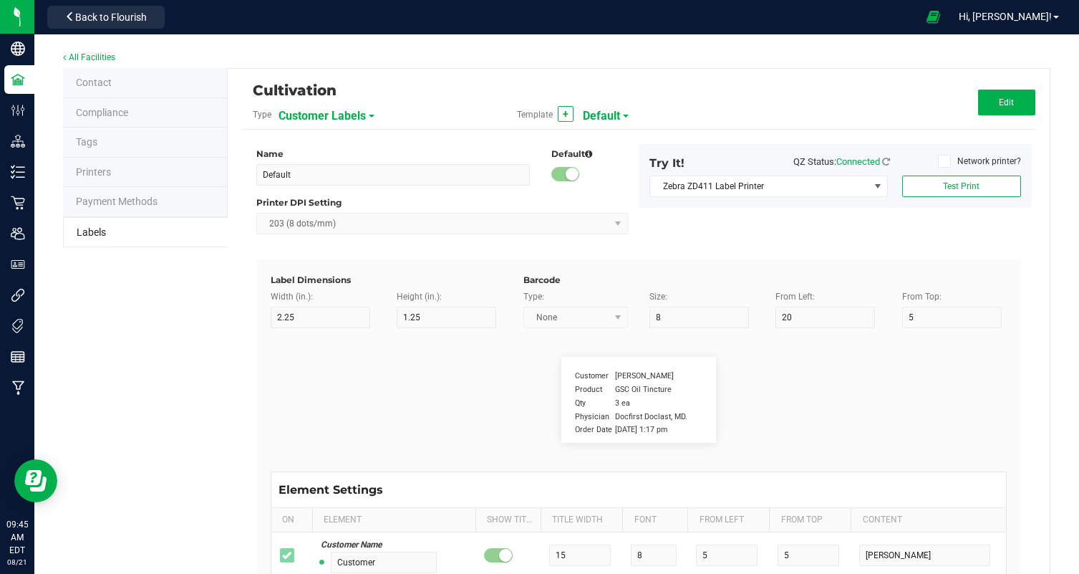
click at [329, 120] on span "Customer Labels" at bounding box center [322, 116] width 87 height 24
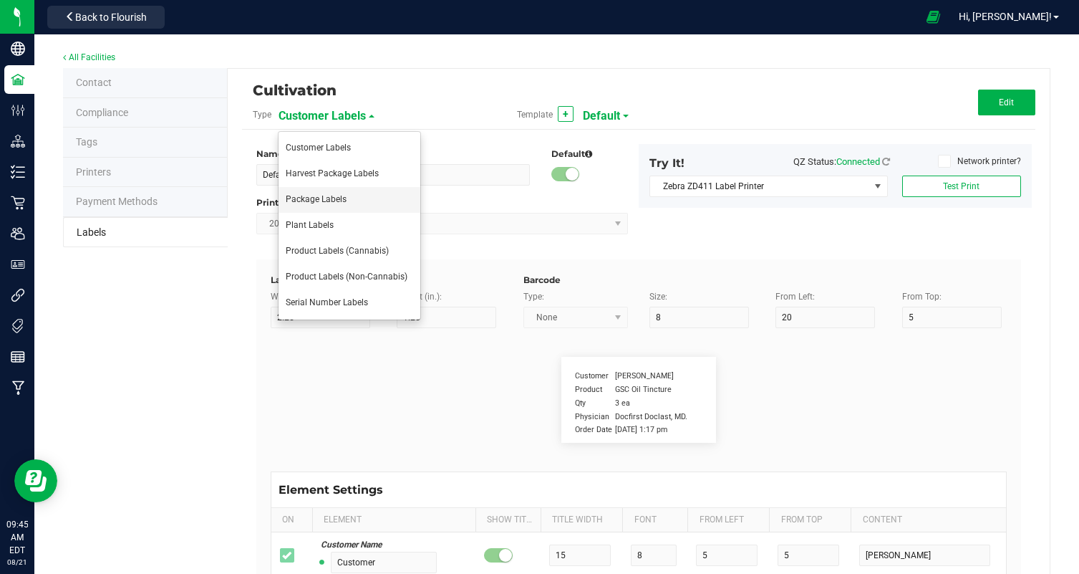
click at [341, 196] on span "Package Labels" at bounding box center [316, 199] width 61 height 10
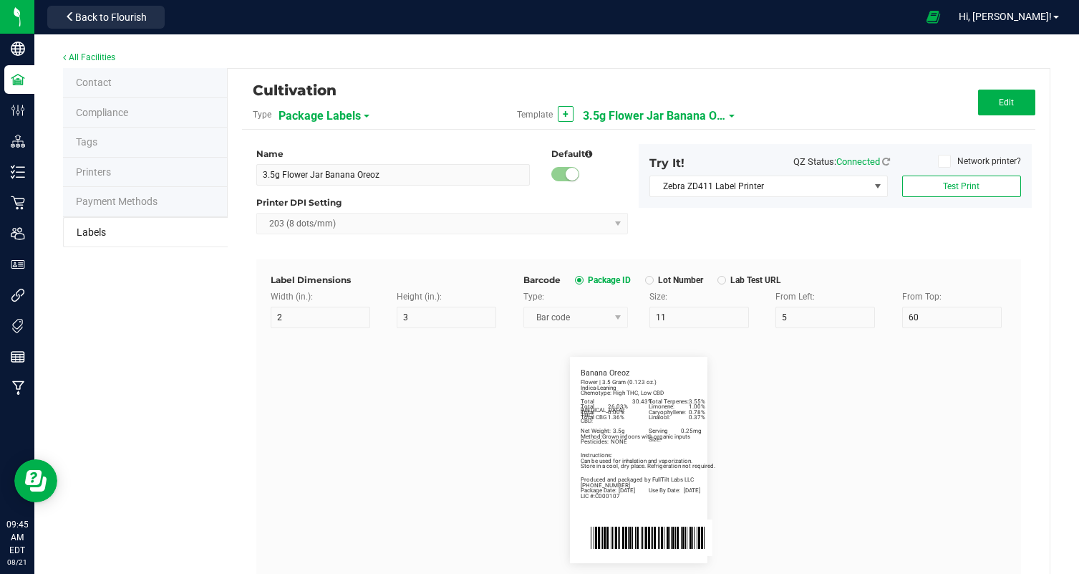
click at [664, 122] on span "3.5g Flower Jar Banana Oreoz" at bounding box center [654, 116] width 143 height 24
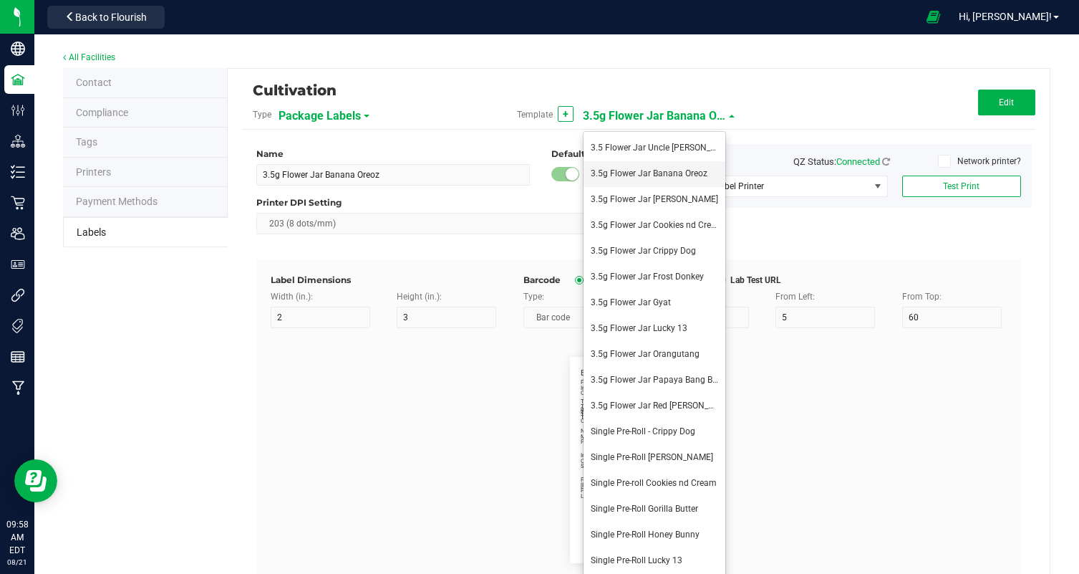
click at [655, 179] on li "3.5g Flower Jar Banana Oreoz" at bounding box center [655, 174] width 142 height 26
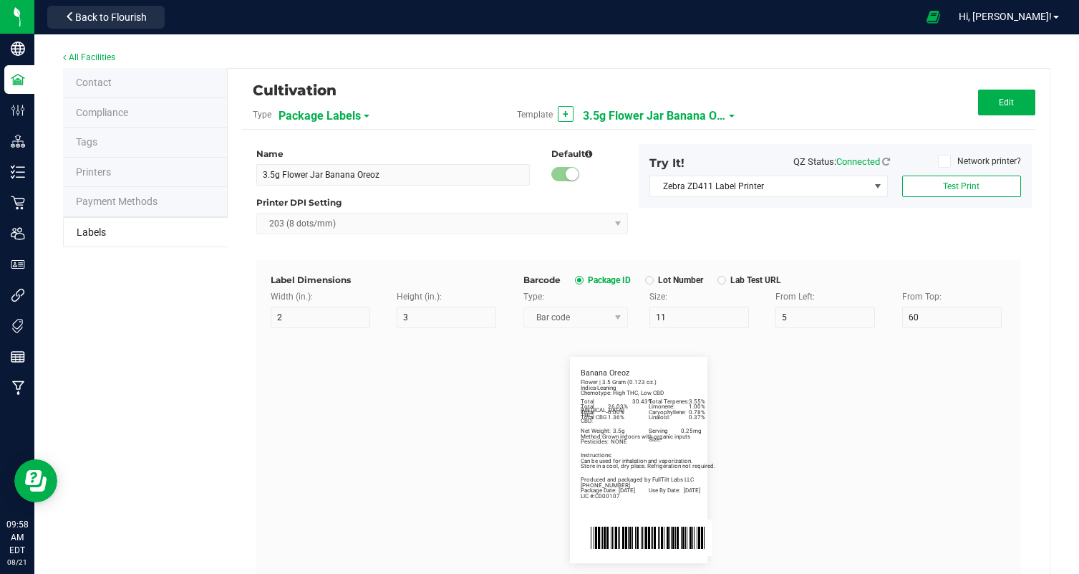
click at [685, 121] on span "3.5g Flower Jar Banana Oreoz" at bounding box center [654, 116] width 143 height 24
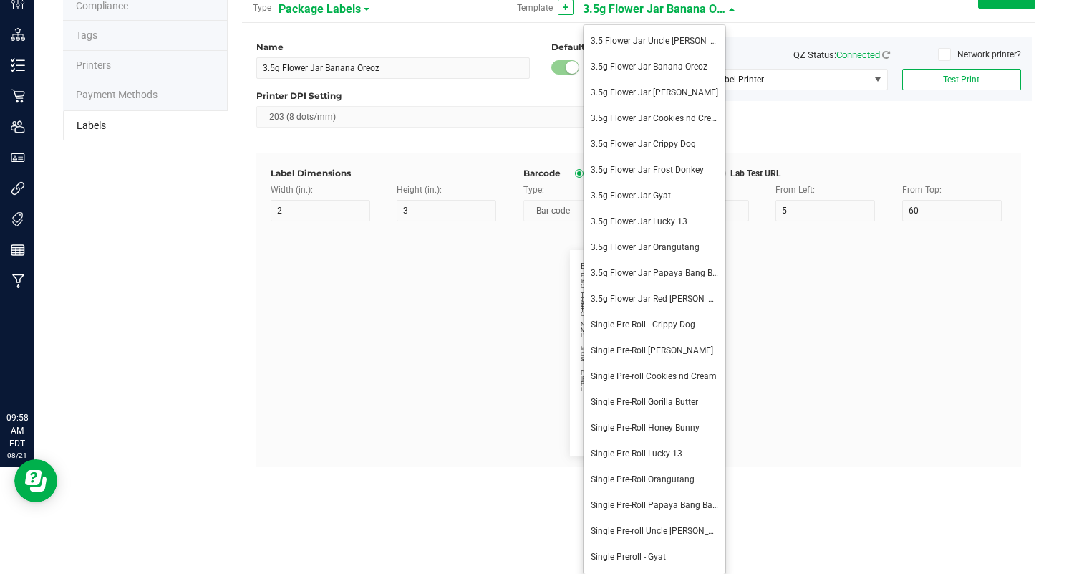
scroll to position [107, 0]
click at [697, 372] on span "Single Pre-roll Cookies nd Cream" at bounding box center [654, 375] width 126 height 10
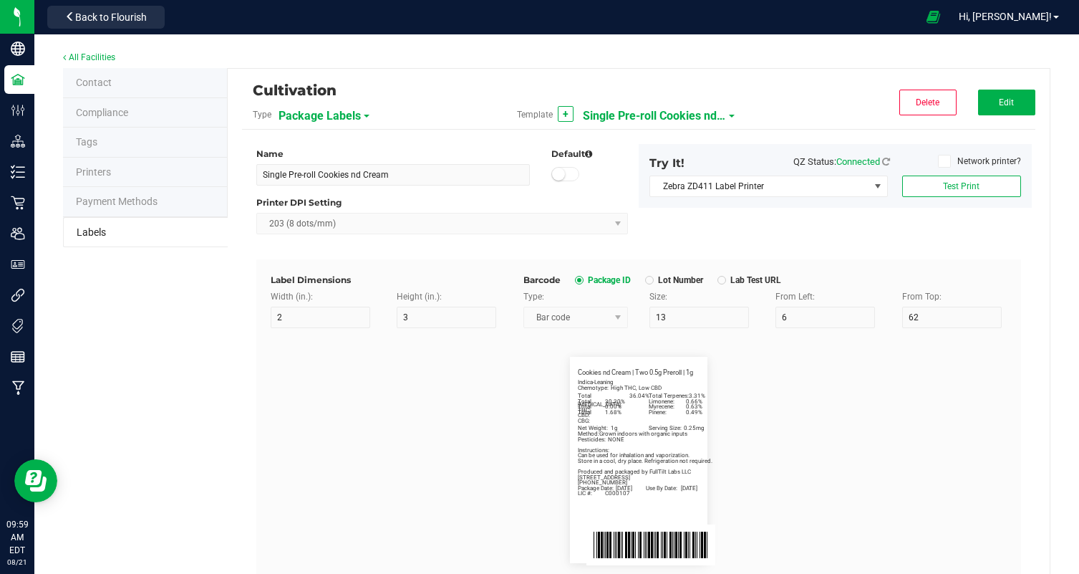
scroll to position [0, 0]
click at [1003, 92] on button "Edit" at bounding box center [1006, 103] width 57 height 26
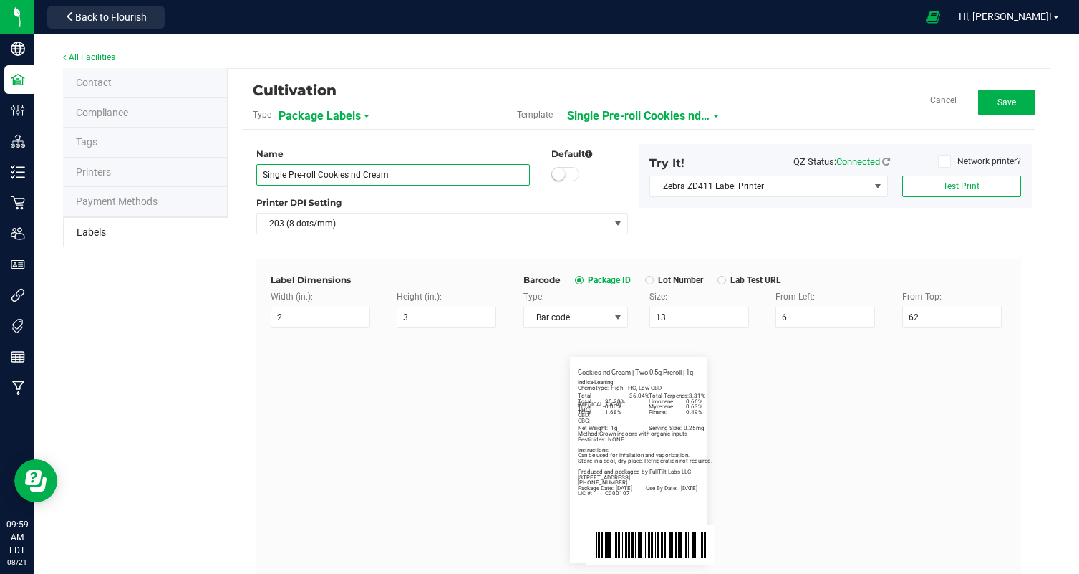
click at [430, 174] on input "Single Pre-roll Cookies nd Cream" at bounding box center [393, 174] width 274 height 21
click at [430, 174] on input "Single Pre-roll Cookies nd" at bounding box center [393, 174] width 274 height 21
click at [430, 174] on input "Single Pre-roll Cookies" at bounding box center [393, 174] width 274 height 21
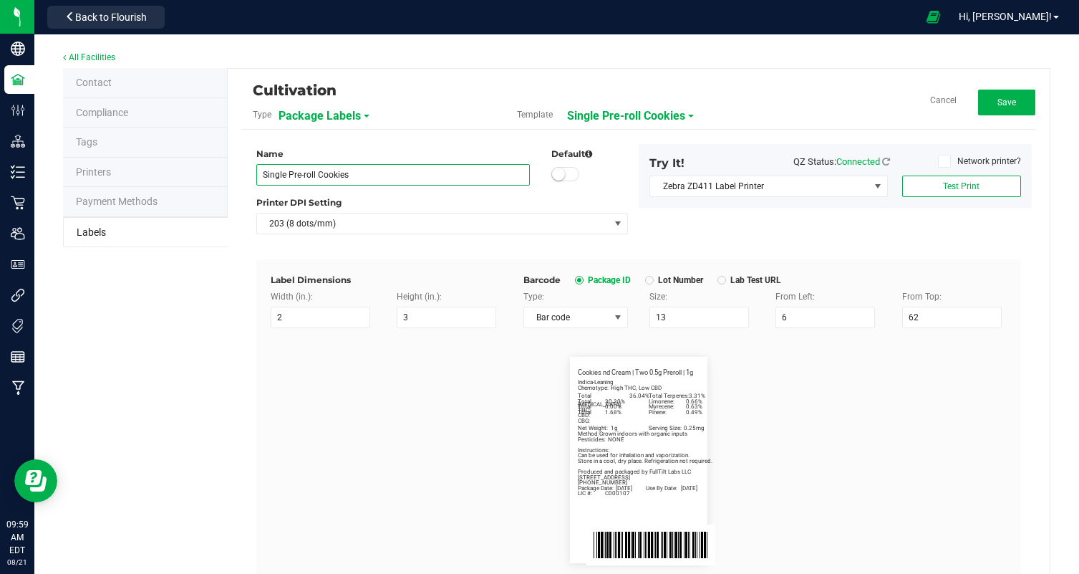
click at [430, 174] on input "Single Pre-roll Cookies" at bounding box center [393, 174] width 274 height 21
click at [437, 389] on flourish-label-viewer "Indica-Leaning Total [MEDICAL_DATA]: 36.04% Total Terpenes: 3.31% Chemotype: Hi…" at bounding box center [639, 460] width 736 height 206
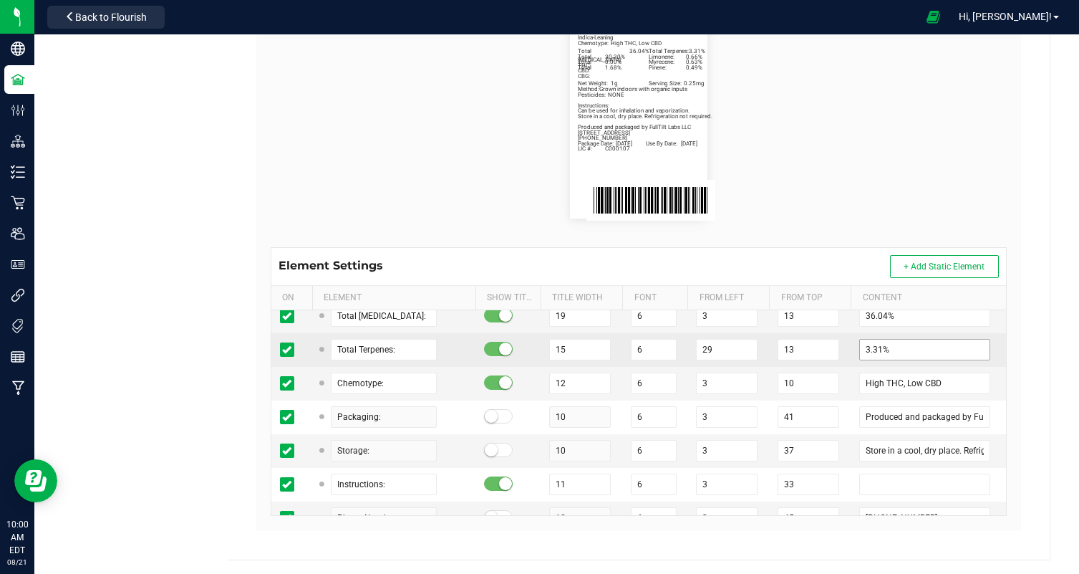
scroll to position [29, 0]
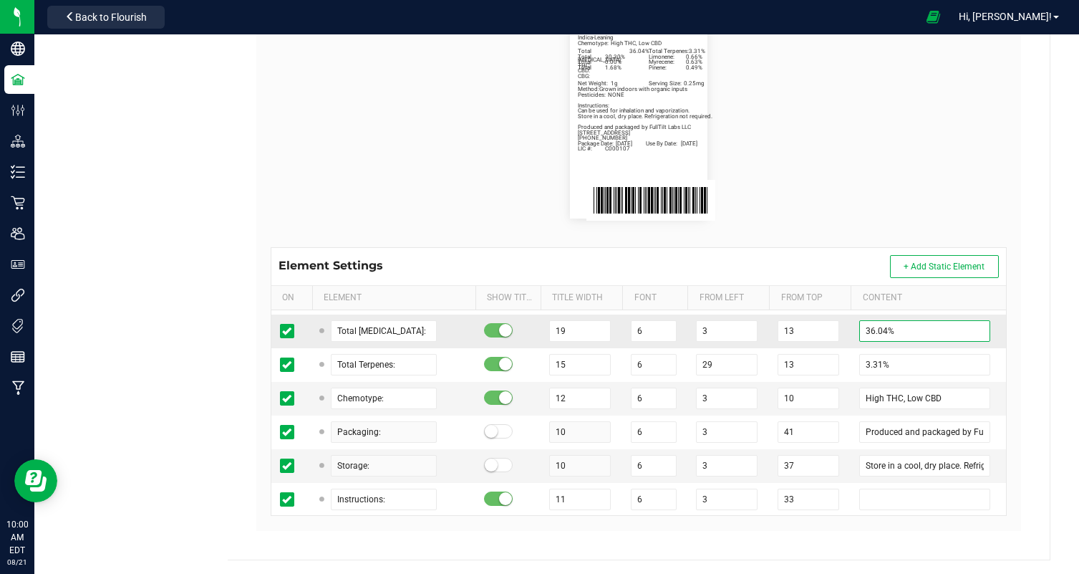
click at [870, 330] on input "36.04%" at bounding box center [924, 330] width 131 height 21
paste input "5.5"
click at [869, 230] on div "Indica-Leaning Total [MEDICAL_DATA]: 35.54% Total Terpenes: 3.31% Chemotype: Hi…" at bounding box center [639, 116] width 758 height 264
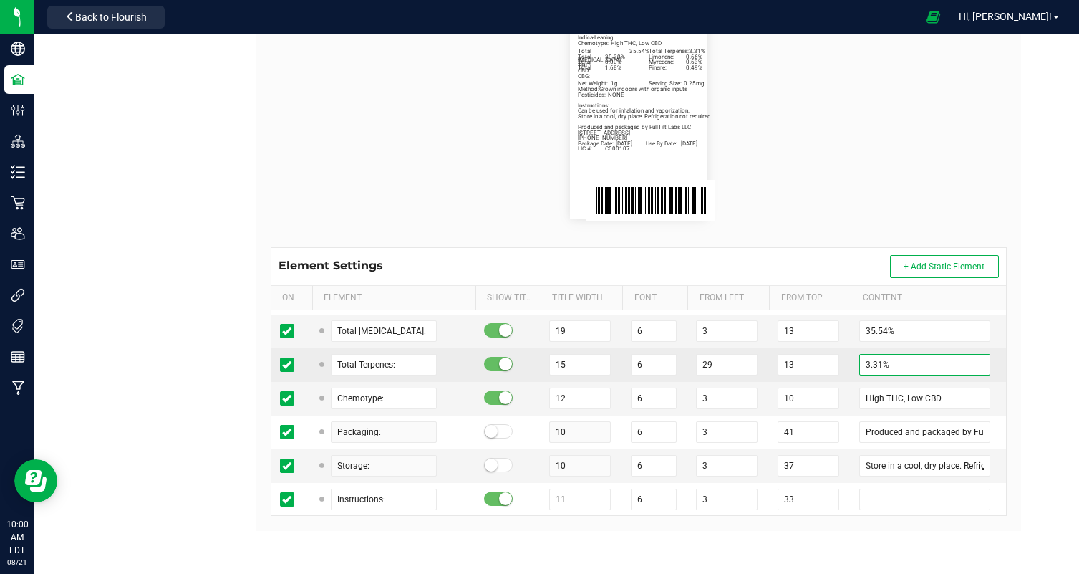
click at [864, 359] on input "3.31%" at bounding box center [924, 364] width 131 height 21
paste input "58"
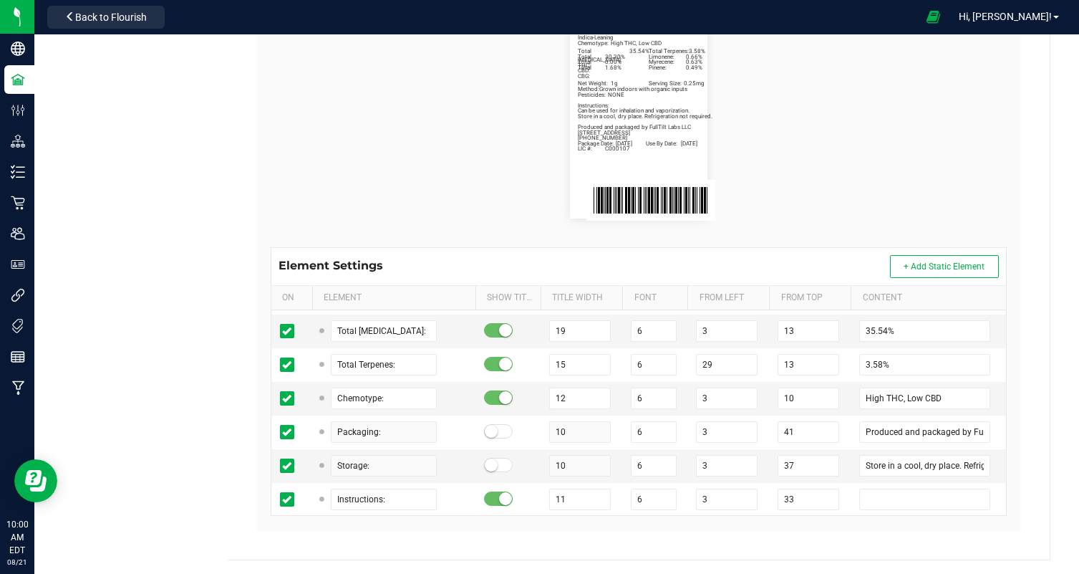
click at [861, 178] on flourish-label-viewer "Indica-Leaning Total [MEDICAL_DATA]: 35.54% Total Terpenes: 3.58% Chemotype: Hi…" at bounding box center [639, 115] width 736 height 206
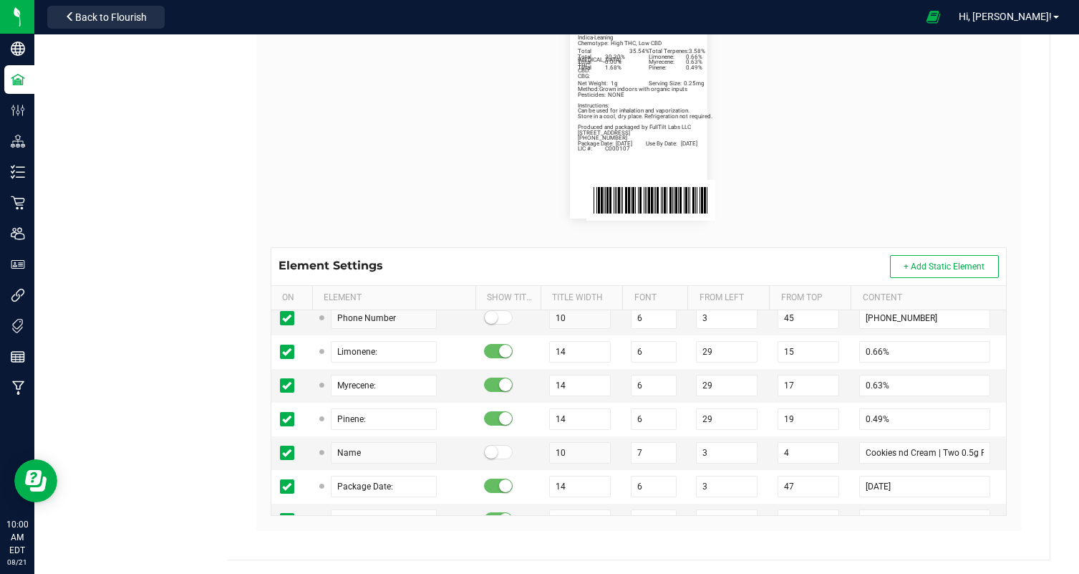
scroll to position [270, 0]
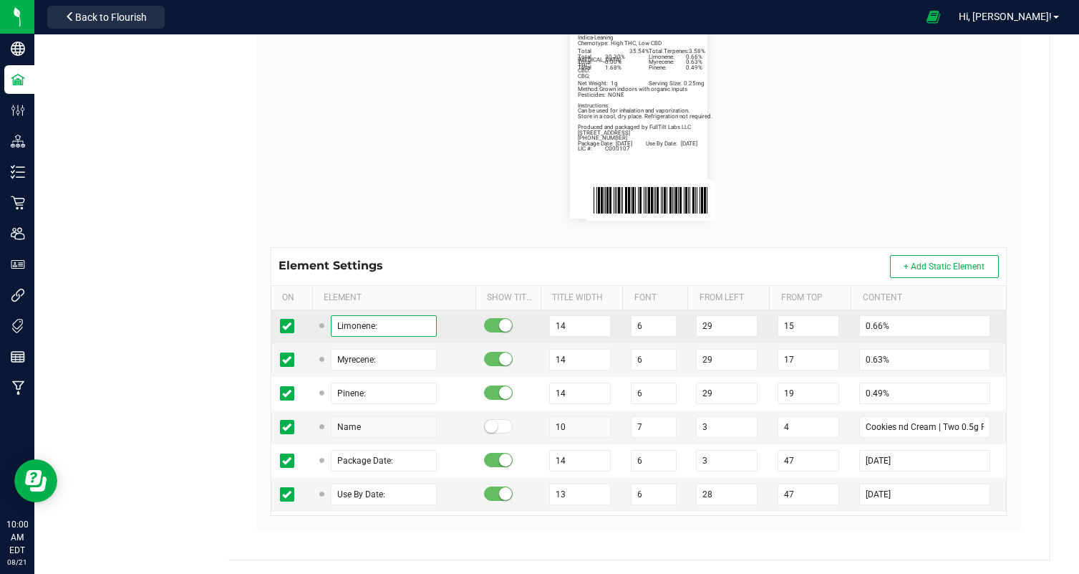
click at [340, 323] on input "Limonene:" at bounding box center [384, 325] width 106 height 21
click at [867, 330] on input "0.66%" at bounding box center [924, 325] width 131 height 21
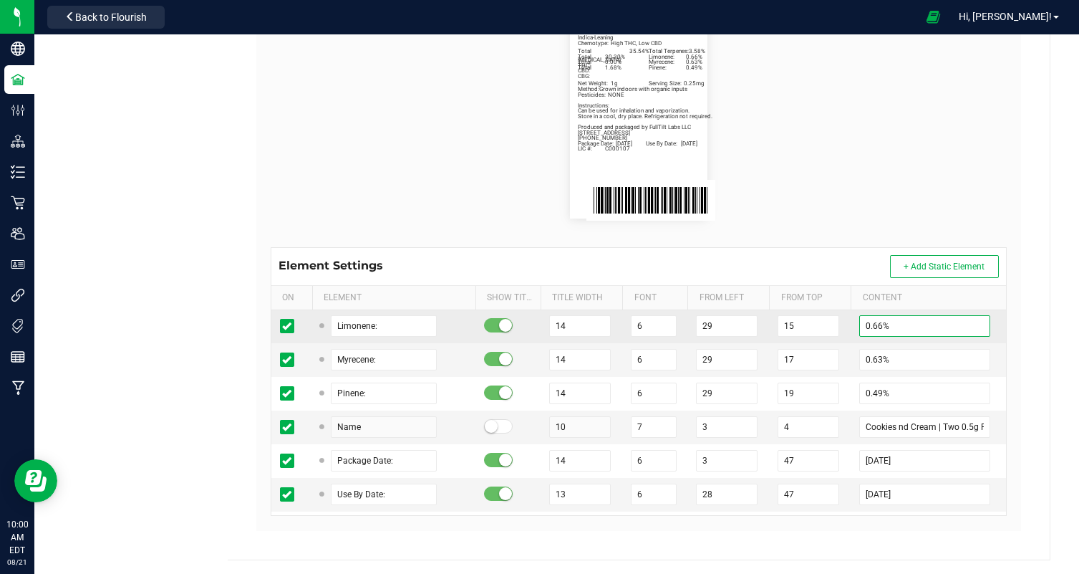
click at [866, 325] on input "0.66%" at bounding box center [924, 325] width 131 height 21
paste input "1.1"
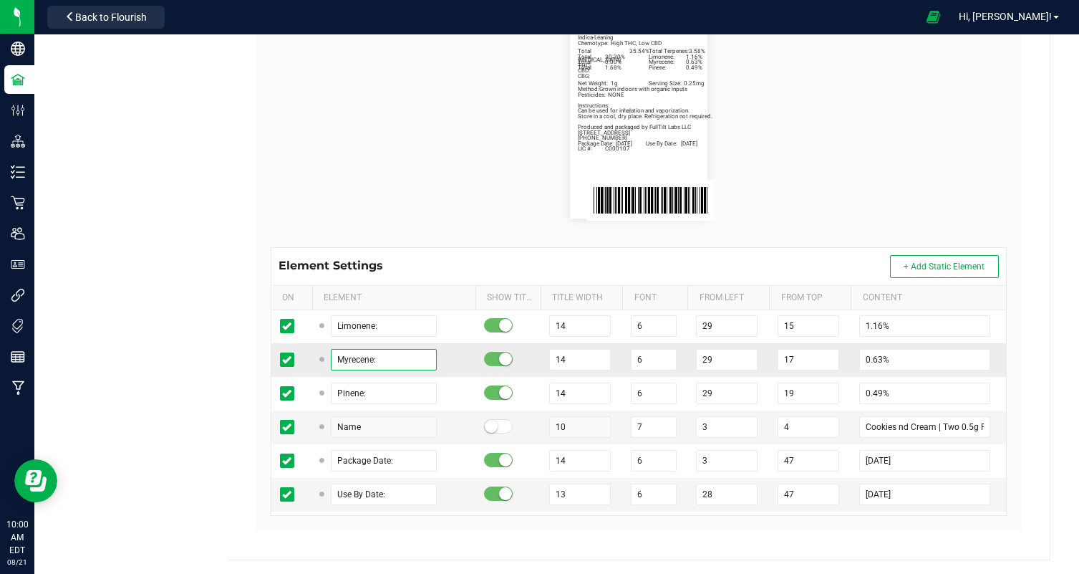
click at [331, 352] on input "Myrecene:" at bounding box center [384, 359] width 106 height 21
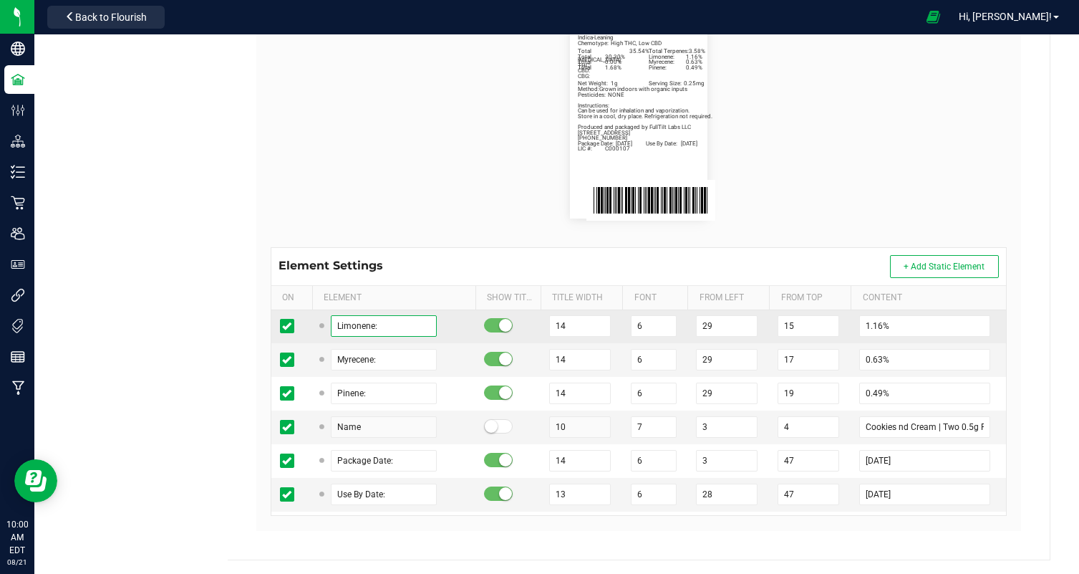
click at [341, 319] on input "Limonene:" at bounding box center [384, 325] width 106 height 21
paste input "Myrec"
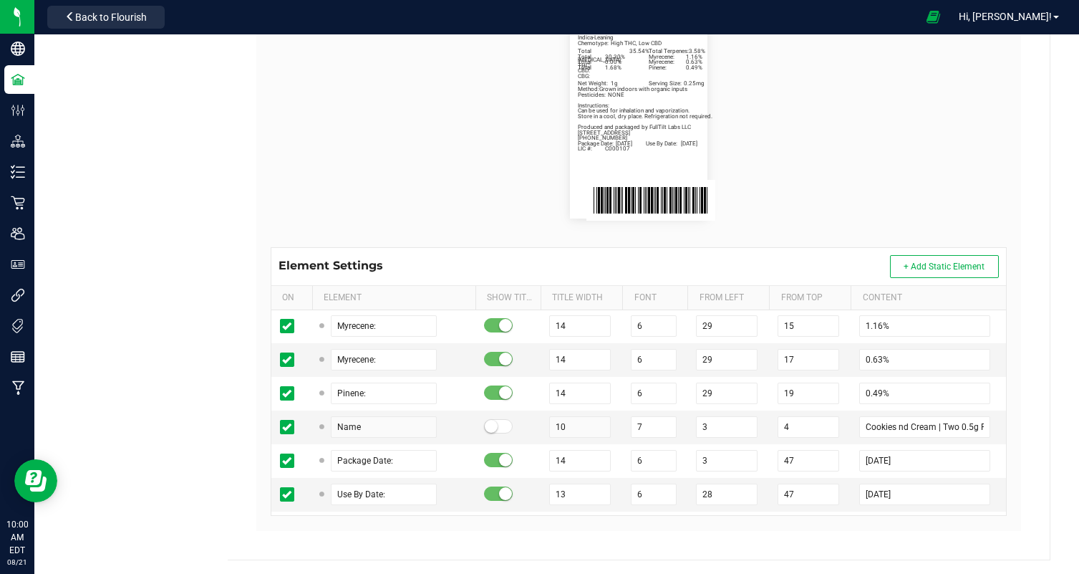
click at [415, 202] on flourish-label-viewer "Indica-Leaning Total [MEDICAL_DATA]: 35.54% Total Terpenes: 3.58% Chemotype: Hi…" at bounding box center [639, 115] width 736 height 206
click at [349, 358] on input "Myrecene:" at bounding box center [384, 359] width 106 height 21
click at [859, 362] on td "0.63%" at bounding box center [928, 360] width 155 height 34
click at [863, 360] on input "0.63%" at bounding box center [924, 359] width 131 height 21
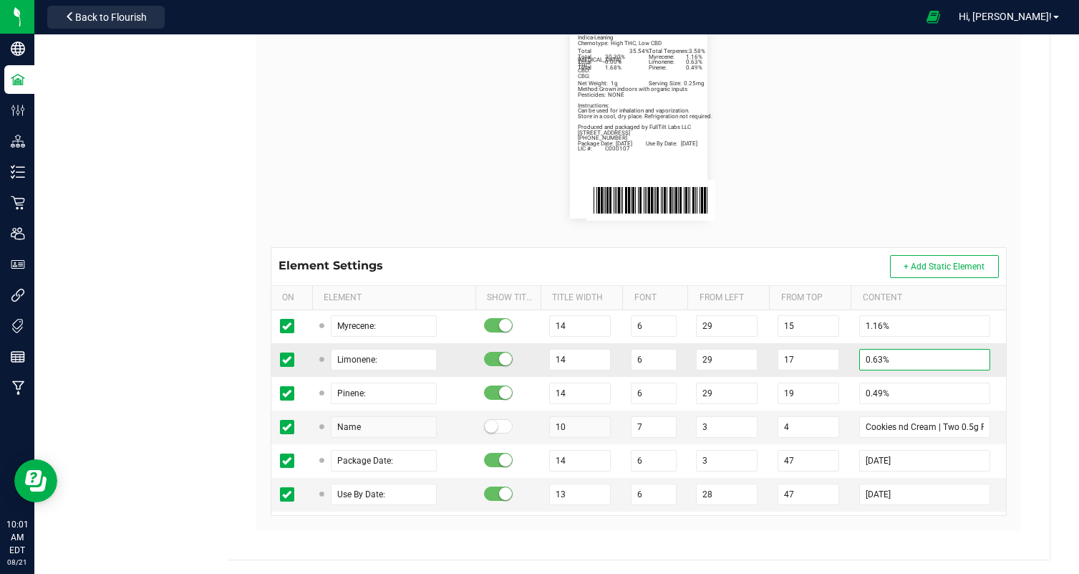
click at [863, 360] on input "0.63%" at bounding box center [924, 359] width 131 height 21
paste input "0"
click at [887, 135] on flourish-label-viewer "Indica-Leaning Total [MEDICAL_DATA]: 35.54% Total Terpenes: 3.58% Chemotype: Hi…" at bounding box center [639, 115] width 736 height 206
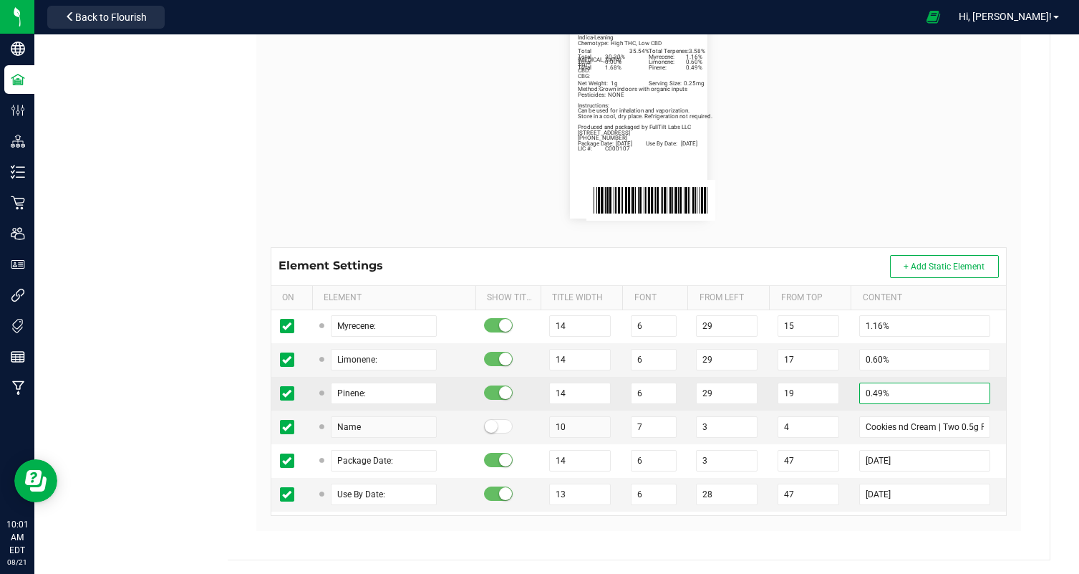
click at [873, 385] on input "0.49%" at bounding box center [924, 392] width 131 height 21
paste input "56"
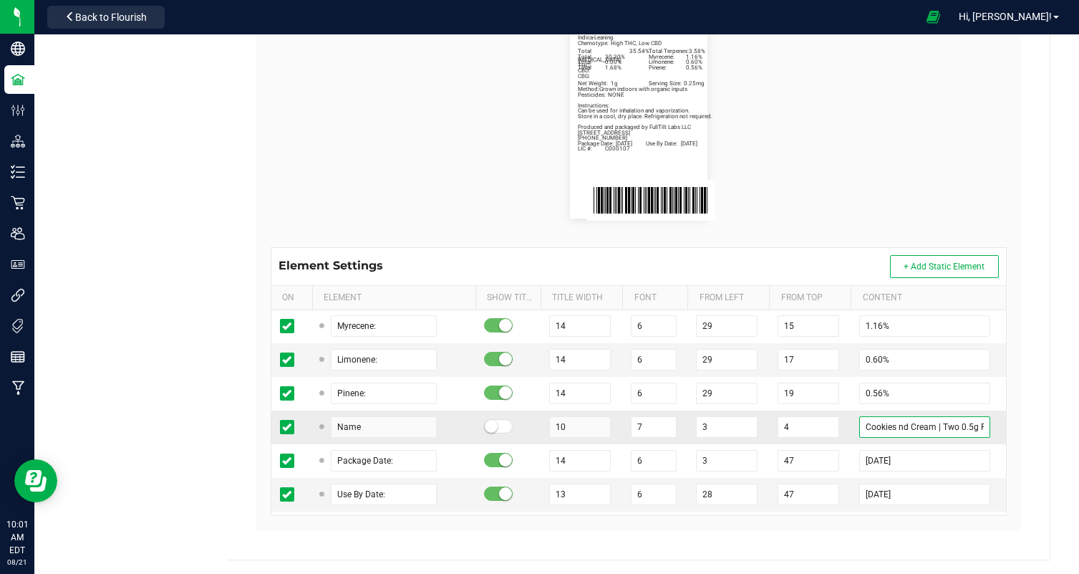
drag, startPoint x: 934, startPoint y: 422, endPoint x: 759, endPoint y: 418, distance: 174.8
click at [759, 418] on tr "Name 10 7 3 4 Cookies nd Cream | Two 0.5g Preroll | 1g" at bounding box center [638, 427] width 735 height 34
click at [897, 150] on flourish-label-viewer "Indica-Leaning Total [MEDICAL_DATA]: 35.54% Total Terpenes: 3.58% Chemotype: Hi…" at bounding box center [639, 115] width 736 height 206
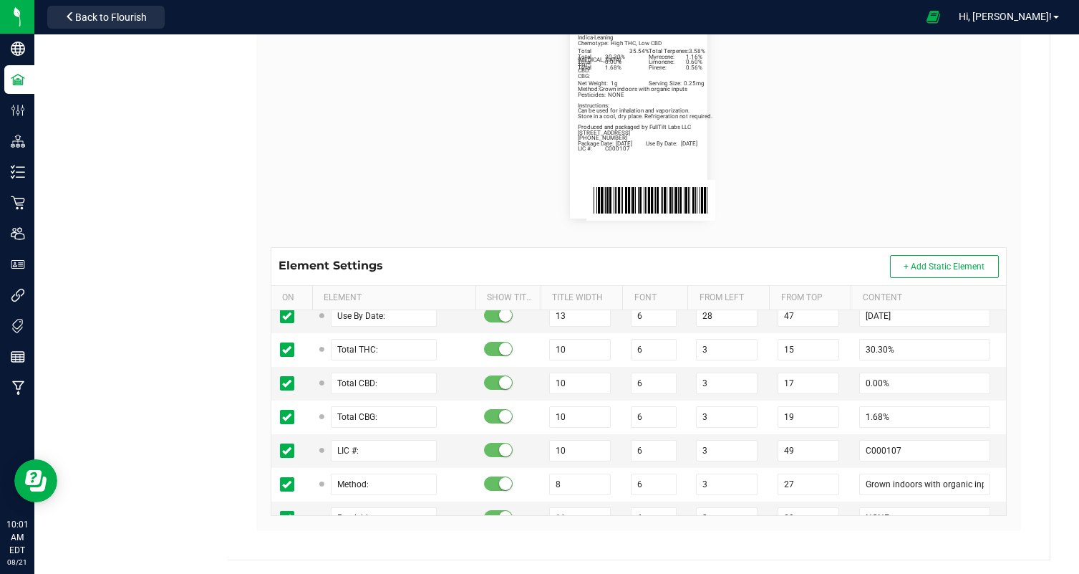
scroll to position [478, 0]
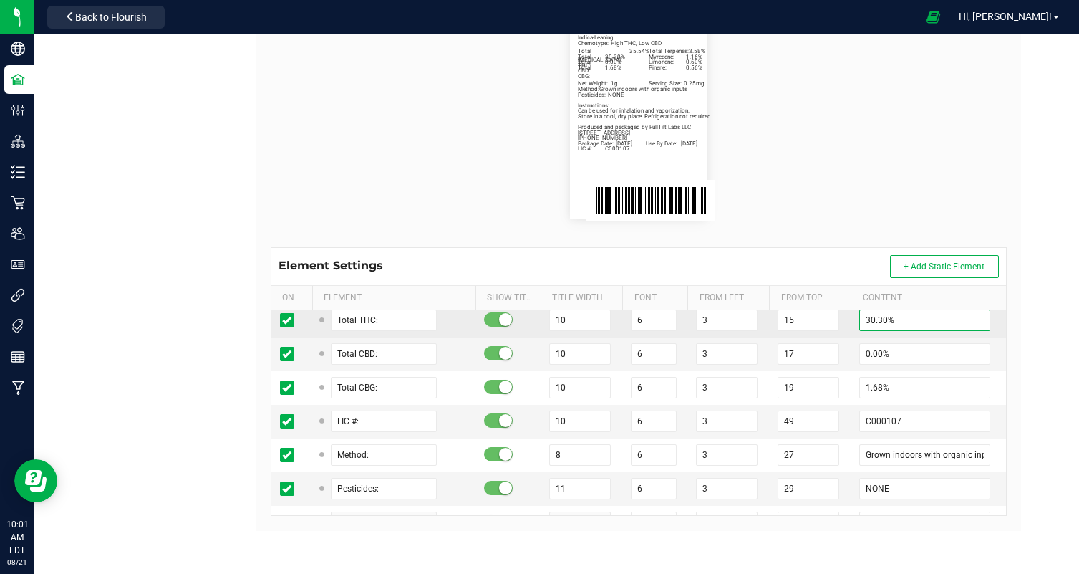
click at [870, 322] on input "30.30%" at bounding box center [924, 319] width 131 height 21
paste input "09"
click at [869, 221] on div "Indica-Leaning Total [MEDICAL_DATA]: 35.54% Total Terpenes: 3.58% Chemotype: Hi…" at bounding box center [639, 116] width 758 height 264
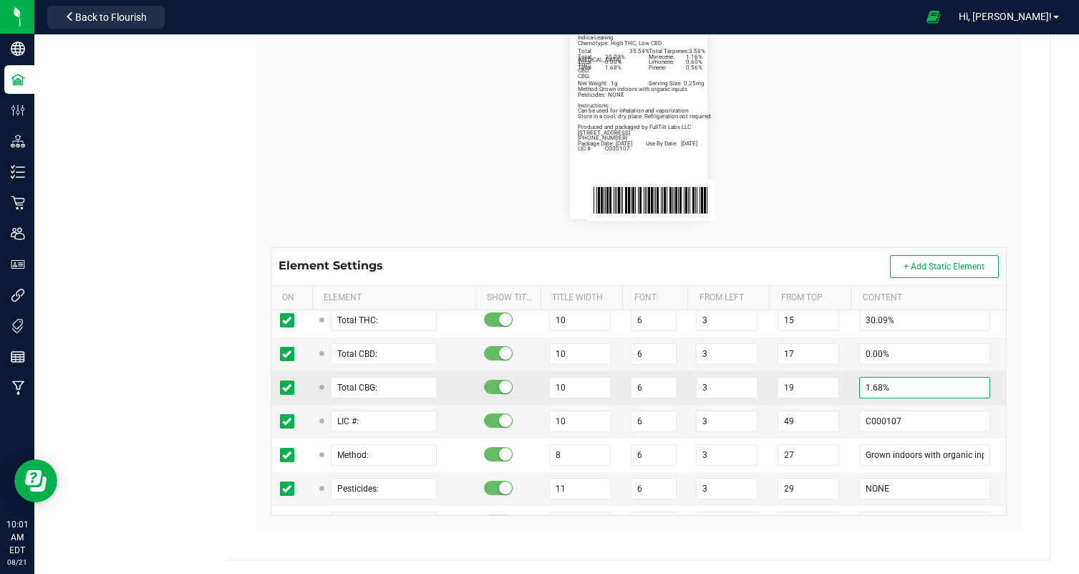
click at [863, 383] on input "1.68%" at bounding box center [924, 387] width 131 height 21
paste input "55"
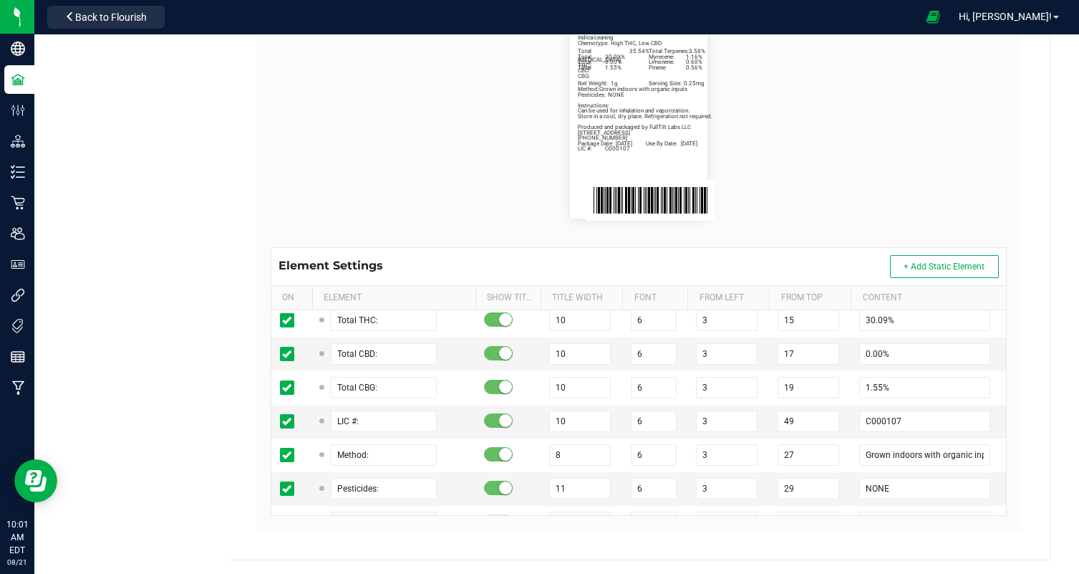
click at [869, 105] on flourish-label-viewer "Indica-Leaning Total [MEDICAL_DATA]: 35.54% Total Terpenes: 3.58% Chemotype: Hi…" at bounding box center [639, 115] width 736 height 206
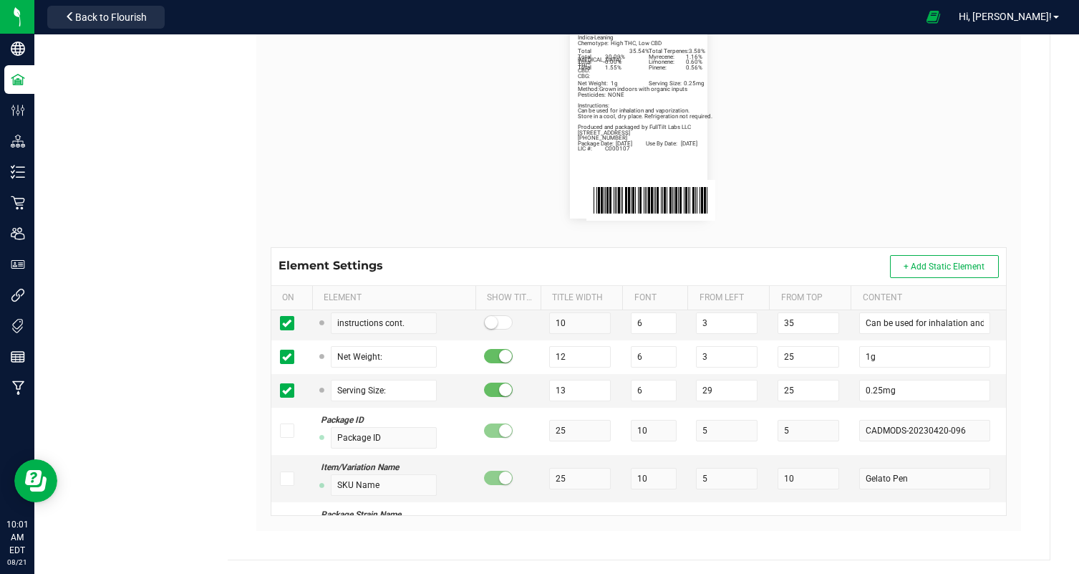
scroll to position [0, 0]
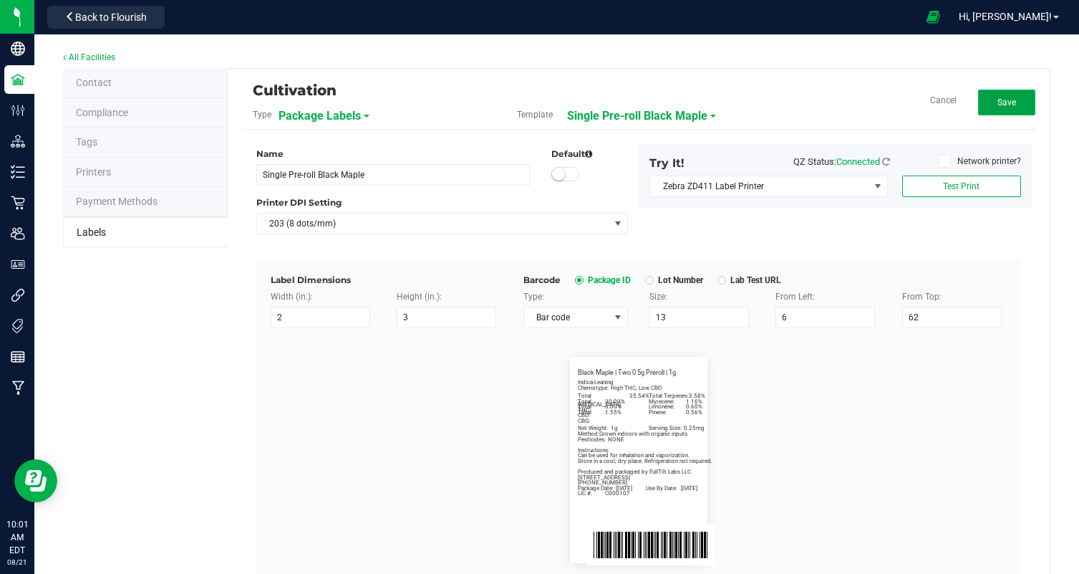
click at [1003, 100] on span "Save" at bounding box center [1007, 102] width 19 height 10
click at [1035, 100] on button "Edit" at bounding box center [1006, 103] width 57 height 26
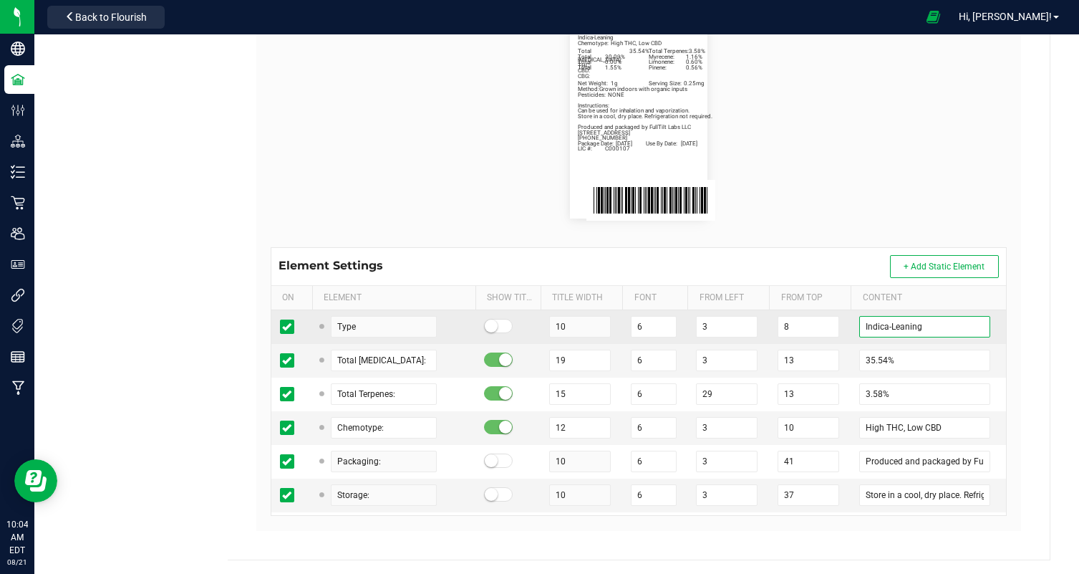
click at [883, 326] on input "Indica-Leaning" at bounding box center [924, 326] width 131 height 21
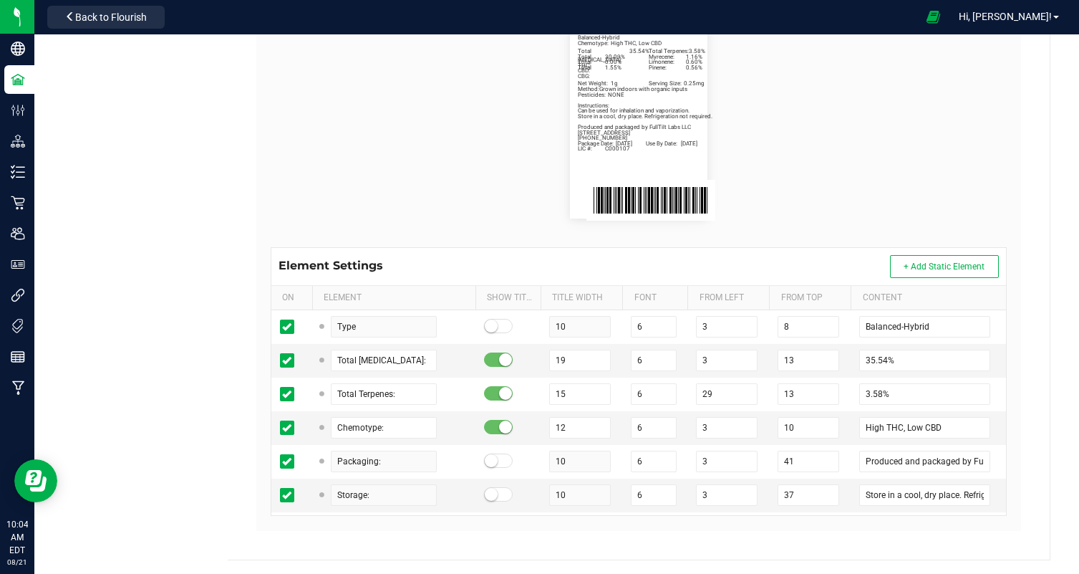
click at [903, 156] on flourish-label-viewer "Balanced-Hybrid Total [MEDICAL_DATA]: 35.54% Total Terpenes: 3.58% Chemotype: H…" at bounding box center [639, 115] width 736 height 206
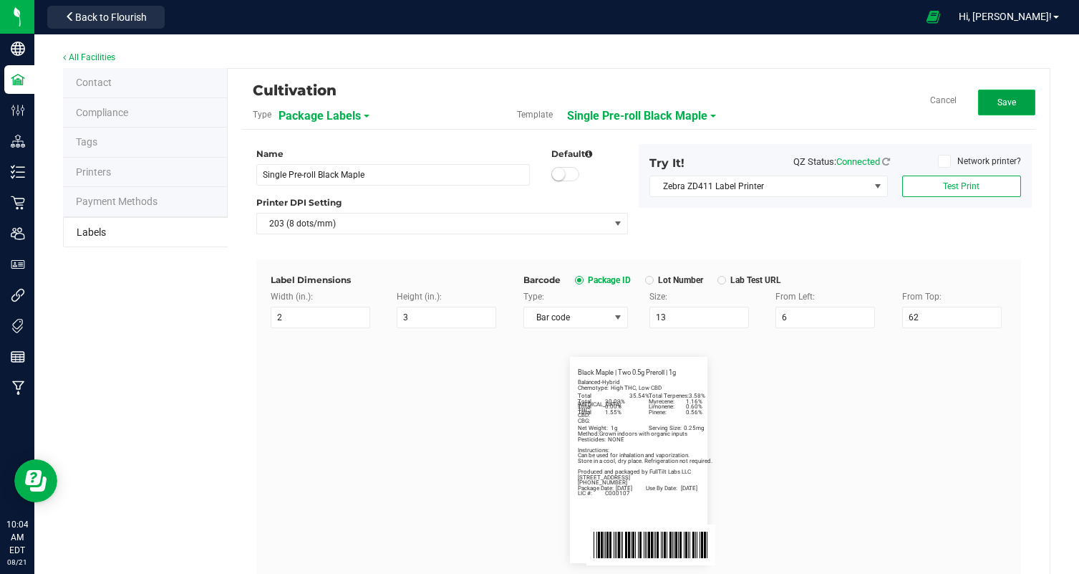
click at [1008, 105] on span "Save" at bounding box center [1007, 102] width 19 height 10
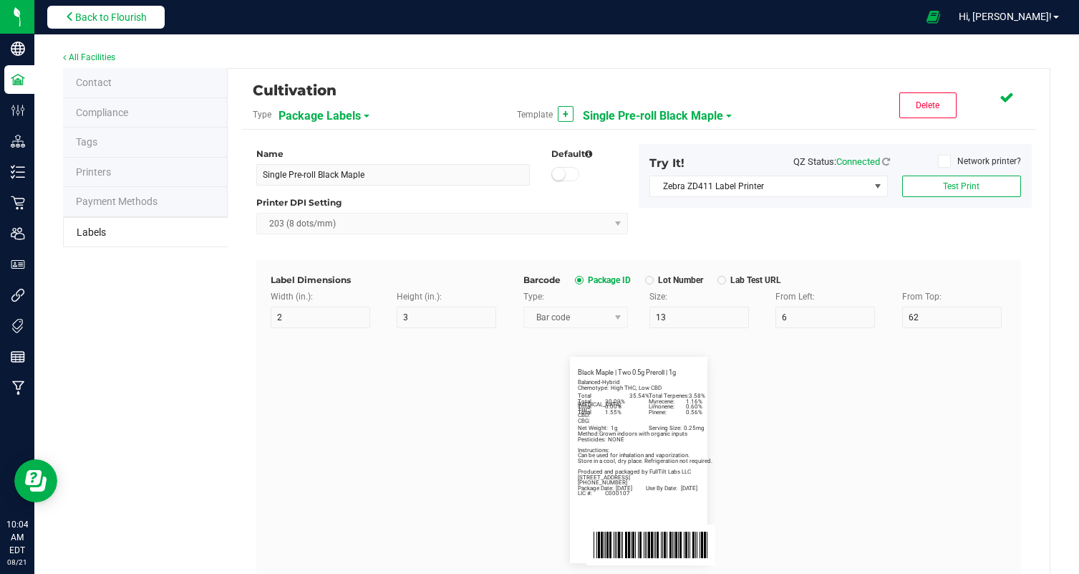
click at [95, 21] on span "Back to Flourish" at bounding box center [111, 16] width 72 height 11
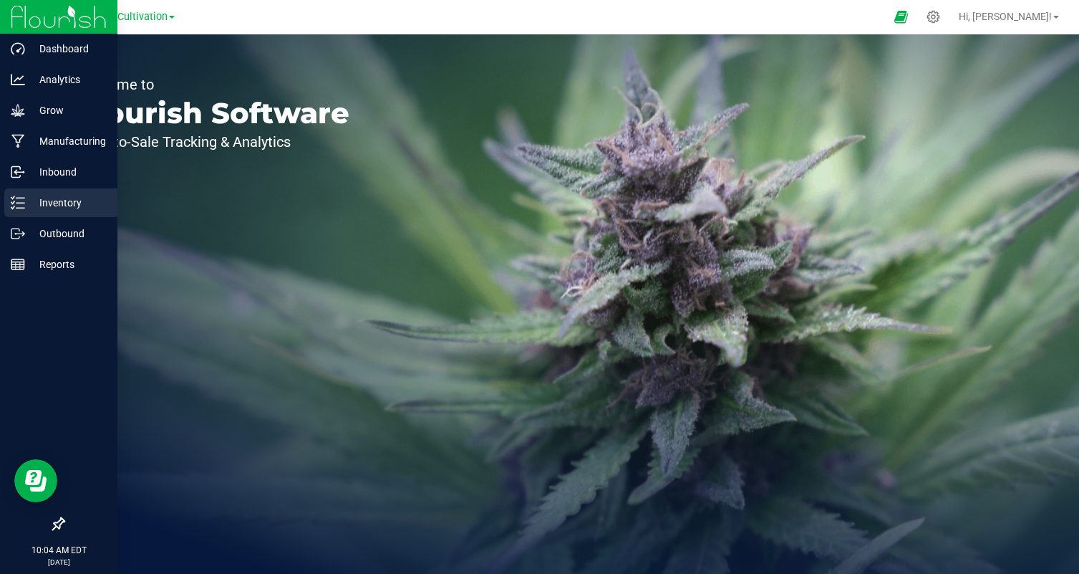
click at [16, 203] on icon at bounding box center [18, 202] width 14 height 14
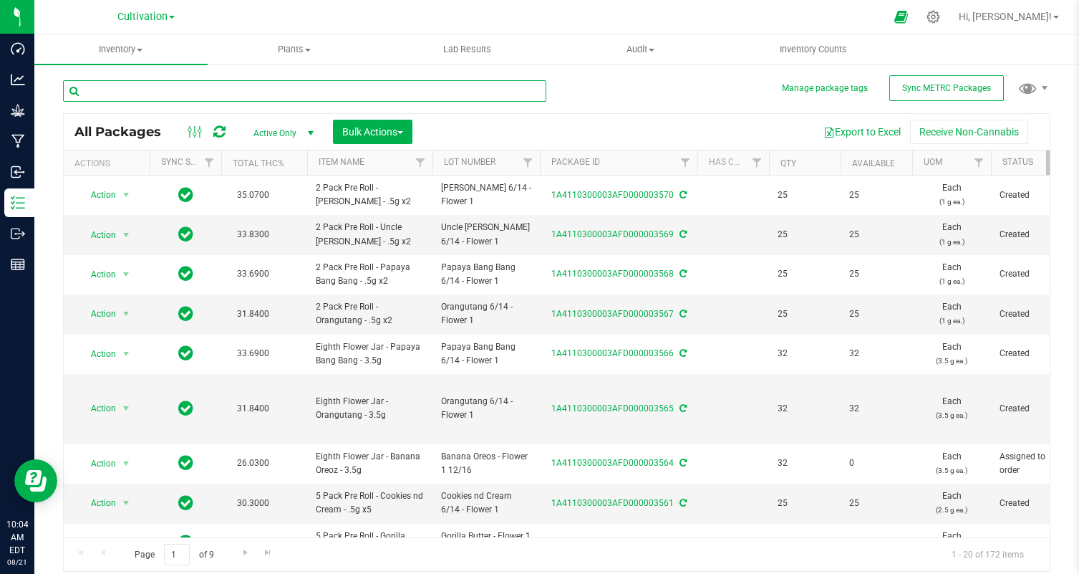
click at [263, 98] on input "text" at bounding box center [304, 90] width 483 height 21
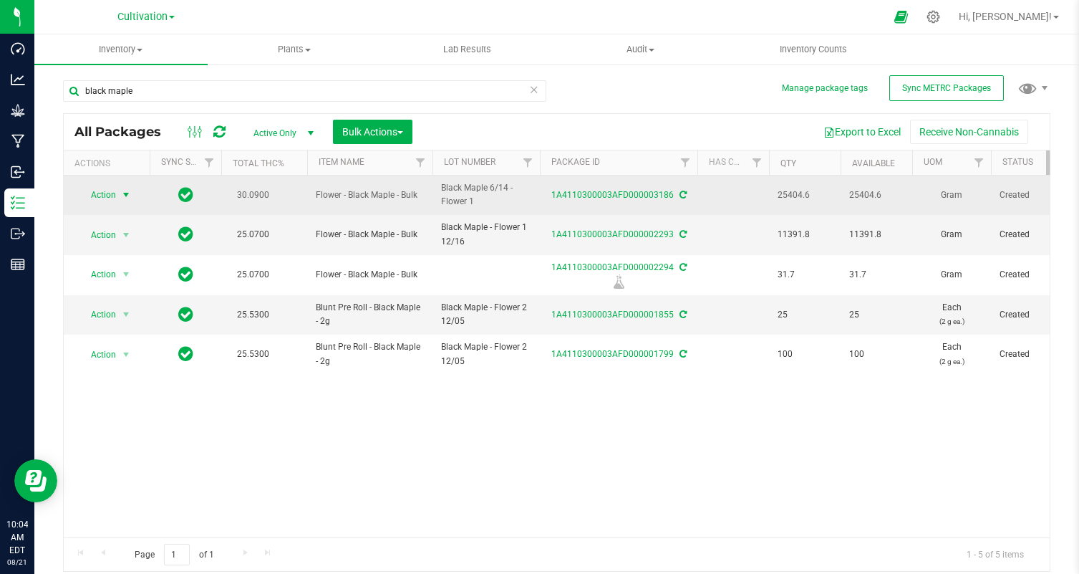
click at [120, 195] on span "select" at bounding box center [125, 194] width 11 height 11
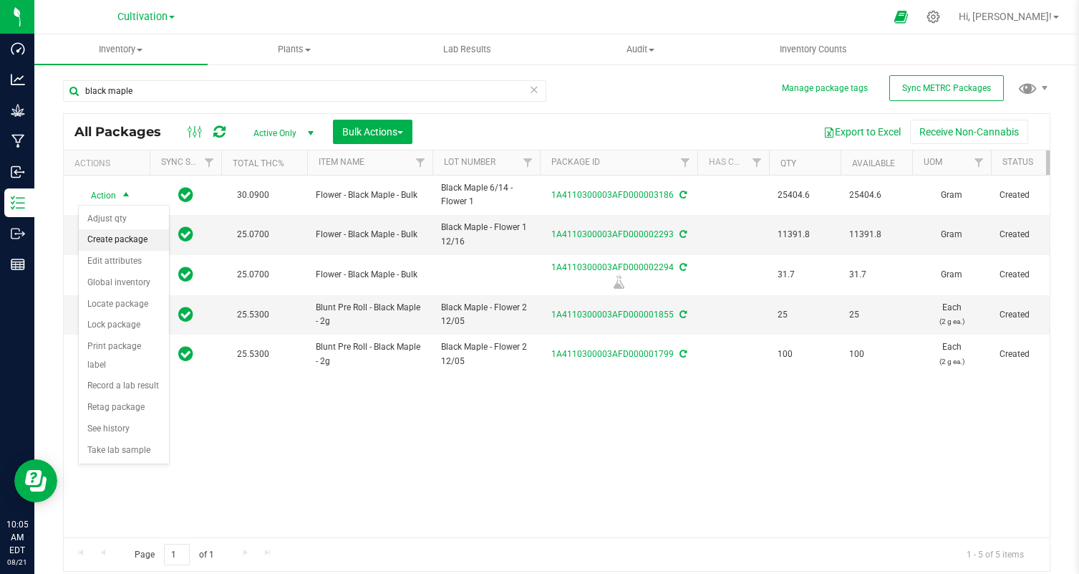
click at [135, 236] on li "Create package" at bounding box center [124, 239] width 90 height 21
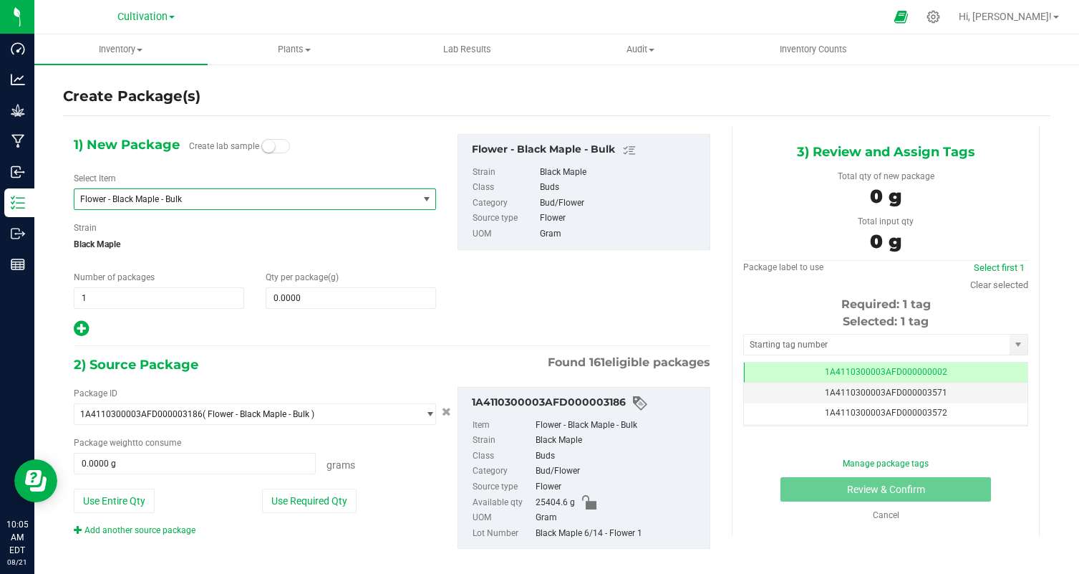
click at [170, 203] on span "Flower - Black Maple - Bulk" at bounding box center [239, 199] width 319 height 10
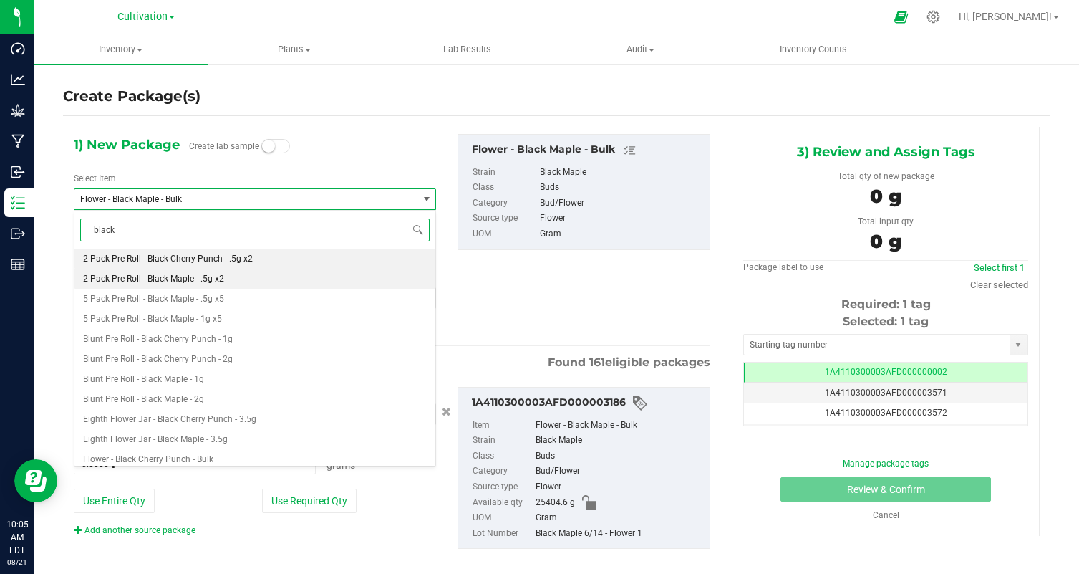
click at [233, 272] on li "2 Pack Pre Roll - Black Maple - .5g x2" at bounding box center [254, 279] width 361 height 20
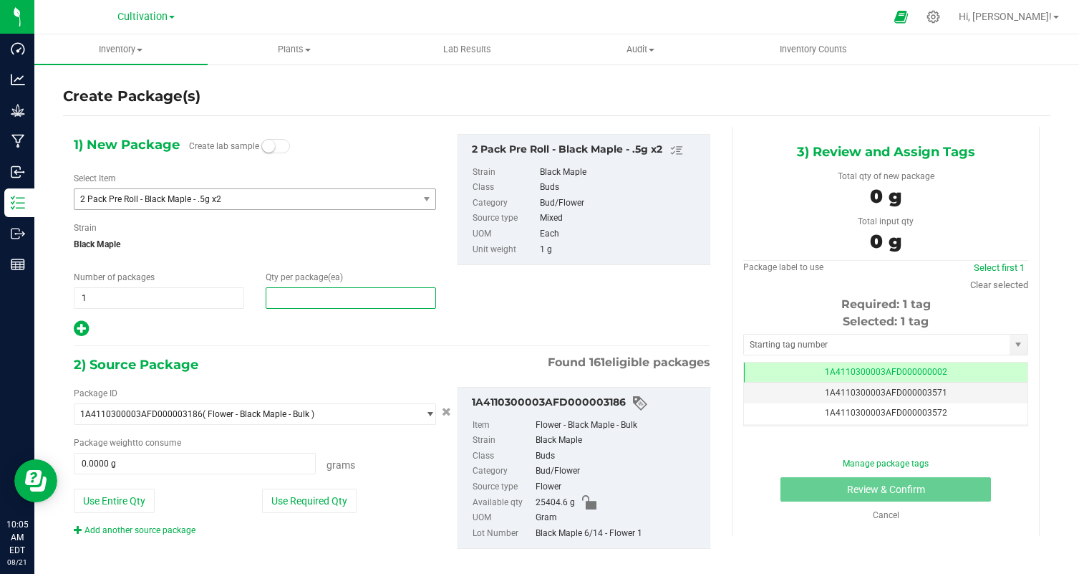
click at [339, 298] on span at bounding box center [351, 297] width 170 height 21
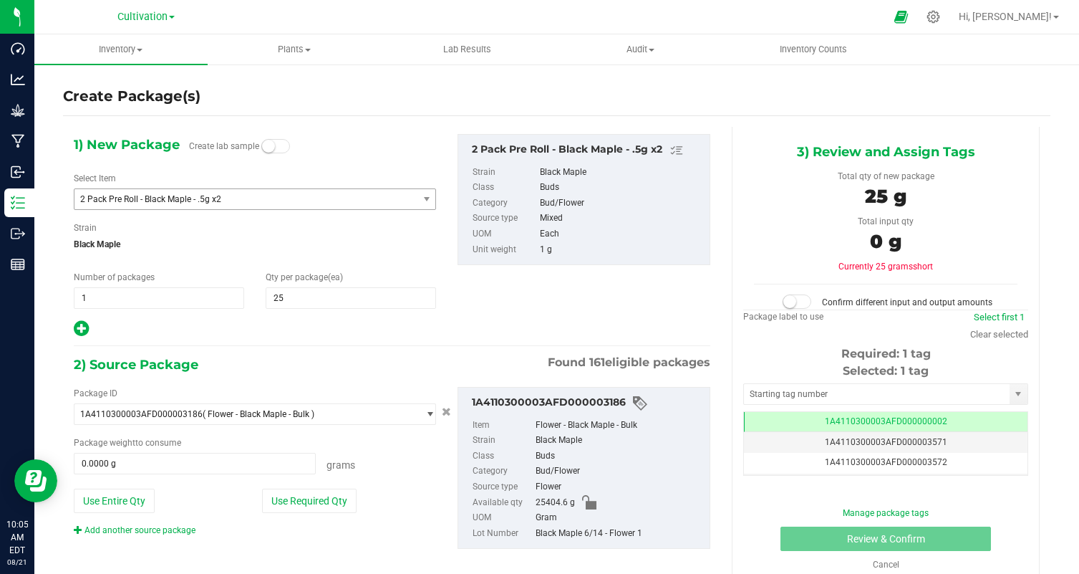
click at [288, 329] on div at bounding box center [255, 328] width 362 height 19
click at [335, 502] on button "Use Required Qty" at bounding box center [309, 500] width 95 height 24
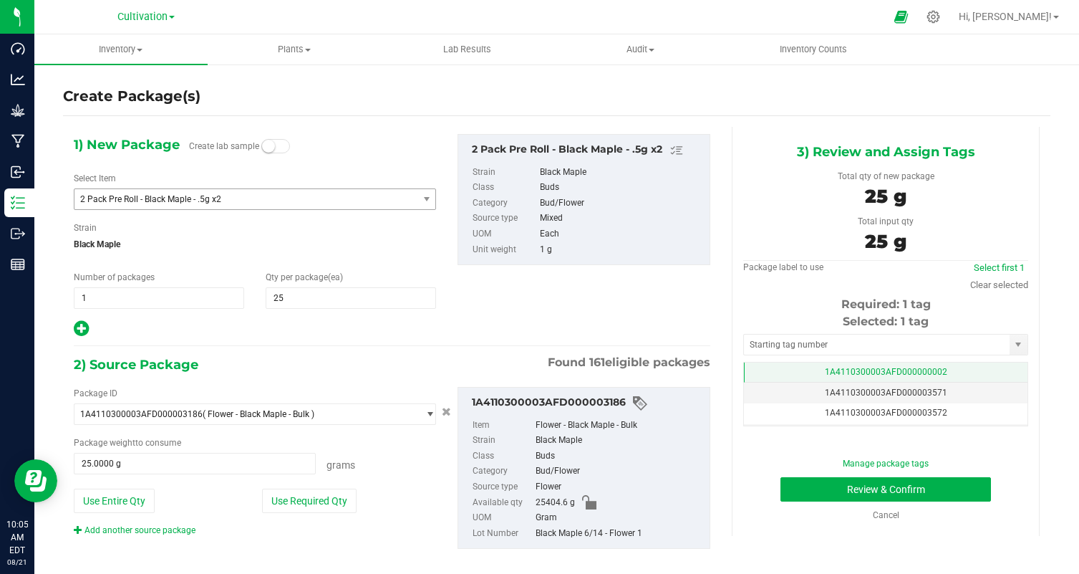
click at [941, 371] on span "1A4110300003AFD000000002" at bounding box center [886, 372] width 122 height 10
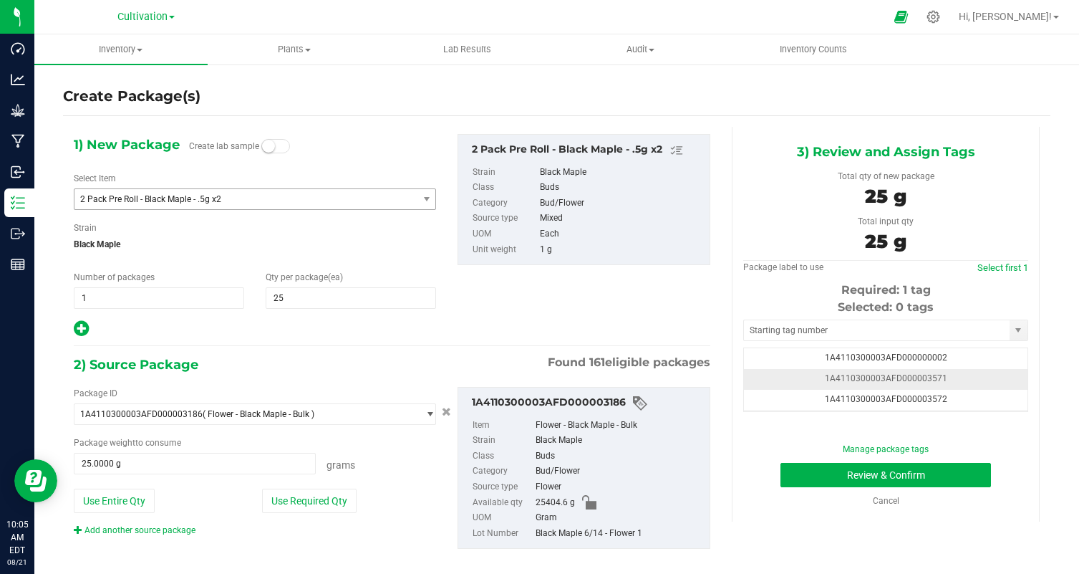
click at [943, 377] on span "1A4110300003AFD000003571" at bounding box center [886, 378] width 122 height 10
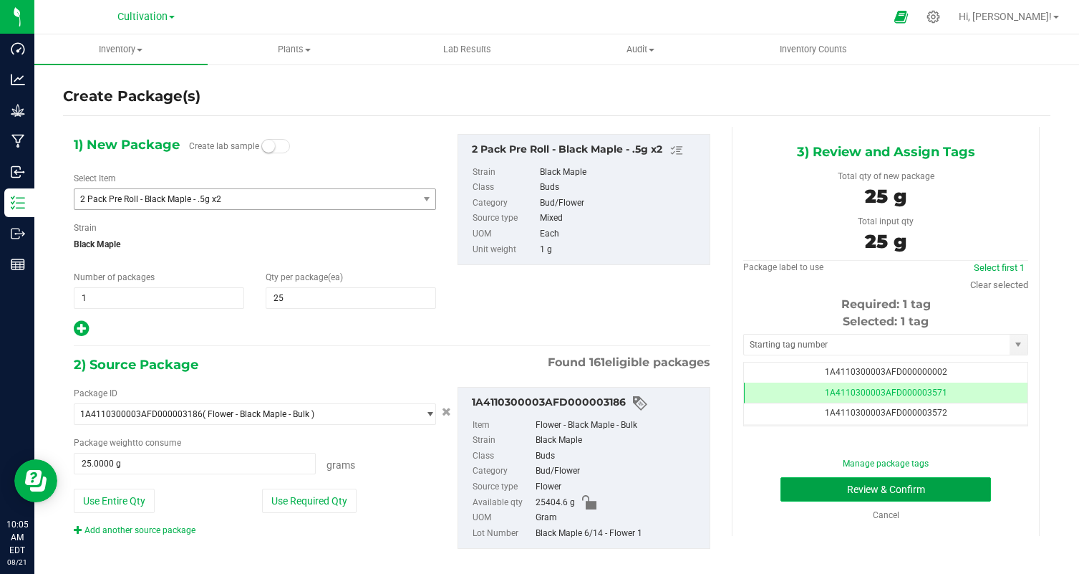
click at [943, 480] on button "Review & Confirm" at bounding box center [886, 489] width 211 height 24
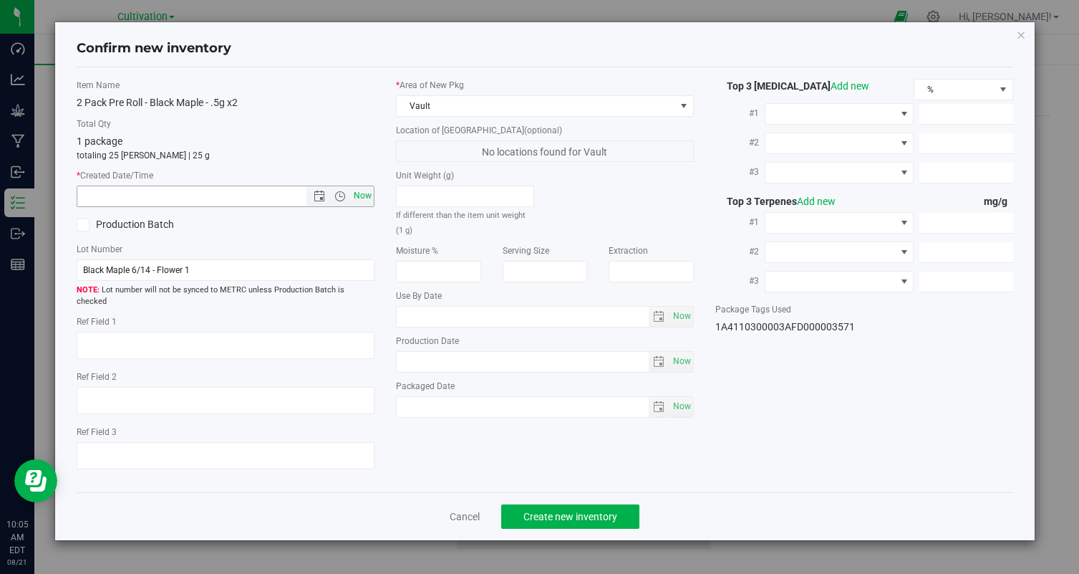
click at [363, 188] on span "Now" at bounding box center [363, 195] width 24 height 21
click at [562, 511] on span "Create new inventory" at bounding box center [570, 516] width 94 height 11
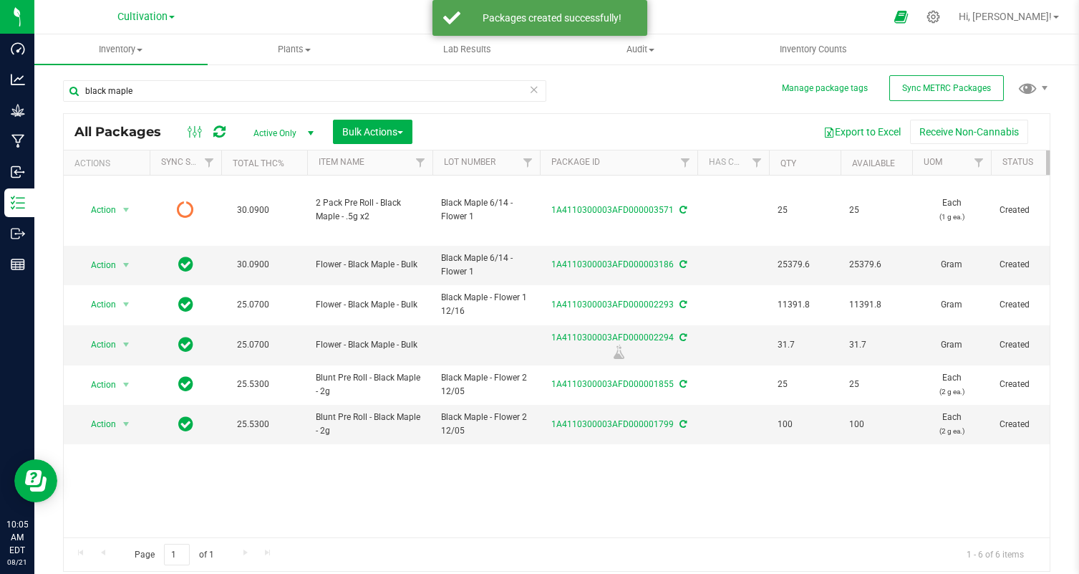
click at [562, 506] on div "Action Action Edit attributes Global inventory Lock package Print package label…" at bounding box center [557, 356] width 986 height 362
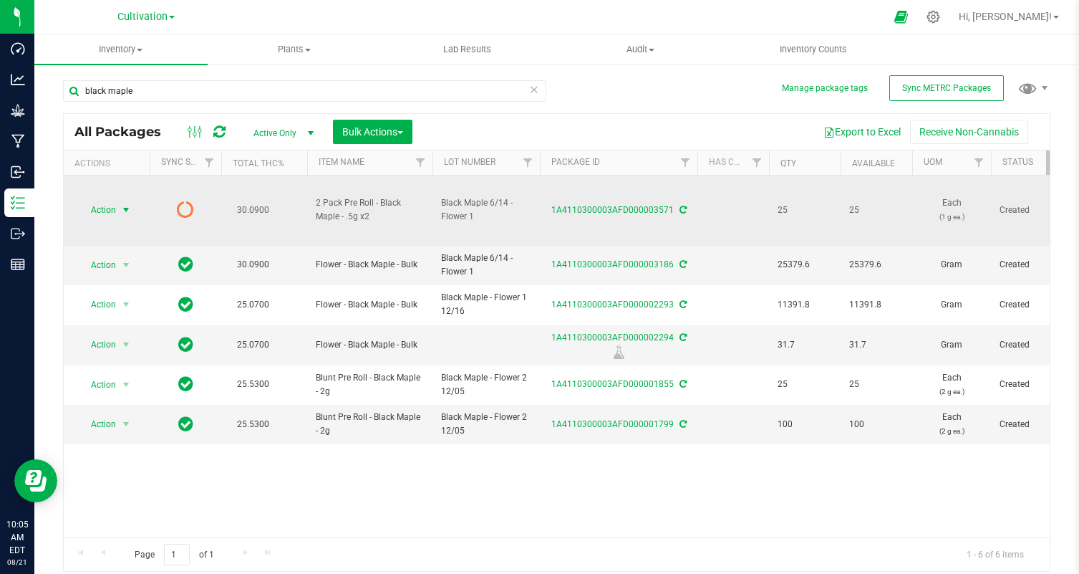
click at [100, 211] on span "Action" at bounding box center [97, 210] width 39 height 20
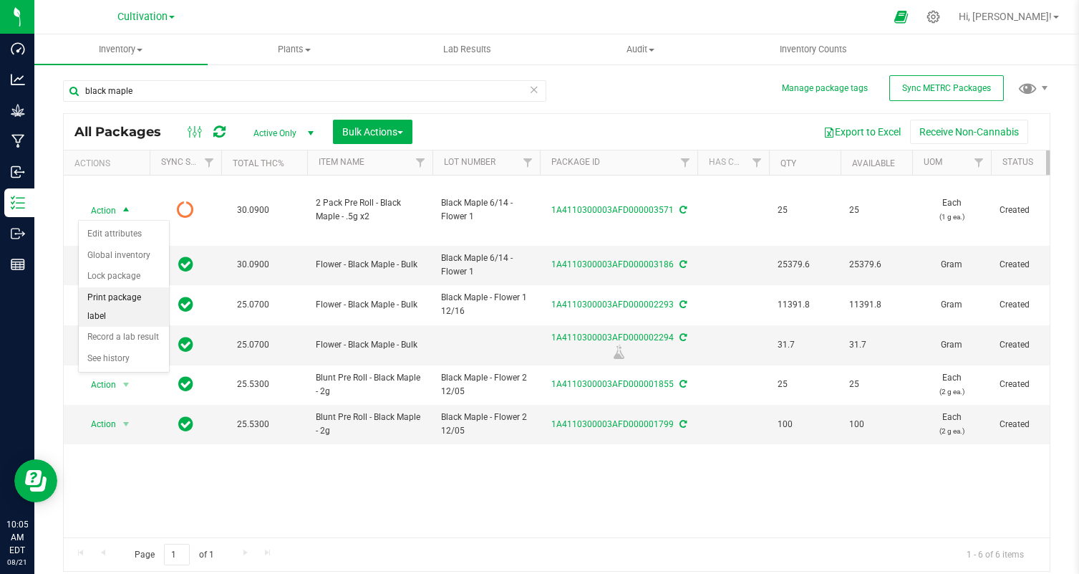
click at [127, 307] on li "Print package label" at bounding box center [124, 306] width 90 height 39
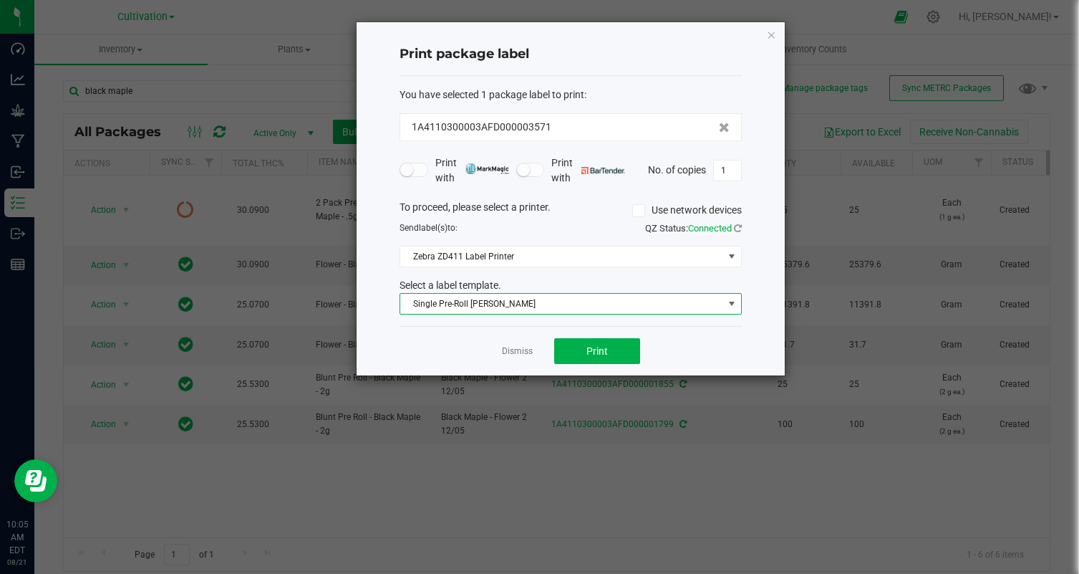
click at [452, 309] on span "Single Pre-Roll [PERSON_NAME]" at bounding box center [561, 304] width 323 height 20
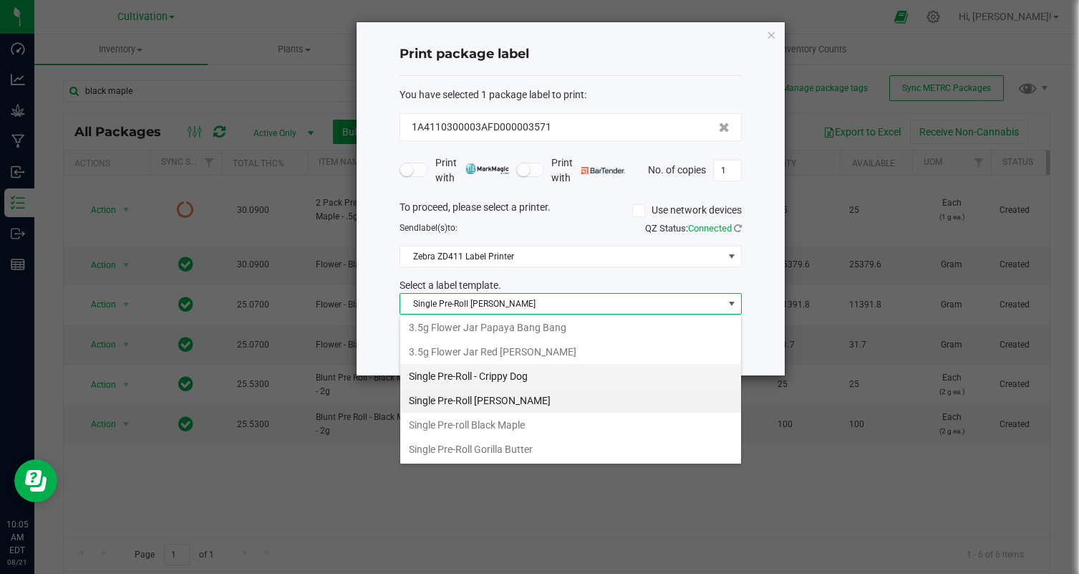
click at [544, 424] on li "Single Pre-roll Black Maple" at bounding box center [570, 424] width 341 height 24
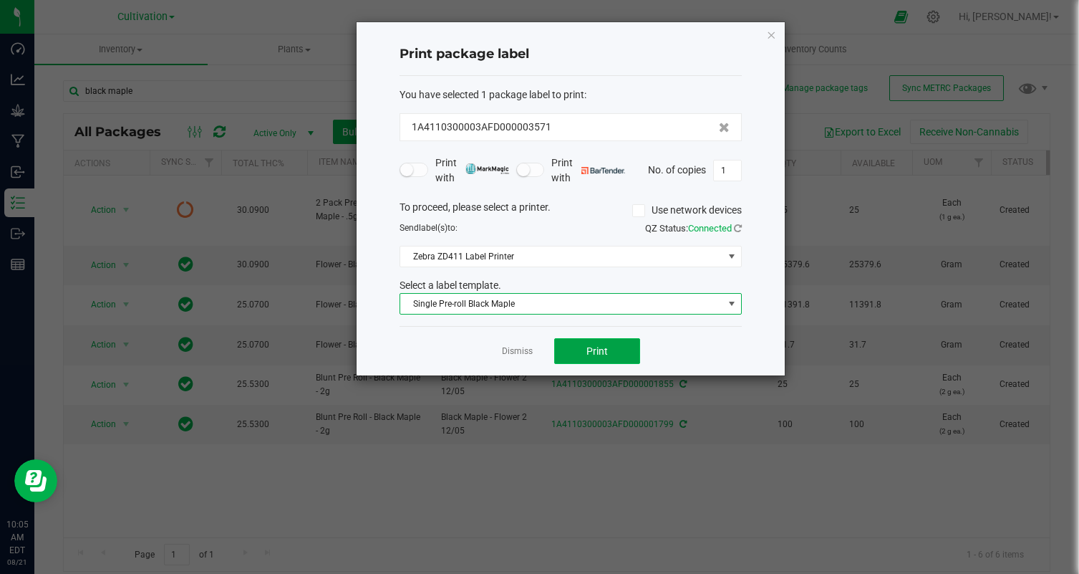
click at [588, 357] on button "Print" at bounding box center [597, 351] width 86 height 26
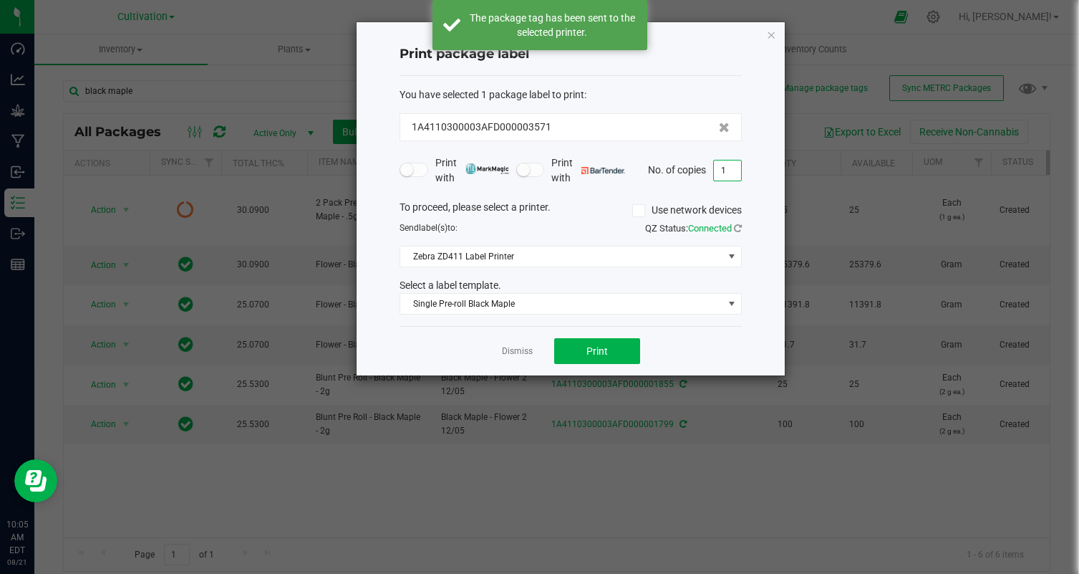
click at [724, 170] on input "1" at bounding box center [727, 170] width 27 height 20
click at [695, 333] on div "Dismiss Print" at bounding box center [571, 350] width 342 height 49
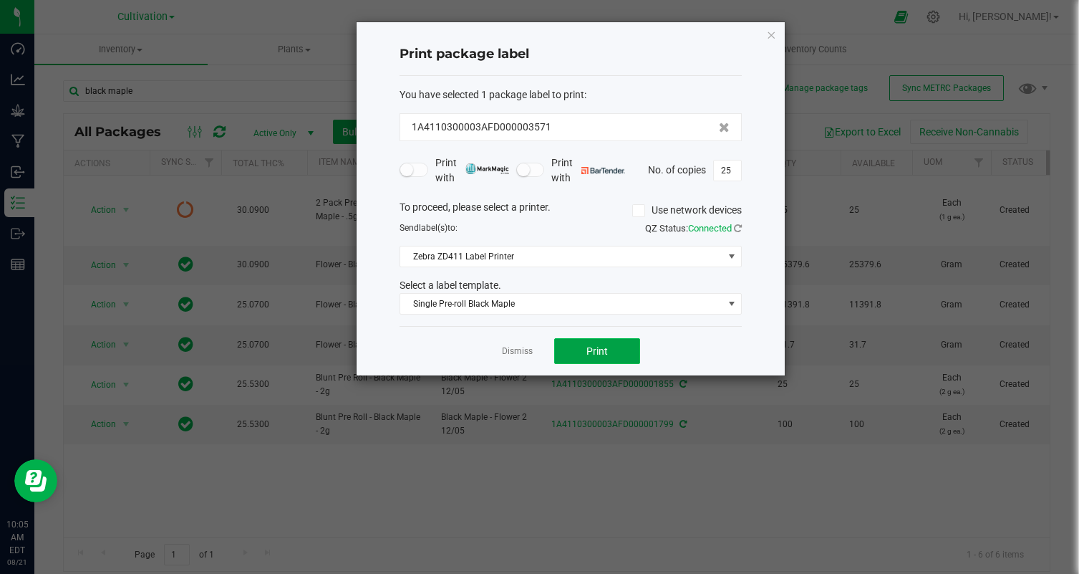
click at [593, 344] on button "Print" at bounding box center [597, 351] width 86 height 26
click at [513, 345] on link "Dismiss" at bounding box center [517, 351] width 31 height 12
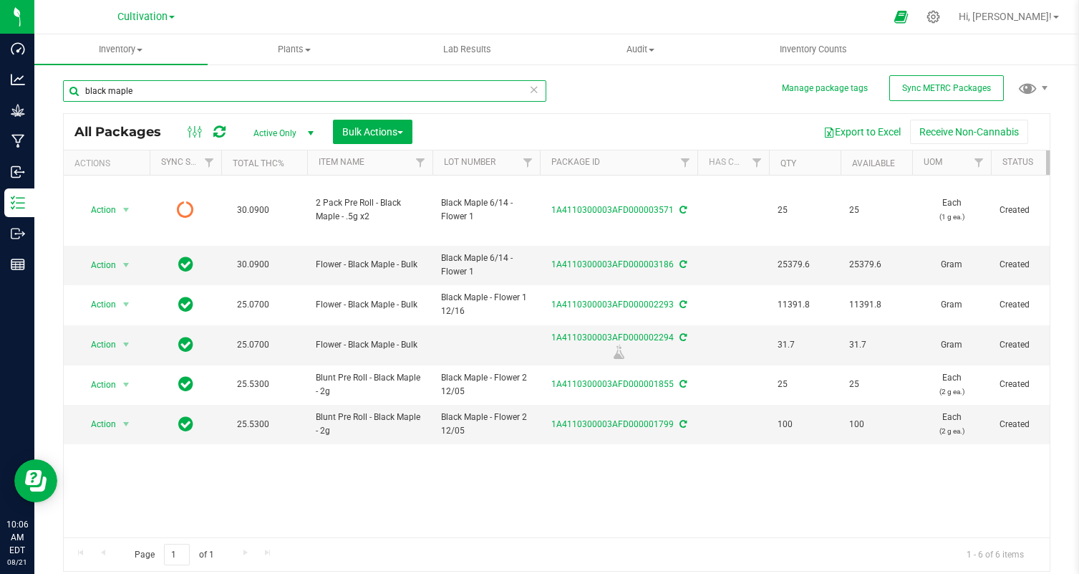
click at [284, 98] on input "black maple" at bounding box center [304, 90] width 483 height 21
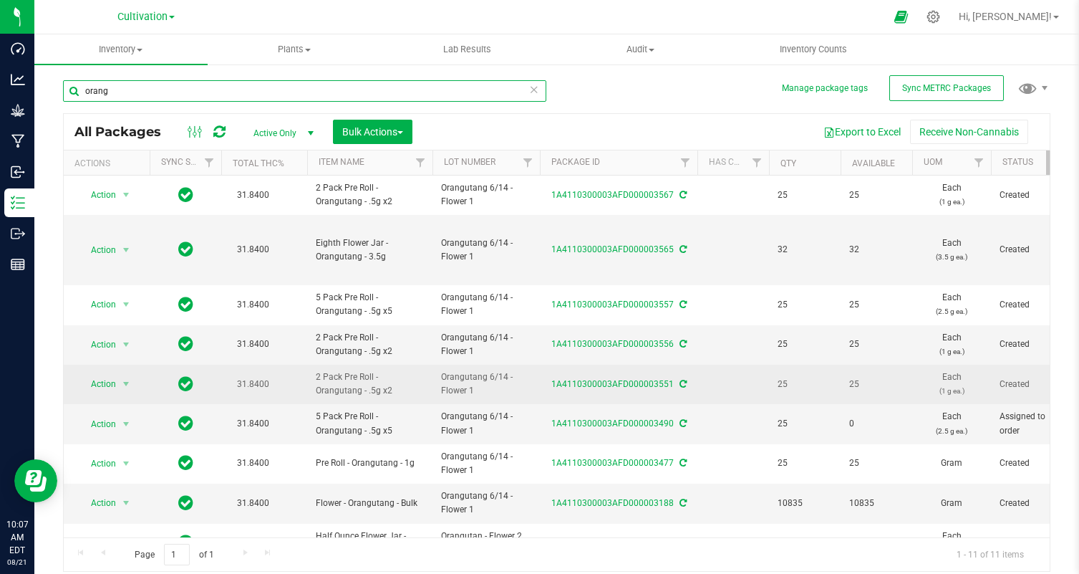
scroll to position [105, 0]
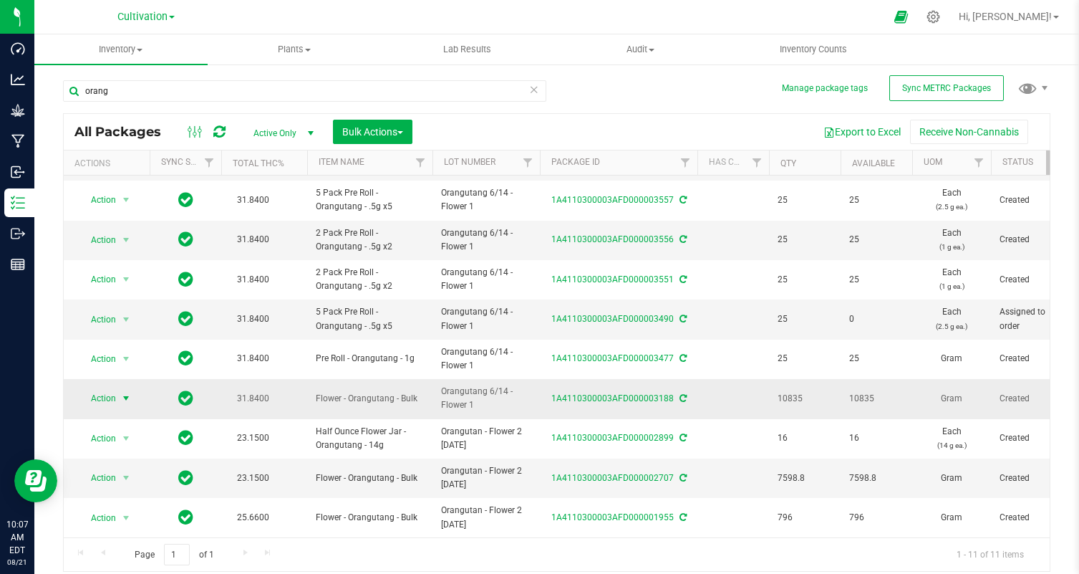
click at [110, 396] on span "Action" at bounding box center [97, 398] width 39 height 20
click at [123, 176] on li "Create package" at bounding box center [124, 182] width 90 height 21
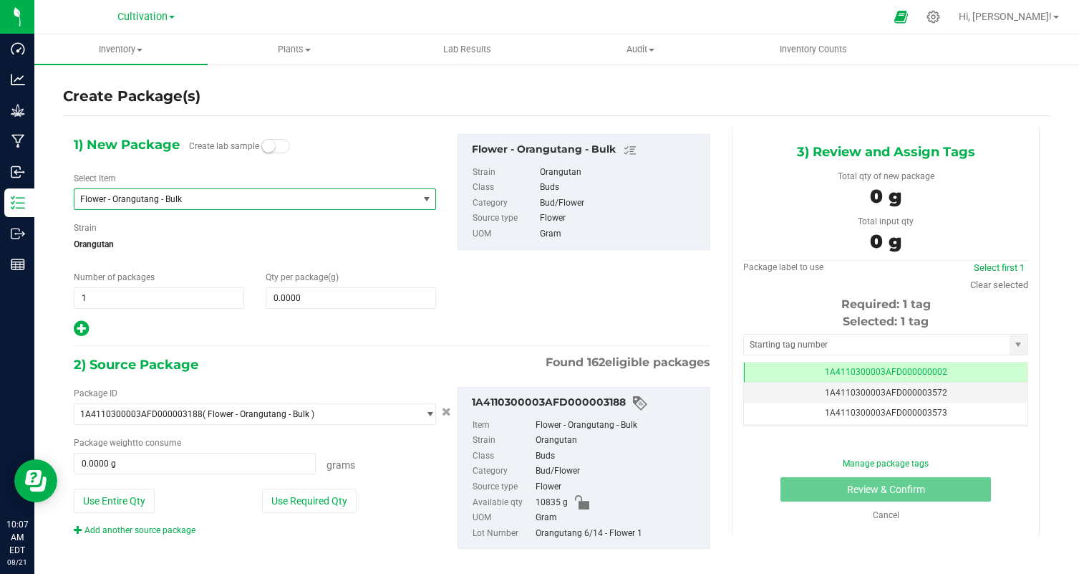
click at [160, 205] on span "Flower - Orangutang - Bulk" at bounding box center [245, 199] width 343 height 20
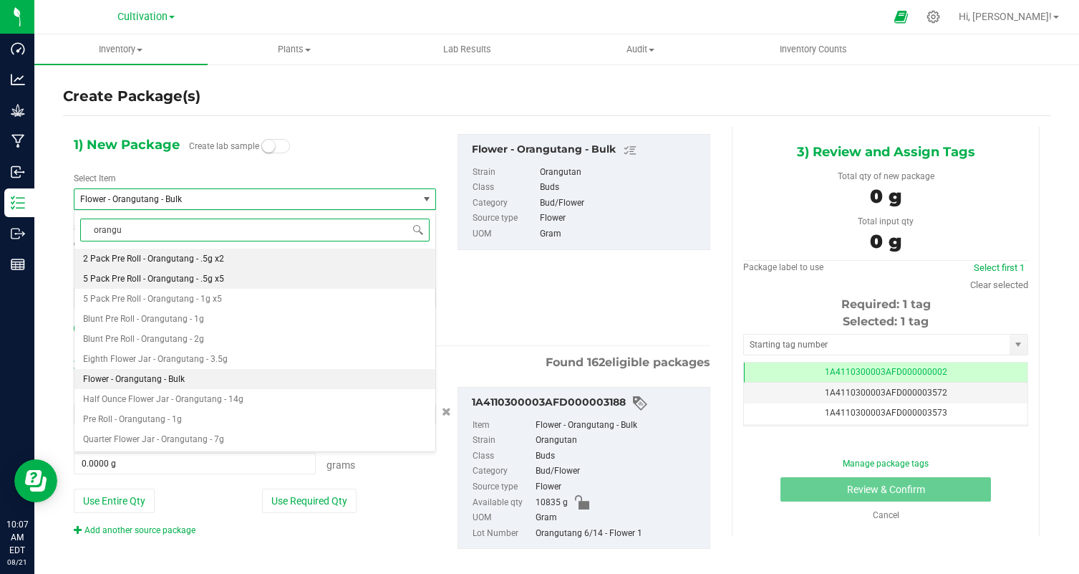
click at [179, 276] on span "5 Pack Pre Roll - Orangutang - .5g x5" at bounding box center [153, 279] width 141 height 10
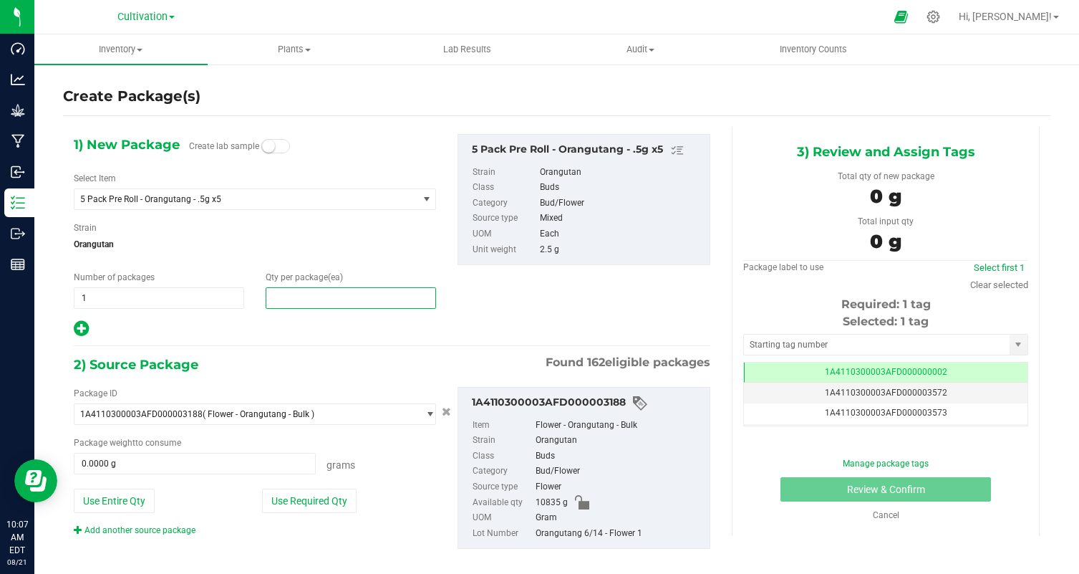
click at [299, 294] on span at bounding box center [351, 297] width 170 height 21
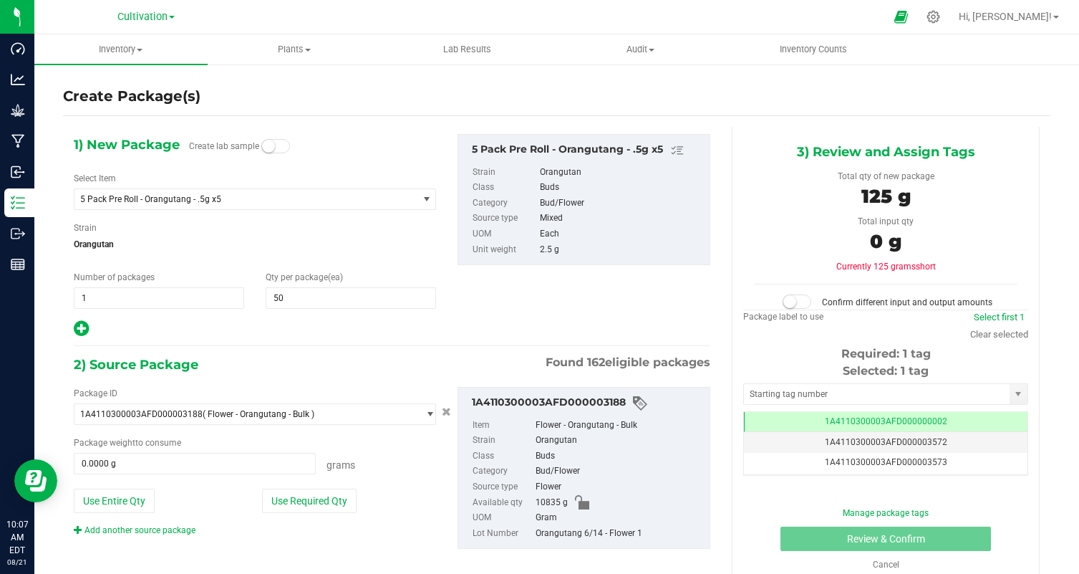
click at [288, 324] on div at bounding box center [255, 328] width 362 height 19
click at [334, 501] on button "Use Required Qty" at bounding box center [309, 500] width 95 height 24
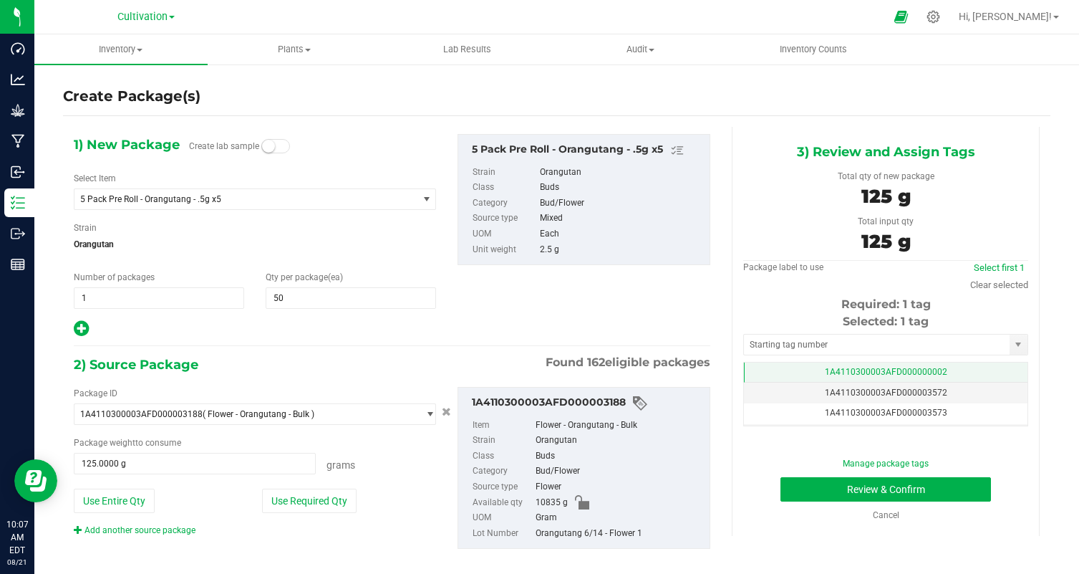
click at [853, 371] on span "1A4110300003AFD000000002" at bounding box center [886, 372] width 122 height 10
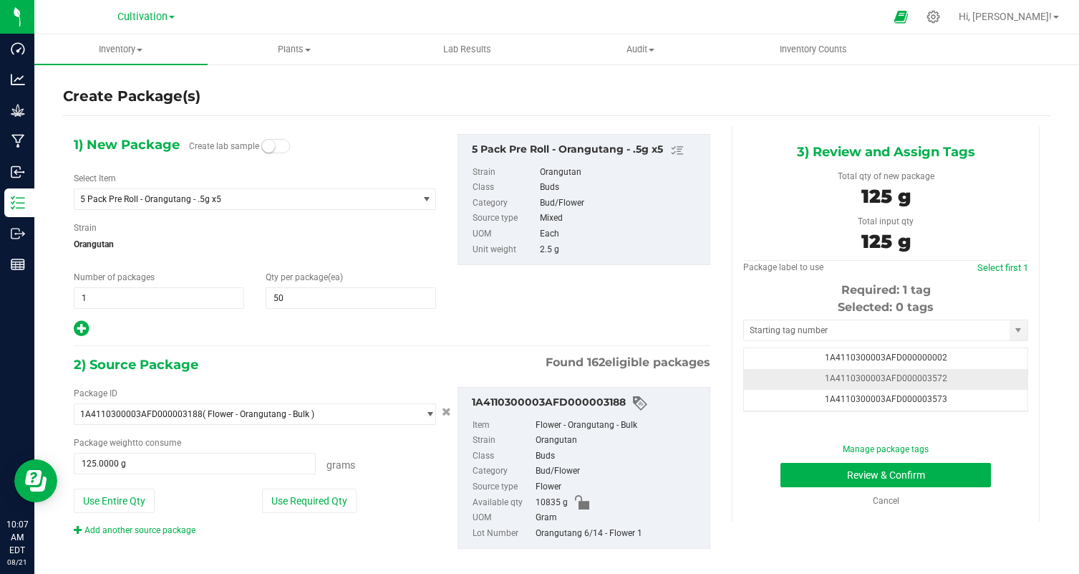
click at [921, 372] on td "1A4110300003AFD000003572" at bounding box center [886, 379] width 284 height 21
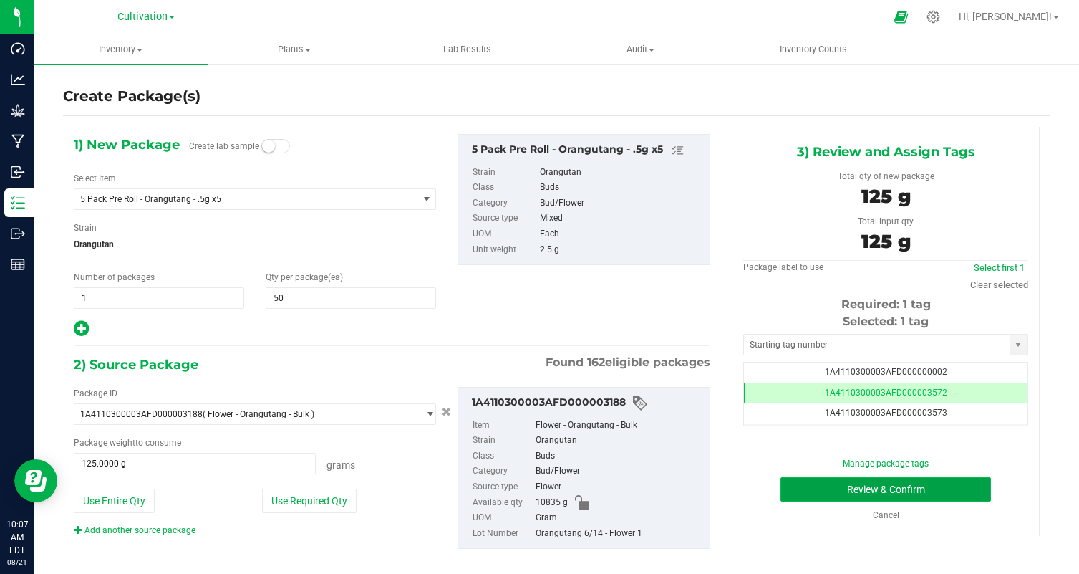
click at [887, 491] on button "Review & Confirm" at bounding box center [886, 489] width 211 height 24
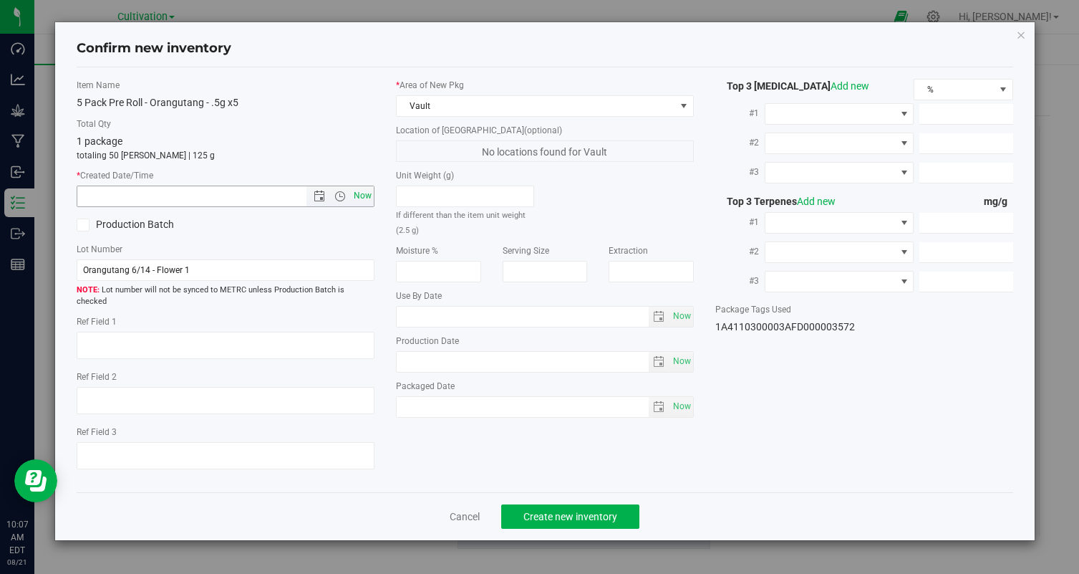
click at [365, 201] on span "Now" at bounding box center [363, 195] width 24 height 21
click at [544, 513] on button "Create new inventory" at bounding box center [570, 516] width 138 height 24
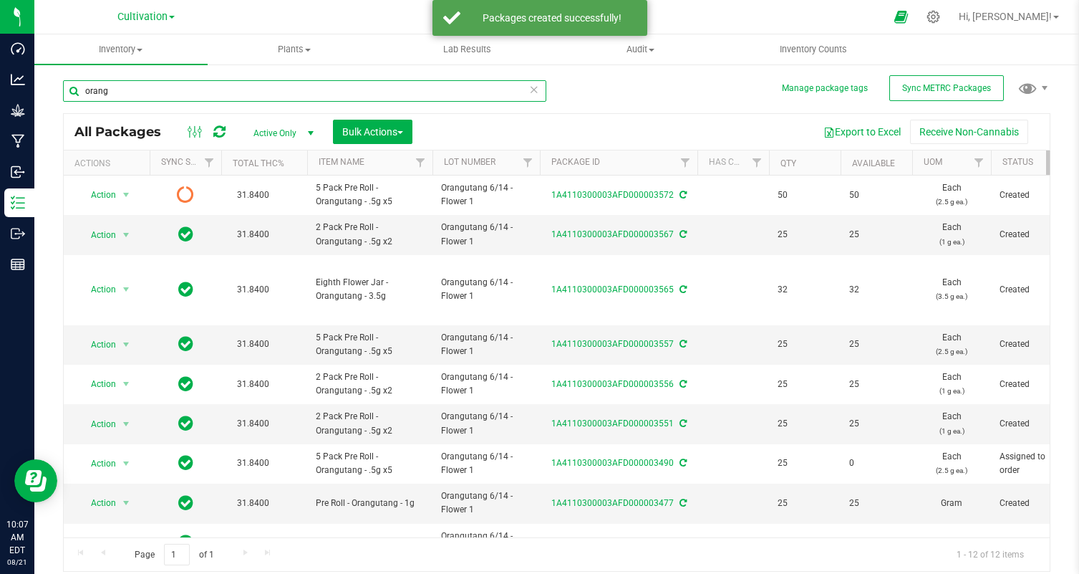
click at [358, 96] on input "orang" at bounding box center [304, 90] width 483 height 21
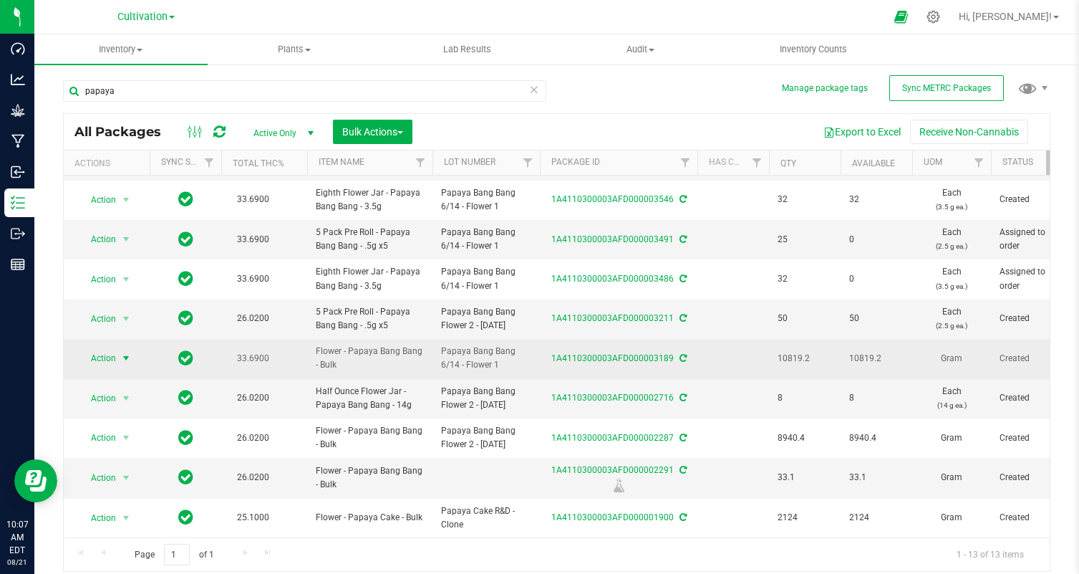
click at [89, 357] on span "Action" at bounding box center [97, 358] width 39 height 20
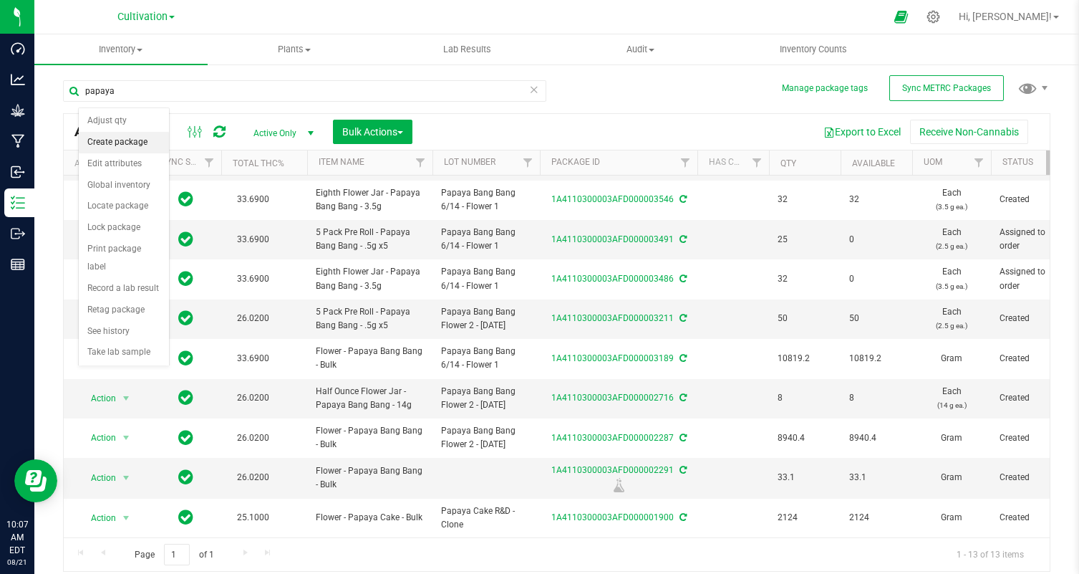
click at [135, 143] on li "Create package" at bounding box center [124, 142] width 90 height 21
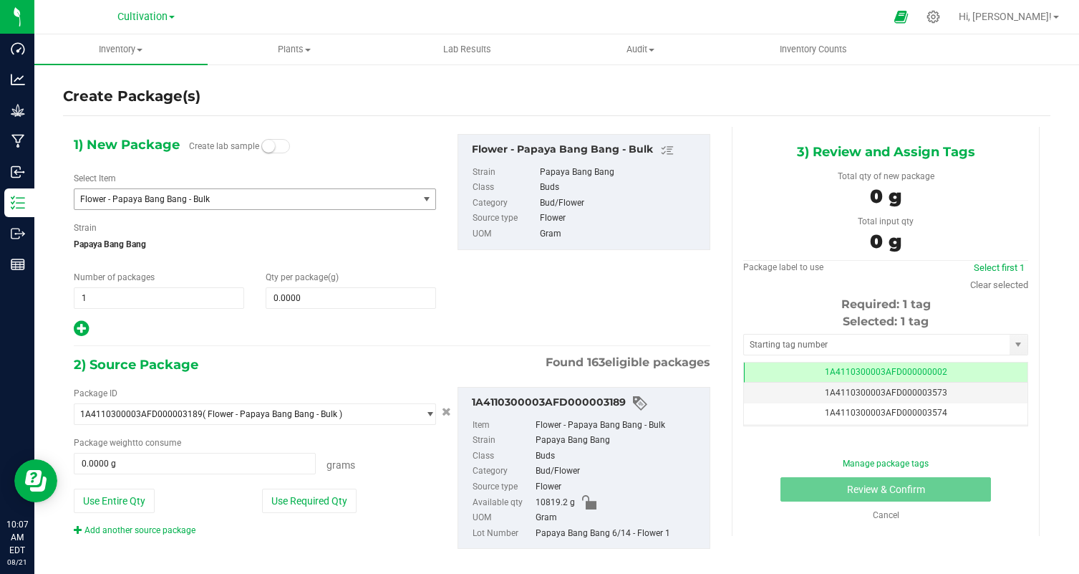
click at [208, 195] on span "Flower - Papaya Bang Bang - Bulk" at bounding box center [239, 199] width 319 height 10
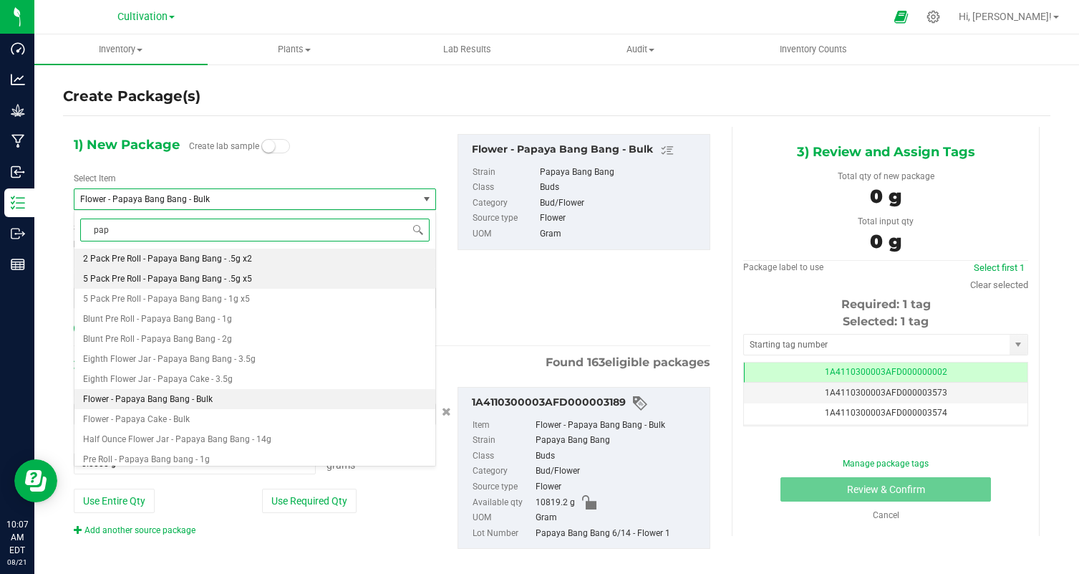
click at [228, 281] on span "5 Pack Pre Roll - Papaya Bang Bang - .5g x5" at bounding box center [167, 279] width 169 height 10
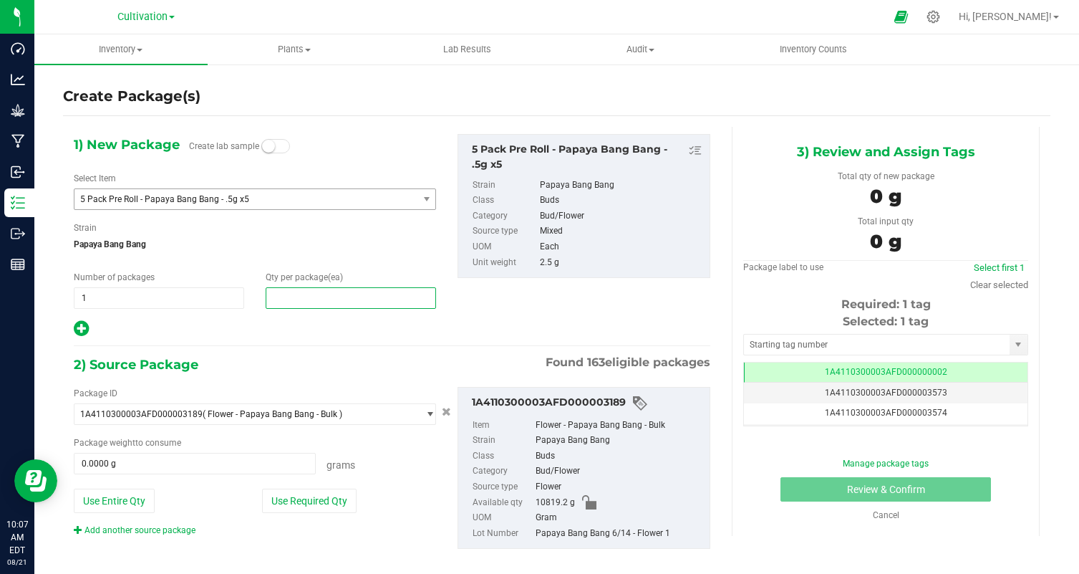
click at [376, 297] on span at bounding box center [351, 297] width 170 height 21
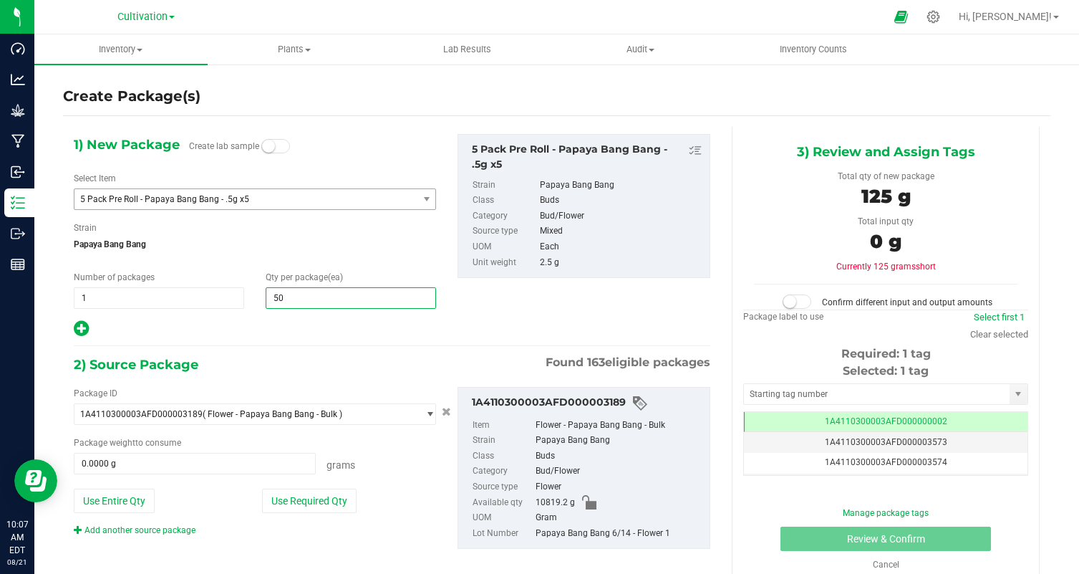
click at [329, 347] on div "1) New Package Create lab sample Select Item 5 Pack Pre Roll - Papaya Bang Bang…" at bounding box center [392, 353] width 658 height 453
click at [330, 489] on button "Use Required Qty" at bounding box center [309, 500] width 95 height 24
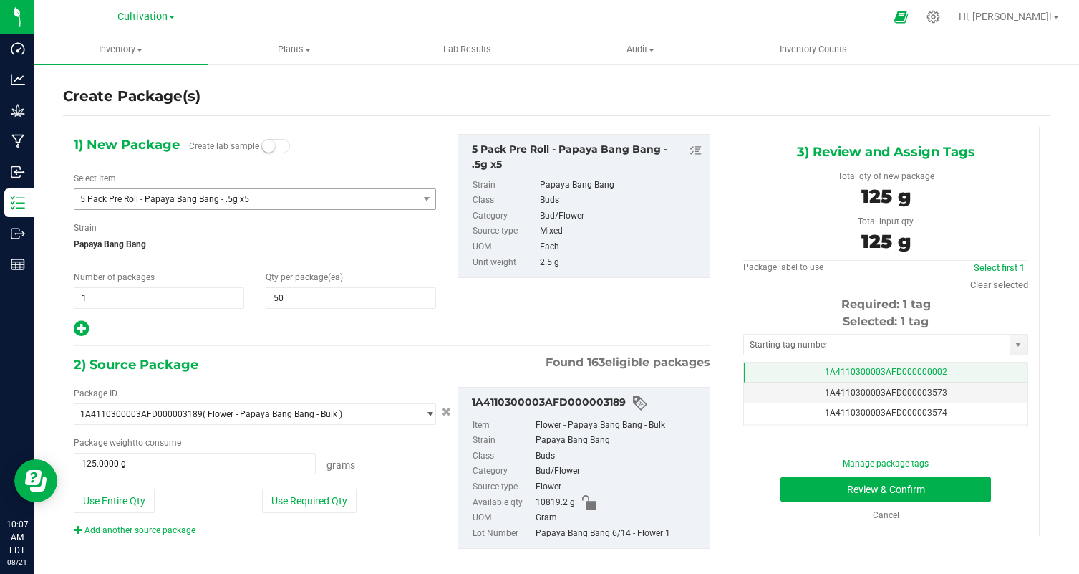
click at [971, 367] on td "1A4110300003AFD000000002" at bounding box center [886, 372] width 284 height 21
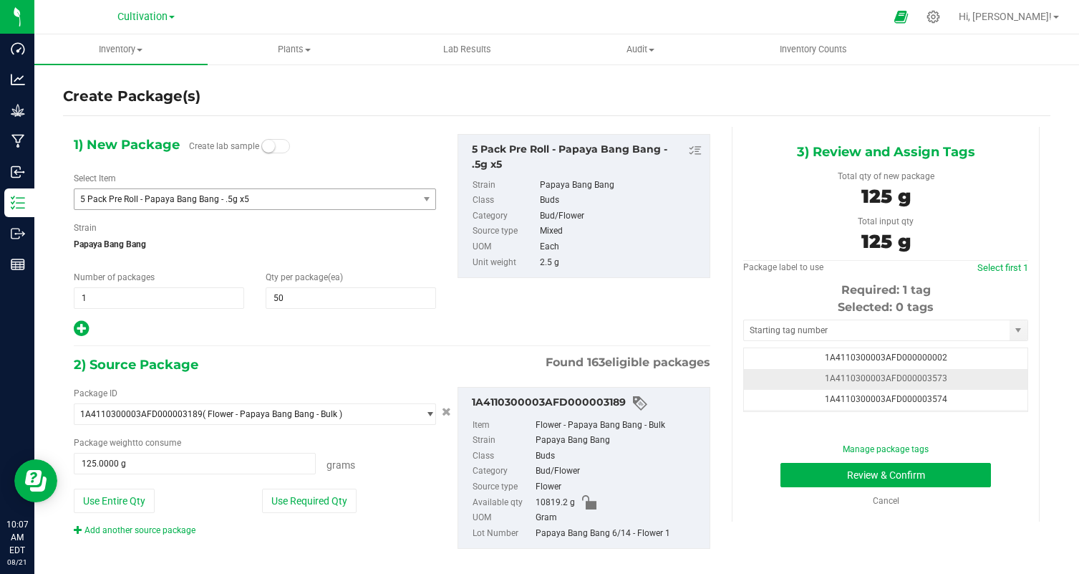
click at [979, 373] on td "1A4110300003AFD000003573" at bounding box center [886, 379] width 284 height 21
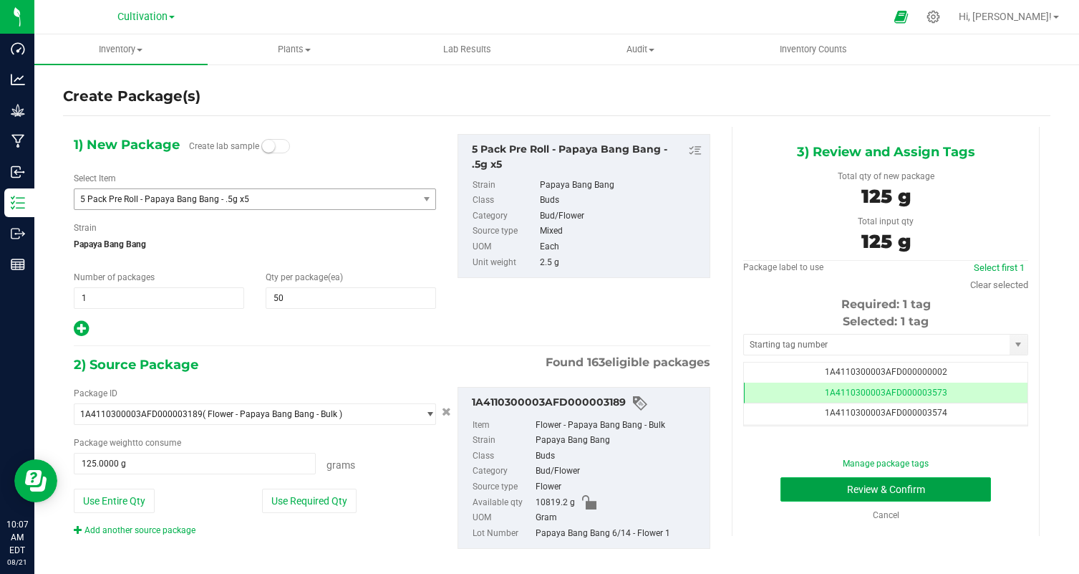
click at [831, 490] on button "Review & Confirm" at bounding box center [886, 489] width 211 height 24
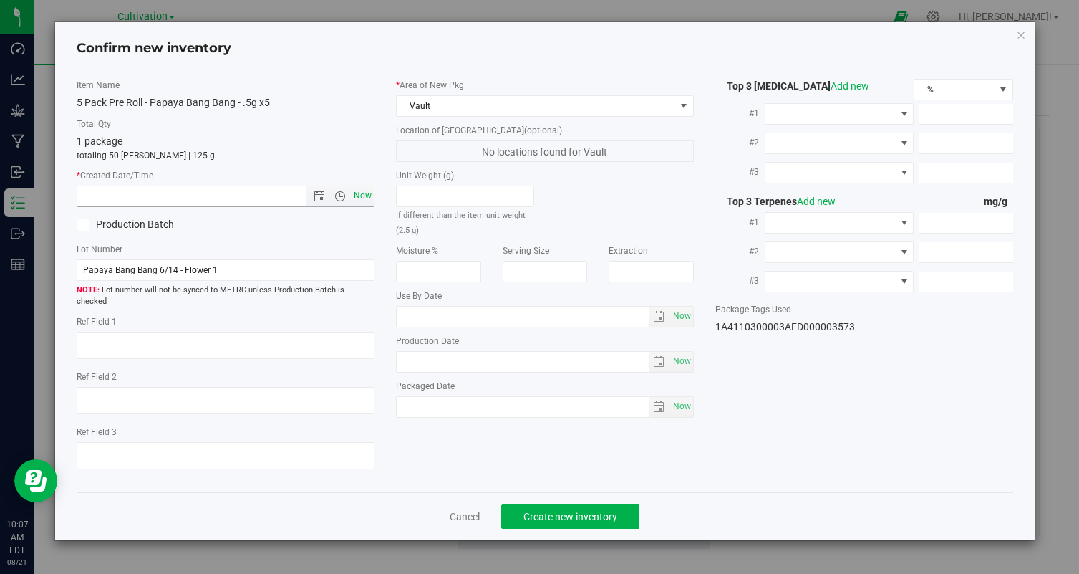
click at [361, 200] on span "Now" at bounding box center [363, 195] width 24 height 21
click at [551, 511] on button "Create new inventory" at bounding box center [570, 516] width 138 height 24
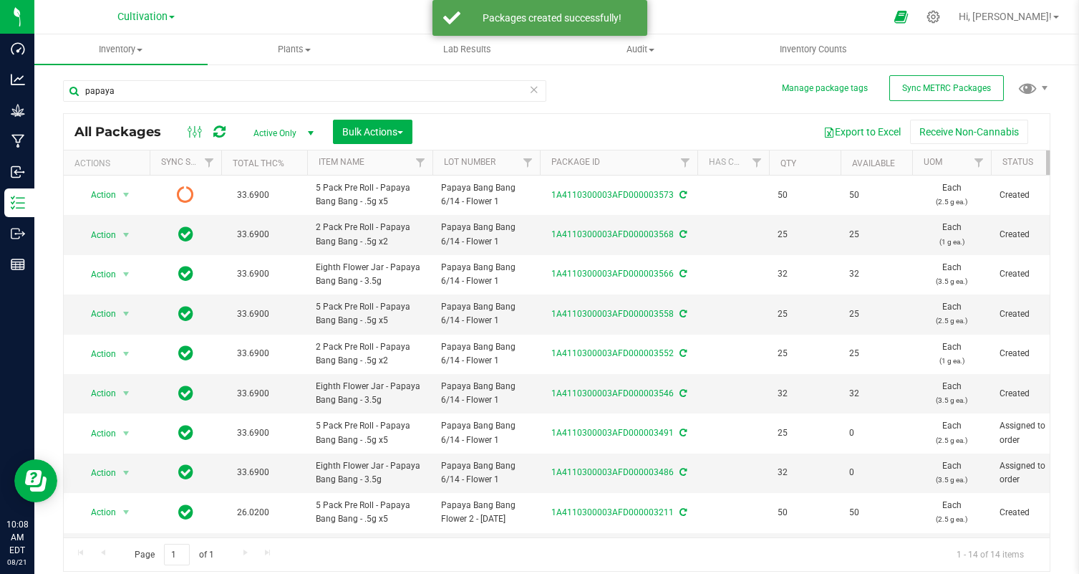
click at [536, 85] on icon at bounding box center [534, 88] width 10 height 17
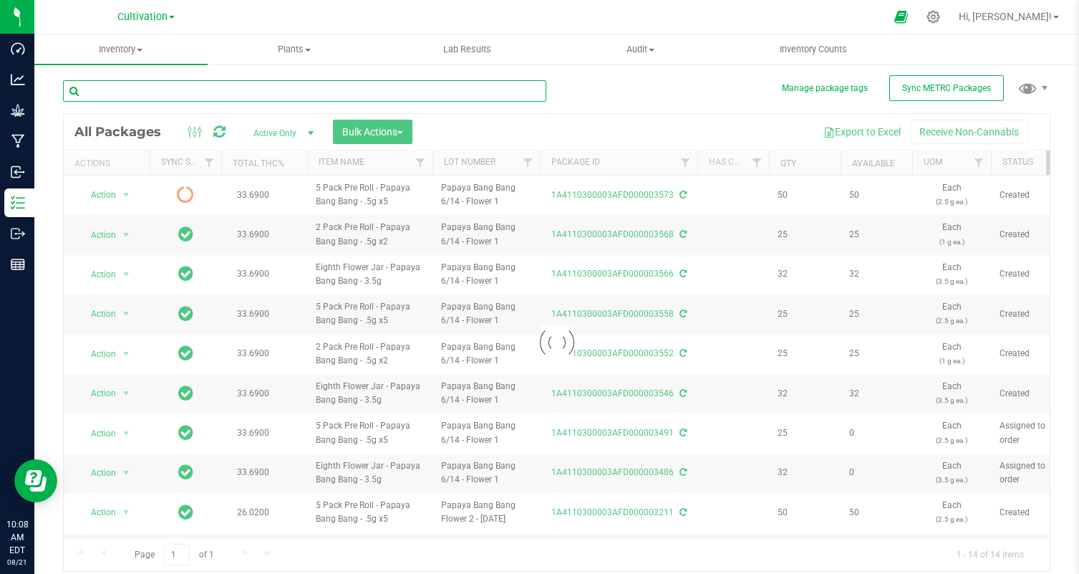
click at [352, 97] on input "text" at bounding box center [304, 90] width 483 height 21
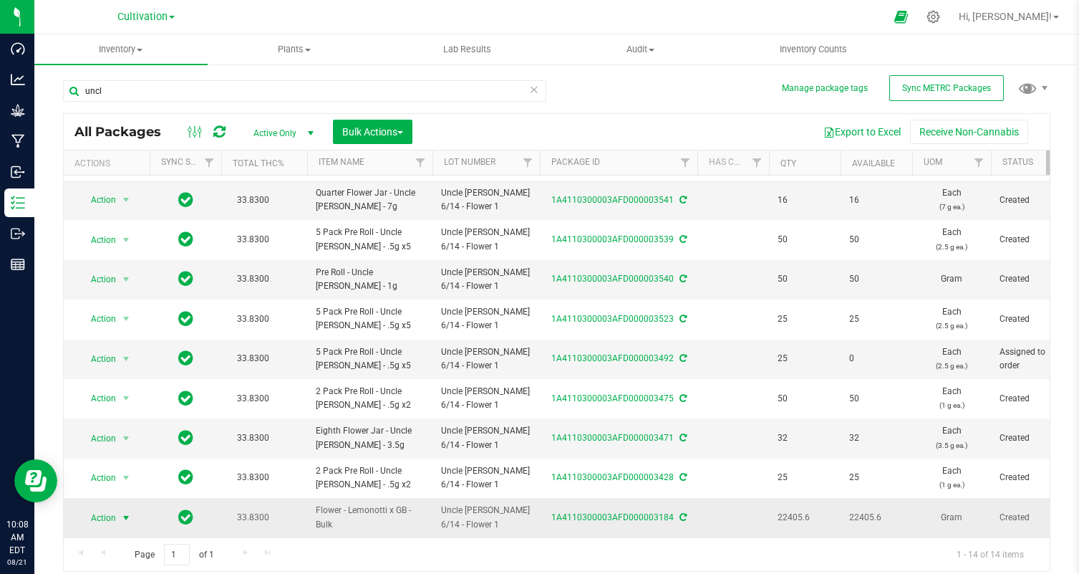
click at [105, 518] on span "Action" at bounding box center [97, 518] width 39 height 20
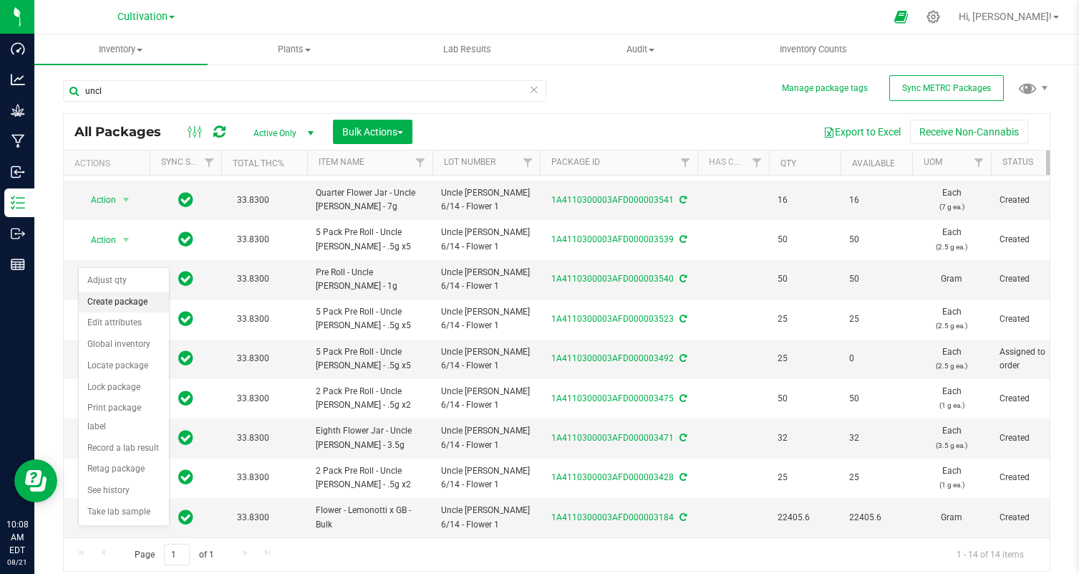
click at [115, 299] on li "Create package" at bounding box center [124, 301] width 90 height 21
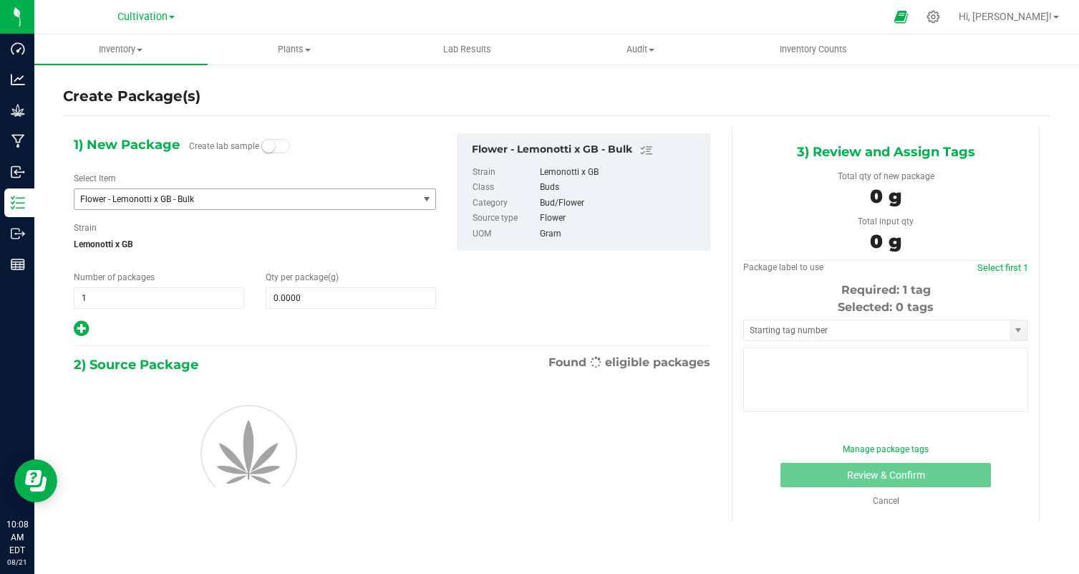
click at [183, 193] on span "Flower - Lemonotti x GB - Bulk" at bounding box center [245, 199] width 343 height 20
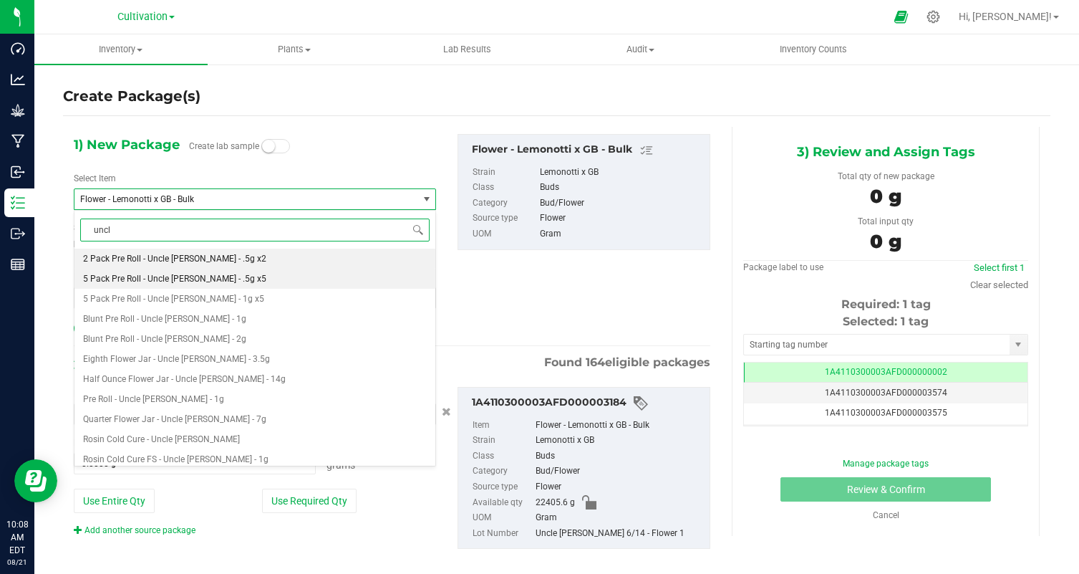
click at [216, 279] on span "5 Pack Pre Roll - Uncle [PERSON_NAME] - .5g x5" at bounding box center [174, 279] width 183 height 10
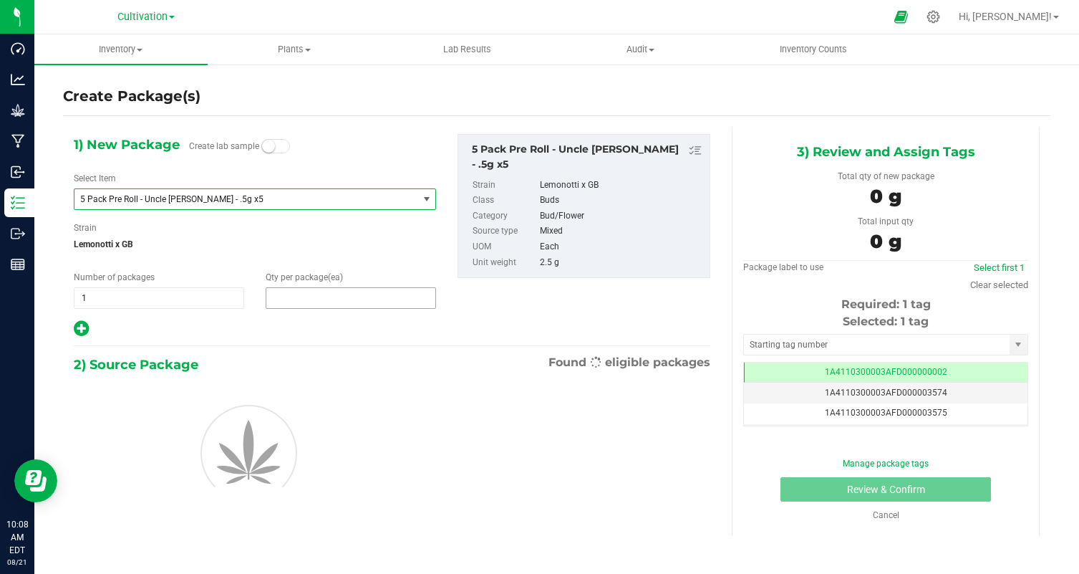
click at [293, 296] on span at bounding box center [351, 297] width 170 height 21
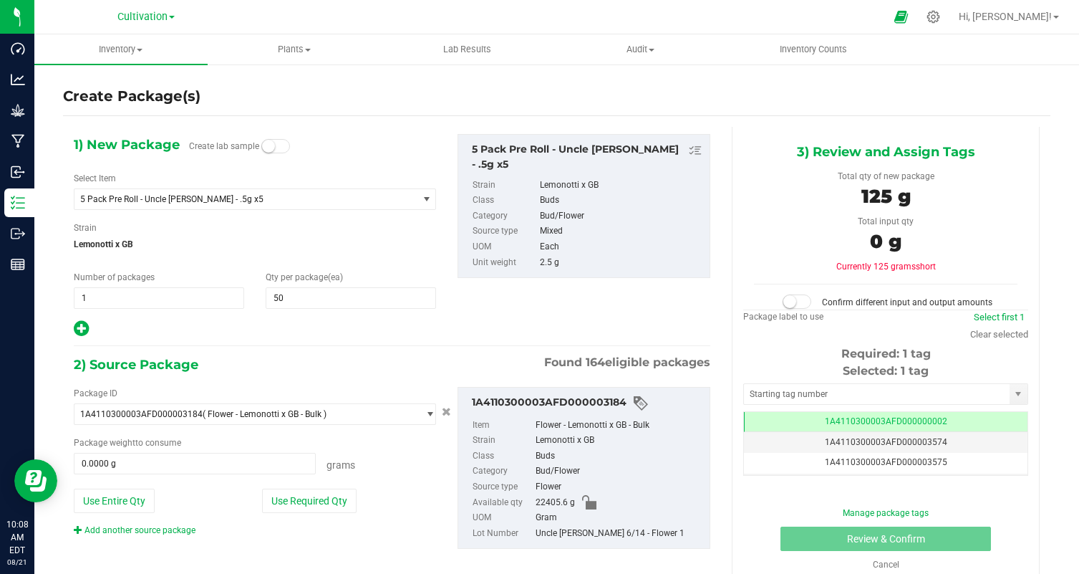
click at [288, 336] on div at bounding box center [255, 328] width 362 height 19
click at [319, 504] on button "Use Required Qty" at bounding box center [309, 500] width 95 height 24
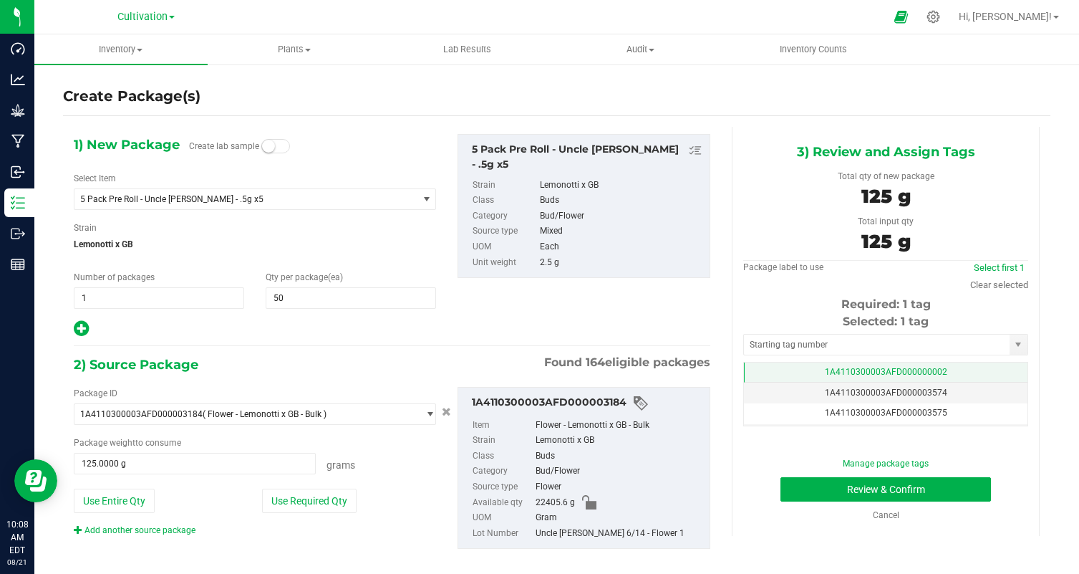
click at [962, 370] on td "1A4110300003AFD000000002" at bounding box center [886, 372] width 284 height 21
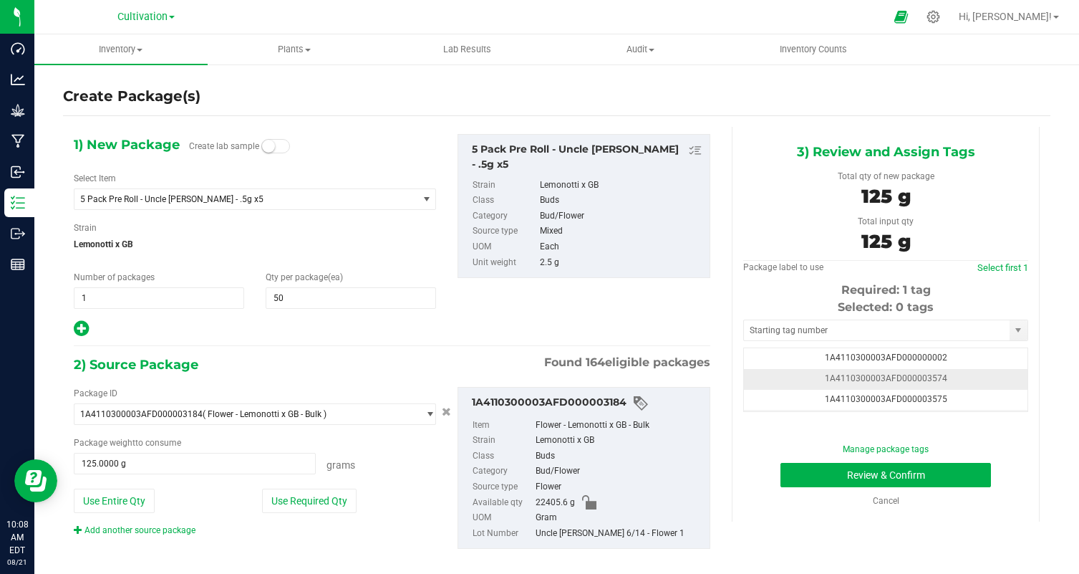
click at [972, 381] on td "1A4110300003AFD000003574" at bounding box center [886, 379] width 284 height 21
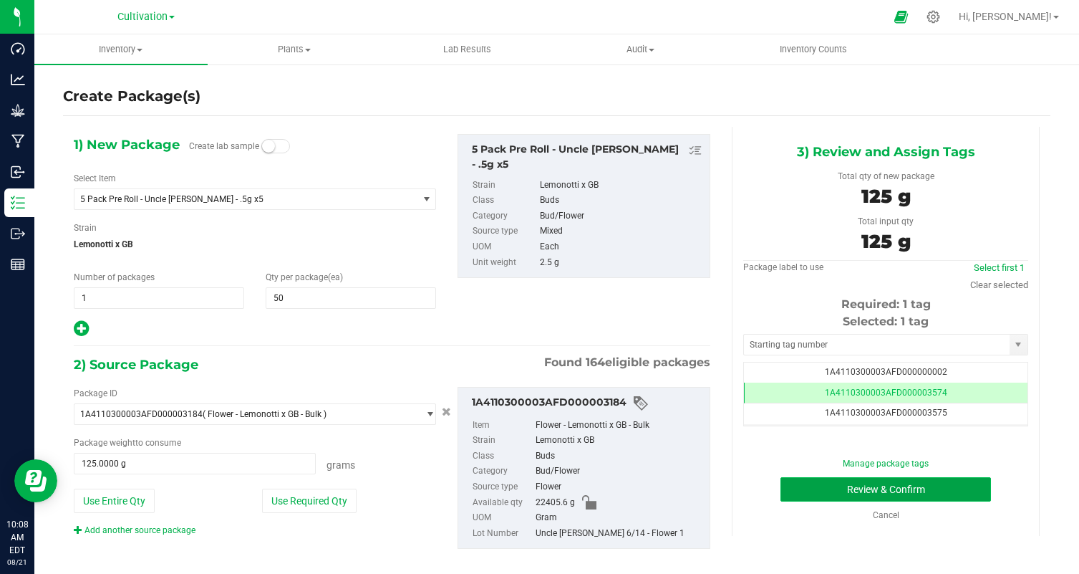
click at [803, 497] on button "Review & Confirm" at bounding box center [886, 489] width 211 height 24
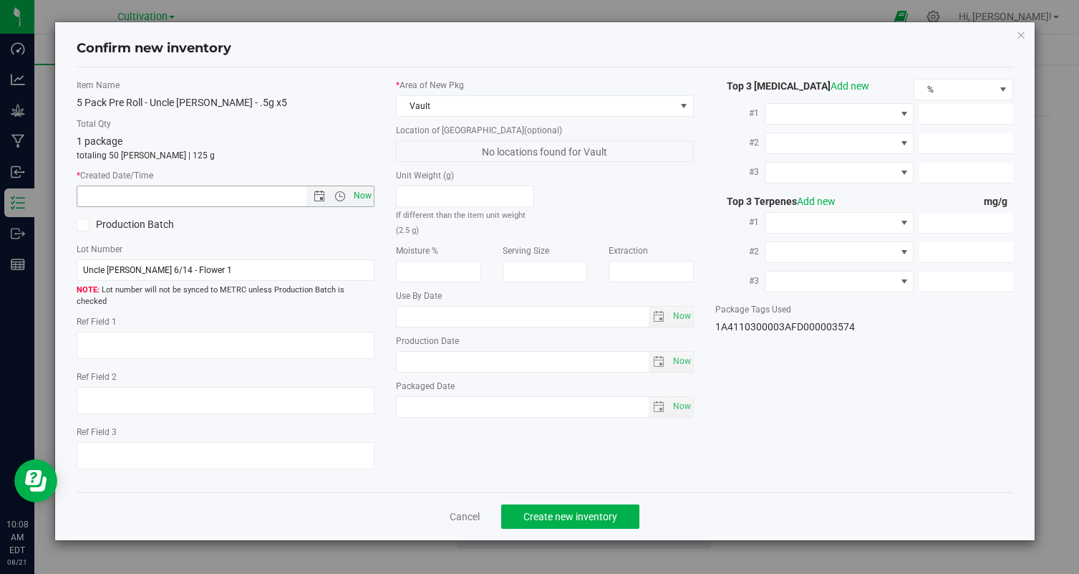
click at [362, 195] on span "Now" at bounding box center [363, 195] width 24 height 21
type input "8/21/2025 10:08 AM"
click at [554, 504] on button "Create new inventory" at bounding box center [570, 516] width 138 height 24
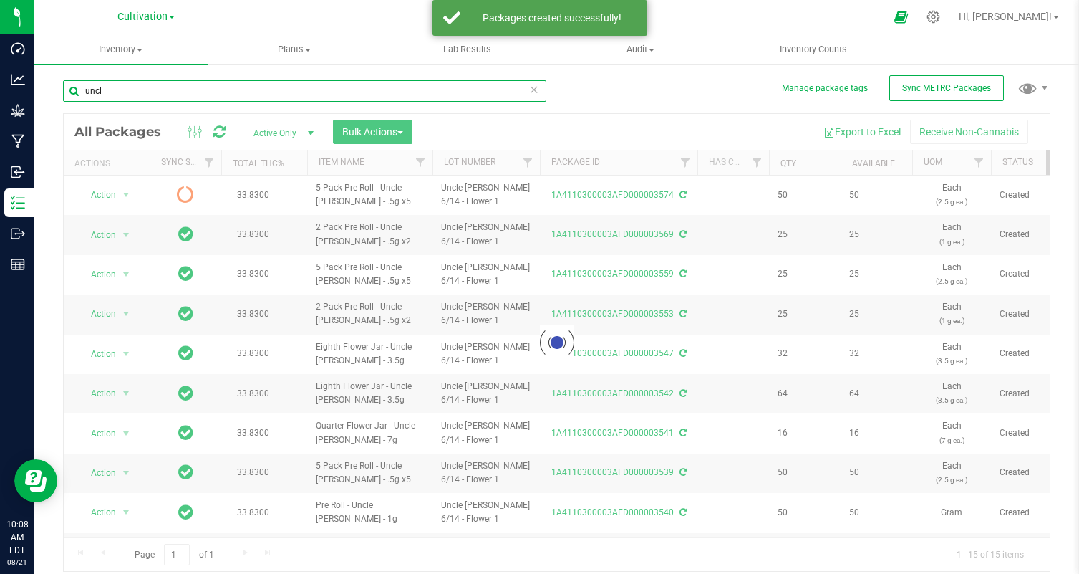
click at [246, 84] on input "uncl" at bounding box center [304, 90] width 483 height 21
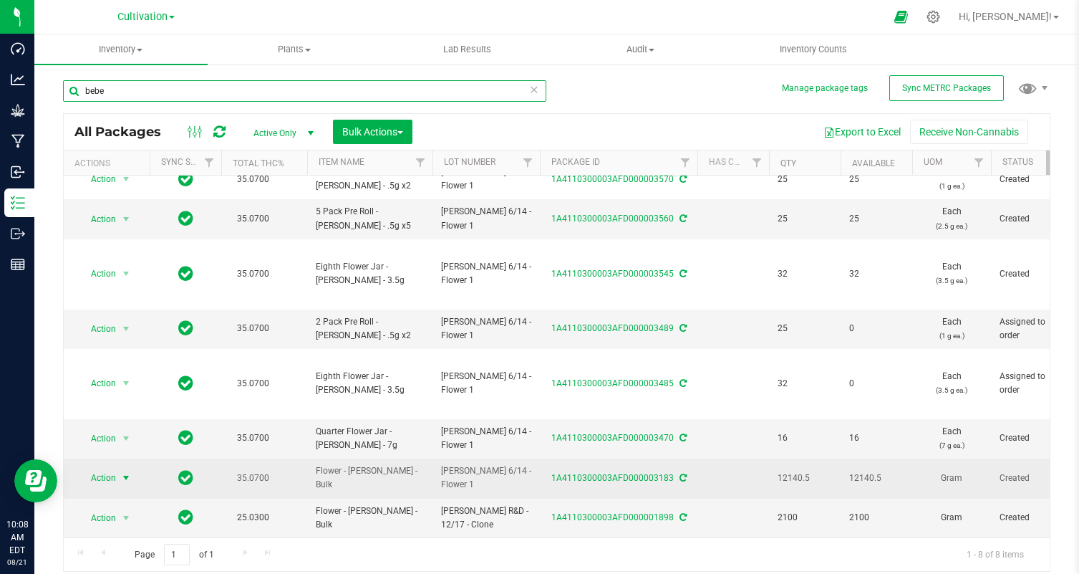
type input "bebe"
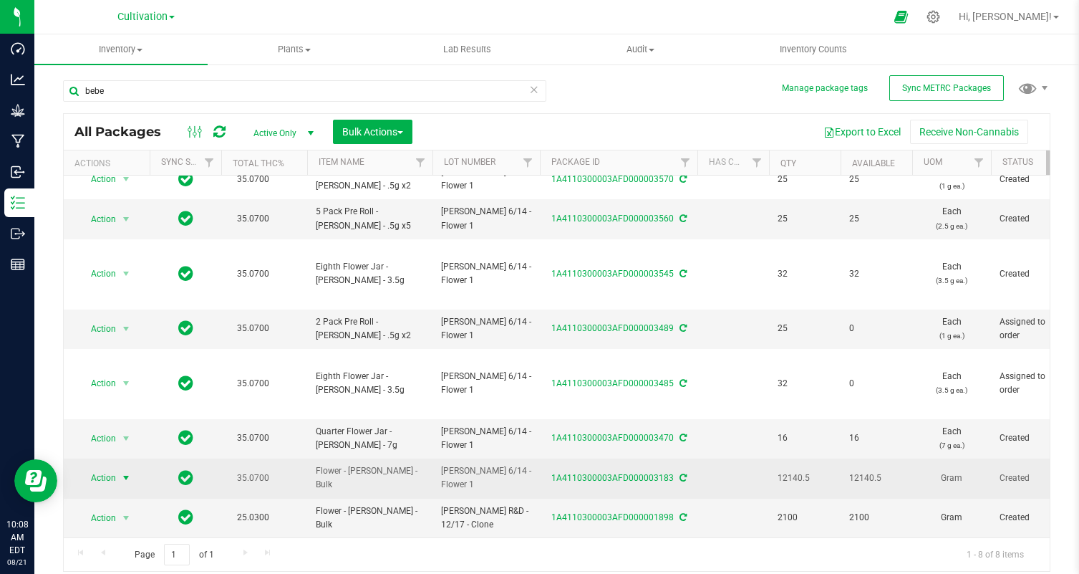
click at [122, 480] on span "select" at bounding box center [125, 477] width 11 height 11
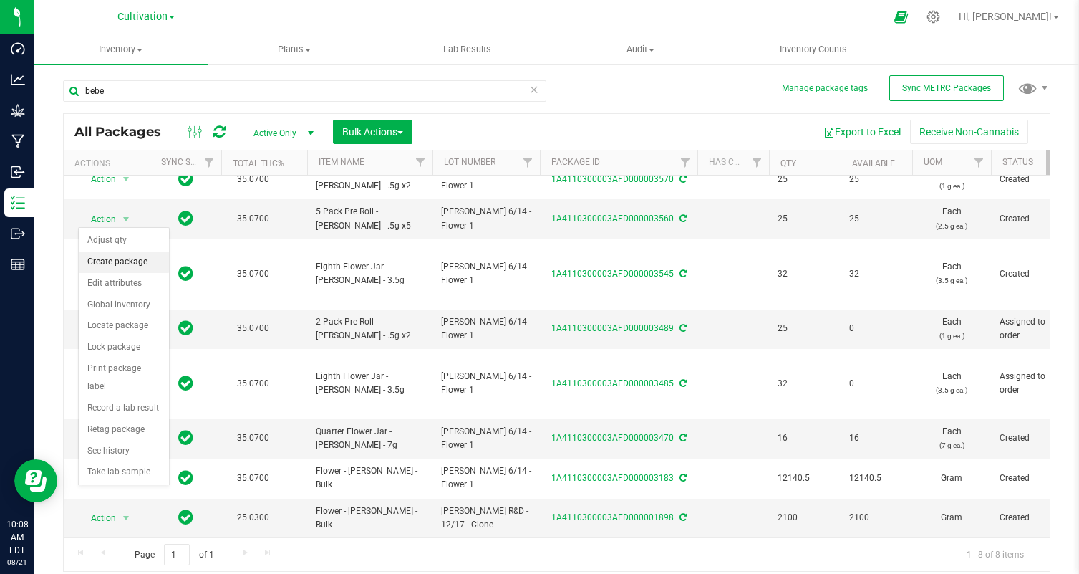
click at [118, 267] on li "Create package" at bounding box center [124, 261] width 90 height 21
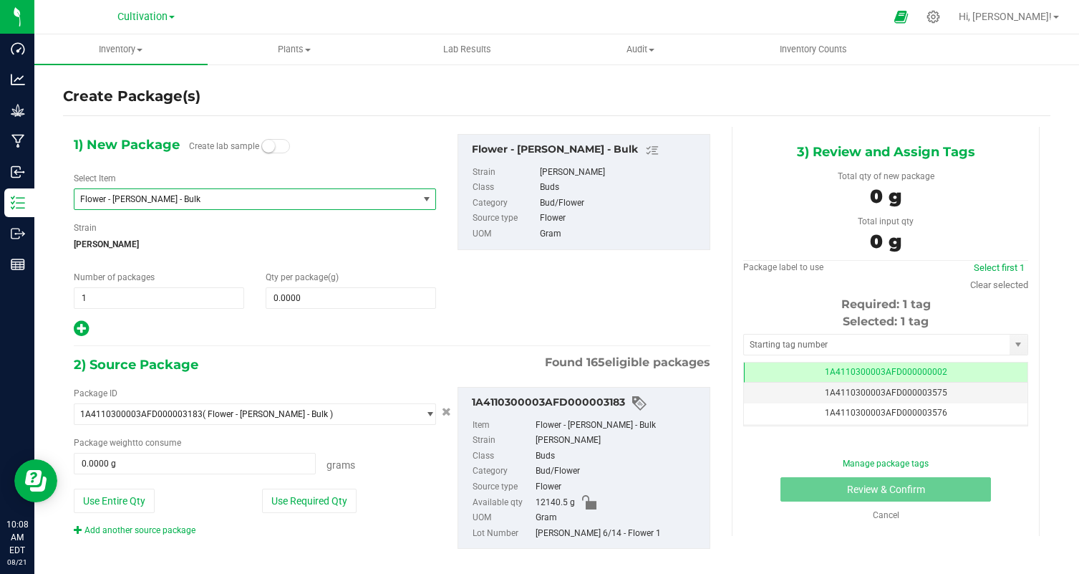
click at [221, 193] on span "Flower - [PERSON_NAME] - Bulk" at bounding box center [245, 199] width 343 height 20
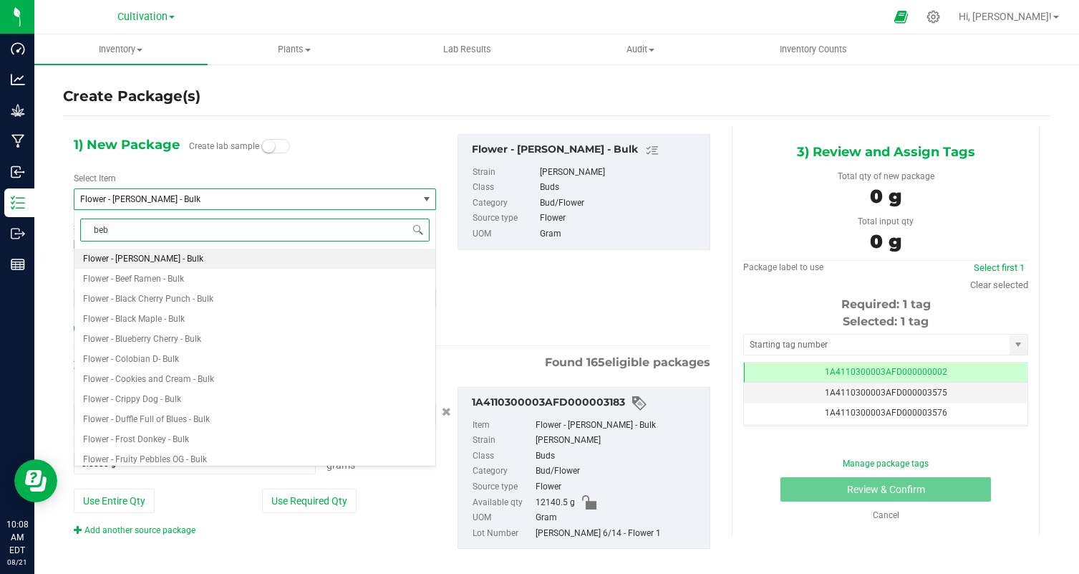
type input "bebe"
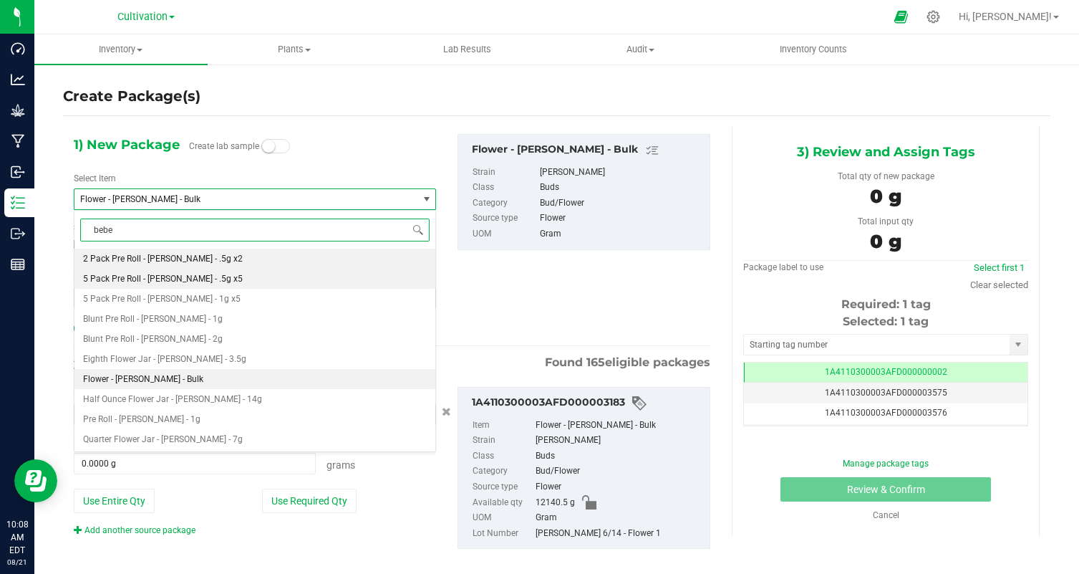
click at [190, 272] on li "5 Pack Pre Roll - [PERSON_NAME] - .5g x5" at bounding box center [254, 279] width 361 height 20
type input "0"
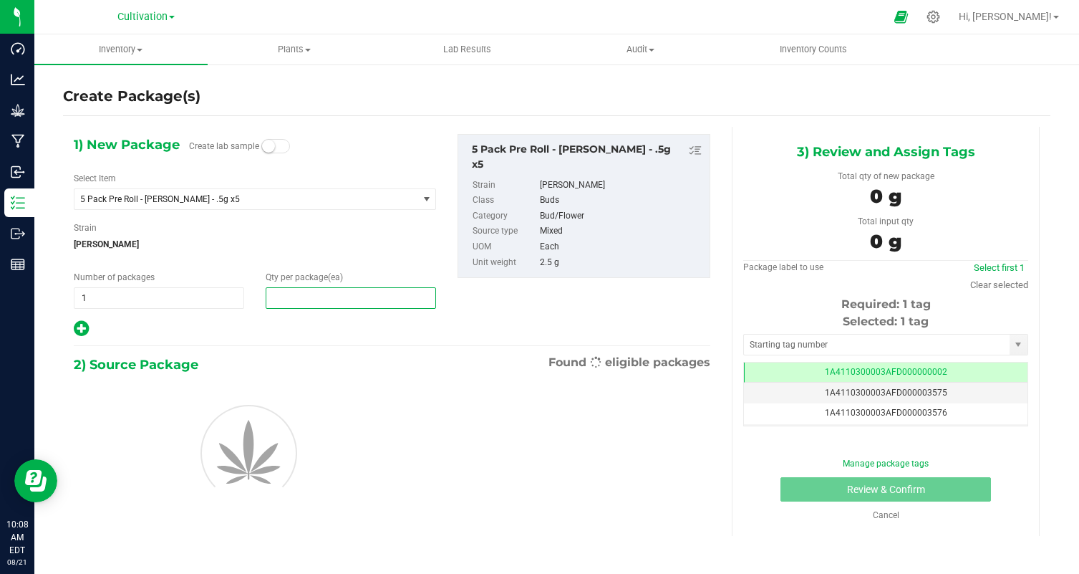
click at [280, 306] on span at bounding box center [351, 297] width 170 height 21
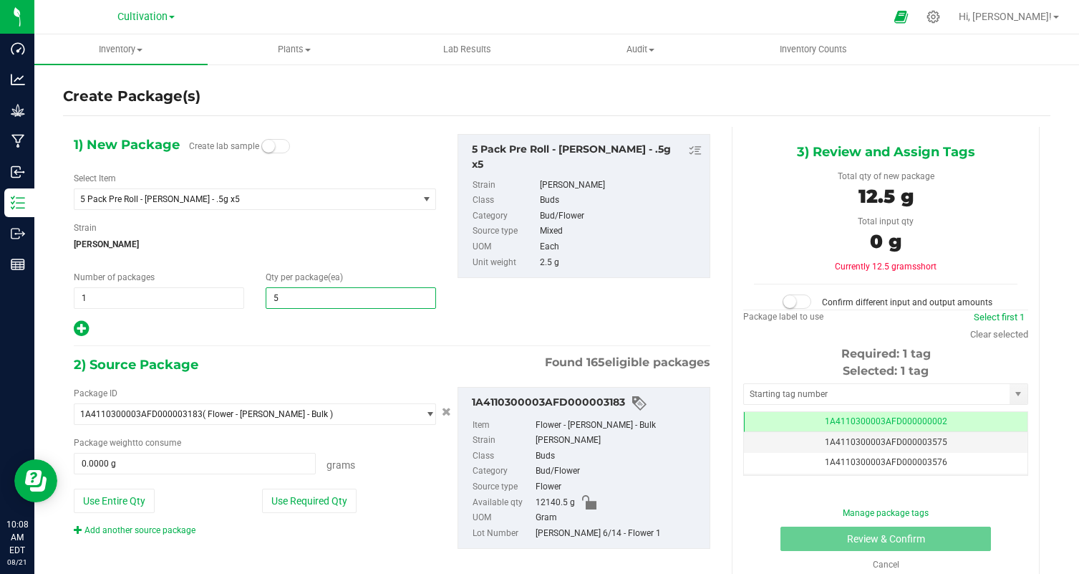
type input "50"
click at [270, 340] on div "1) New Package Create lab sample Select Item 5 Pack Pre Roll - Bebe Sherb - .5g…" at bounding box center [392, 353] width 658 height 453
click at [332, 501] on button "Use Required Qty" at bounding box center [309, 500] width 95 height 24
type input "125.0000 g"
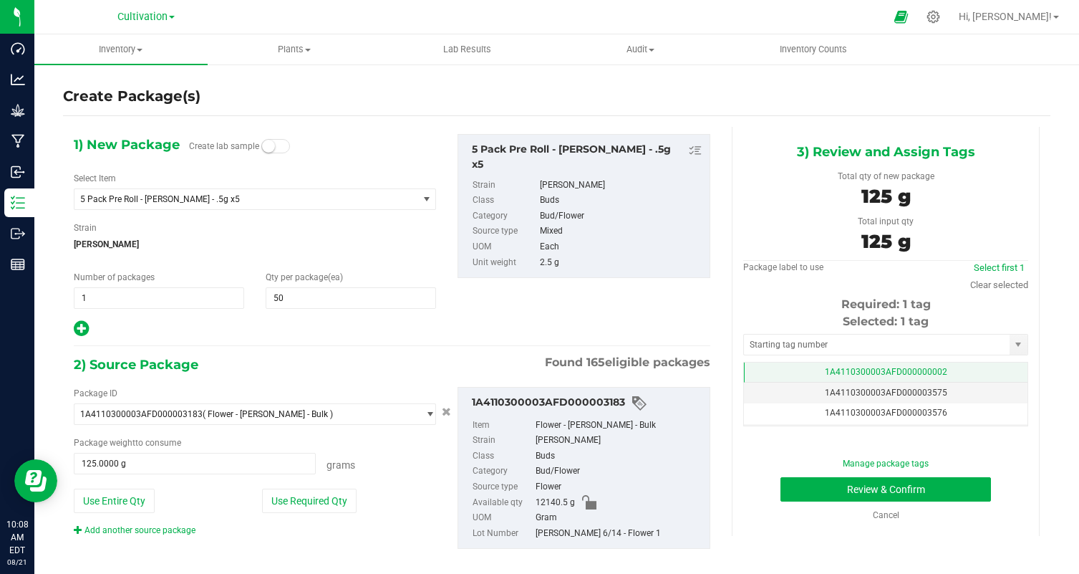
click at [923, 362] on td "1A4110300003AFD000000002" at bounding box center [886, 372] width 284 height 21
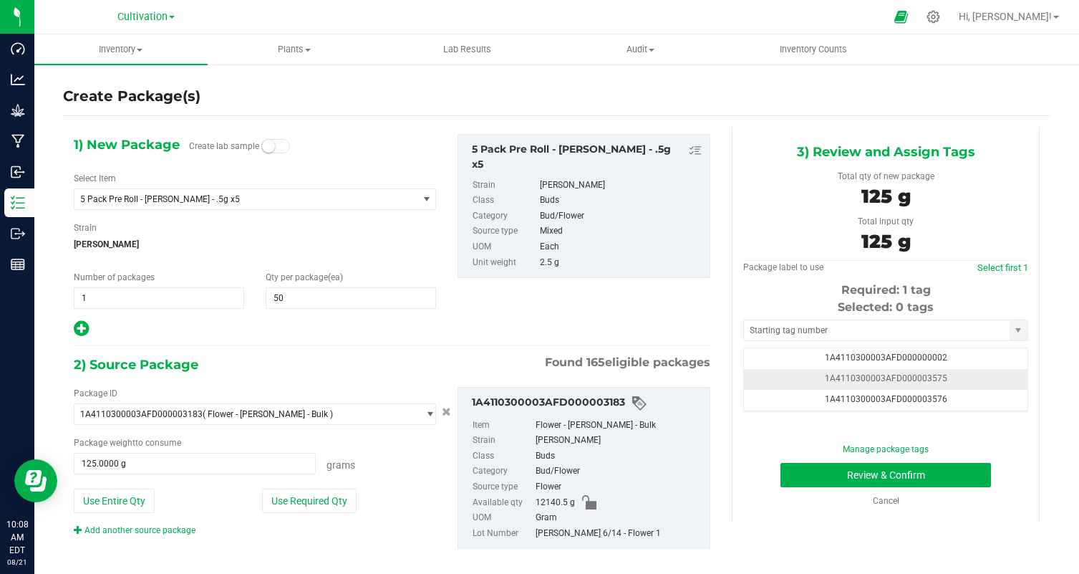
click at [975, 378] on td "1A4110300003AFD000003575" at bounding box center [886, 379] width 284 height 21
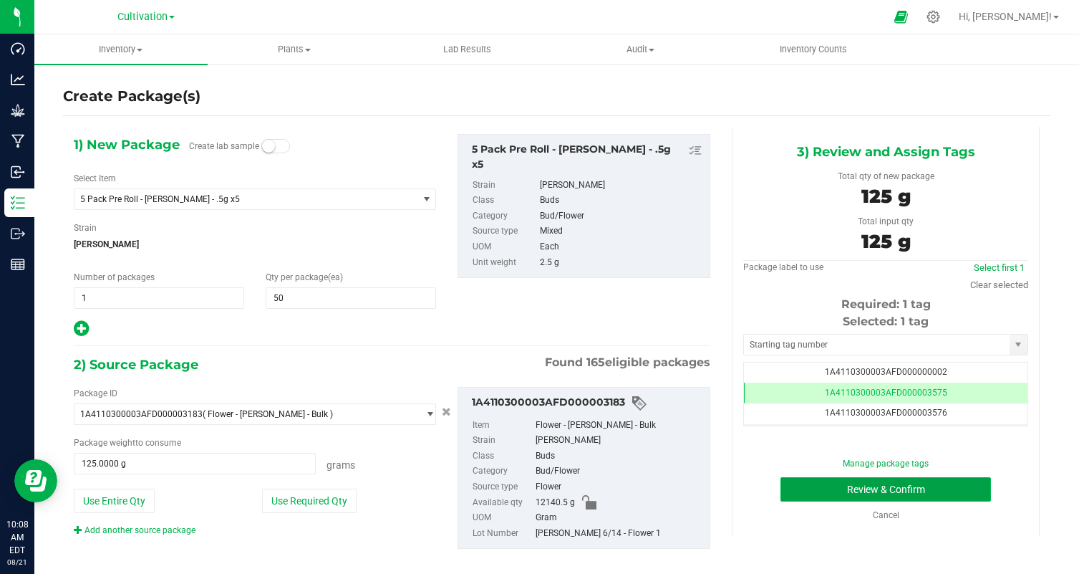
click at [881, 493] on button "Review & Confirm" at bounding box center [886, 489] width 211 height 24
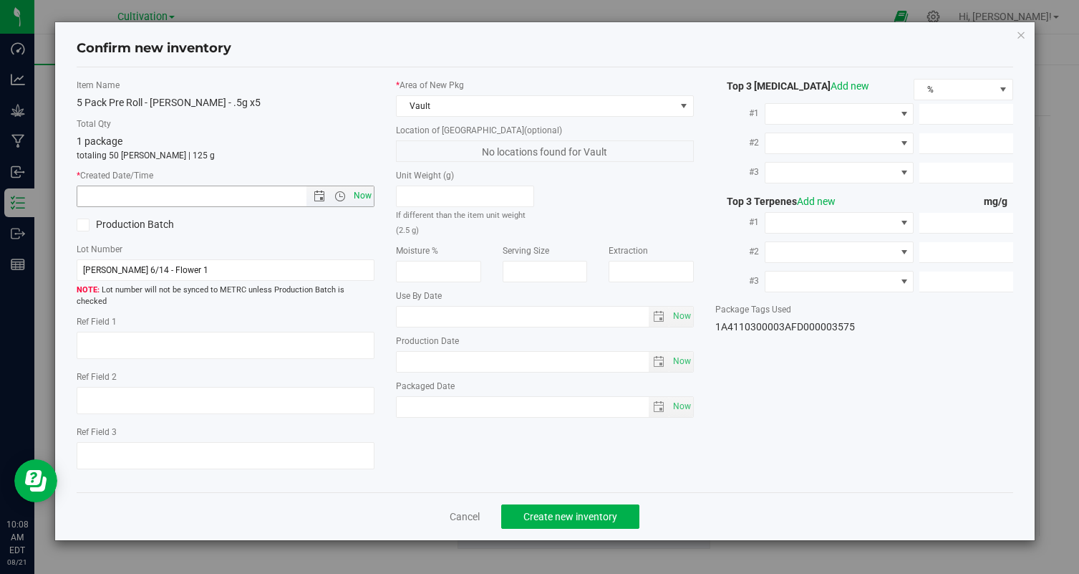
click at [362, 195] on span "Now" at bounding box center [363, 195] width 24 height 21
type input "8/21/2025 10:08 AM"
click at [533, 511] on span "Create new inventory" at bounding box center [570, 516] width 94 height 11
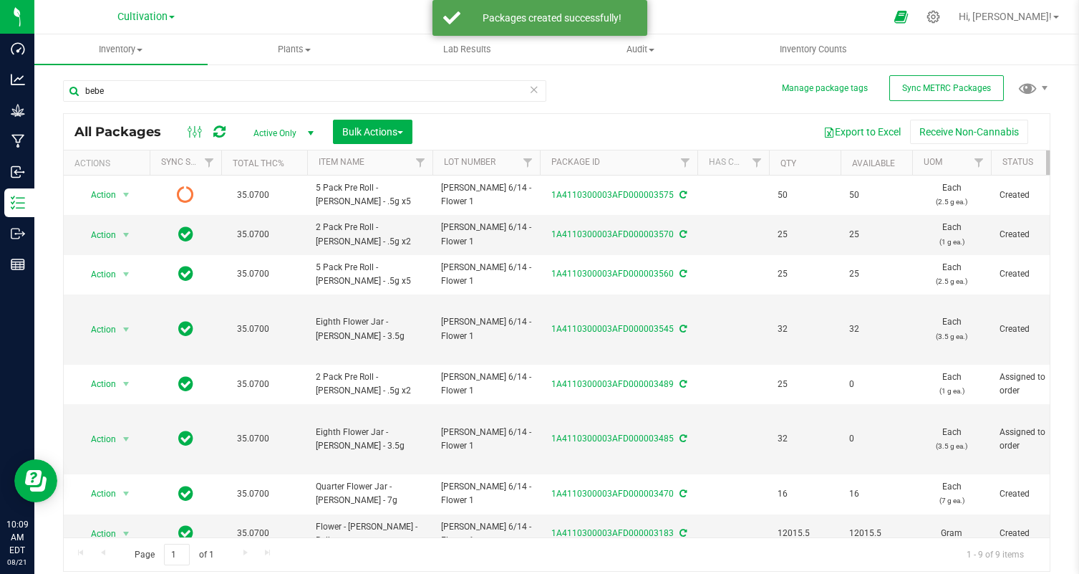
click at [532, 90] on icon at bounding box center [534, 88] width 10 height 17
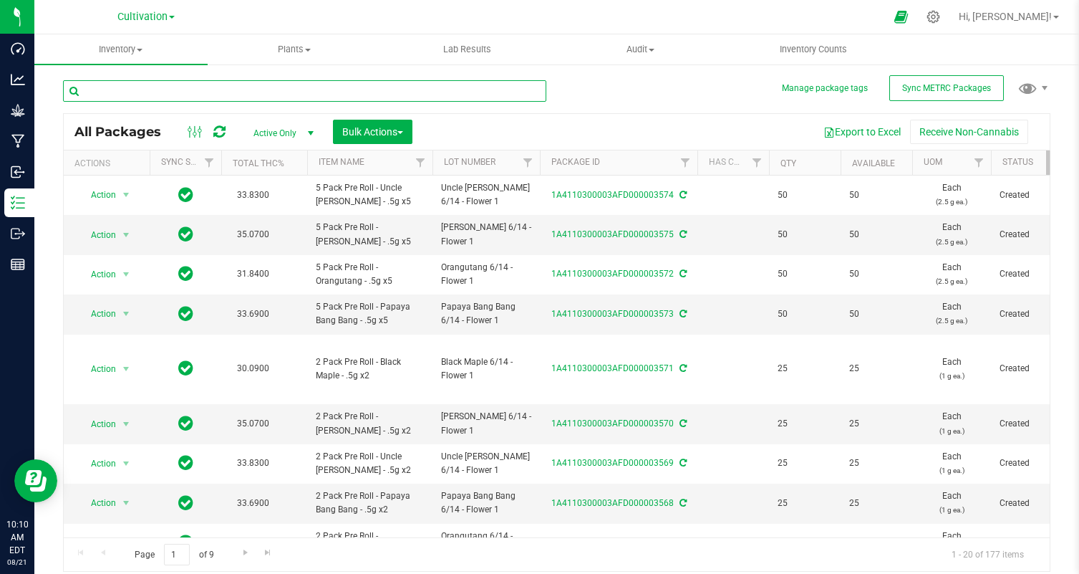
click at [236, 90] on input "text" at bounding box center [304, 90] width 483 height 21
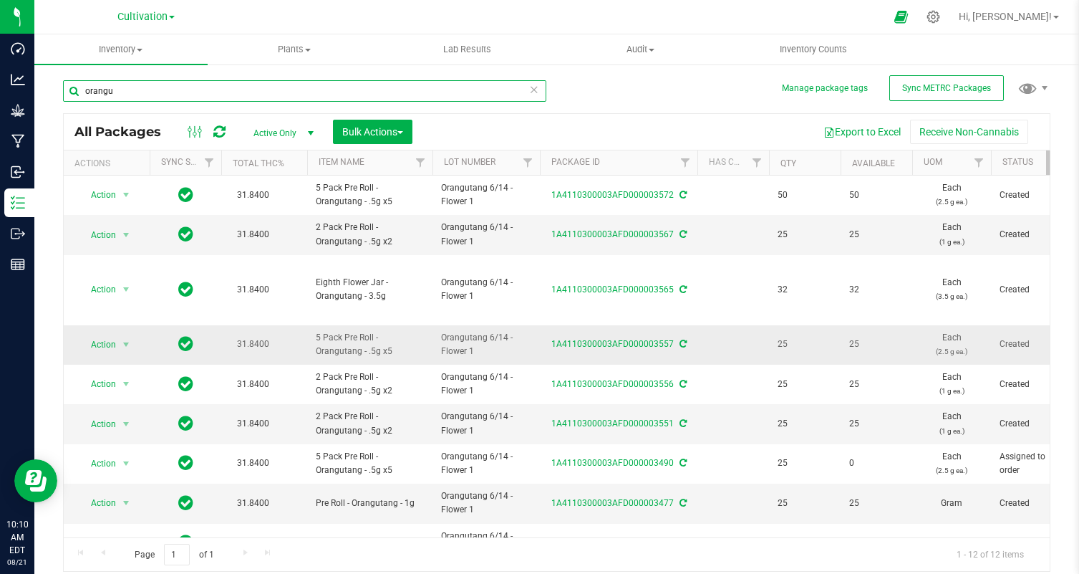
scroll to position [145, 0]
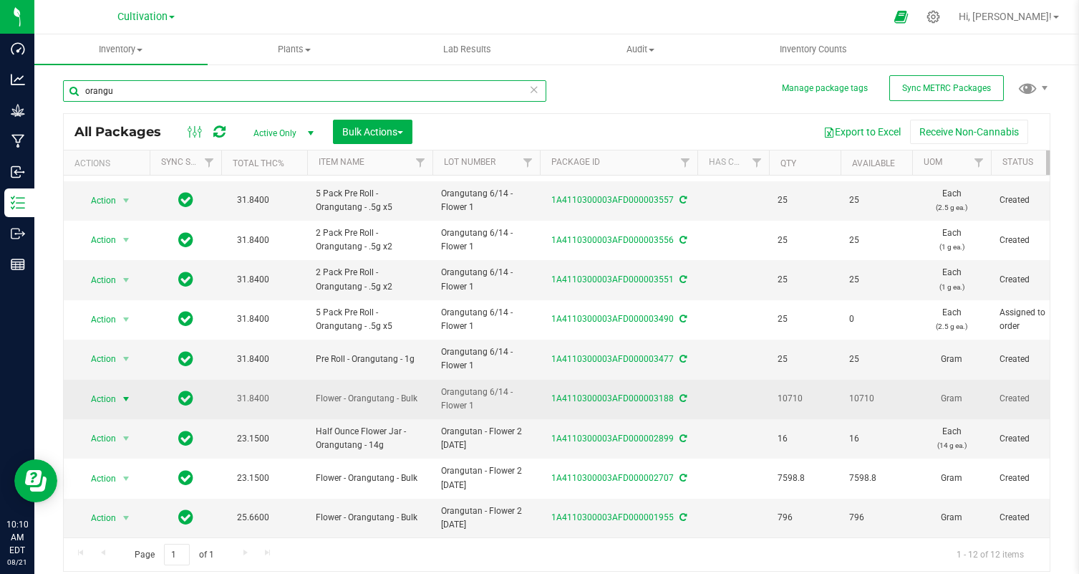
type input "orangu"
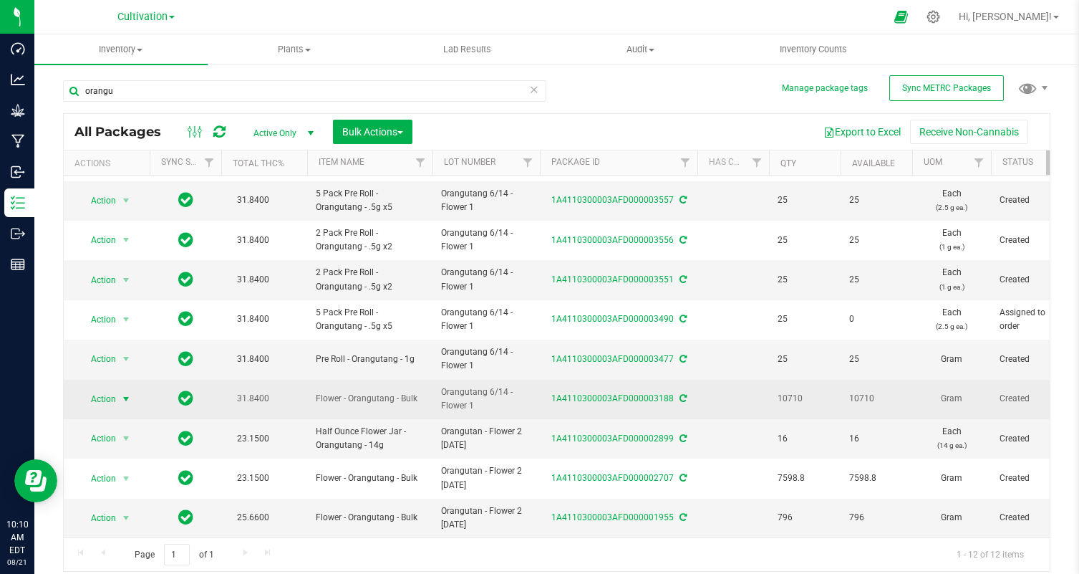
click at [107, 394] on span "Action" at bounding box center [97, 399] width 39 height 20
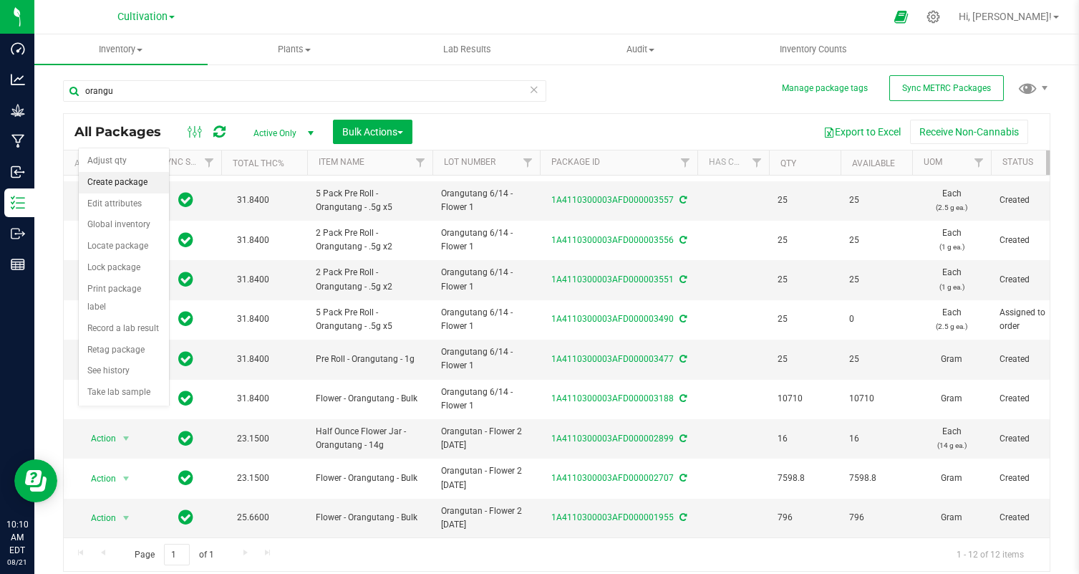
click at [125, 183] on li "Create package" at bounding box center [124, 182] width 90 height 21
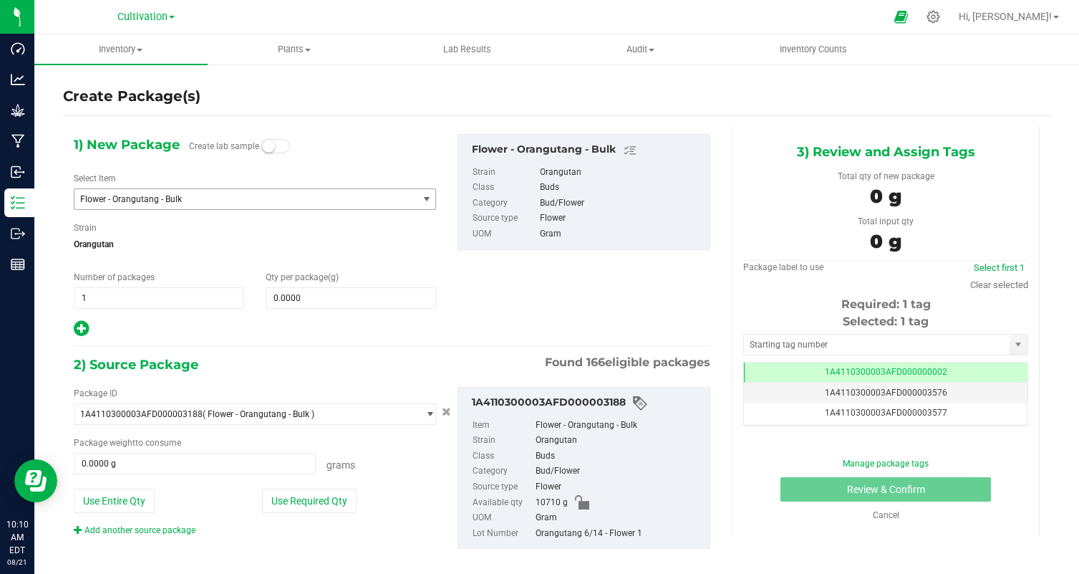
click at [318, 190] on span "Flower - Orangutang - Bulk" at bounding box center [245, 199] width 343 height 20
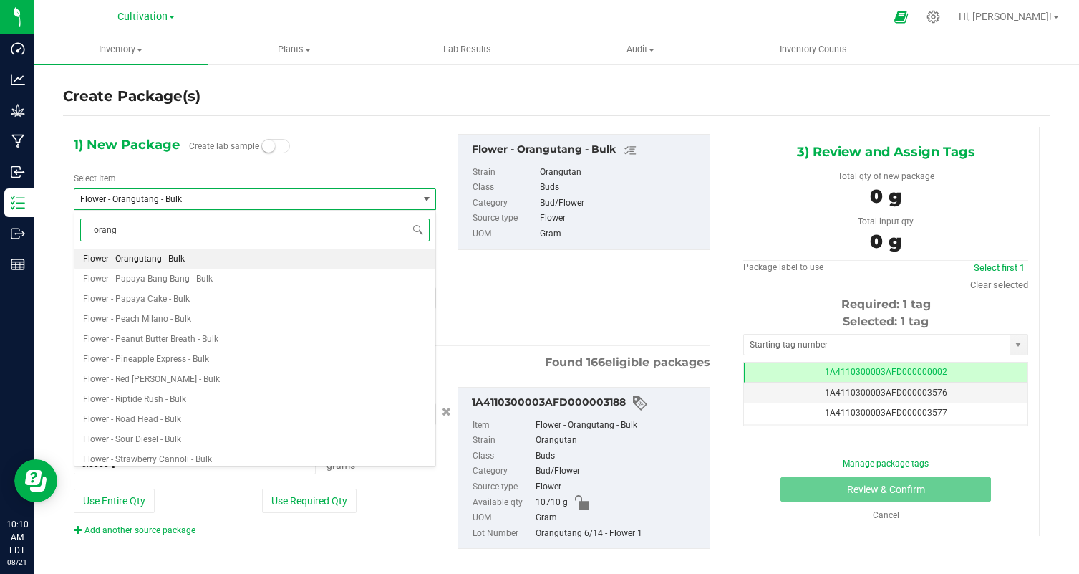
type input "orangu"
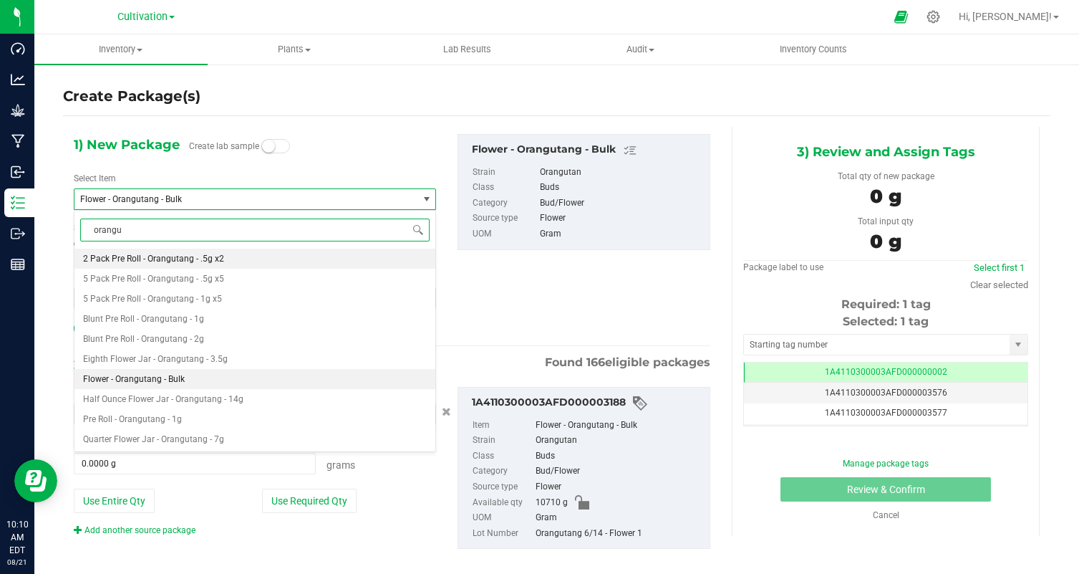
click at [286, 262] on li "2 Pack Pre Roll - Orangutang - .5g x2" at bounding box center [254, 258] width 361 height 20
type input "0"
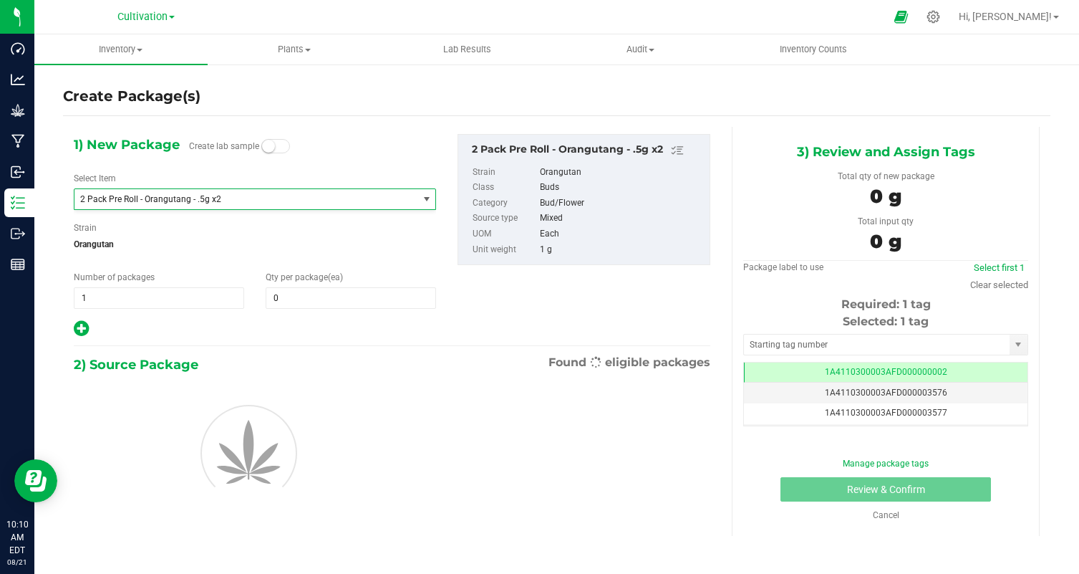
scroll to position [581, 0]
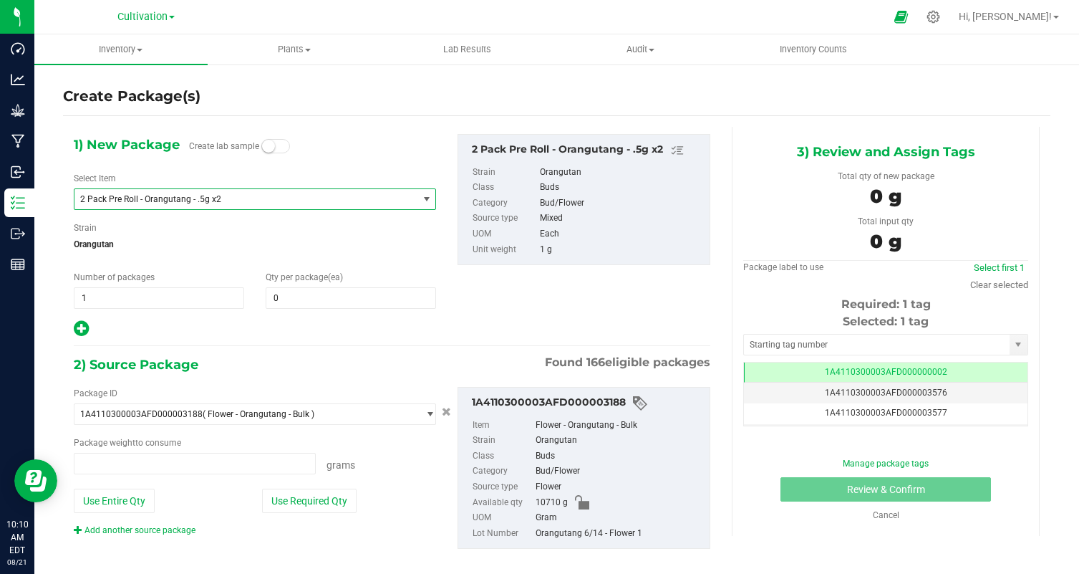
type input "0.0000 g"
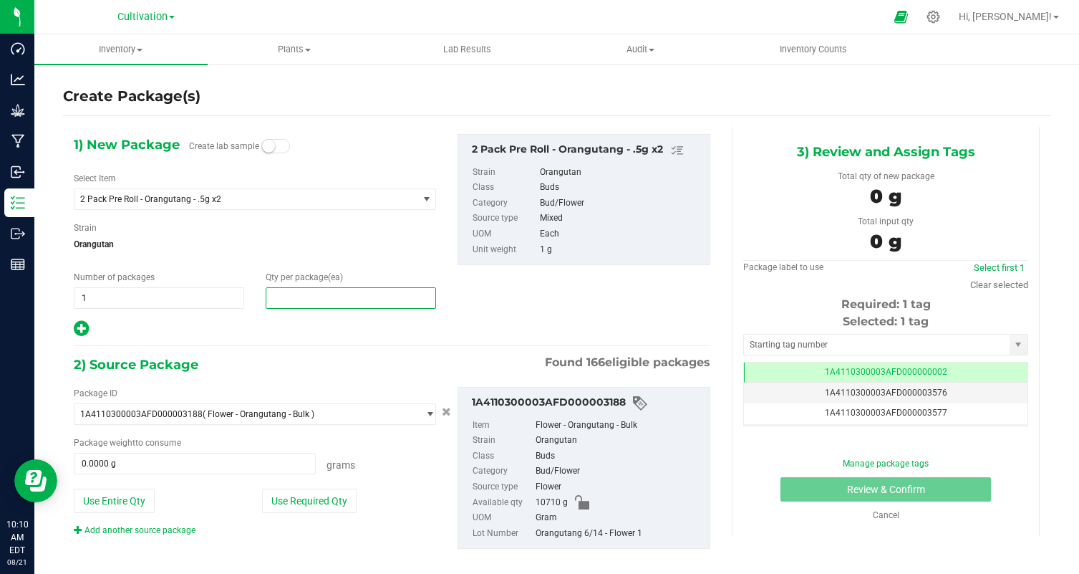
click at [284, 291] on span at bounding box center [351, 297] width 170 height 21
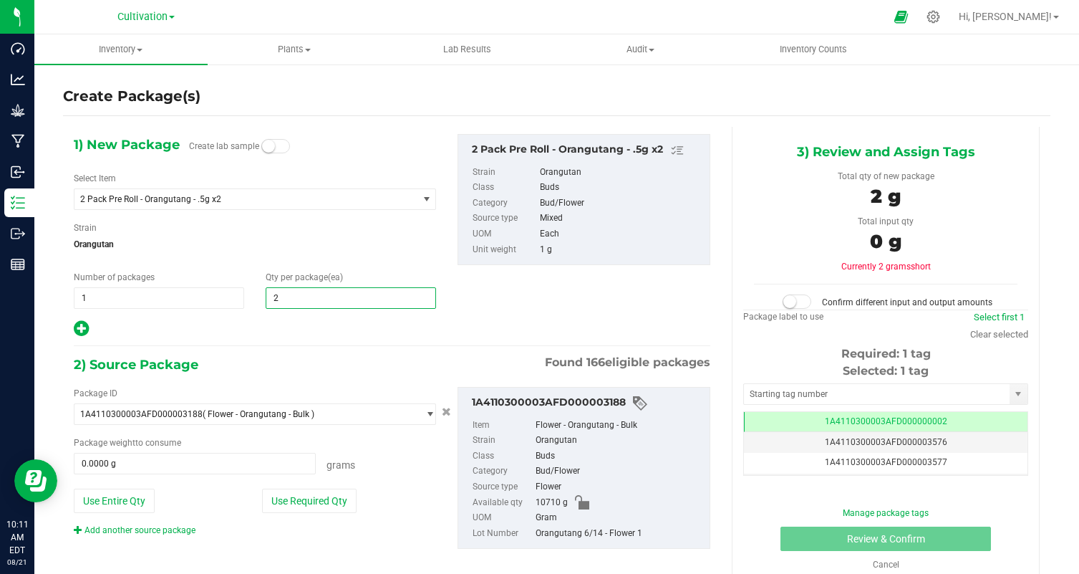
type input "25"
click at [256, 330] on div at bounding box center [255, 328] width 362 height 19
type input "25"
click at [319, 496] on button "Use Required Qty" at bounding box center [309, 500] width 95 height 24
type input "25.0000 g"
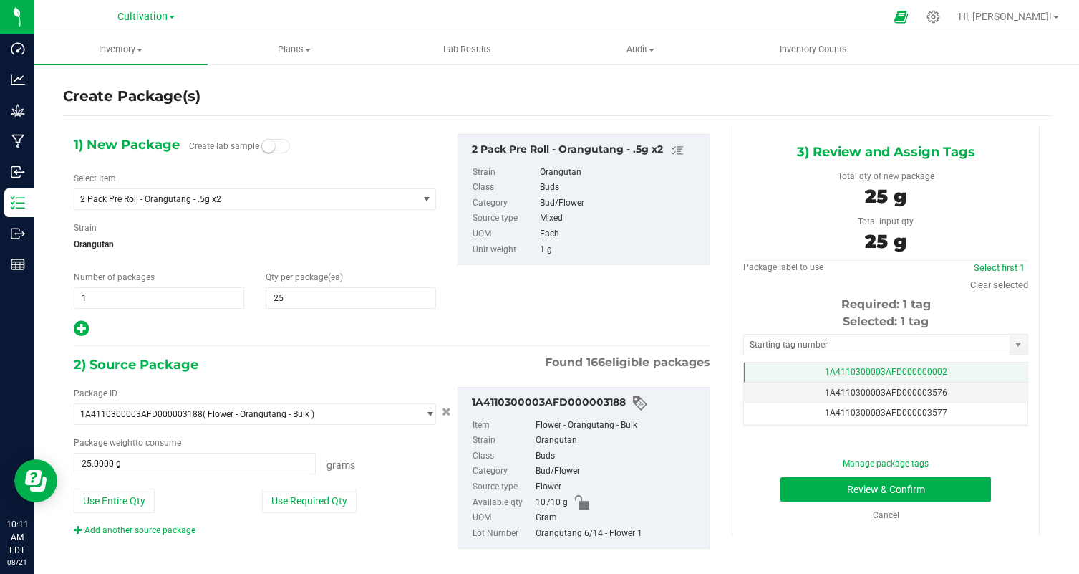
click at [978, 370] on td "1A4110300003AFD000000002" at bounding box center [886, 372] width 284 height 21
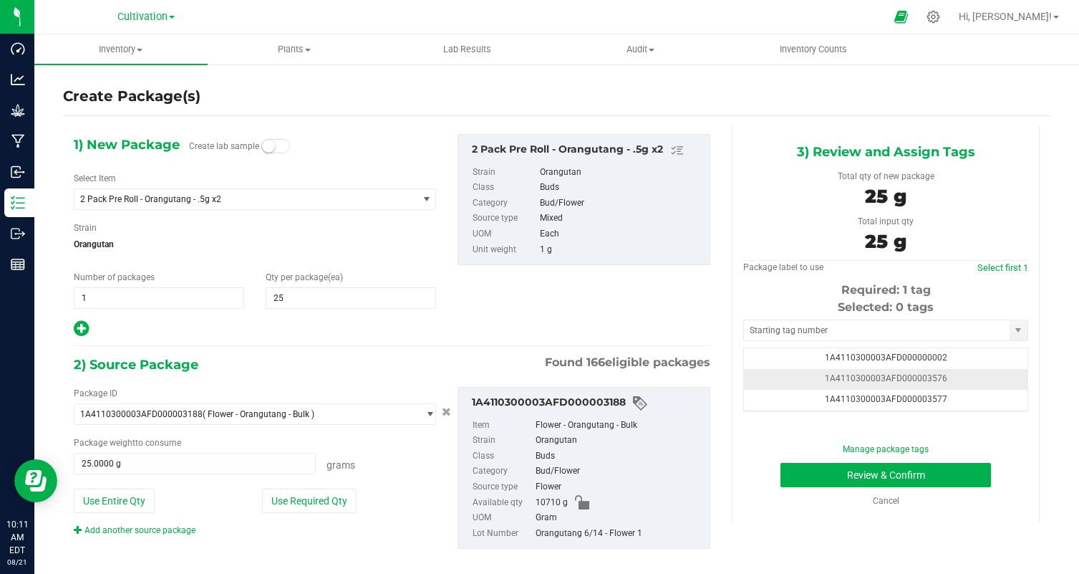
click at [972, 379] on td "1A4110300003AFD000003576" at bounding box center [886, 379] width 284 height 21
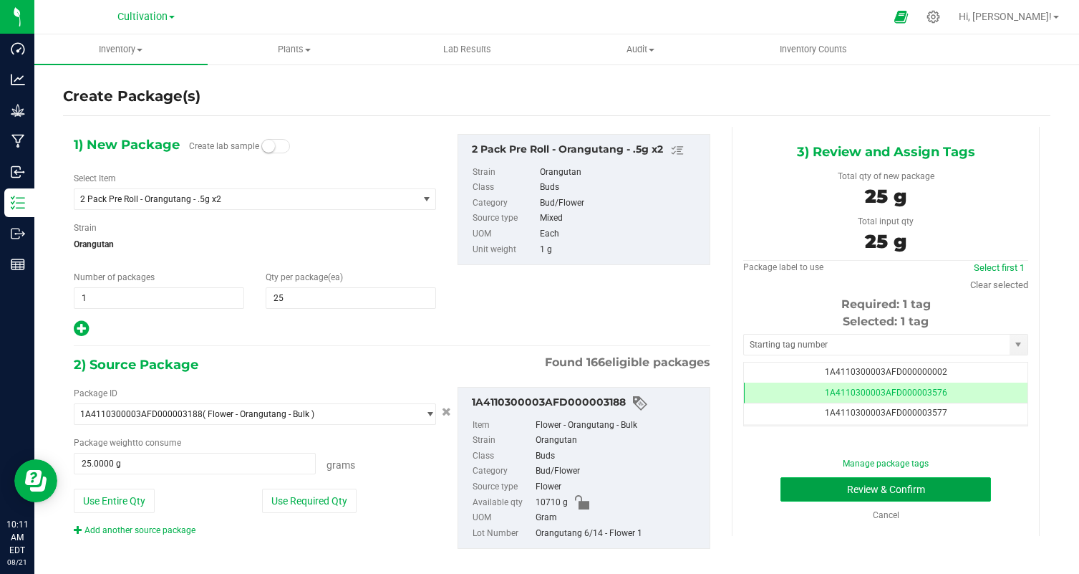
click at [861, 493] on button "Review & Confirm" at bounding box center [886, 489] width 211 height 24
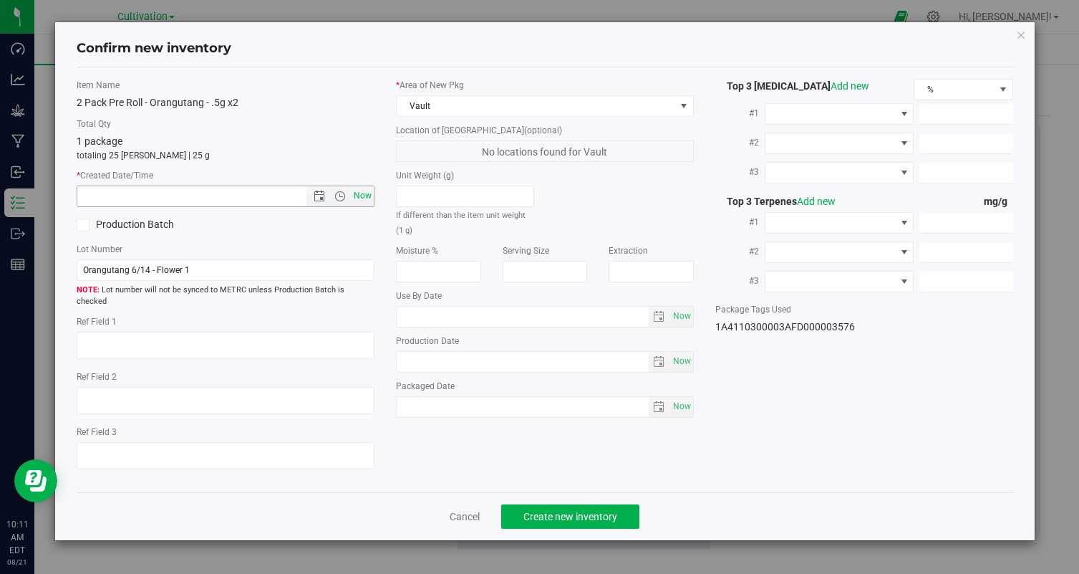
click at [360, 194] on span "Now" at bounding box center [363, 195] width 24 height 21
type input "8/21/2025 10:11 AM"
click at [584, 510] on button "Create new inventory" at bounding box center [570, 516] width 138 height 24
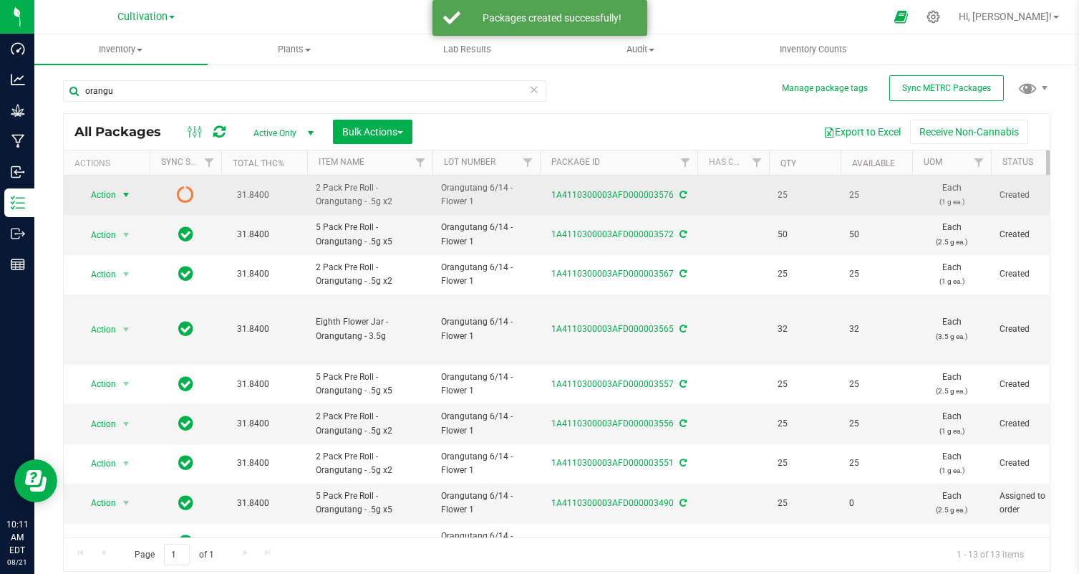
click at [120, 196] on span "select" at bounding box center [126, 195] width 18 height 20
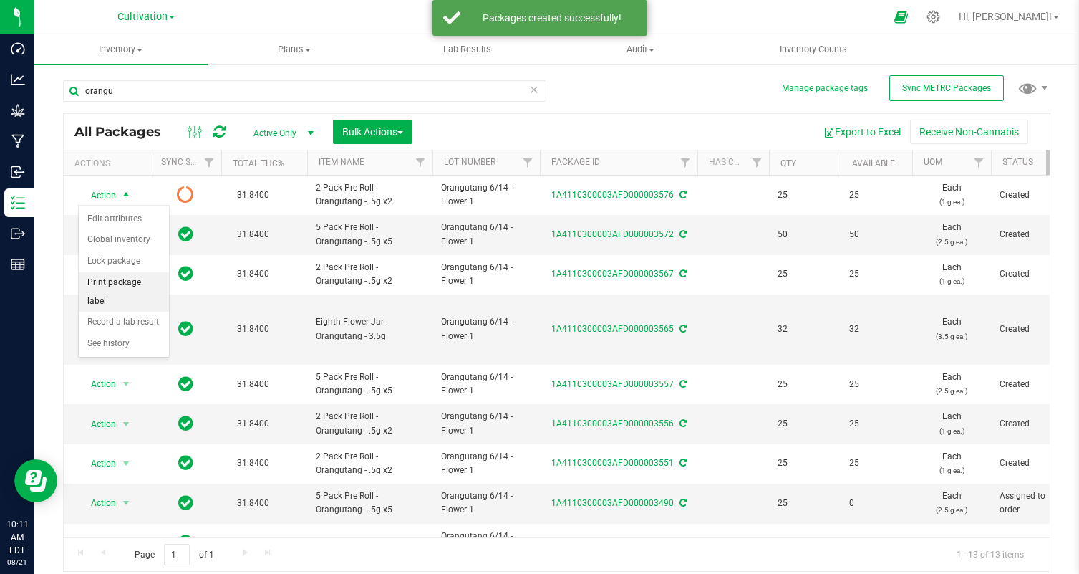
click at [122, 280] on li "Print package label" at bounding box center [124, 291] width 90 height 39
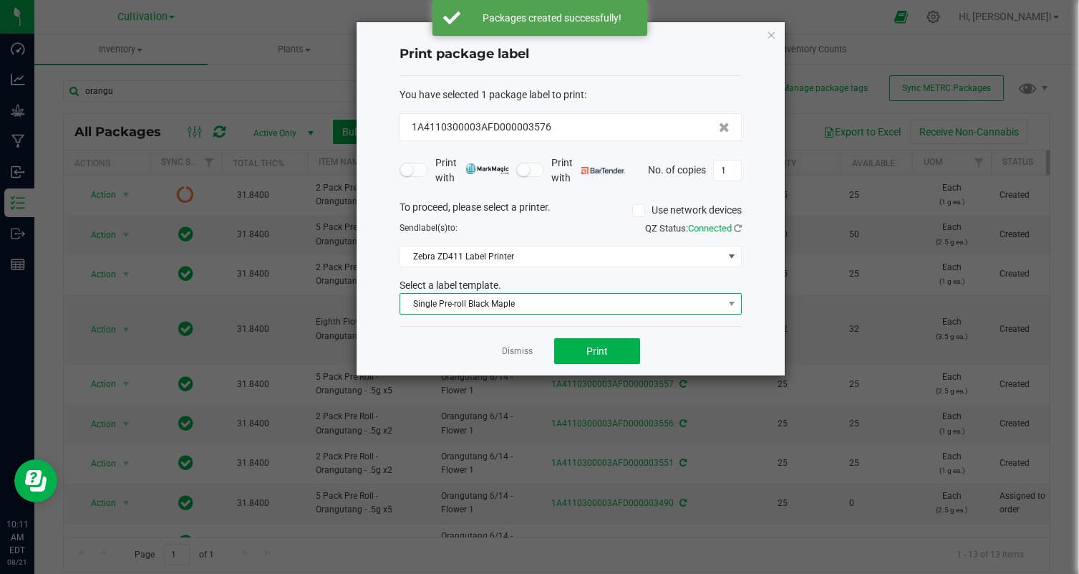
click at [614, 308] on span "Single Pre-roll Black Maple" at bounding box center [561, 304] width 323 height 20
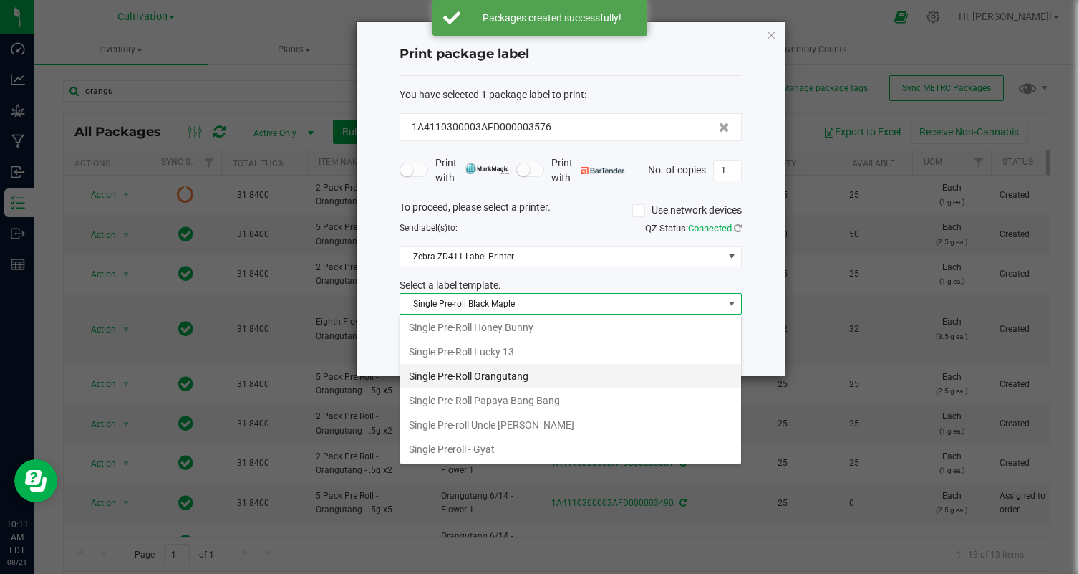
click at [554, 374] on li "Single Pre-Roll Orangutang" at bounding box center [570, 376] width 341 height 24
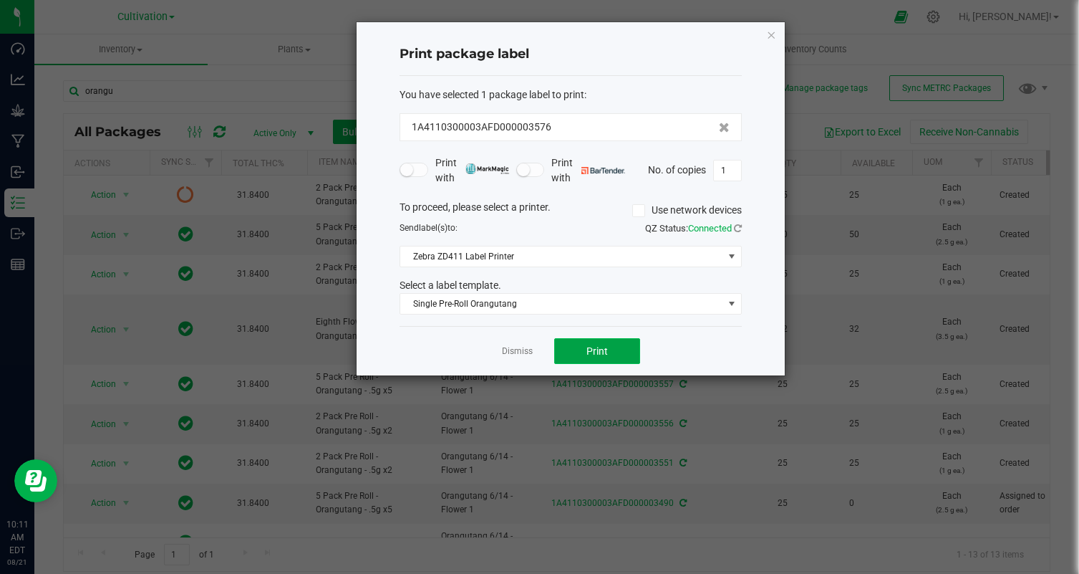
click at [616, 350] on button "Print" at bounding box center [597, 351] width 86 height 26
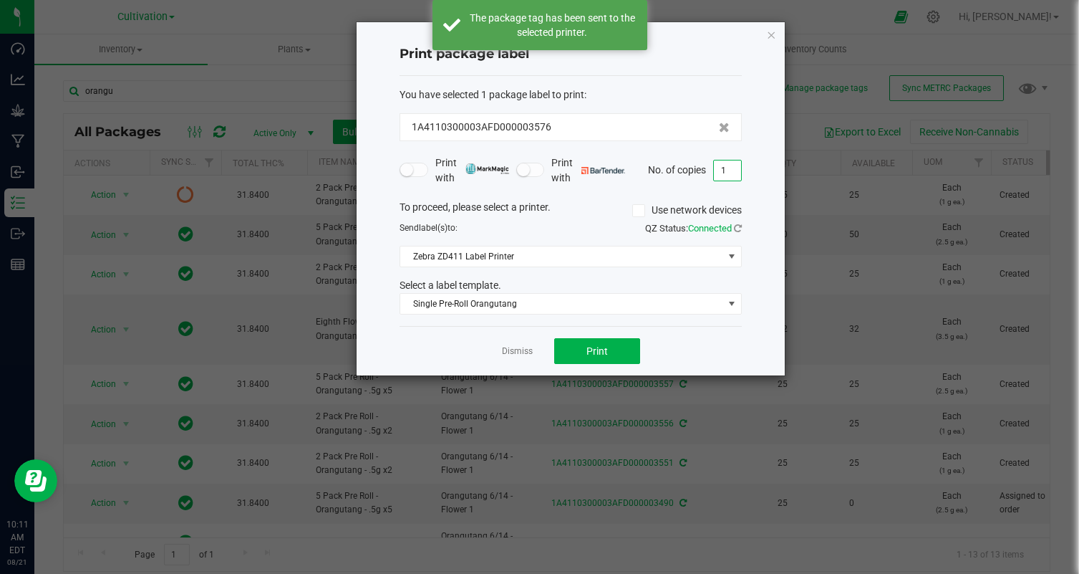
click at [725, 165] on input "1" at bounding box center [727, 170] width 27 height 20
click at [657, 349] on div "Dismiss Print" at bounding box center [571, 350] width 342 height 49
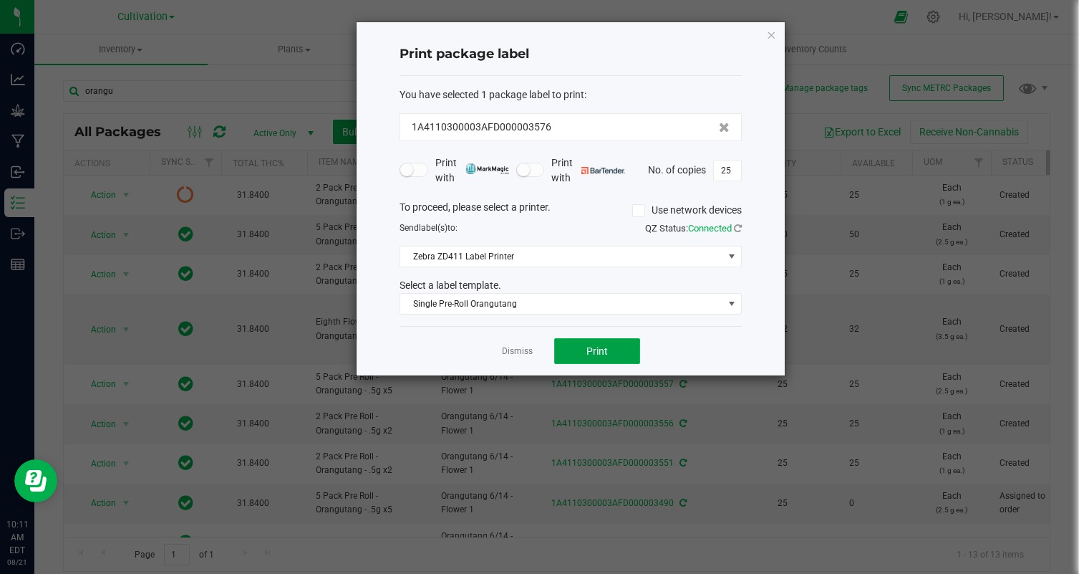
click at [599, 349] on span "Print" at bounding box center [596, 350] width 21 height 11
click at [702, 171] on span "No. of copies" at bounding box center [677, 168] width 58 height 11
click at [721, 171] on input "25" at bounding box center [727, 170] width 27 height 20
type input "1"
click at [700, 344] on div "Dismiss Print" at bounding box center [571, 350] width 342 height 49
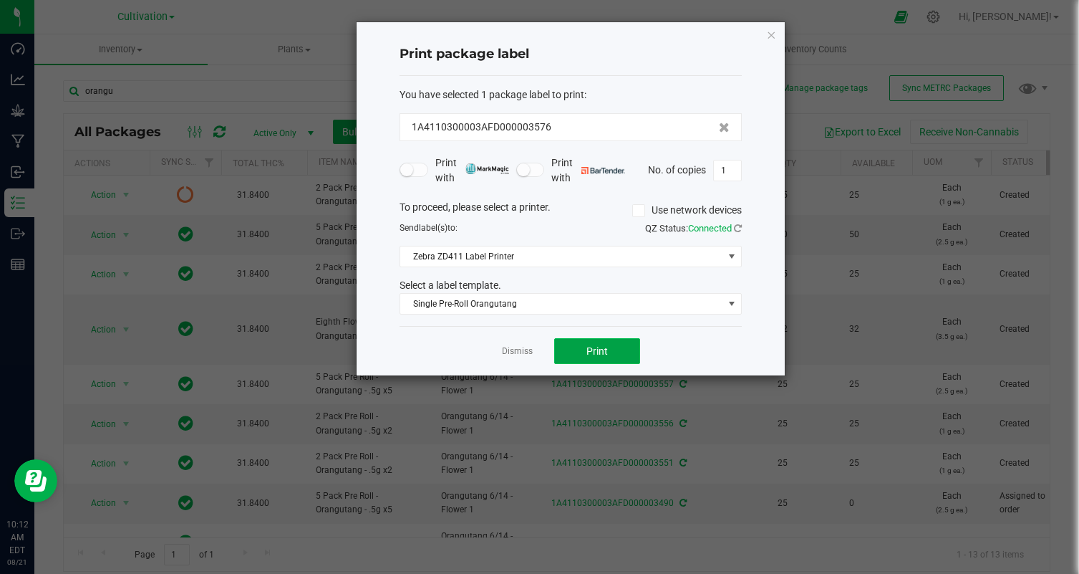
click at [602, 344] on button "Print" at bounding box center [597, 351] width 86 height 26
click at [506, 347] on link "Dismiss" at bounding box center [517, 351] width 31 height 12
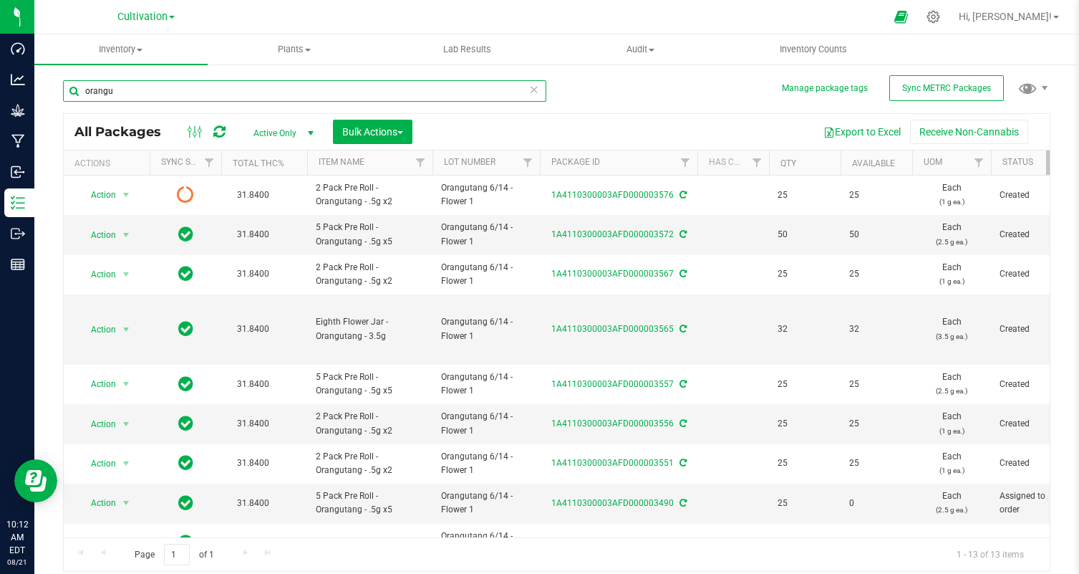
click at [157, 90] on input "orangu" at bounding box center [304, 90] width 483 height 21
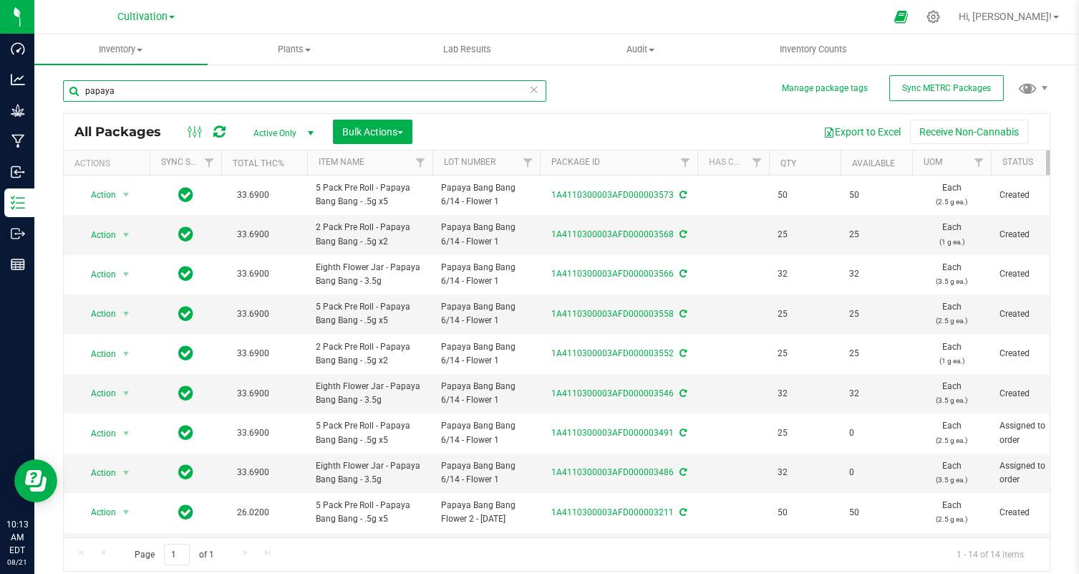
scroll to position [194, 0]
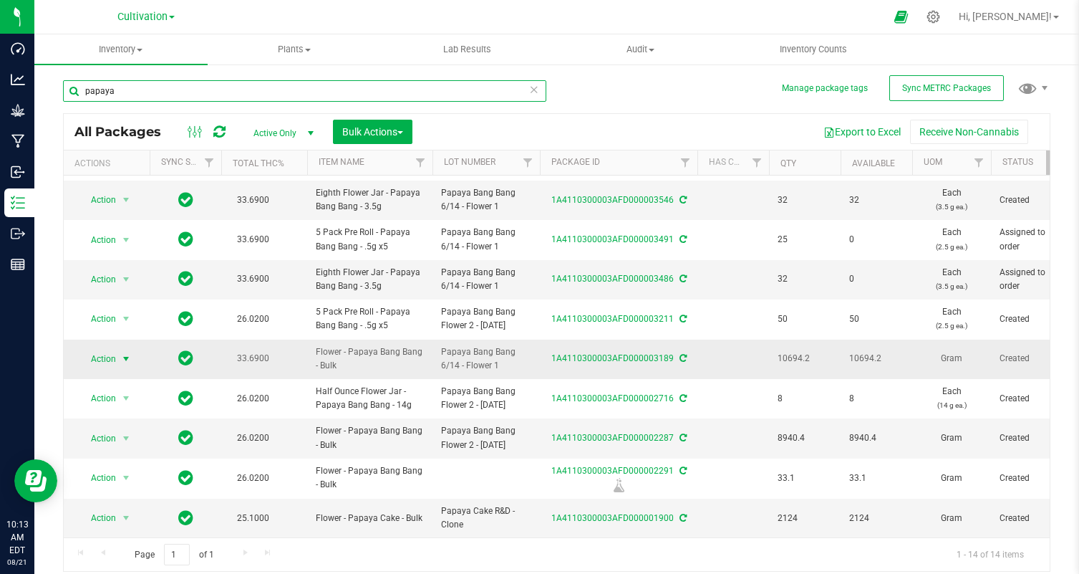
type input "papaya"
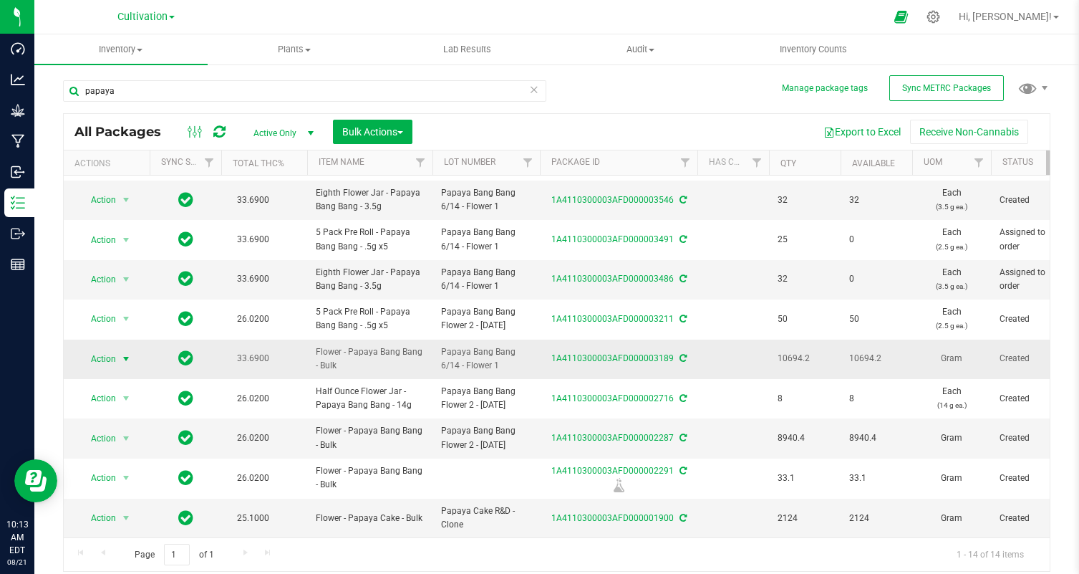
click at [119, 357] on span "select" at bounding box center [126, 359] width 18 height 20
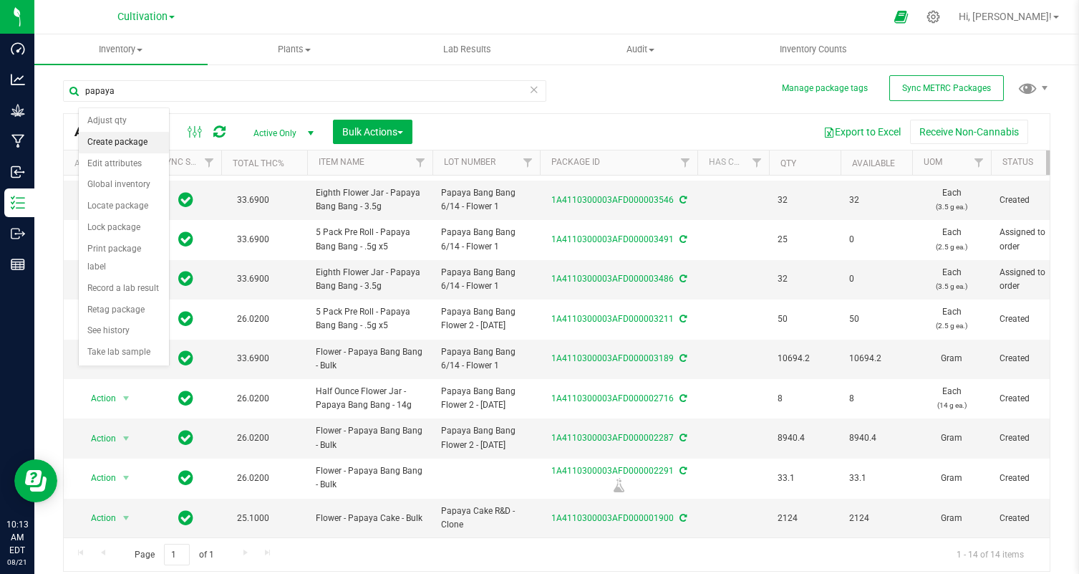
click at [114, 144] on li "Create package" at bounding box center [124, 142] width 90 height 21
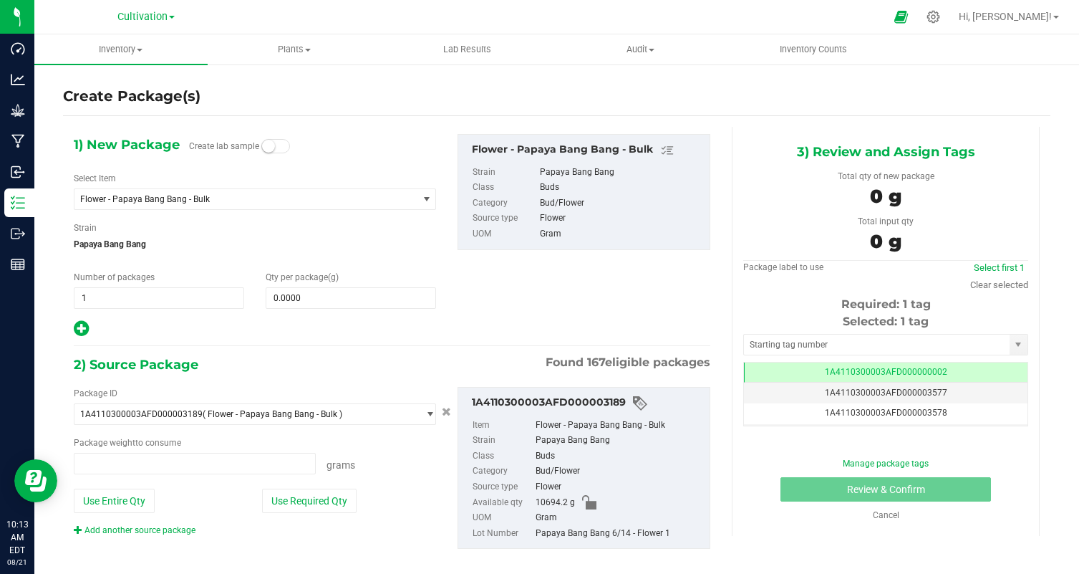
type input "0.0000 g"
click at [185, 197] on span "Flower - Papaya Bang Bang - Bulk" at bounding box center [239, 199] width 319 height 10
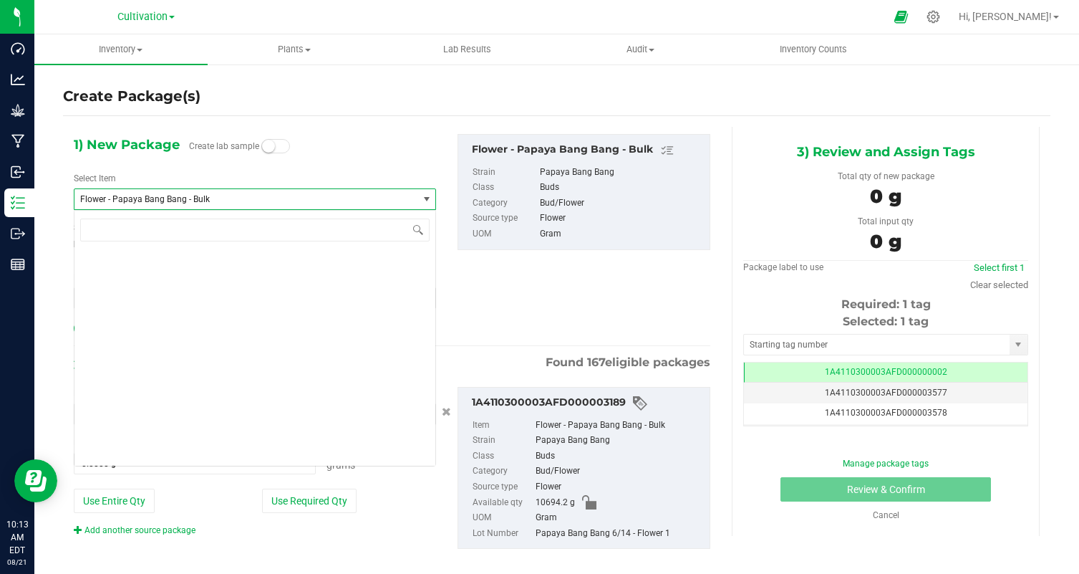
scroll to position [4552, 0]
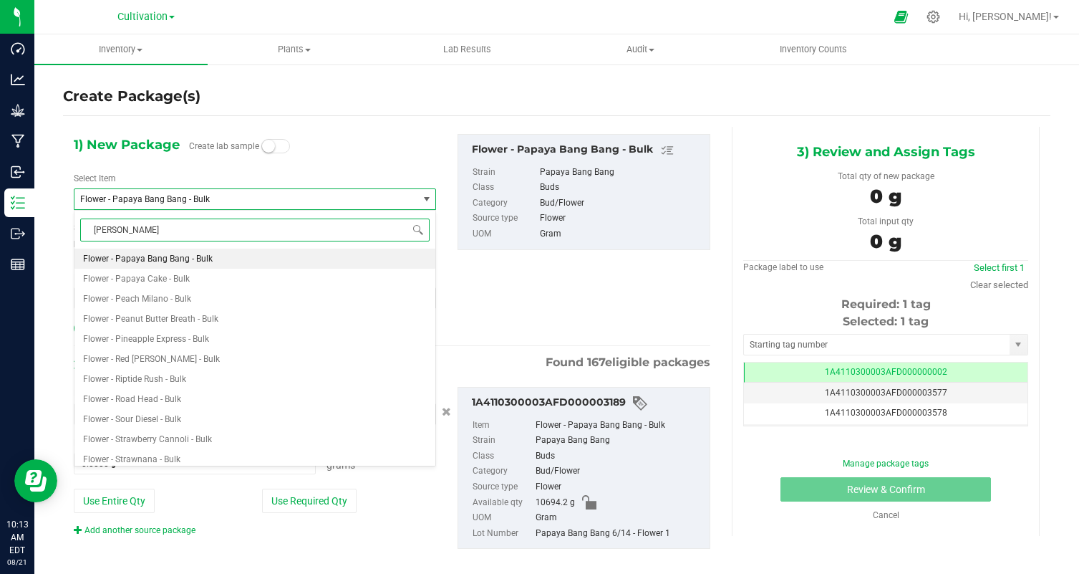
type input "papaya"
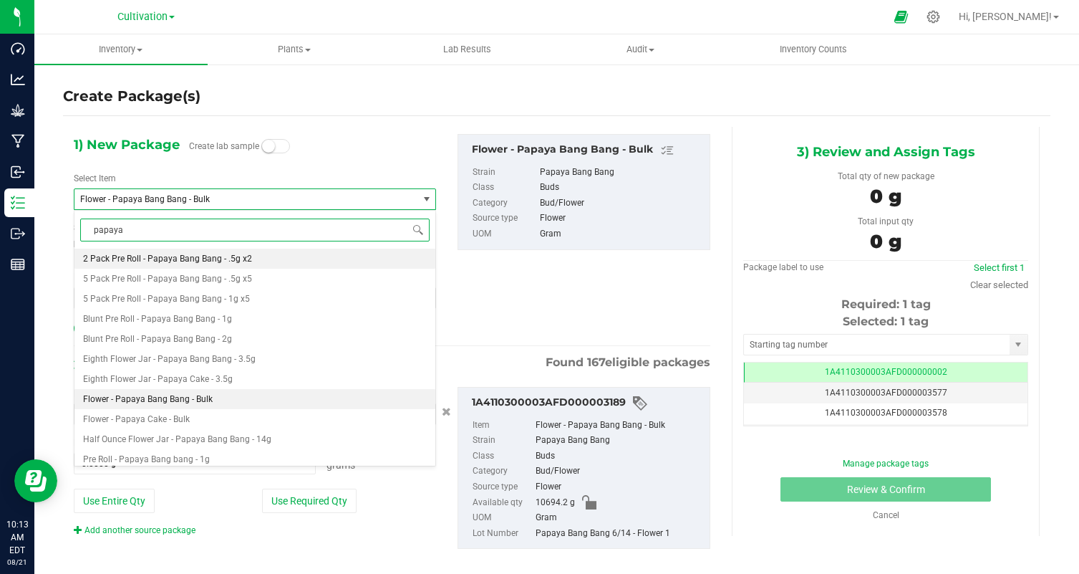
click at [216, 261] on span "2 Pack Pre Roll - Papaya Bang Bang - .5g x2" at bounding box center [167, 259] width 169 height 10
type input "0"
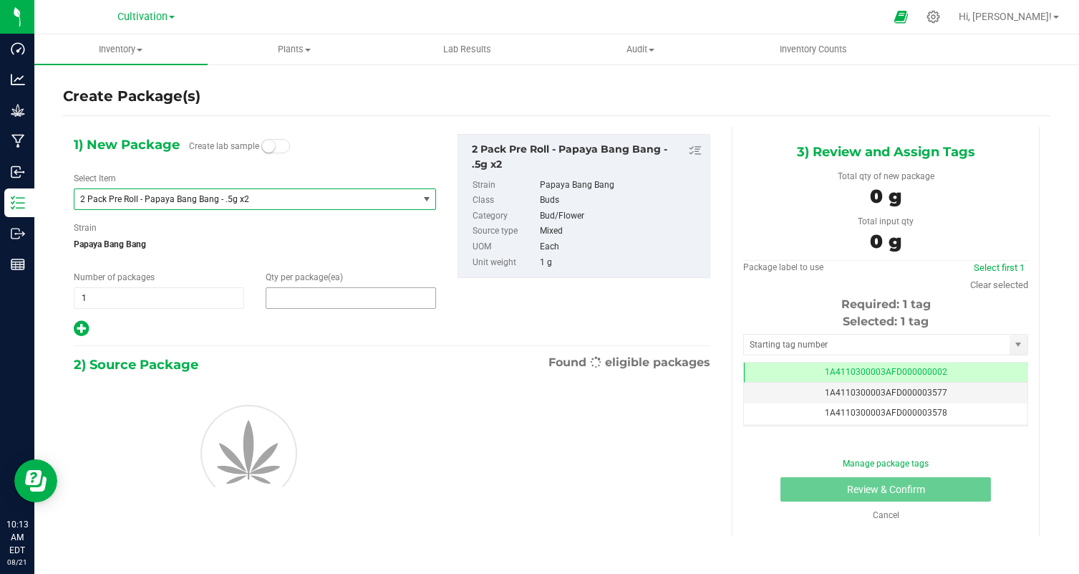
click at [335, 294] on span at bounding box center [351, 297] width 170 height 21
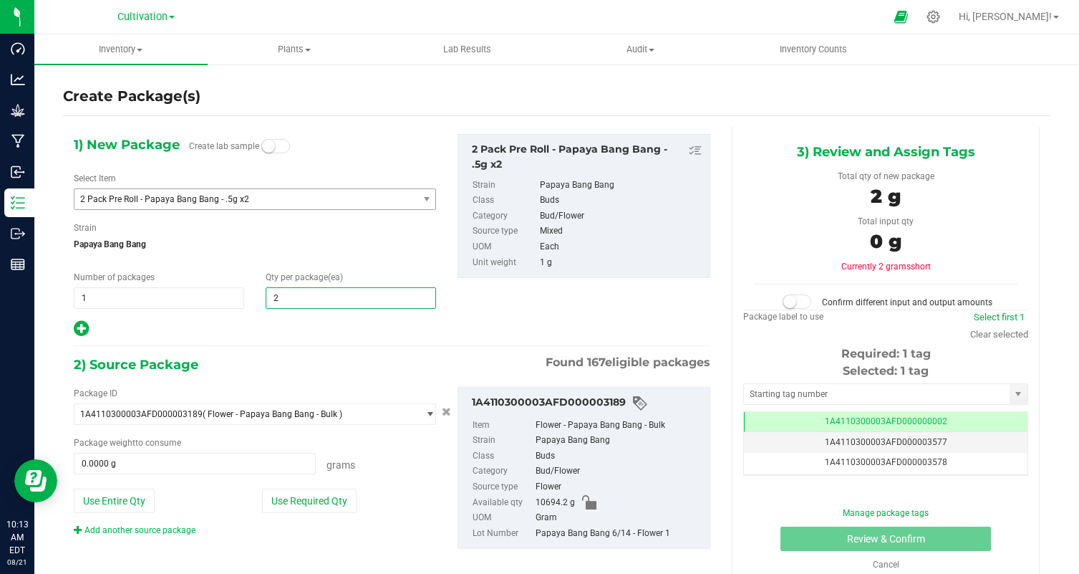
type input "25"
click at [308, 352] on div "1) New Package Create lab sample Select Item 2 Pack Pre Roll - Papaya Bang Bang…" at bounding box center [392, 353] width 658 height 453
click at [324, 502] on button "Use Required Qty" at bounding box center [309, 500] width 95 height 24
type input "25.0000 g"
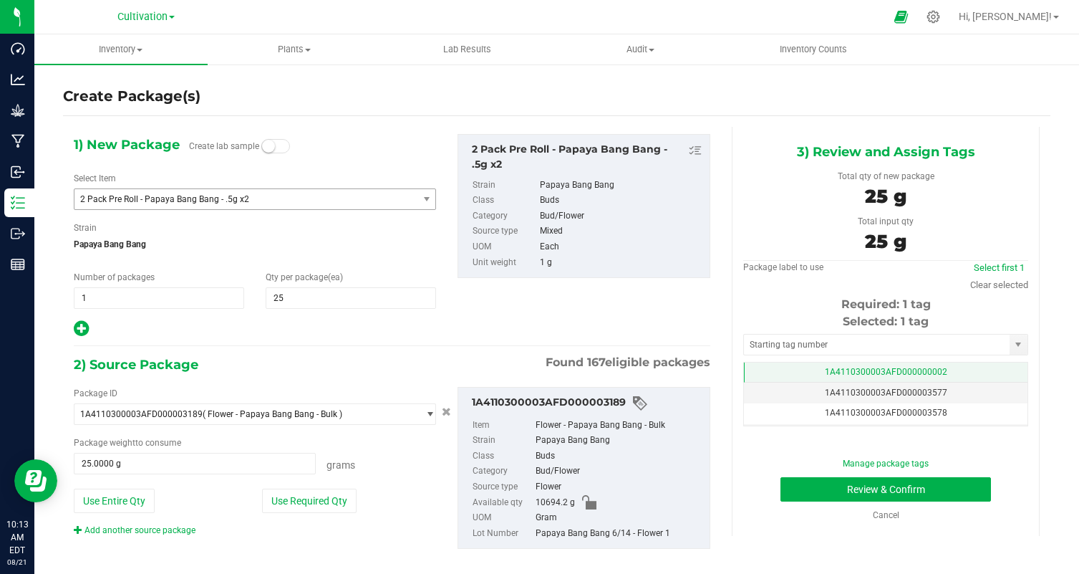
click at [906, 367] on span "1A4110300003AFD000000002" at bounding box center [886, 372] width 122 height 10
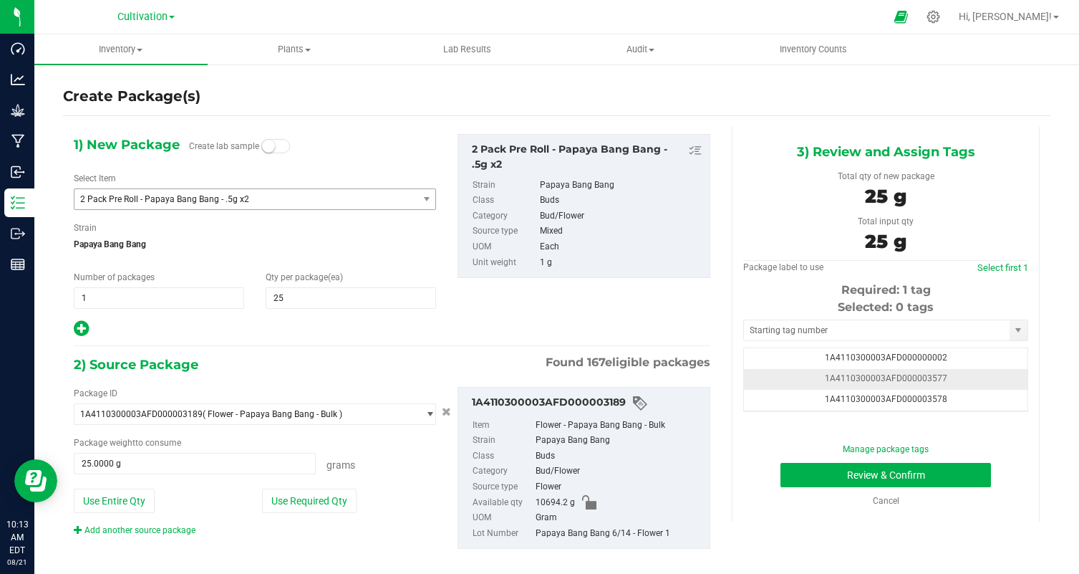
click at [954, 380] on td "1A4110300003AFD000003577" at bounding box center [886, 379] width 284 height 21
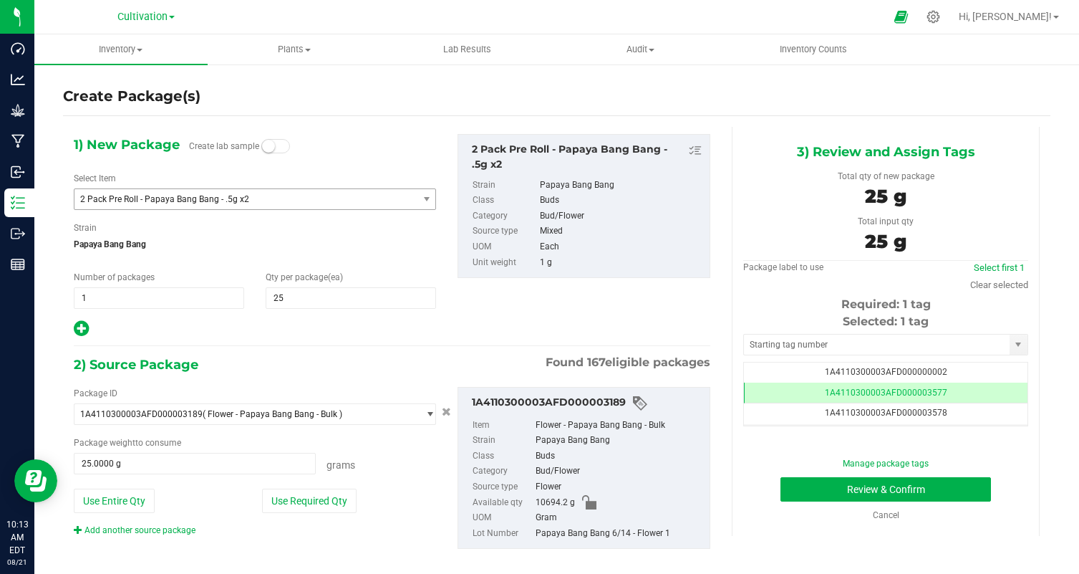
click at [962, 504] on div "Manage package tags Review & Confirm Cancel" at bounding box center [886, 489] width 264 height 64
click at [947, 492] on button "Review & Confirm" at bounding box center [886, 489] width 211 height 24
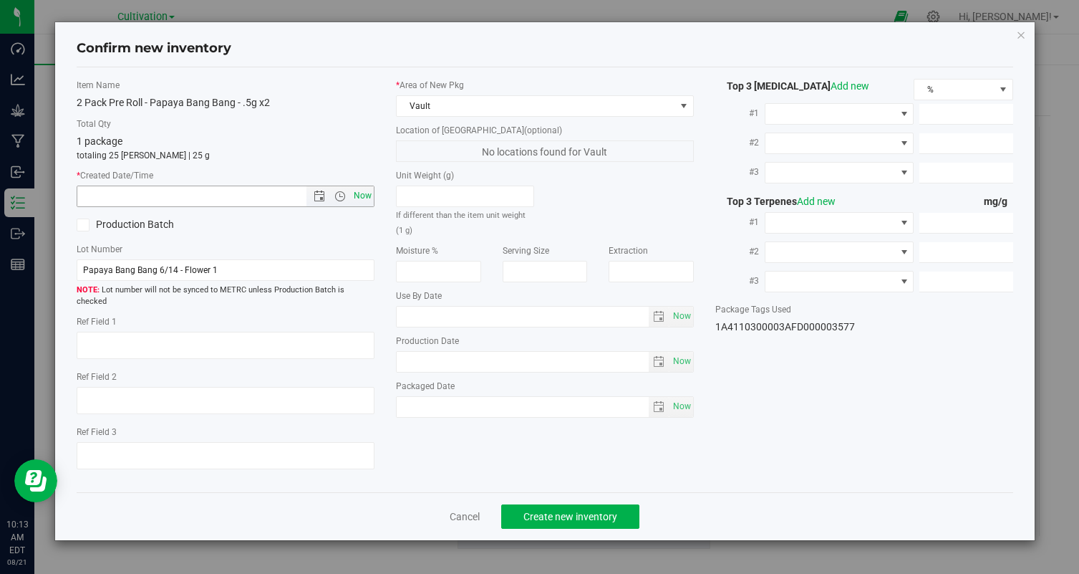
click at [361, 203] on span "Now" at bounding box center [363, 195] width 24 height 21
type input "8/21/2025 10:13 AM"
click at [543, 504] on button "Create new inventory" at bounding box center [570, 516] width 138 height 24
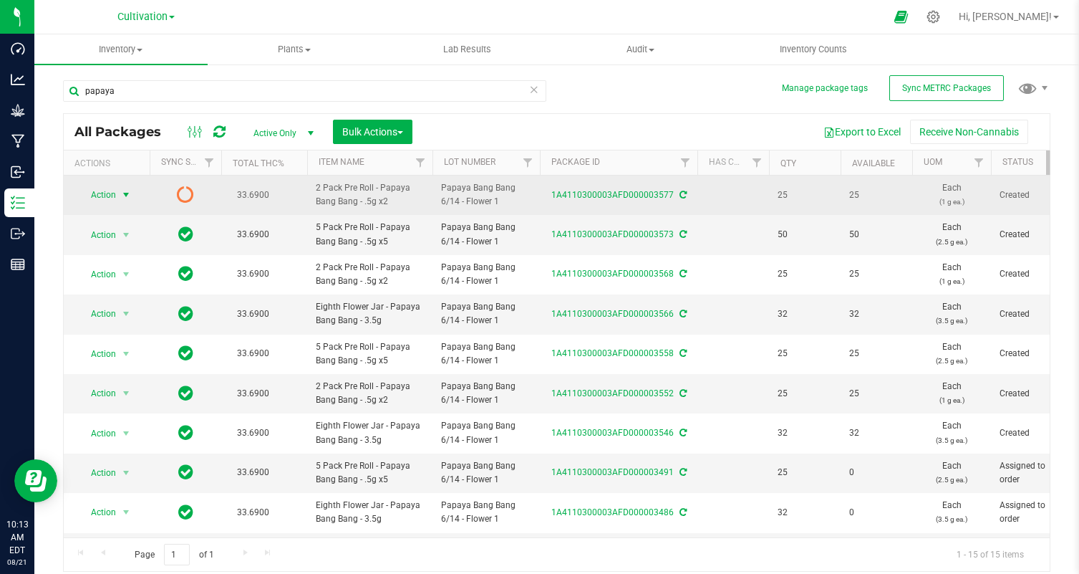
click at [109, 194] on span "Action" at bounding box center [97, 195] width 39 height 20
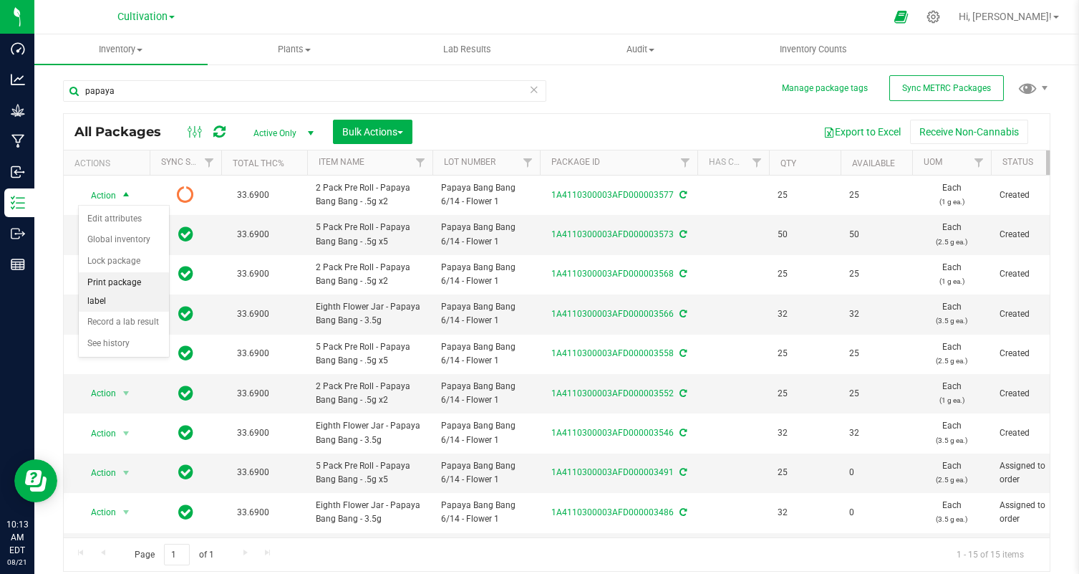
click at [115, 282] on li "Print package label" at bounding box center [124, 291] width 90 height 39
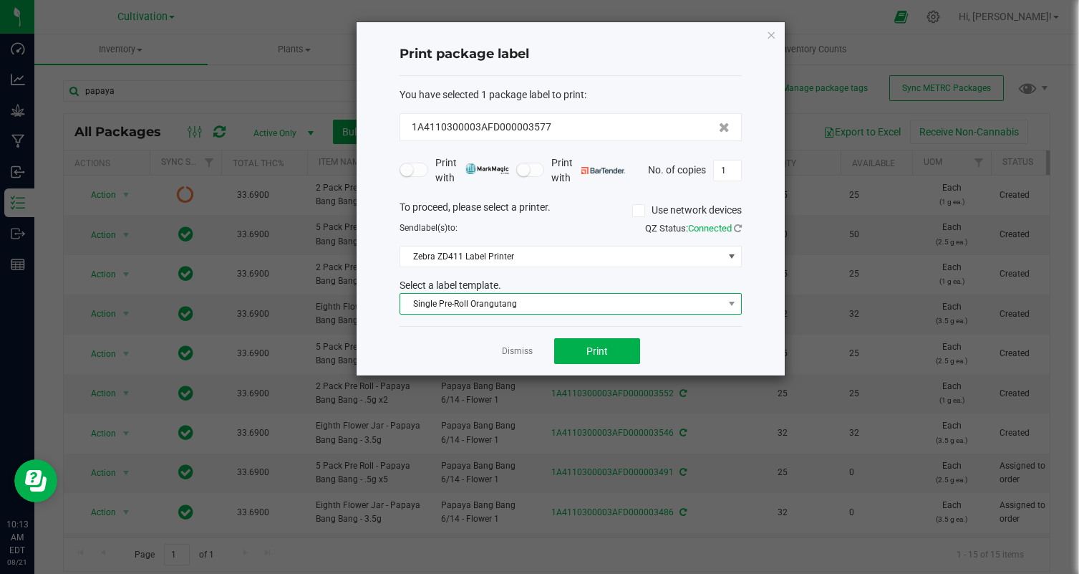
click at [521, 311] on span "Single Pre-Roll Orangutang" at bounding box center [561, 304] width 323 height 20
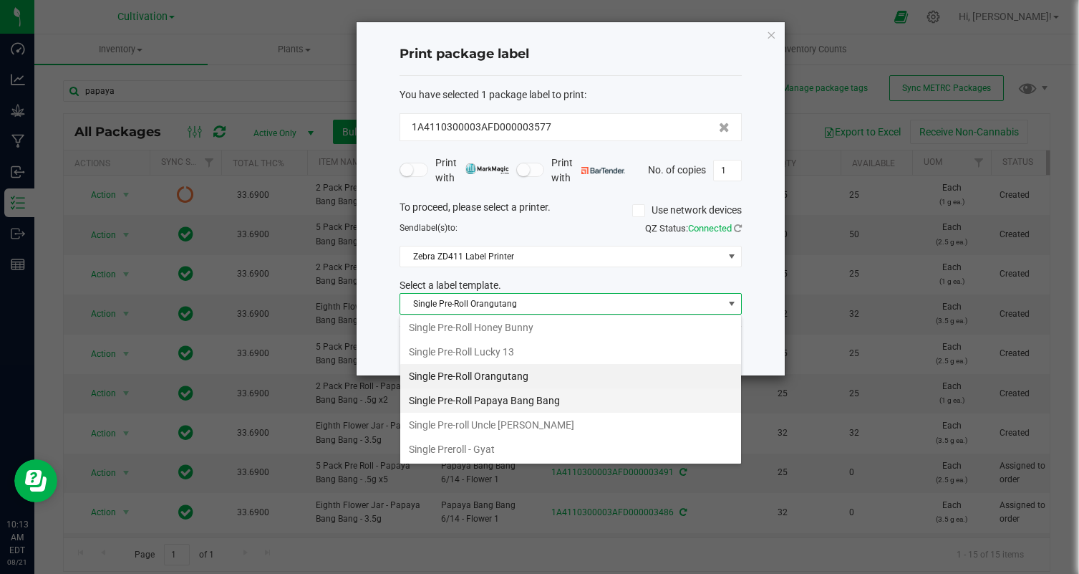
click at [550, 392] on li "Single Pre-Roll Papaya Bang Bang" at bounding box center [570, 400] width 341 height 24
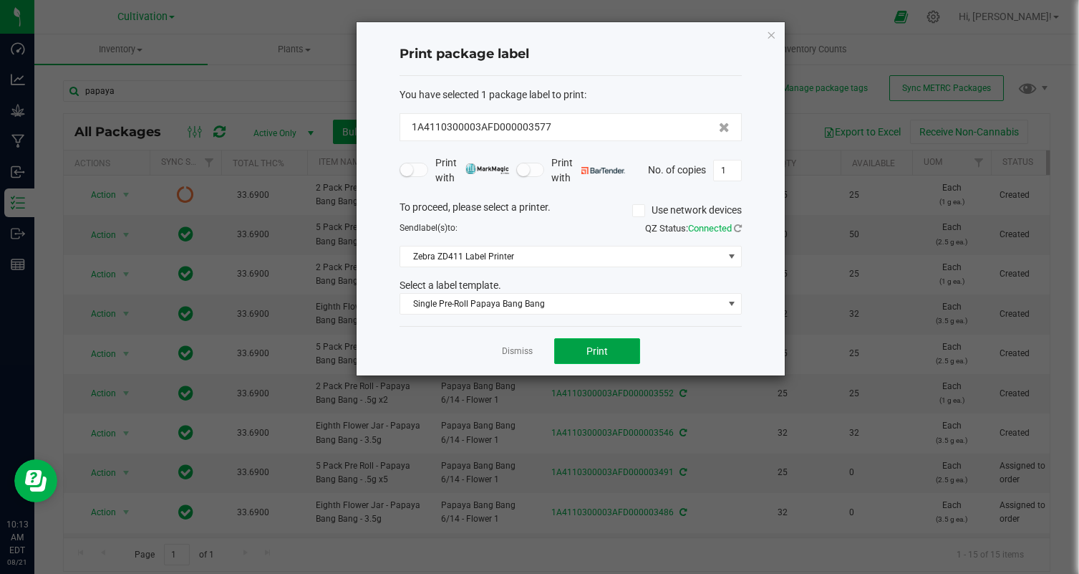
click at [593, 347] on span "Print" at bounding box center [596, 350] width 21 height 11
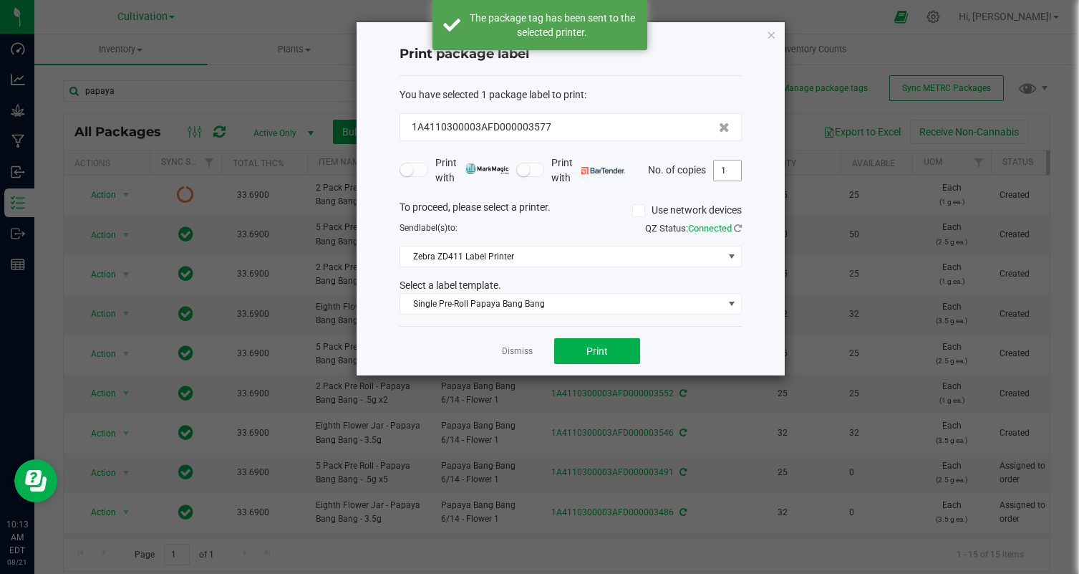
click at [738, 165] on input "1" at bounding box center [727, 170] width 27 height 20
type input "25"
click at [657, 357] on div "Dismiss Print" at bounding box center [571, 350] width 342 height 49
click at [584, 356] on button "Print" at bounding box center [597, 351] width 86 height 26
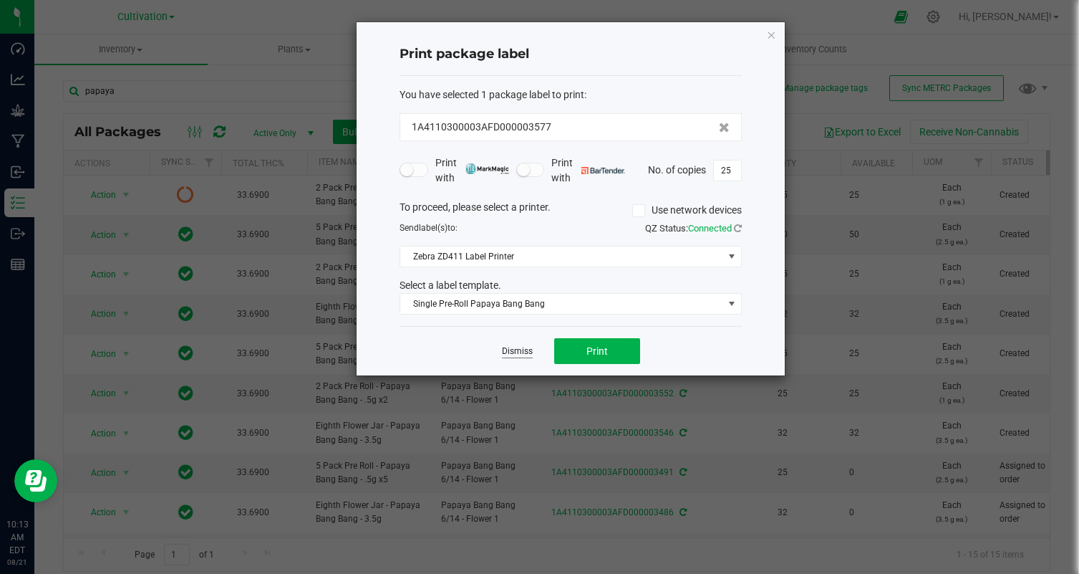
click at [512, 351] on link "Dismiss" at bounding box center [517, 351] width 31 height 12
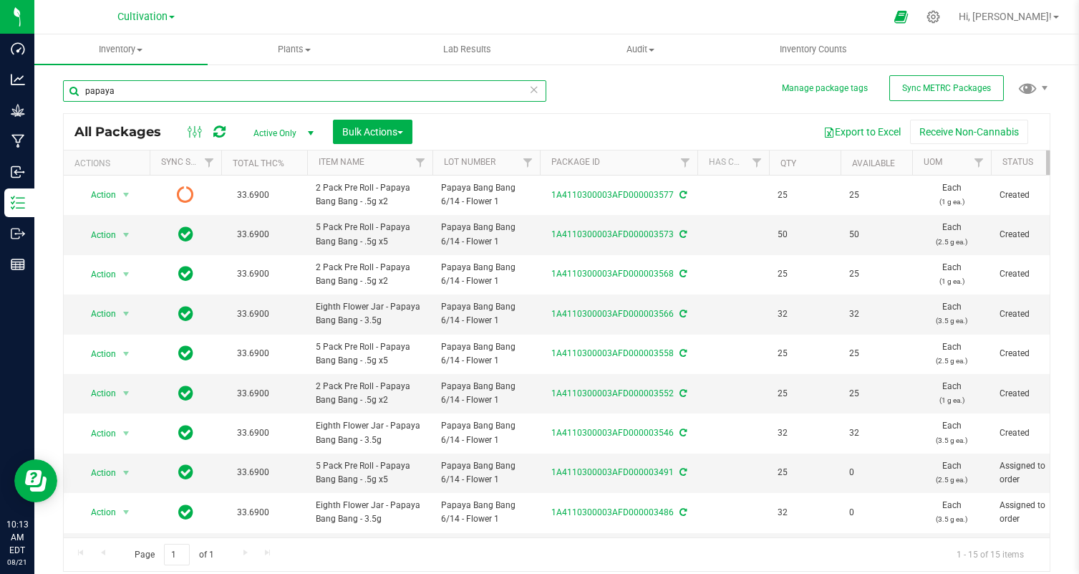
click at [181, 89] on input "papaya" at bounding box center [304, 90] width 483 height 21
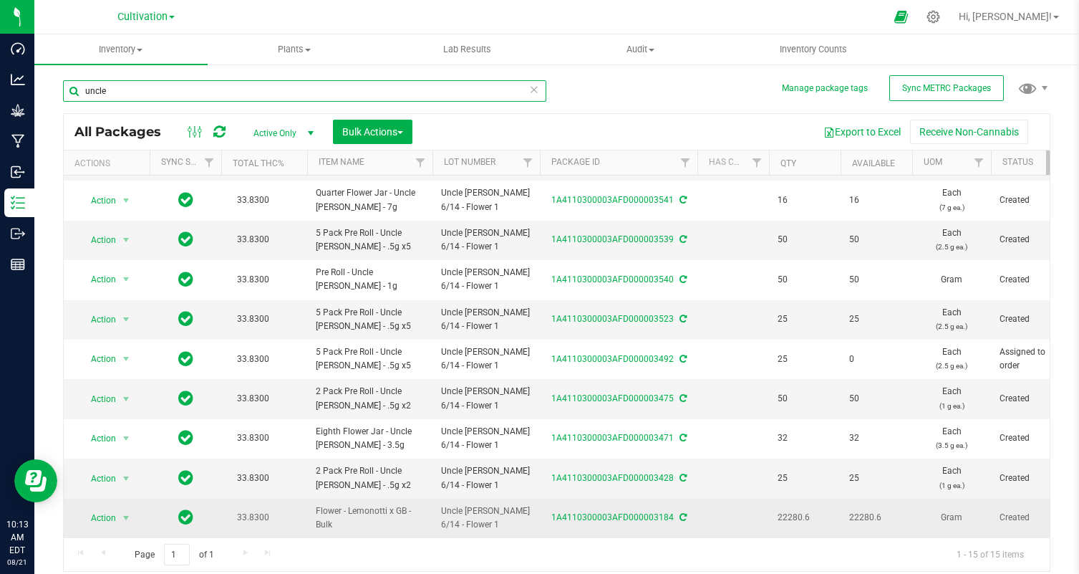
type input "uncle"
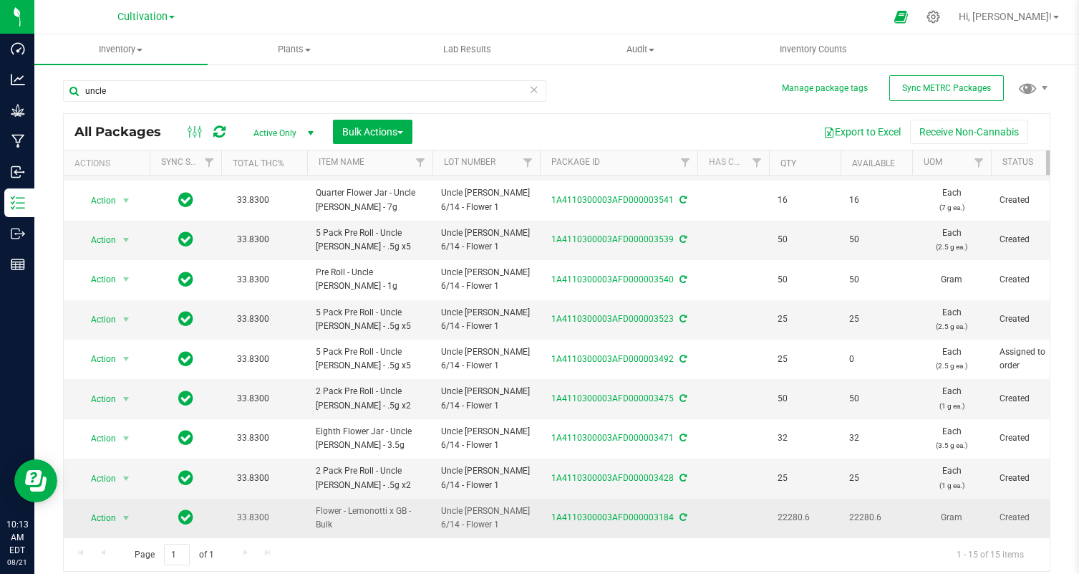
click at [102, 527] on td "Action Action Adjust qty Create package Edit attributes Global inventory Locate…" at bounding box center [107, 517] width 86 height 39
click at [107, 521] on span "Action" at bounding box center [97, 518] width 39 height 20
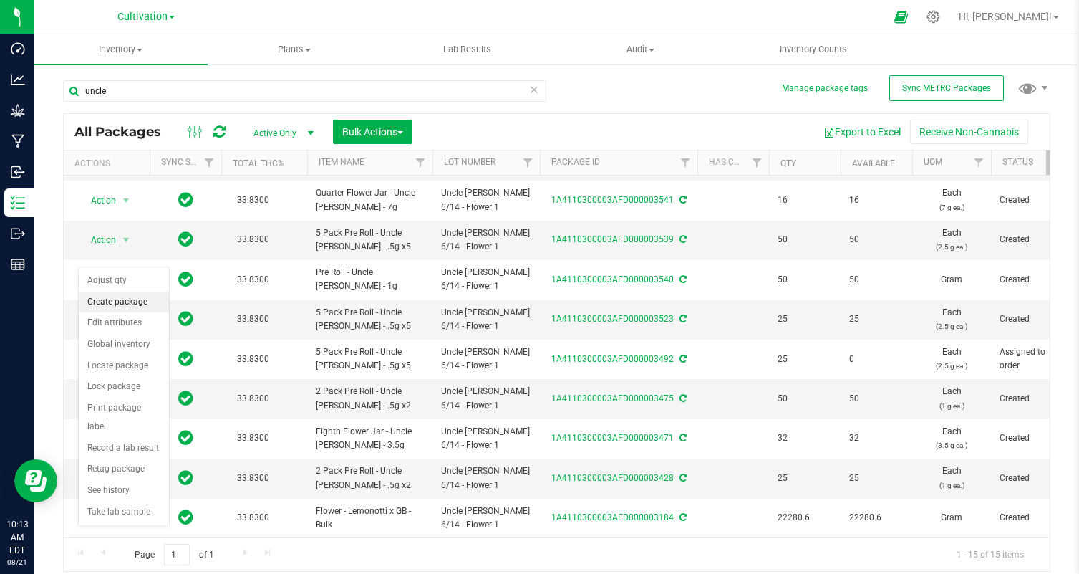
click at [112, 306] on li "Create package" at bounding box center [124, 301] width 90 height 21
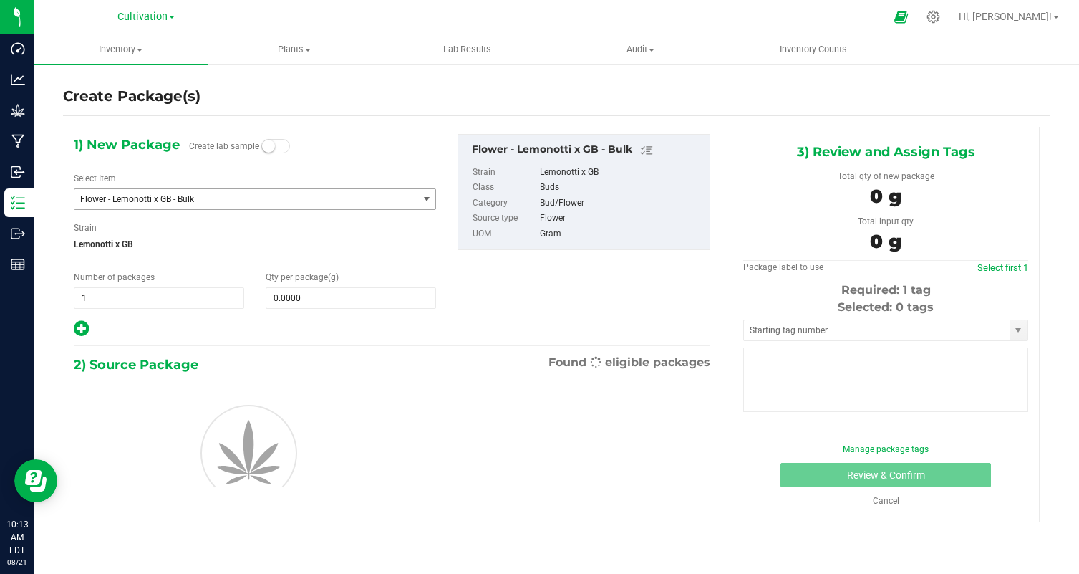
click at [173, 191] on span "Flower - Lemonotti x GB - Bulk" at bounding box center [245, 199] width 343 height 20
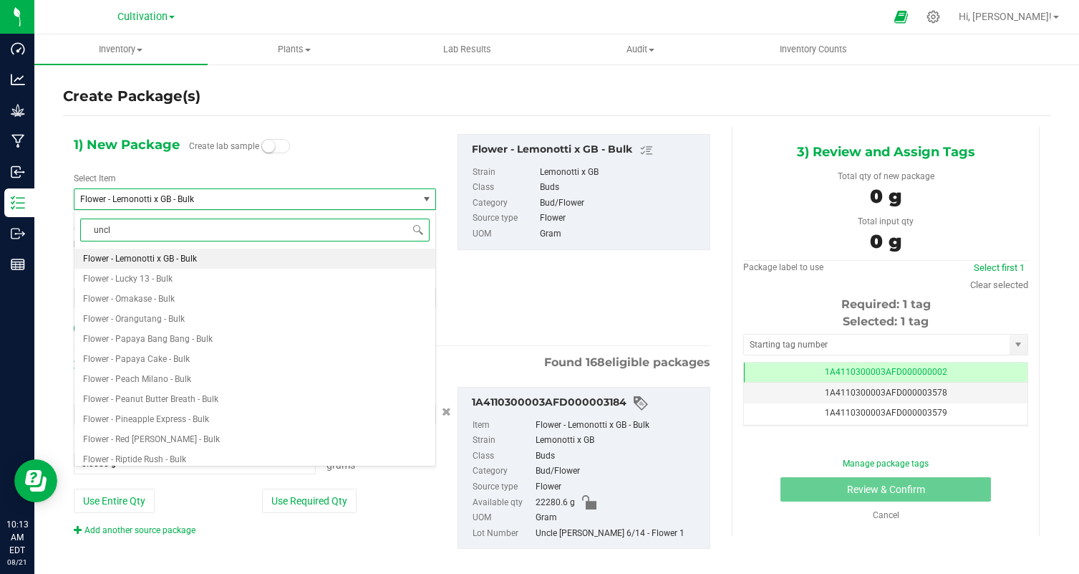
type input "uncle"
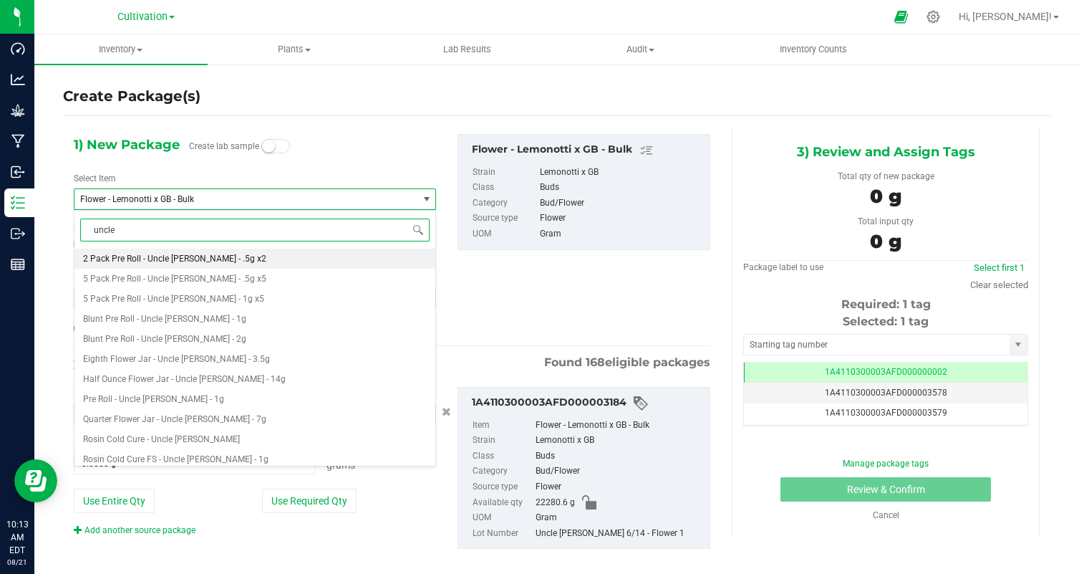
click at [213, 254] on span "2 Pack Pre Roll - Uncle [PERSON_NAME] - .5g x2" at bounding box center [174, 259] width 183 height 10
type input "0"
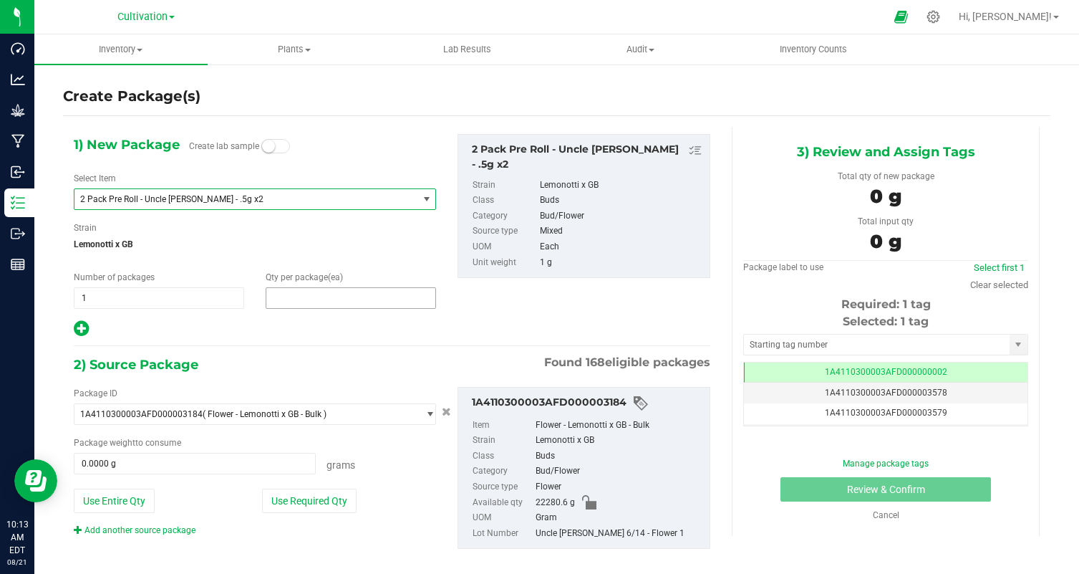
click at [337, 300] on span at bounding box center [351, 297] width 170 height 21
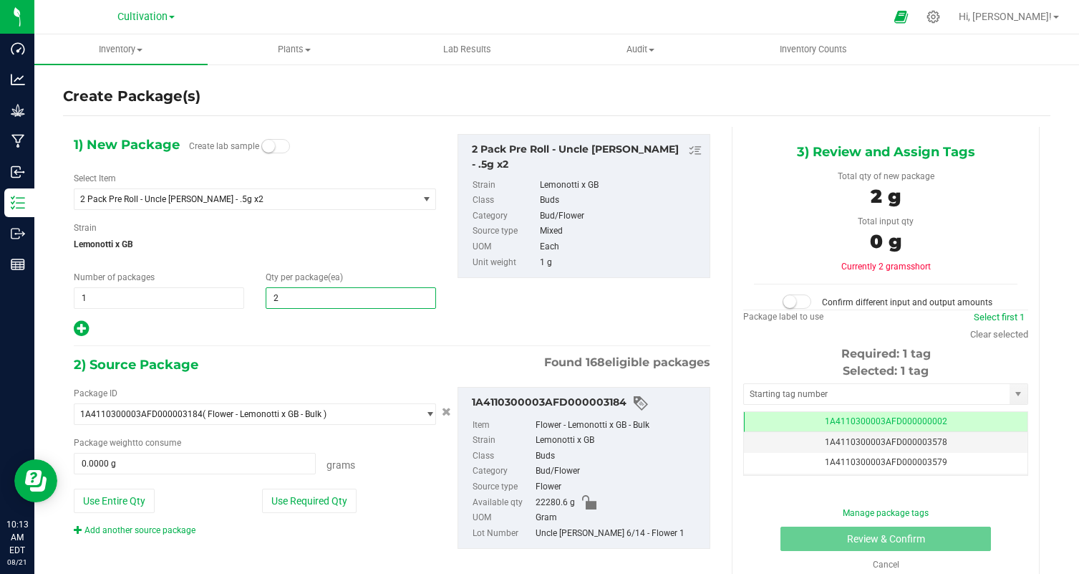
type input "25"
click at [318, 498] on button "Use Required Qty" at bounding box center [309, 500] width 95 height 24
type input "25"
type input "25.0000 g"
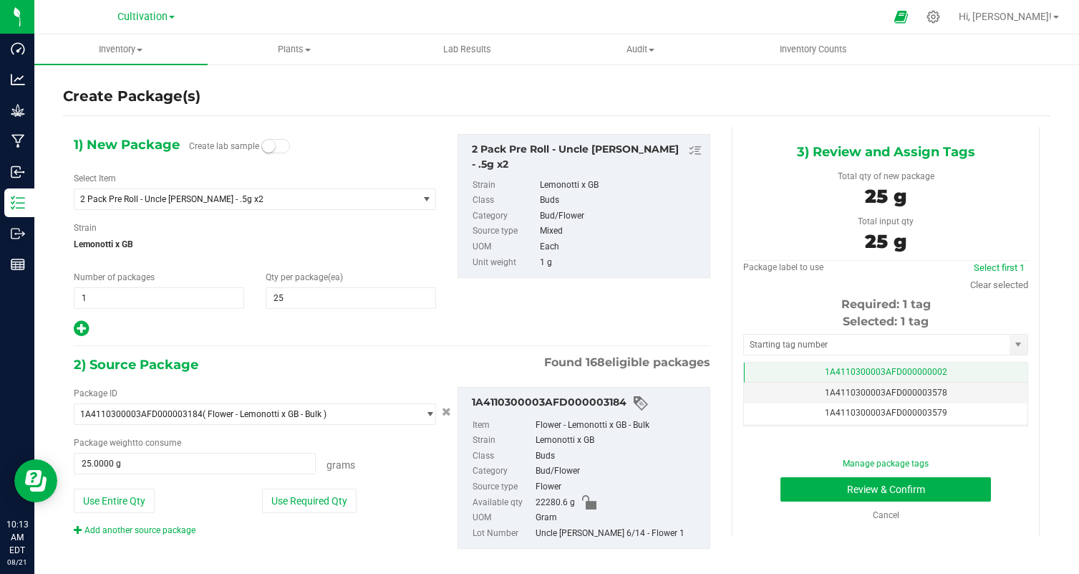
click at [962, 372] on td "1A4110300003AFD000000002" at bounding box center [886, 372] width 284 height 21
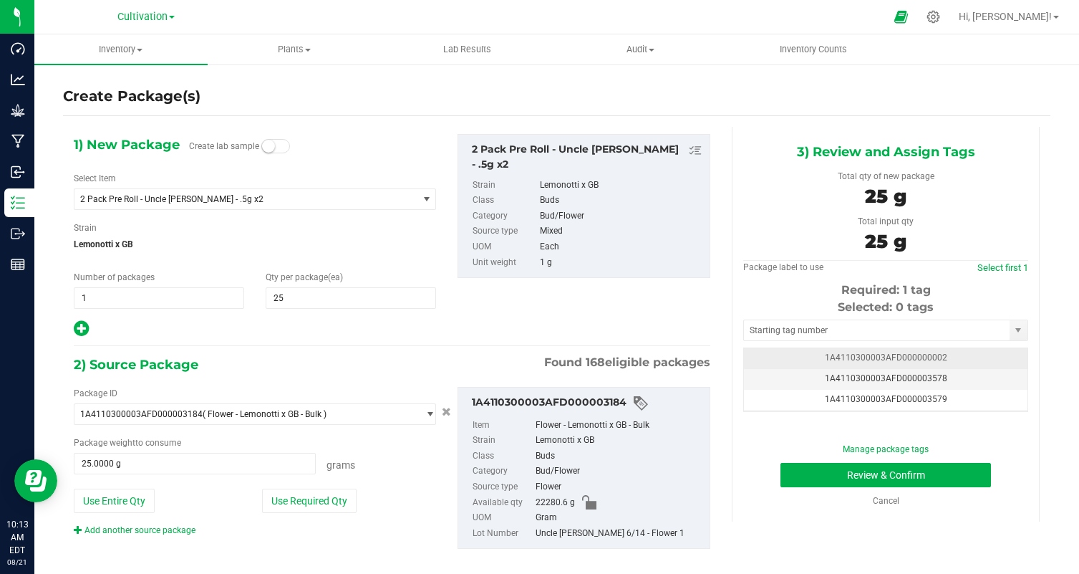
click at [962, 372] on td "1A4110300003AFD000003578" at bounding box center [886, 379] width 284 height 21
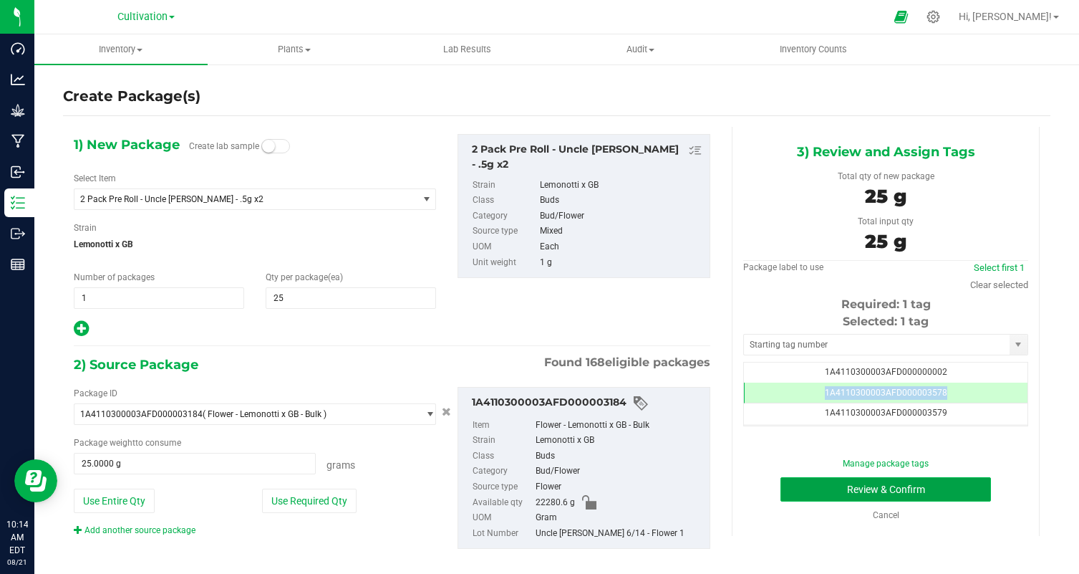
click at [961, 478] on button "Review & Confirm" at bounding box center [886, 489] width 211 height 24
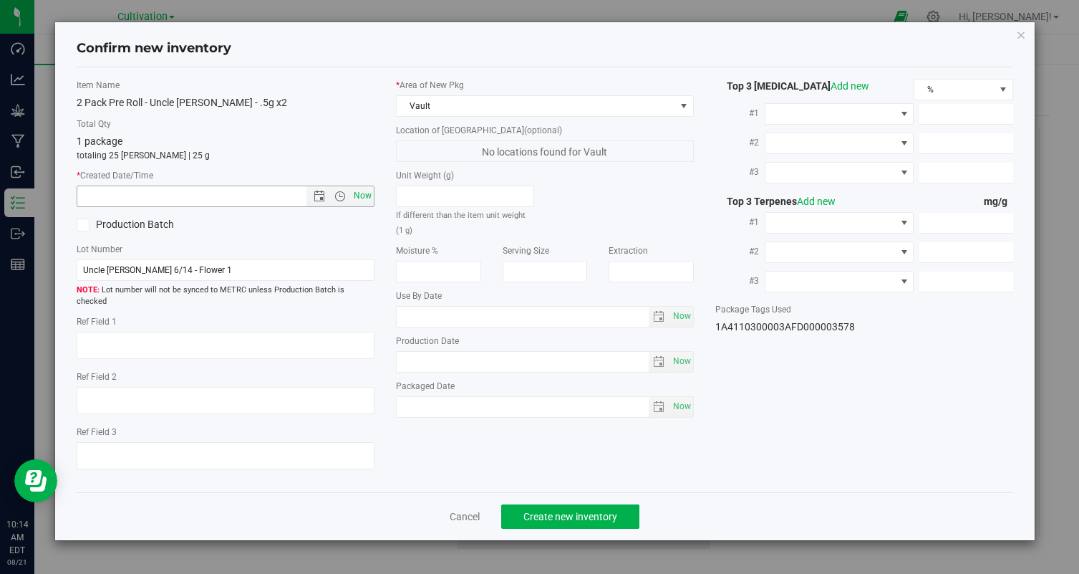
click at [359, 195] on span "Now" at bounding box center [363, 195] width 24 height 21
type input "8/21/2025 10:14 AM"
click at [549, 511] on span "Create new inventory" at bounding box center [570, 516] width 94 height 11
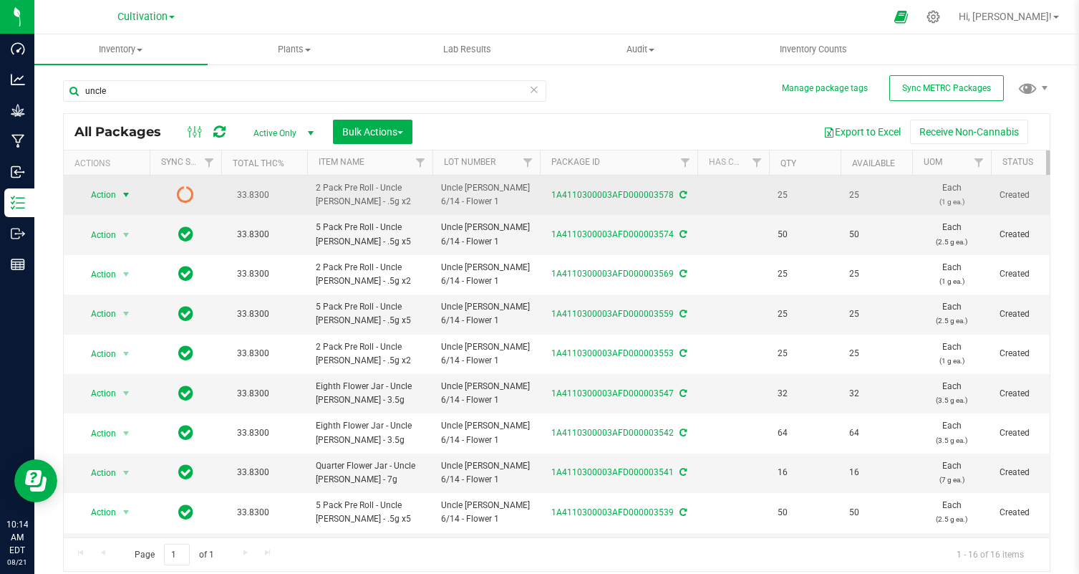
click at [107, 192] on span "Action" at bounding box center [97, 195] width 39 height 20
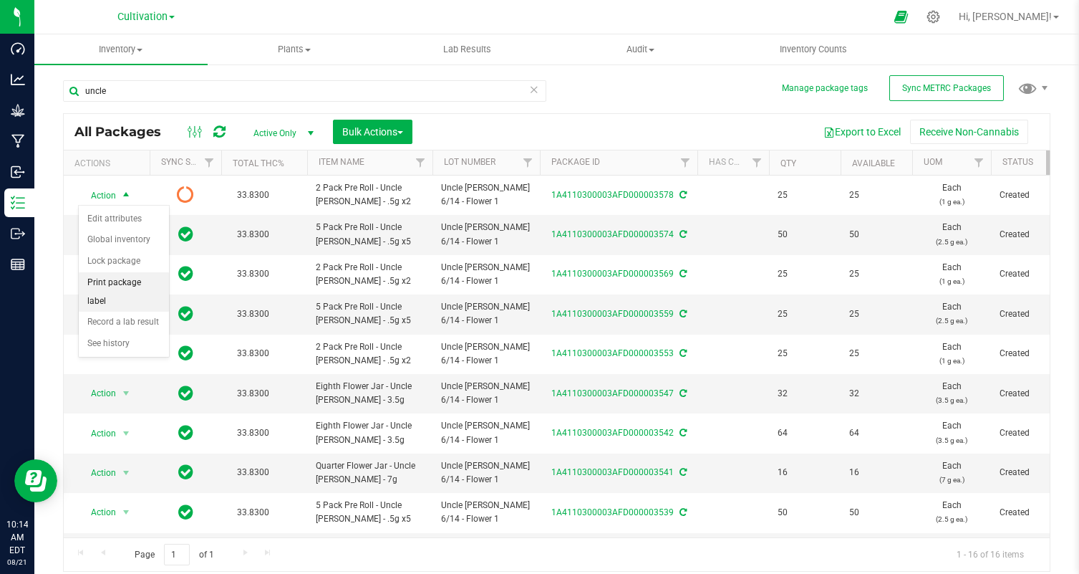
click at [134, 282] on li "Print package label" at bounding box center [124, 291] width 90 height 39
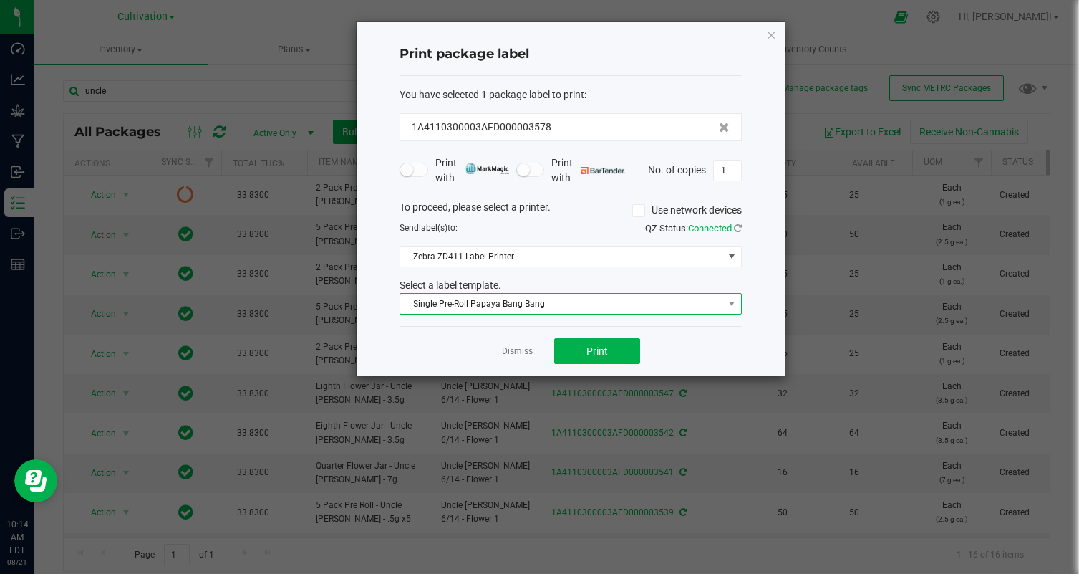
click at [566, 312] on span "Single Pre-Roll Papaya Bang Bang" at bounding box center [561, 304] width 323 height 20
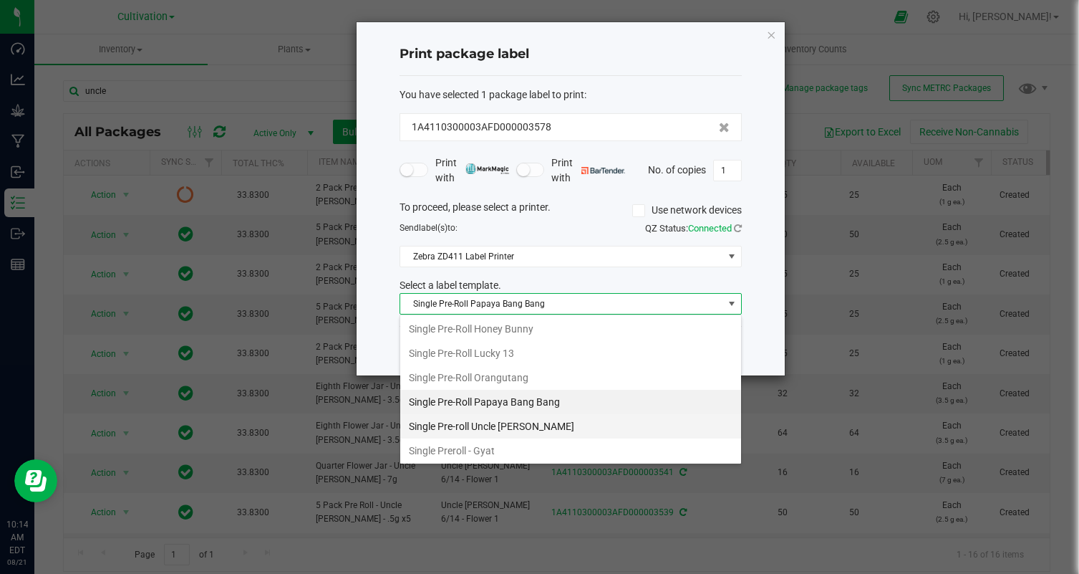
click at [526, 430] on li "Single Pre-roll Uncle [PERSON_NAME]" at bounding box center [570, 426] width 341 height 24
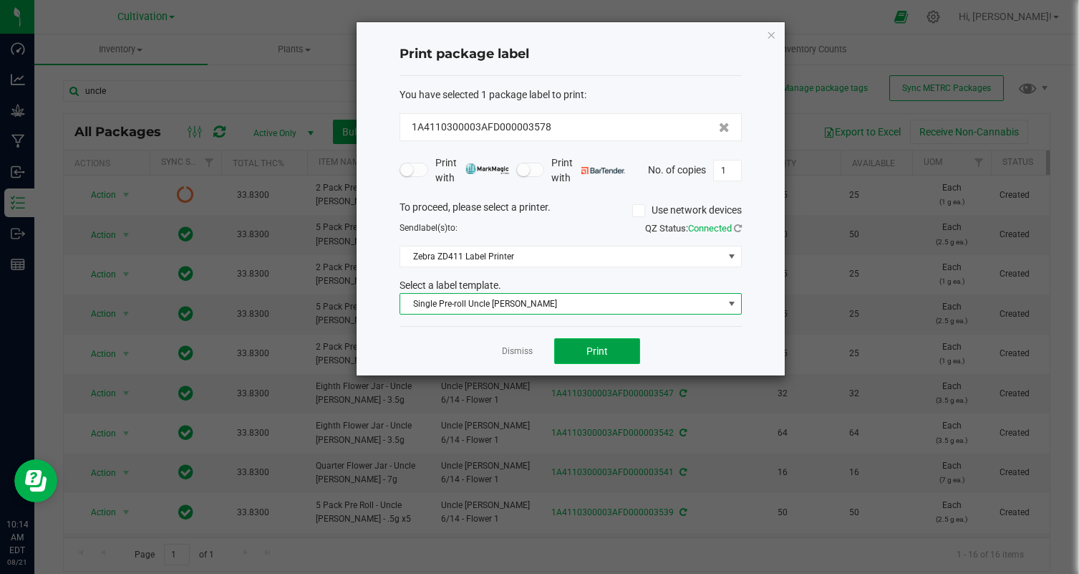
click at [602, 340] on button "Print" at bounding box center [597, 351] width 86 height 26
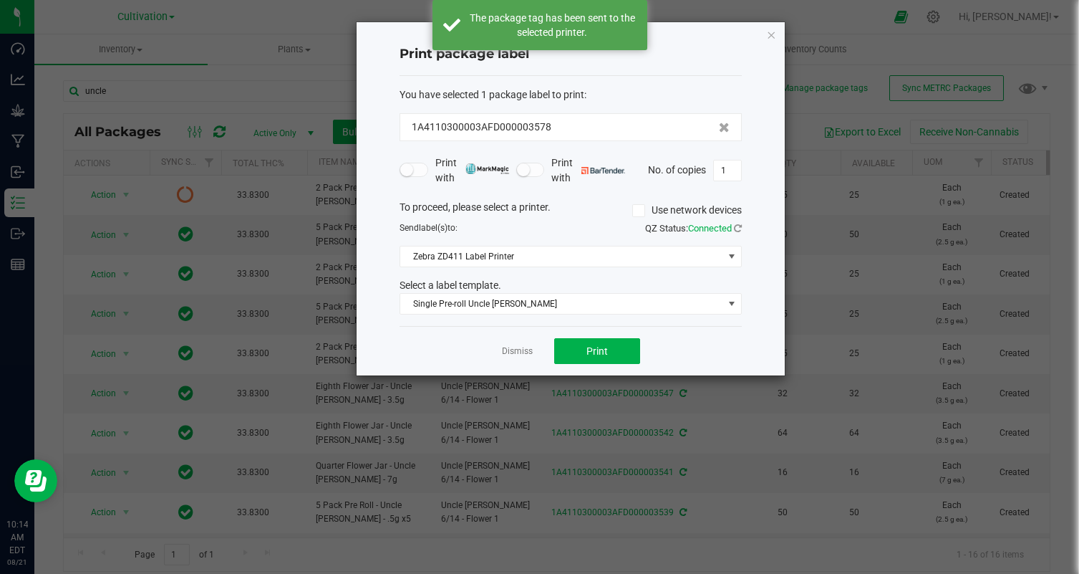
click at [723, 142] on form "You have selected 1 package label to print : 1A4110300003AFD000003578 Print wit…" at bounding box center [571, 201] width 342 height 228
click at [723, 164] on input "1" at bounding box center [727, 170] width 27 height 20
type input "25"
click at [687, 347] on div "Dismiss Print" at bounding box center [571, 350] width 342 height 49
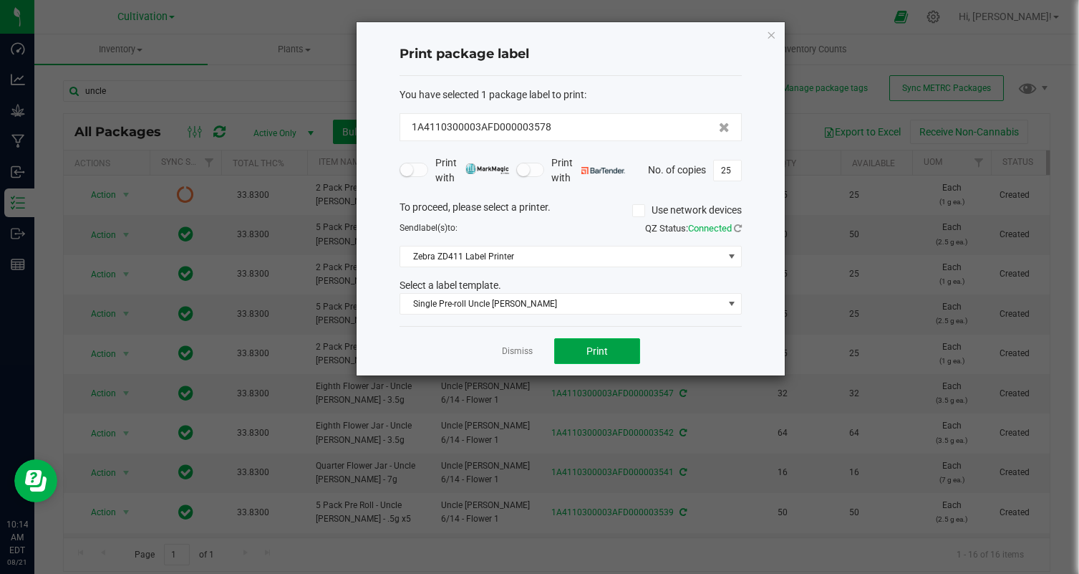
click at [599, 346] on span "Print" at bounding box center [596, 350] width 21 height 11
click at [516, 349] on link "Dismiss" at bounding box center [517, 351] width 31 height 12
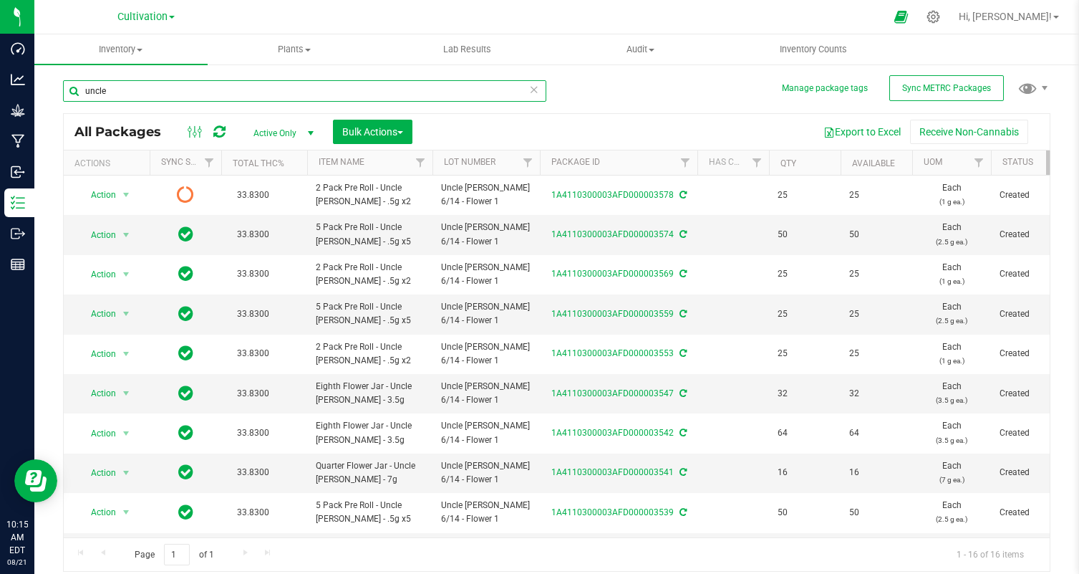
click at [261, 89] on input "uncle" at bounding box center [304, 90] width 483 height 21
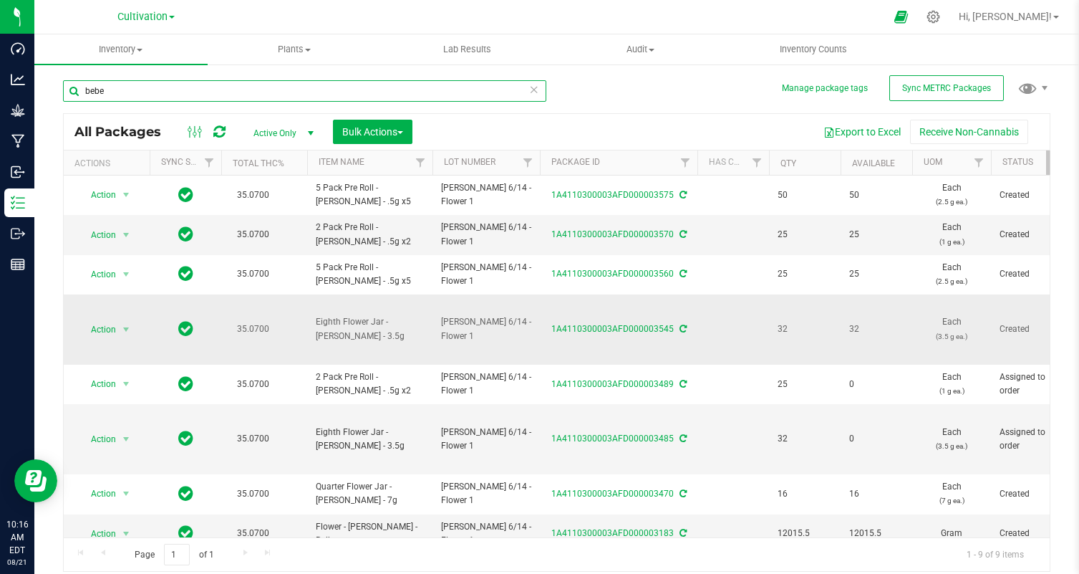
scroll to position [56, 0]
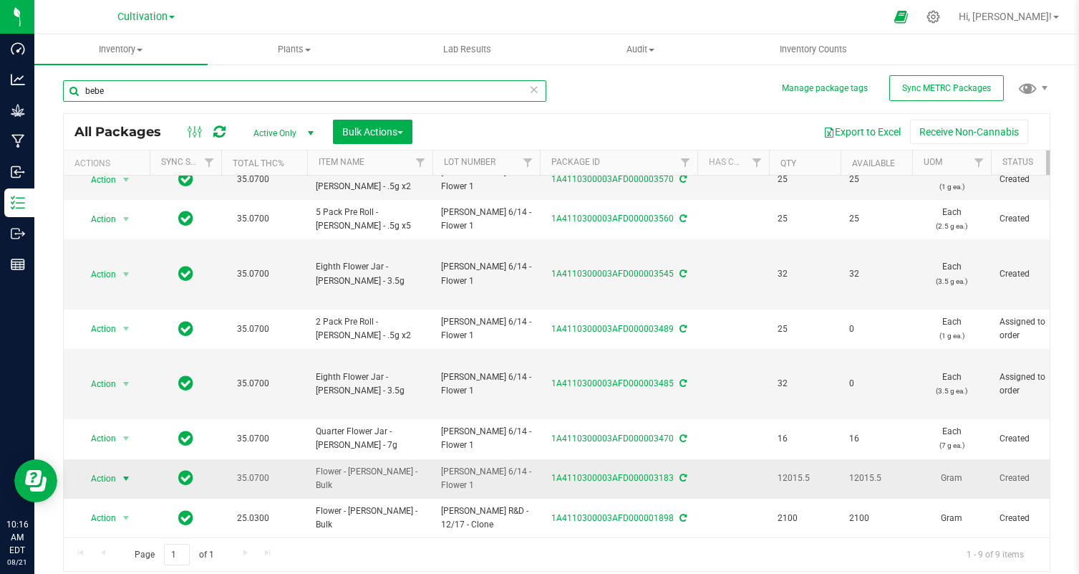
type input "bebe"
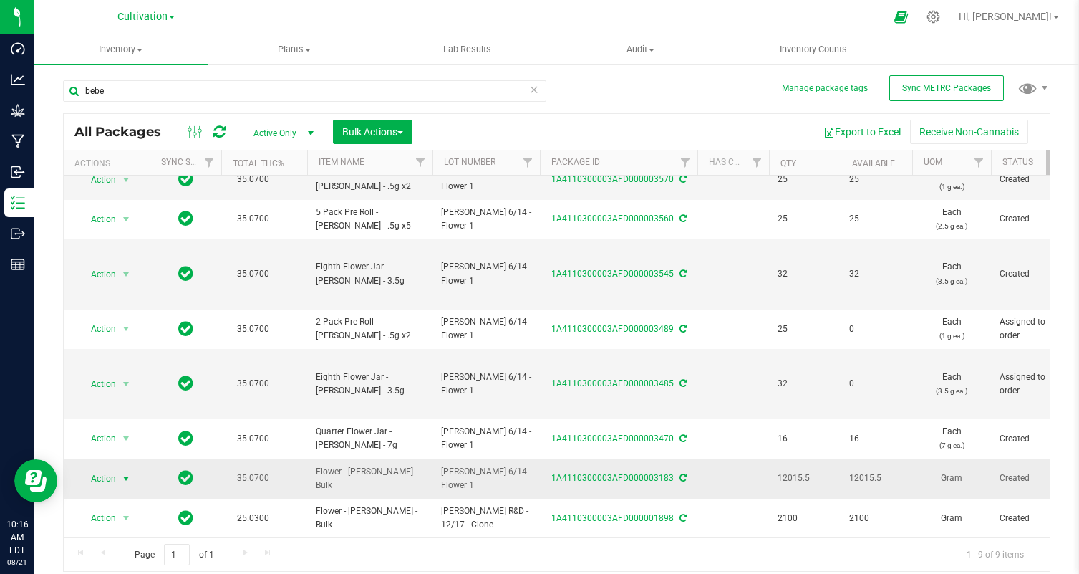
click at [122, 482] on span "select" at bounding box center [125, 478] width 11 height 11
click at [123, 266] on li "Create package" at bounding box center [124, 261] width 90 height 21
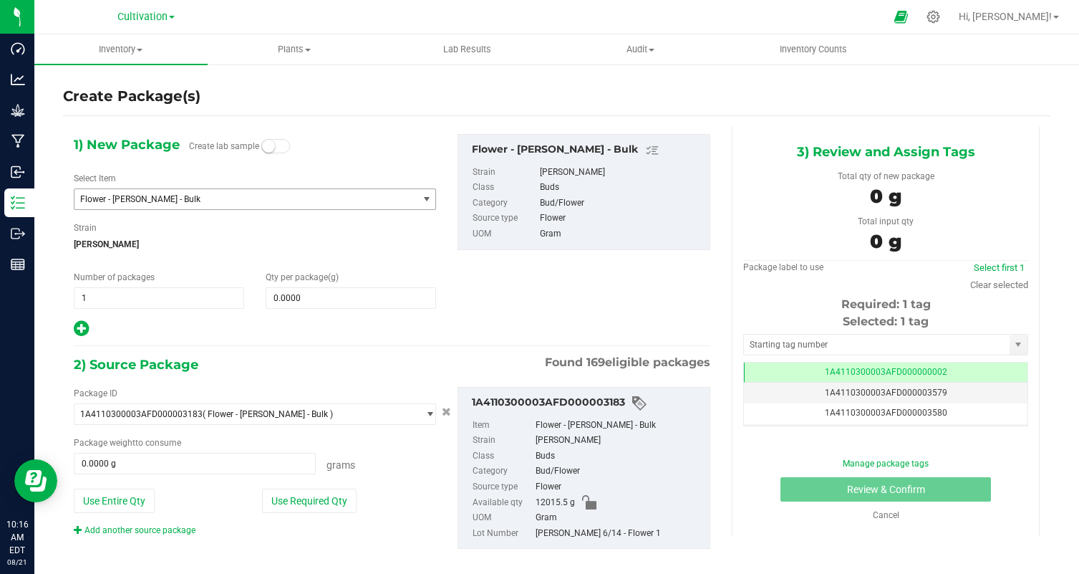
click at [168, 198] on span "Flower - [PERSON_NAME] - Bulk" at bounding box center [239, 199] width 319 height 10
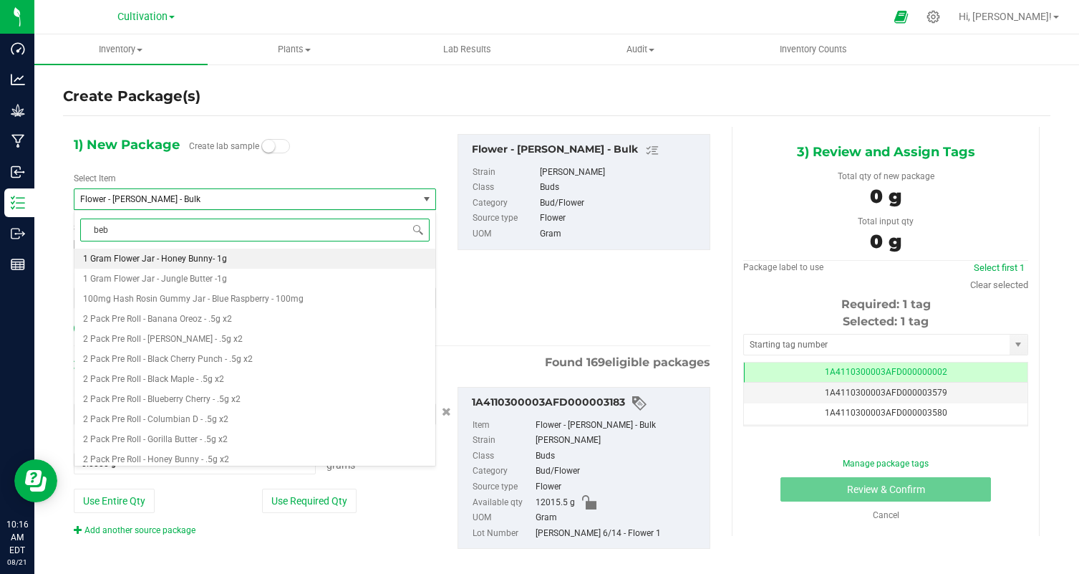
type input "bebe"
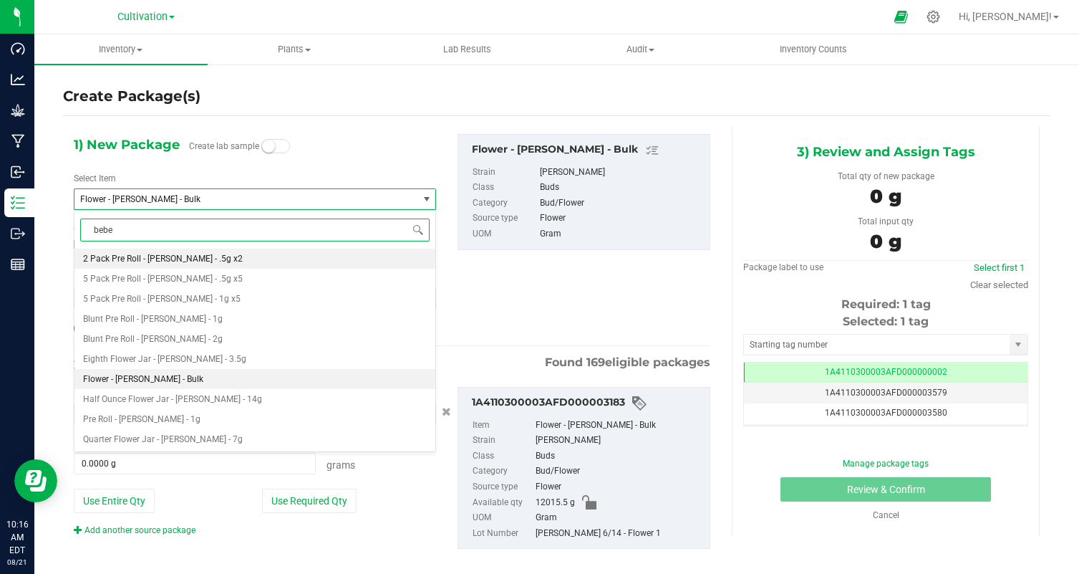
click at [148, 256] on span "2 Pack Pre Roll - [PERSON_NAME] - .5g x2" at bounding box center [163, 259] width 160 height 10
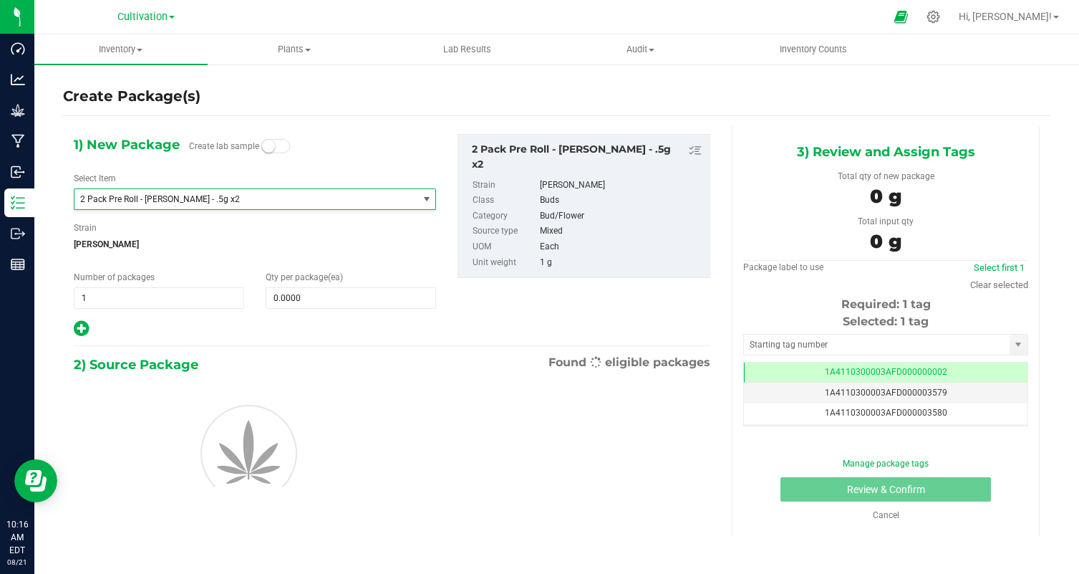
type input "0"
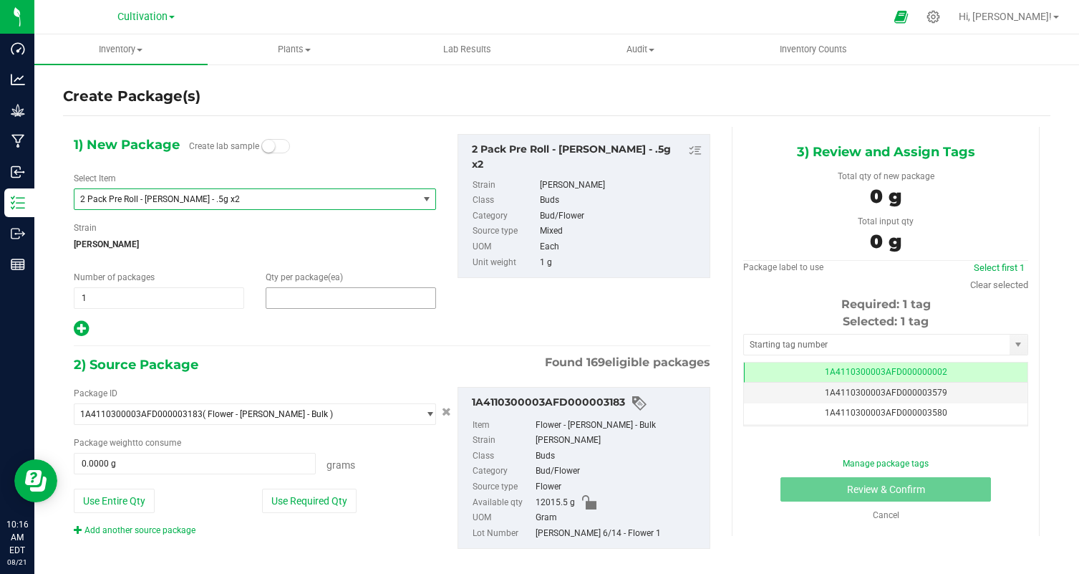
click at [285, 296] on span at bounding box center [351, 297] width 170 height 21
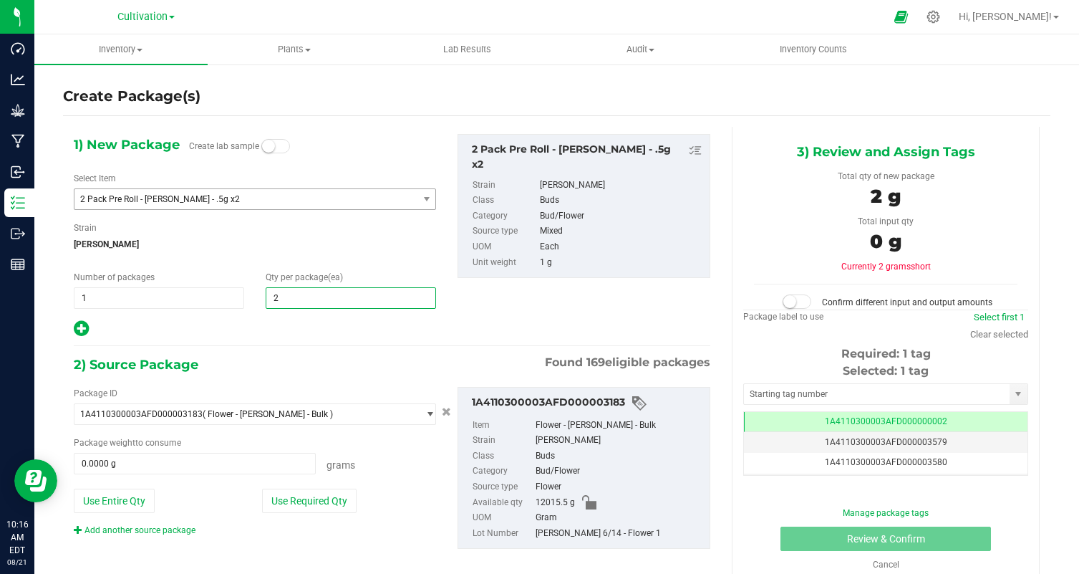
type input "25"
click at [301, 504] on button "Use Required Qty" at bounding box center [309, 500] width 95 height 24
type input "25.0000 g"
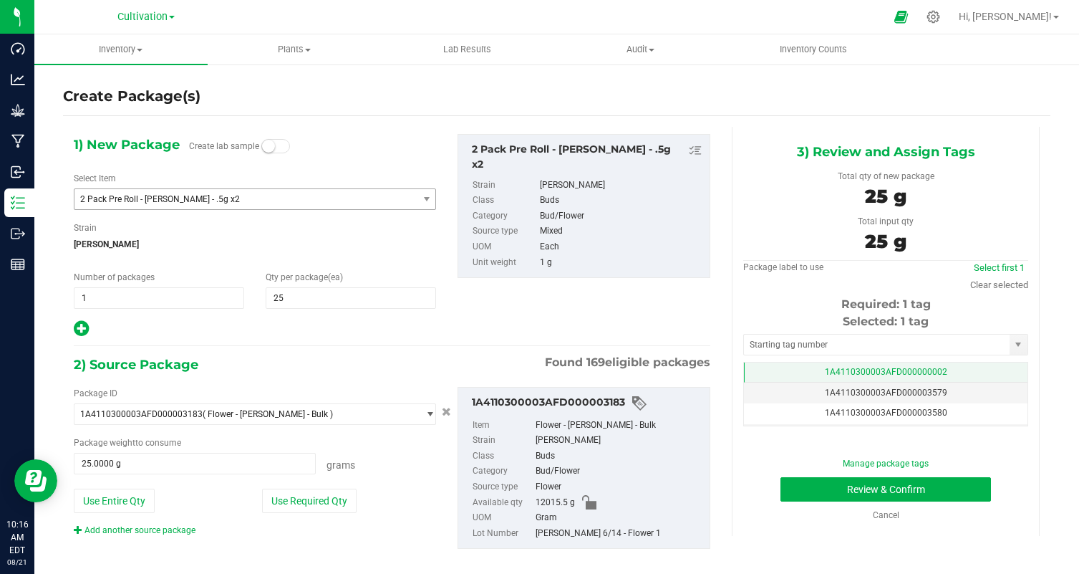
click at [932, 382] on td "1A4110300003AFD000000002" at bounding box center [886, 372] width 284 height 21
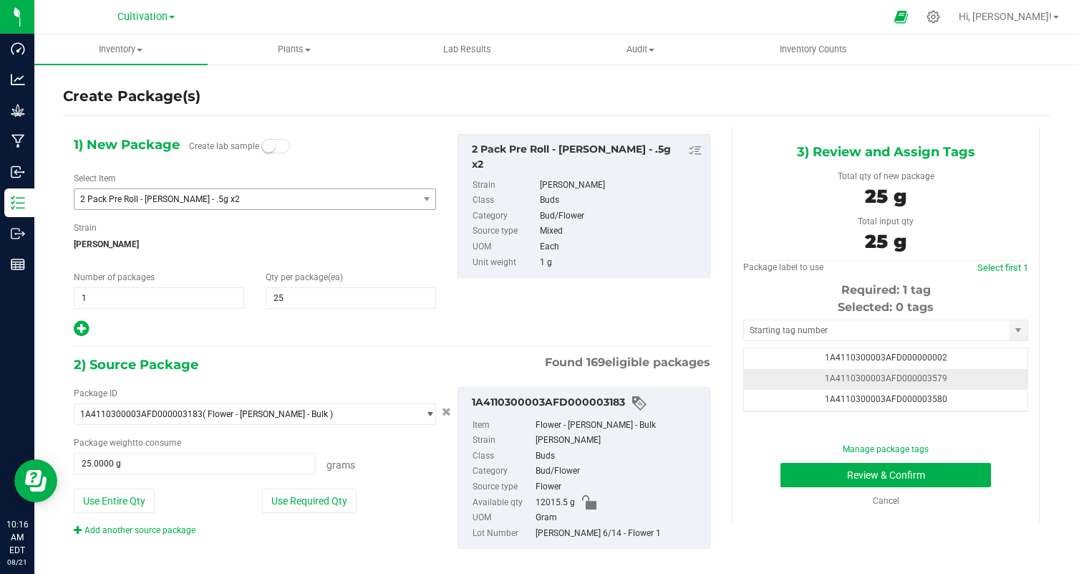
click at [1001, 382] on td "1A4110300003AFD000003579" at bounding box center [886, 379] width 284 height 21
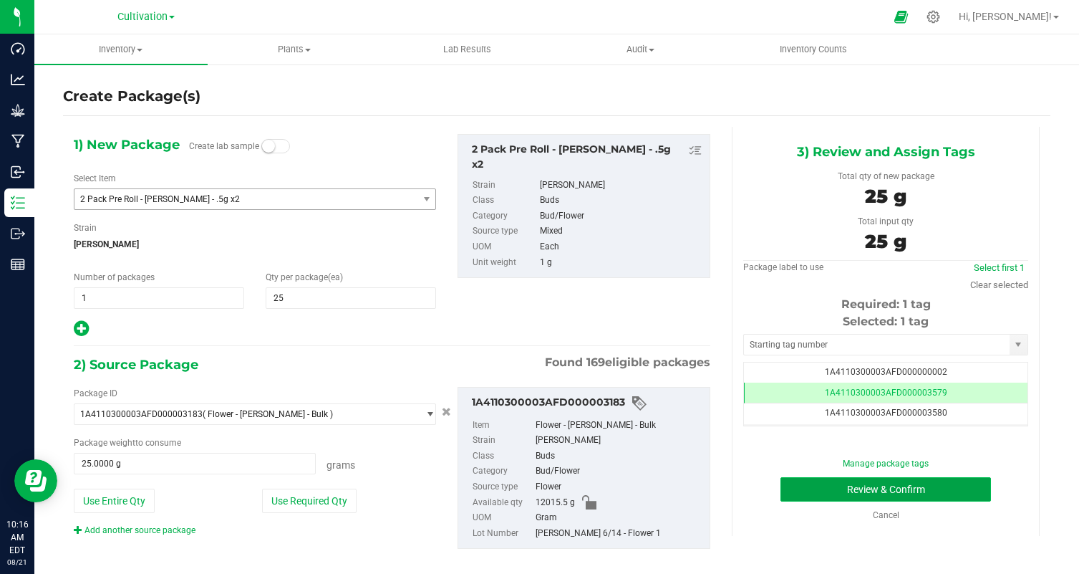
click at [935, 486] on button "Review & Confirm" at bounding box center [886, 489] width 211 height 24
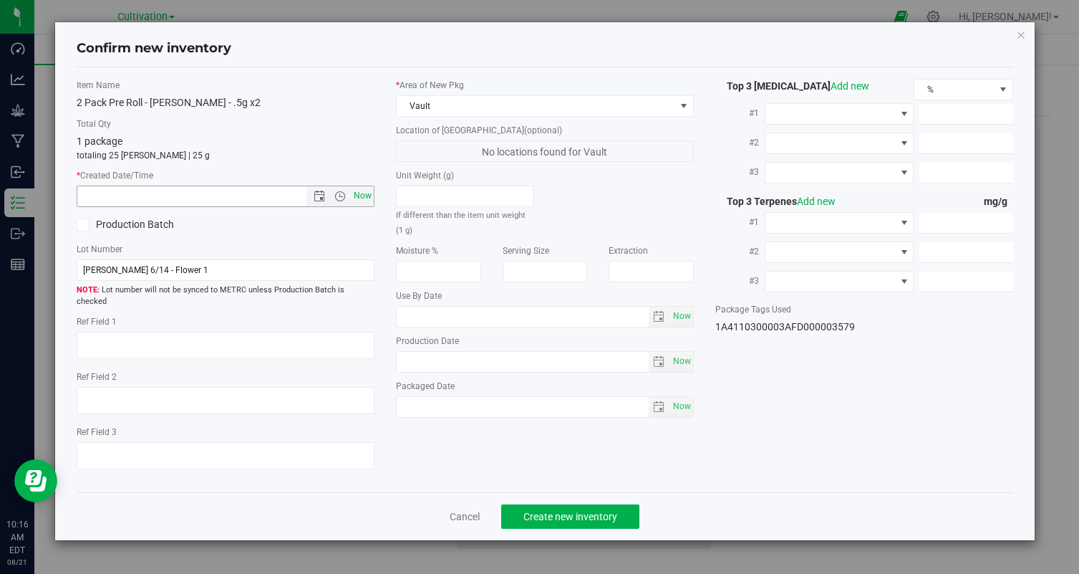
click at [362, 198] on span "Now" at bounding box center [363, 195] width 24 height 21
type input "8/21/2025 10:16 AM"
click at [544, 511] on span "Create new inventory" at bounding box center [570, 516] width 94 height 11
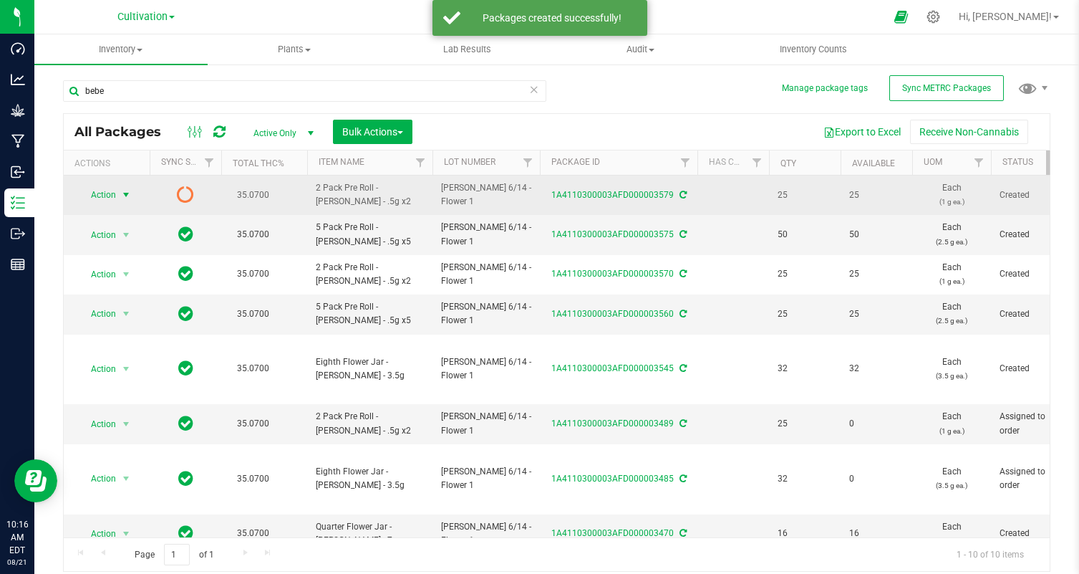
click at [97, 194] on span "Action" at bounding box center [97, 195] width 39 height 20
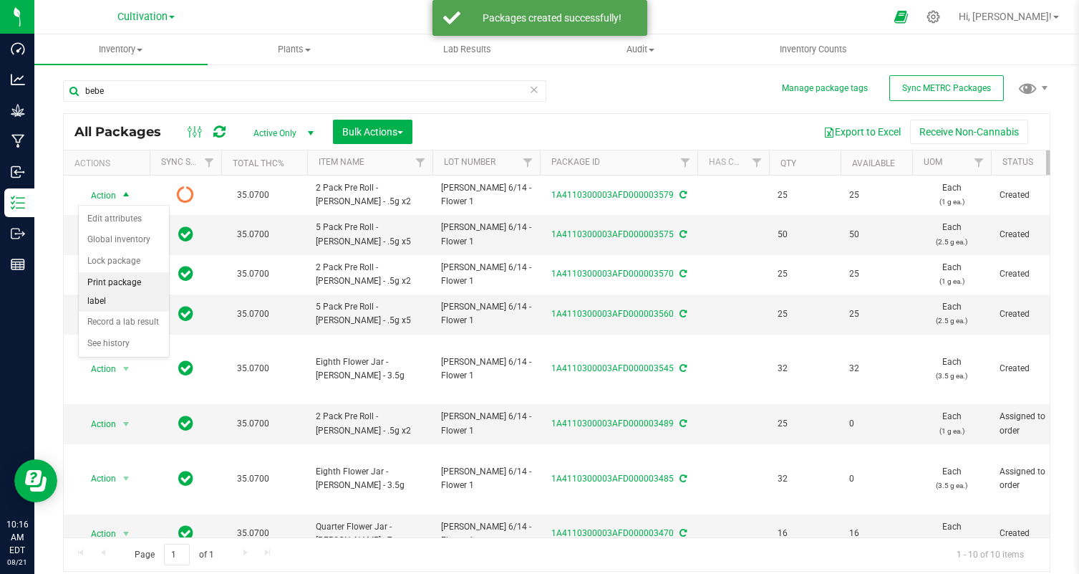
click at [140, 284] on li "Print package label" at bounding box center [124, 291] width 90 height 39
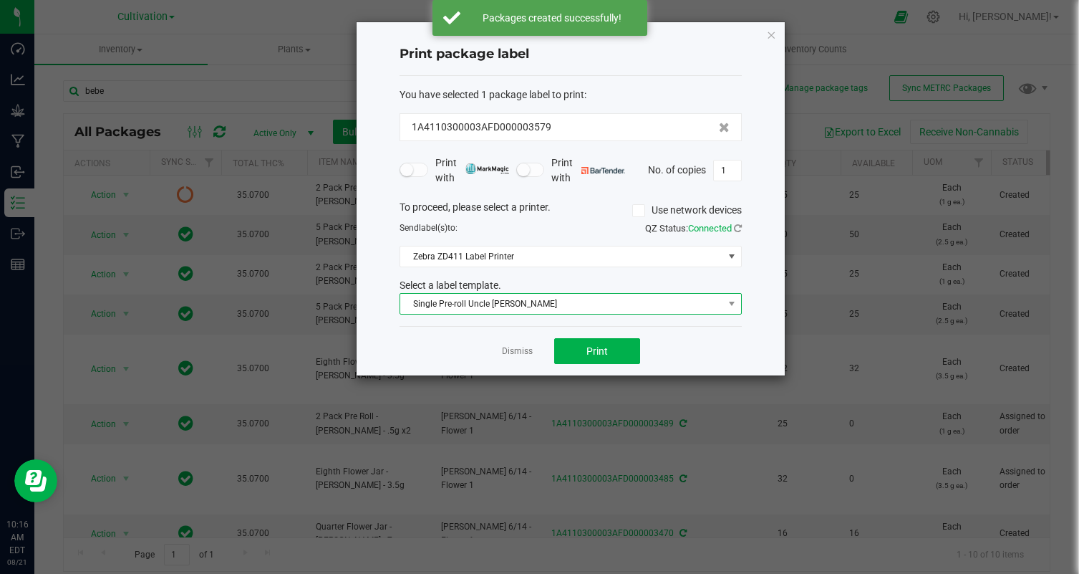
click at [522, 298] on span "Single Pre-roll Uncle [PERSON_NAME]" at bounding box center [561, 304] width 323 height 20
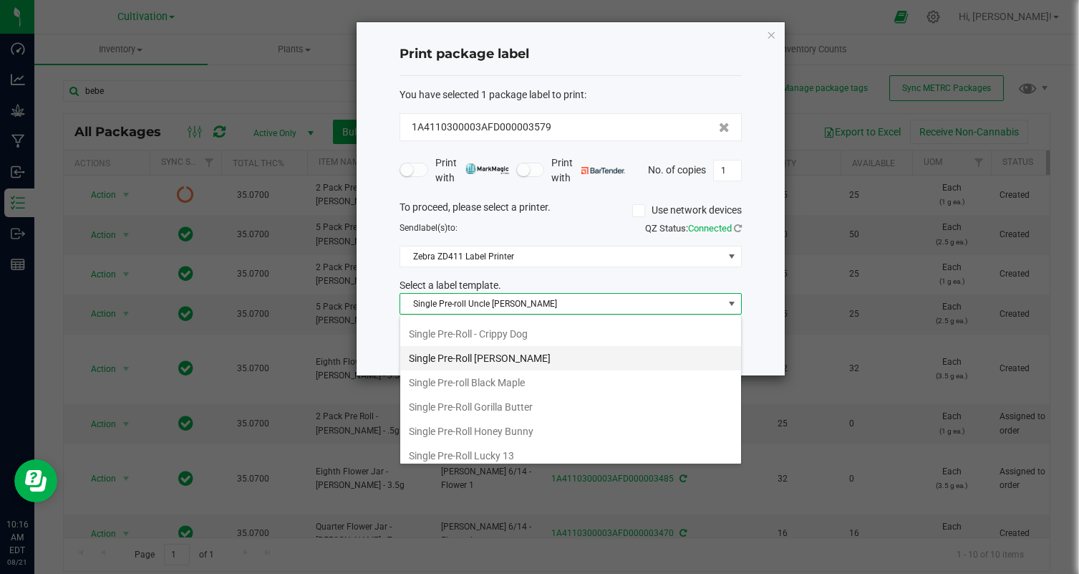
click at [539, 352] on li "Single Pre-Roll [PERSON_NAME]" at bounding box center [570, 358] width 341 height 24
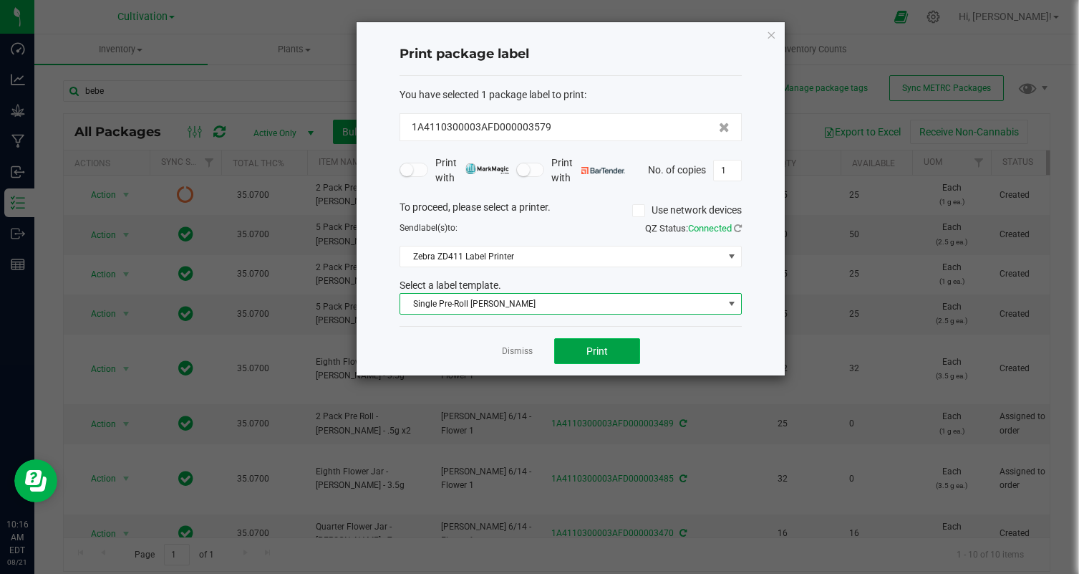
click at [590, 354] on span "Print" at bounding box center [596, 350] width 21 height 11
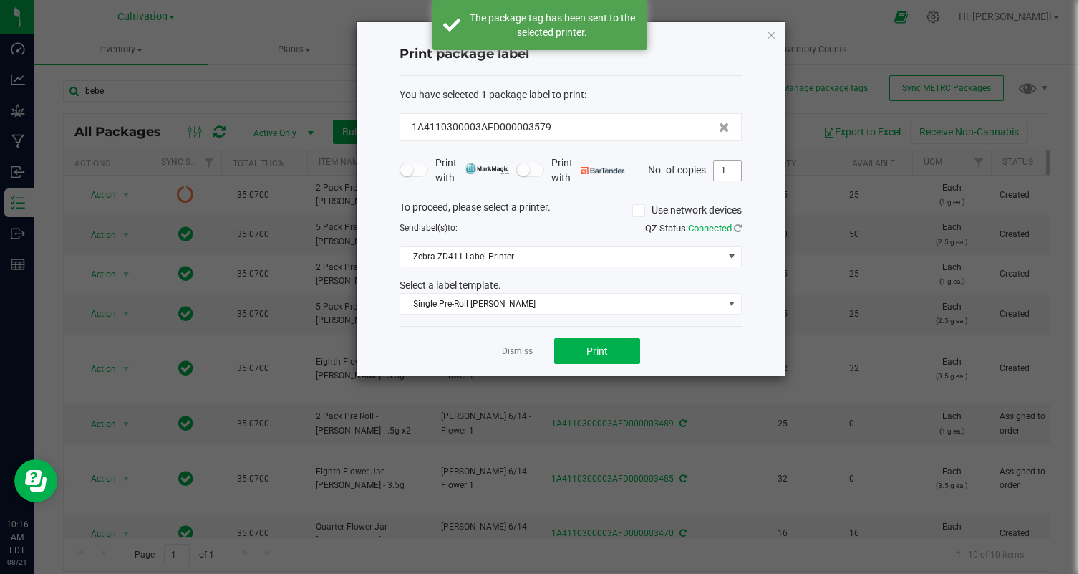
click at [736, 172] on input "1" at bounding box center [727, 170] width 27 height 20
type input "25"
click at [674, 344] on div "Dismiss Print" at bounding box center [571, 350] width 342 height 49
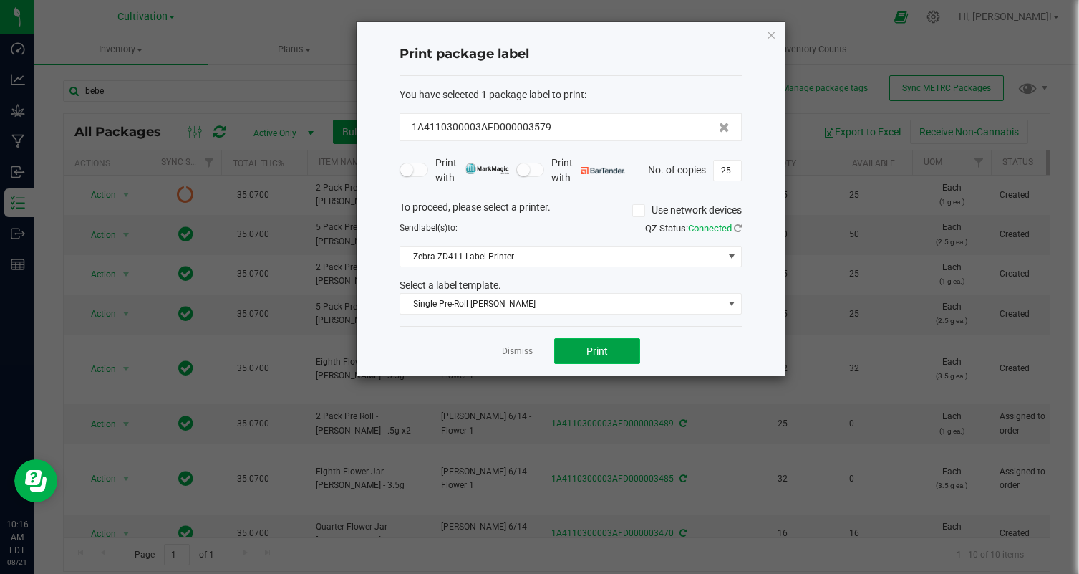
click at [574, 347] on button "Print" at bounding box center [597, 351] width 86 height 26
click at [519, 352] on link "Dismiss" at bounding box center [517, 351] width 31 height 12
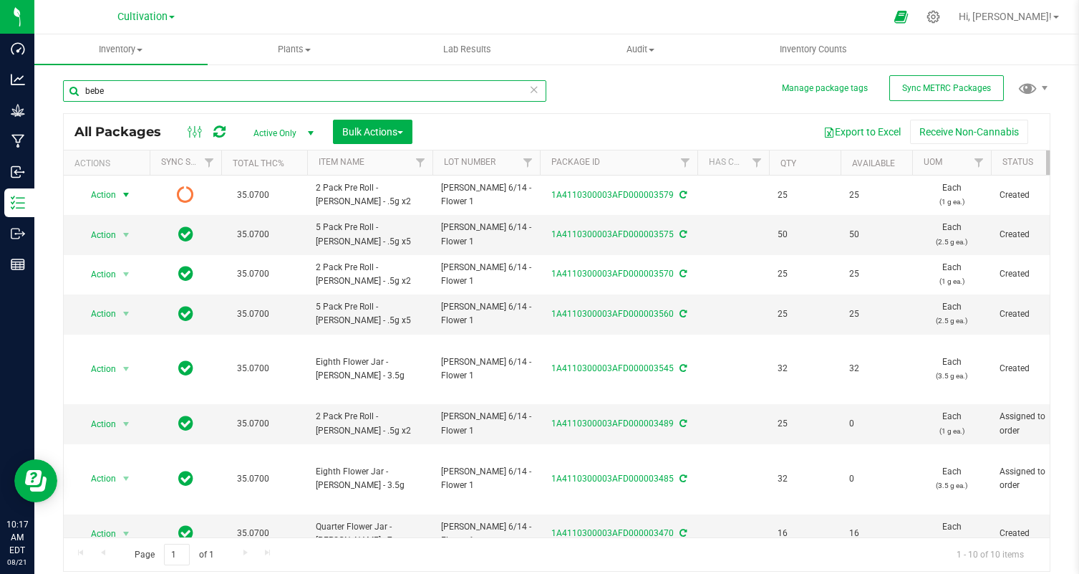
click at [174, 91] on input "bebe" at bounding box center [304, 90] width 483 height 21
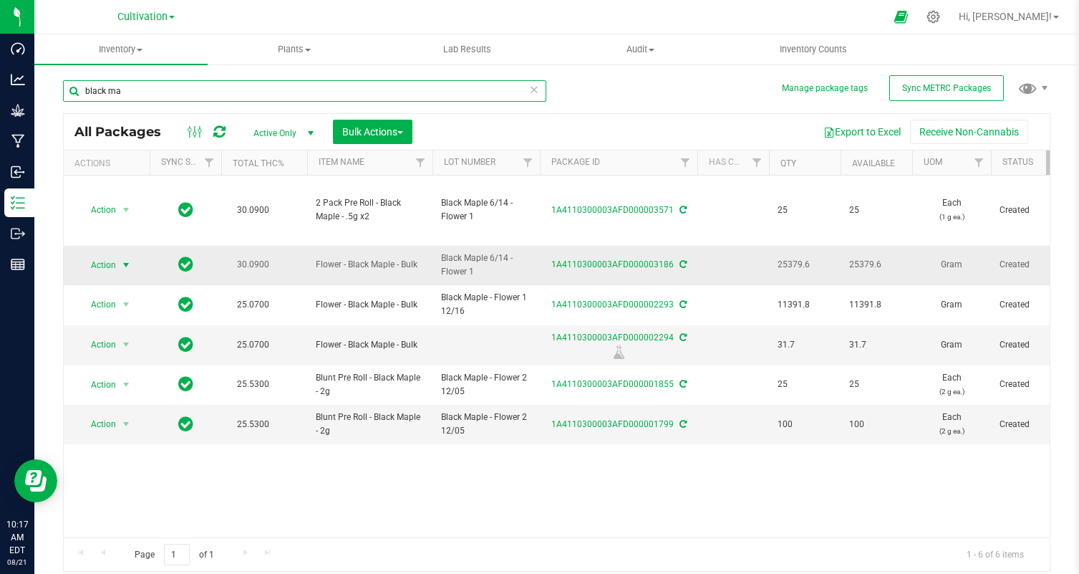
type input "black ma"
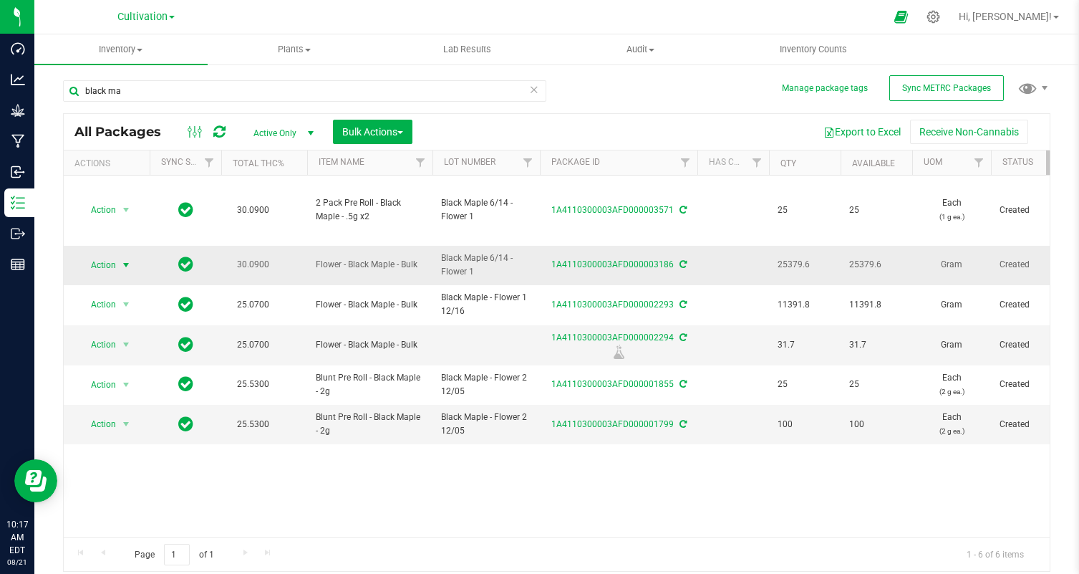
click at [120, 263] on span "select" at bounding box center [126, 265] width 18 height 20
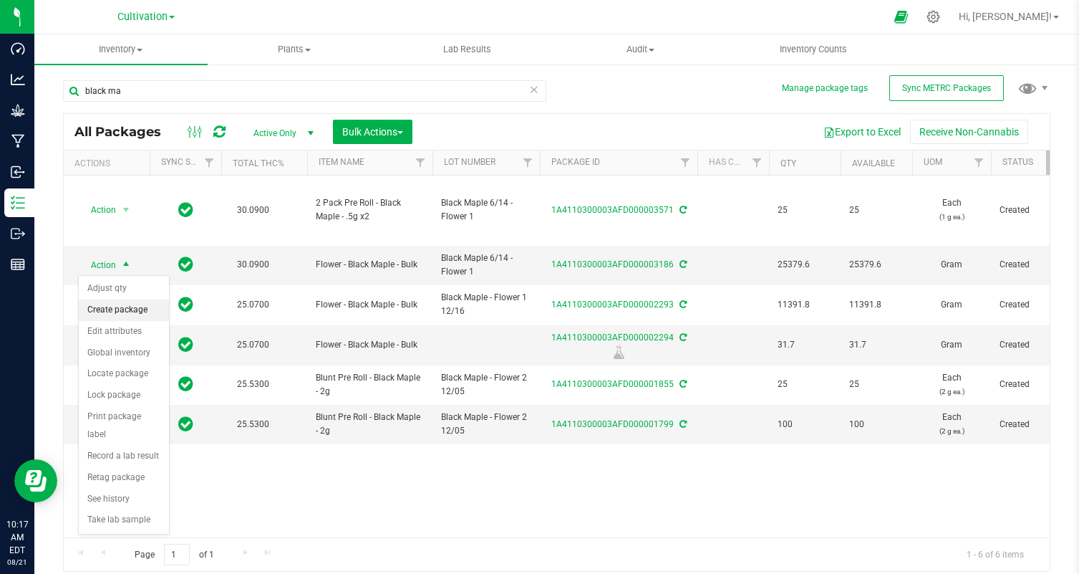
click at [139, 304] on li "Create package" at bounding box center [124, 309] width 90 height 21
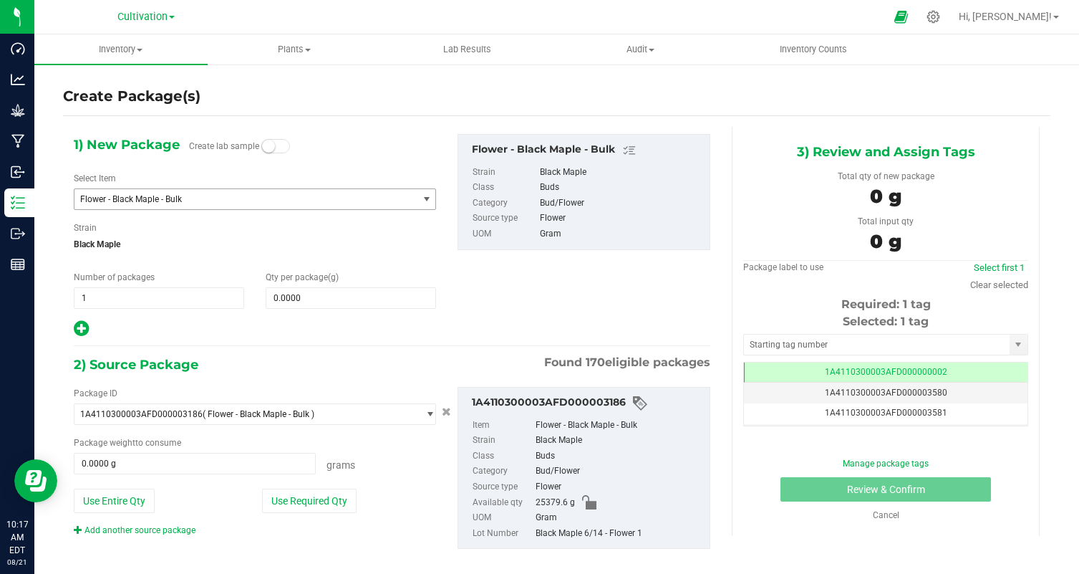
click at [132, 203] on span "Flower - Black Maple - Bulk" at bounding box center [239, 199] width 319 height 10
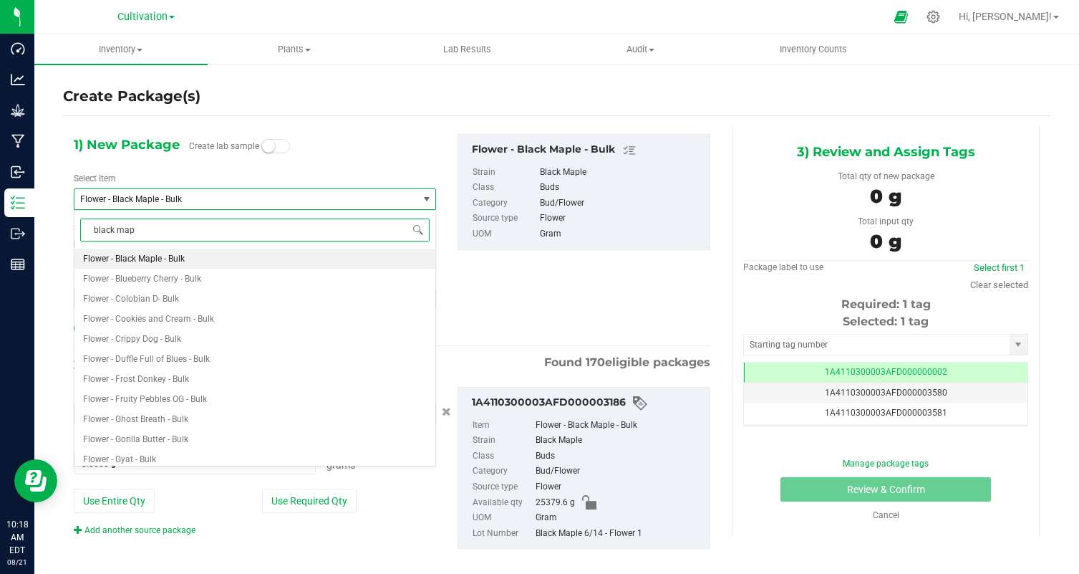
type input "black mapl"
click at [179, 254] on span "2 Pack Pre Roll - Black Maple - .5g x2" at bounding box center [153, 259] width 141 height 10
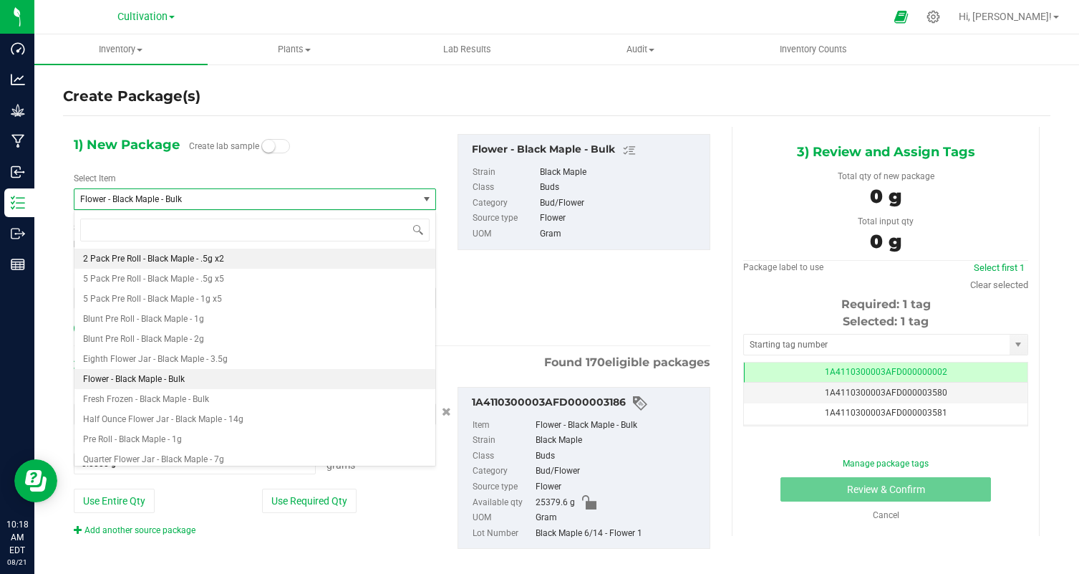
type input "0"
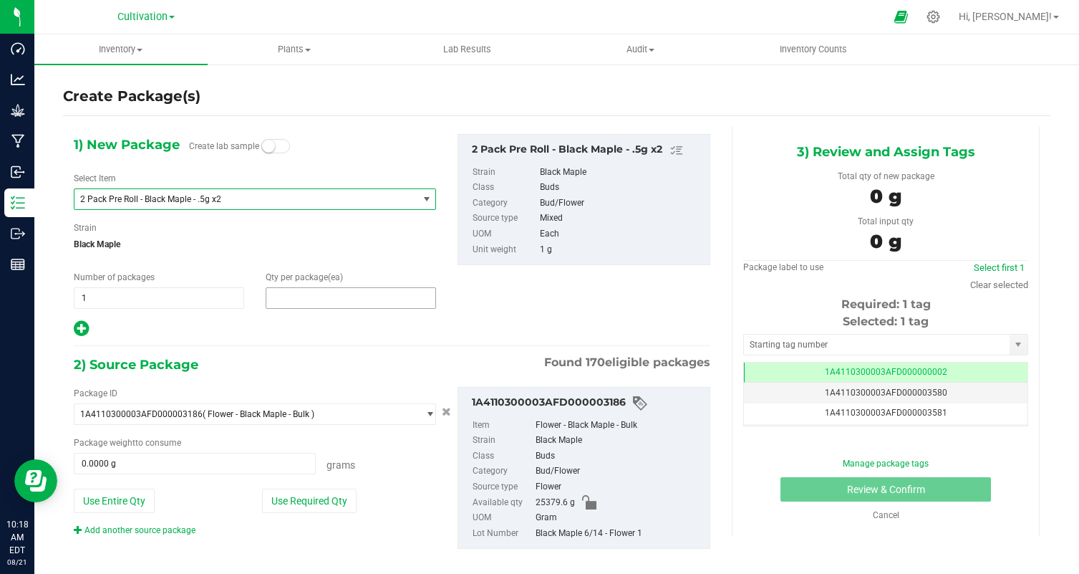
click at [297, 303] on span at bounding box center [351, 297] width 170 height 21
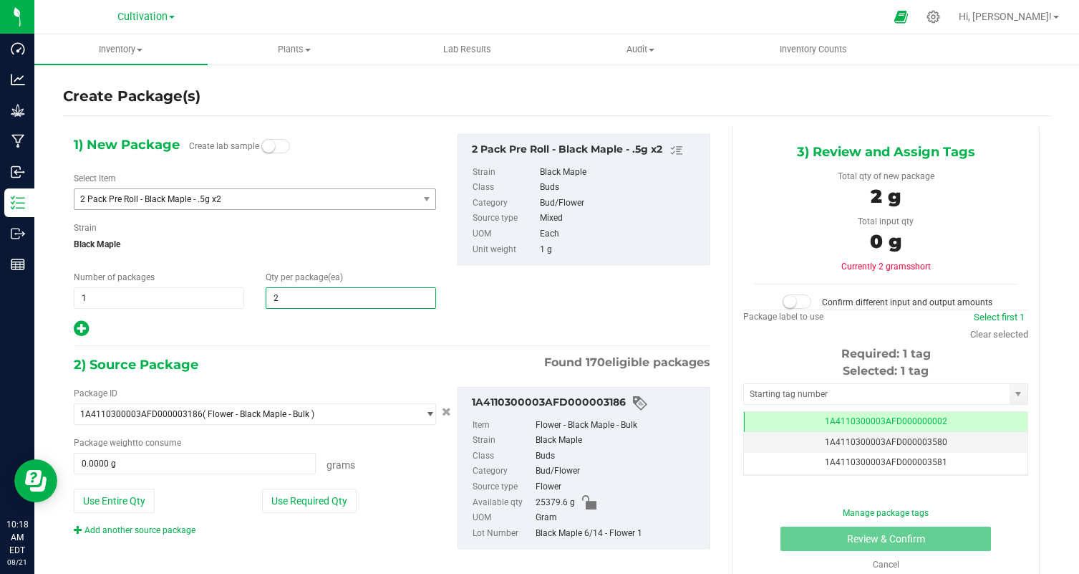
type input "25"
click at [266, 322] on div at bounding box center [255, 328] width 362 height 19
click at [324, 495] on button "Use Required Qty" at bounding box center [309, 500] width 95 height 24
type input "25.0000 g"
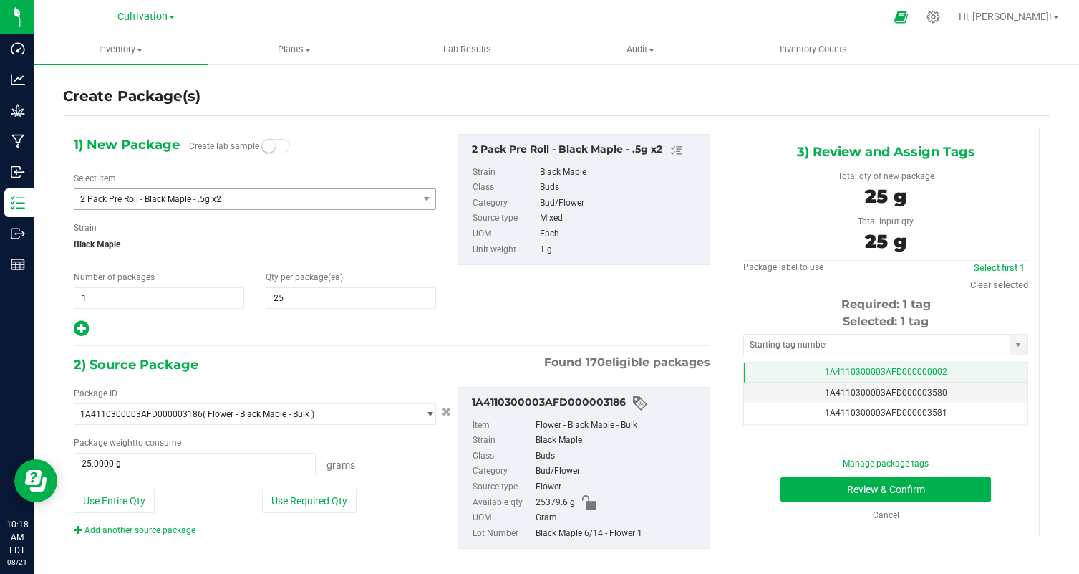
click at [957, 371] on td "1A4110300003AFD000000002" at bounding box center [886, 372] width 284 height 21
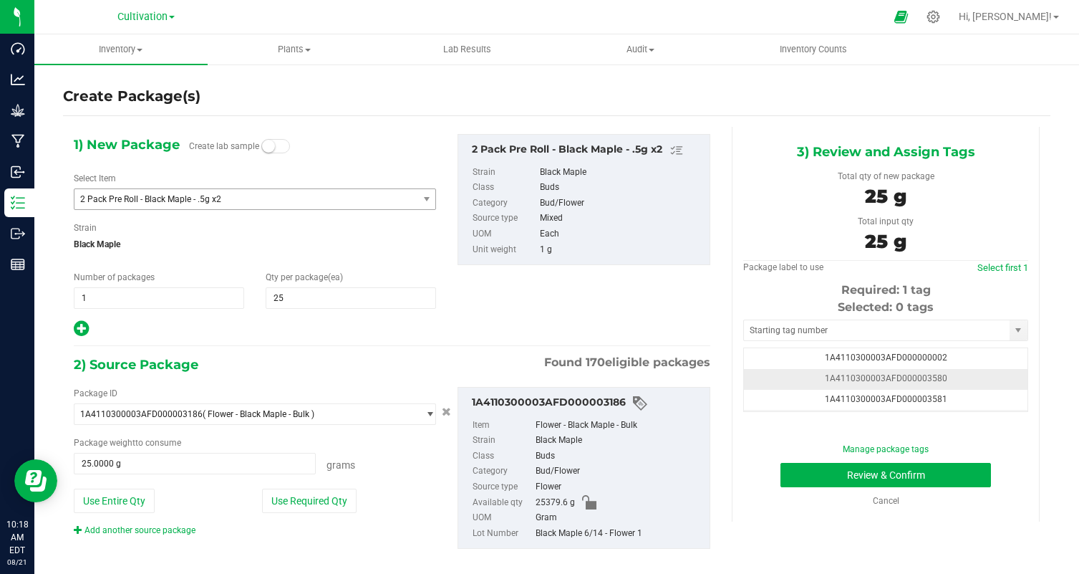
click at [970, 374] on td "1A4110300003AFD000003580" at bounding box center [886, 379] width 284 height 21
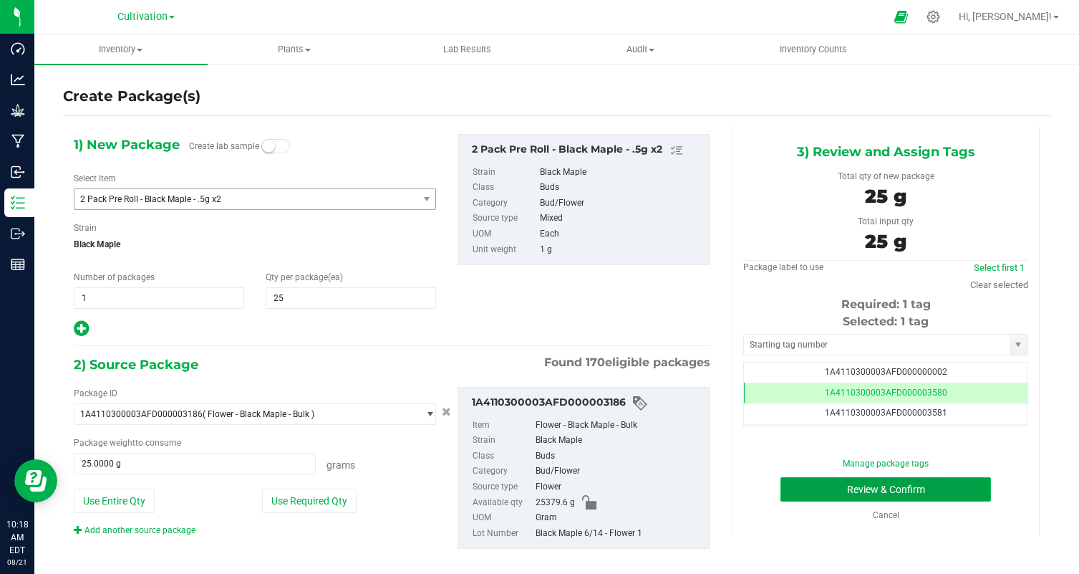
click at [962, 490] on button "Review & Confirm" at bounding box center [886, 489] width 211 height 24
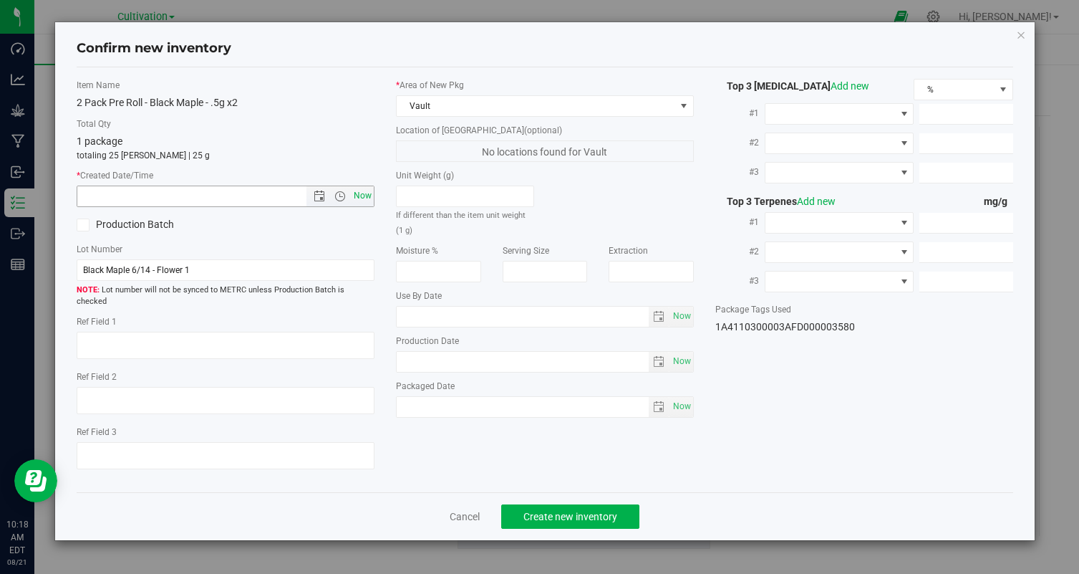
click at [361, 203] on span "Now" at bounding box center [363, 195] width 24 height 21
type input "8/21/2025 10:18 AM"
click at [549, 512] on button "Create new inventory" at bounding box center [570, 516] width 138 height 24
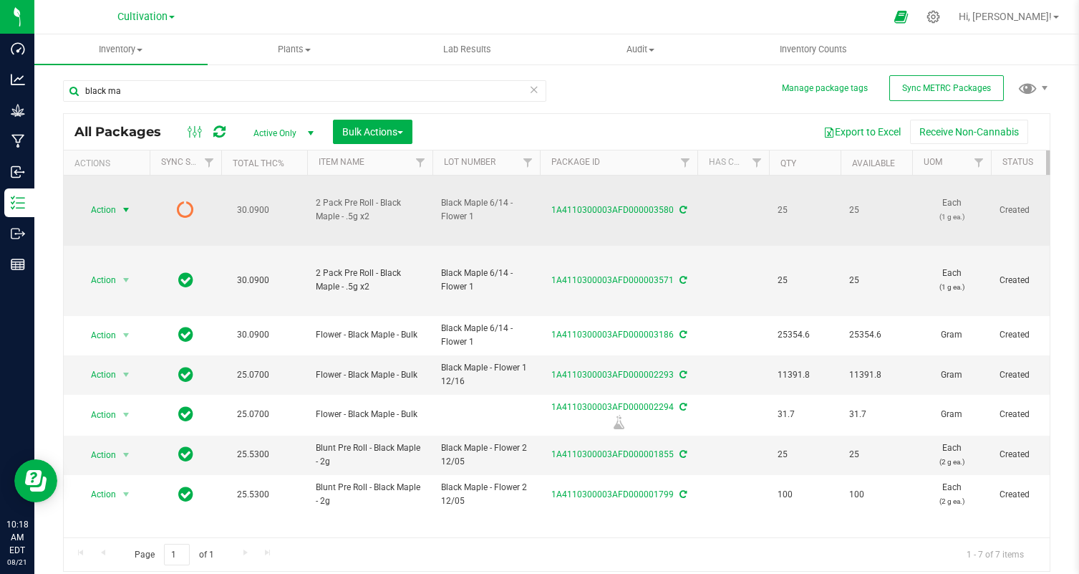
click at [118, 208] on span "select" at bounding box center [126, 210] width 18 height 20
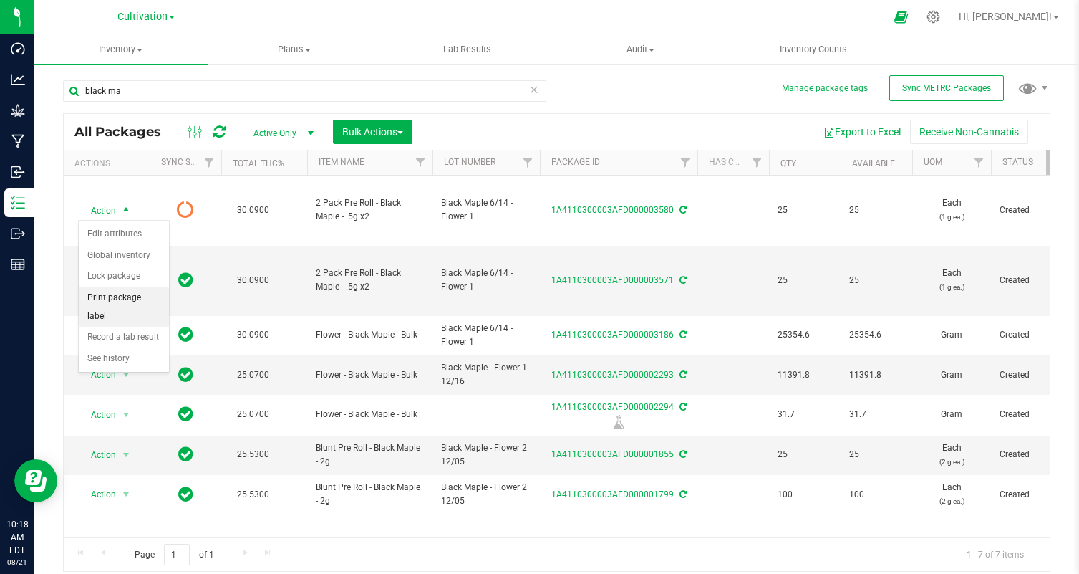
click at [132, 299] on li "Print package label" at bounding box center [124, 306] width 90 height 39
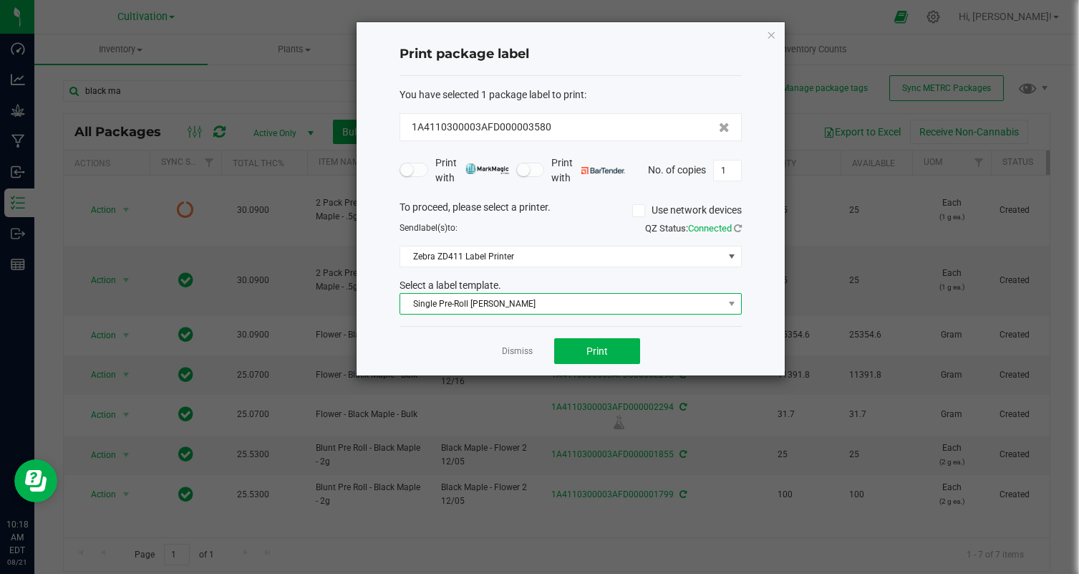
click at [502, 307] on span "Single Pre-Roll [PERSON_NAME]" at bounding box center [561, 304] width 323 height 20
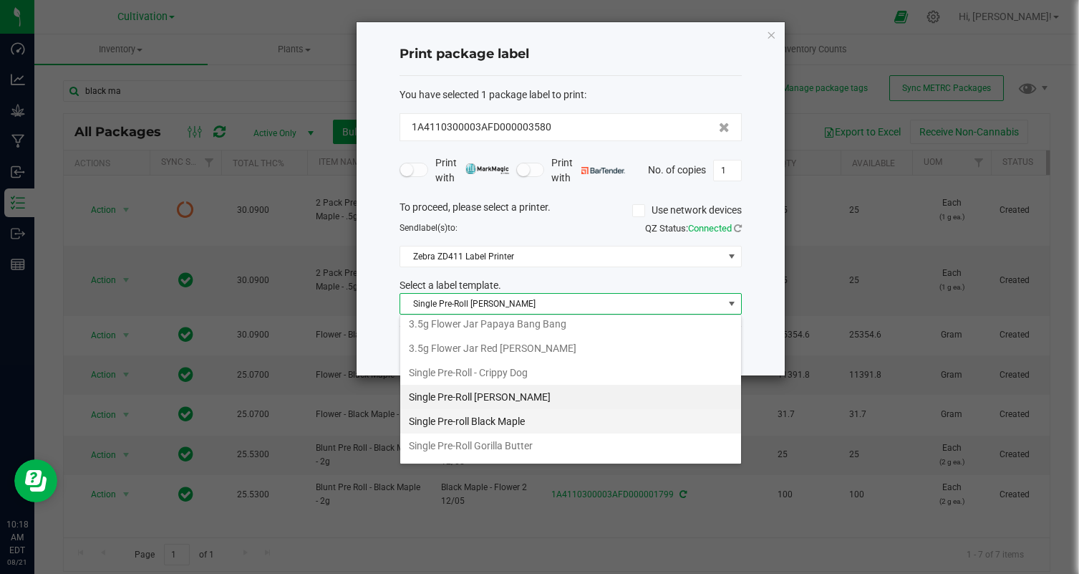
click at [541, 419] on li "Single Pre-roll Black Maple" at bounding box center [570, 421] width 341 height 24
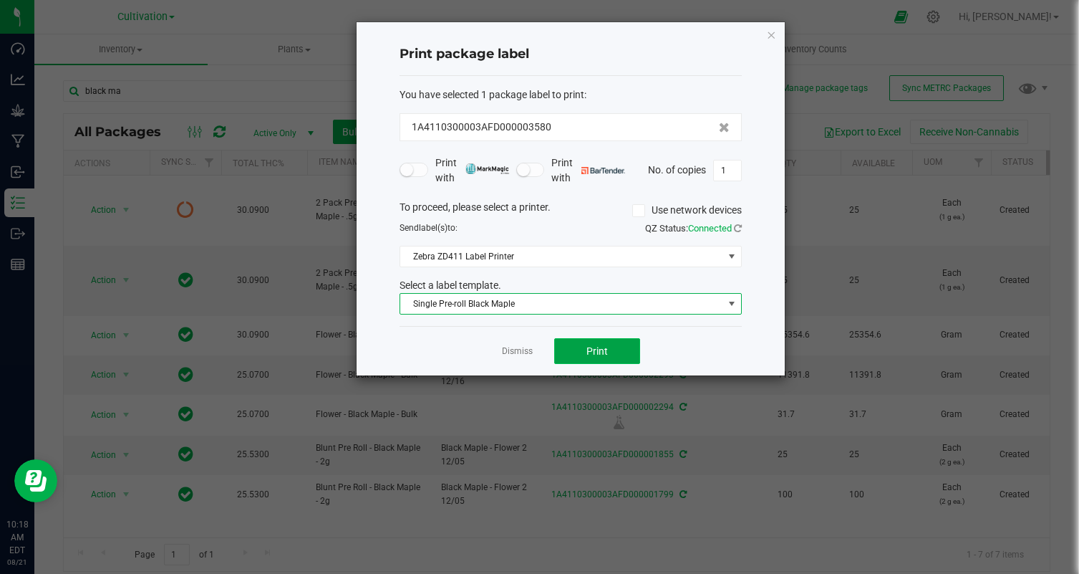
click at [592, 350] on span "Print" at bounding box center [596, 350] width 21 height 11
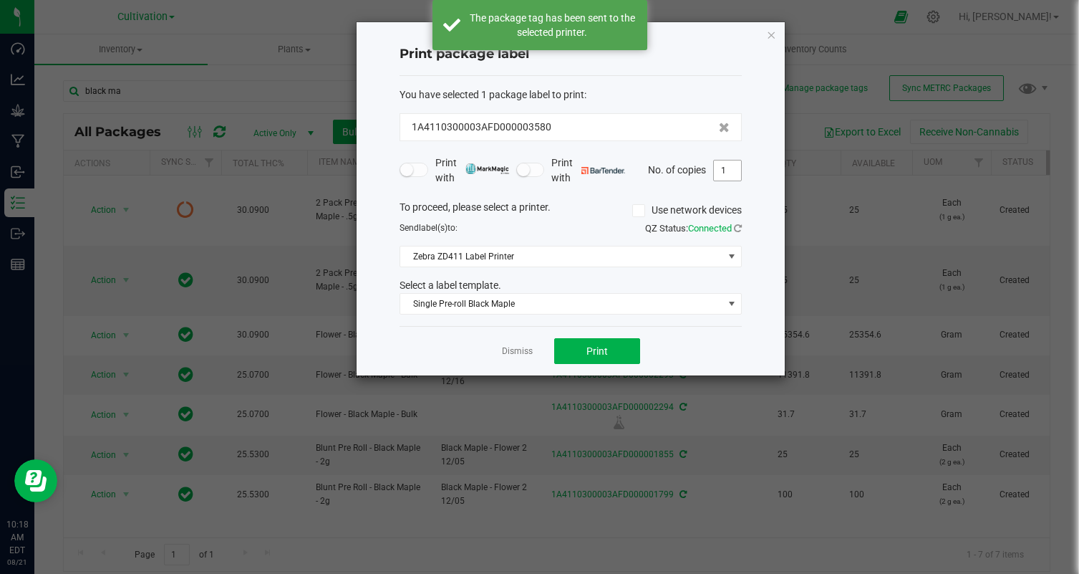
click at [726, 172] on input "1" at bounding box center [727, 170] width 27 height 20
type input "25"
click at [685, 345] on div "Dismiss Print" at bounding box center [571, 350] width 342 height 49
click at [602, 359] on button "Print" at bounding box center [597, 351] width 86 height 26
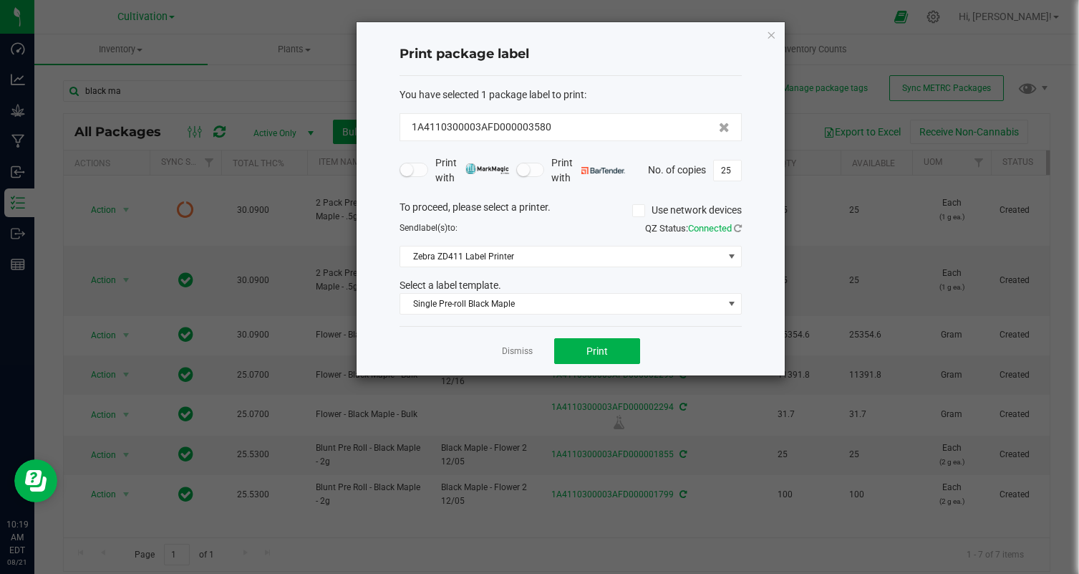
click at [498, 353] on div "Dismiss Print" at bounding box center [571, 350] width 342 height 49
click at [516, 352] on link "Dismiss" at bounding box center [517, 351] width 31 height 12
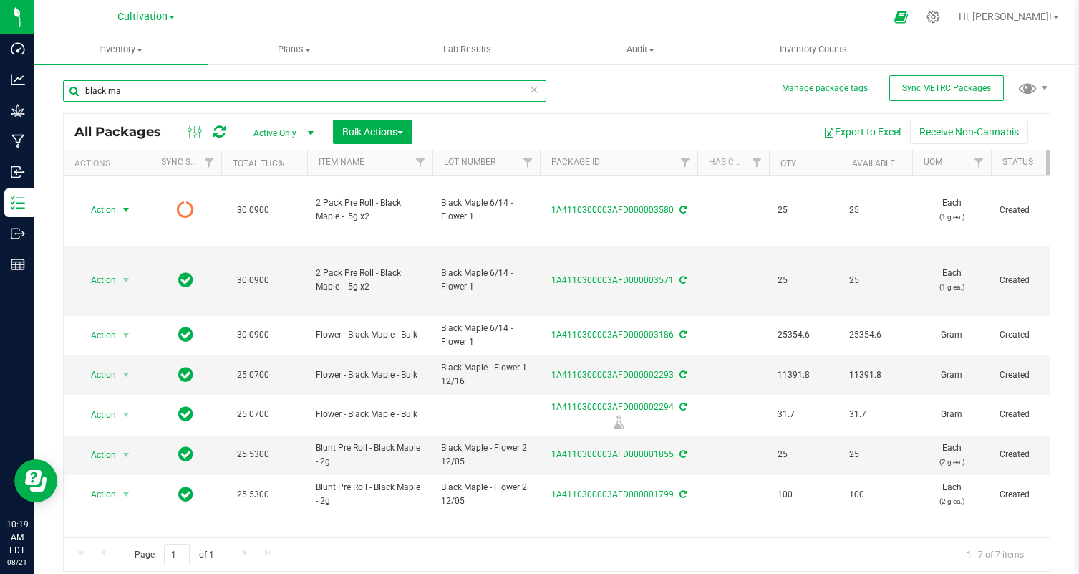
click at [236, 82] on input "black ma" at bounding box center [304, 90] width 483 height 21
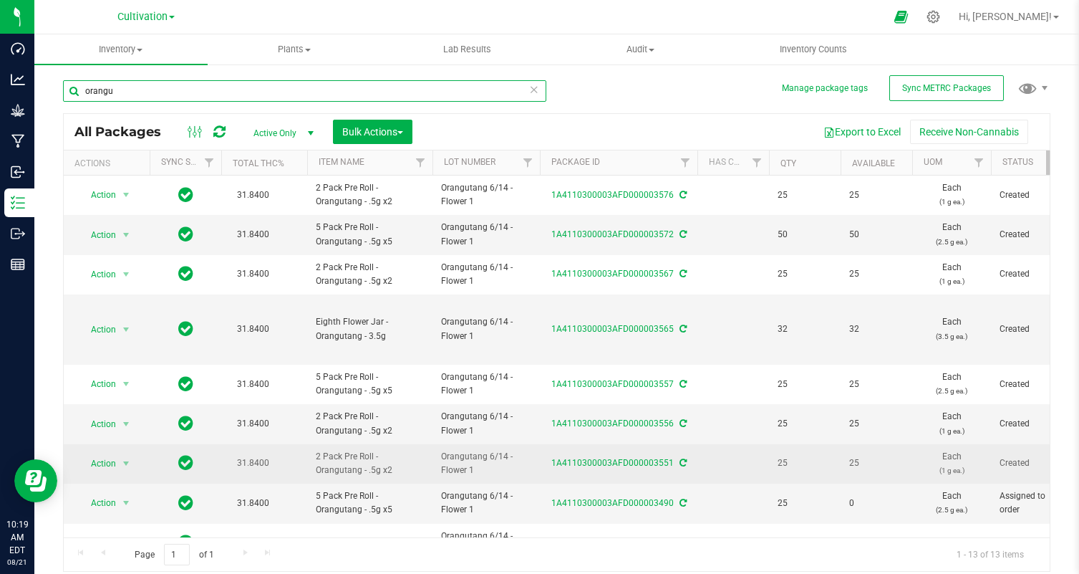
scroll to position [184, 0]
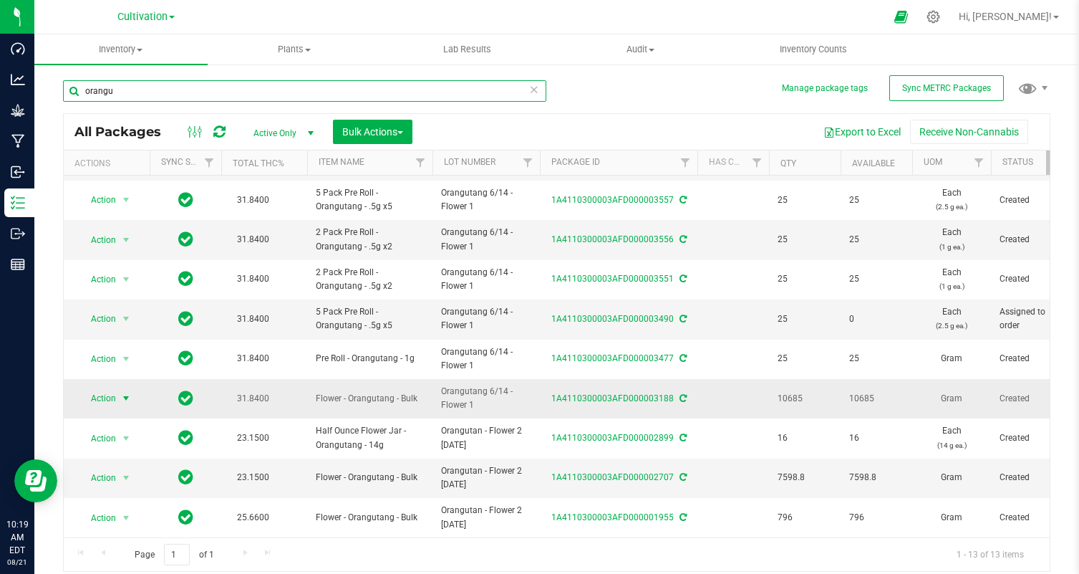
type input "orangu"
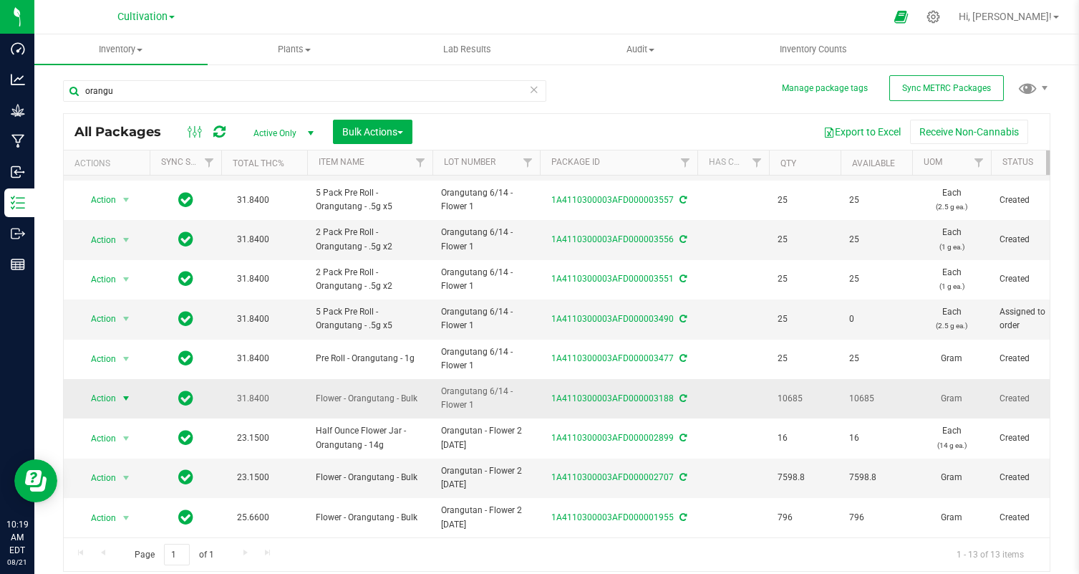
click at [86, 398] on span "Action" at bounding box center [97, 398] width 39 height 20
click at [97, 180] on li "Create package" at bounding box center [124, 182] width 90 height 21
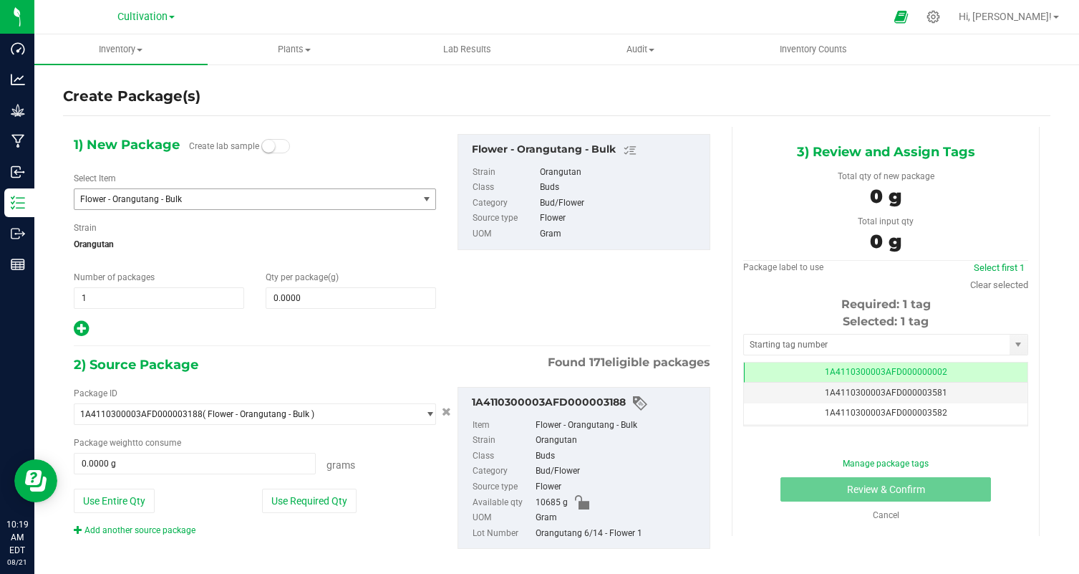
click at [188, 195] on span "Flower - Orangutang - Bulk" at bounding box center [239, 199] width 319 height 10
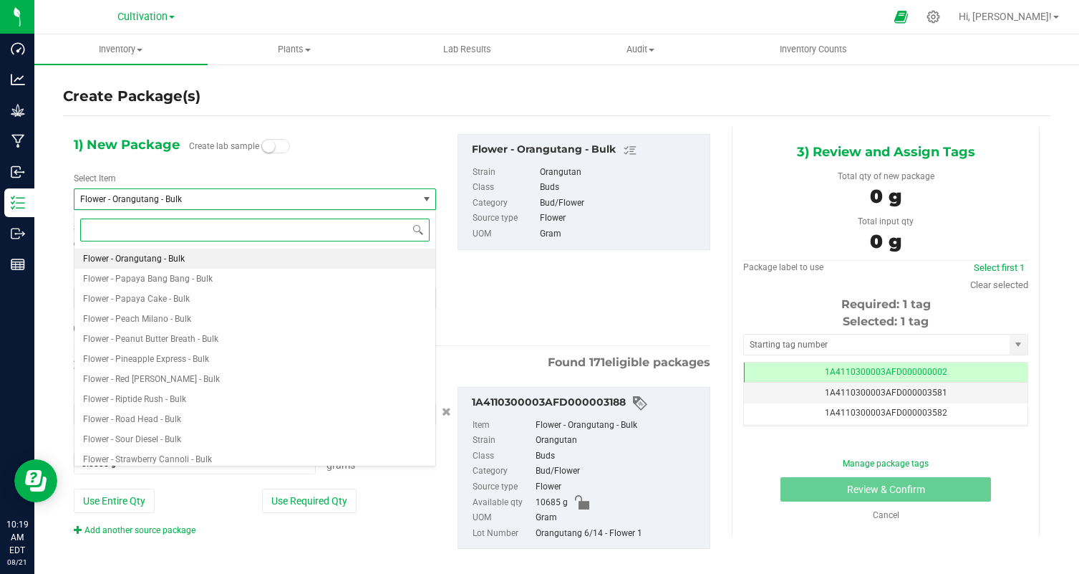
type input "r"
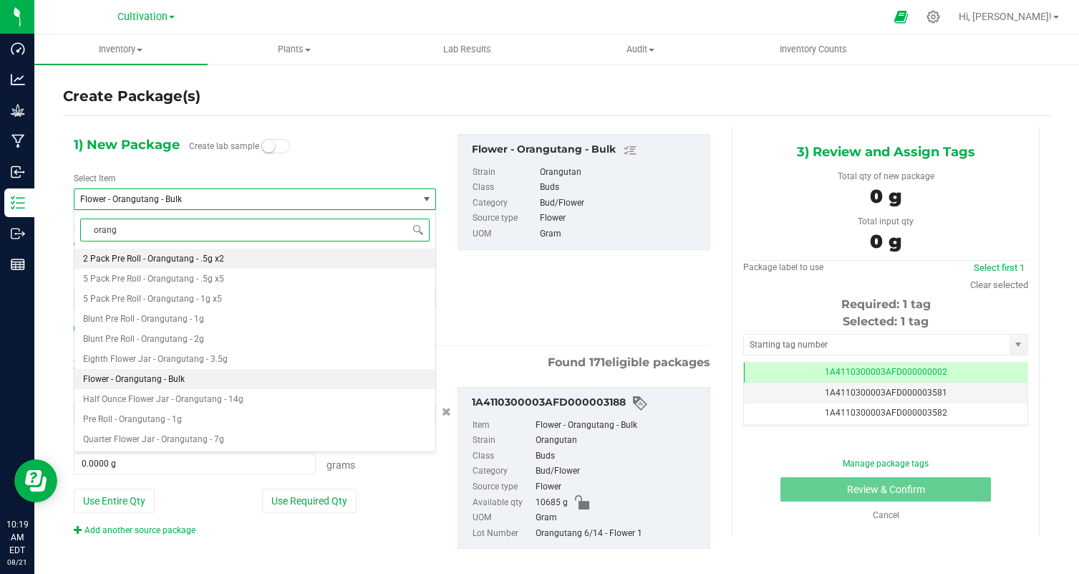
type input "orangu"
click at [216, 354] on span "Eighth Flower Jar - Orangutang - 3.5g" at bounding box center [155, 359] width 145 height 10
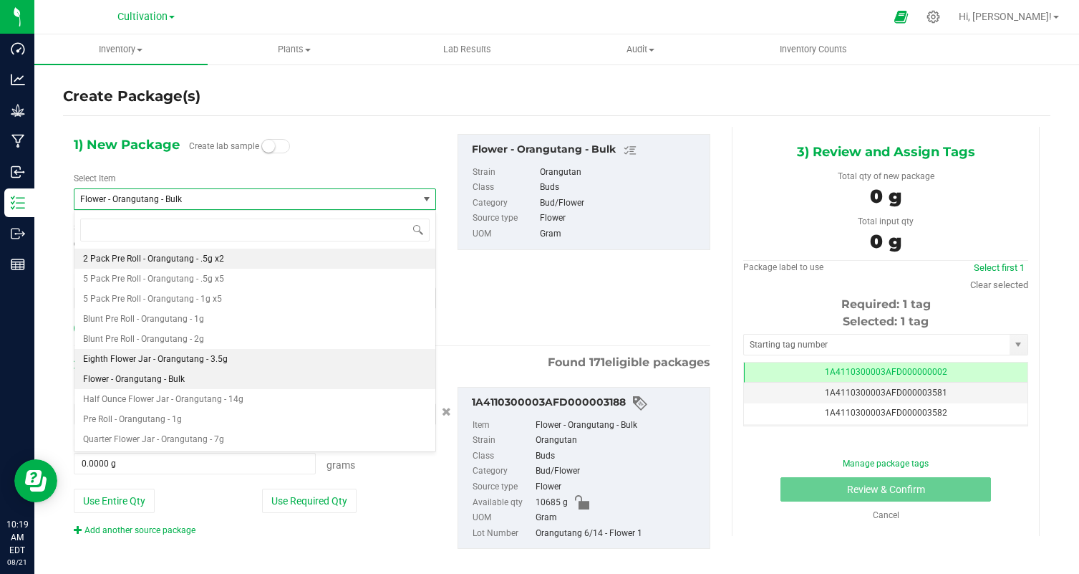
type input "0"
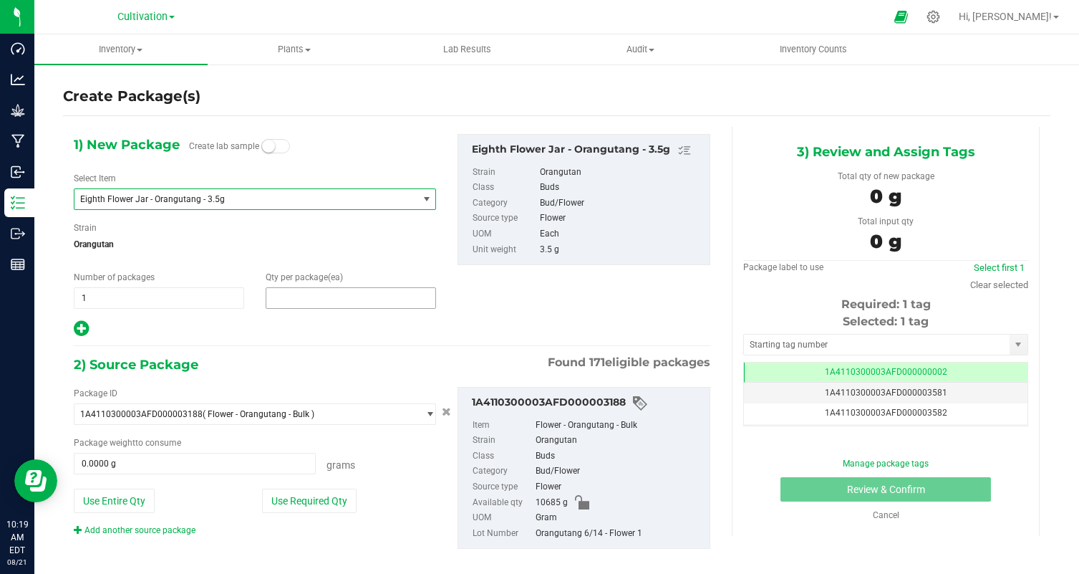
click at [314, 303] on span at bounding box center [351, 297] width 170 height 21
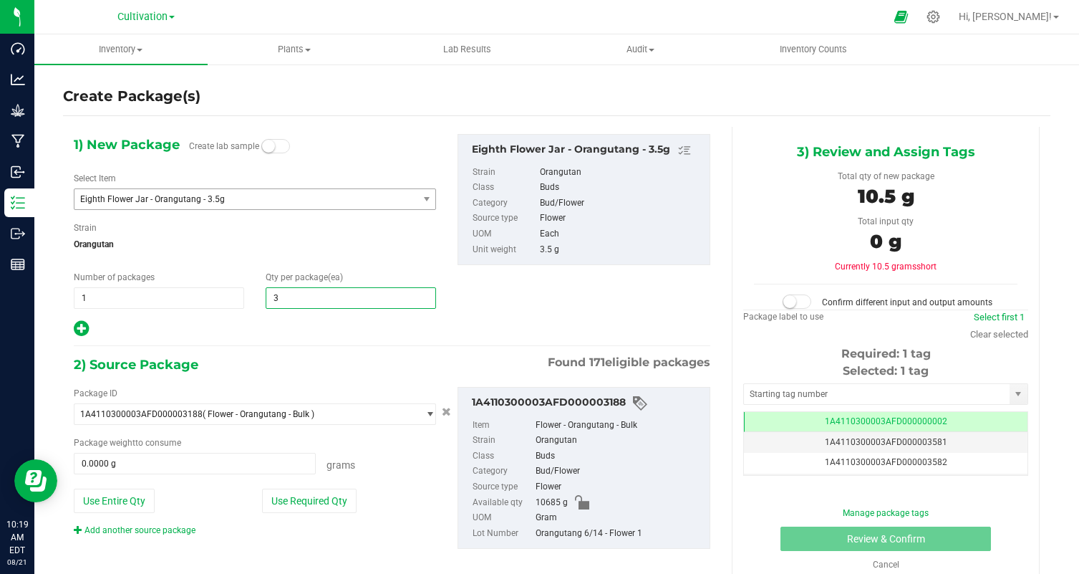
type input "32"
click at [311, 327] on div at bounding box center [255, 328] width 362 height 19
click at [328, 517] on div "Package ID 1A4110300003AFD000003188 ( Flower - Orangutang - Bulk ) 1A4110300003…" at bounding box center [255, 462] width 384 height 150
click at [328, 508] on button "Use Required Qty" at bounding box center [309, 500] width 95 height 24
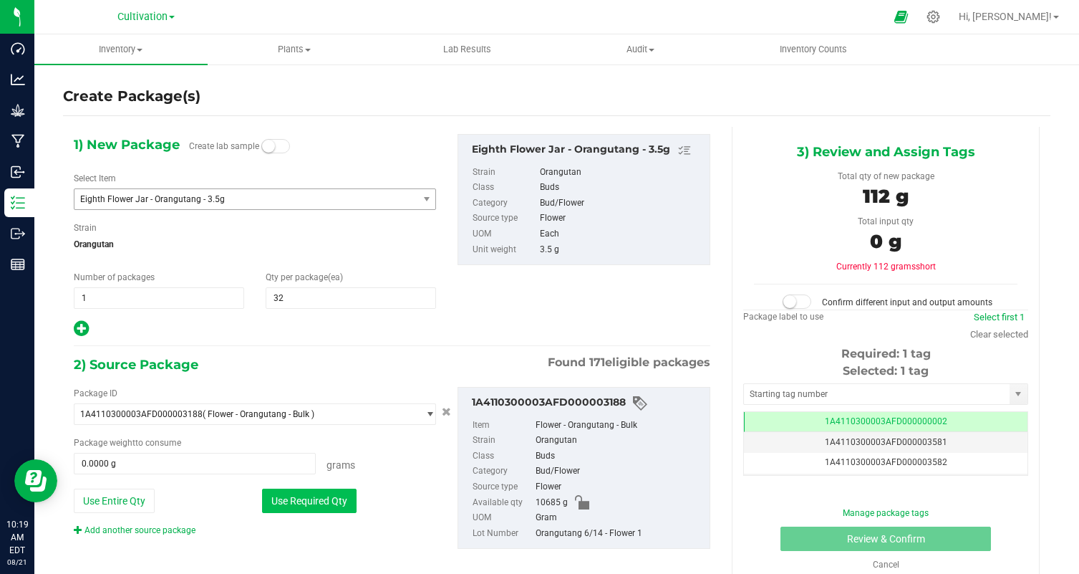
type input "112.0000 g"
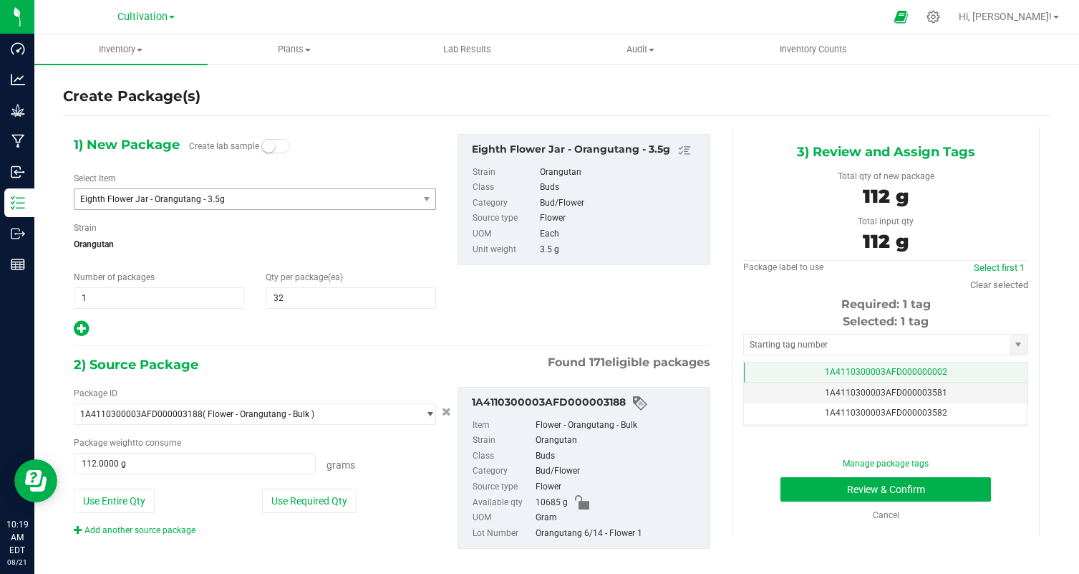
click at [935, 364] on td "1A4110300003AFD000000002" at bounding box center [886, 372] width 284 height 21
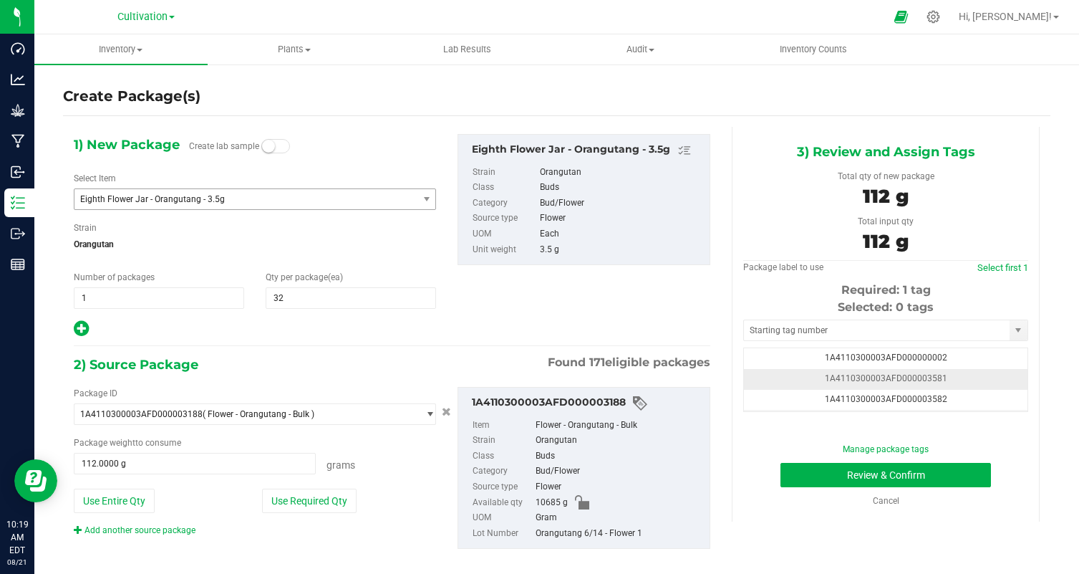
click at [962, 382] on td "1A4110300003AFD000003581" at bounding box center [886, 379] width 284 height 21
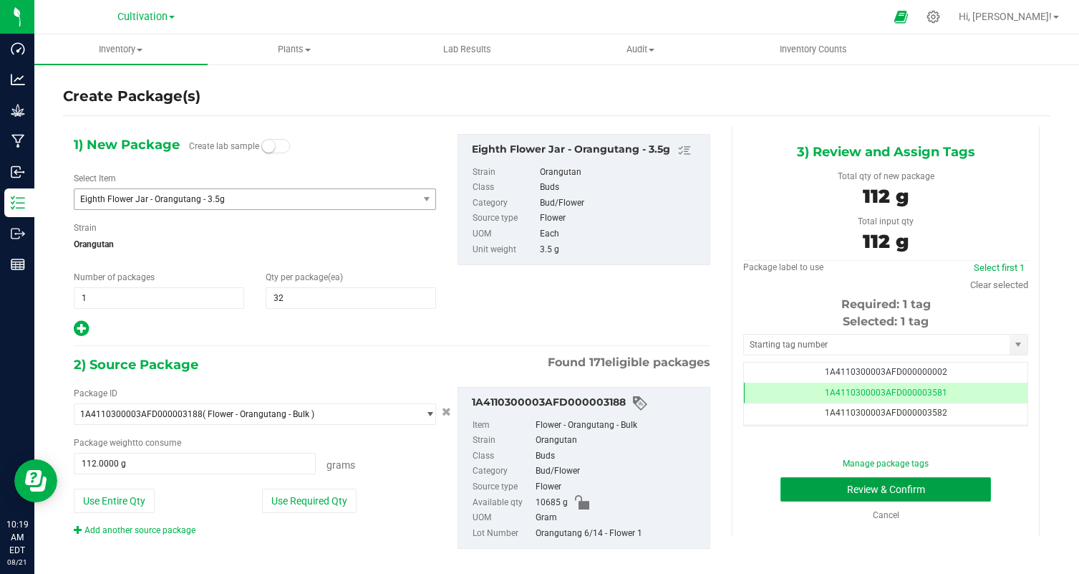
click at [894, 493] on button "Review & Confirm" at bounding box center [886, 489] width 211 height 24
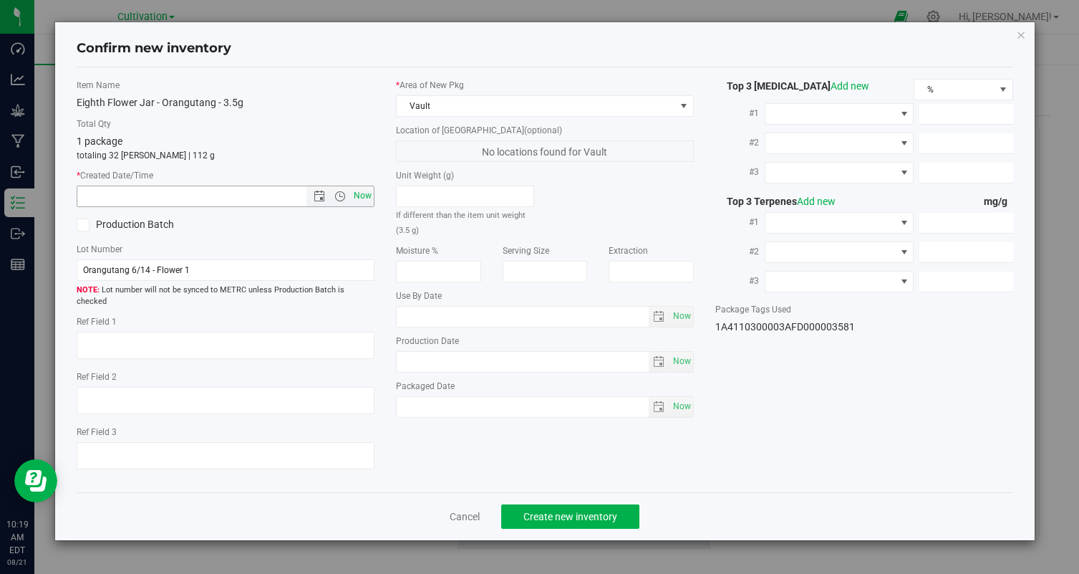
click at [359, 194] on span "Now" at bounding box center [363, 195] width 24 height 21
type input "8/21/2025 10:19 AM"
click at [543, 511] on span "Create new inventory" at bounding box center [570, 516] width 94 height 11
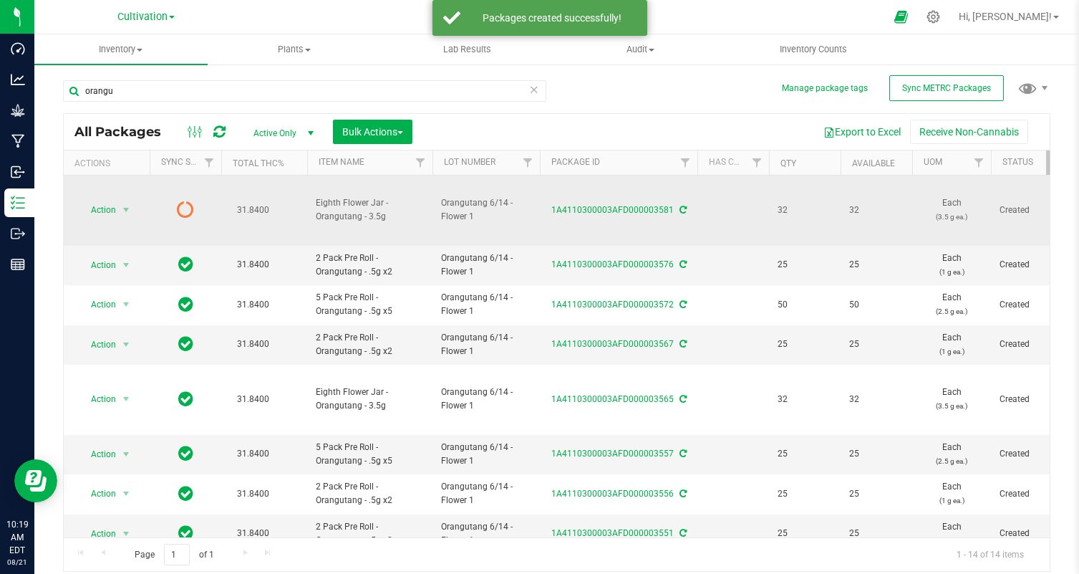
click at [110, 199] on td "Action Action Edit attributes Global inventory Lock package Print package label…" at bounding box center [107, 210] width 86 height 70
click at [117, 216] on span "Action" at bounding box center [106, 210] width 57 height 20
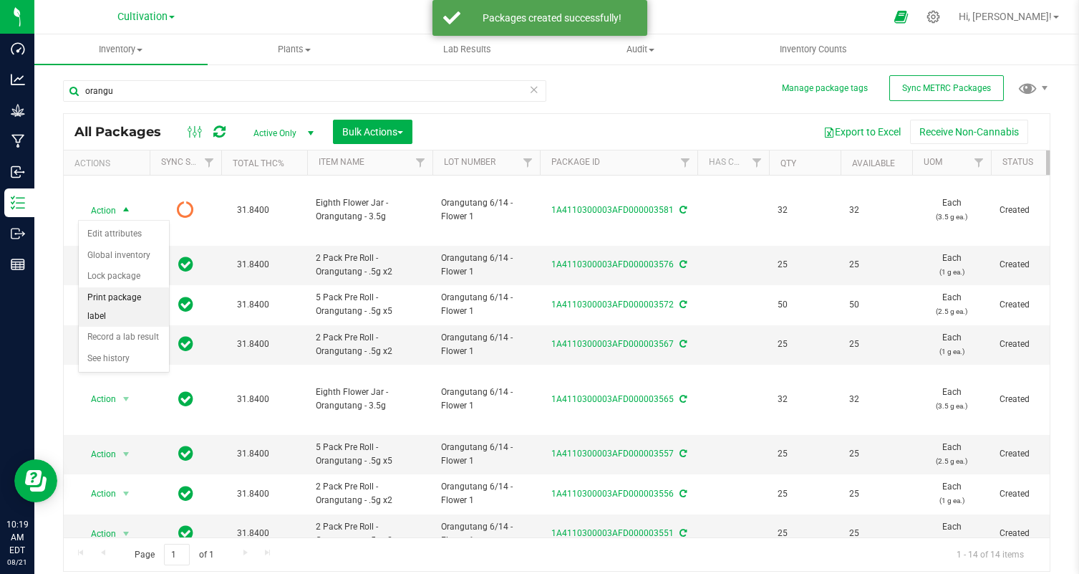
click at [137, 302] on li "Print package label" at bounding box center [124, 306] width 90 height 39
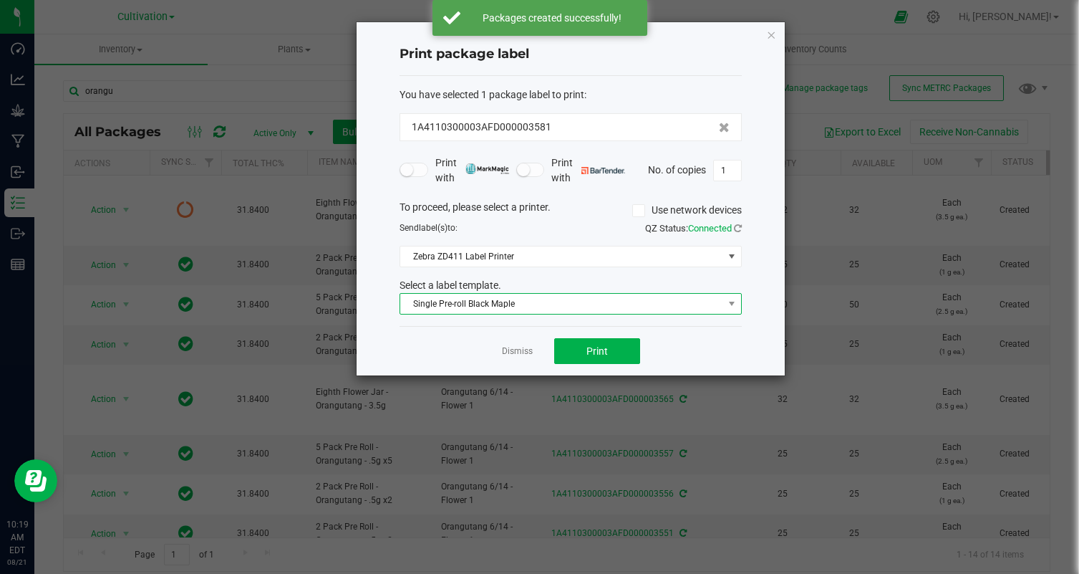
click at [526, 298] on span "Single Pre-roll Black Maple" at bounding box center [561, 304] width 323 height 20
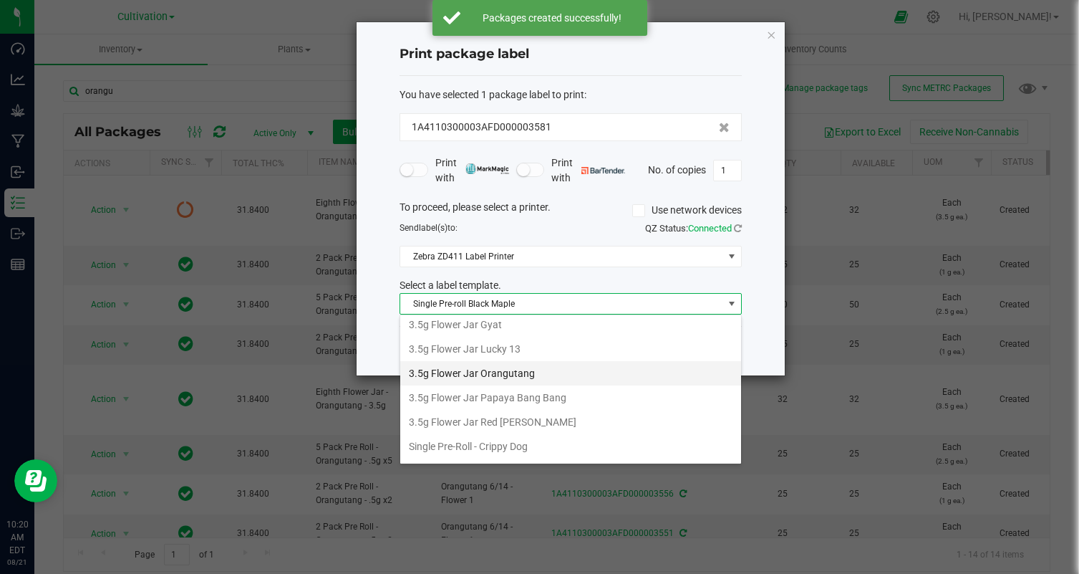
click at [542, 372] on li "3.5g Flower Jar Orangutang" at bounding box center [570, 373] width 341 height 24
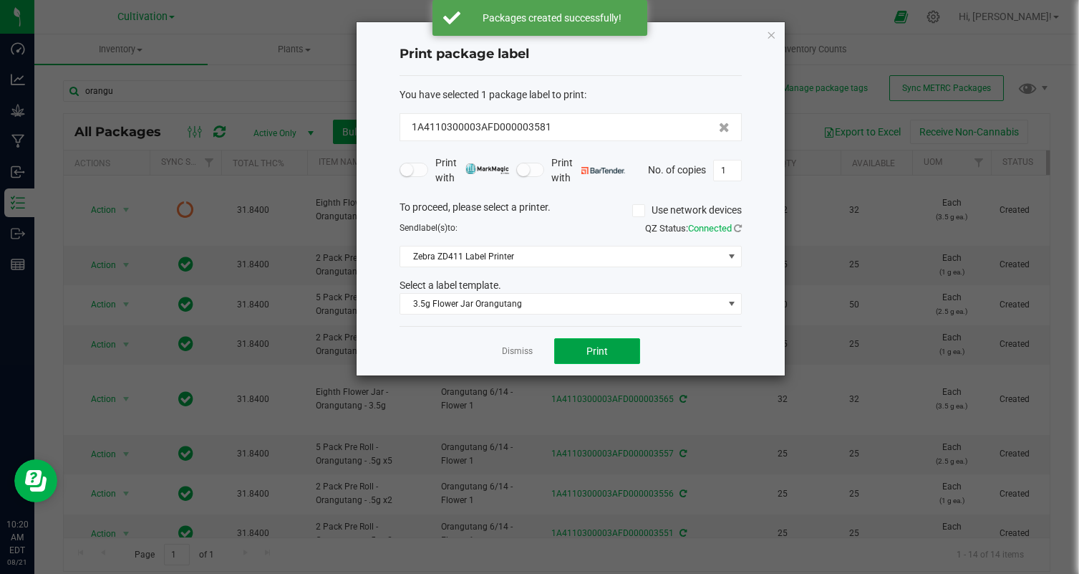
click at [574, 363] on button "Print" at bounding box center [597, 351] width 86 height 26
click at [731, 178] on input "1" at bounding box center [727, 170] width 27 height 20
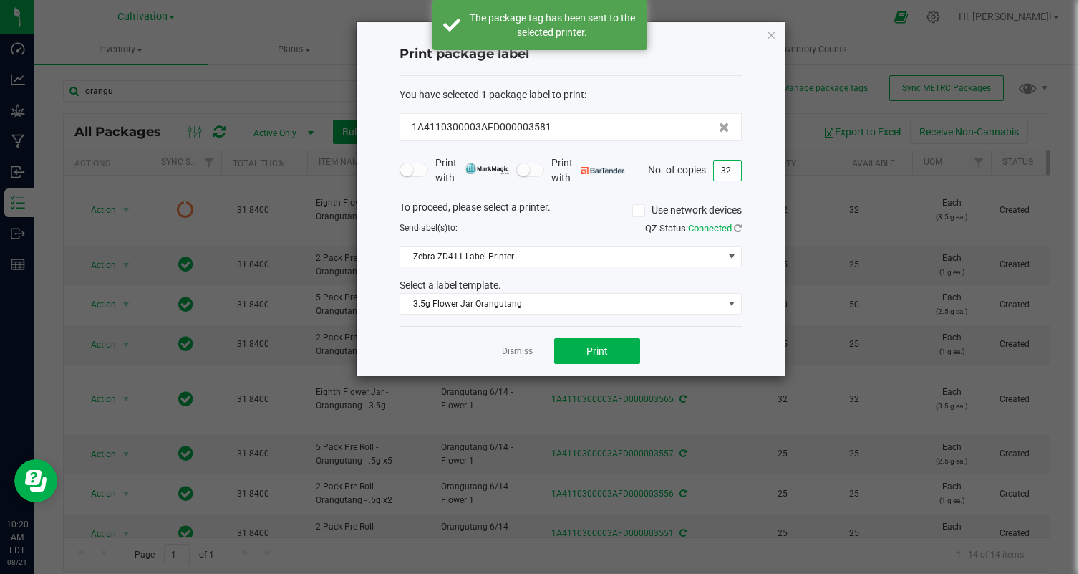
type input "32"
click at [670, 333] on div "Dismiss Print" at bounding box center [571, 350] width 342 height 49
click at [629, 350] on button "Print" at bounding box center [597, 351] width 86 height 26
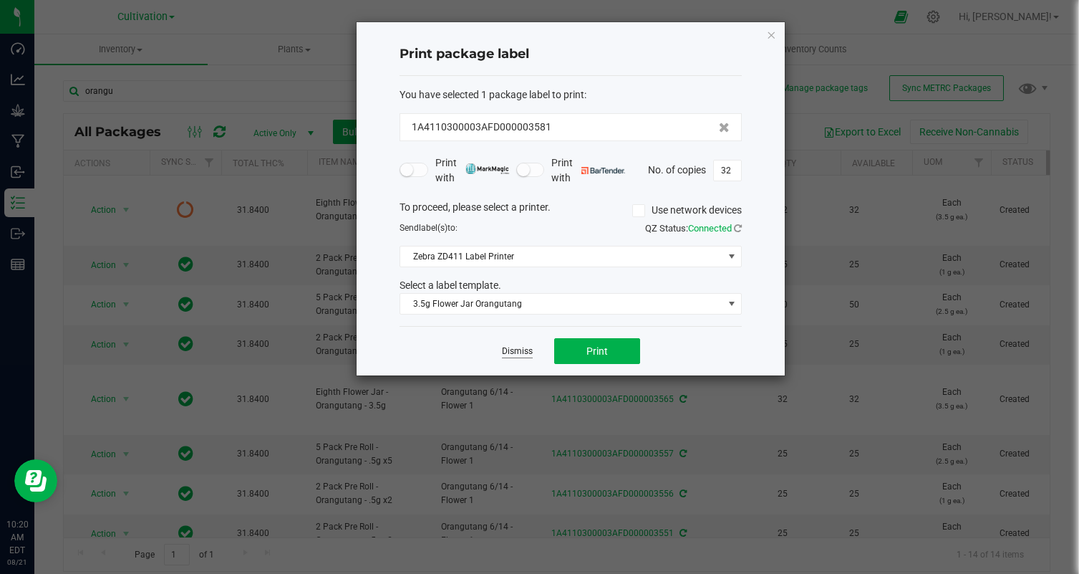
click at [529, 348] on link "Dismiss" at bounding box center [517, 351] width 31 height 12
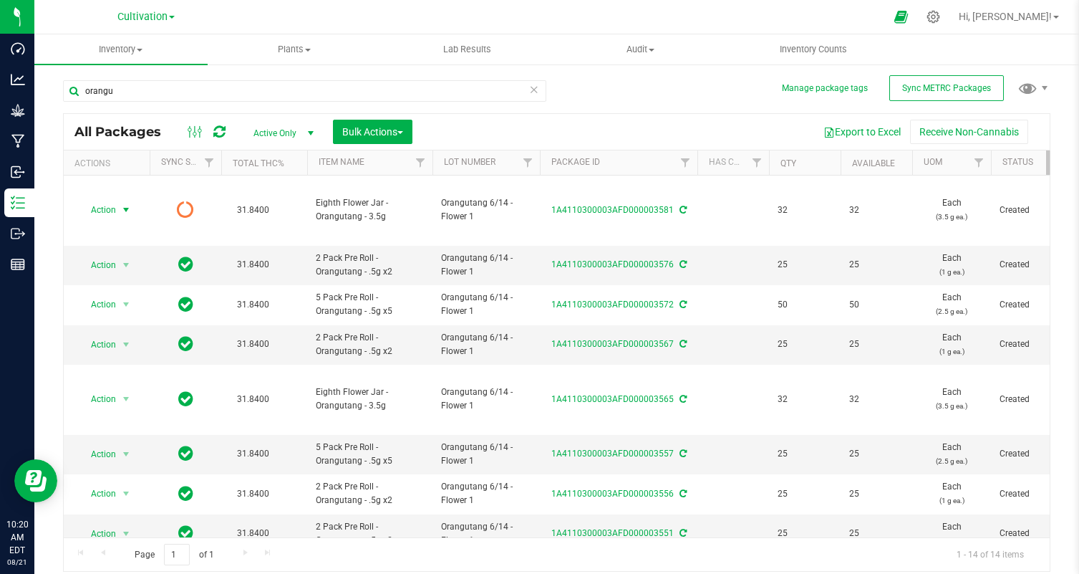
click at [189, 102] on div "orangu" at bounding box center [304, 96] width 483 height 33
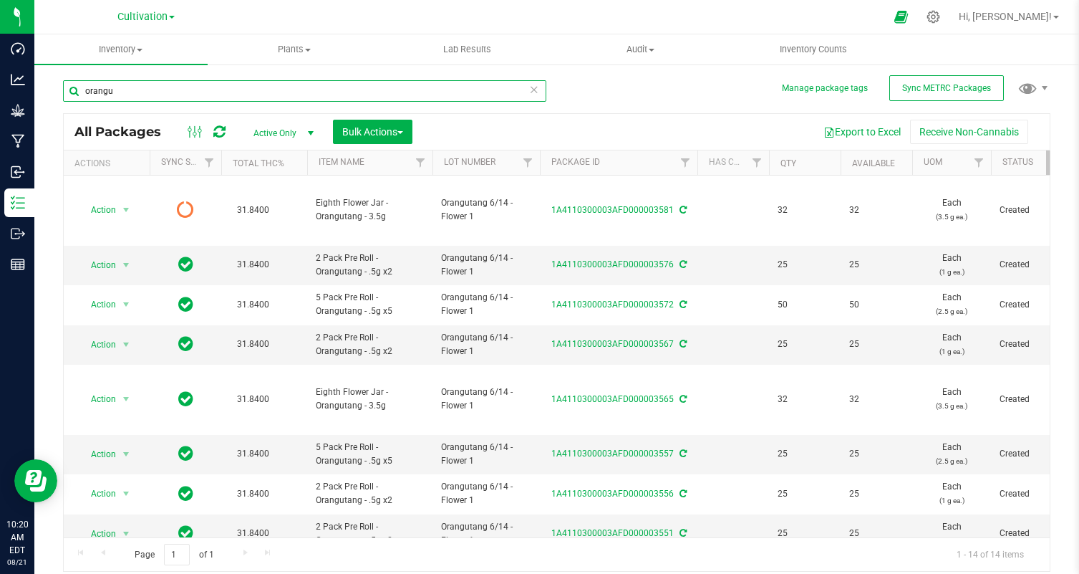
click at [181, 95] on input "orangu" at bounding box center [304, 90] width 483 height 21
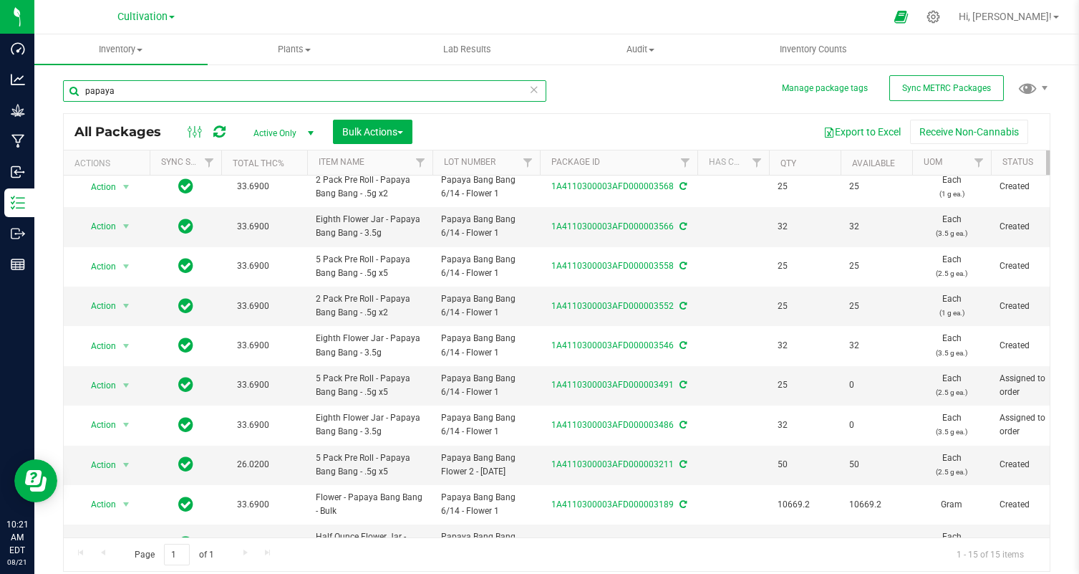
scroll to position [233, 0]
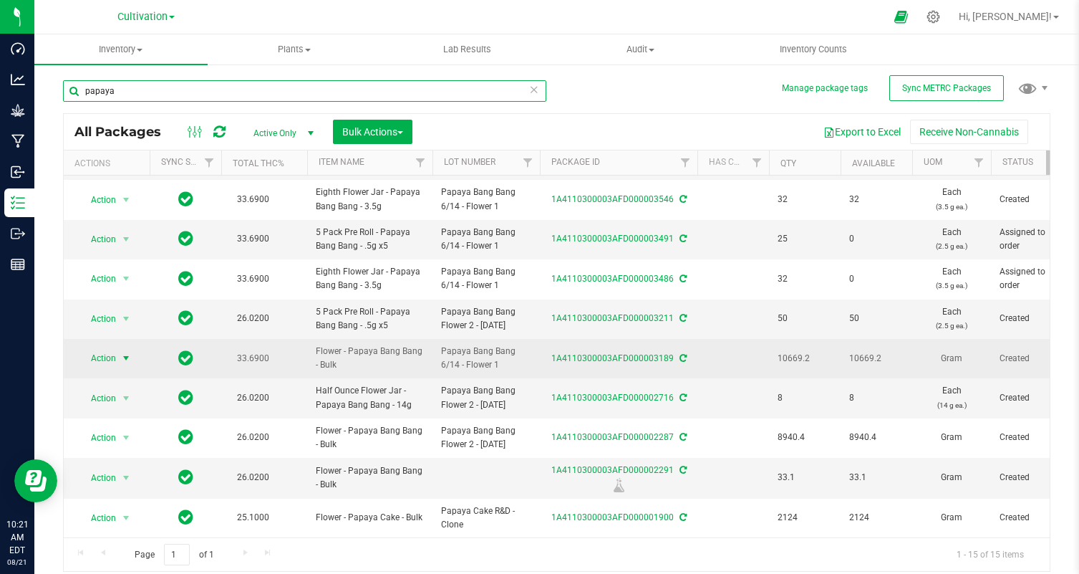
type input "papaya"
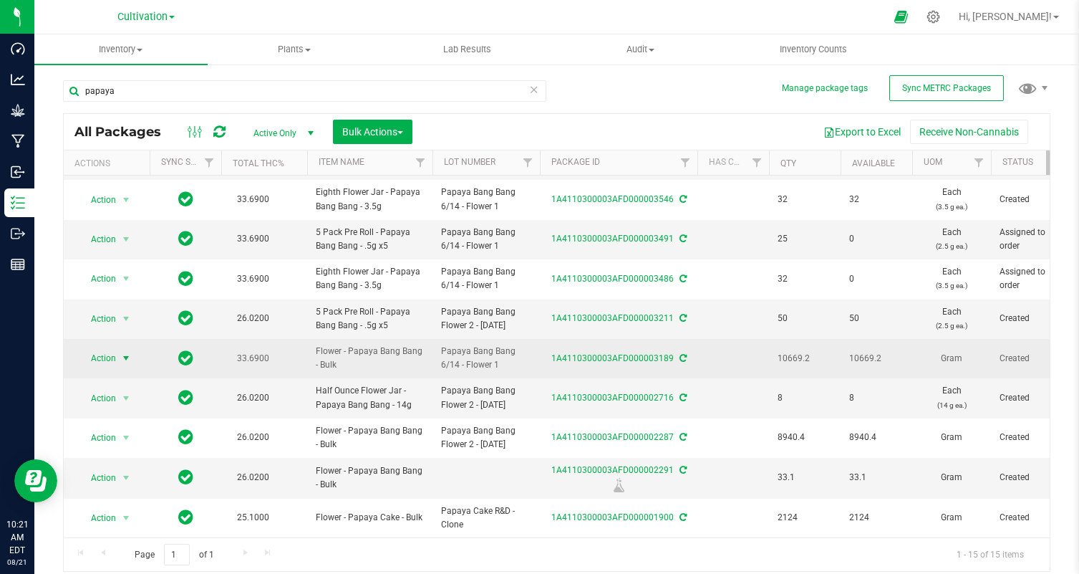
click at [102, 349] on span "Action" at bounding box center [97, 358] width 39 height 20
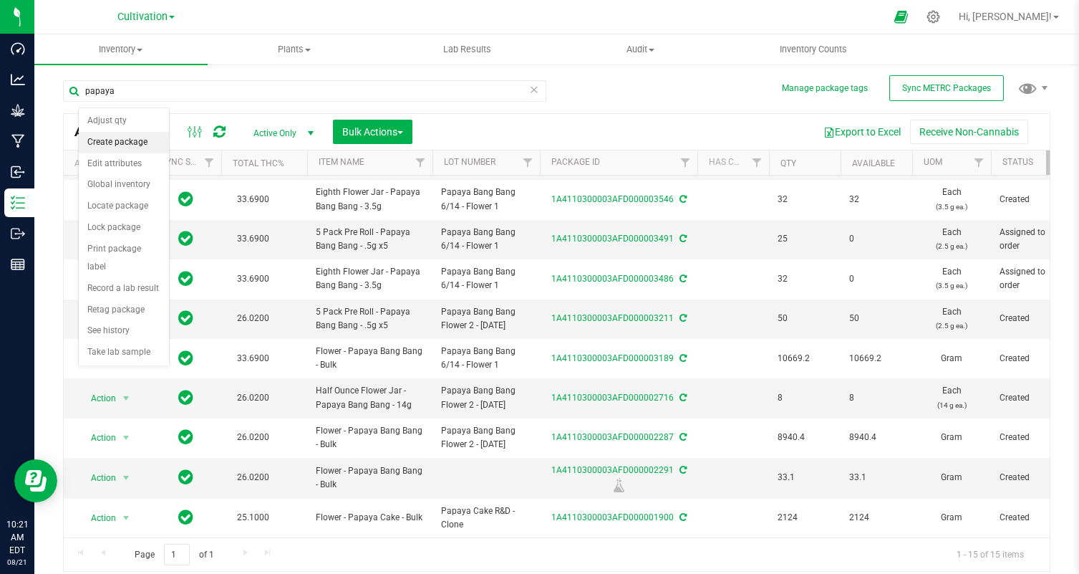
click at [112, 144] on li "Create package" at bounding box center [124, 142] width 90 height 21
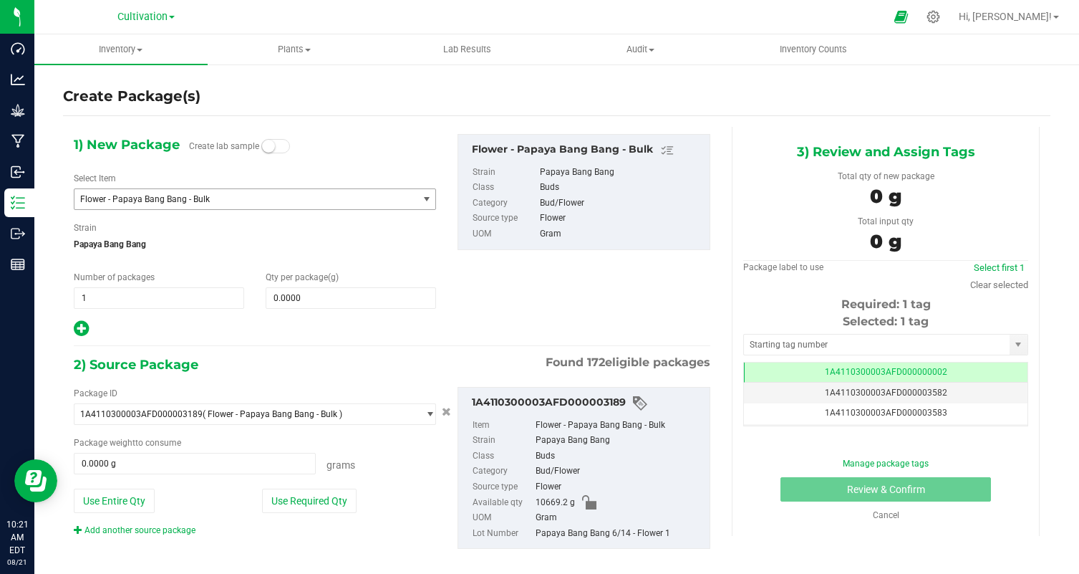
click at [150, 203] on span "Flower - Papaya Bang Bang - Bulk" at bounding box center [239, 199] width 319 height 10
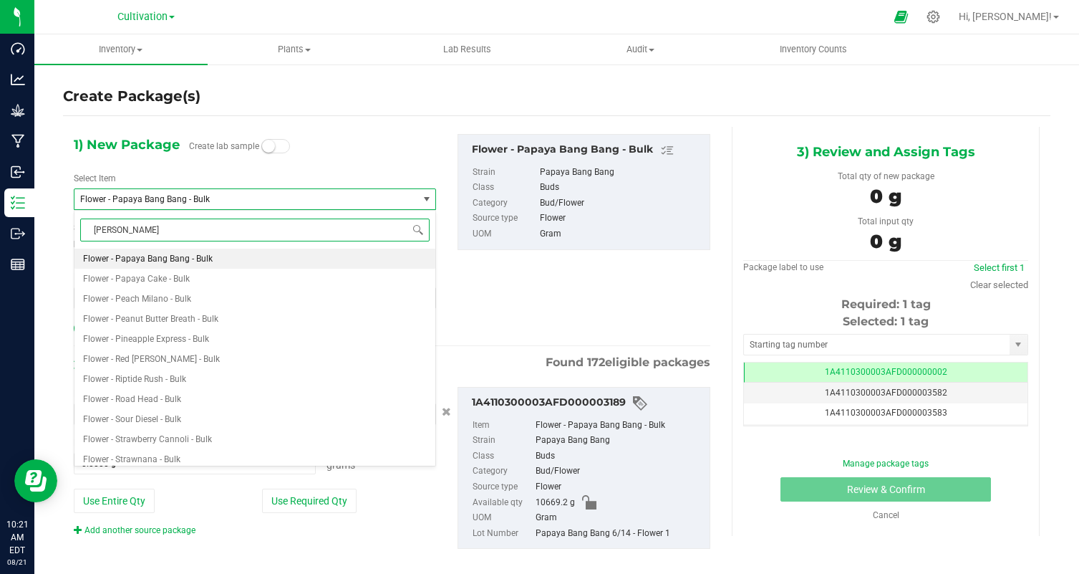
type input "papaya"
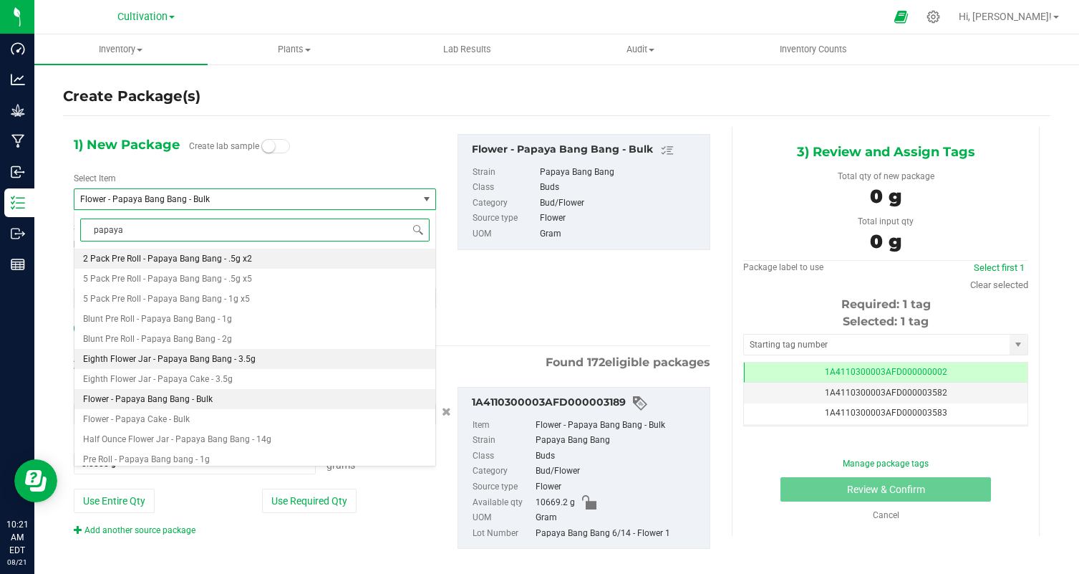
click at [237, 356] on span "Eighth Flower Jar - Papaya Bang Bang - 3.5g" at bounding box center [169, 359] width 173 height 10
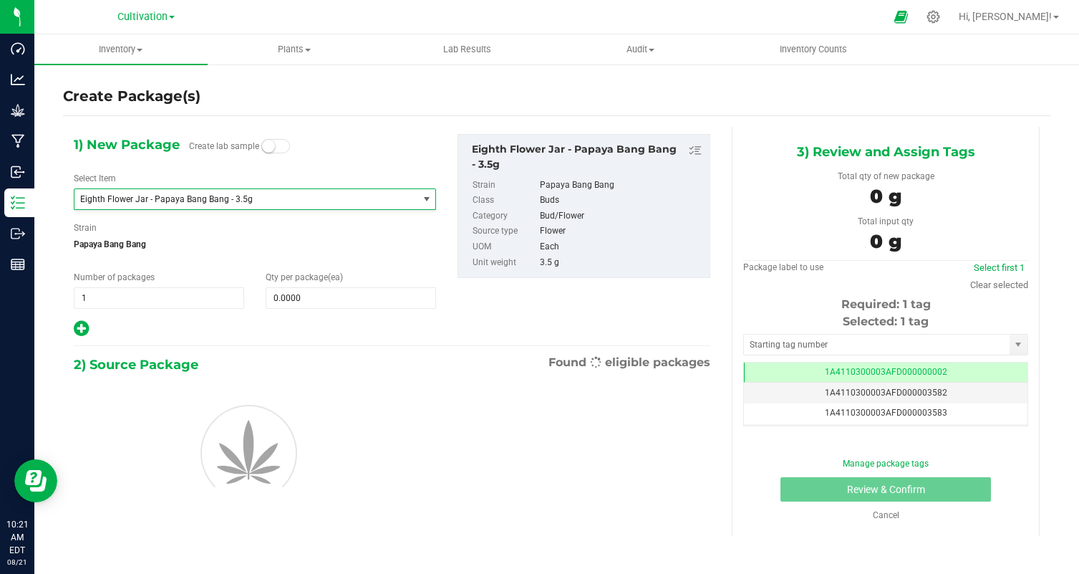
type input "0"
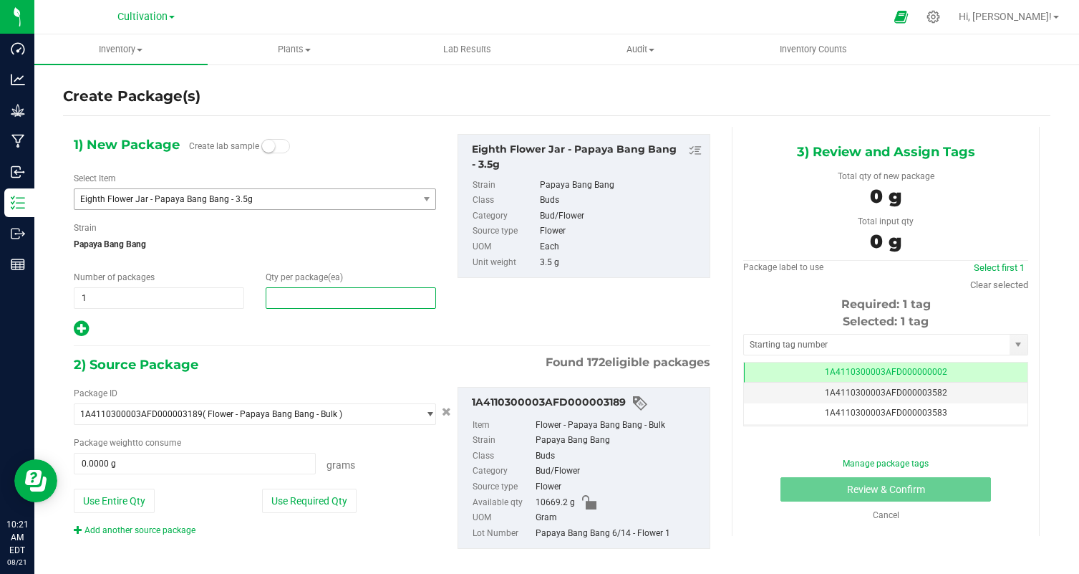
click at [319, 302] on span at bounding box center [351, 297] width 170 height 21
type input "32"
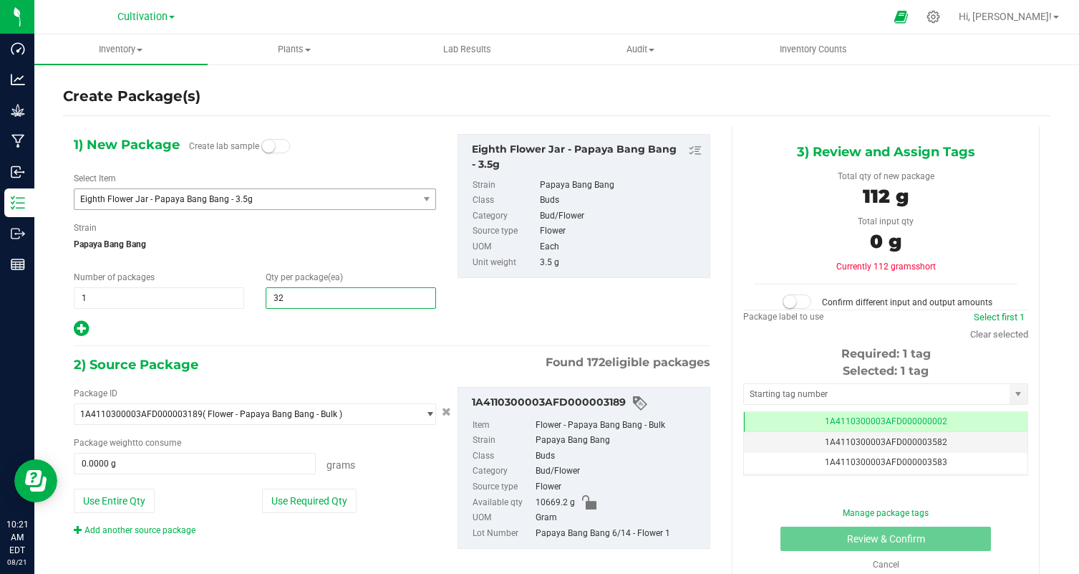
type input "32"
click at [261, 346] on hr at bounding box center [392, 345] width 637 height 1
click at [347, 523] on div "Package ID 1A4110300003AFD000003189 ( Flower - Papaya Bang Bang - Bulk ) 1A4110…" at bounding box center [255, 462] width 384 height 150
click at [321, 503] on button "Use Required Qty" at bounding box center [309, 500] width 95 height 24
type input "112.0000 g"
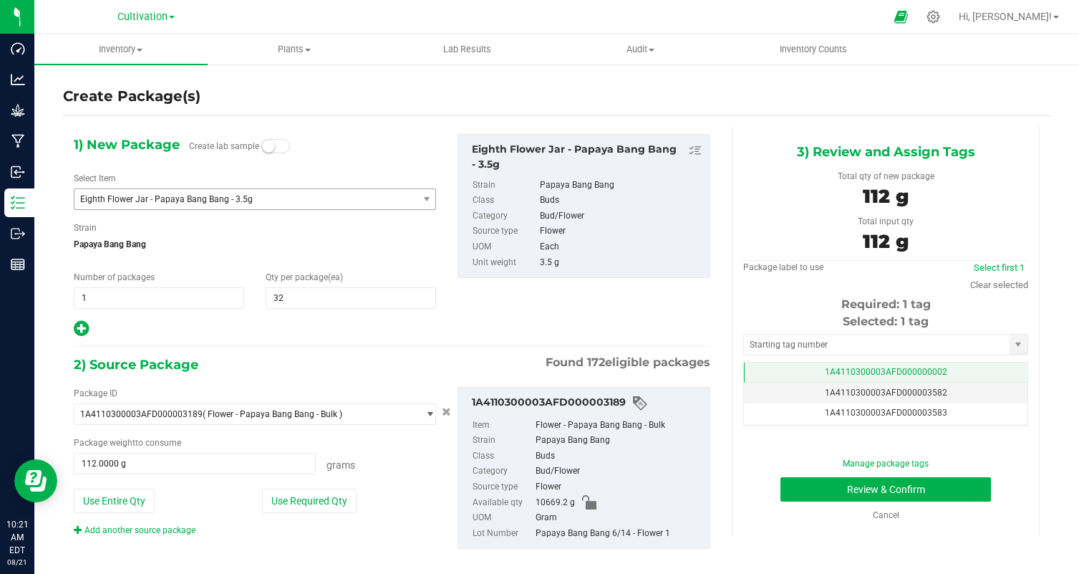
click at [860, 374] on span "1A4110300003AFD000000002" at bounding box center [886, 372] width 122 height 10
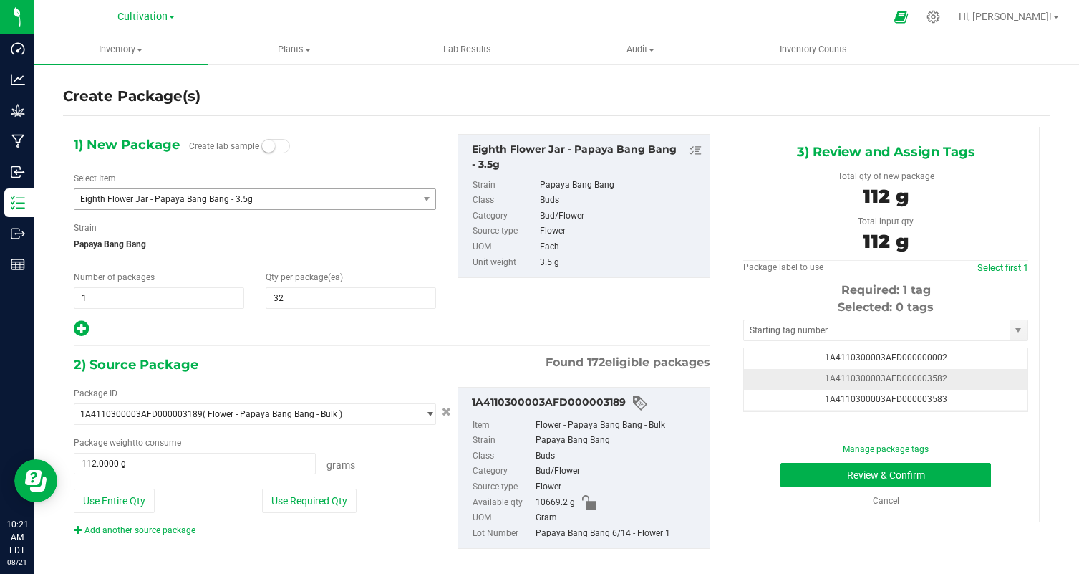
click at [934, 376] on span "1A4110300003AFD000003582" at bounding box center [886, 378] width 122 height 10
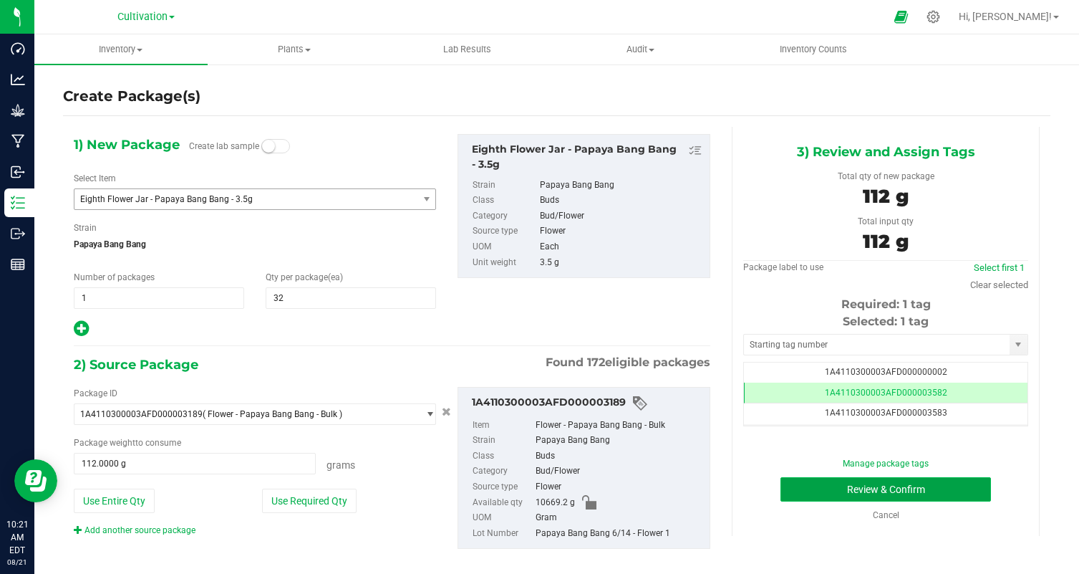
click at [889, 486] on button "Review & Confirm" at bounding box center [886, 489] width 211 height 24
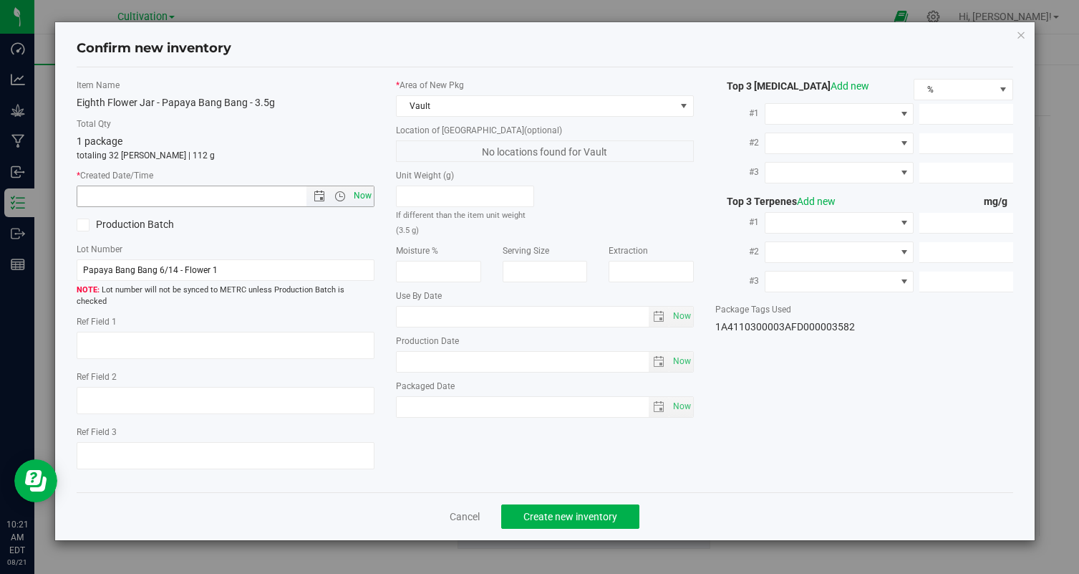
click at [359, 193] on span "Now" at bounding box center [363, 195] width 24 height 21
type input "8/21/2025 10:21 AM"
click at [549, 511] on span "Create new inventory" at bounding box center [570, 516] width 94 height 11
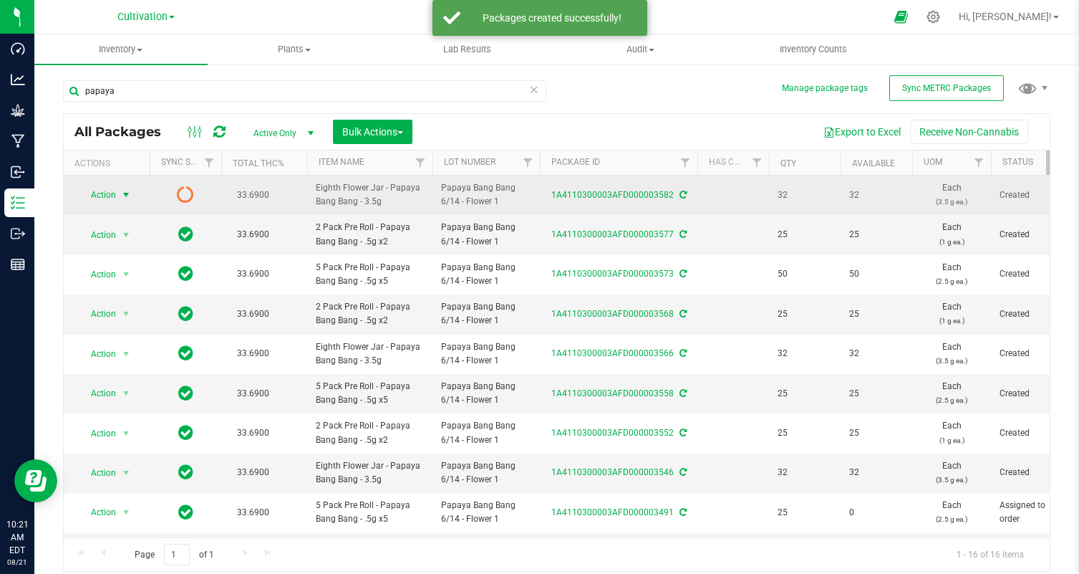
click at [96, 192] on span "Action" at bounding box center [97, 195] width 39 height 20
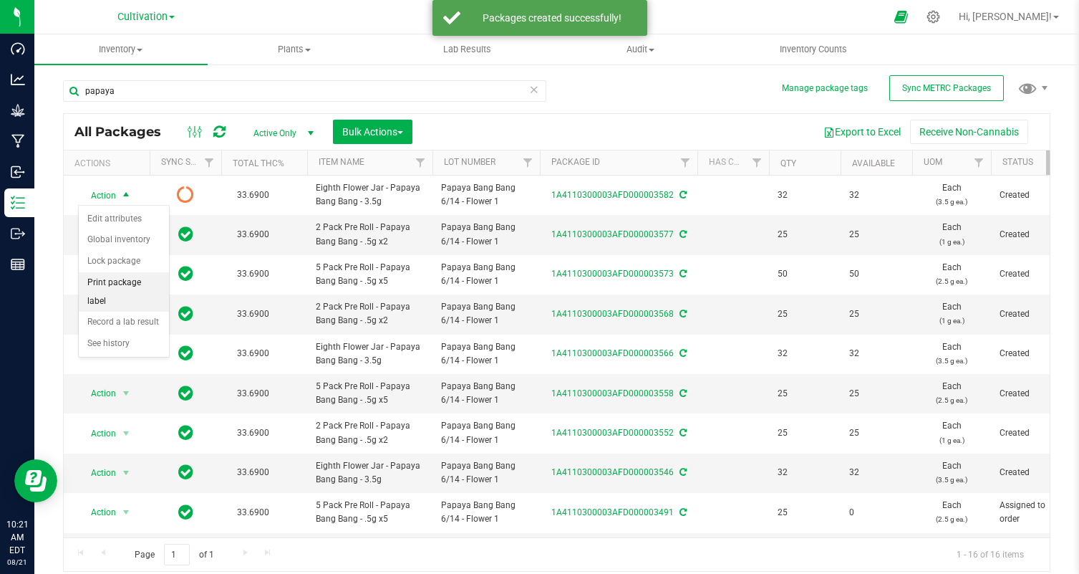
click at [134, 286] on li "Print package label" at bounding box center [124, 291] width 90 height 39
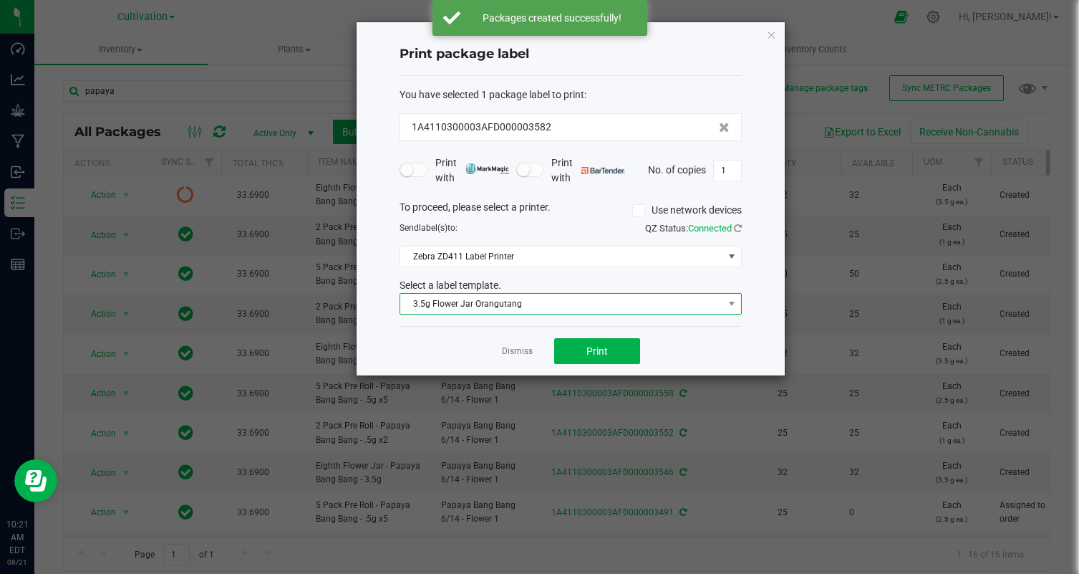
click at [524, 303] on span "3.5g Flower Jar Orangutang" at bounding box center [561, 304] width 323 height 20
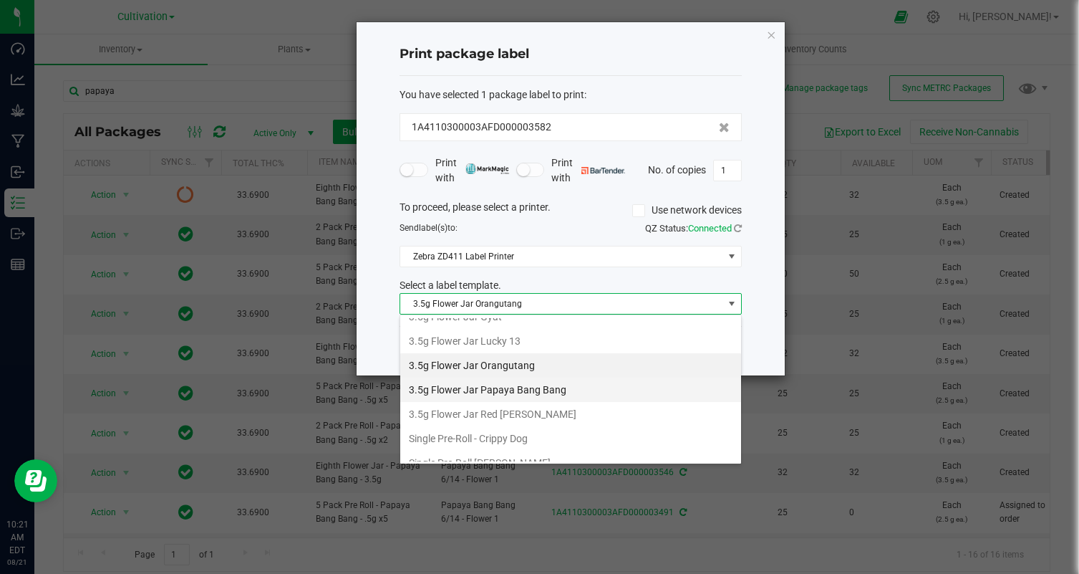
click at [556, 388] on li "3.5g Flower Jar Papaya Bang Bang" at bounding box center [570, 389] width 341 height 24
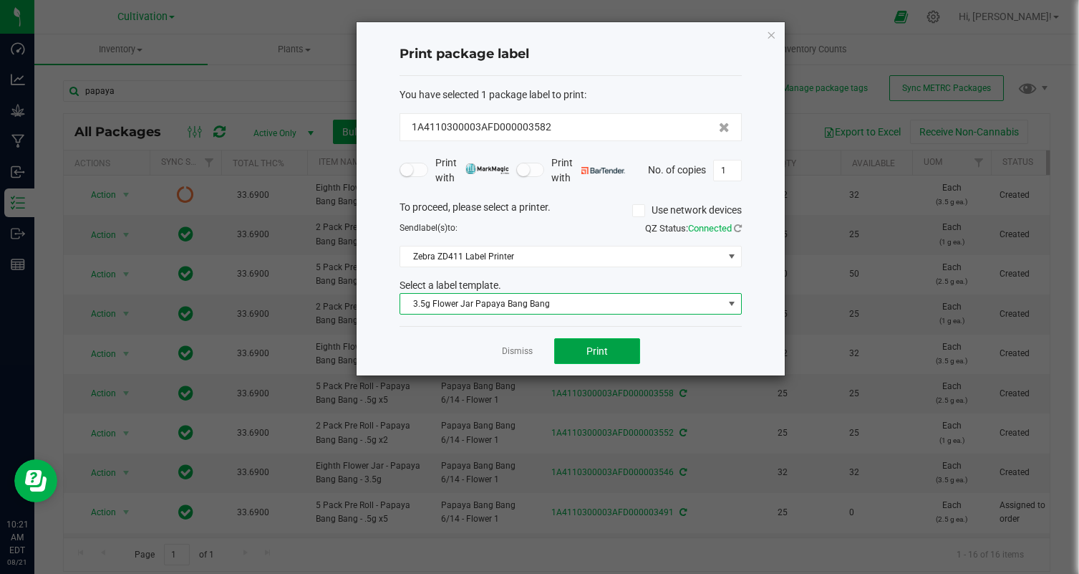
click at [602, 355] on span "Print" at bounding box center [596, 350] width 21 height 11
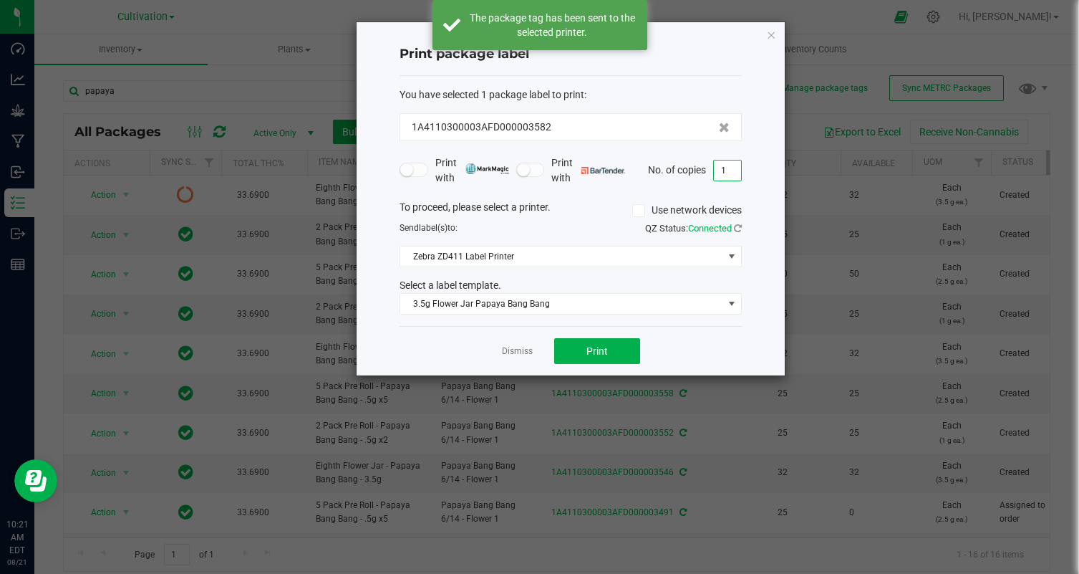
click at [729, 170] on input "1" at bounding box center [727, 170] width 27 height 20
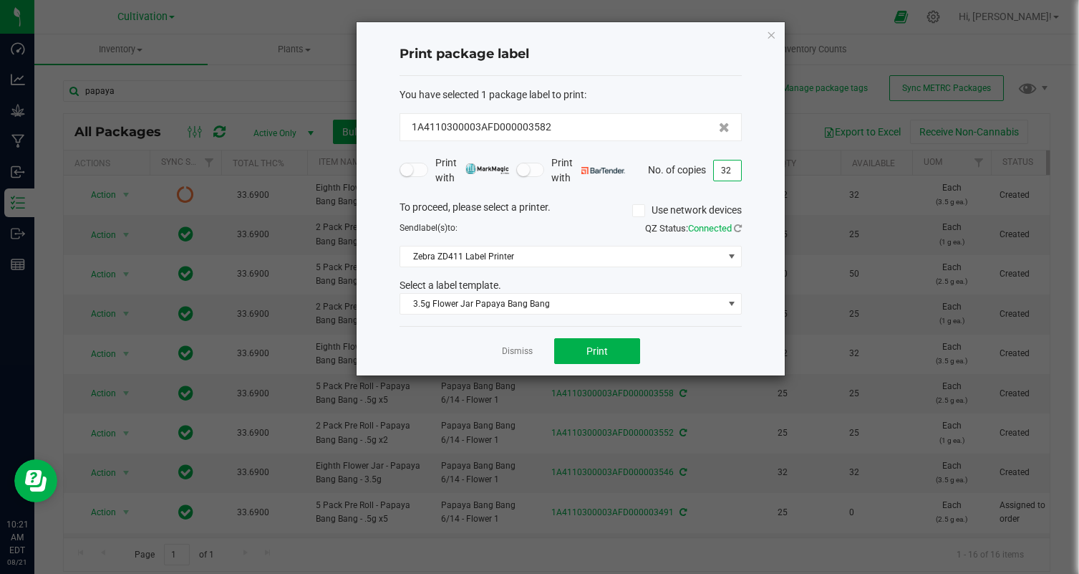
type input "32"
click at [690, 352] on div "Dismiss Print" at bounding box center [571, 350] width 342 height 49
click at [597, 345] on span "Print" at bounding box center [596, 350] width 21 height 11
click at [526, 359] on div "Dismiss Print" at bounding box center [571, 350] width 342 height 49
click at [519, 349] on link "Dismiss" at bounding box center [517, 351] width 31 height 12
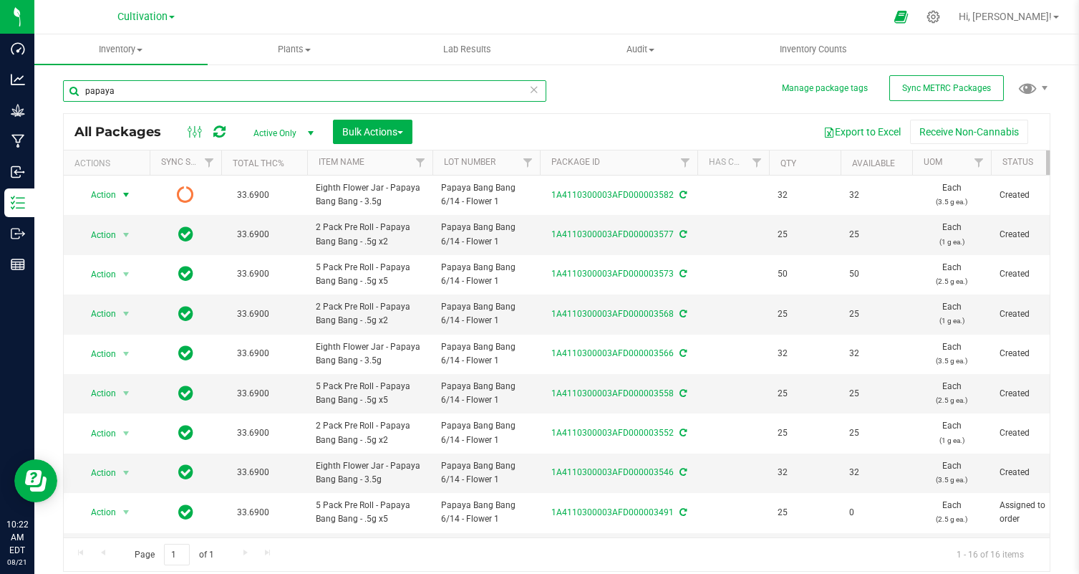
click at [251, 87] on input "papaya" at bounding box center [304, 90] width 483 height 21
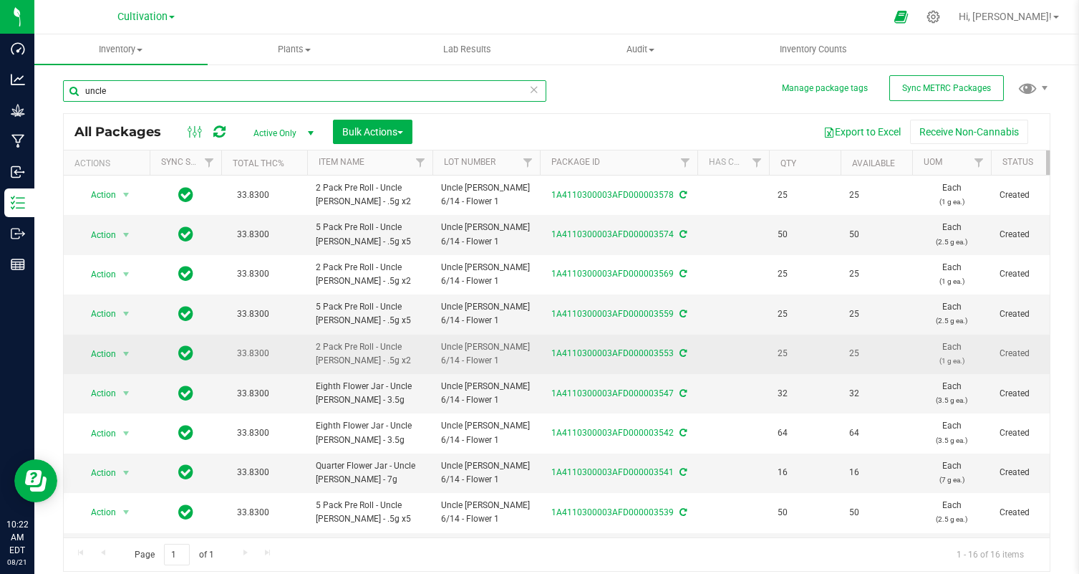
scroll to position [273, 0]
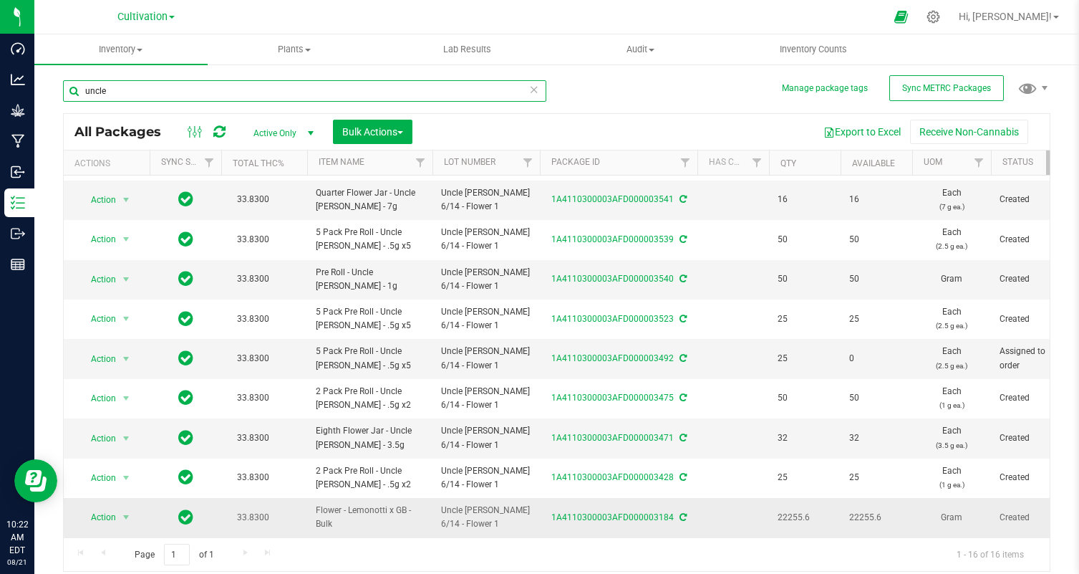
type input "uncle"
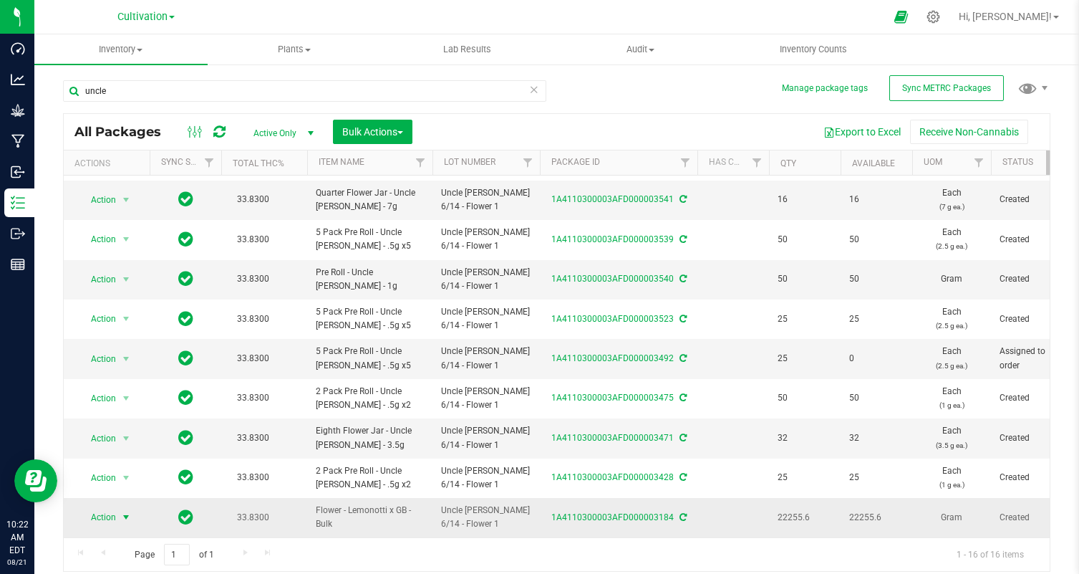
click at [110, 516] on span "Action" at bounding box center [97, 517] width 39 height 20
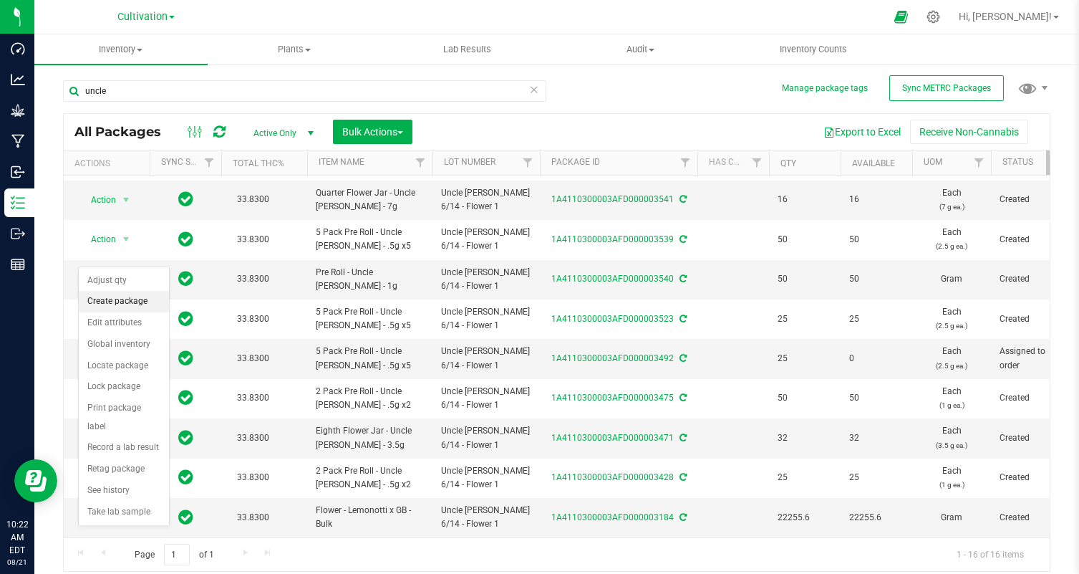
click at [123, 306] on li "Create package" at bounding box center [124, 301] width 90 height 21
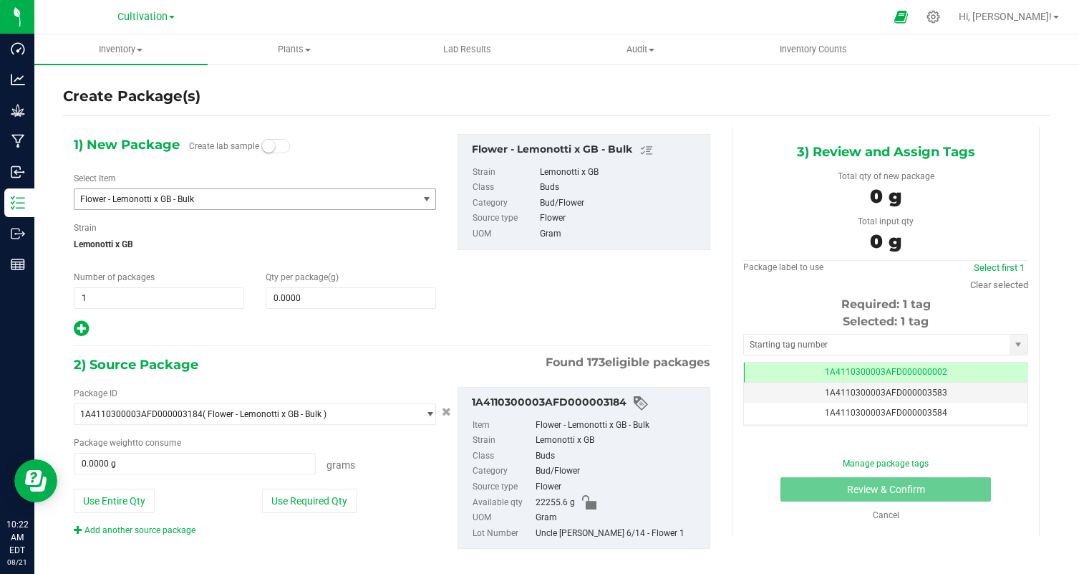
click at [188, 206] on span "Flower - Lemonotti x GB - Bulk" at bounding box center [245, 199] width 343 height 20
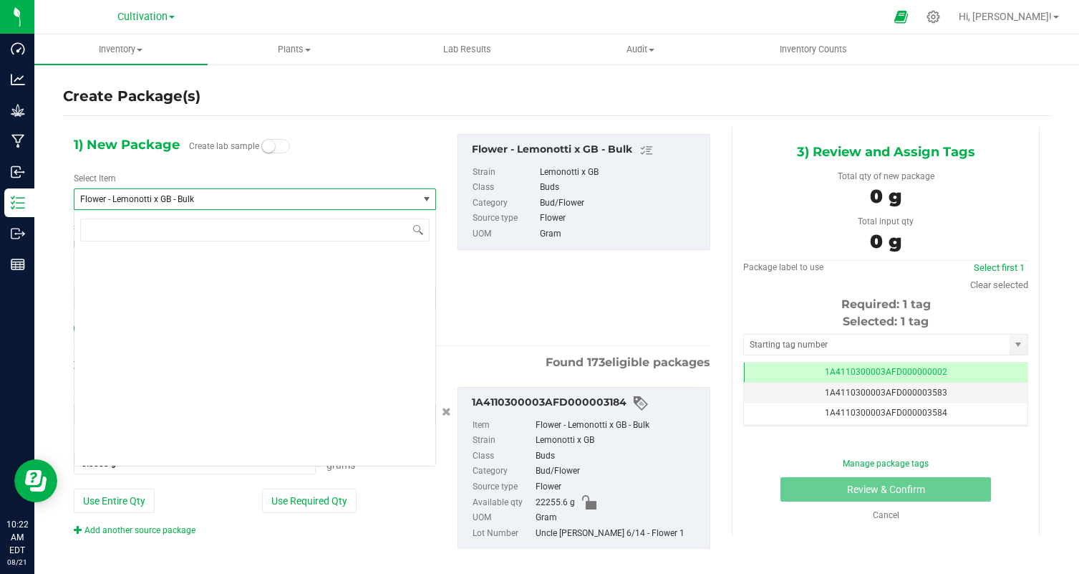
scroll to position [4471, 0]
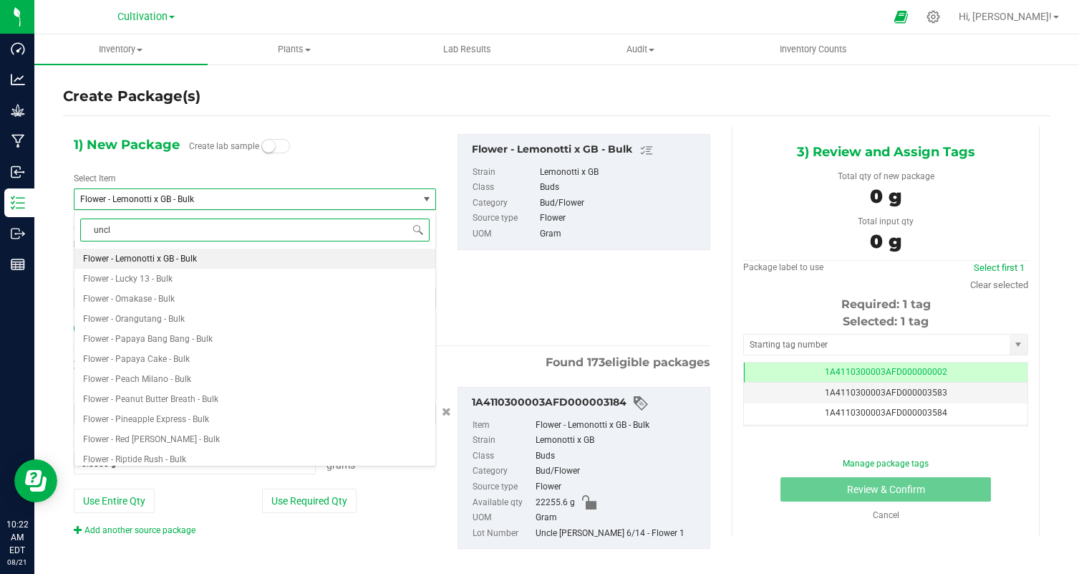
type input "uncle"
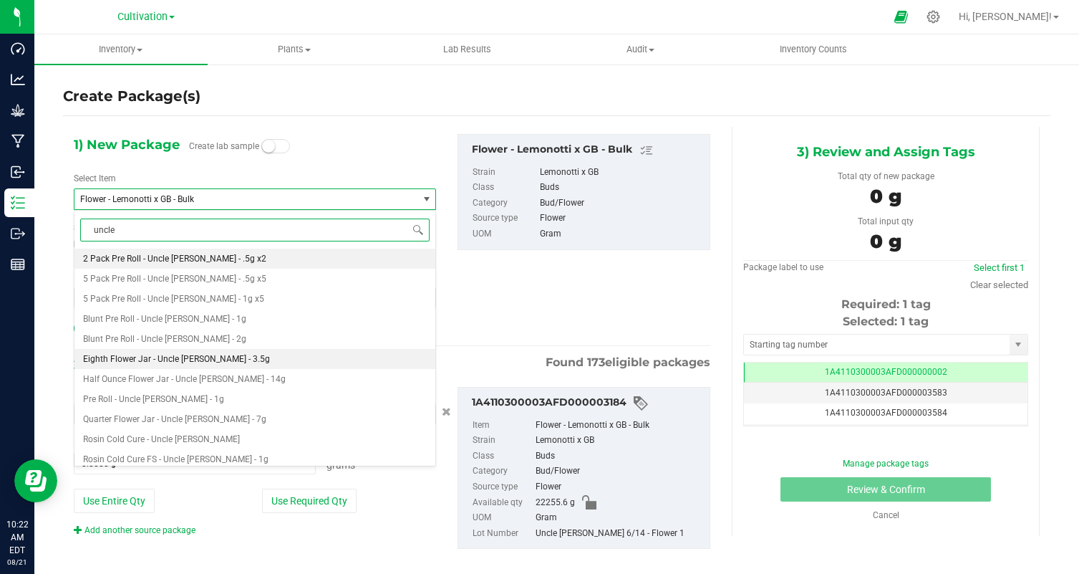
click at [226, 358] on li "Eighth Flower Jar - Uncle [PERSON_NAME] - 3.5g" at bounding box center [254, 359] width 361 height 20
type input "0"
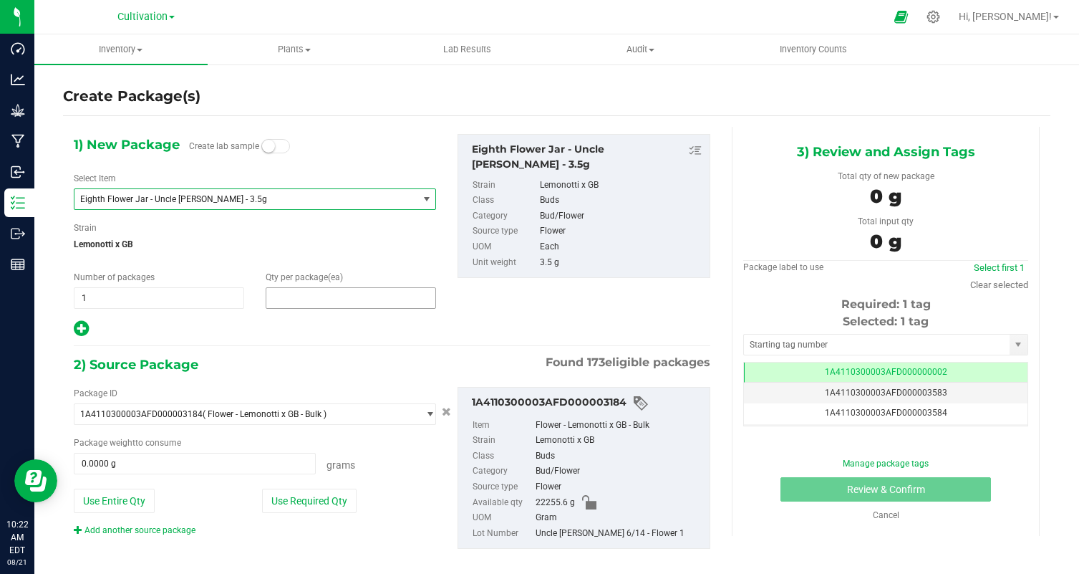
click at [286, 306] on span at bounding box center [351, 297] width 170 height 21
type input "32"
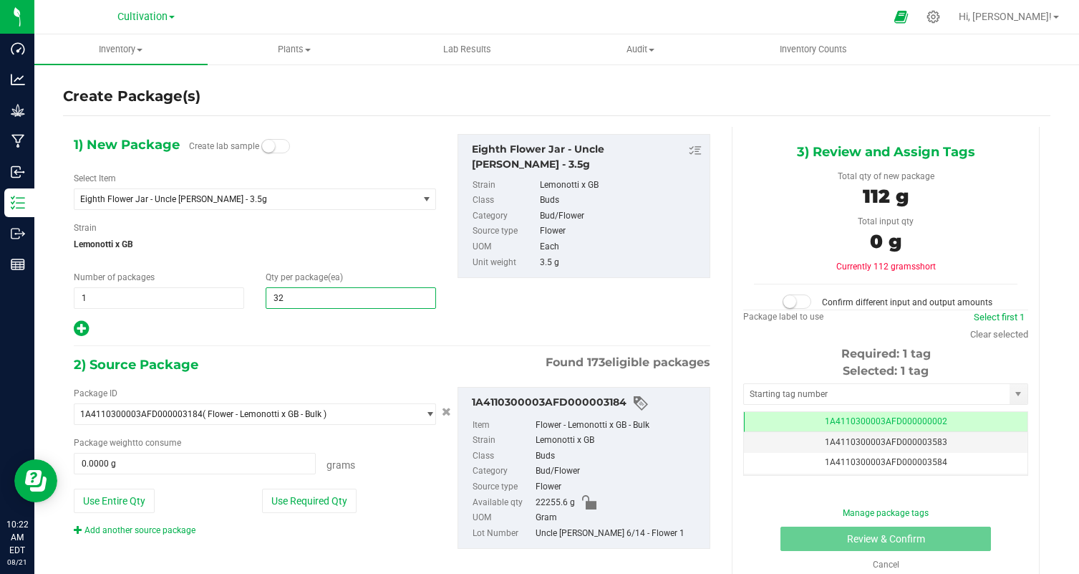
type input "32"
click at [263, 340] on div "1) New Package Create lab sample Select Item Eighth Flower Jar - Uncle Larry - …" at bounding box center [392, 353] width 658 height 453
click at [311, 502] on button "Use Required Qty" at bounding box center [309, 500] width 95 height 24
type input "112.0000 g"
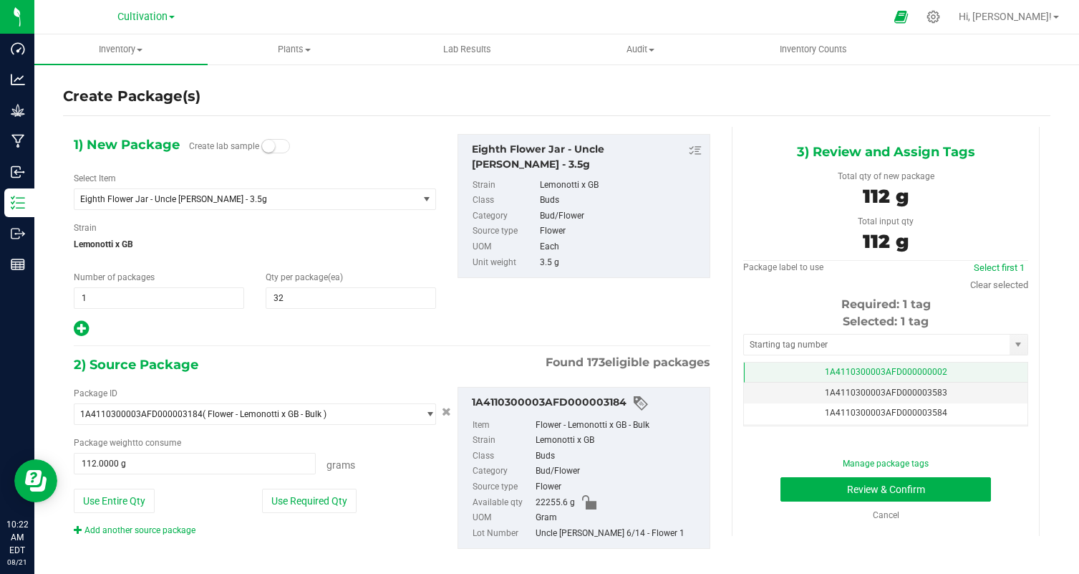
click at [888, 371] on span "1A4110300003AFD000000002" at bounding box center [886, 372] width 122 height 10
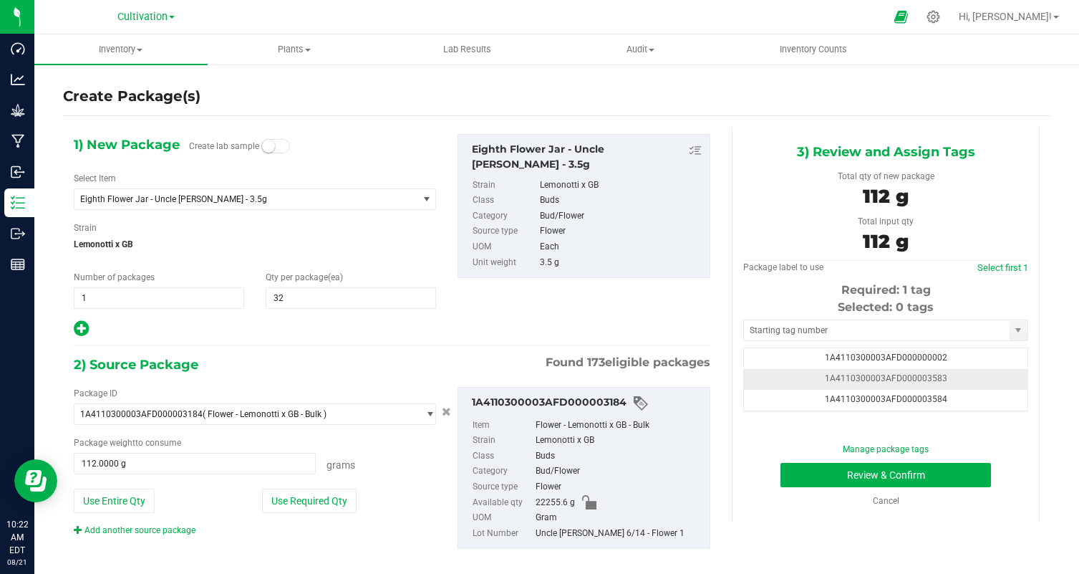
click at [980, 379] on td "1A4110300003AFD000003583" at bounding box center [886, 379] width 284 height 21
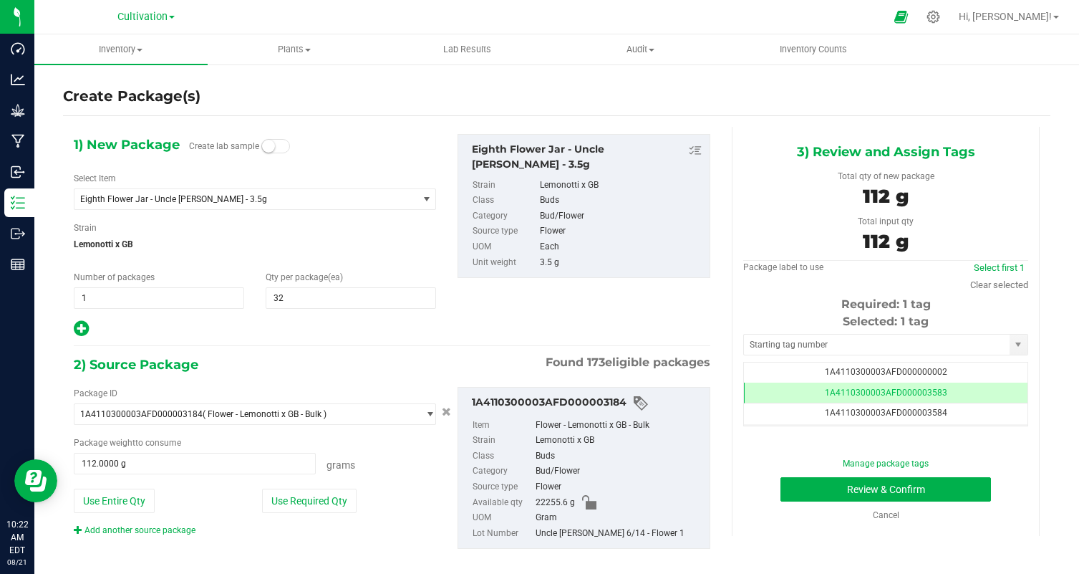
click at [959, 475] on div "Manage package tags Review & Confirm Cancel" at bounding box center [886, 489] width 264 height 64
click at [941, 485] on button "Review & Confirm" at bounding box center [886, 489] width 211 height 24
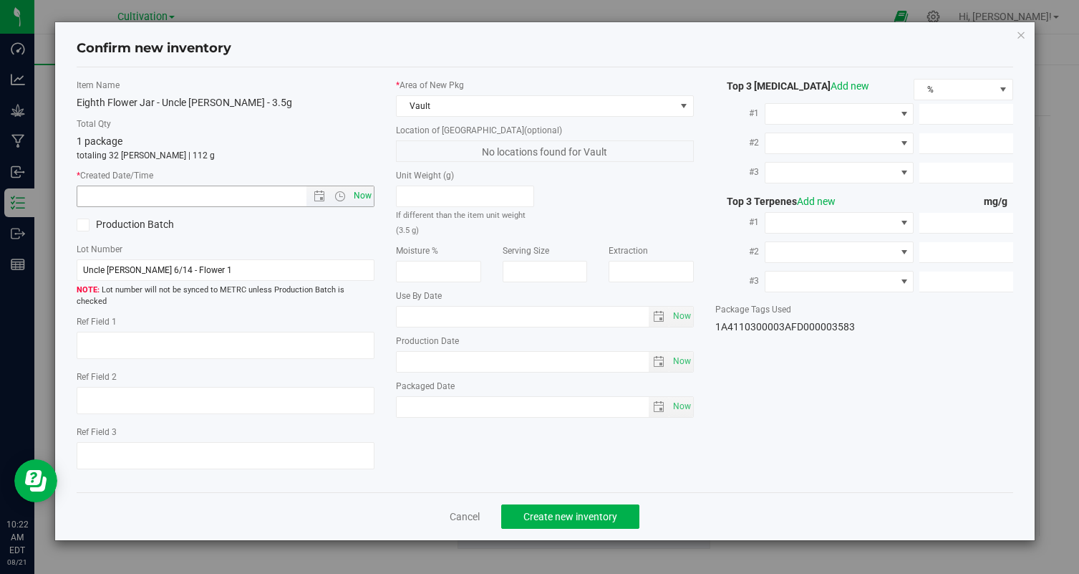
click at [365, 195] on span "Now" at bounding box center [363, 195] width 24 height 21
type input "8/21/2025 10:22 AM"
click at [555, 511] on span "Create new inventory" at bounding box center [570, 516] width 94 height 11
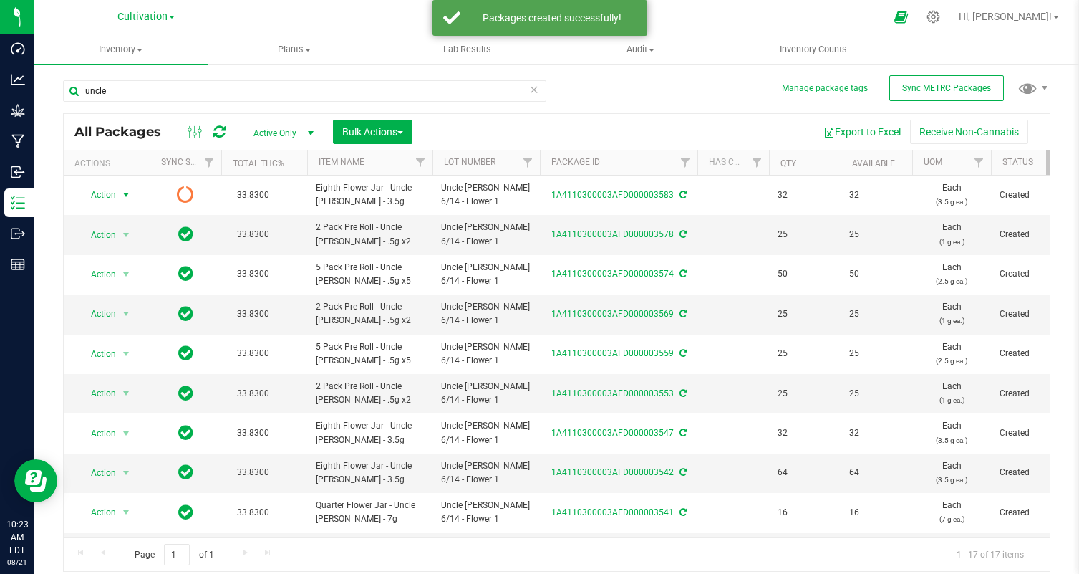
click at [108, 199] on span "Action" at bounding box center [97, 195] width 39 height 20
click at [144, 284] on li "Print package label" at bounding box center [124, 291] width 90 height 39
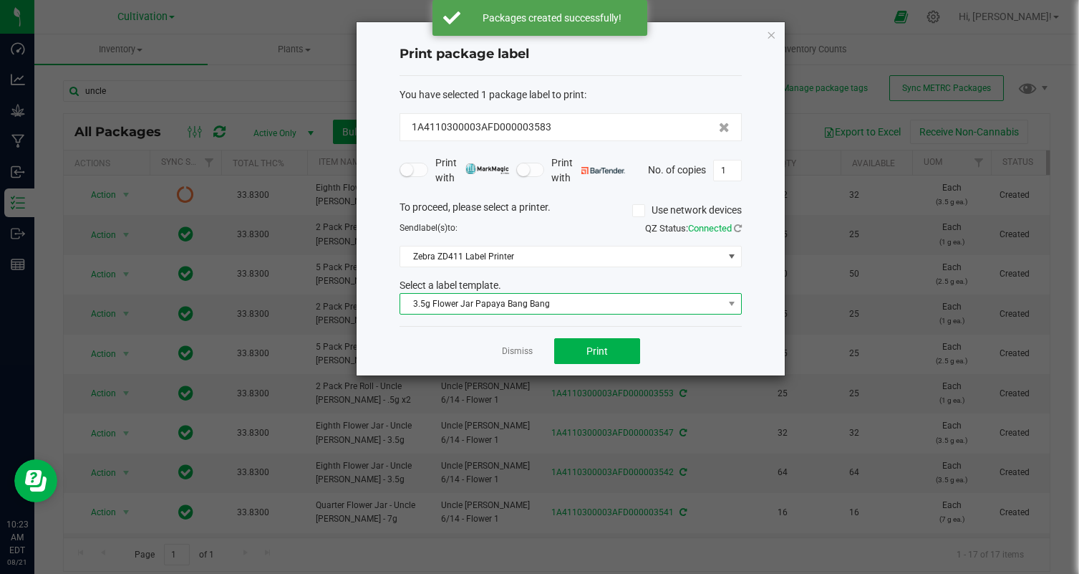
click at [602, 312] on span "3.5g Flower Jar Papaya Bang Bang" at bounding box center [561, 304] width 323 height 20
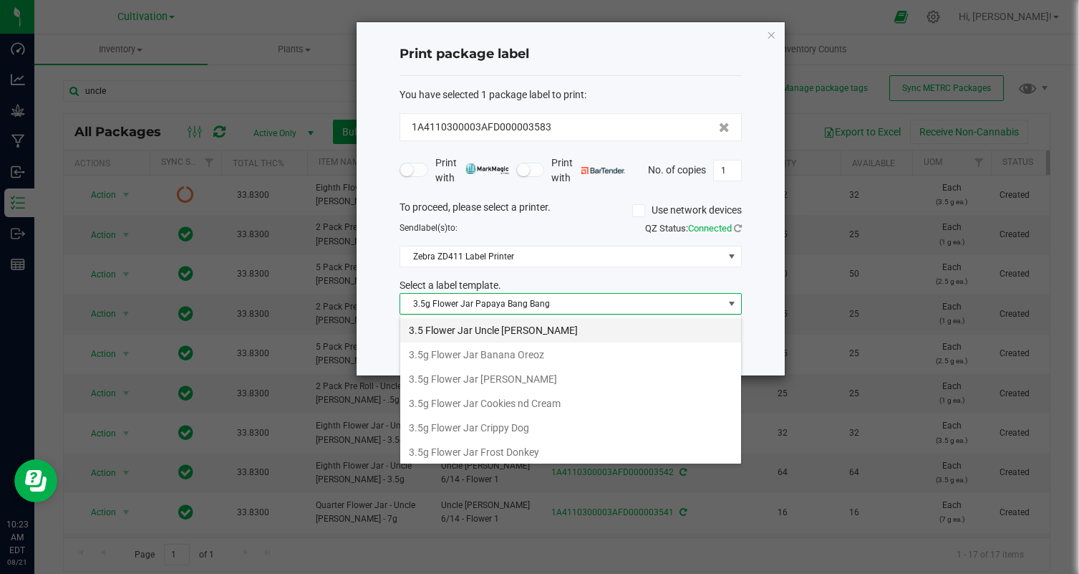
click at [537, 322] on li "3.5 Flower Jar Uncle [PERSON_NAME]" at bounding box center [570, 330] width 341 height 24
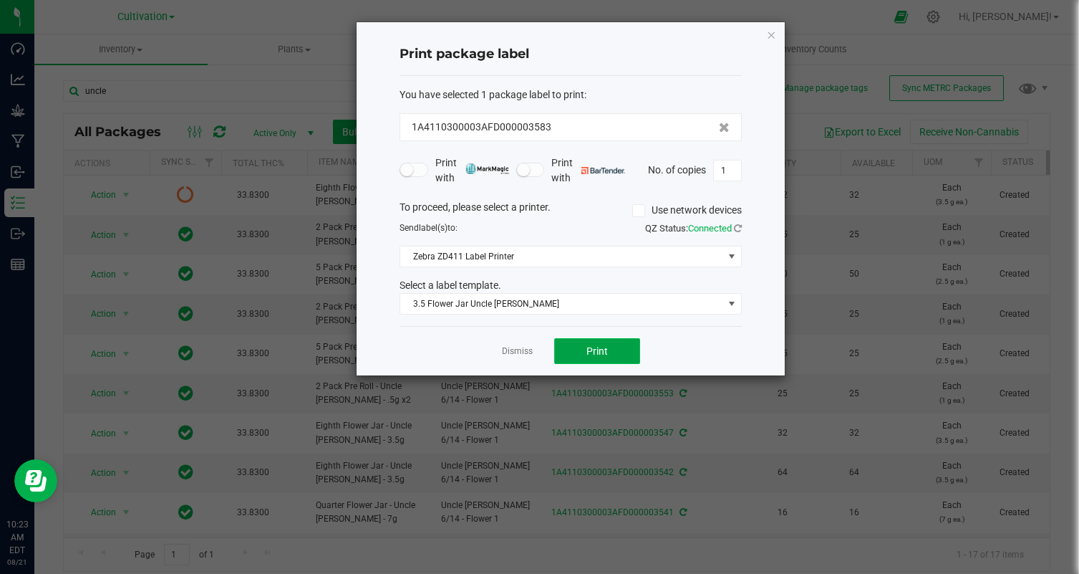
click at [589, 344] on button "Print" at bounding box center [597, 351] width 86 height 26
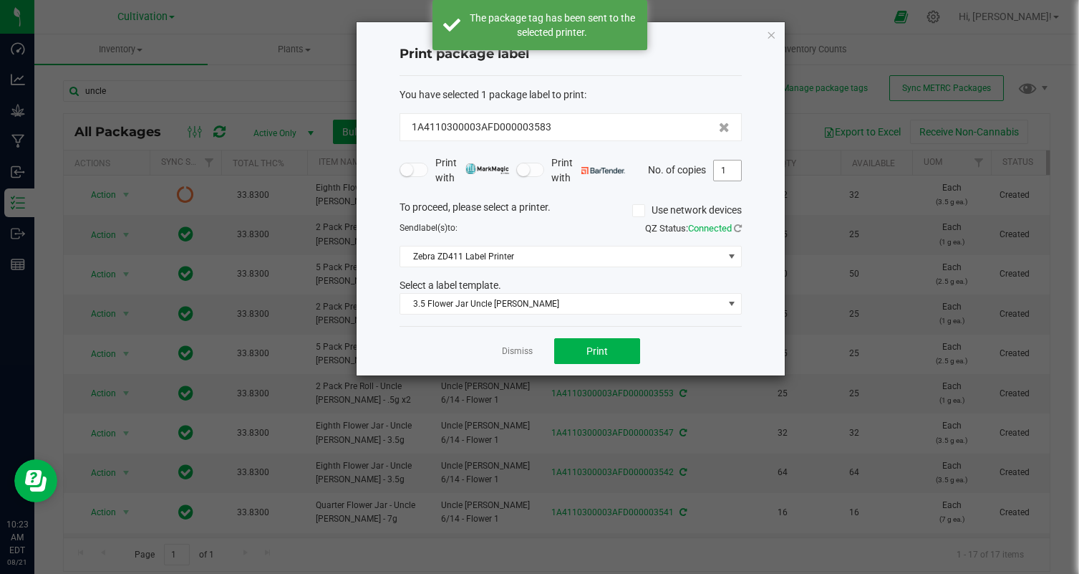
click at [733, 168] on input "1" at bounding box center [727, 170] width 27 height 20
type input "32"
click at [675, 346] on div "Dismiss Print" at bounding box center [571, 350] width 342 height 49
click at [614, 351] on button "Print" at bounding box center [597, 351] width 86 height 26
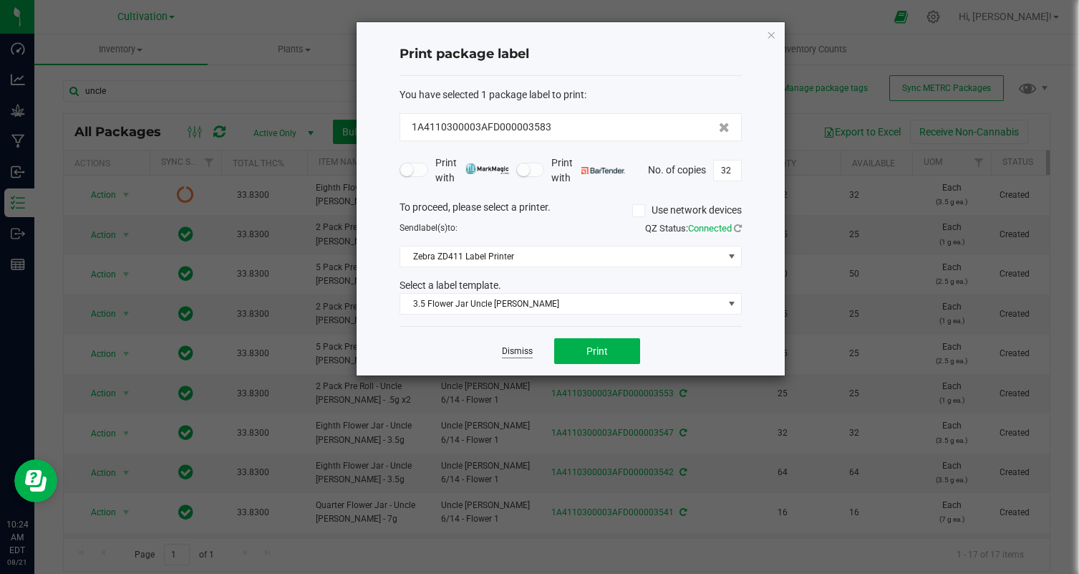
click at [509, 355] on link "Dismiss" at bounding box center [517, 351] width 31 height 12
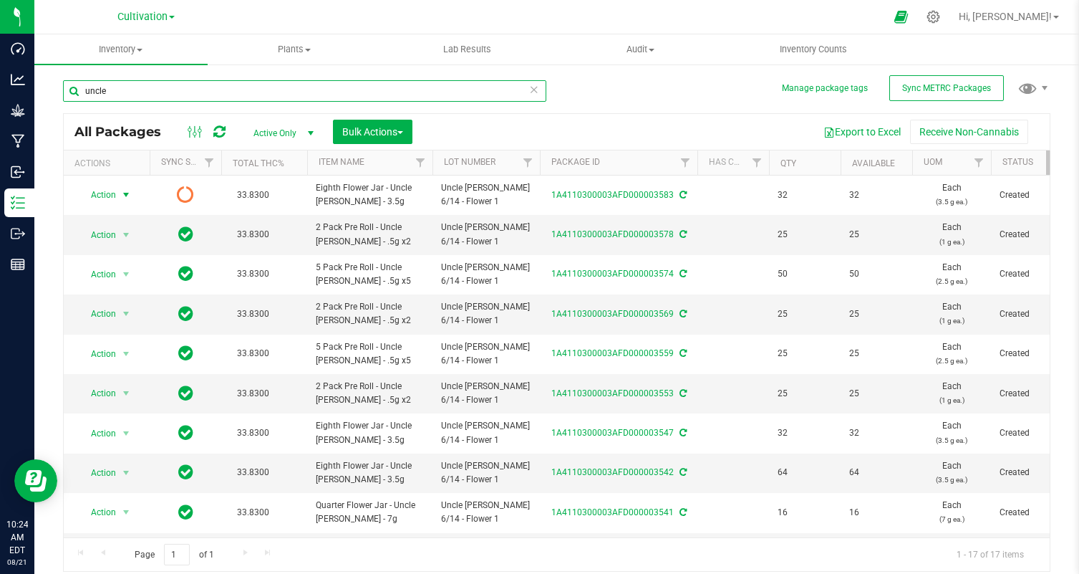
click at [156, 95] on input "uncle" at bounding box center [304, 90] width 483 height 21
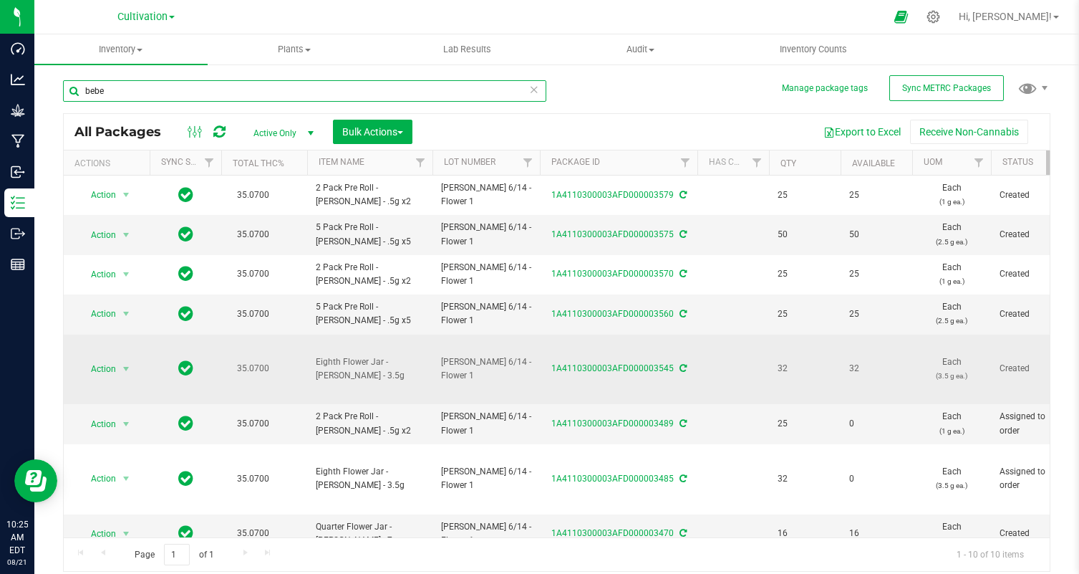
scroll to position [95, 0]
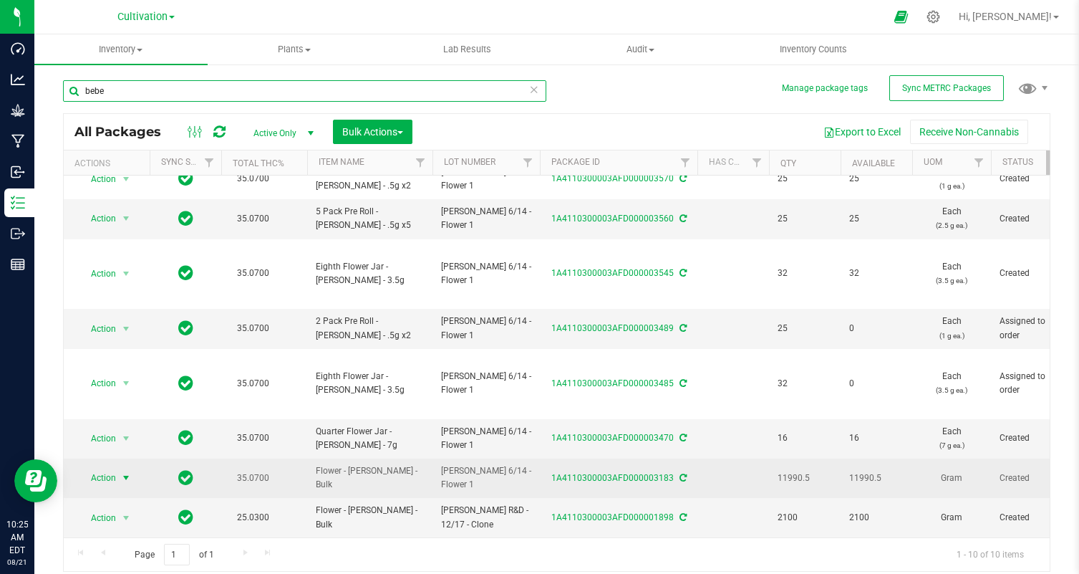
type input "bebe"
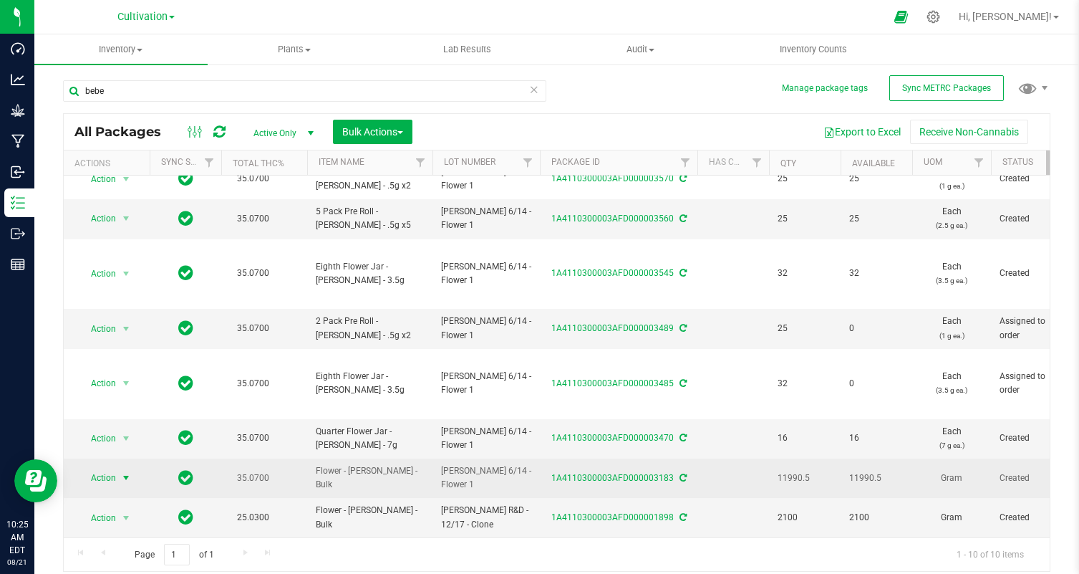
click at [126, 475] on span "select" at bounding box center [125, 477] width 11 height 11
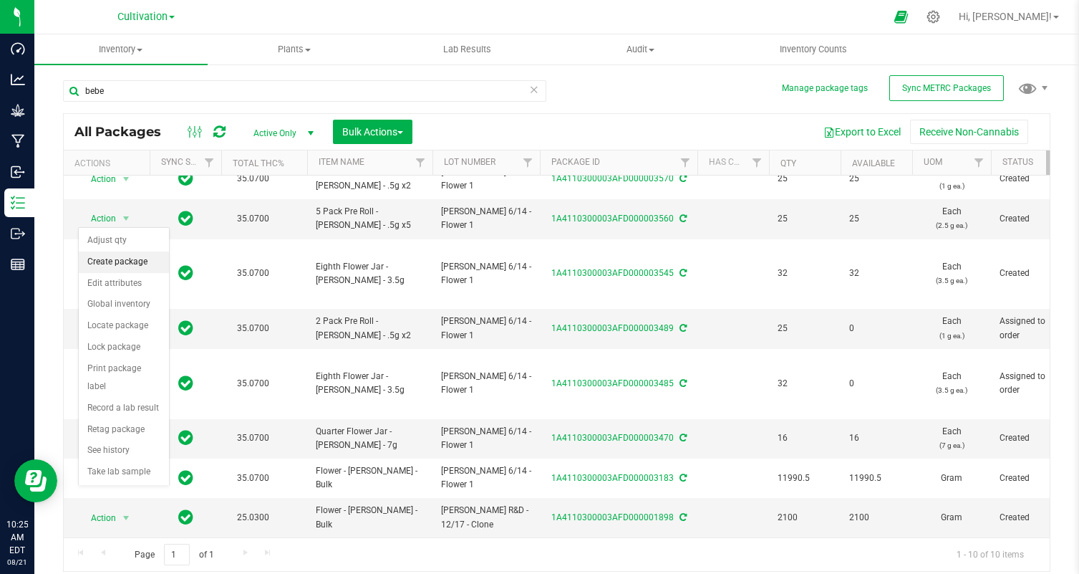
click at [121, 260] on li "Create package" at bounding box center [124, 261] width 90 height 21
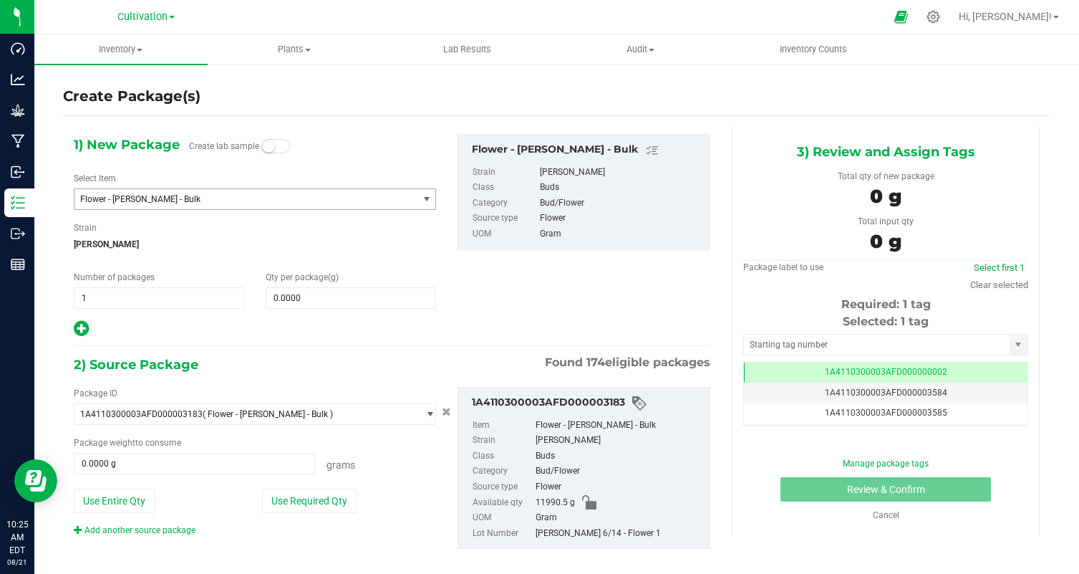
click at [132, 203] on span "Flower - [PERSON_NAME] - Bulk" at bounding box center [239, 199] width 319 height 10
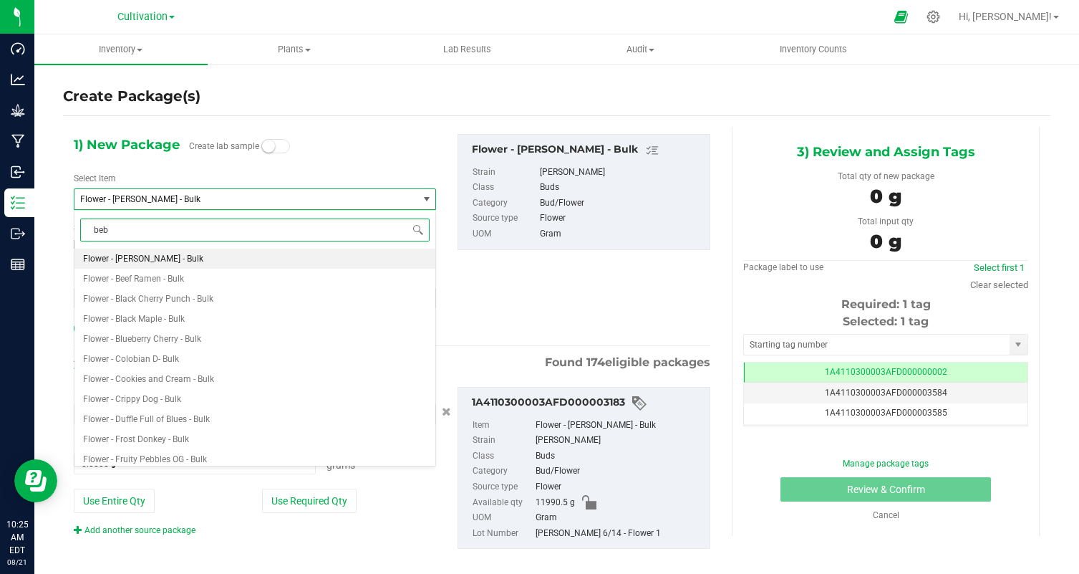
type input "bebe"
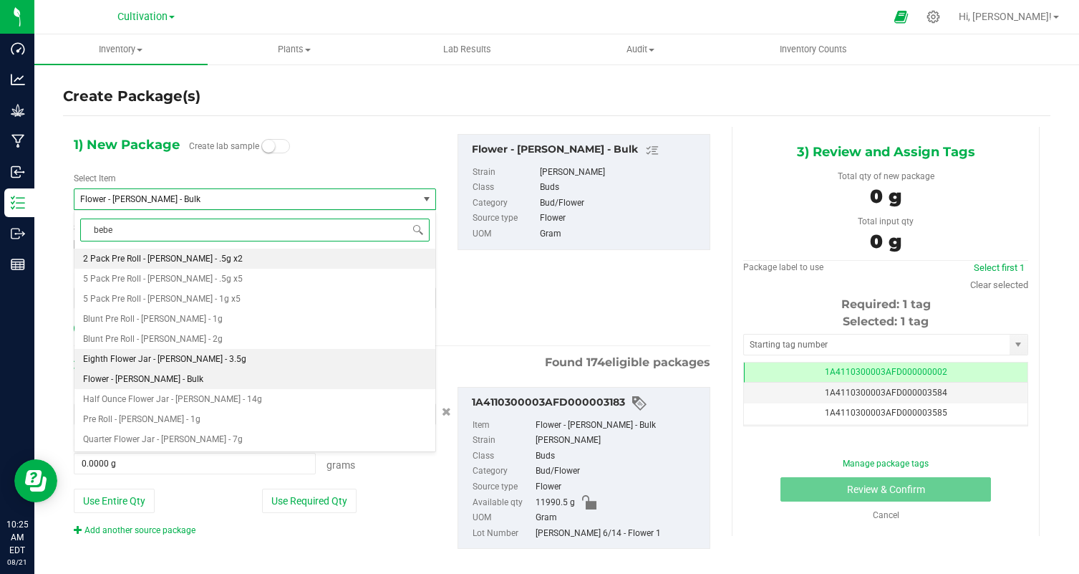
click at [252, 361] on li "Eighth Flower Jar - [PERSON_NAME] - 3.5g" at bounding box center [254, 359] width 361 height 20
type input "0"
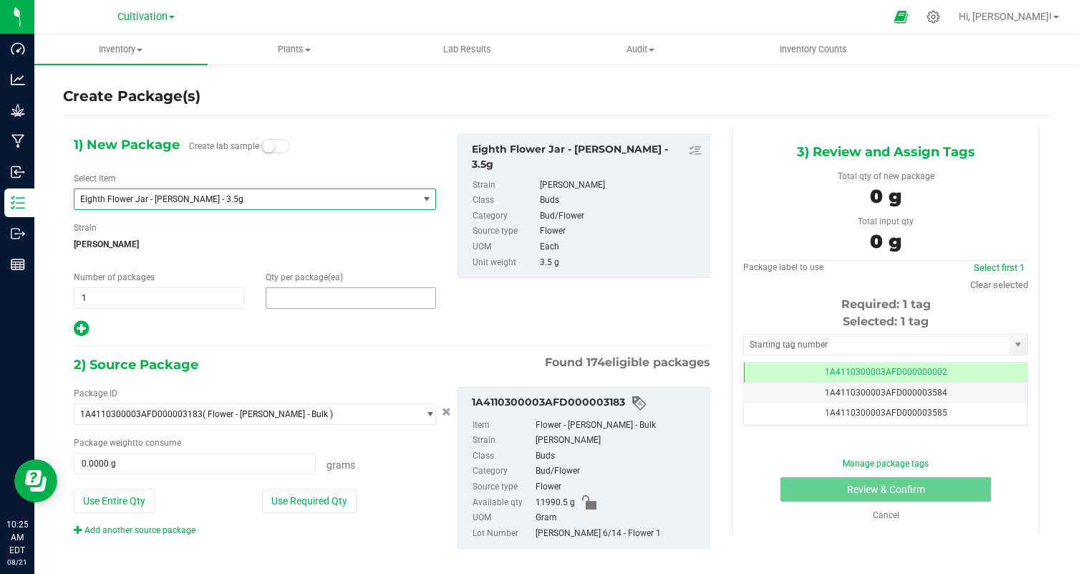
click at [304, 299] on span at bounding box center [351, 297] width 170 height 21
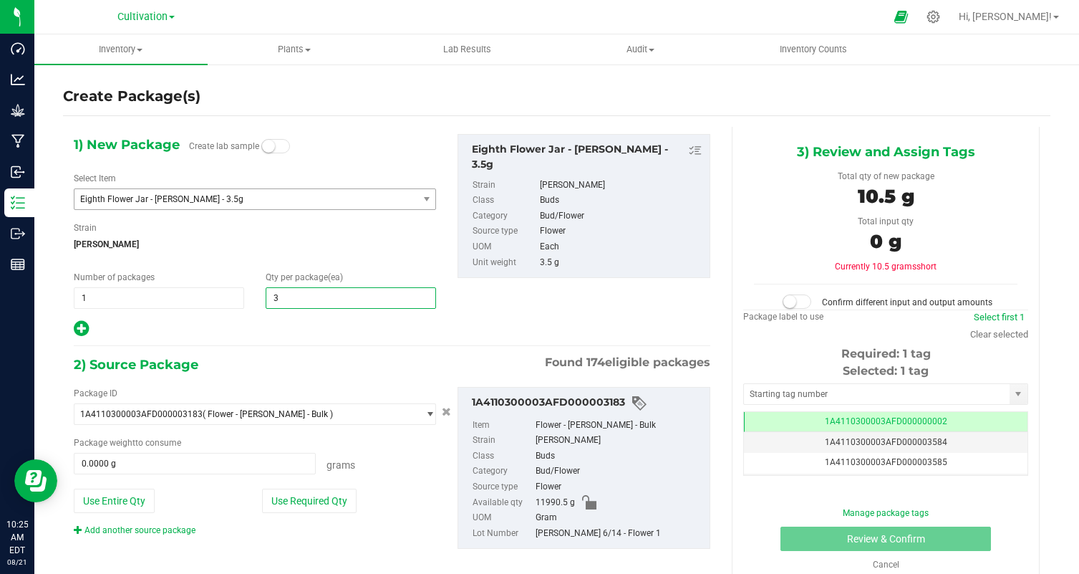
type input "32"
click at [291, 340] on div "1) New Package Create lab sample Select Item Eighth Flower Jar - Bebe Sherb - 3…" at bounding box center [392, 353] width 658 height 453
click at [342, 501] on button "Use Required Qty" at bounding box center [309, 500] width 95 height 24
type input "112.0000 g"
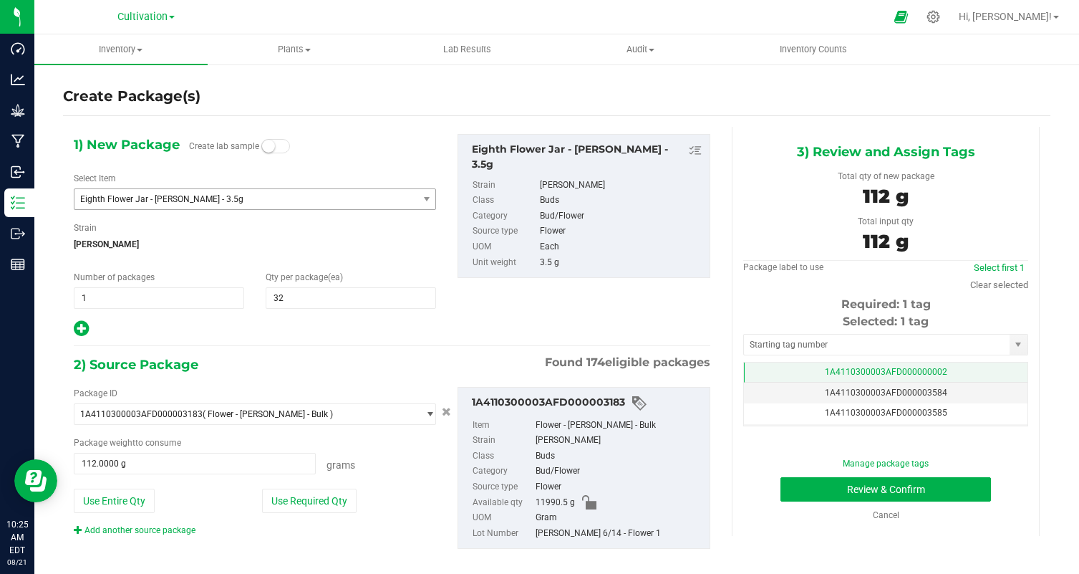
click at [934, 375] on span "1A4110300003AFD000000002" at bounding box center [886, 372] width 122 height 10
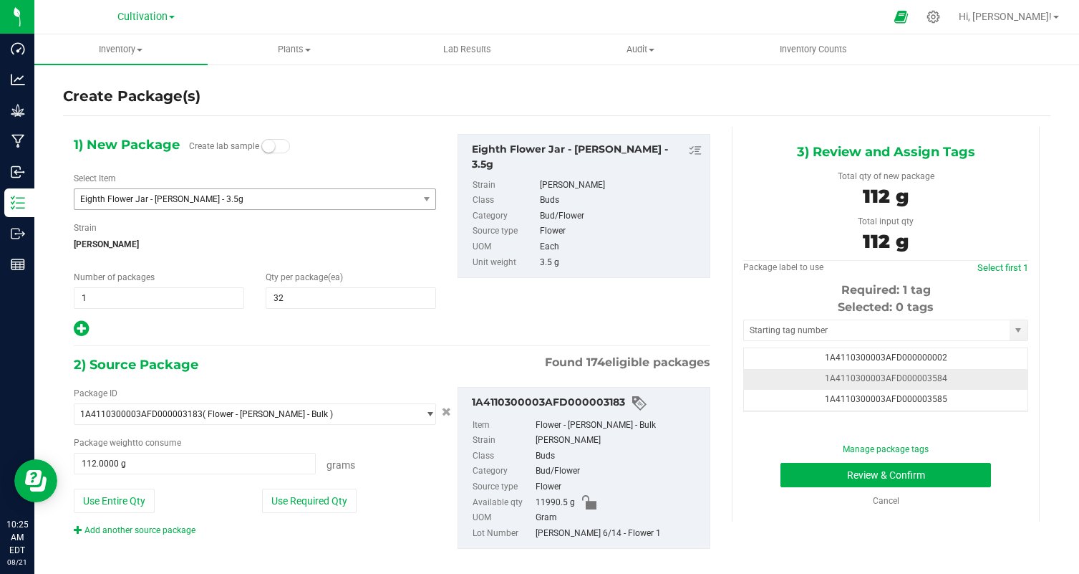
click at [979, 375] on td "1A4110300003AFD000003584" at bounding box center [886, 379] width 284 height 21
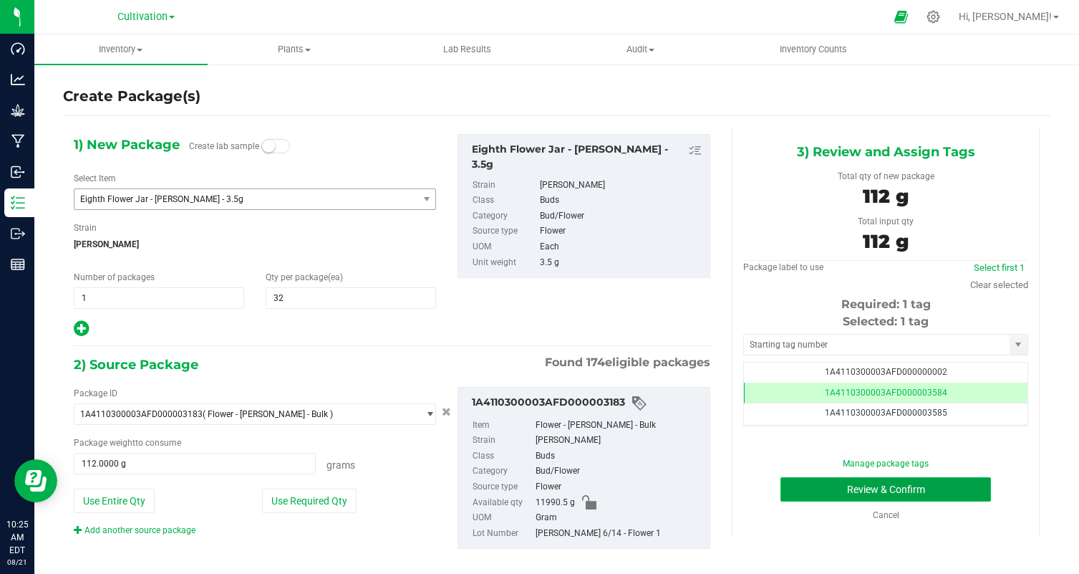
click at [919, 488] on button "Review & Confirm" at bounding box center [886, 489] width 211 height 24
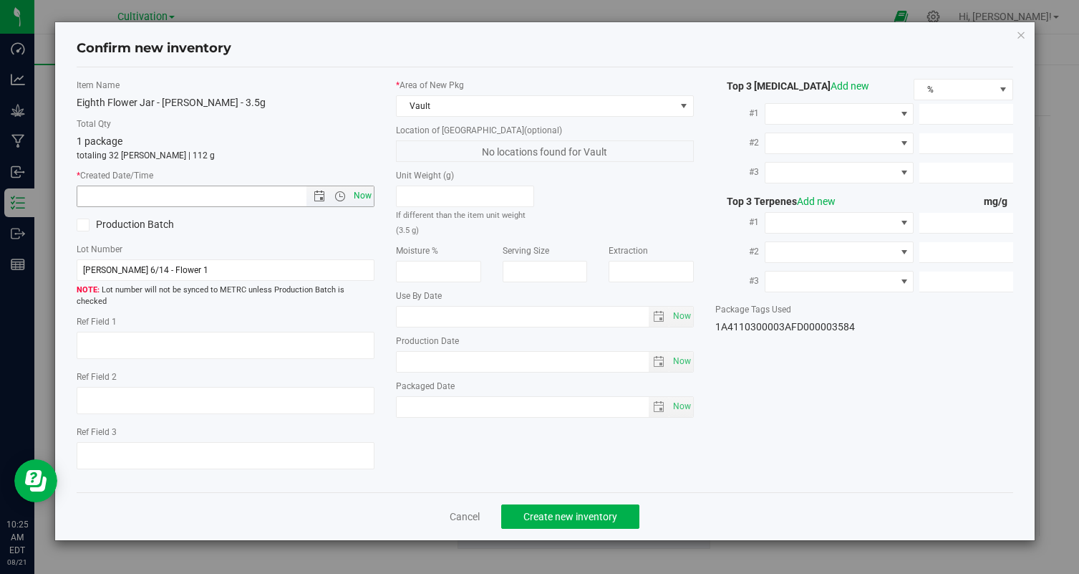
click at [362, 201] on span "Now" at bounding box center [363, 195] width 24 height 21
type input "8/21/2025 10:25 AM"
click at [546, 504] on button "Create new inventory" at bounding box center [570, 516] width 138 height 24
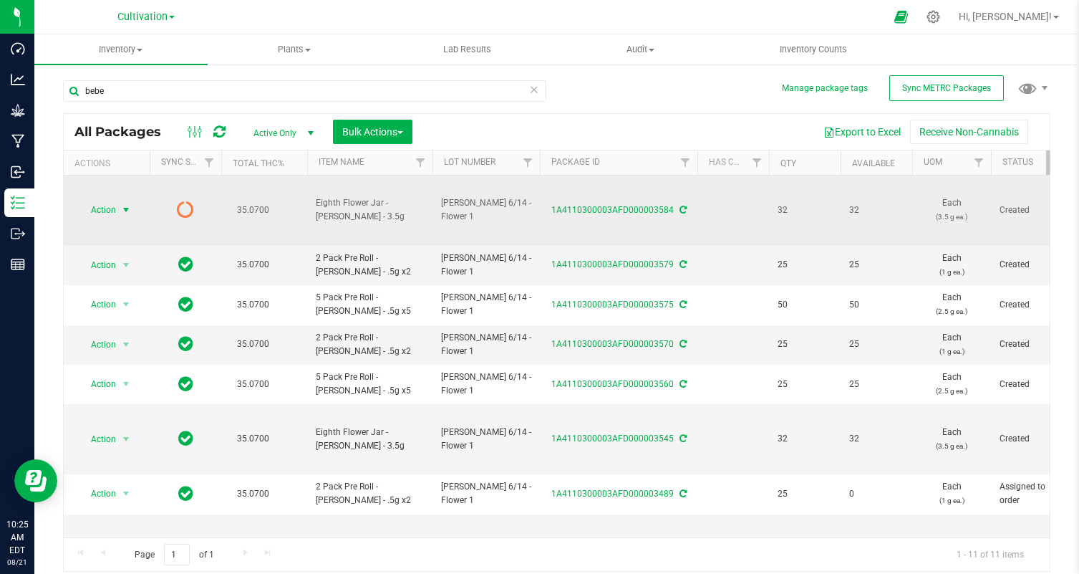
click at [100, 207] on span "Action" at bounding box center [97, 210] width 39 height 20
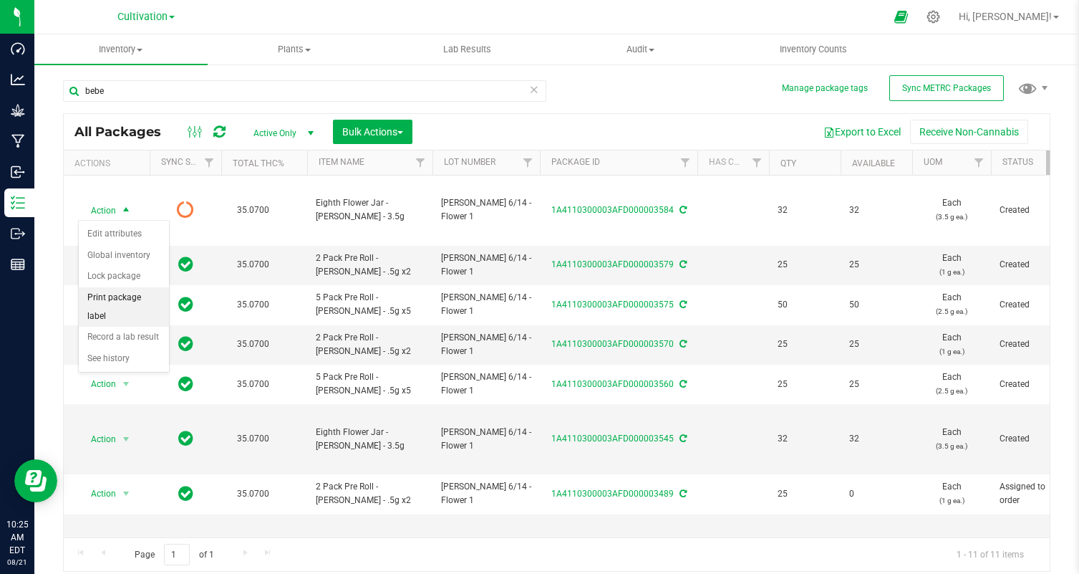
click at [128, 291] on li "Print package label" at bounding box center [124, 306] width 90 height 39
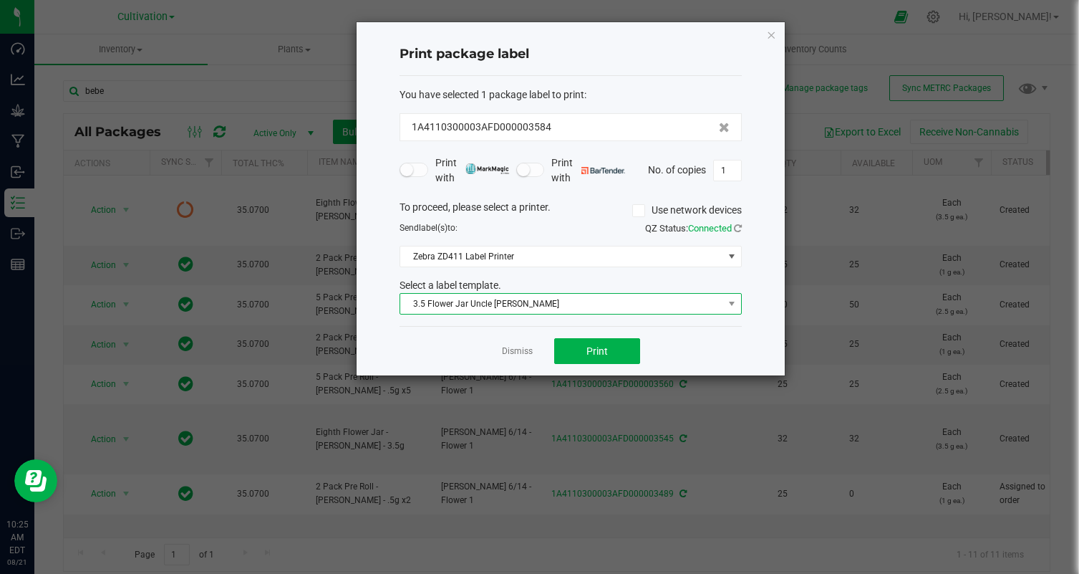
click at [498, 305] on span "3.5 Flower Jar Uncle [PERSON_NAME]" at bounding box center [561, 304] width 323 height 20
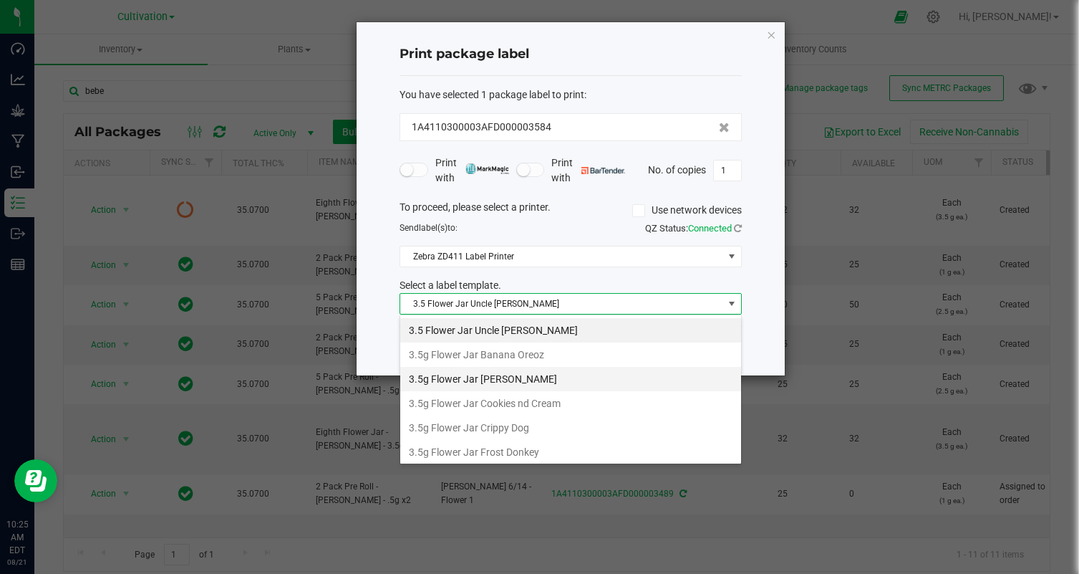
click at [541, 370] on li "3.5g Flower Jar [PERSON_NAME]" at bounding box center [570, 379] width 341 height 24
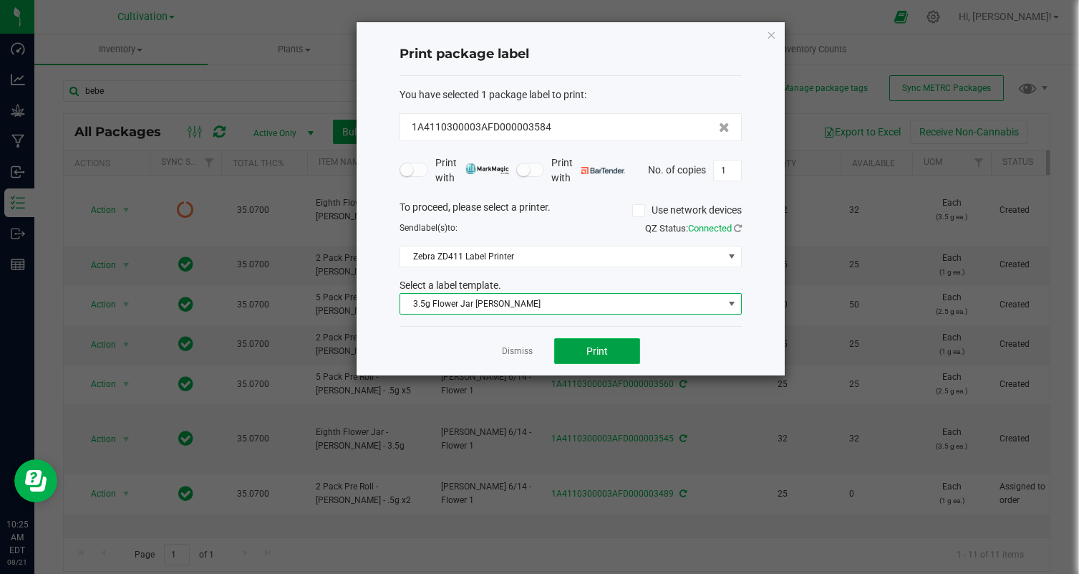
click at [584, 344] on button "Print" at bounding box center [597, 351] width 86 height 26
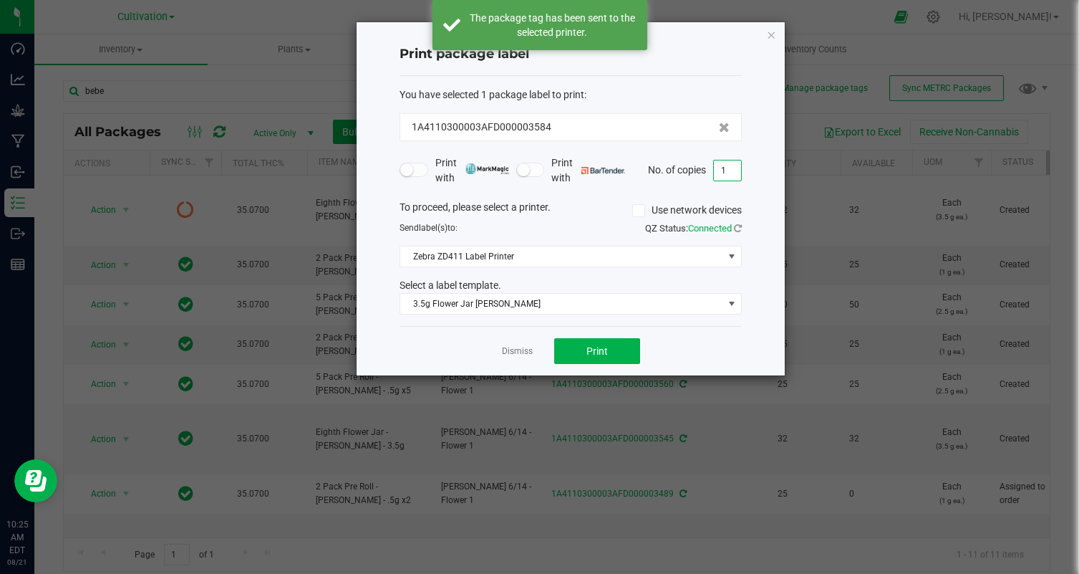
click at [727, 173] on input "1" at bounding box center [727, 170] width 27 height 20
type input "32"
click at [687, 344] on div "Dismiss Print" at bounding box center [571, 350] width 342 height 49
click at [630, 348] on button "Print" at bounding box center [597, 351] width 86 height 26
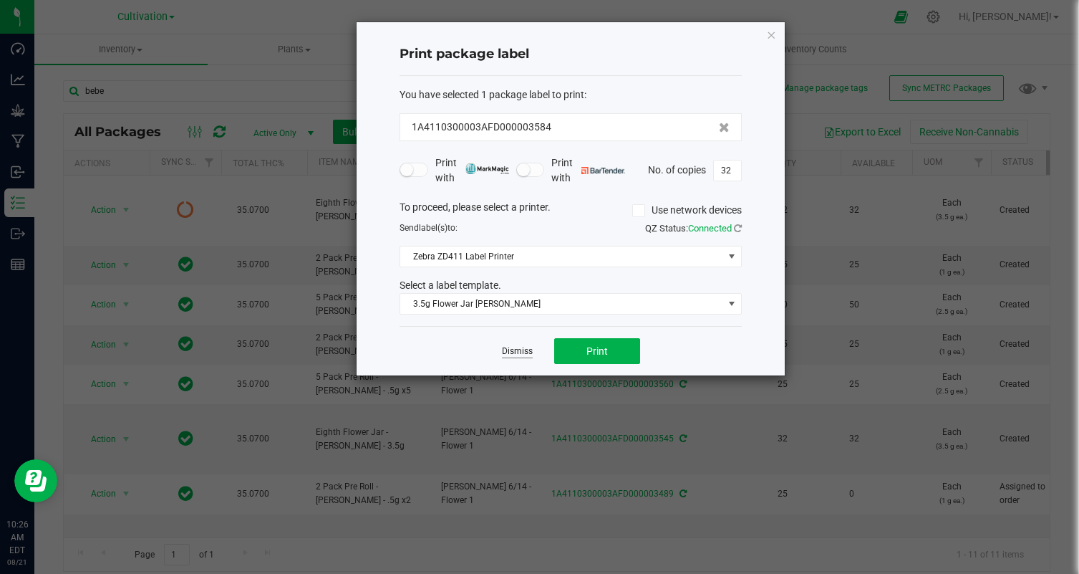
click at [517, 347] on link "Dismiss" at bounding box center [517, 351] width 31 height 12
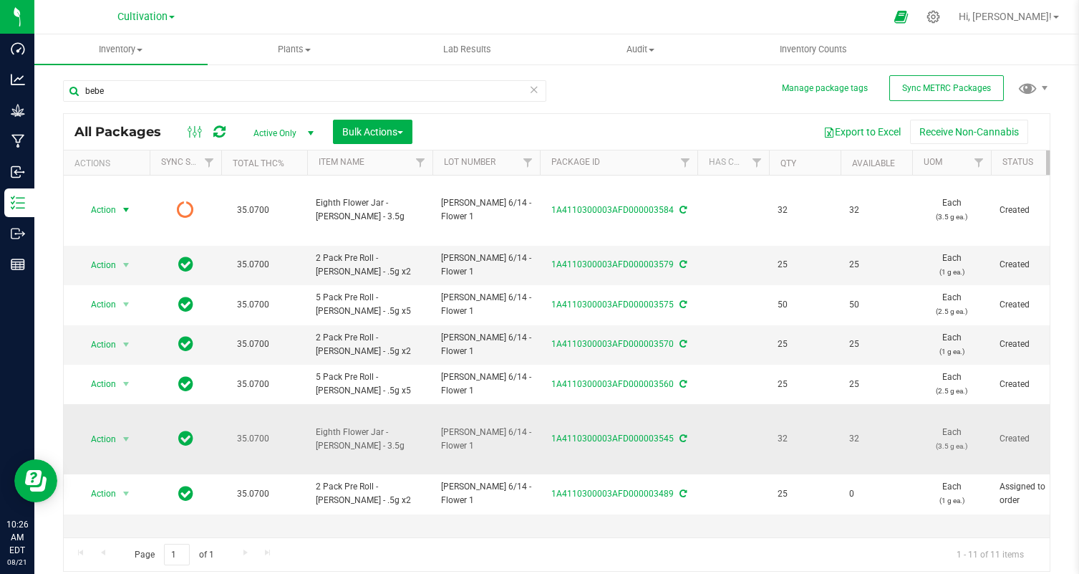
scroll to position [165, 0]
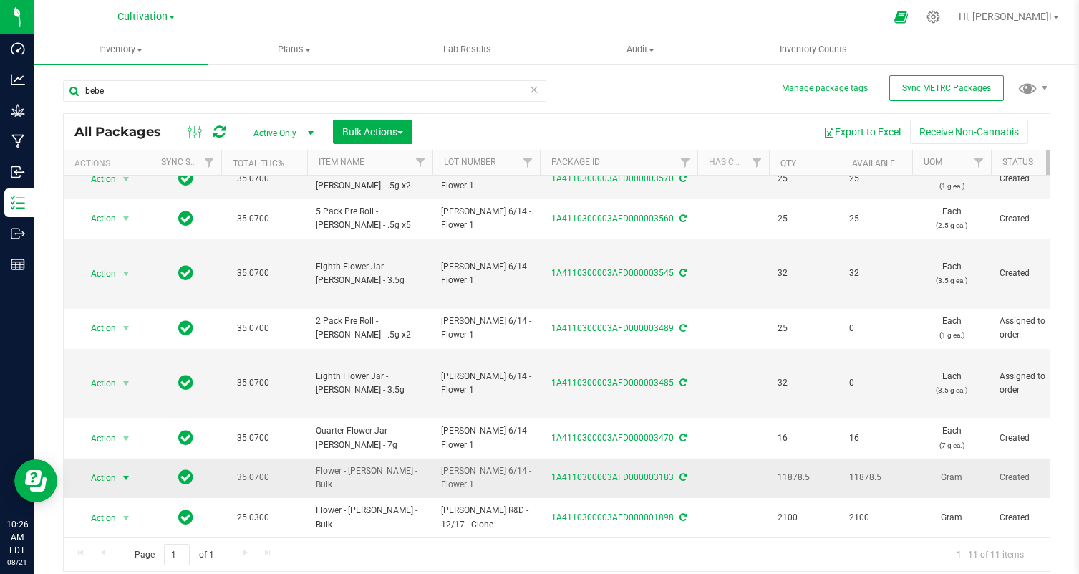
click at [105, 477] on span "Action" at bounding box center [97, 478] width 39 height 20
click at [115, 269] on li "Create package" at bounding box center [124, 261] width 90 height 21
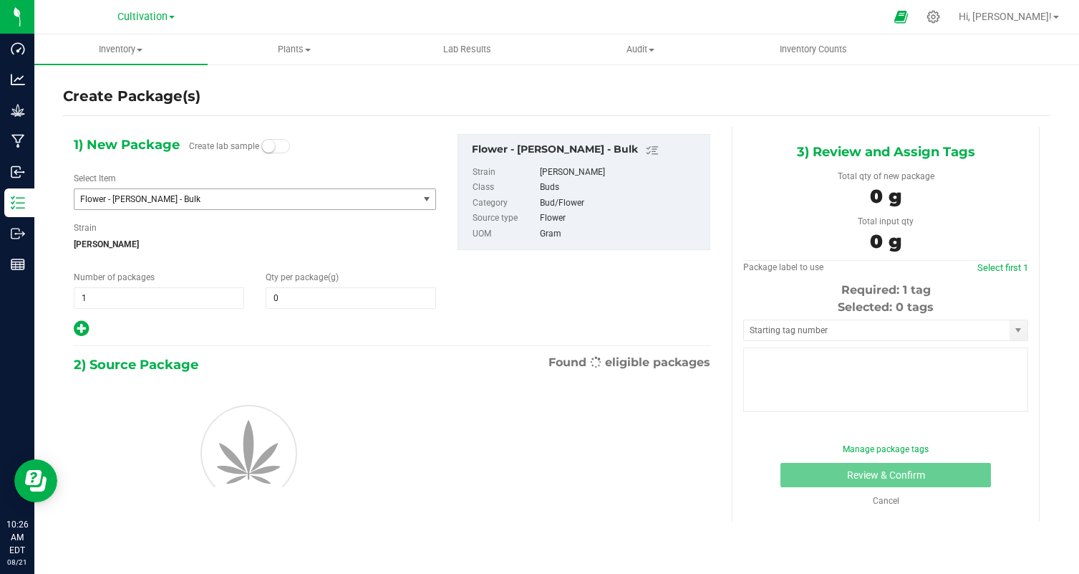
type input "0.0000"
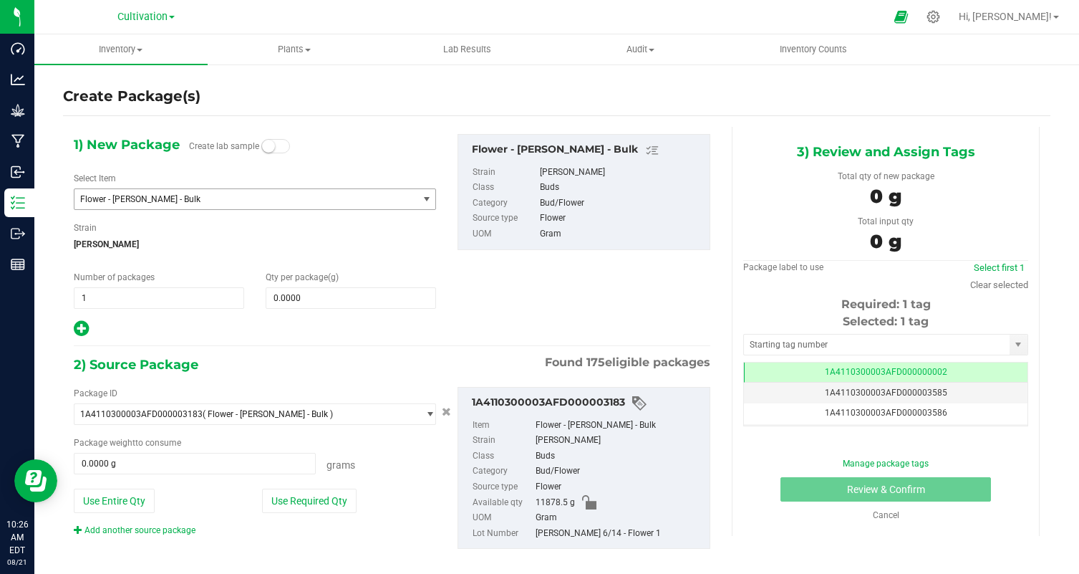
click at [183, 195] on span "Flower - [PERSON_NAME] - Bulk" at bounding box center [239, 199] width 319 height 10
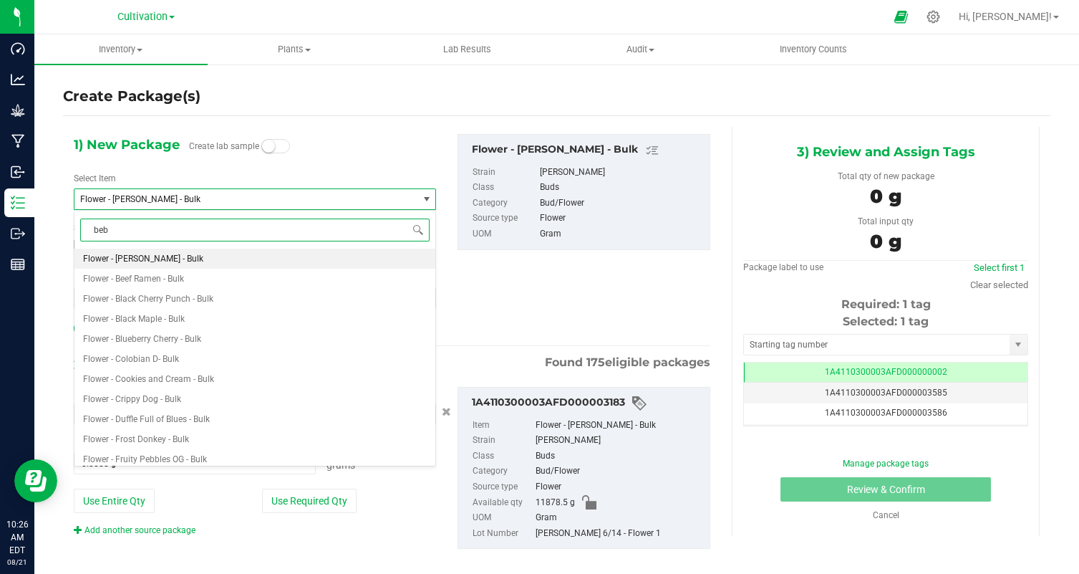
type input "bebe"
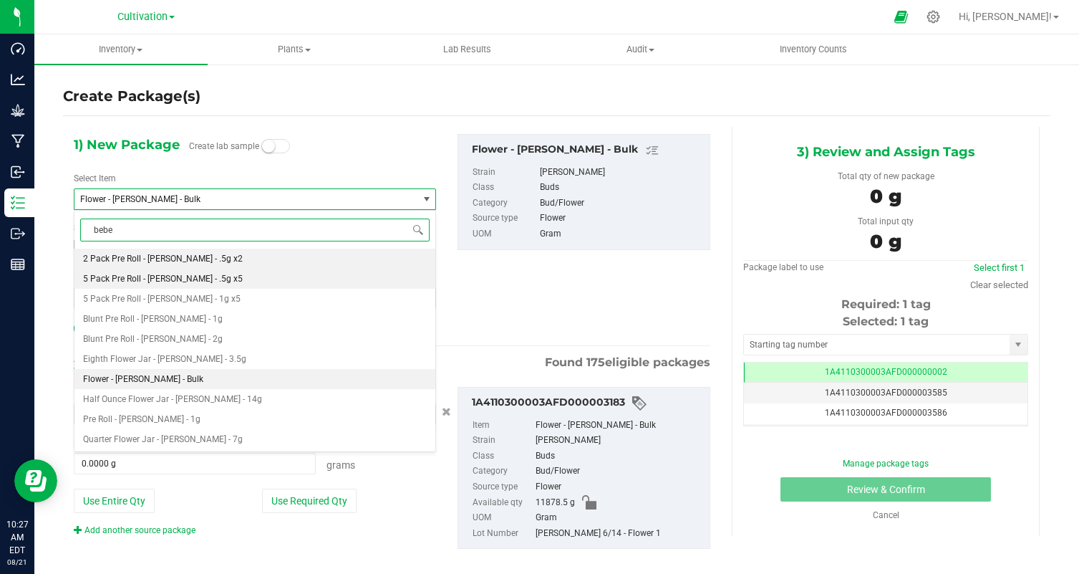
click at [218, 286] on li "5 Pack Pre Roll - [PERSON_NAME] - .5g x5" at bounding box center [254, 279] width 361 height 20
type input "0"
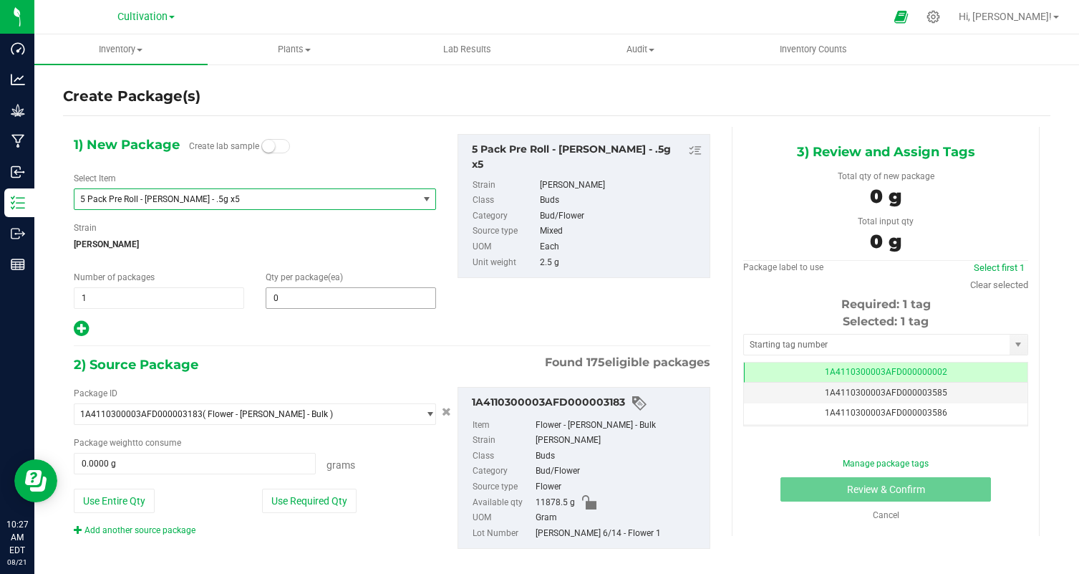
click at [294, 301] on input "0" at bounding box center [350, 298] width 169 height 20
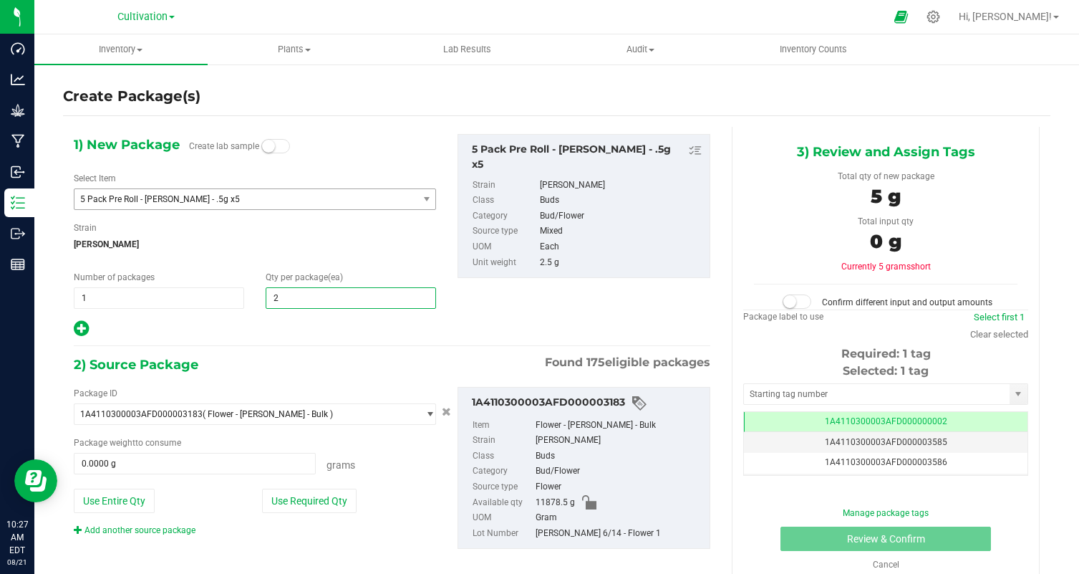
type input "25"
click at [311, 349] on div "1) New Package Create lab sample Select Item 5 Pack Pre Roll - Bebe Sherb - .5g…" at bounding box center [392, 353] width 658 height 453
click at [322, 507] on button "Use Required Qty" at bounding box center [309, 500] width 95 height 24
type input "62.5000 g"
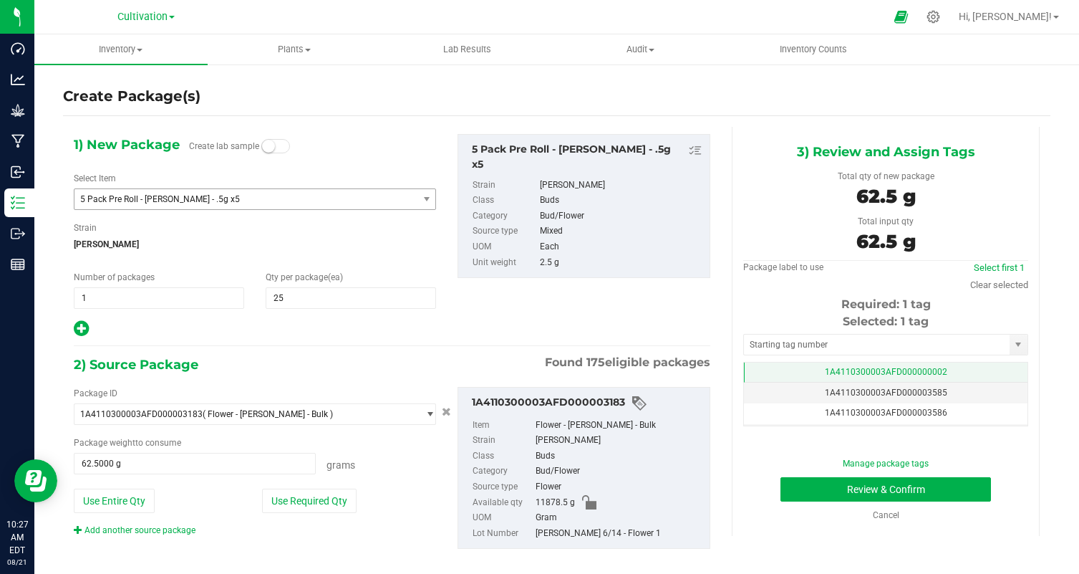
click at [974, 363] on td "1A4110300003AFD000000002" at bounding box center [886, 372] width 284 height 21
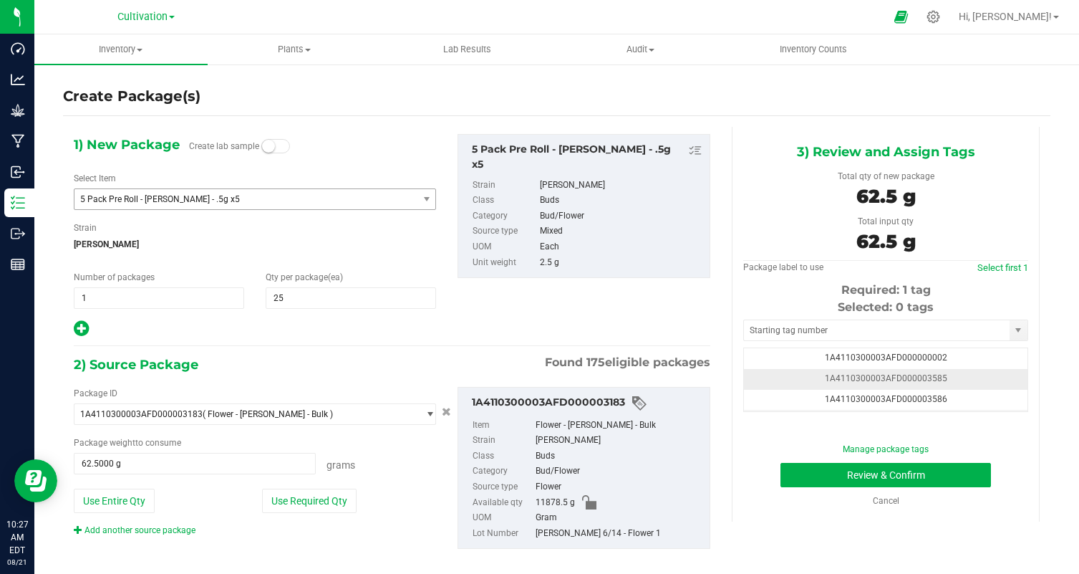
click at [960, 384] on td "1A4110300003AFD000003585" at bounding box center [886, 379] width 284 height 21
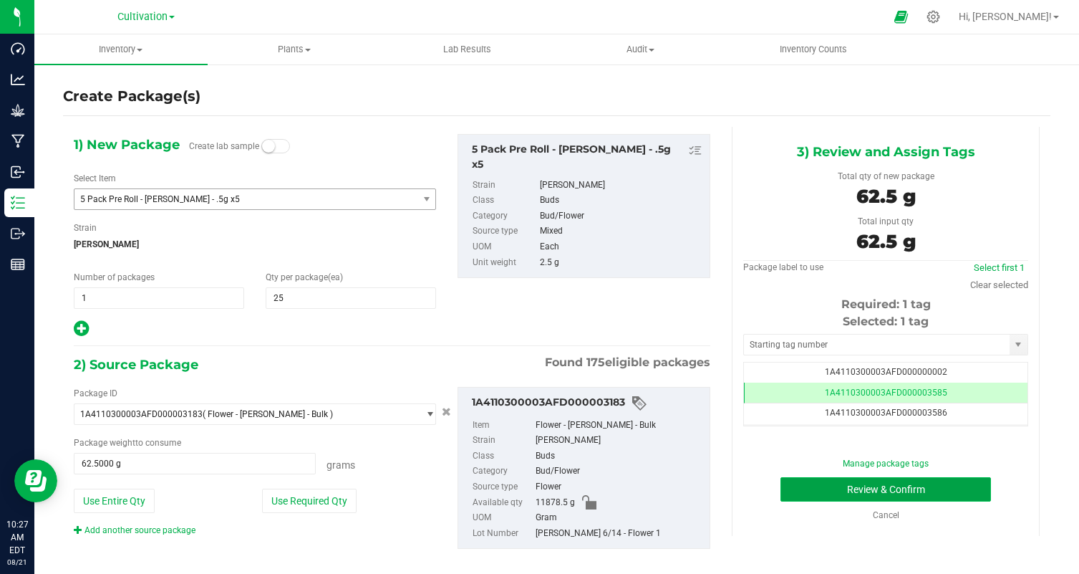
click at [947, 486] on button "Review & Confirm" at bounding box center [886, 489] width 211 height 24
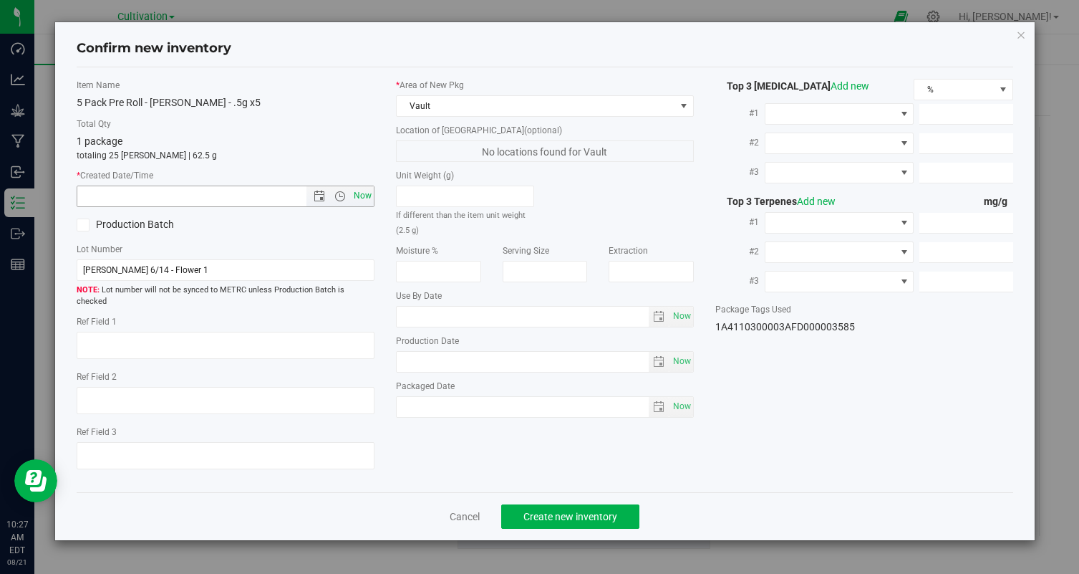
click at [363, 198] on span "Now" at bounding box center [363, 195] width 24 height 21
type input "8/21/2025 10:27 AM"
click at [539, 511] on span "Create new inventory" at bounding box center [570, 516] width 94 height 11
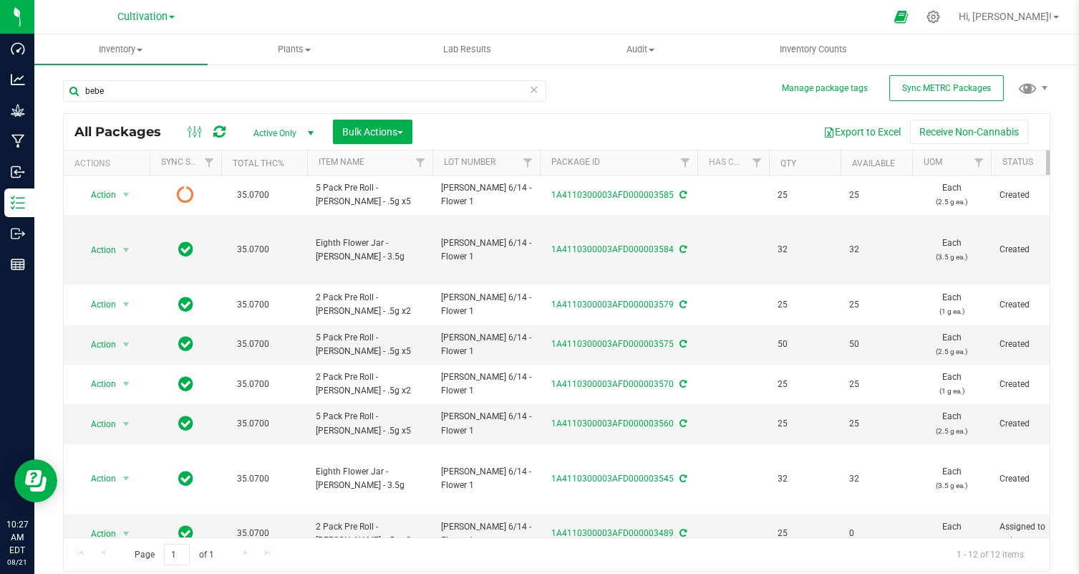
click at [534, 90] on icon at bounding box center [534, 88] width 10 height 17
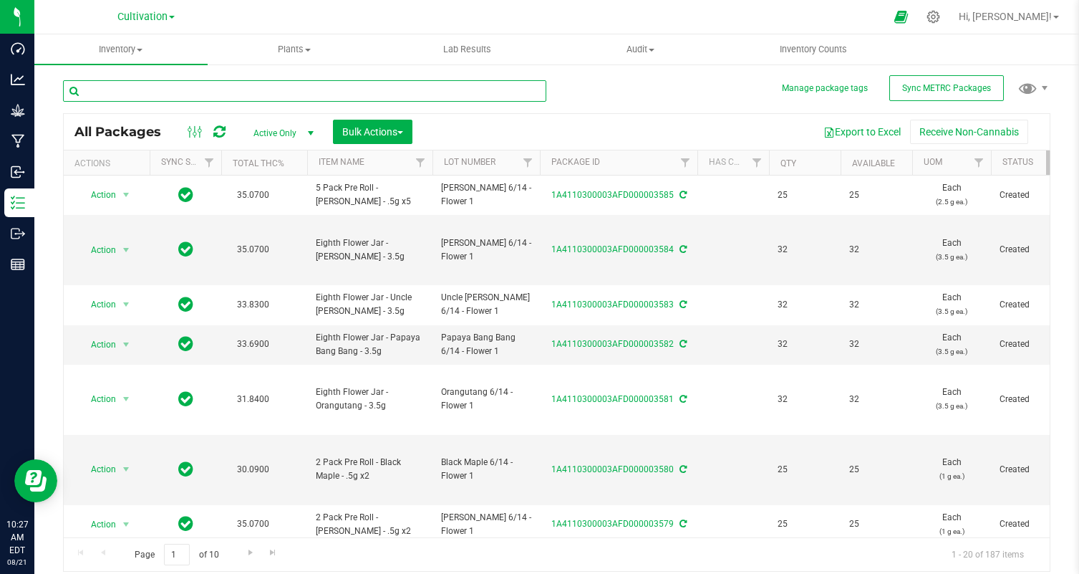
click at [465, 92] on input "text" at bounding box center [304, 90] width 483 height 21
type input "uncle"
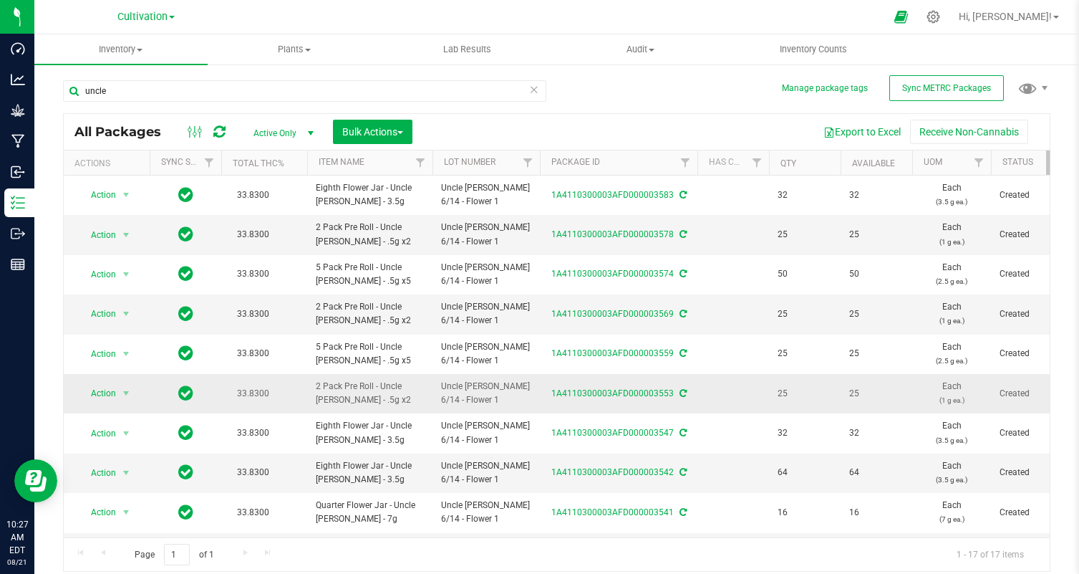
scroll to position [312, 0]
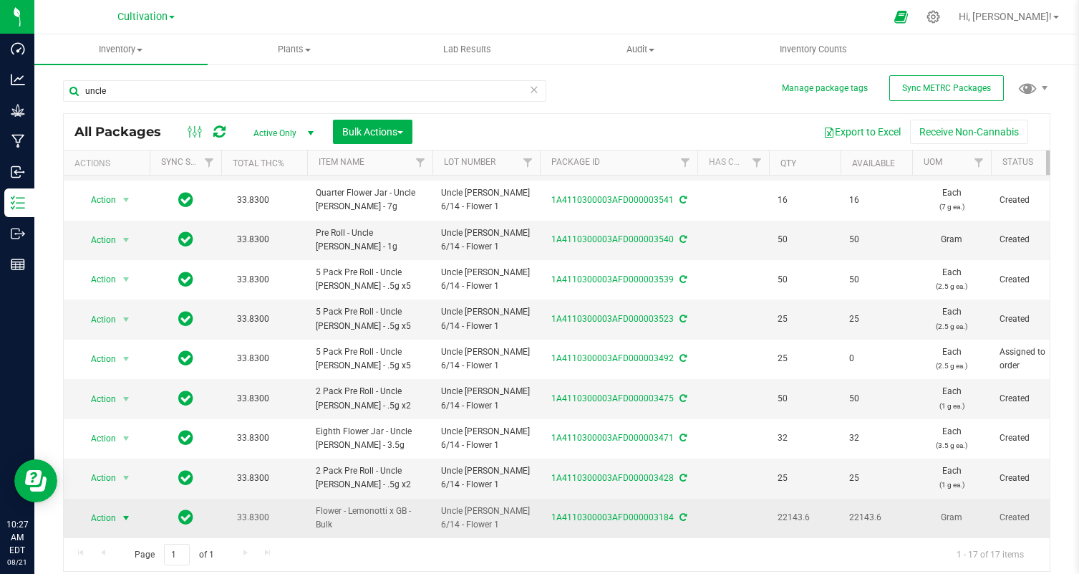
type input "uncle"
click at [105, 513] on span "Action" at bounding box center [97, 518] width 39 height 20
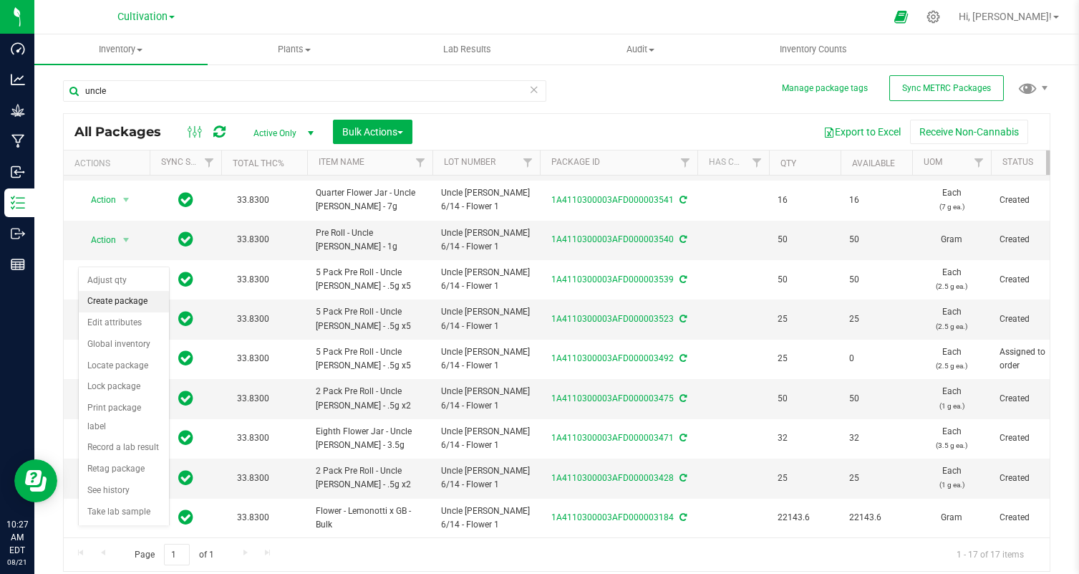
click at [120, 299] on li "Create package" at bounding box center [124, 301] width 90 height 21
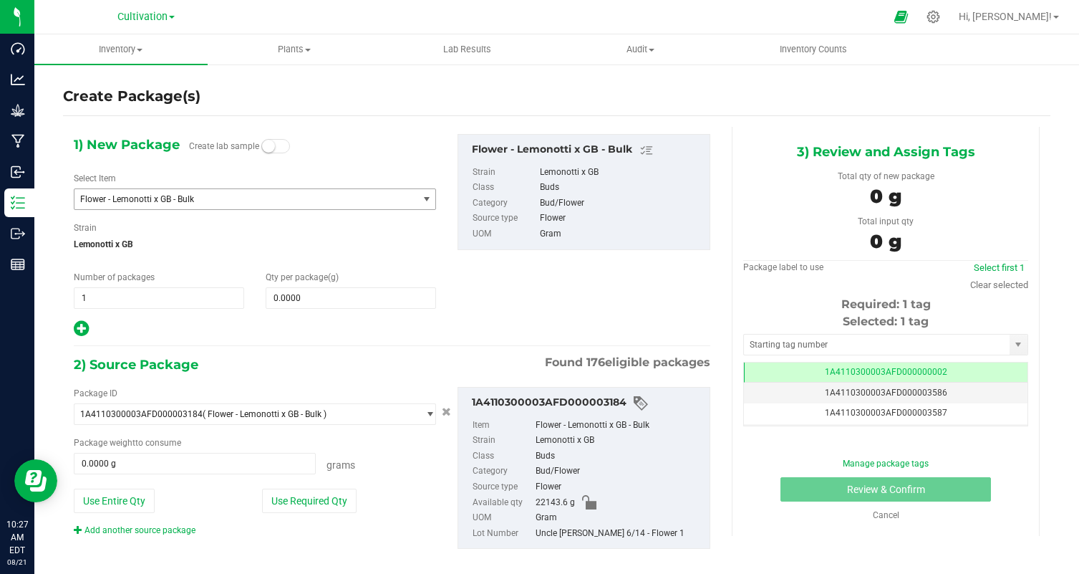
click at [222, 200] on span "Flower - Lemonotti x GB - Bulk" at bounding box center [239, 199] width 319 height 10
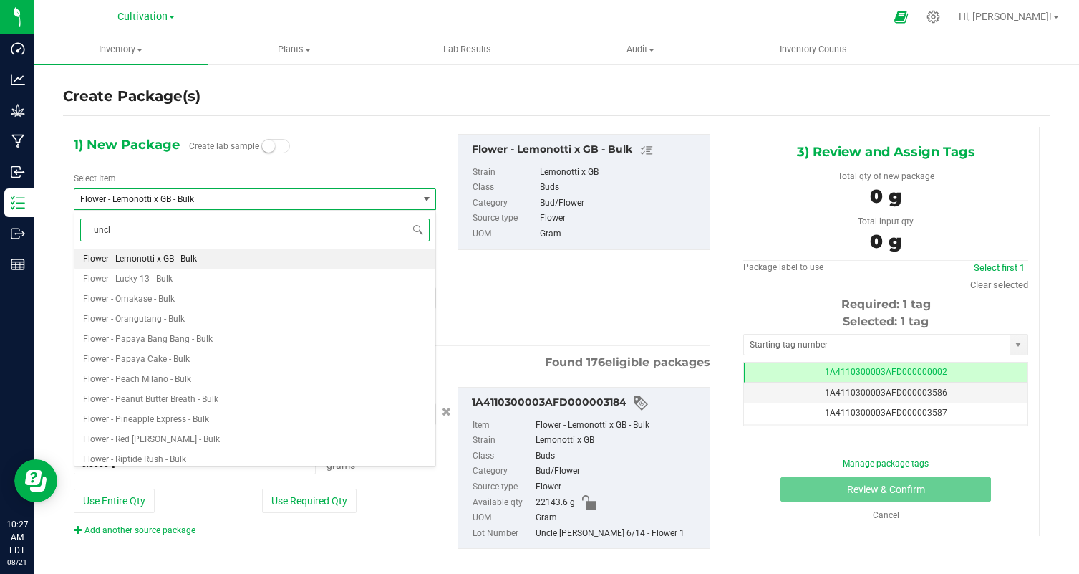
type input "uncle"
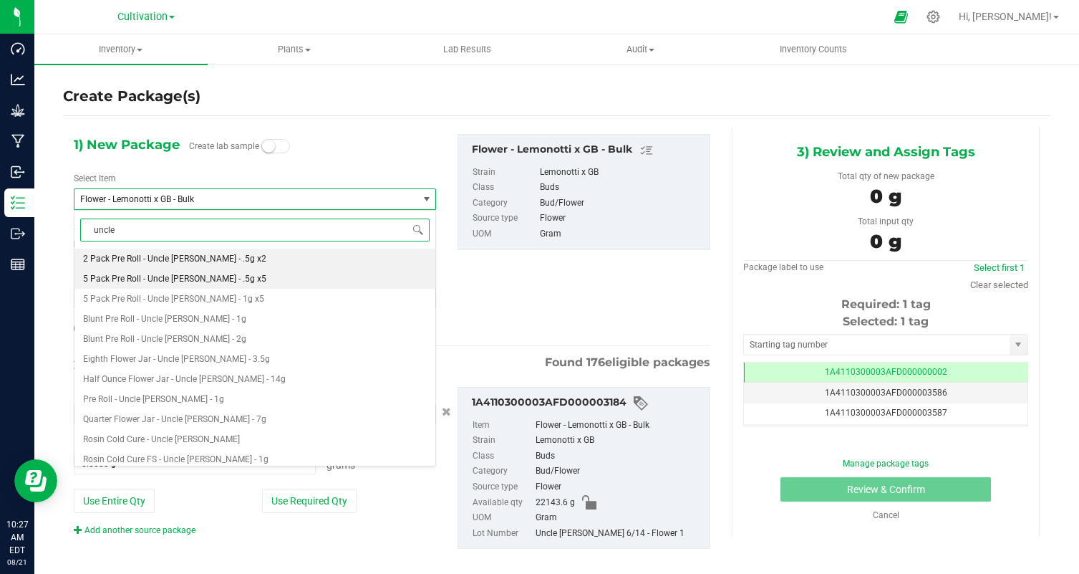
click at [271, 275] on li "5 Pack Pre Roll - Uncle [PERSON_NAME] - .5g x5" at bounding box center [254, 279] width 361 height 20
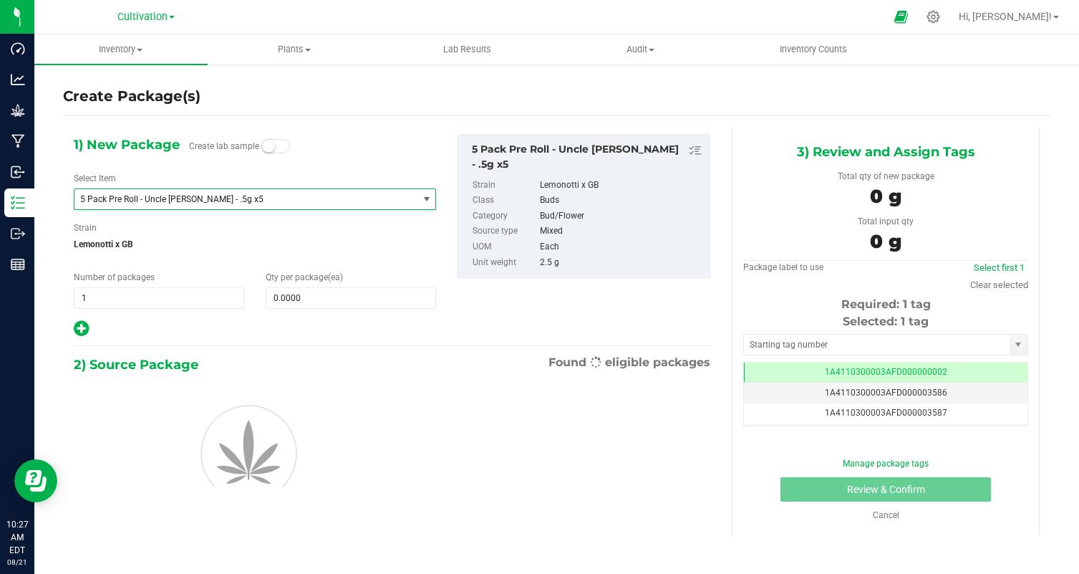
type input "0"
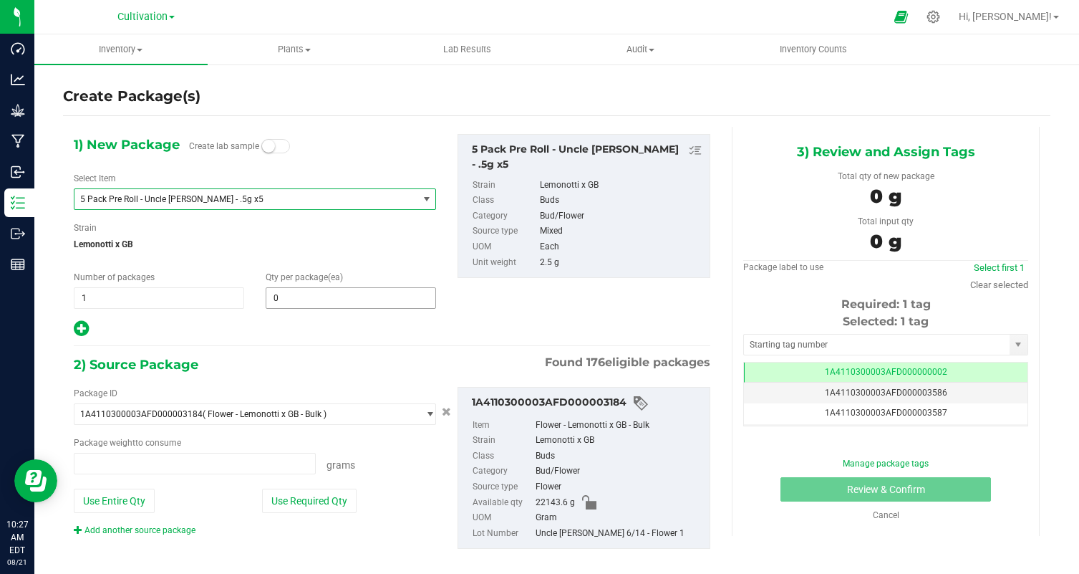
type input "0.0000 g"
click at [310, 301] on span at bounding box center [351, 297] width 170 height 21
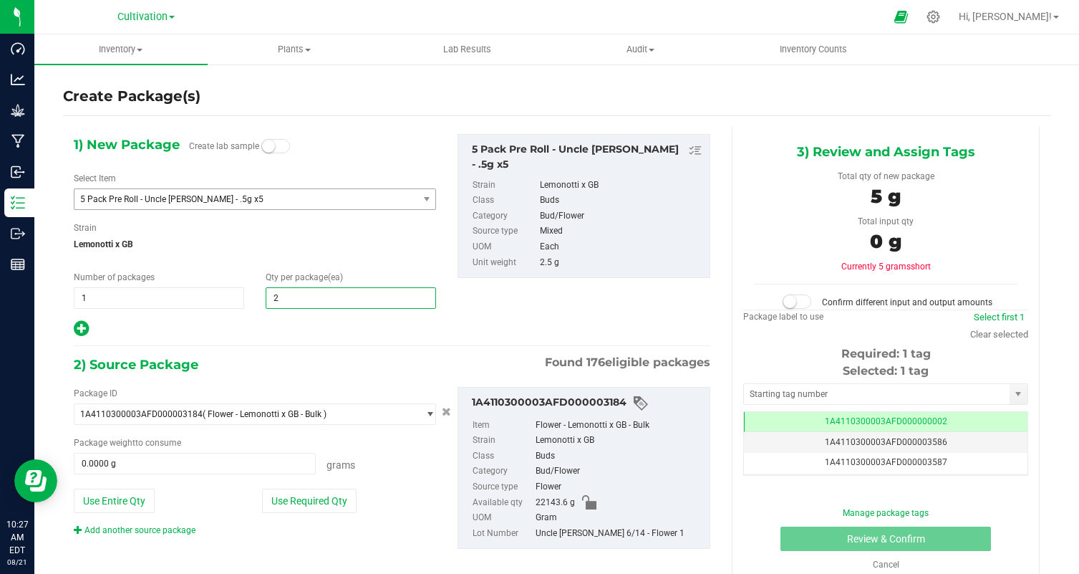
type input "25"
click at [274, 328] on div at bounding box center [255, 328] width 362 height 19
click at [304, 500] on button "Use Required Qty" at bounding box center [309, 500] width 95 height 24
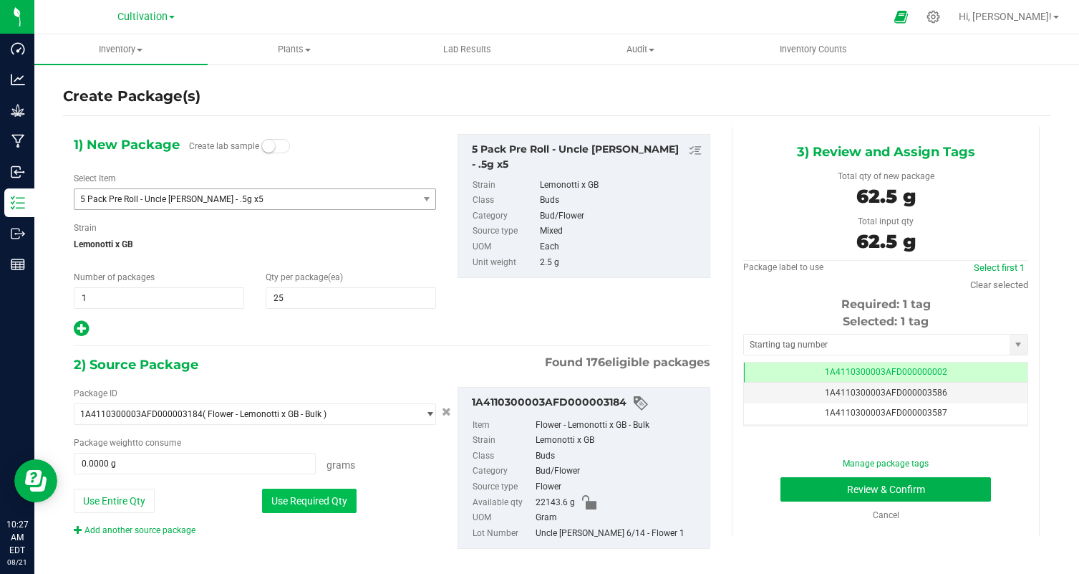
type input "62.5000 g"
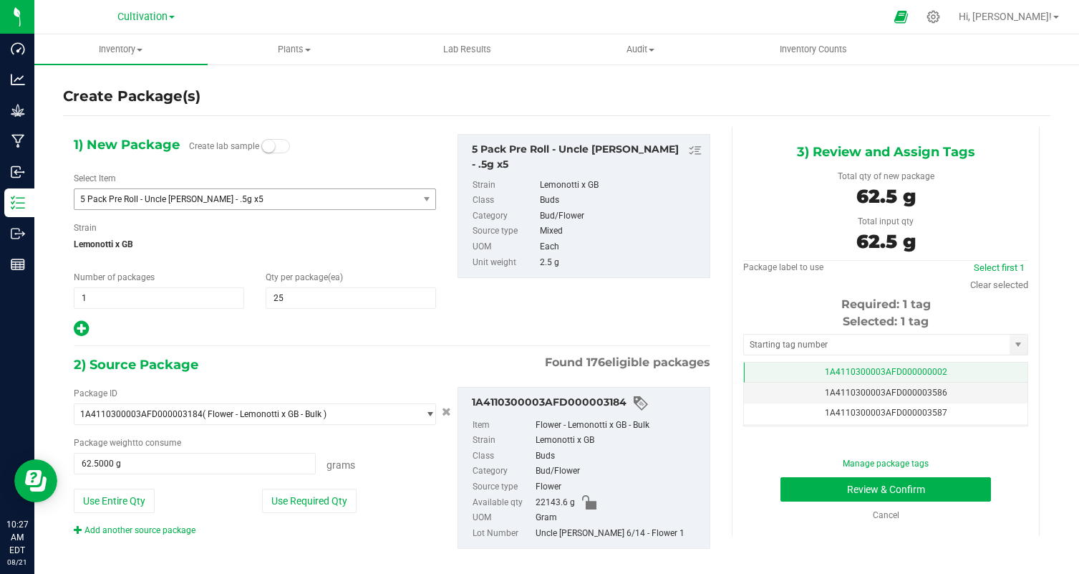
click at [846, 365] on td "1A4110300003AFD000000002" at bounding box center [886, 372] width 284 height 21
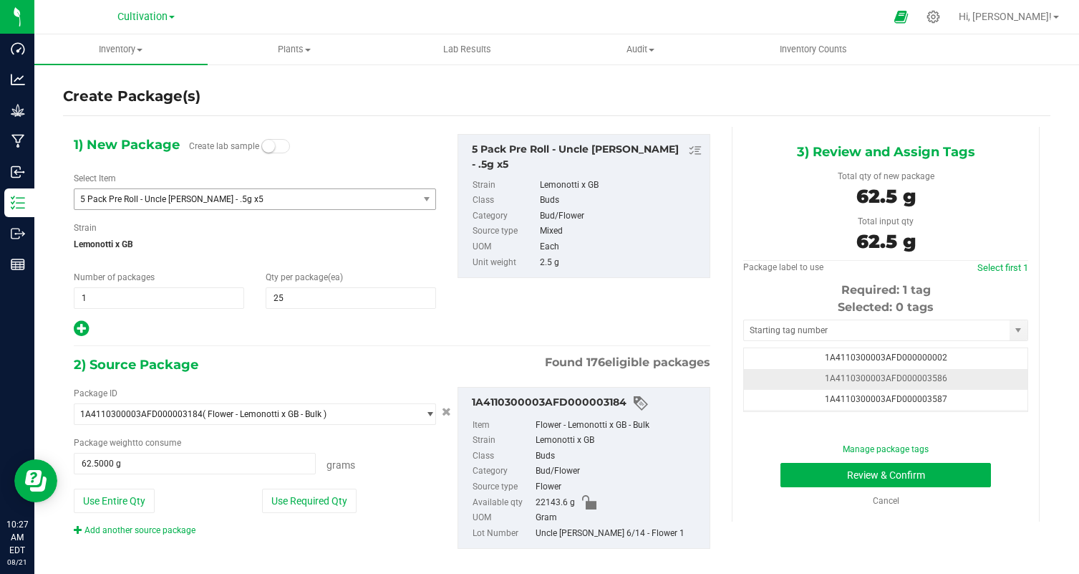
click at [933, 374] on span "1A4110300003AFD000003586" at bounding box center [886, 378] width 122 height 10
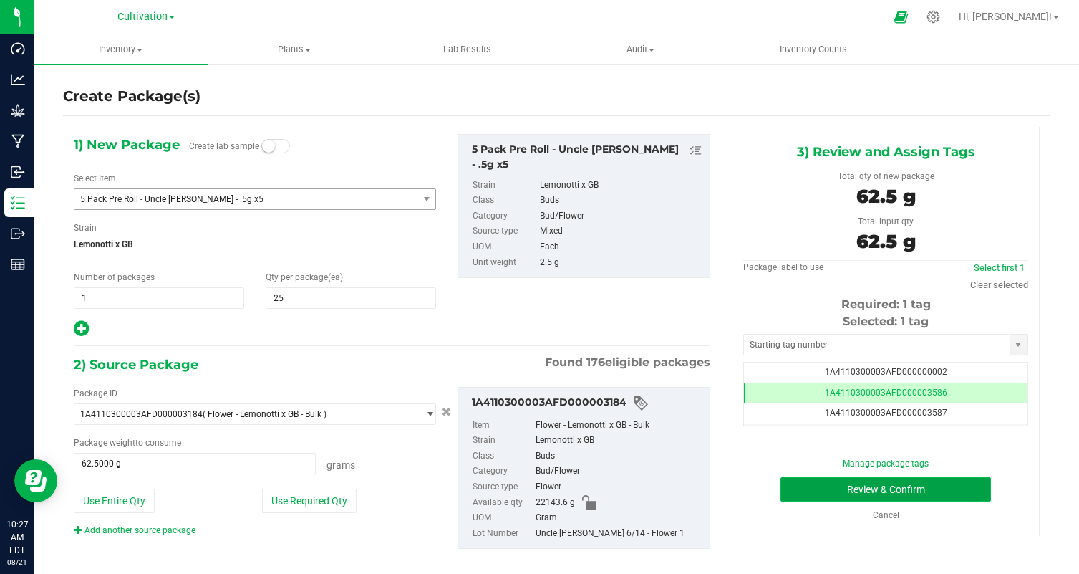
click at [869, 488] on button "Review & Confirm" at bounding box center [886, 489] width 211 height 24
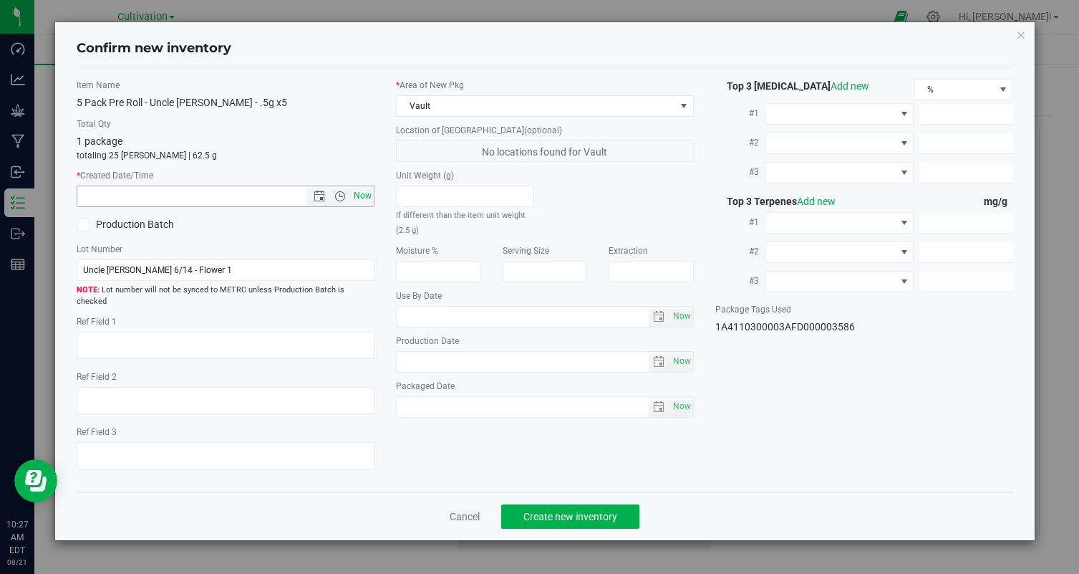
click at [362, 196] on span "Now" at bounding box center [363, 195] width 24 height 21
type input "8/21/2025 10:27 AM"
click at [542, 511] on span "Create new inventory" at bounding box center [570, 516] width 94 height 11
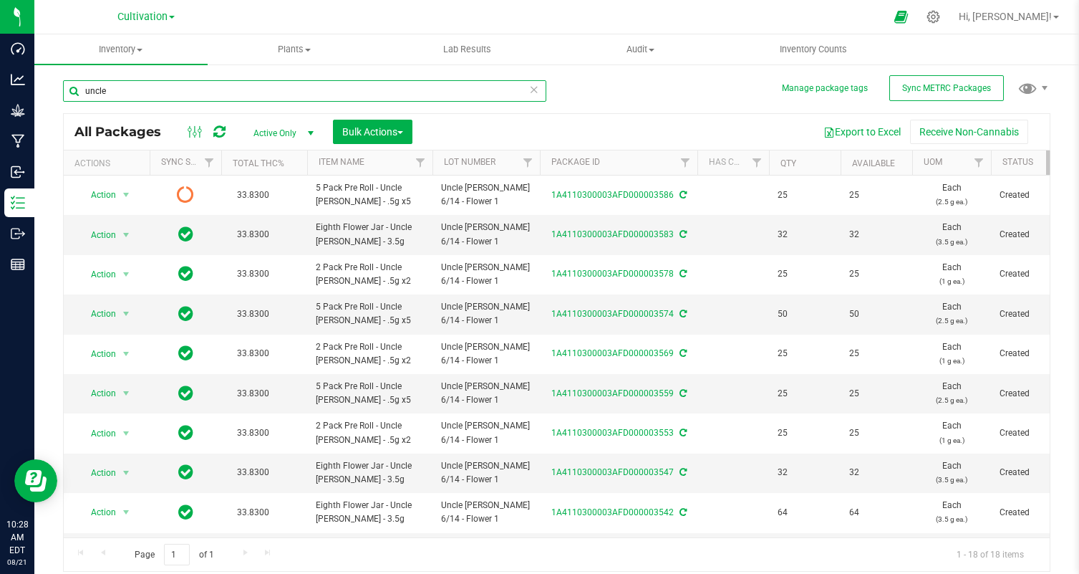
click at [275, 100] on input "uncle" at bounding box center [304, 90] width 483 height 21
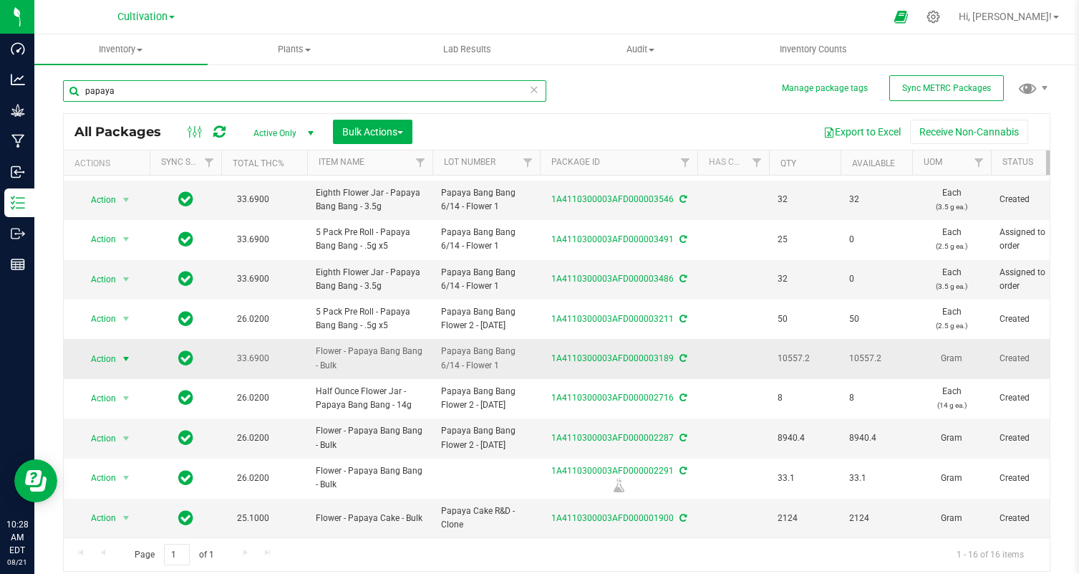
type input "papaya"
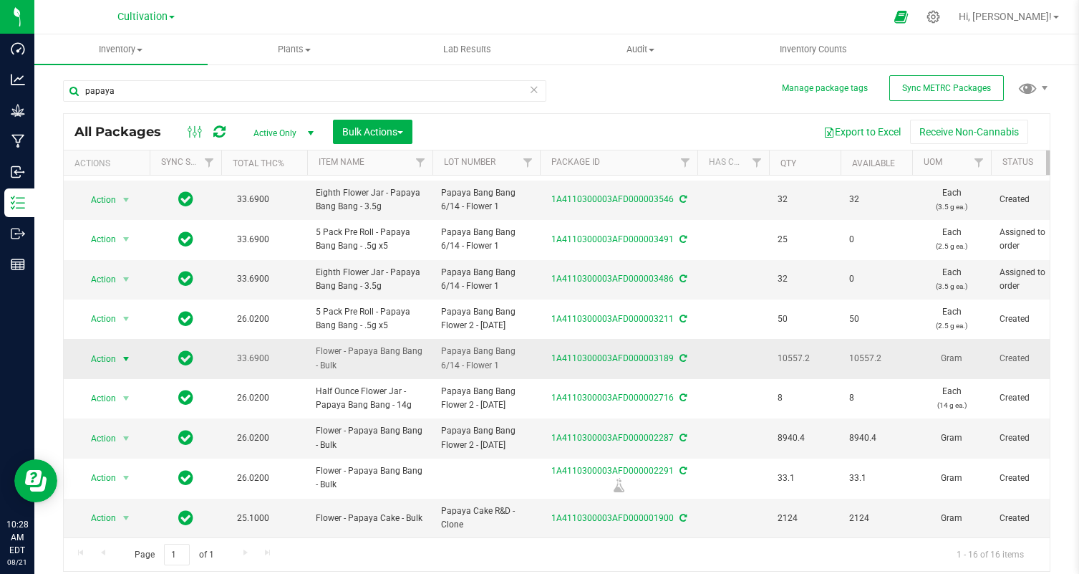
click at [95, 355] on span "Action" at bounding box center [97, 359] width 39 height 20
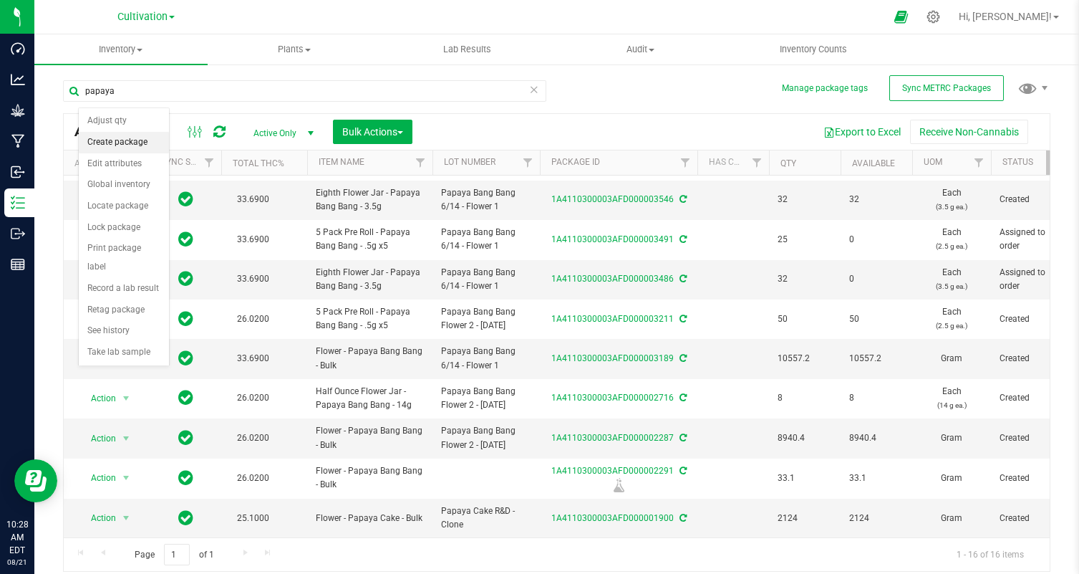
click at [125, 143] on li "Create package" at bounding box center [124, 142] width 90 height 21
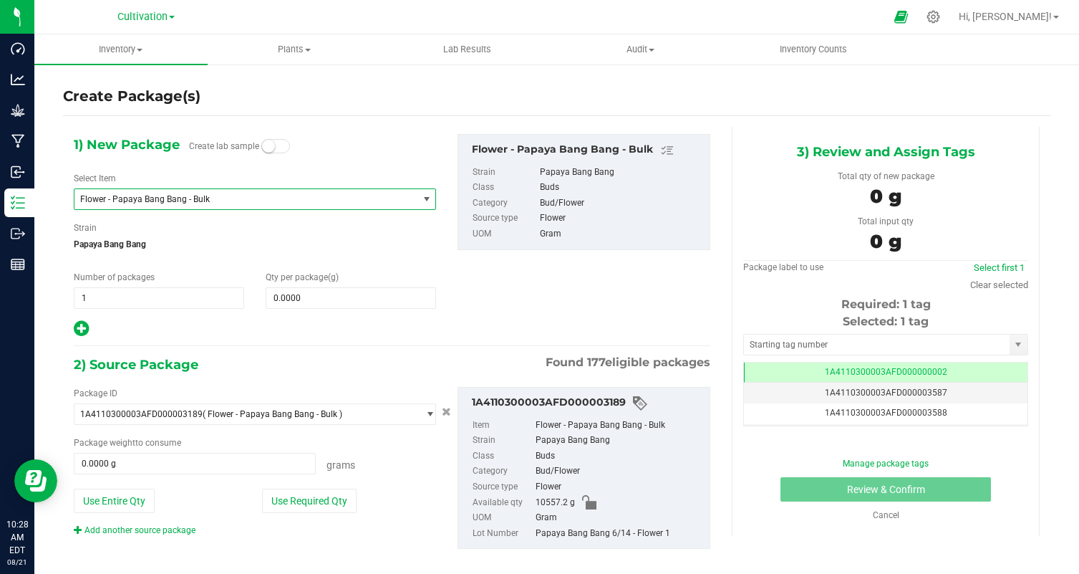
click at [221, 198] on span "Flower - Papaya Bang Bang - Bulk" at bounding box center [239, 199] width 319 height 10
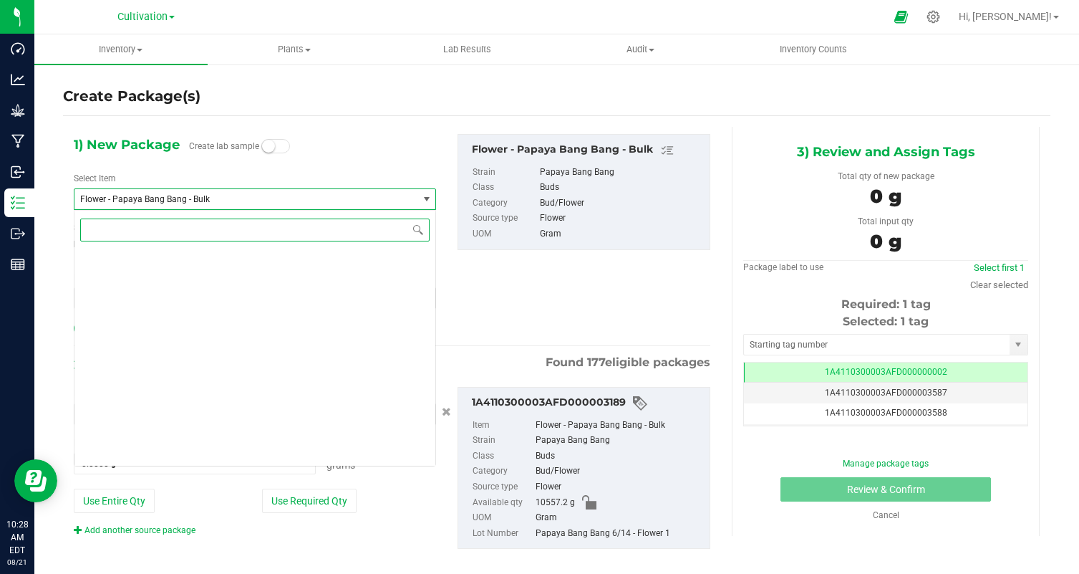
scroll to position [4552, 0]
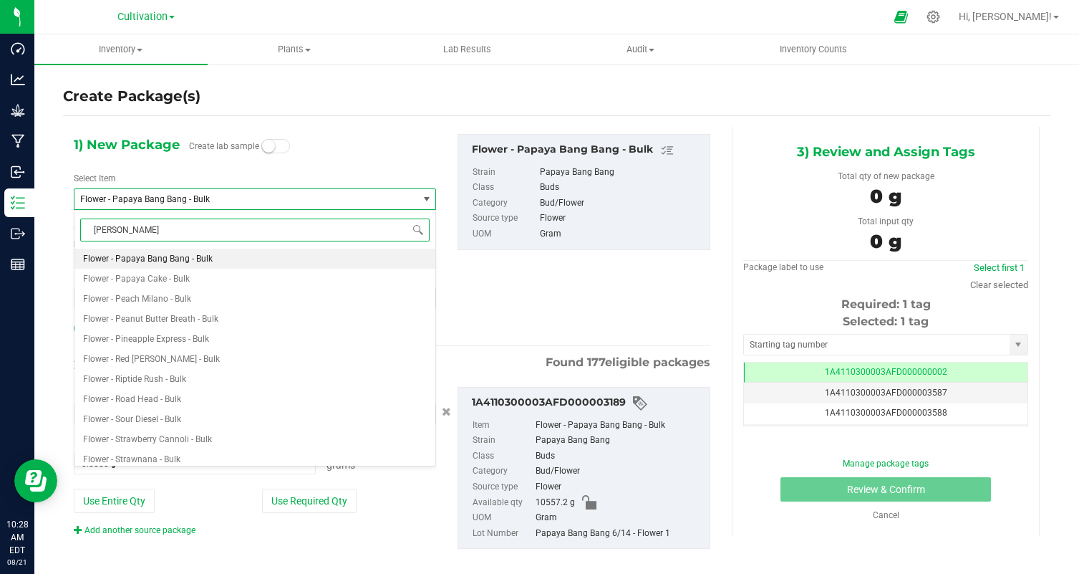
type input "papaya"
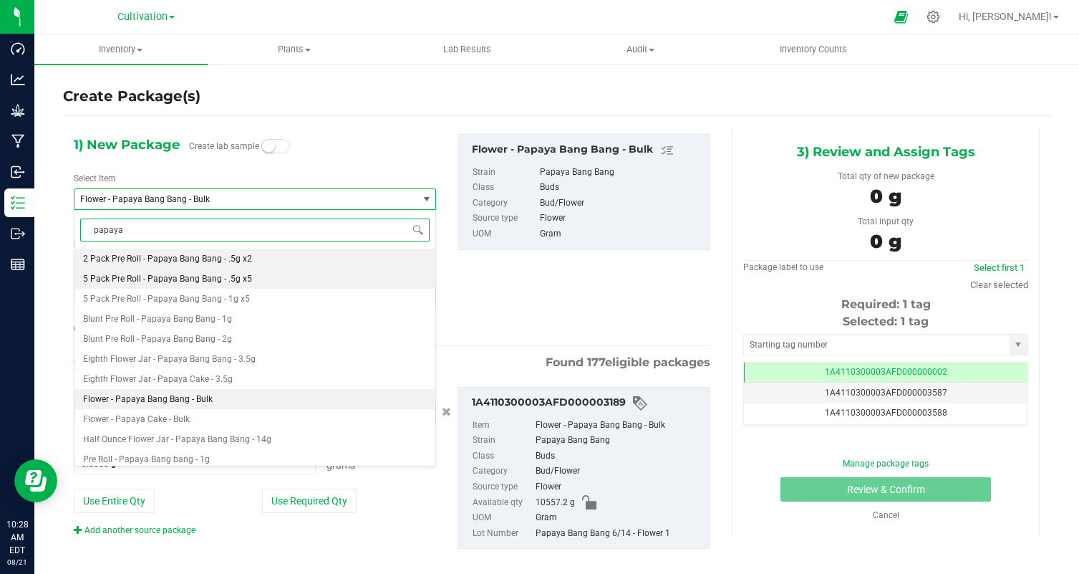
click at [247, 275] on span "5 Pack Pre Roll - Papaya Bang Bang - .5g x5" at bounding box center [167, 279] width 169 height 10
type input "0"
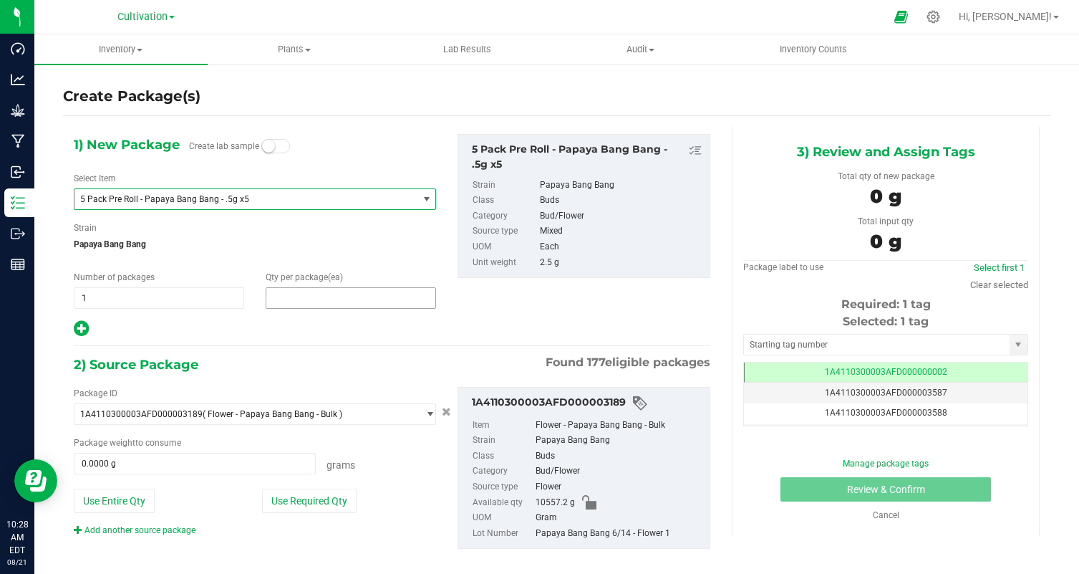
click at [327, 294] on span at bounding box center [351, 297] width 170 height 21
type input "25"
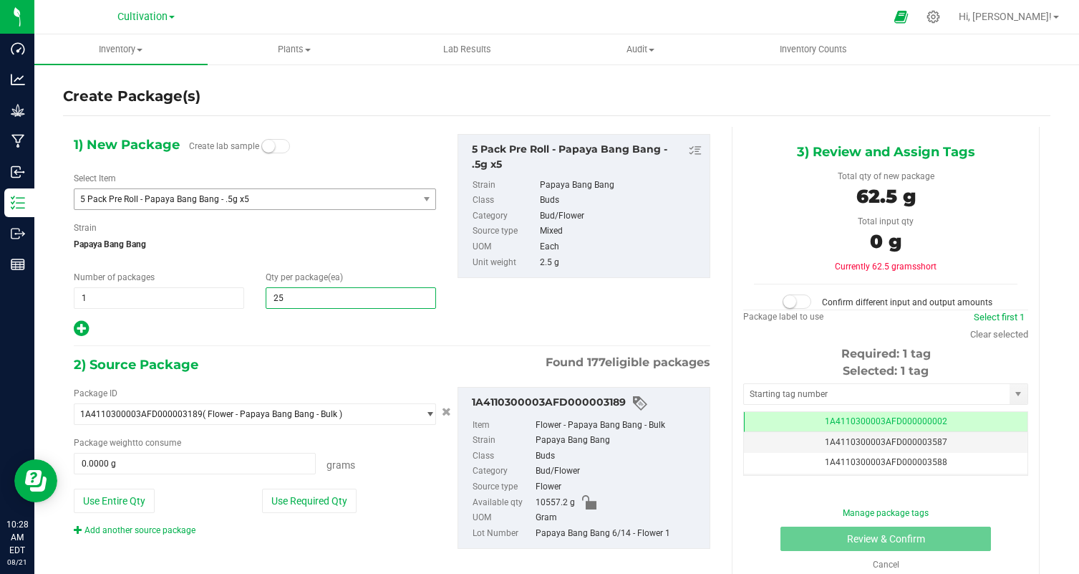
type input "25"
click at [266, 338] on div "1) New Package Create lab sample Select Item 5 Pack Pre Roll - Papaya Bang Bang…" at bounding box center [392, 353] width 658 height 453
click at [334, 493] on button "Use Required Qty" at bounding box center [309, 500] width 95 height 24
type input "62.5000 g"
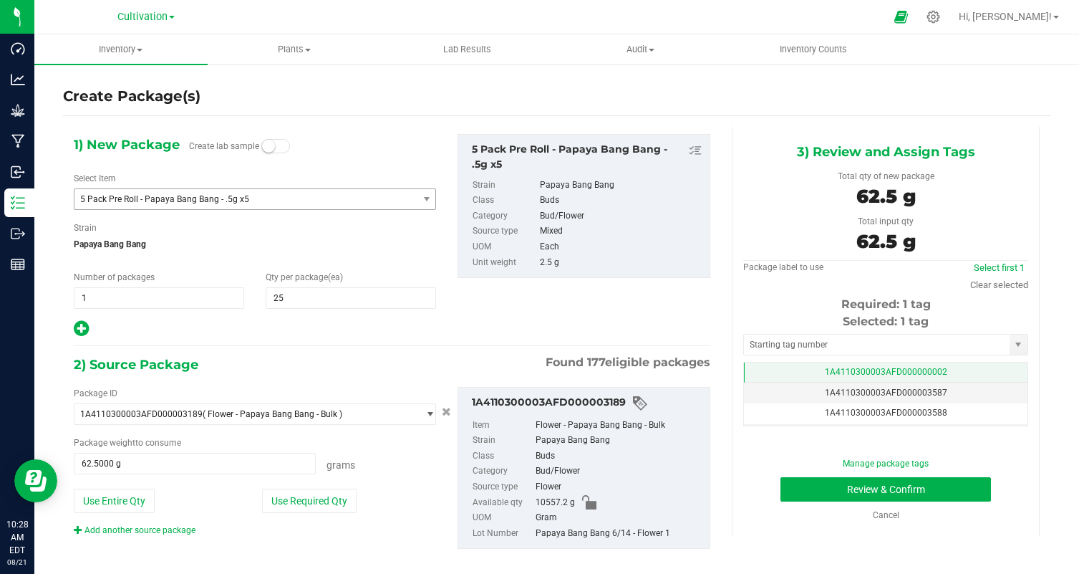
click at [964, 375] on td "1A4110300003AFD000000002" at bounding box center [886, 372] width 284 height 21
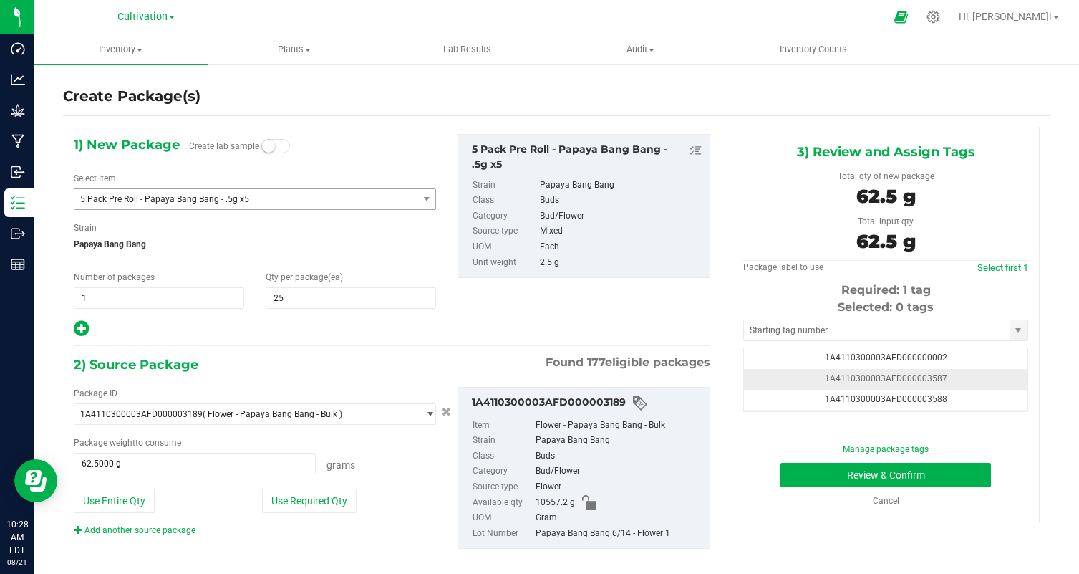
click at [975, 378] on td "1A4110300003AFD000003587" at bounding box center [886, 379] width 284 height 21
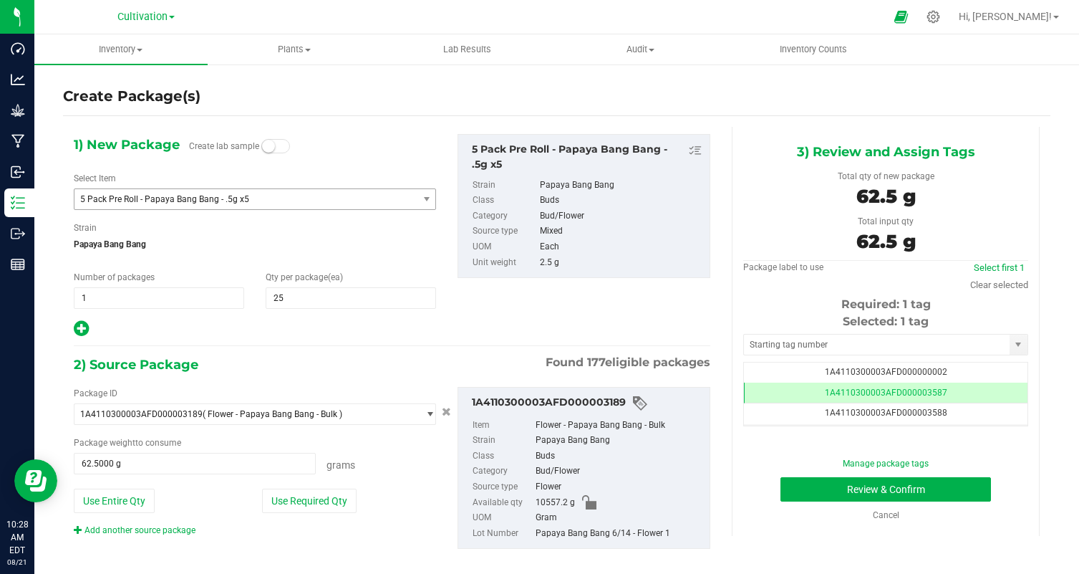
click at [834, 501] on div "Manage package tags Review & Confirm Cancel" at bounding box center [886, 489] width 264 height 64
click at [821, 491] on button "Review & Confirm" at bounding box center [886, 489] width 211 height 24
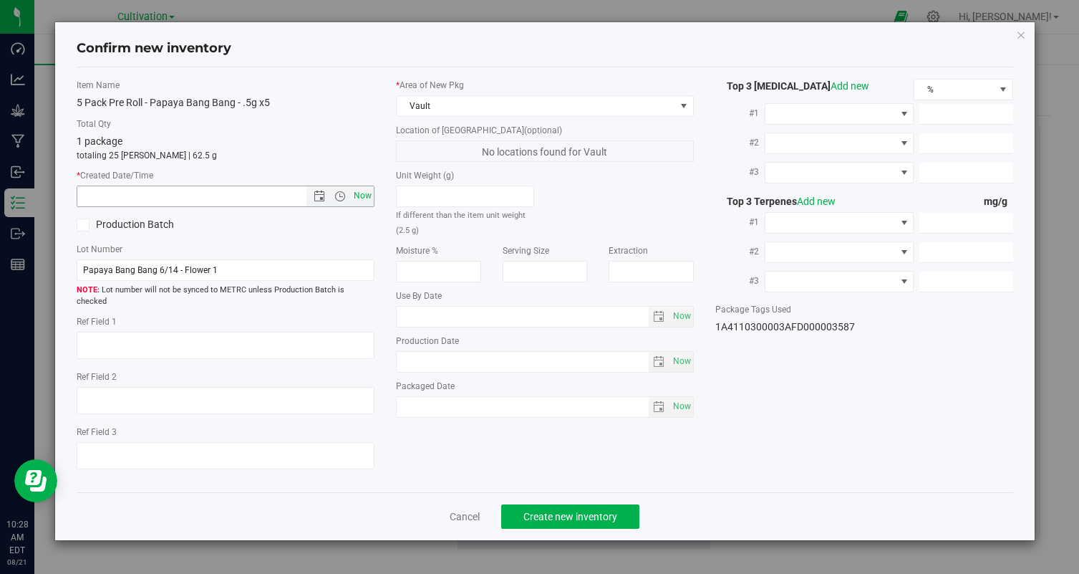
click at [367, 194] on span "Now" at bounding box center [363, 195] width 24 height 21
type input "8/21/2025 10:28 AM"
click at [554, 511] on span "Create new inventory" at bounding box center [570, 516] width 94 height 11
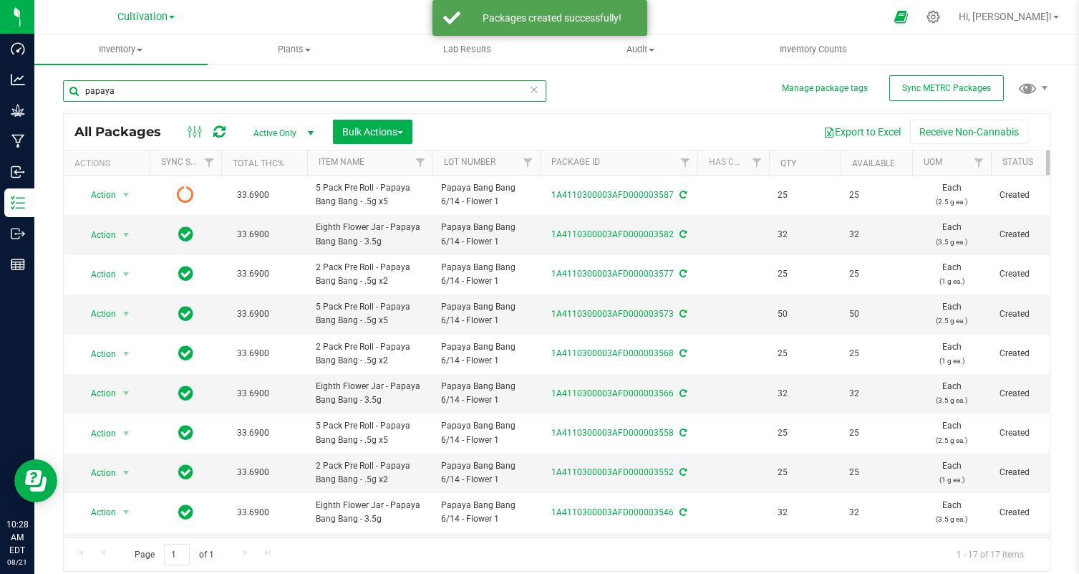
click at [151, 85] on input "papaya" at bounding box center [304, 90] width 483 height 21
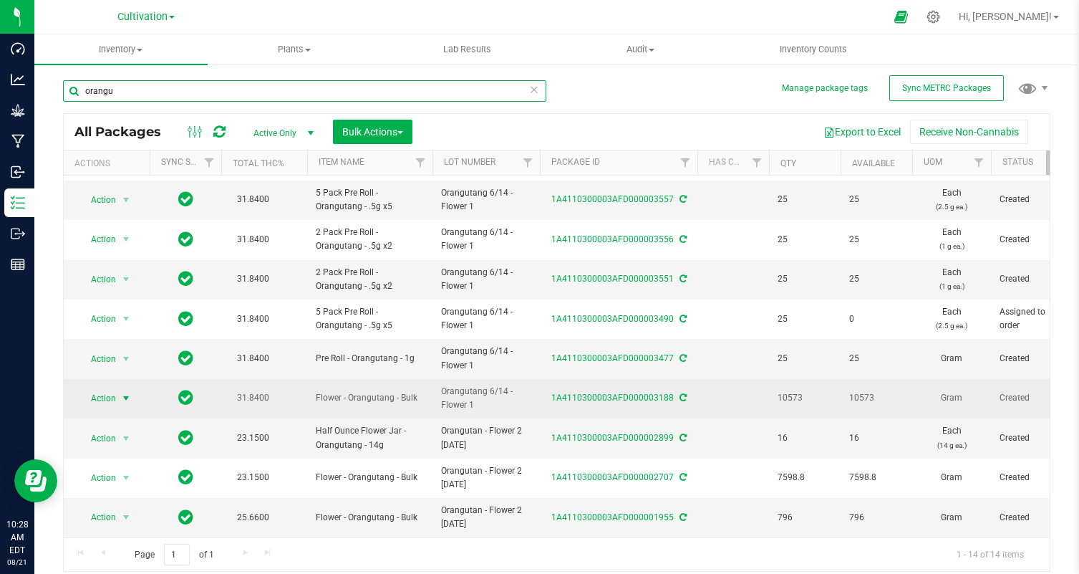
type input "orangu"
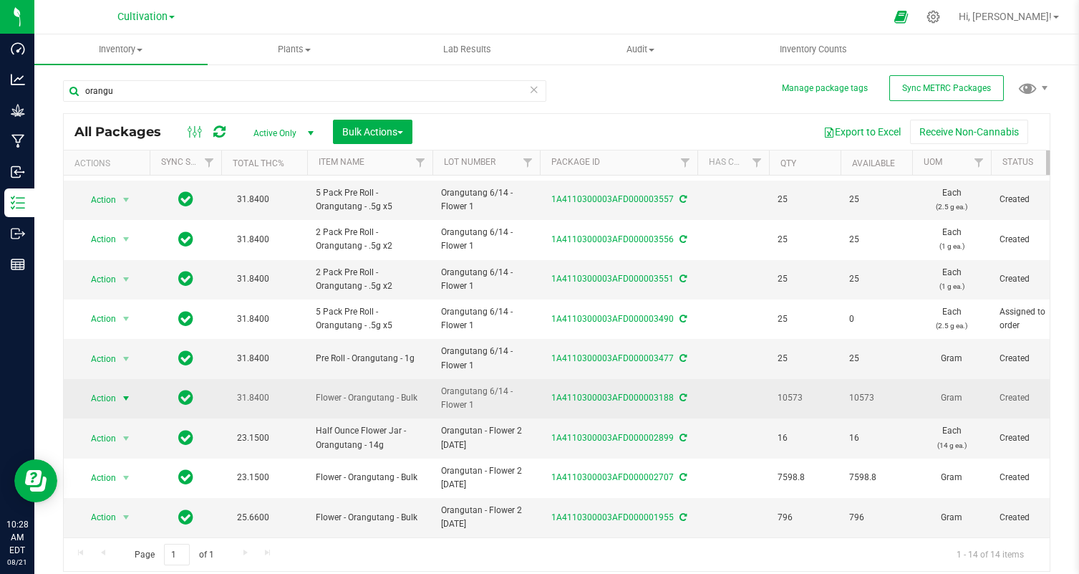
click at [88, 397] on span "Action" at bounding box center [97, 398] width 39 height 20
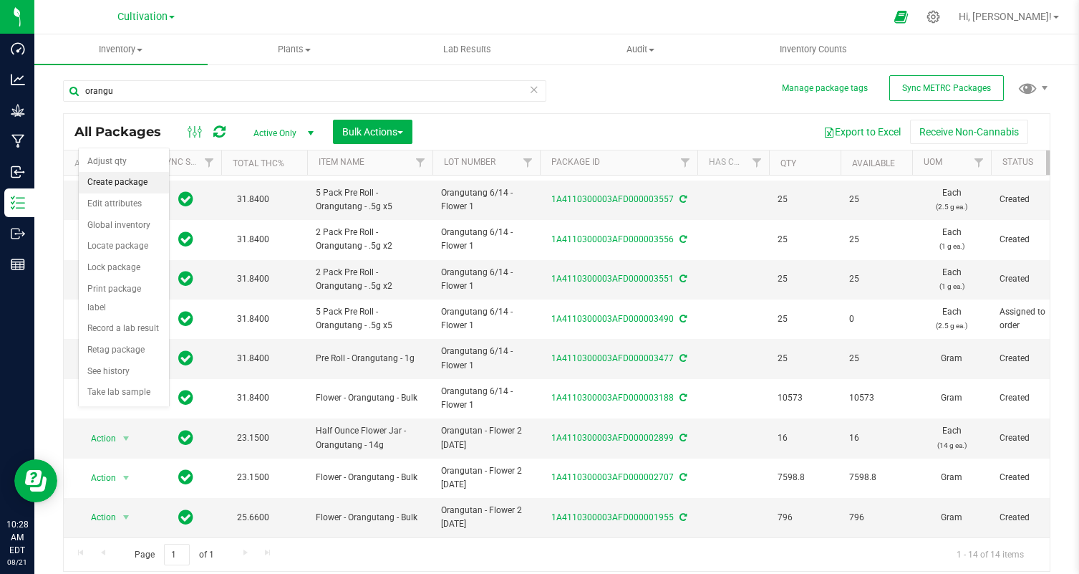
click at [121, 172] on li "Create package" at bounding box center [124, 182] width 90 height 21
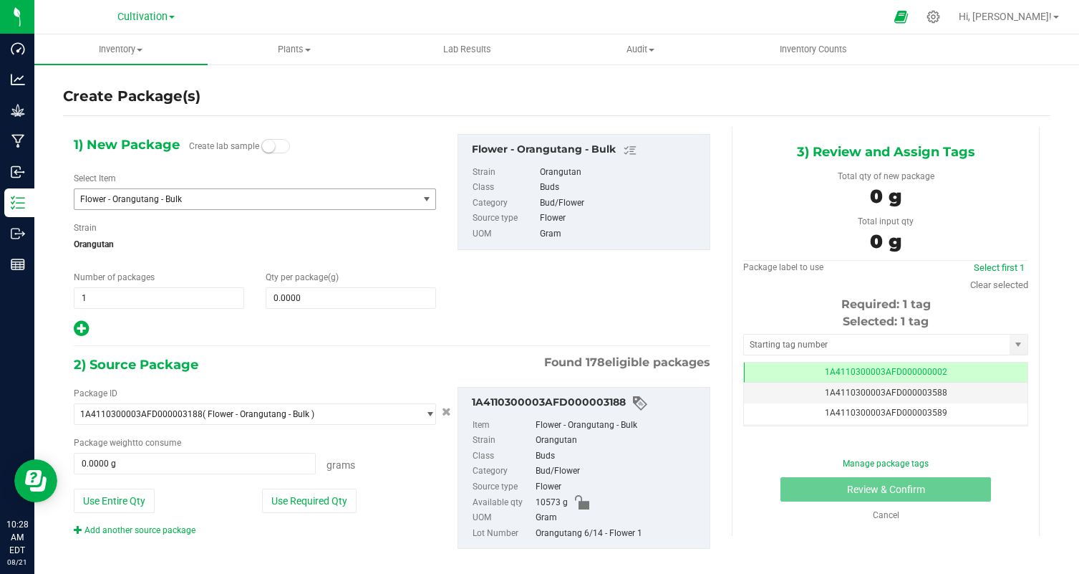
click at [223, 206] on span "Flower - Orangutang - Bulk" at bounding box center [245, 199] width 343 height 20
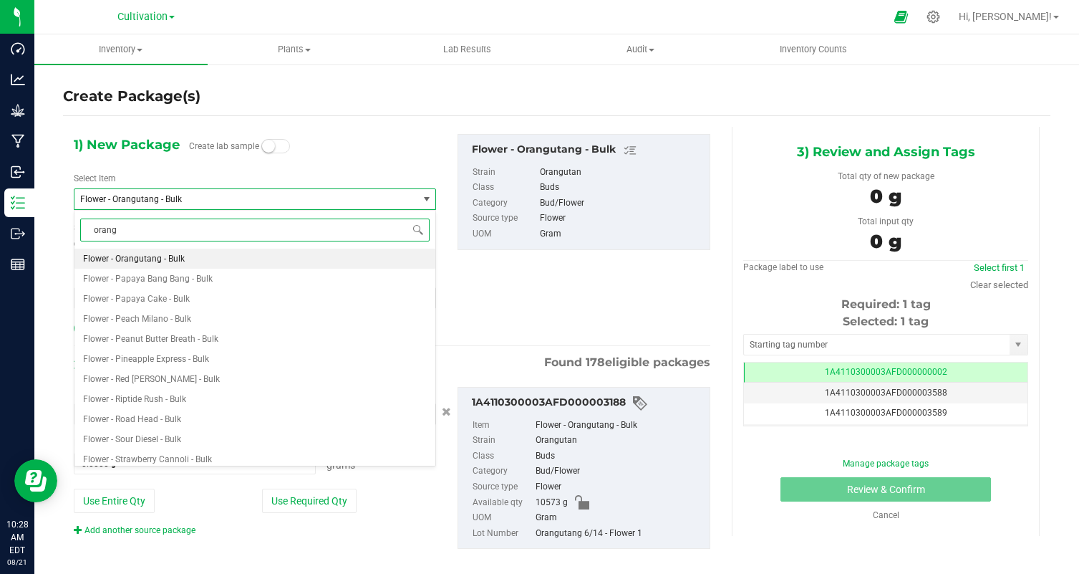
type input "orangu"
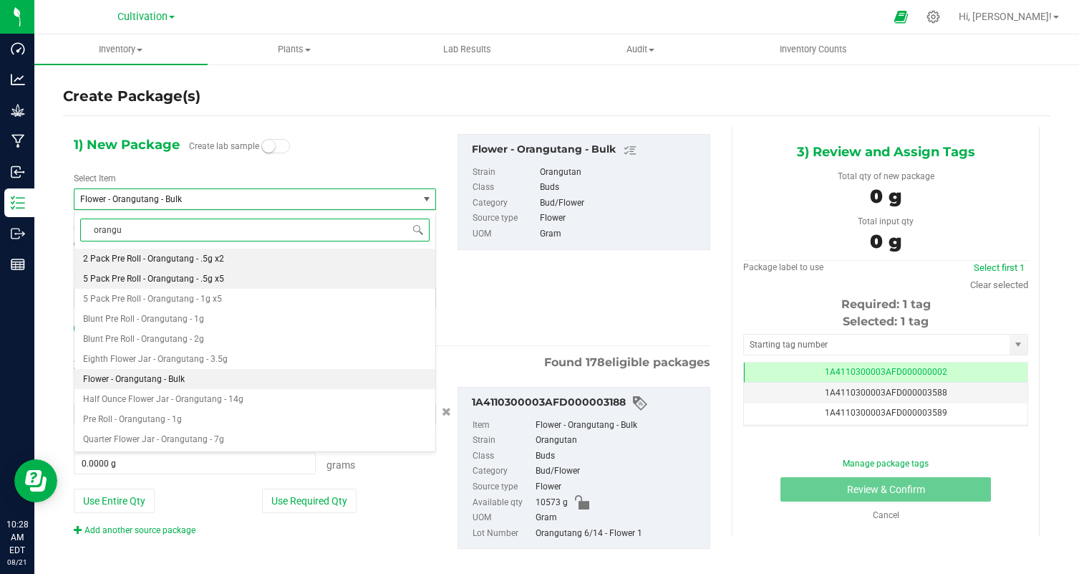
click at [281, 275] on li "5 Pack Pre Roll - Orangutang - .5g x5" at bounding box center [254, 279] width 361 height 20
type input "0"
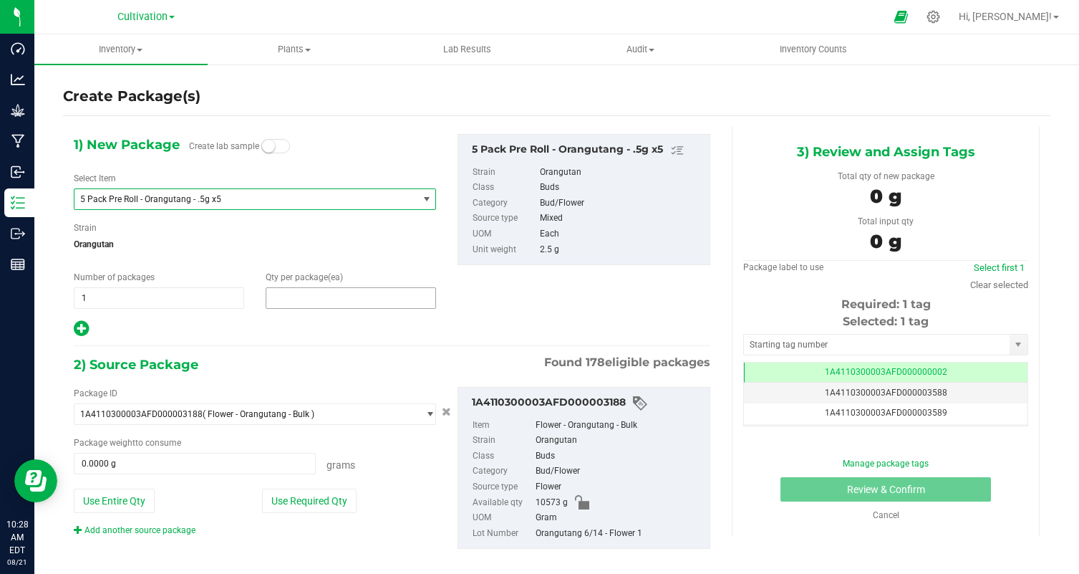
click at [322, 305] on span at bounding box center [351, 297] width 170 height 21
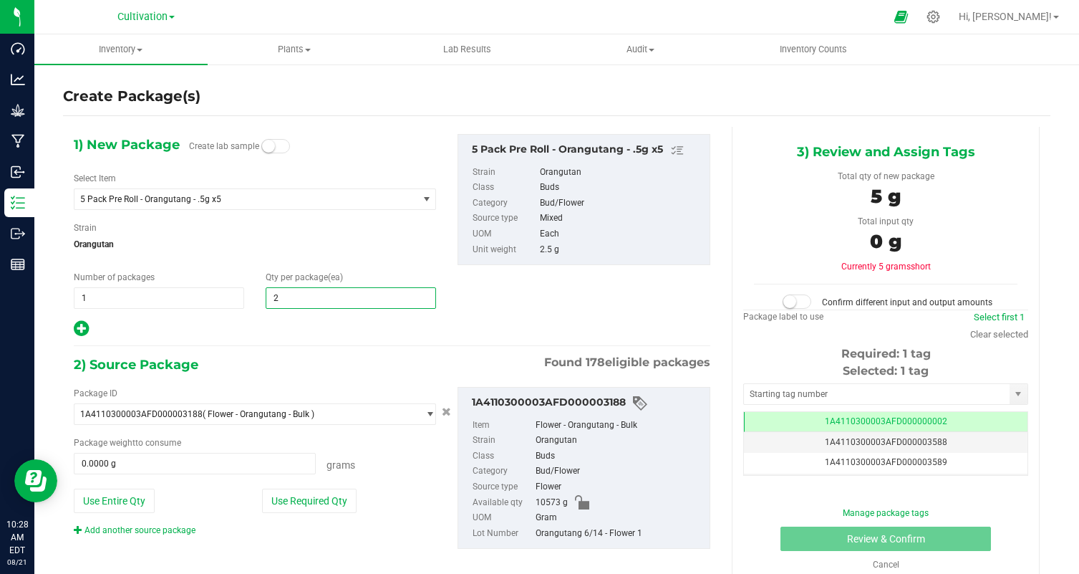
type input "25"
click at [306, 322] on div at bounding box center [255, 328] width 362 height 19
click at [321, 496] on button "Use Required Qty" at bounding box center [309, 500] width 95 height 24
type input "62.5000 g"
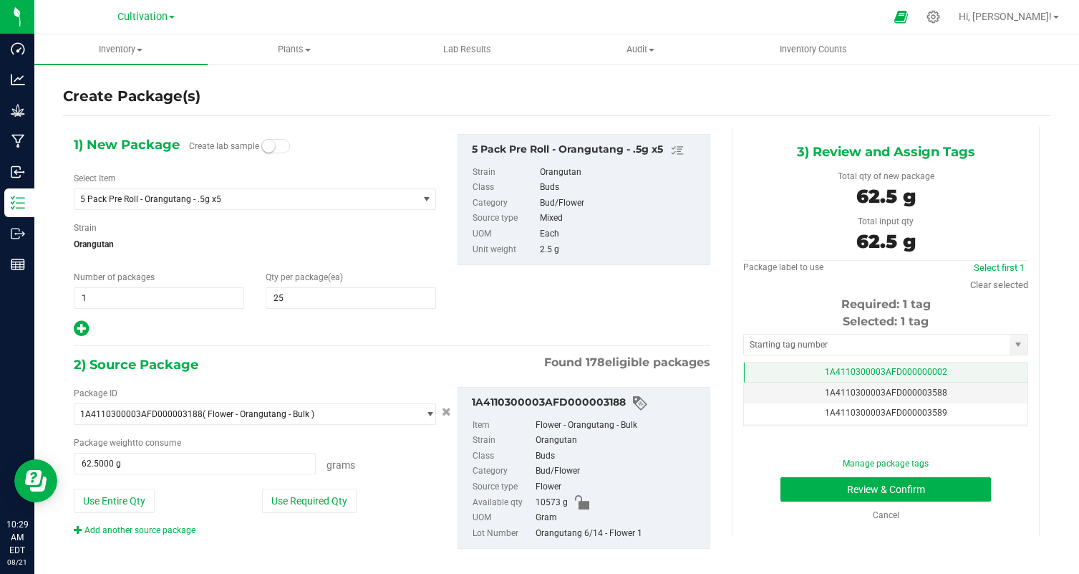
click at [977, 371] on td "1A4110300003AFD000000002" at bounding box center [886, 372] width 284 height 21
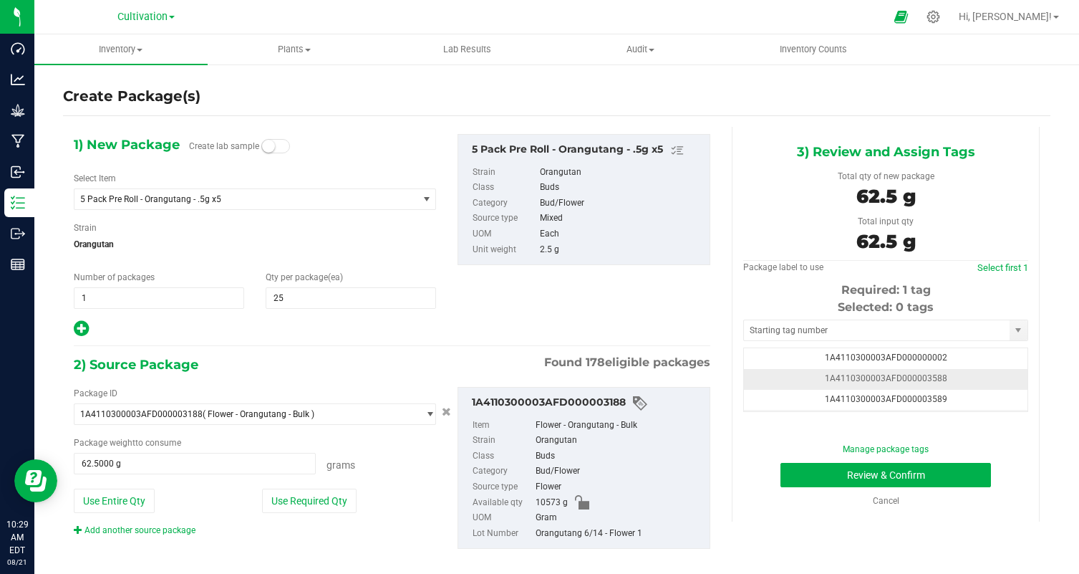
click at [986, 387] on td "1A4110300003AFD000003588" at bounding box center [886, 379] width 284 height 21
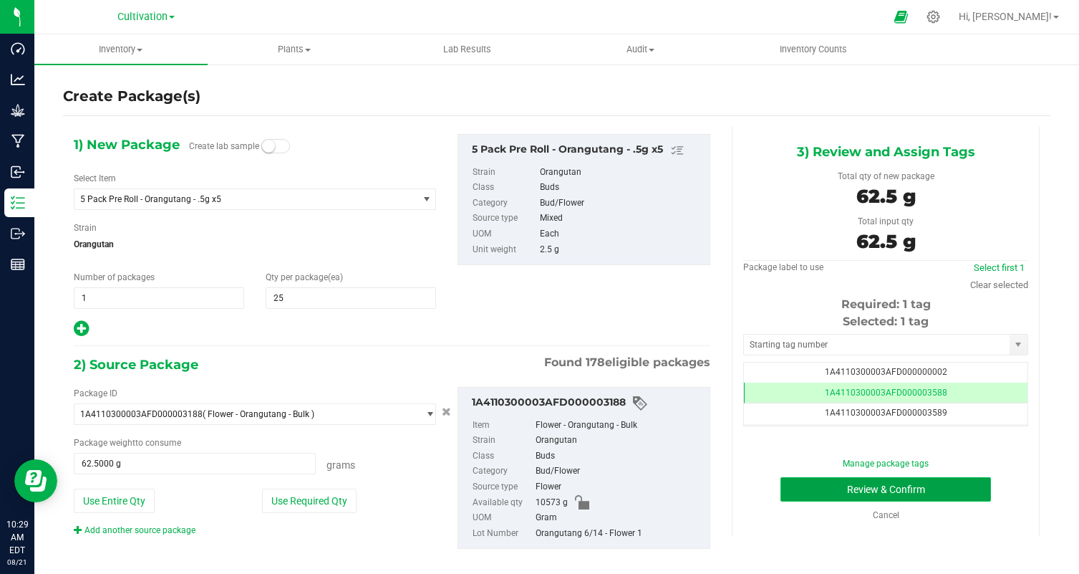
click at [962, 496] on button "Review & Confirm" at bounding box center [886, 489] width 211 height 24
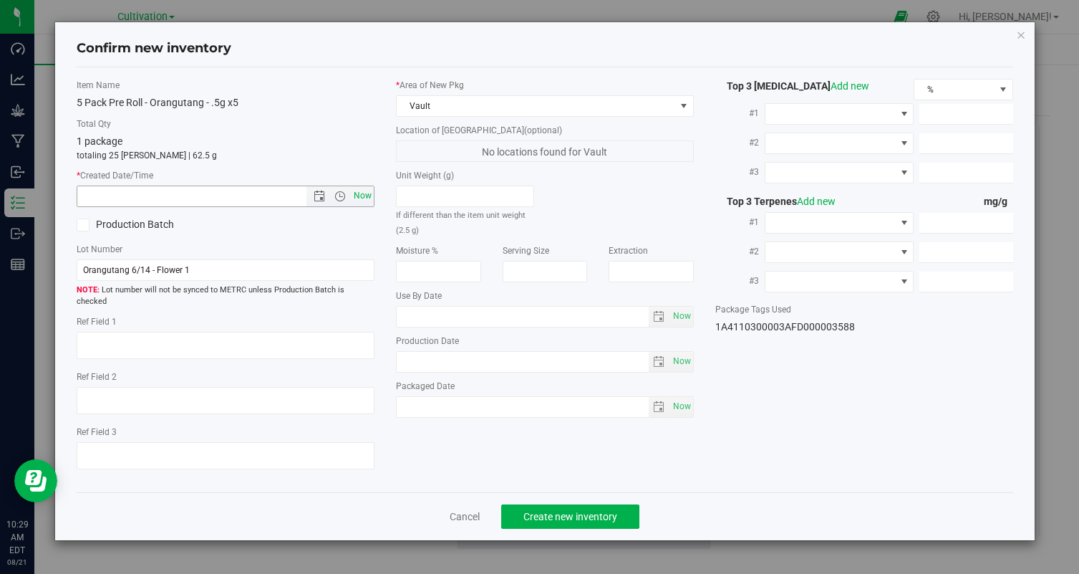
click at [366, 195] on span "Now" at bounding box center [363, 195] width 24 height 21
type input "8/21/2025 10:29 AM"
click at [584, 511] on span "Create new inventory" at bounding box center [570, 516] width 94 height 11
